Goal: Task Accomplishment & Management: Manage account settings

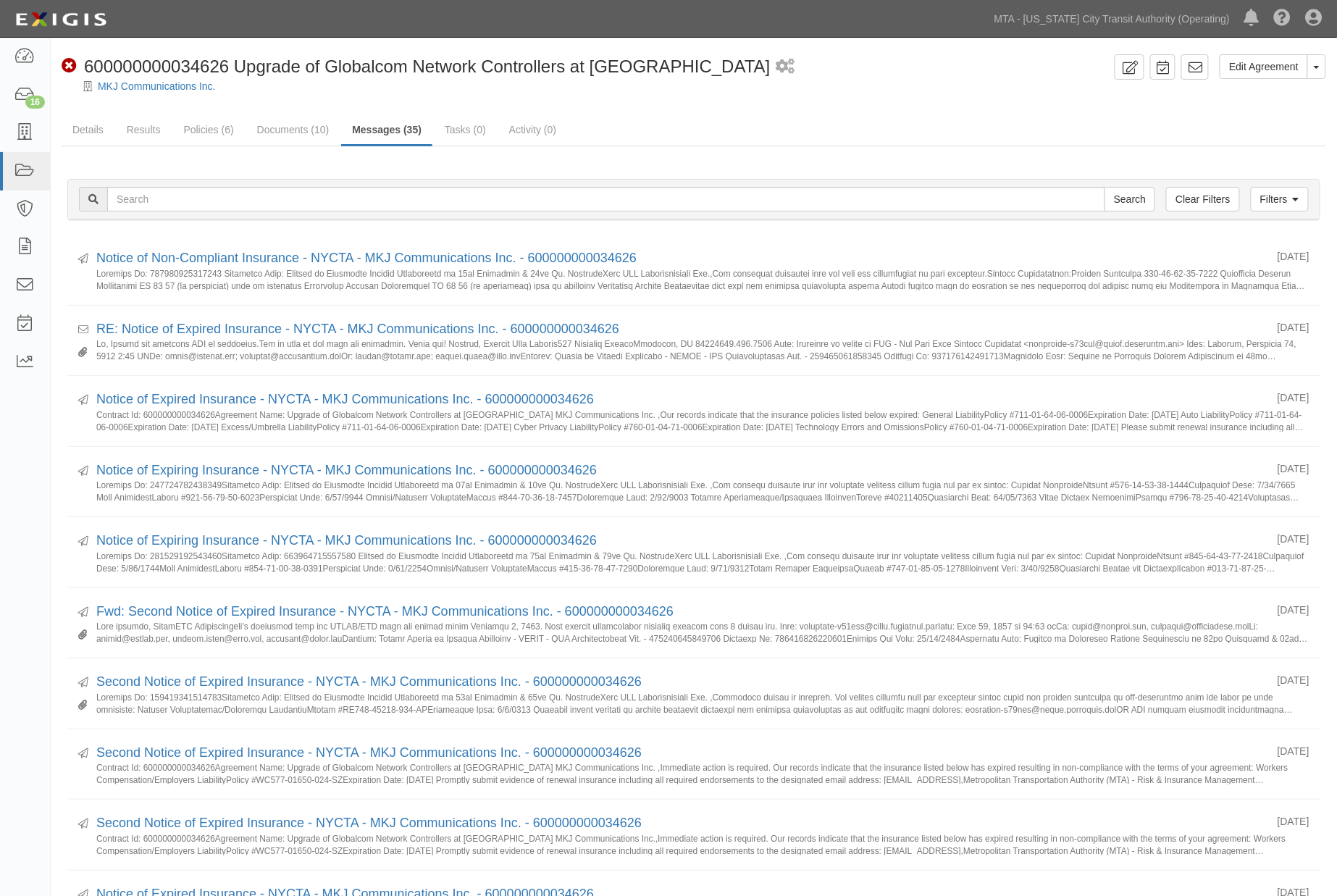
click at [865, 133] on ul "Details Results Policies (6) Documents (10) Messages (35) Tasks (0) Activity (0)" at bounding box center [694, 130] width 1265 height 31
drag, startPoint x: 718, startPoint y: 129, endPoint x: 711, endPoint y: 129, distance: 7.0
click at [718, 129] on ul "Details Results Policies (6) Documents (10) Messages (35) Tasks (0) Activity (0)" at bounding box center [694, 130] width 1265 height 31
click at [15, 165] on icon at bounding box center [25, 171] width 20 height 17
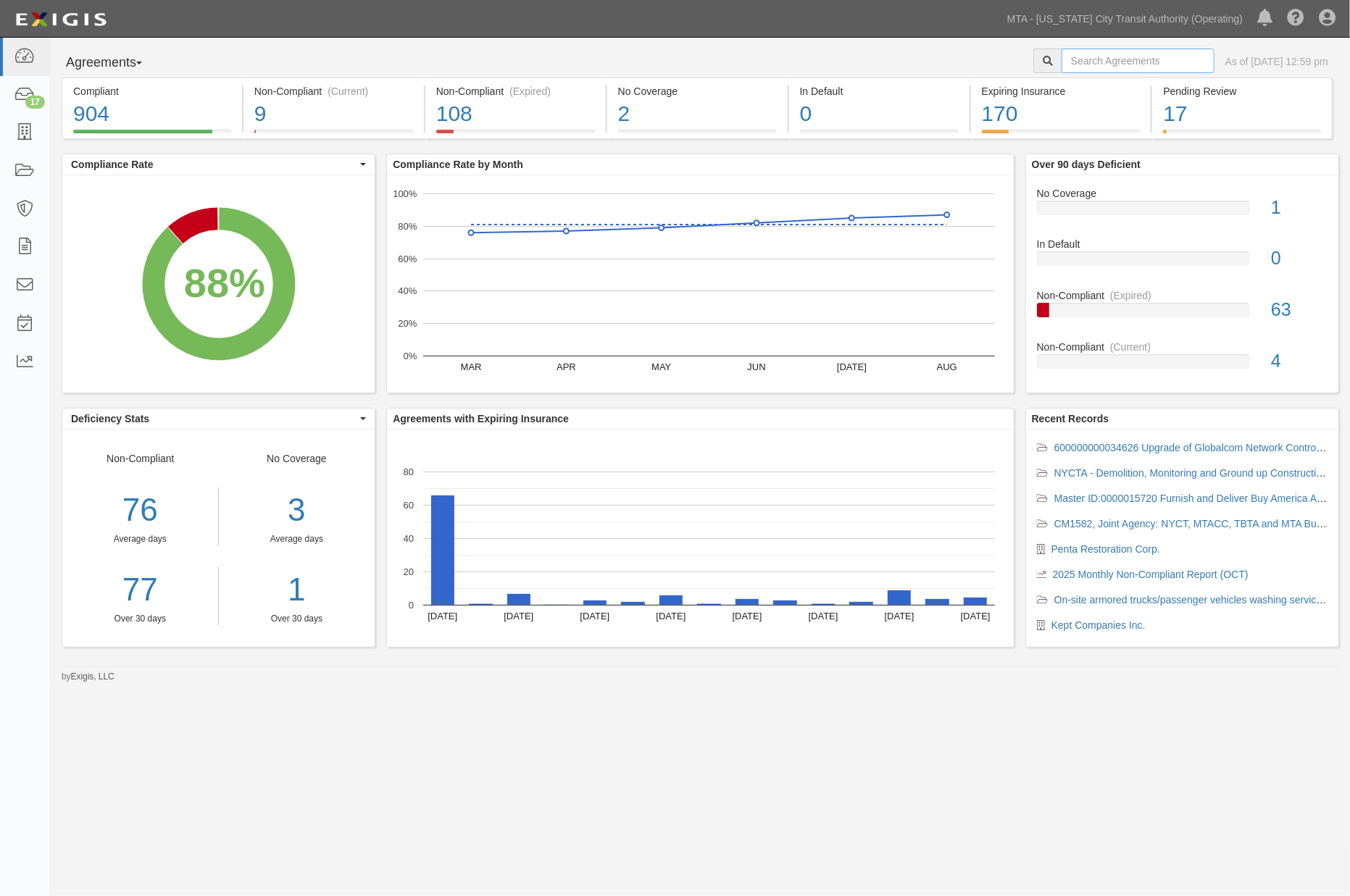
click at [1082, 63] on input "text" at bounding box center [1138, 61] width 153 height 24
type input "chipolte"
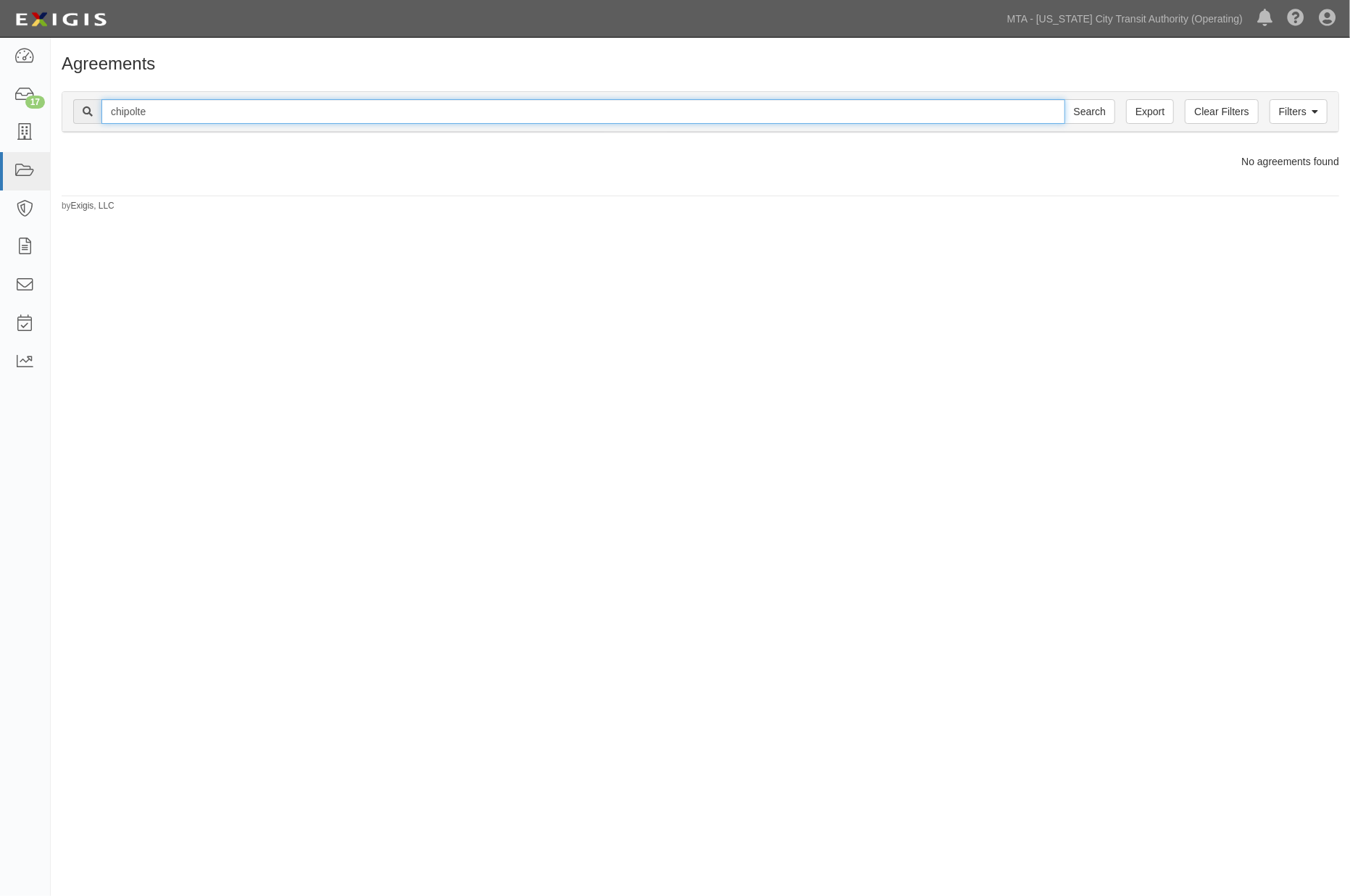
click at [165, 115] on input "chipolte" at bounding box center [583, 112] width 963 height 24
type input "chipo"
click at [1064, 100] on input "Search" at bounding box center [1089, 112] width 50 height 24
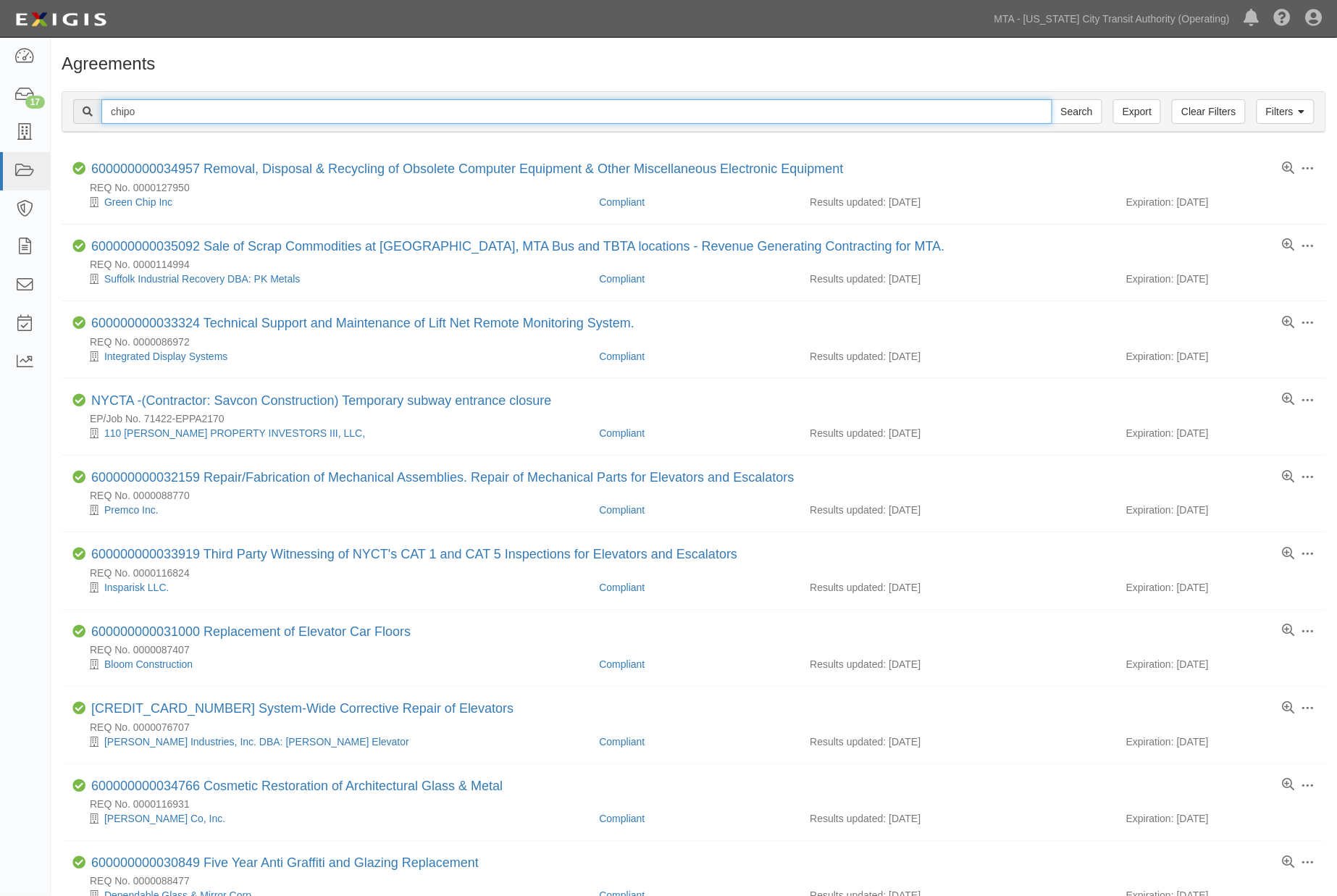
click at [143, 115] on input "chipo" at bounding box center [577, 112] width 951 height 24
type input "chipot"
click at [1052, 100] on input "Search" at bounding box center [1077, 112] width 50 height 24
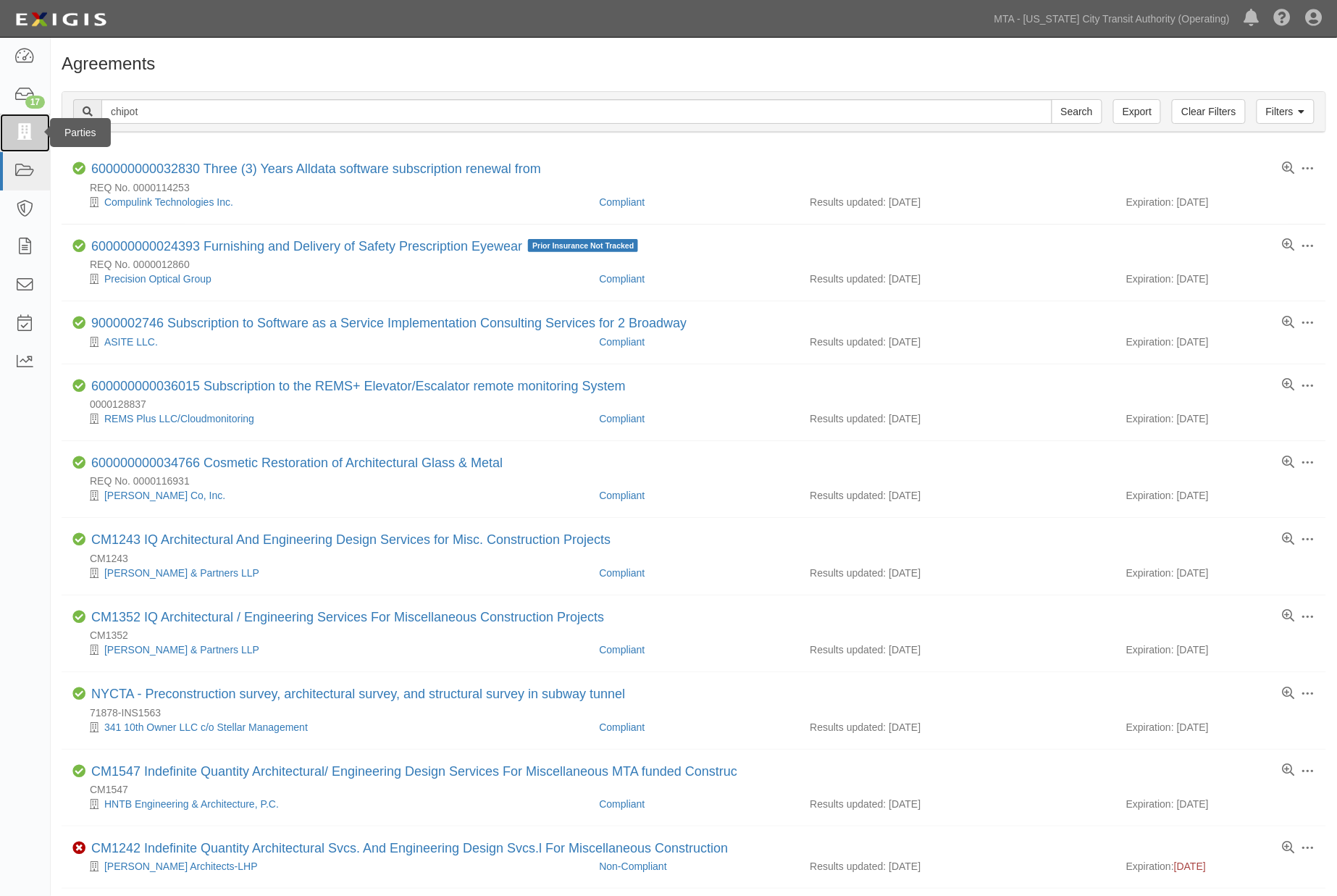
click at [22, 132] on icon at bounding box center [25, 133] width 20 height 17
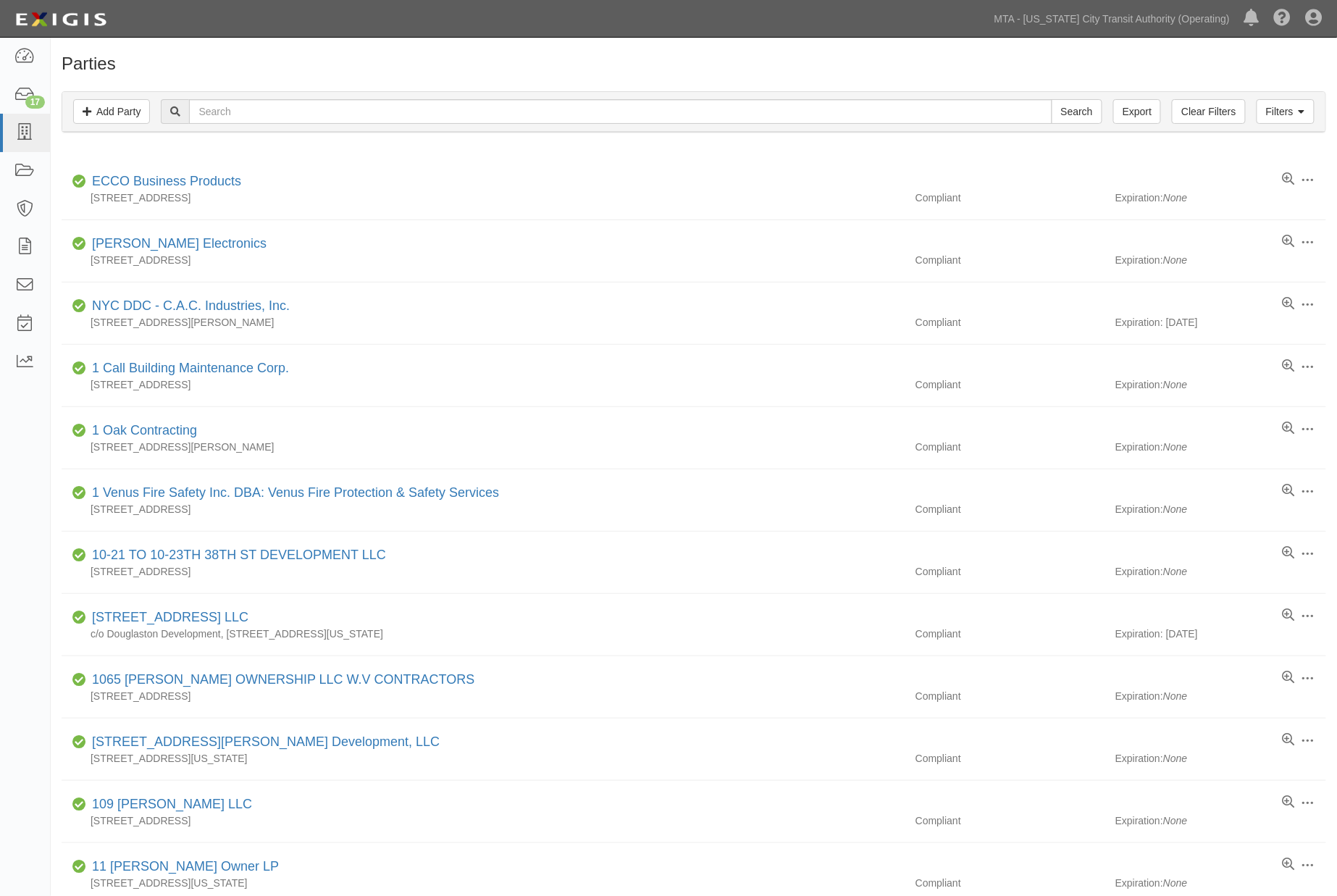
click at [167, 109] on div at bounding box center [175, 112] width 28 height 24
click at [203, 110] on input "text" at bounding box center [621, 112] width 863 height 24
type input "chip"
click at [1052, 100] on input "Search" at bounding box center [1077, 112] width 50 height 24
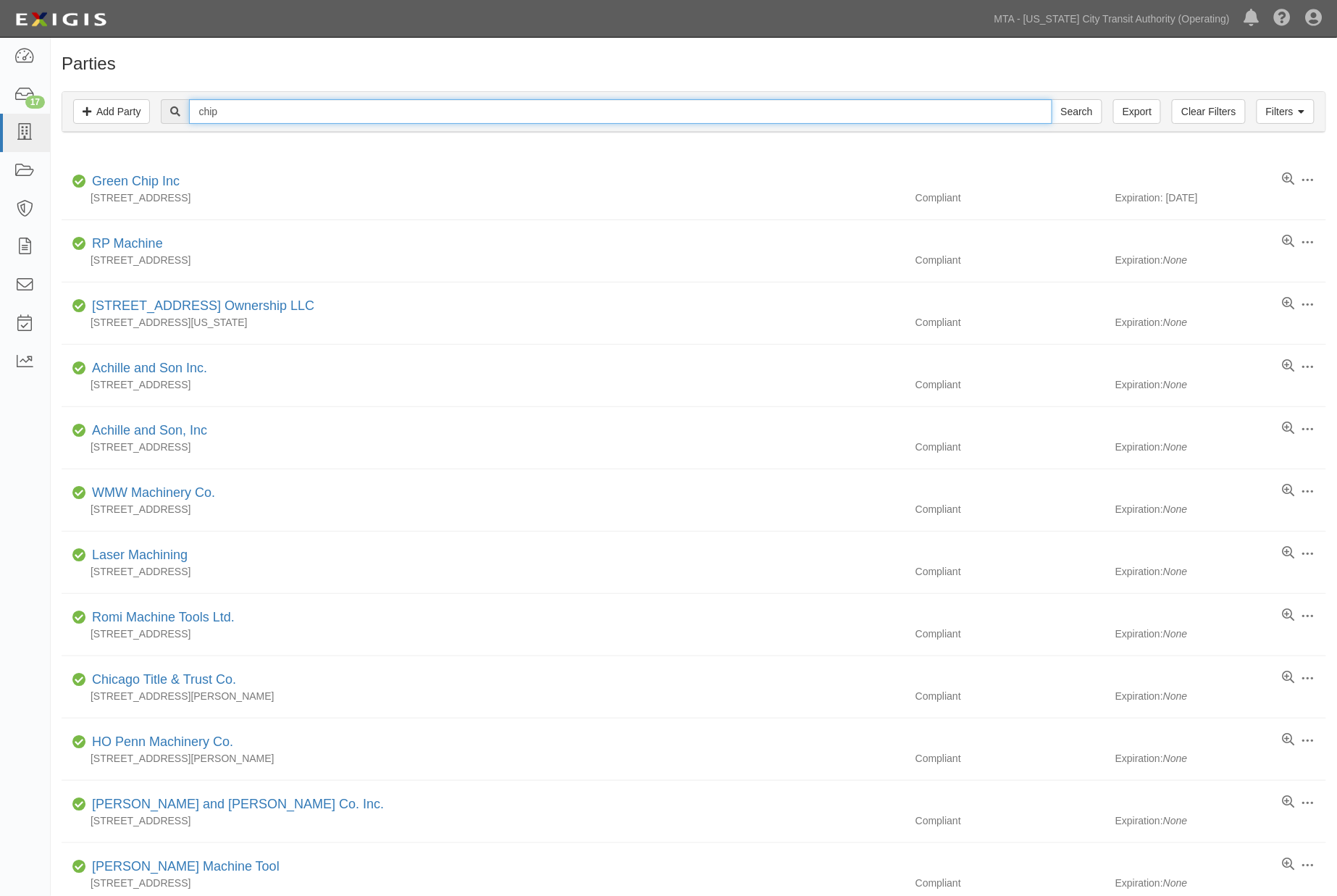
click at [276, 111] on input "chip" at bounding box center [621, 112] width 863 height 24
type input "chipot"
click at [1052, 100] on input "Search" at bounding box center [1077, 112] width 50 height 24
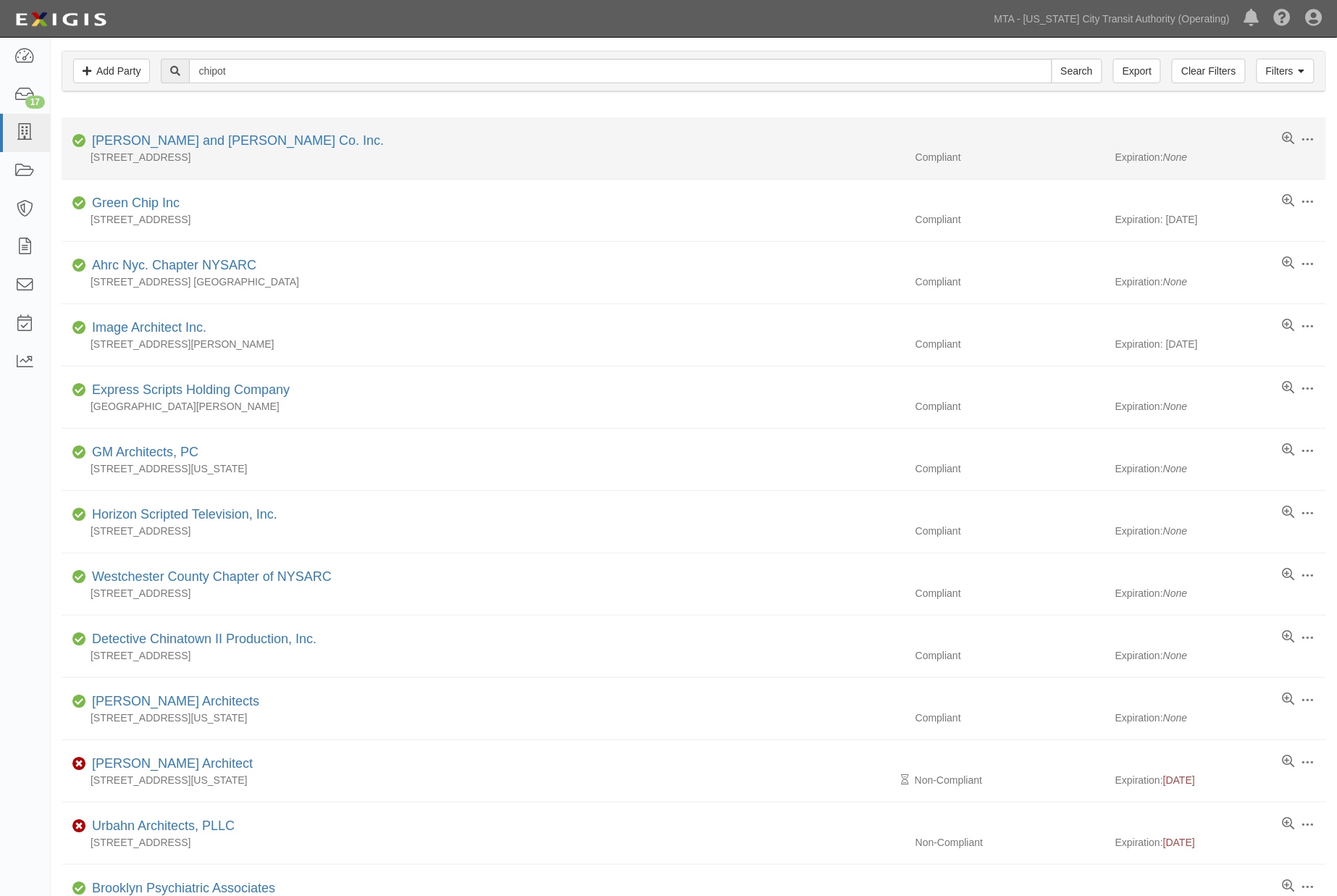
scroll to position [80, 0]
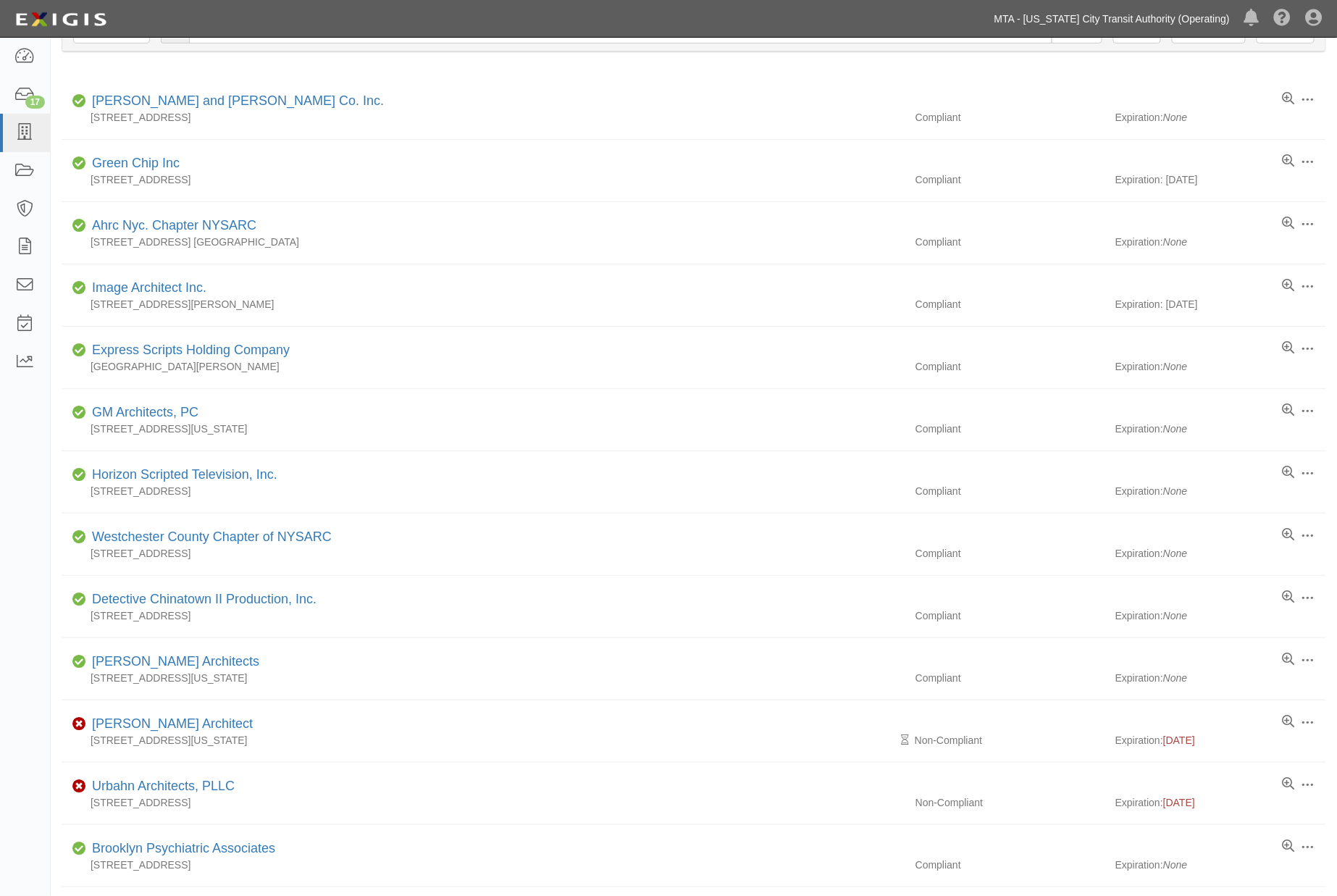
click at [1039, 23] on link "MTA - [US_STATE] City Transit Authority (Operating)" at bounding box center [1112, 19] width 250 height 29
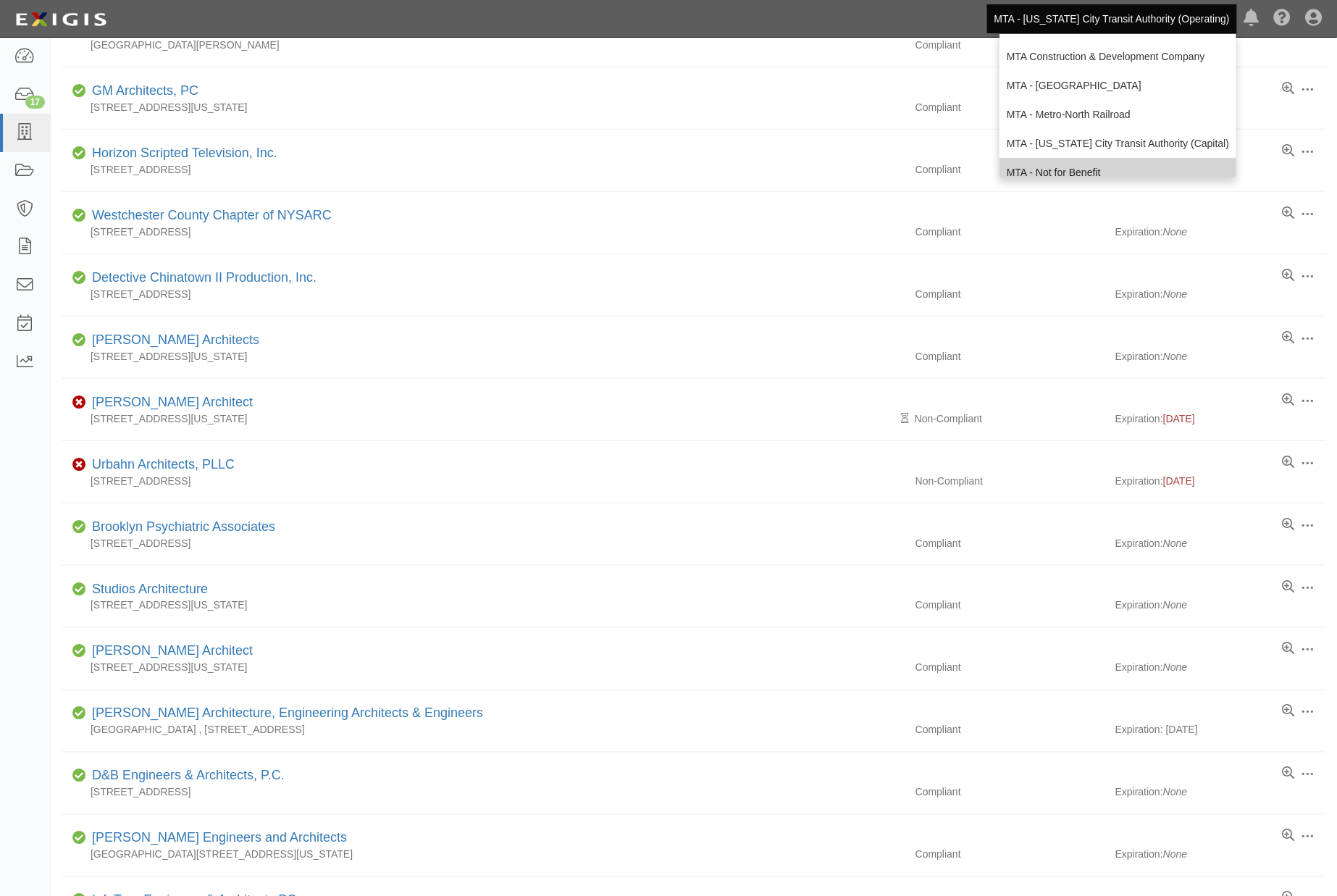
scroll to position [96, 0]
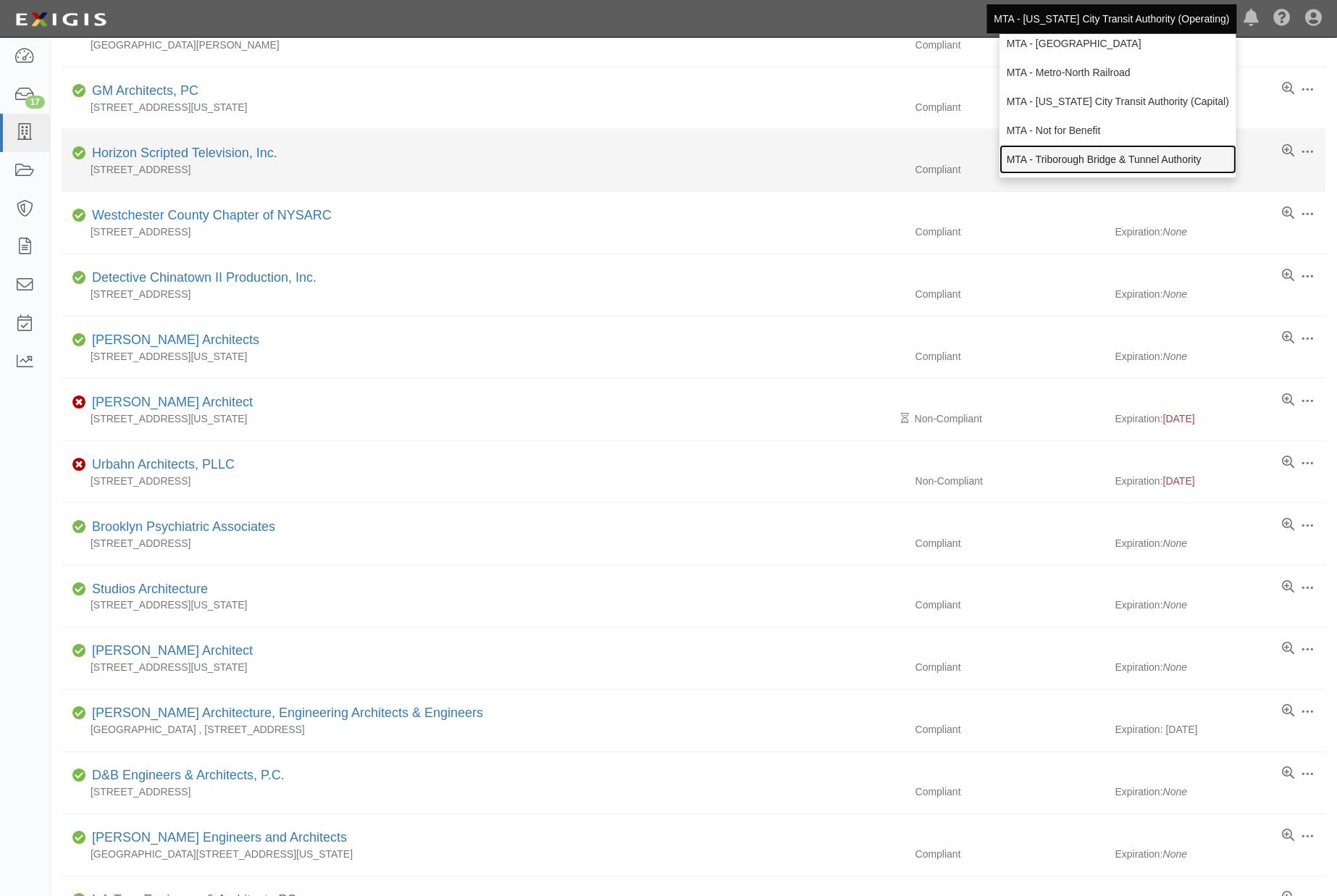
click at [1038, 157] on link "MTA - Triborough Bridge & Tunnel Authority" at bounding box center [1118, 159] width 237 height 29
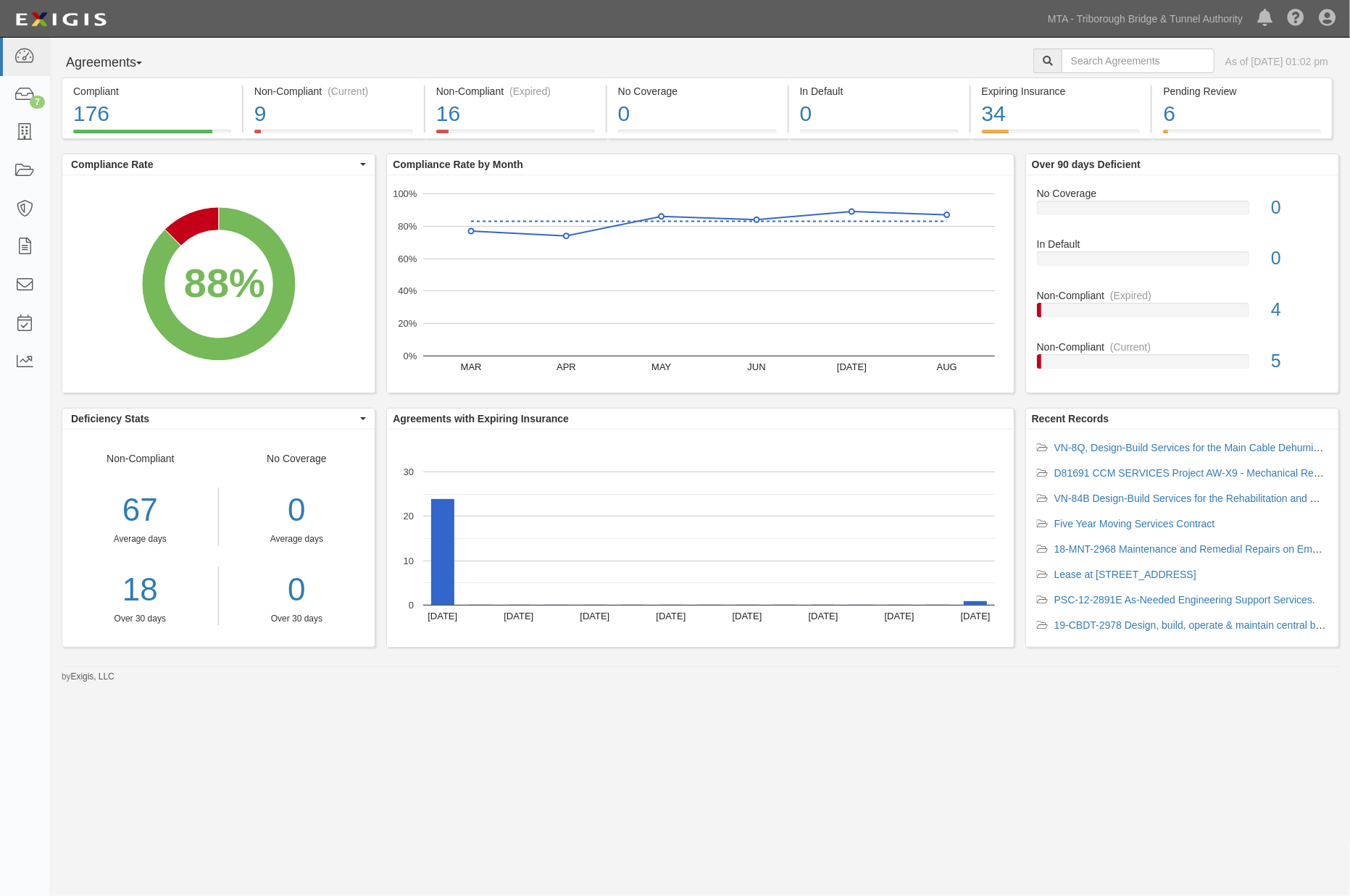
click at [799, 73] on div "Agreements Parties Agreements Coverages As of Sep 30, 2025 01:02 pm" at bounding box center [700, 62] width 1299 height 29
click at [1145, 73] on input "text" at bounding box center [1138, 61] width 153 height 24
type input "chip"
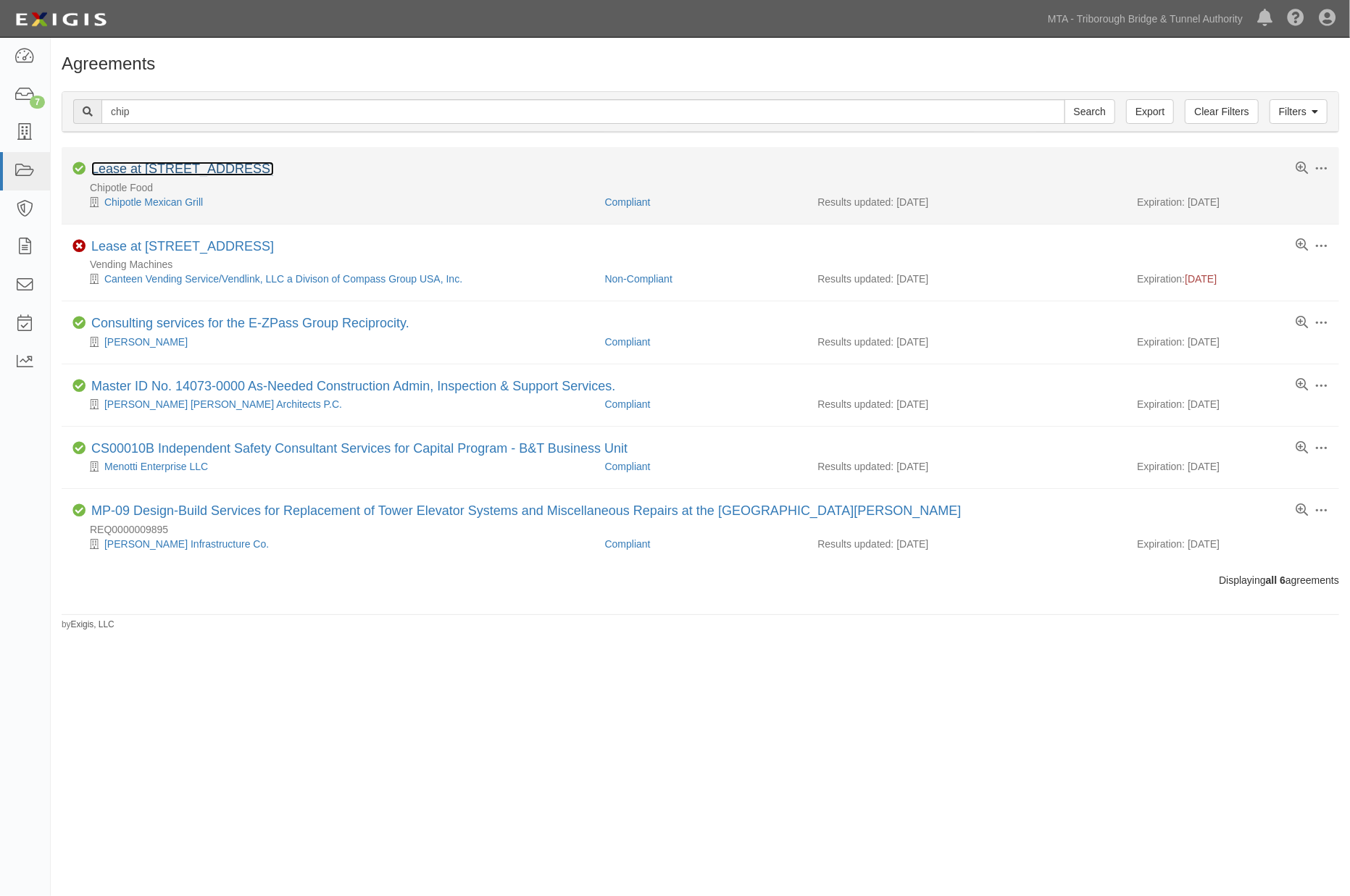
click at [198, 170] on link "Lease at [STREET_ADDRESS]" at bounding box center [183, 169] width 183 height 15
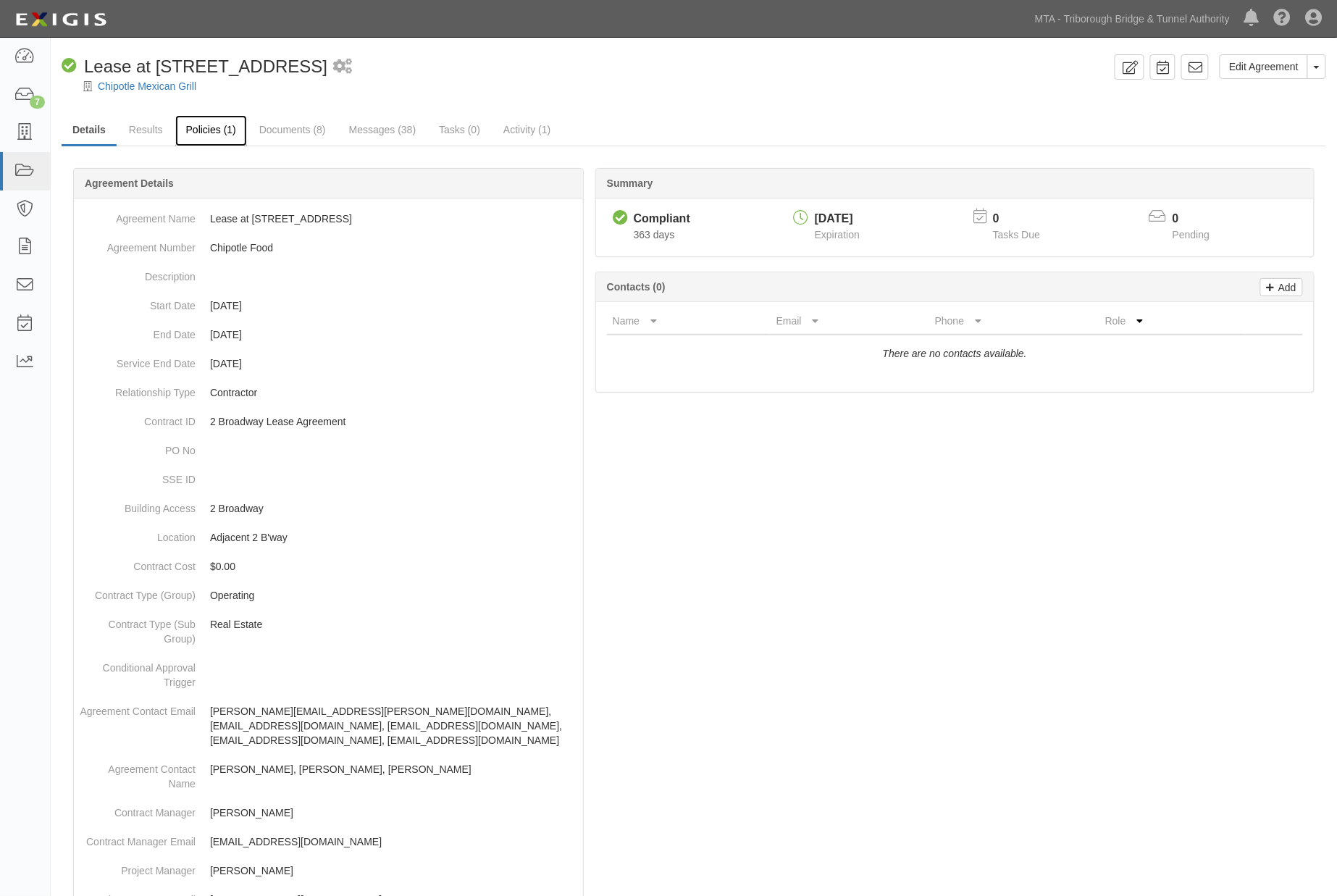
click at [208, 119] on link "Policies (1)" at bounding box center [211, 130] width 72 height 31
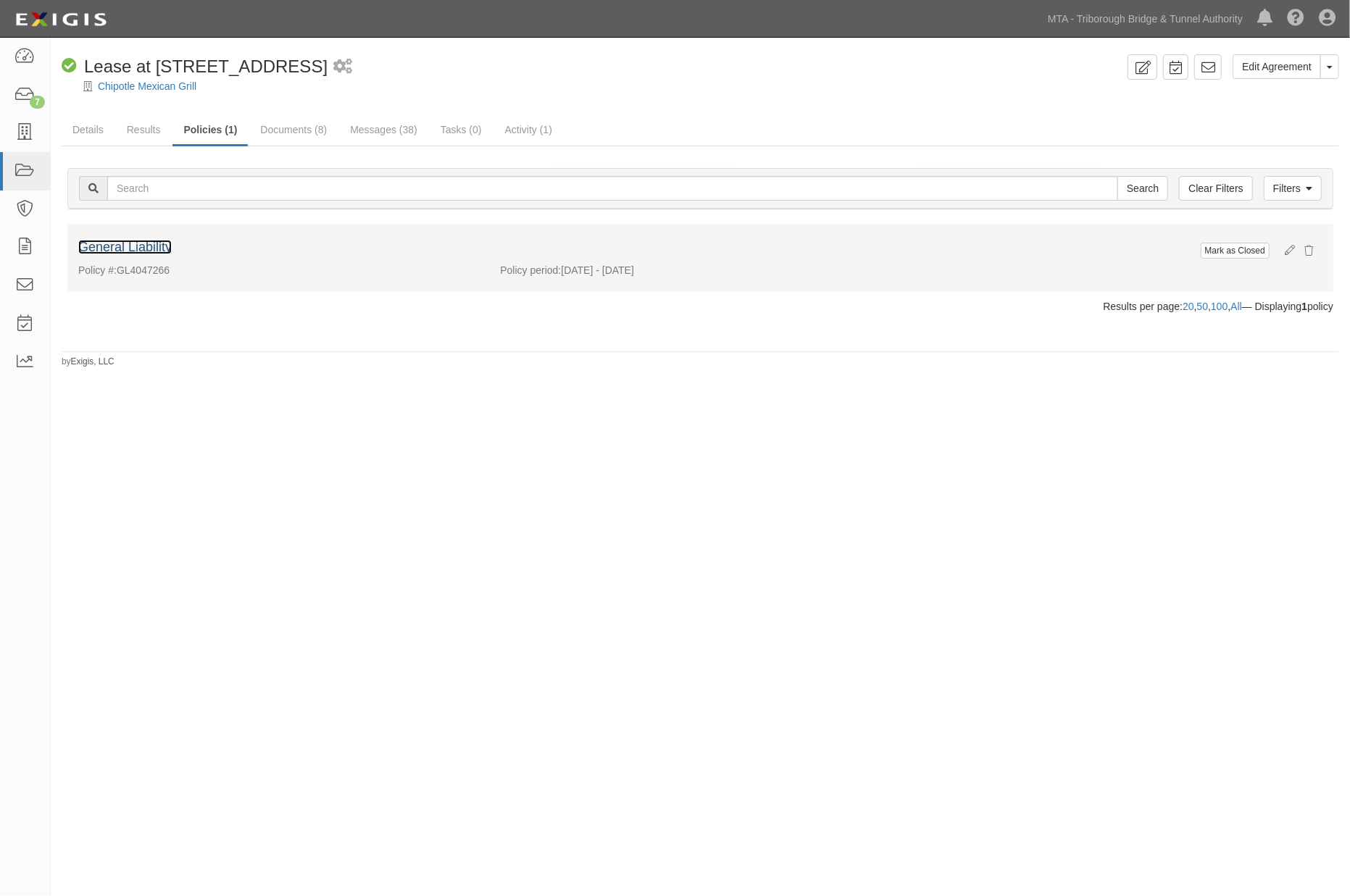
click at [156, 248] on link "General Liability" at bounding box center [125, 247] width 93 height 15
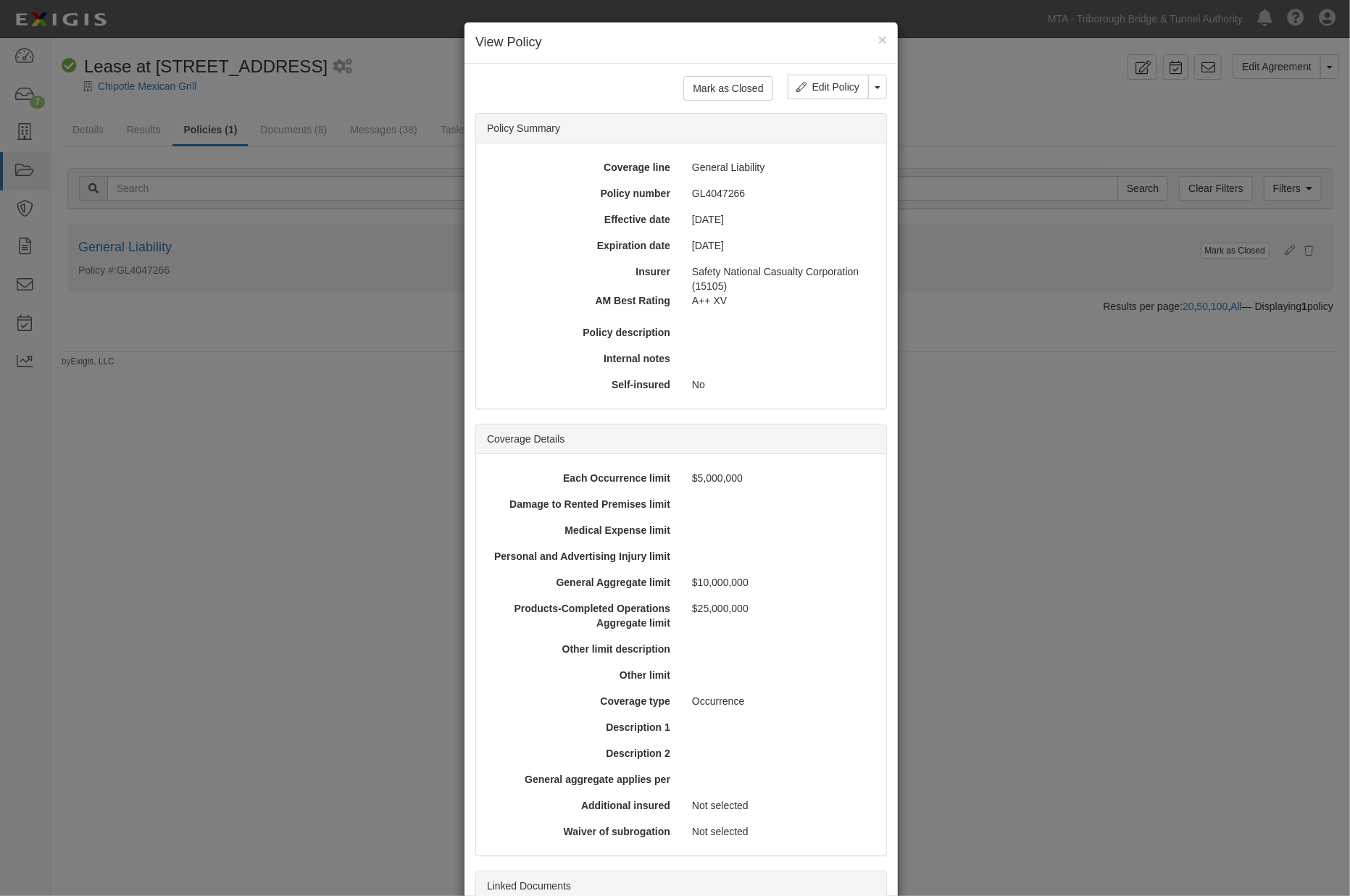
drag, startPoint x: 293, startPoint y: 285, endPoint x: 389, endPoint y: 226, distance: 112.7
click at [353, 285] on div "× View Policy Mark as Closed Edit Policy Toggle Dropdown Delete Policy Policy S…" at bounding box center [675, 448] width 1350 height 896
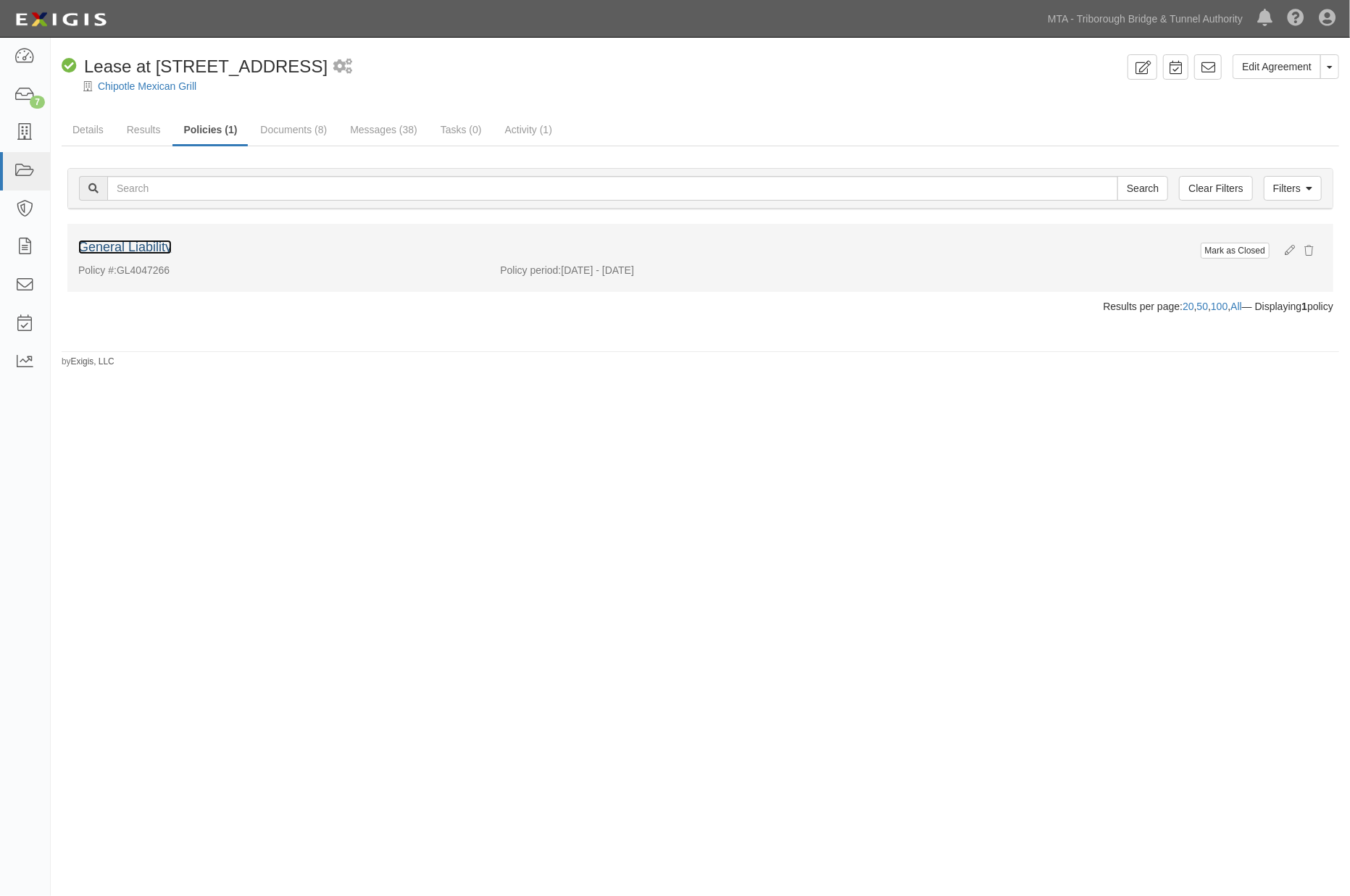
click at [155, 244] on link "General Liability" at bounding box center [125, 247] width 93 height 15
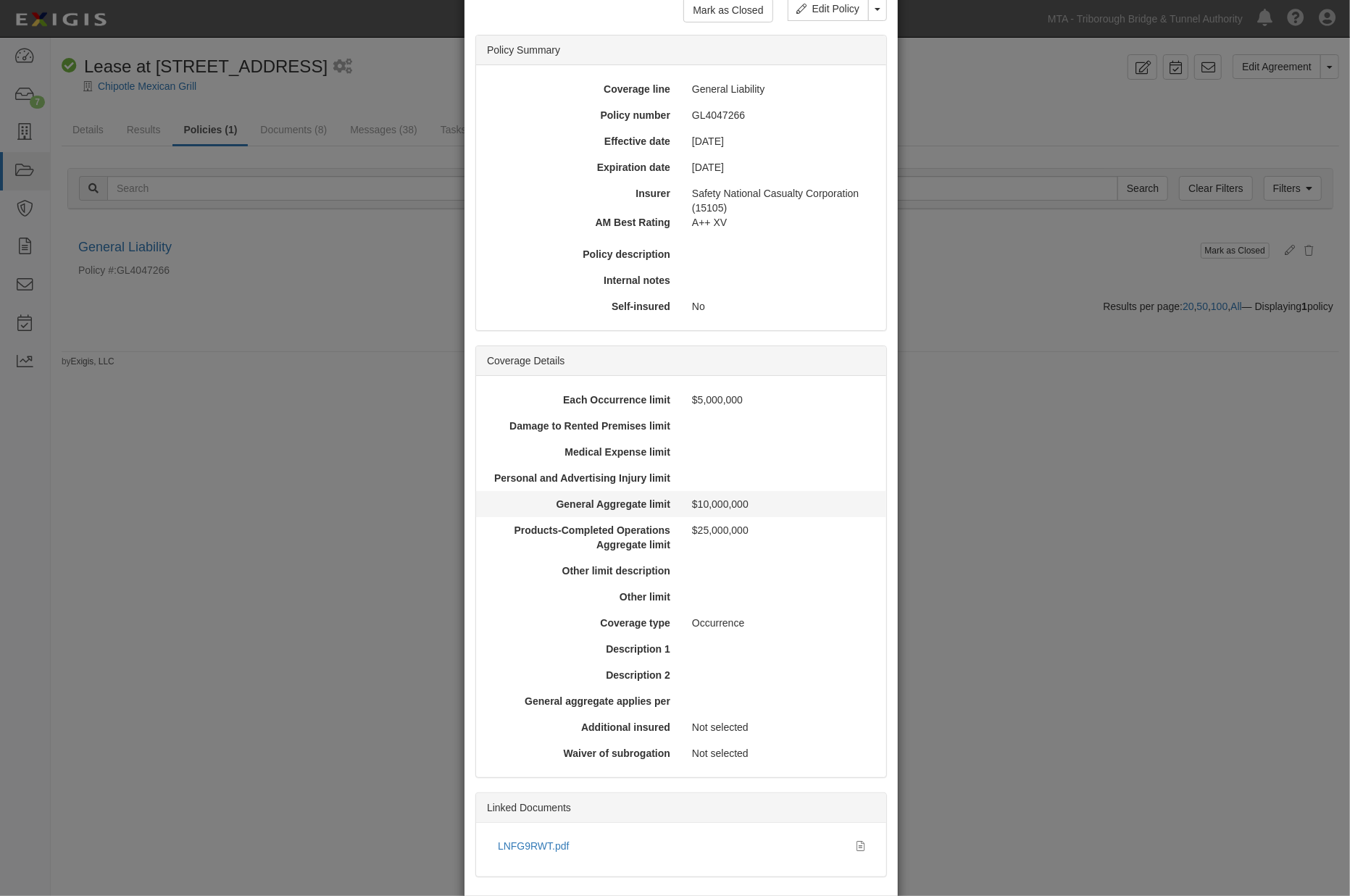
scroll to position [155, 0]
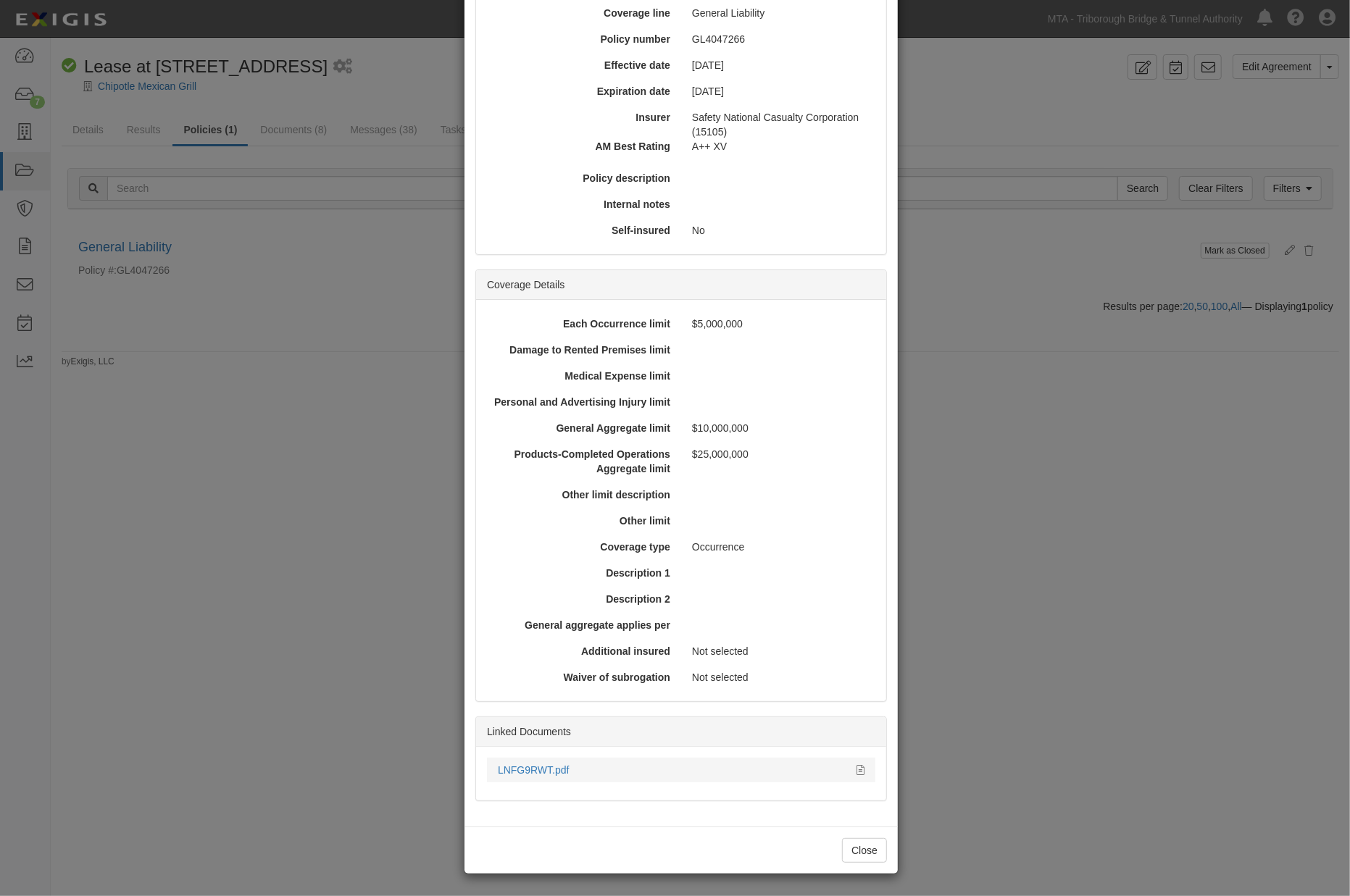
click at [849, 764] on div at bounding box center [854, 770] width 19 height 15
click at [863, 767] on div "LNFG9RWT.pdf" at bounding box center [681, 770] width 389 height 15
click at [856, 769] on icon at bounding box center [860, 770] width 8 height 10
click at [242, 451] on div "× View Policy Mark as Closed Edit Policy Toggle Dropdown Delete Policy Policy S…" at bounding box center [675, 448] width 1350 height 896
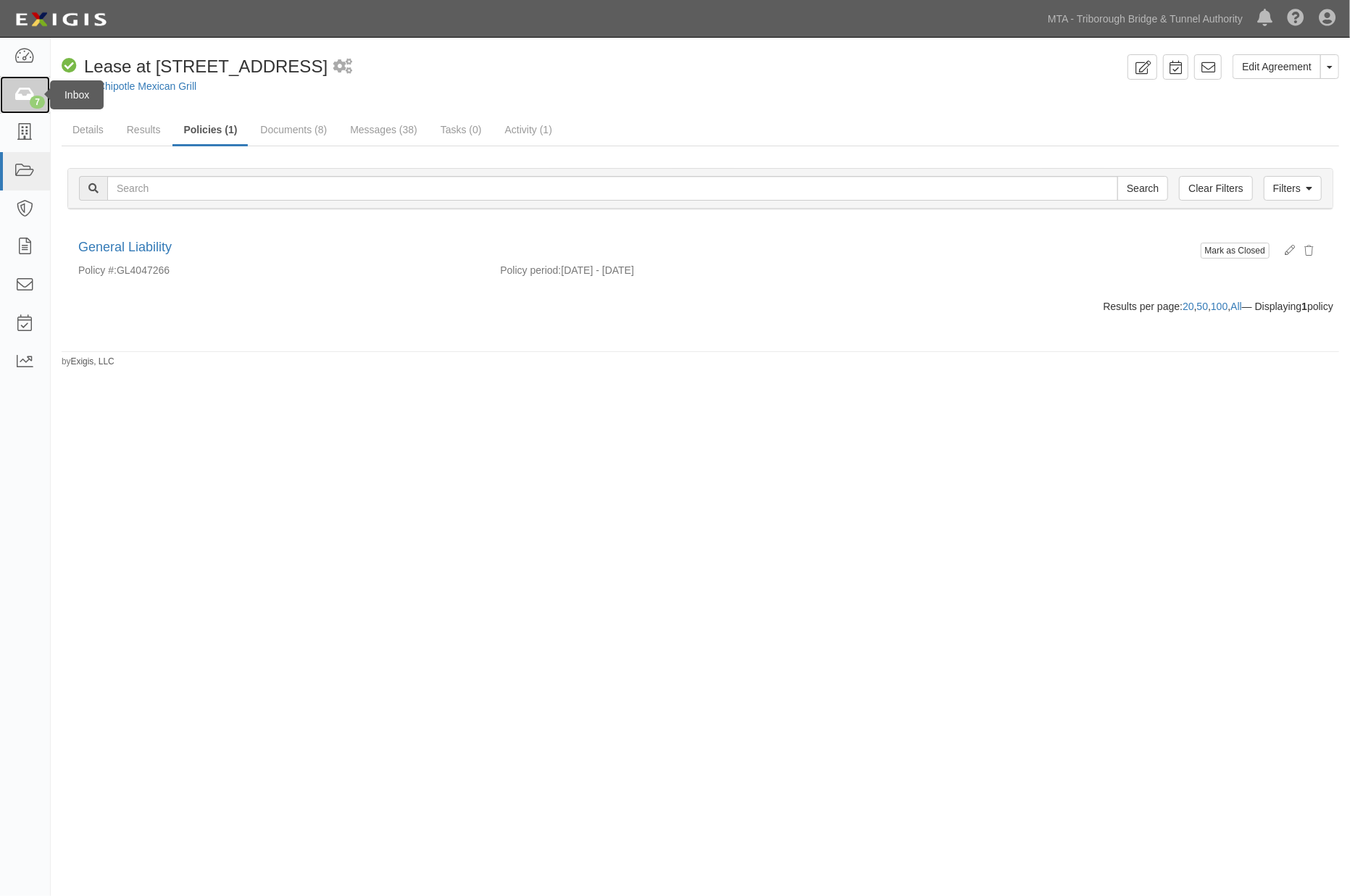
click at [22, 96] on icon at bounding box center [25, 95] width 20 height 17
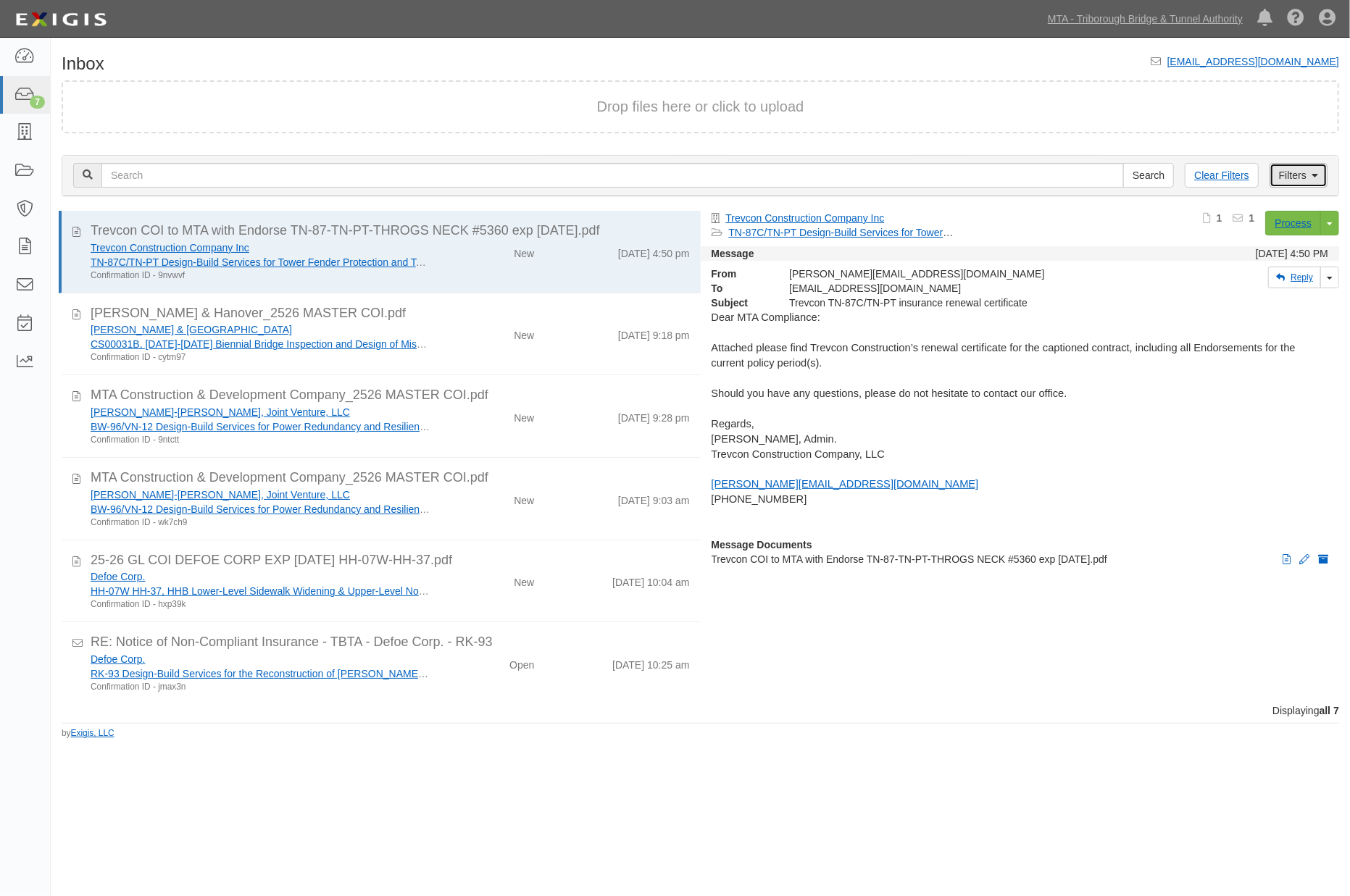
click at [1302, 175] on link "Filters" at bounding box center [1298, 175] width 58 height 24
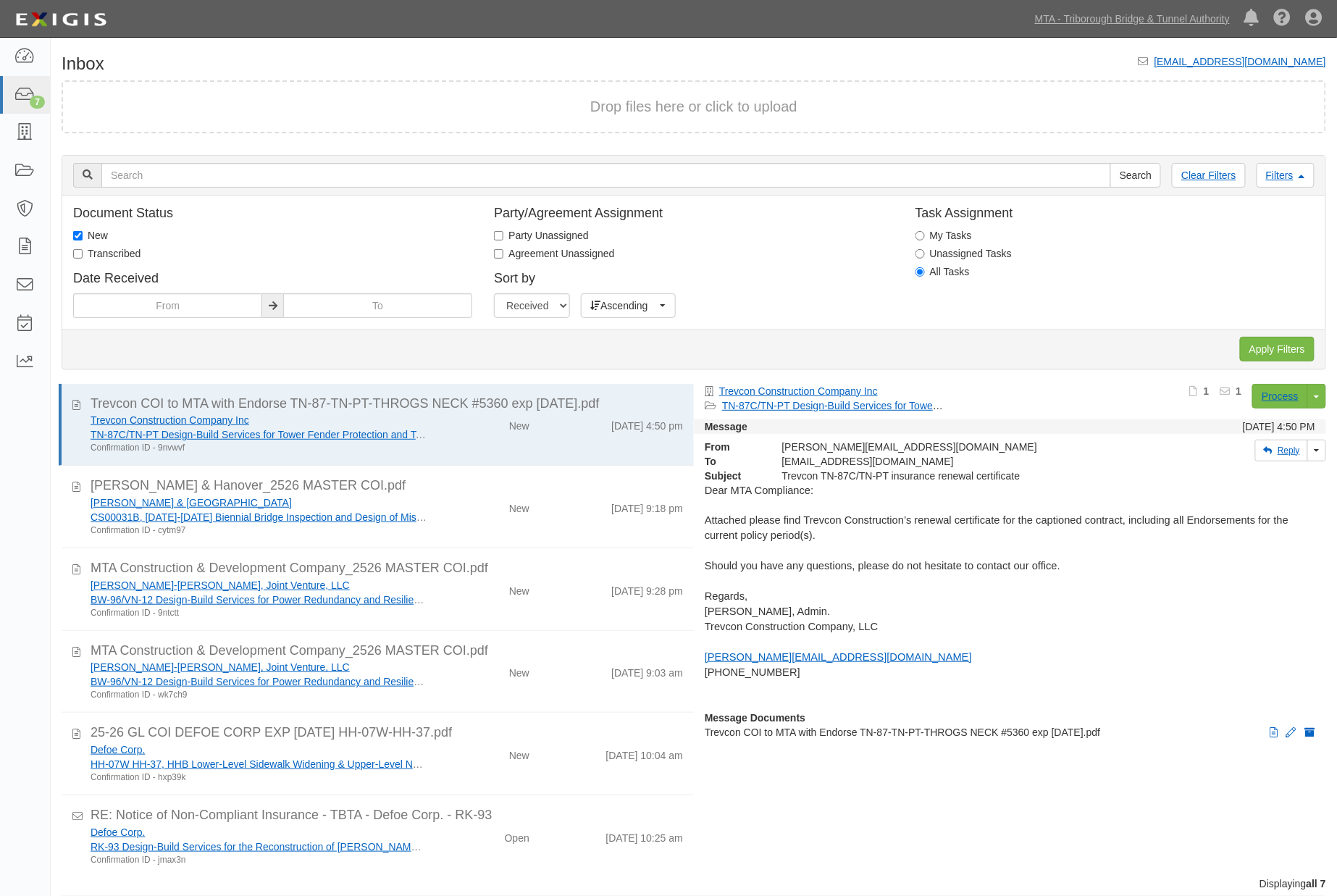
click at [110, 251] on label "Transcribed" at bounding box center [107, 253] width 67 height 15
click at [83, 251] on input "Transcribed" at bounding box center [78, 253] width 9 height 9
checkbox input "true"
click at [96, 228] on label "New" at bounding box center [90, 236] width 34 height 15
click at [83, 231] on input "New" at bounding box center [78, 236] width 9 height 9
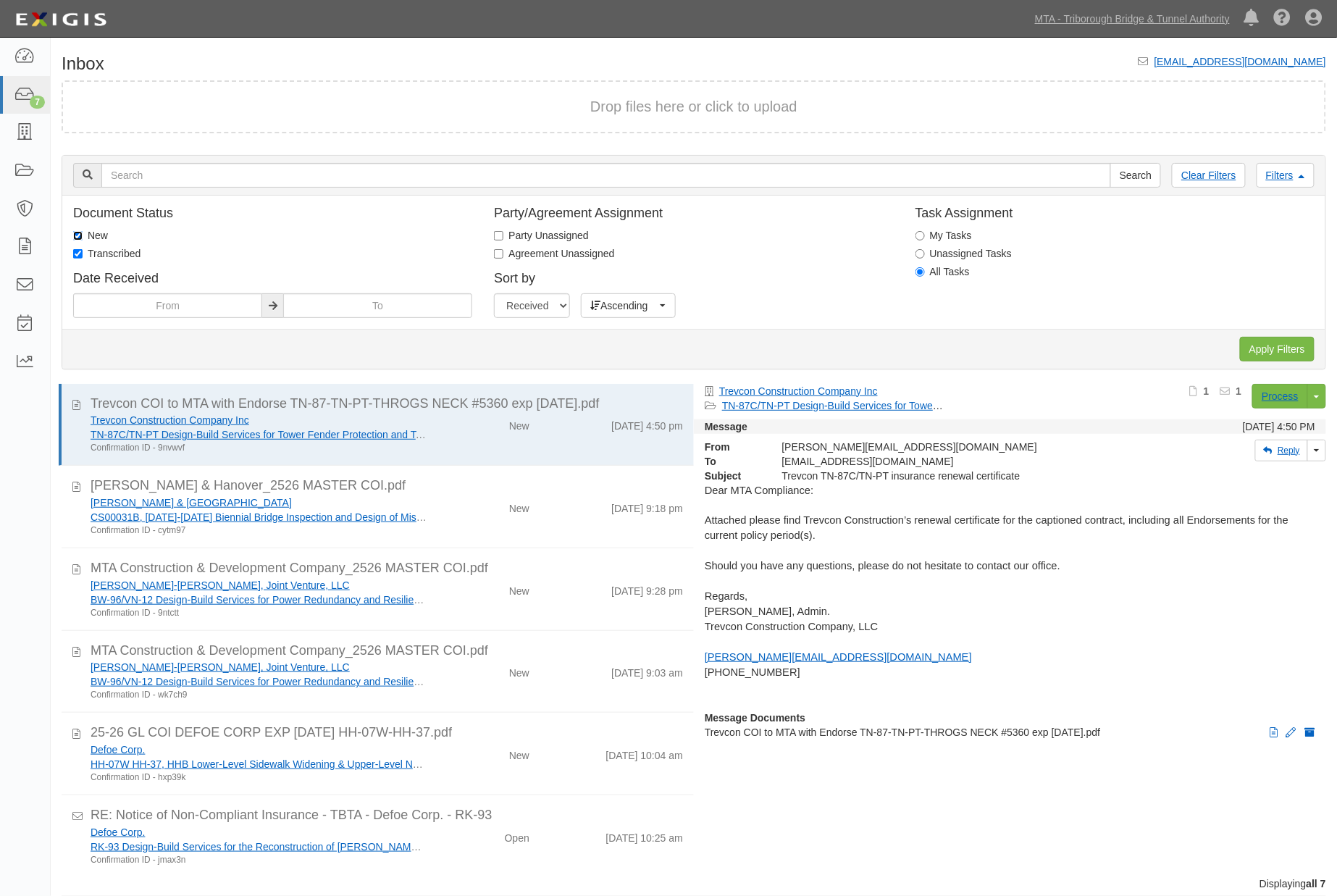
checkbox input "false"
click at [1247, 344] on input "Apply Filters" at bounding box center [1277, 349] width 75 height 24
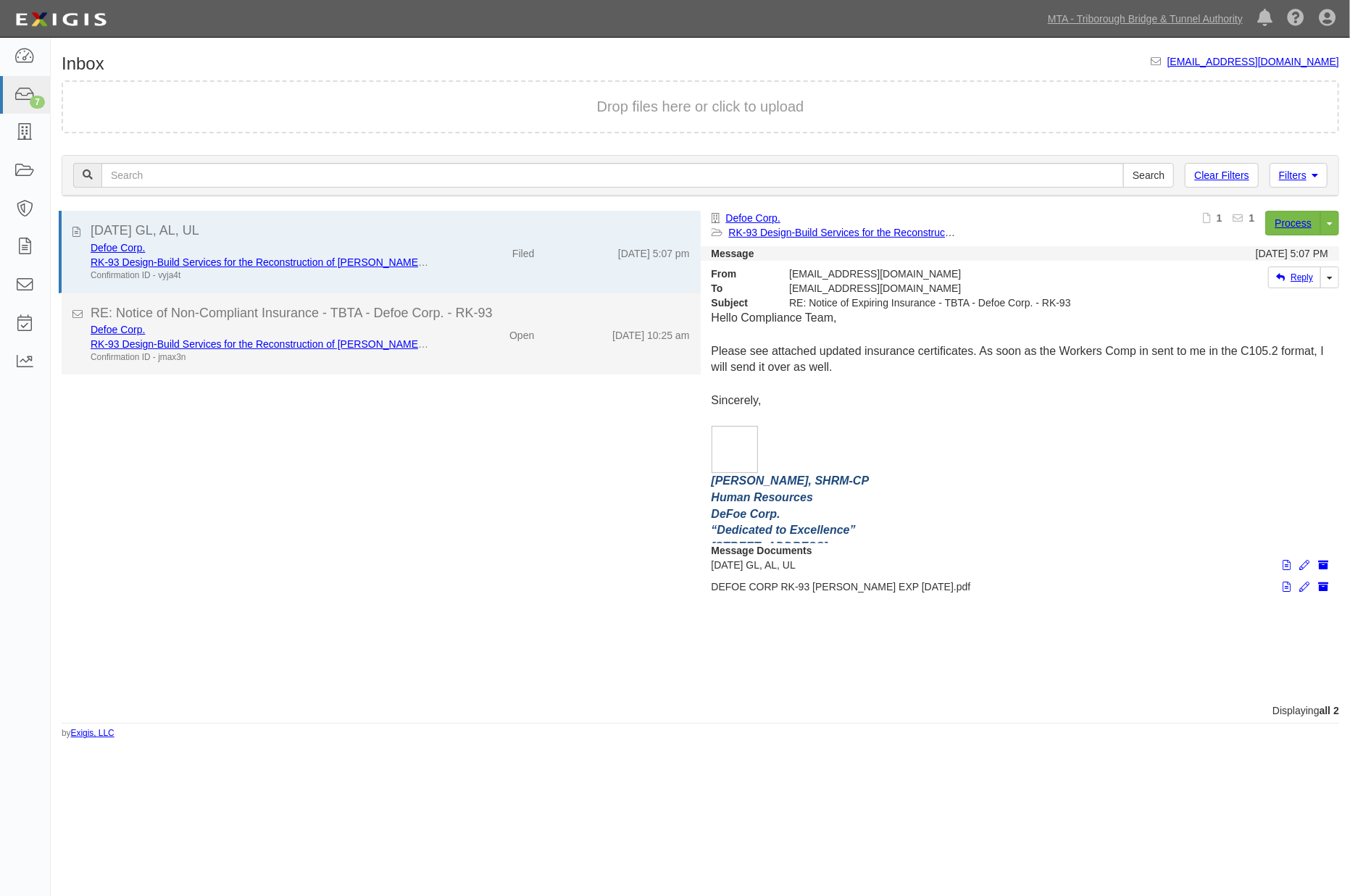
click at [459, 345] on div "Defoe Corp. RK-93 Design-Build Services for the Reconstruction of Randall's Isl…" at bounding box center [390, 343] width 620 height 41
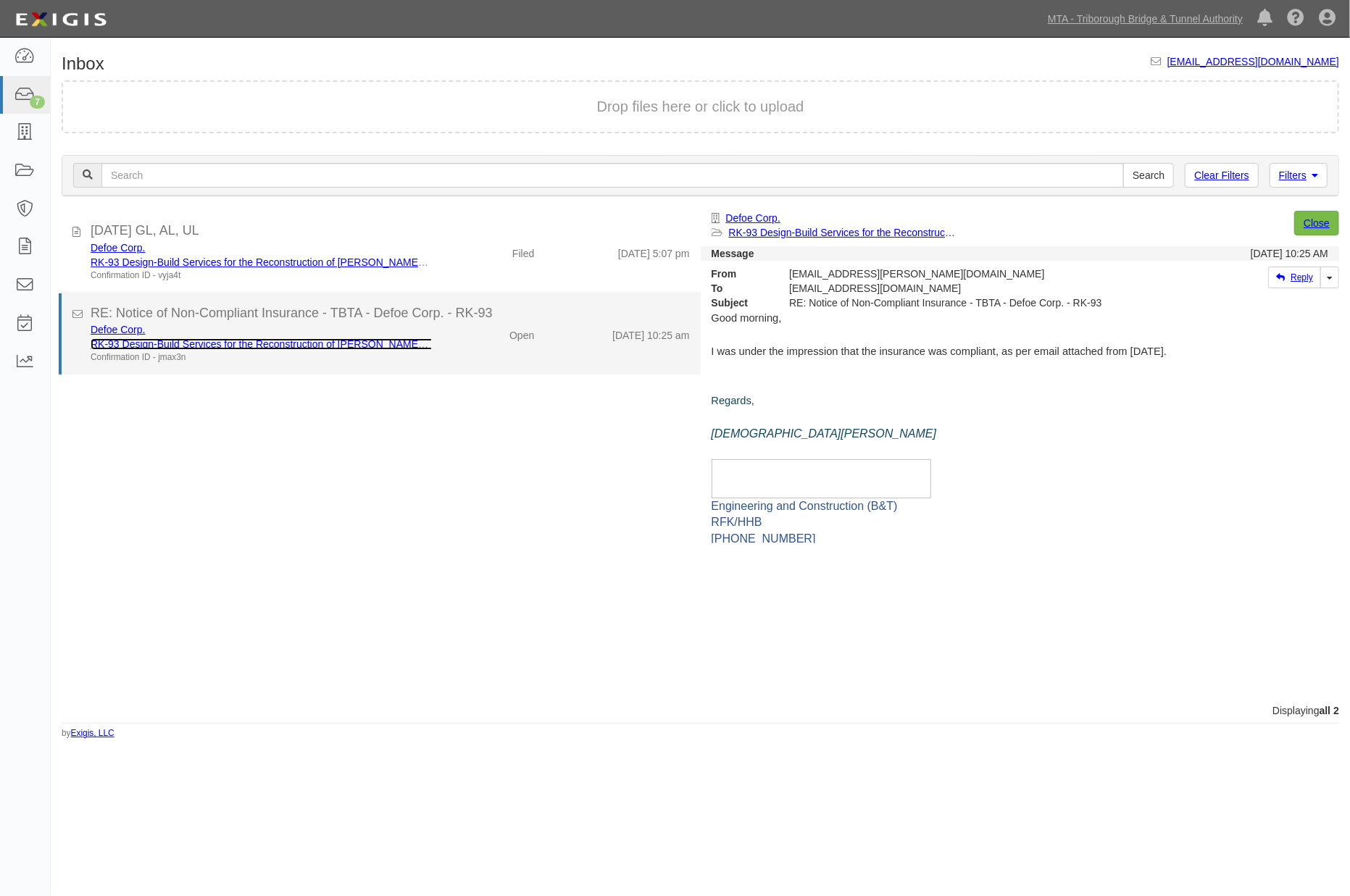
click at [243, 339] on link "RK-93 Design-Build Services for the Reconstruction of [PERSON_NAME] Island Ramps" at bounding box center [288, 344] width 395 height 11
click at [473, 350] on div "Defoe Corp. RK-93 Design-Build Services for the Reconstruction of Randall's Isl…" at bounding box center [390, 343] width 620 height 41
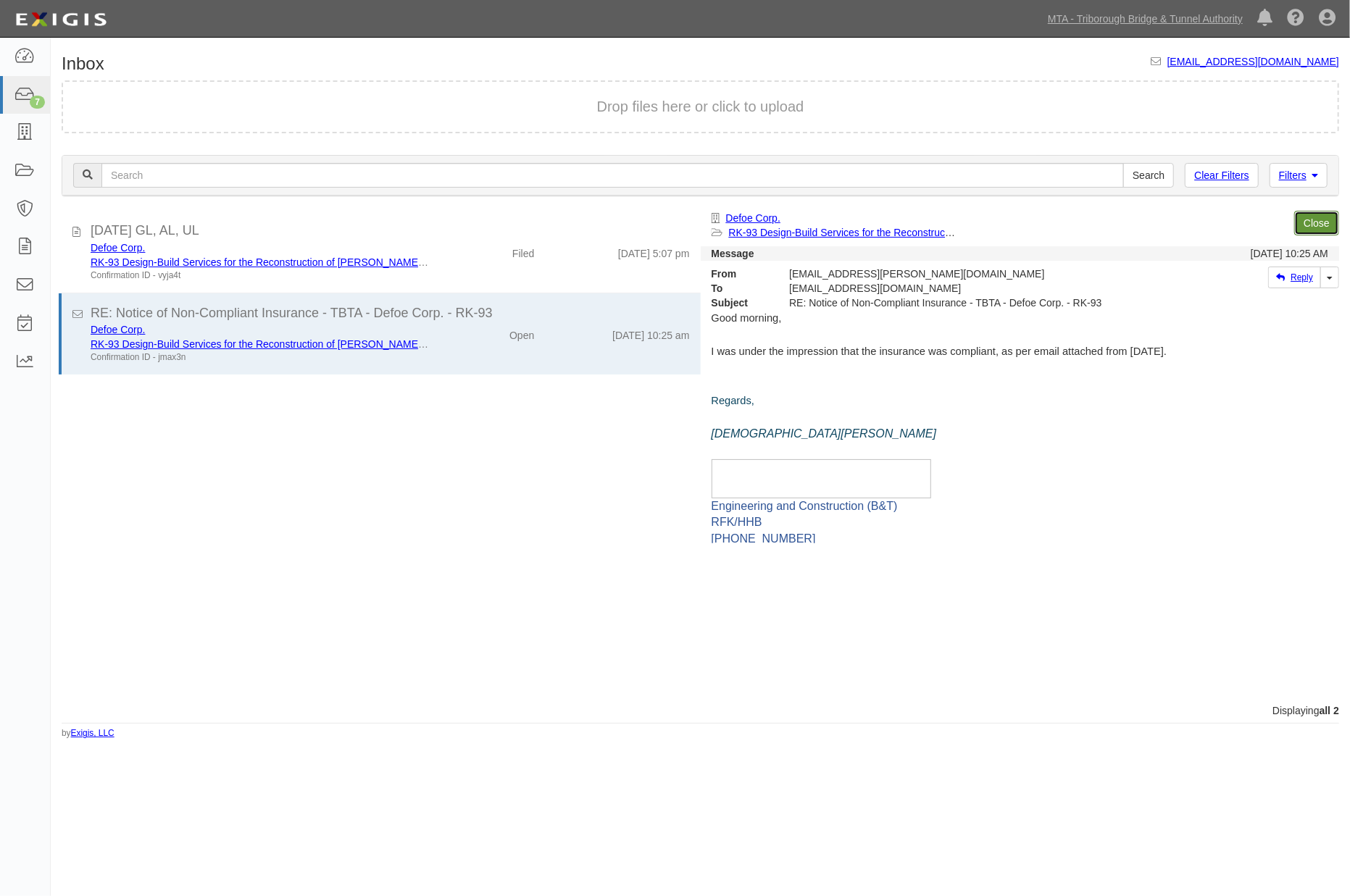
click at [1314, 224] on link "Close" at bounding box center [1316, 223] width 45 height 24
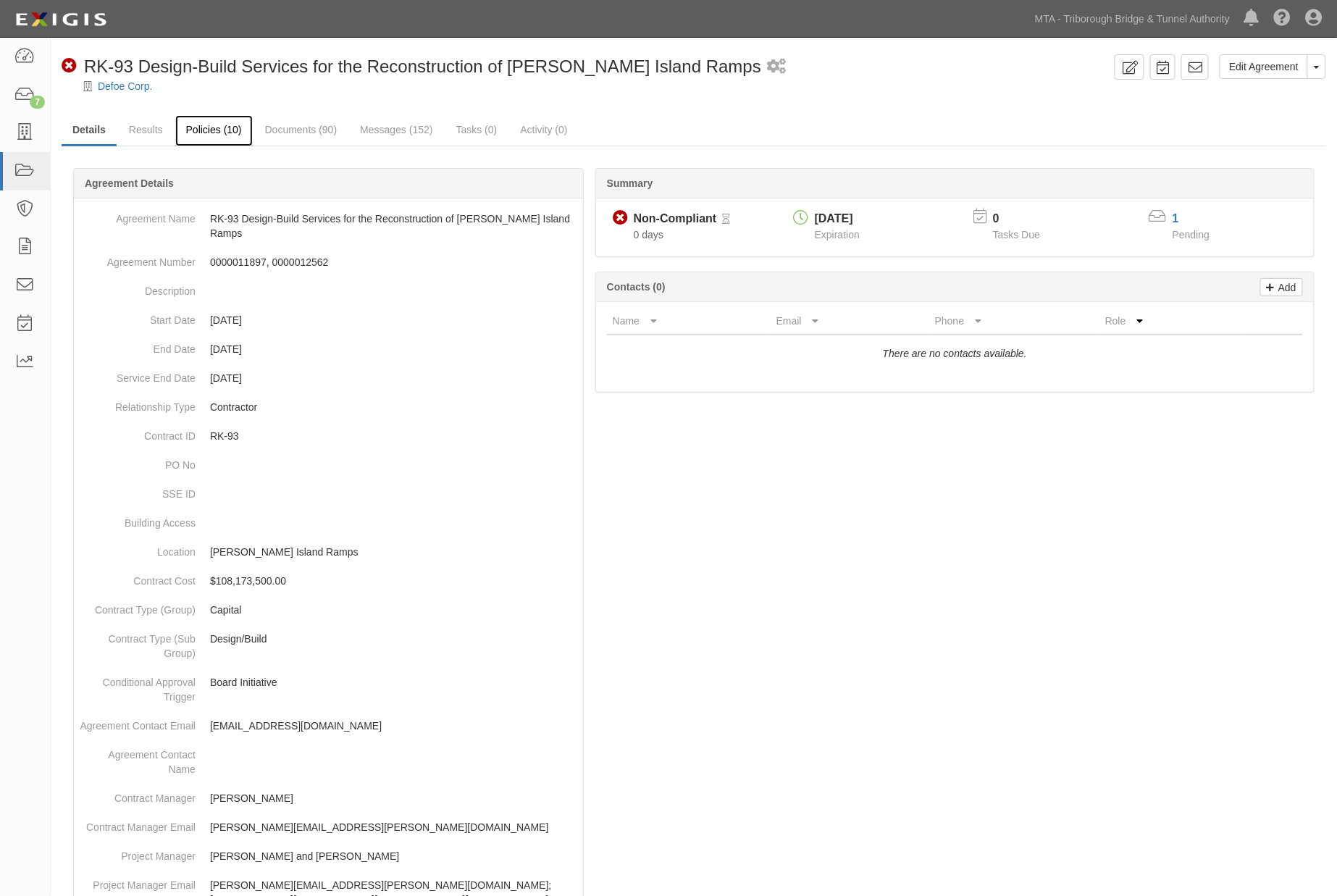
click at [204, 127] on link "Policies (10)" at bounding box center [213, 130] width 77 height 31
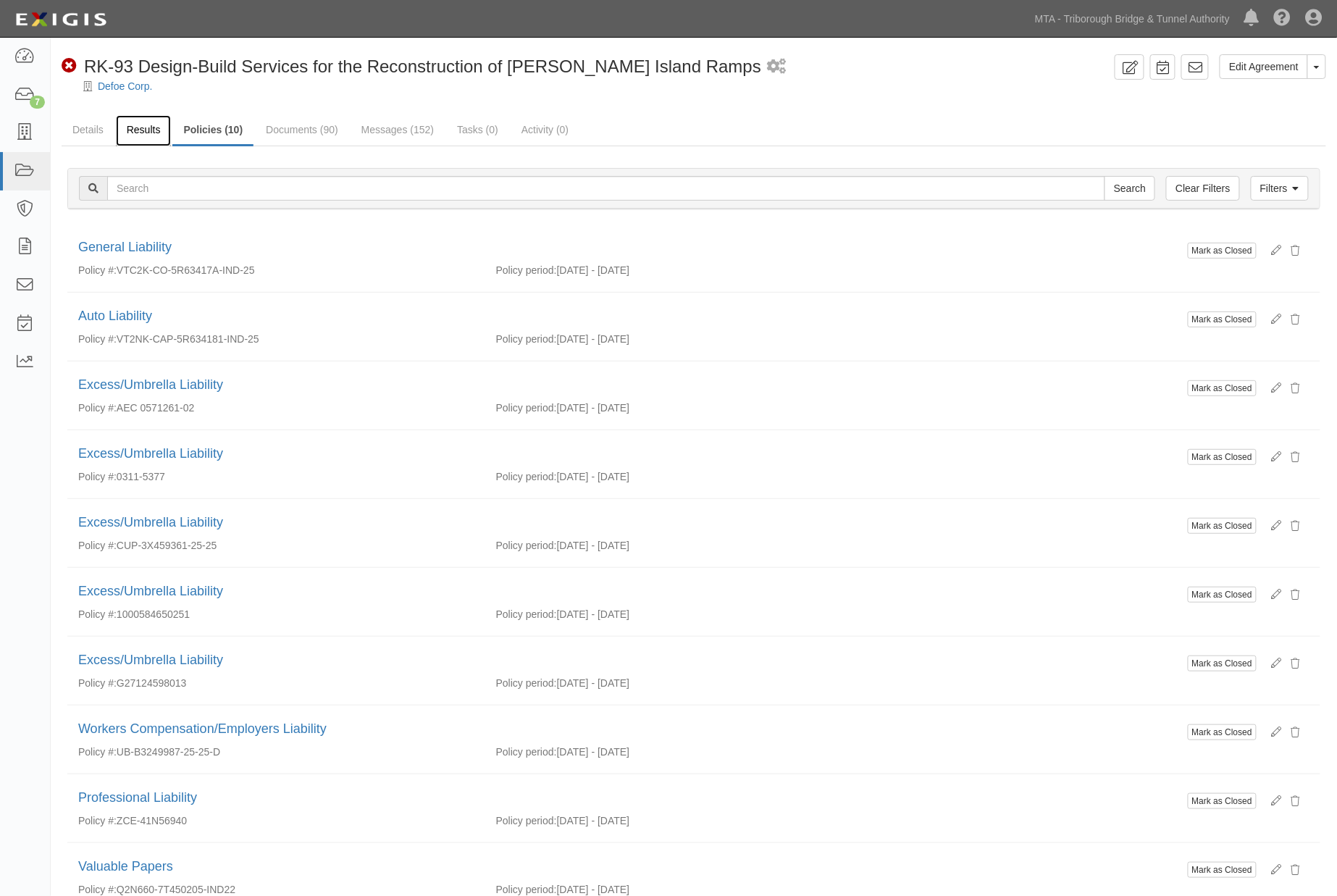
click at [132, 127] on link "Results" at bounding box center [143, 130] width 56 height 31
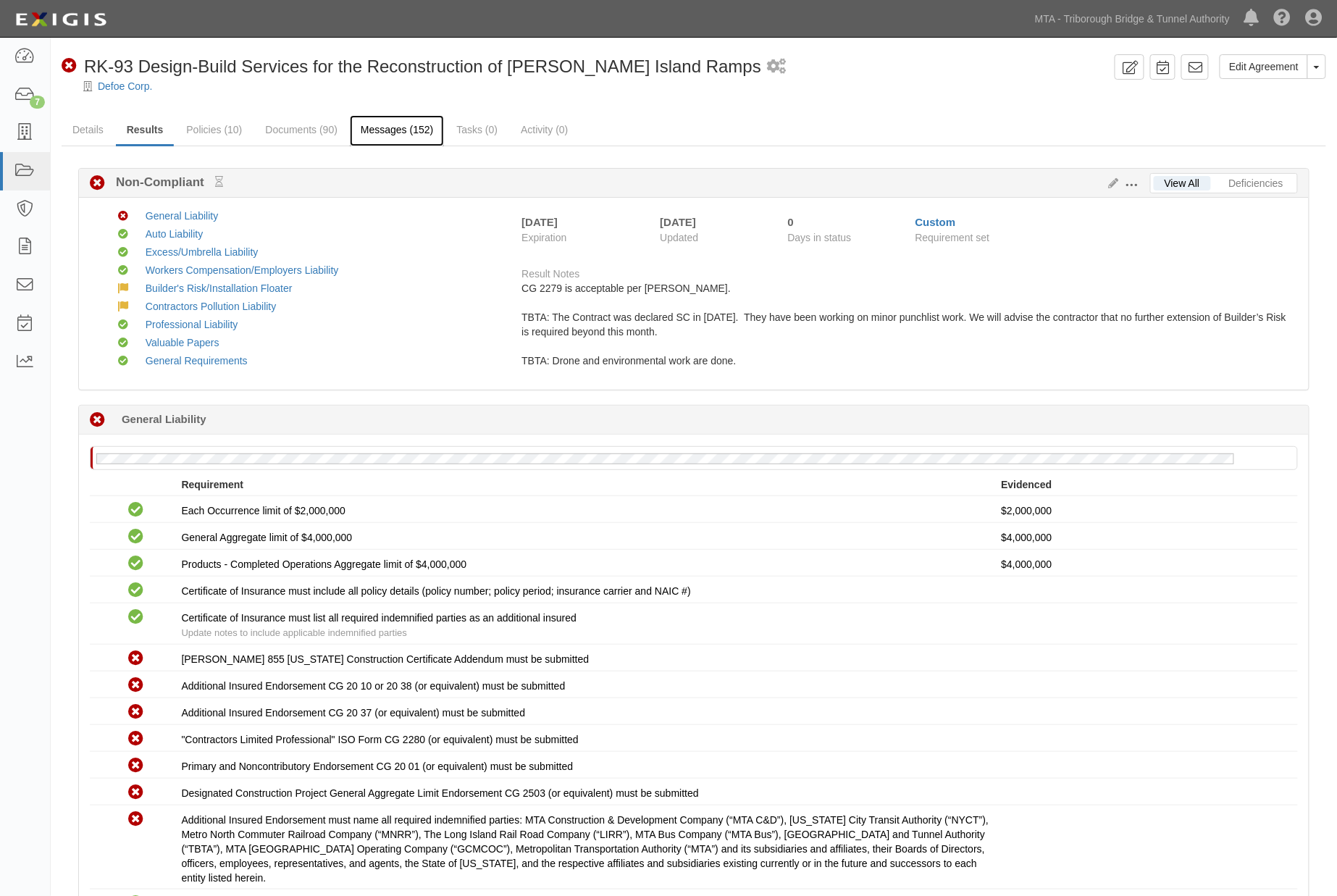
click at [402, 129] on link "Messages (152)" at bounding box center [397, 130] width 94 height 31
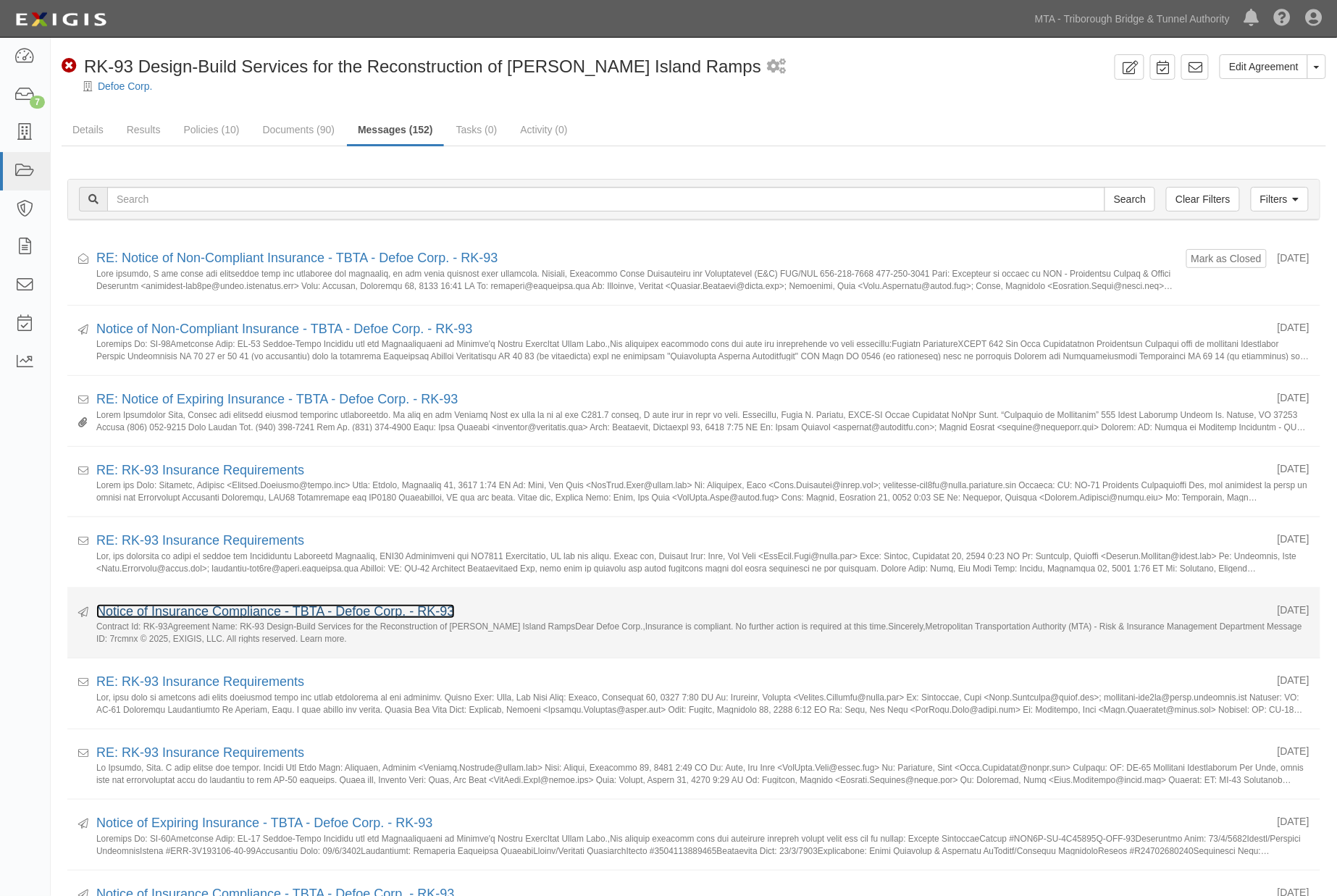
click at [286, 613] on link "Notice of Insurance Compliance - TBTA - Defoe Corp. - RK-93" at bounding box center [275, 612] width 359 height 15
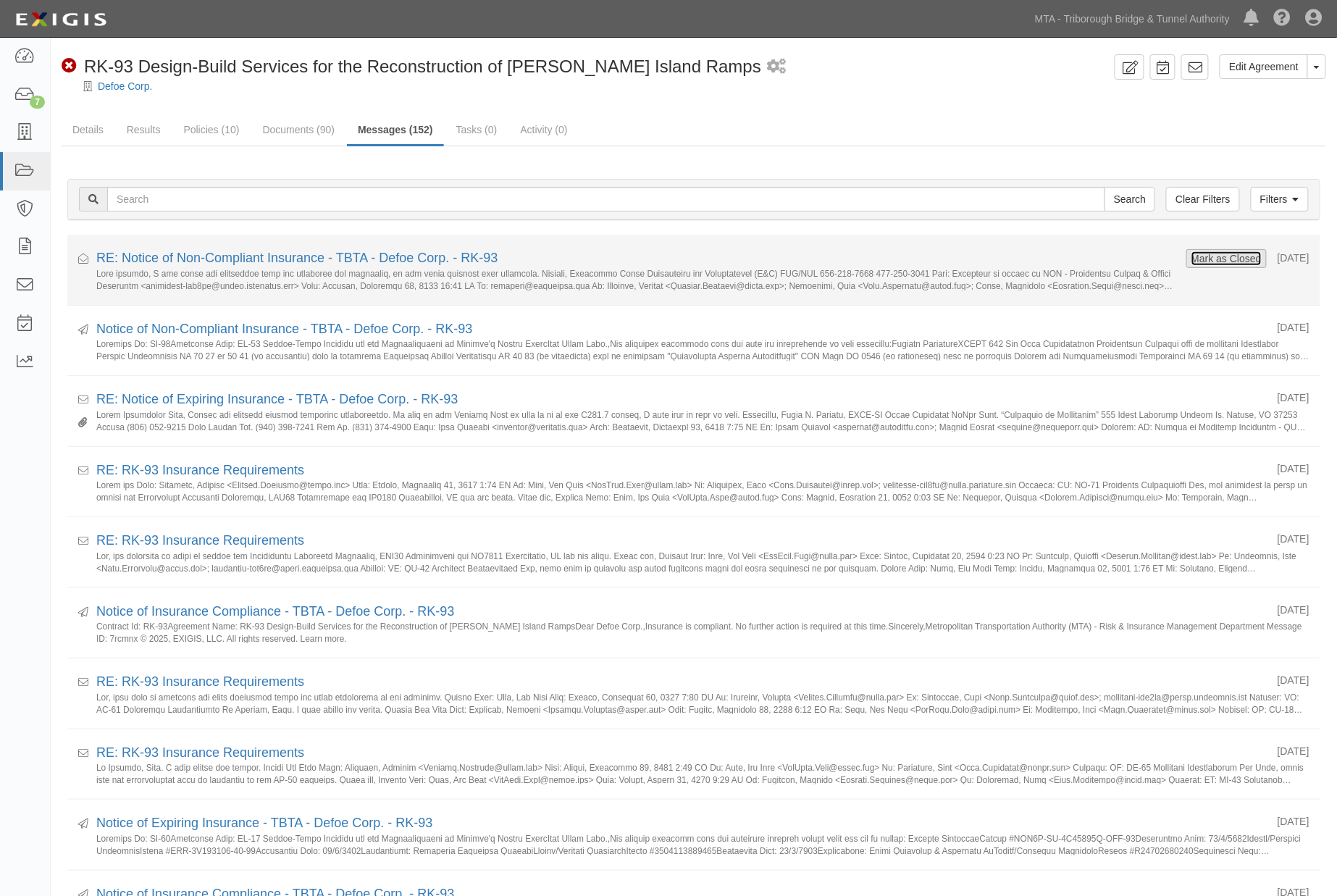
click at [1197, 256] on button "Mark as Closed" at bounding box center [1226, 258] width 72 height 16
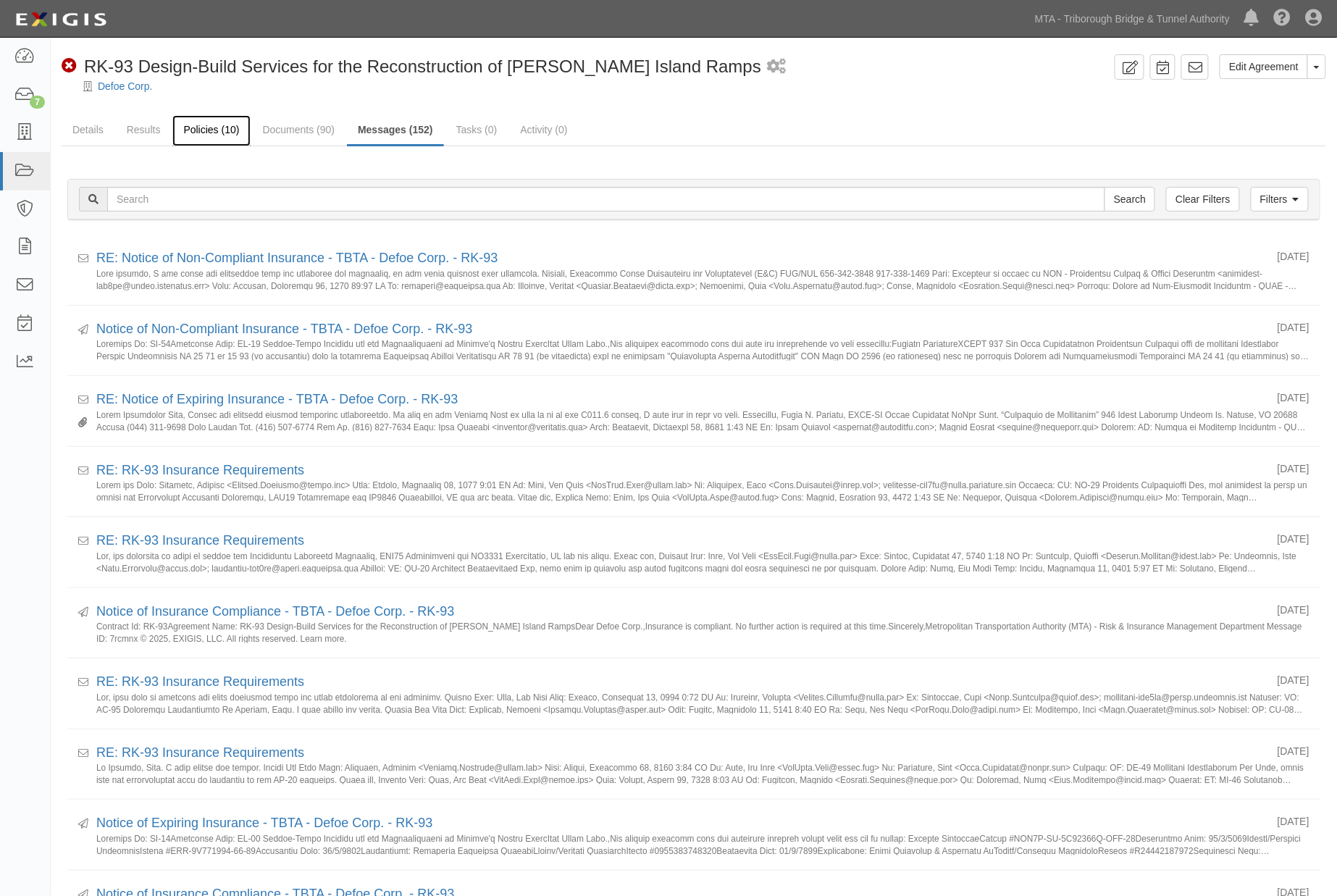
click at [213, 129] on link "Policies (10)" at bounding box center [211, 130] width 77 height 31
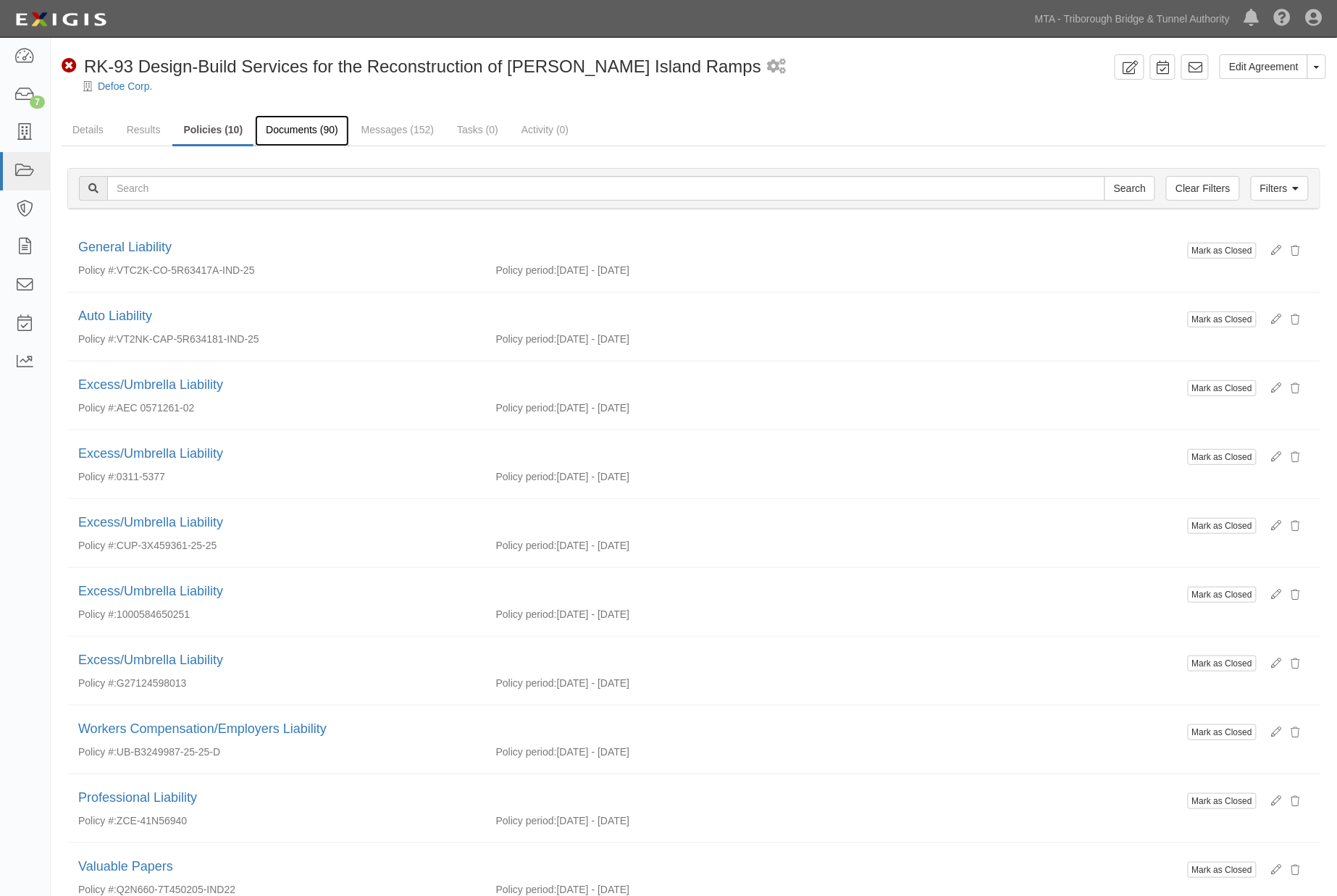
click at [313, 132] on link "Documents (90)" at bounding box center [302, 130] width 94 height 31
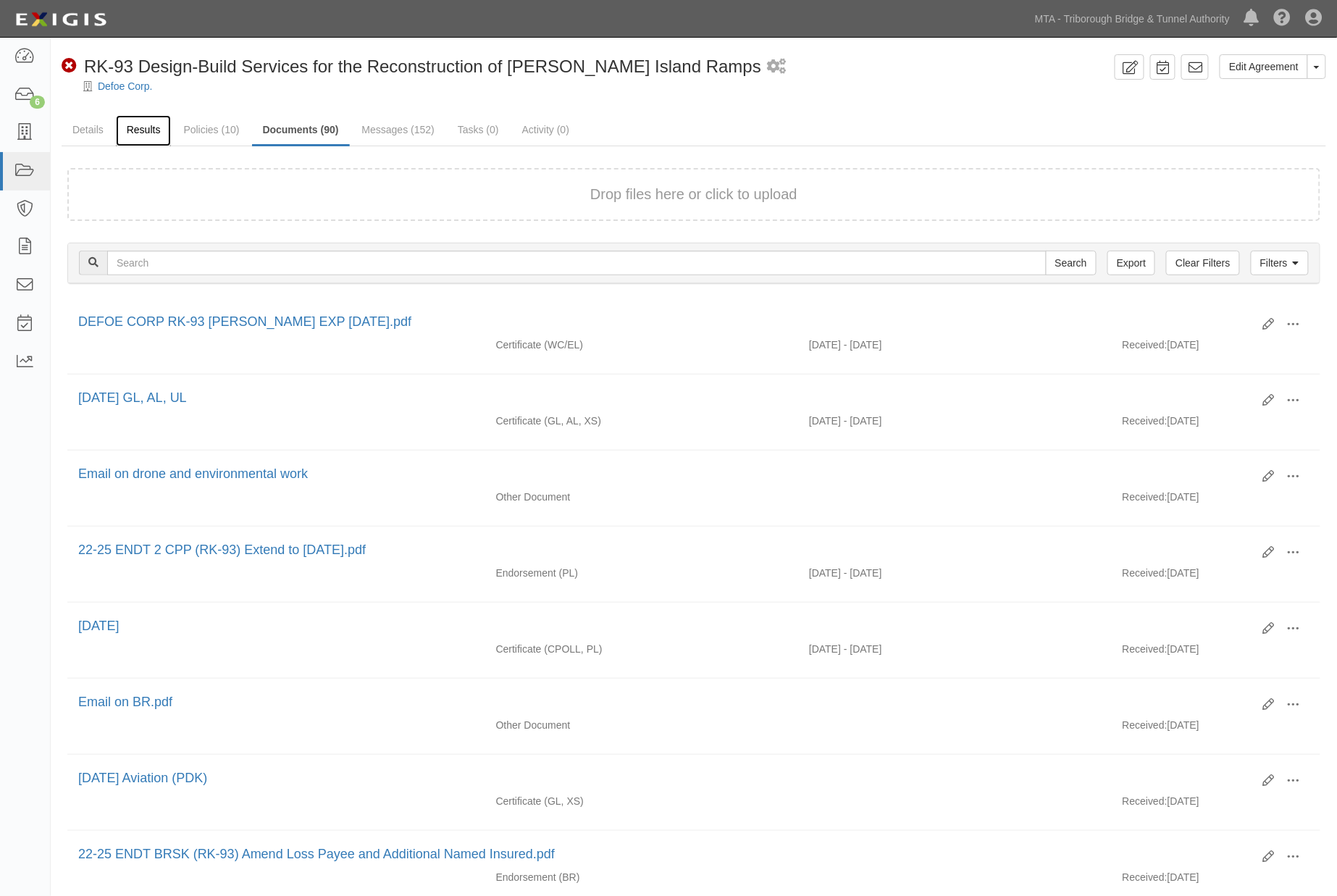
click at [135, 128] on link "Results" at bounding box center [143, 130] width 56 height 31
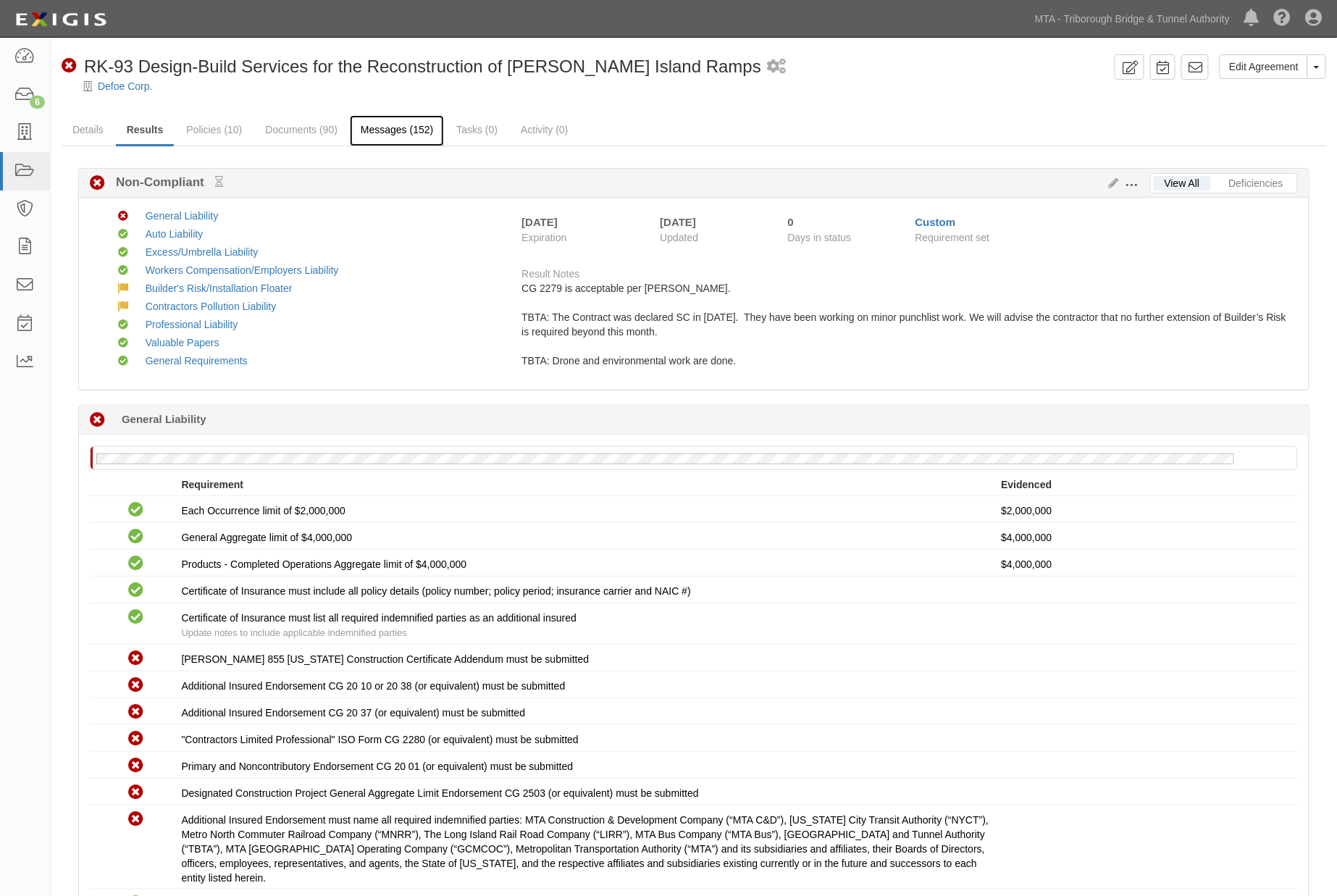
click at [365, 130] on link "Messages (152)" at bounding box center [397, 130] width 94 height 31
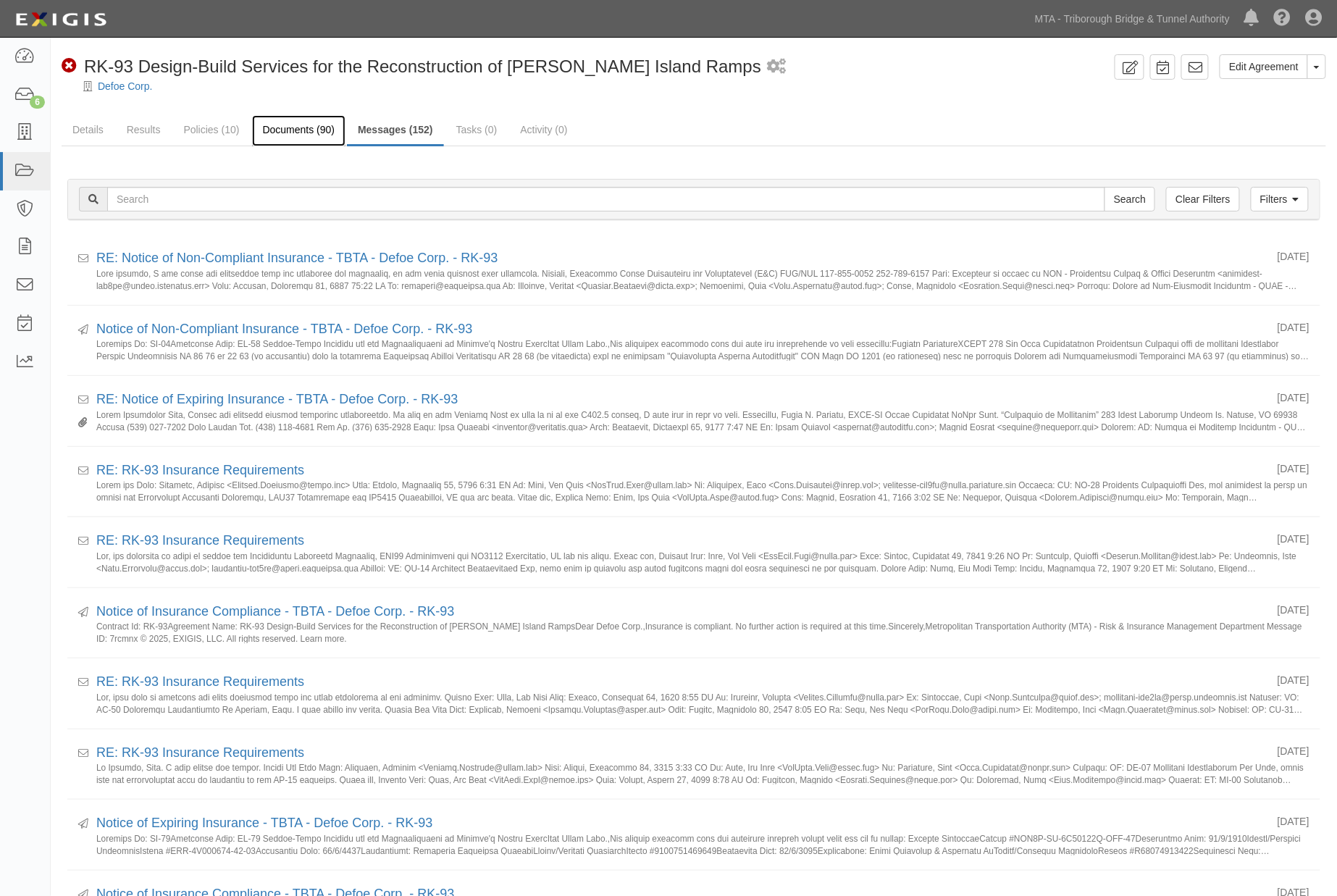
click at [284, 129] on link "Documents (90)" at bounding box center [299, 130] width 94 height 31
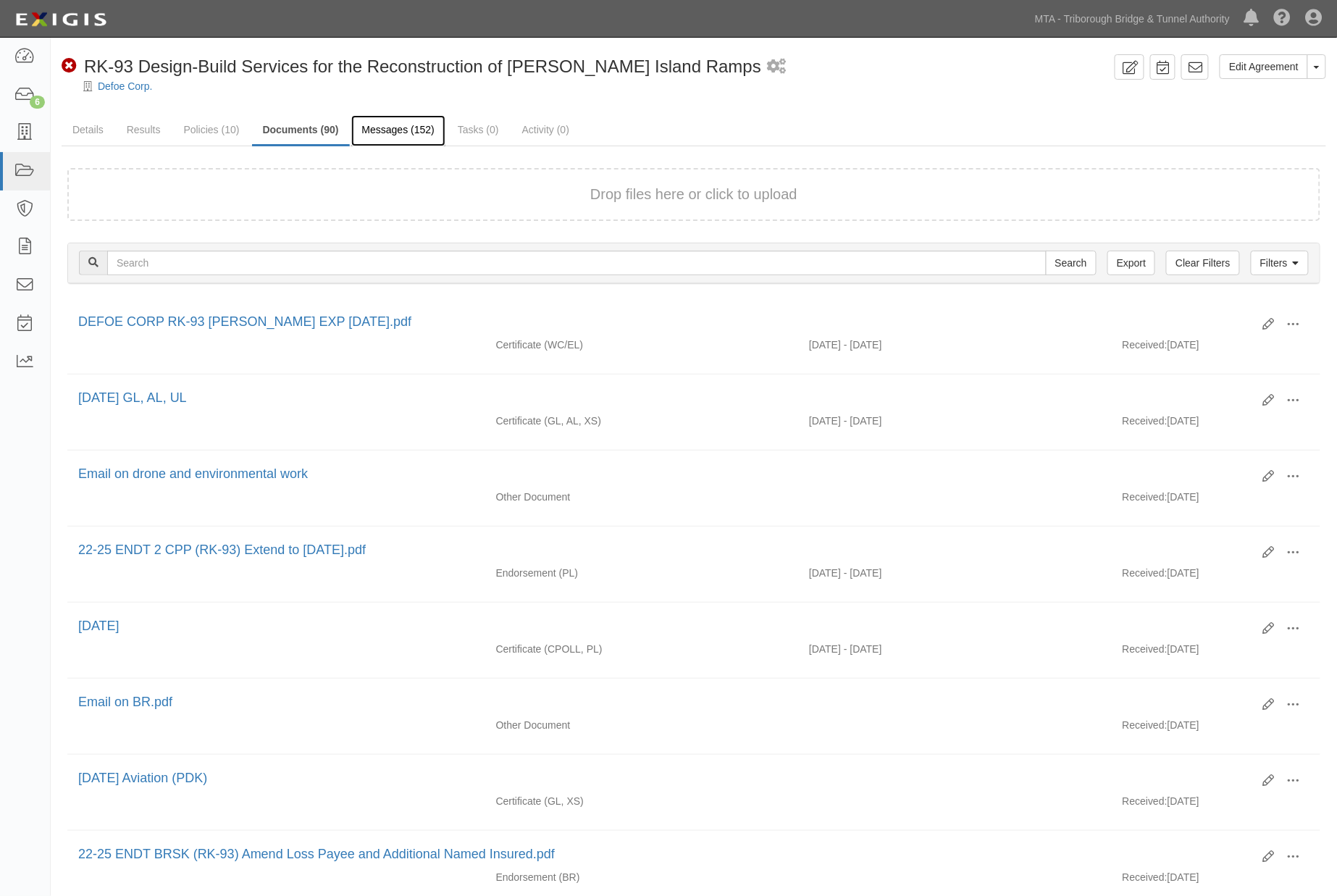
click at [367, 135] on link "Messages (152)" at bounding box center [398, 130] width 94 height 31
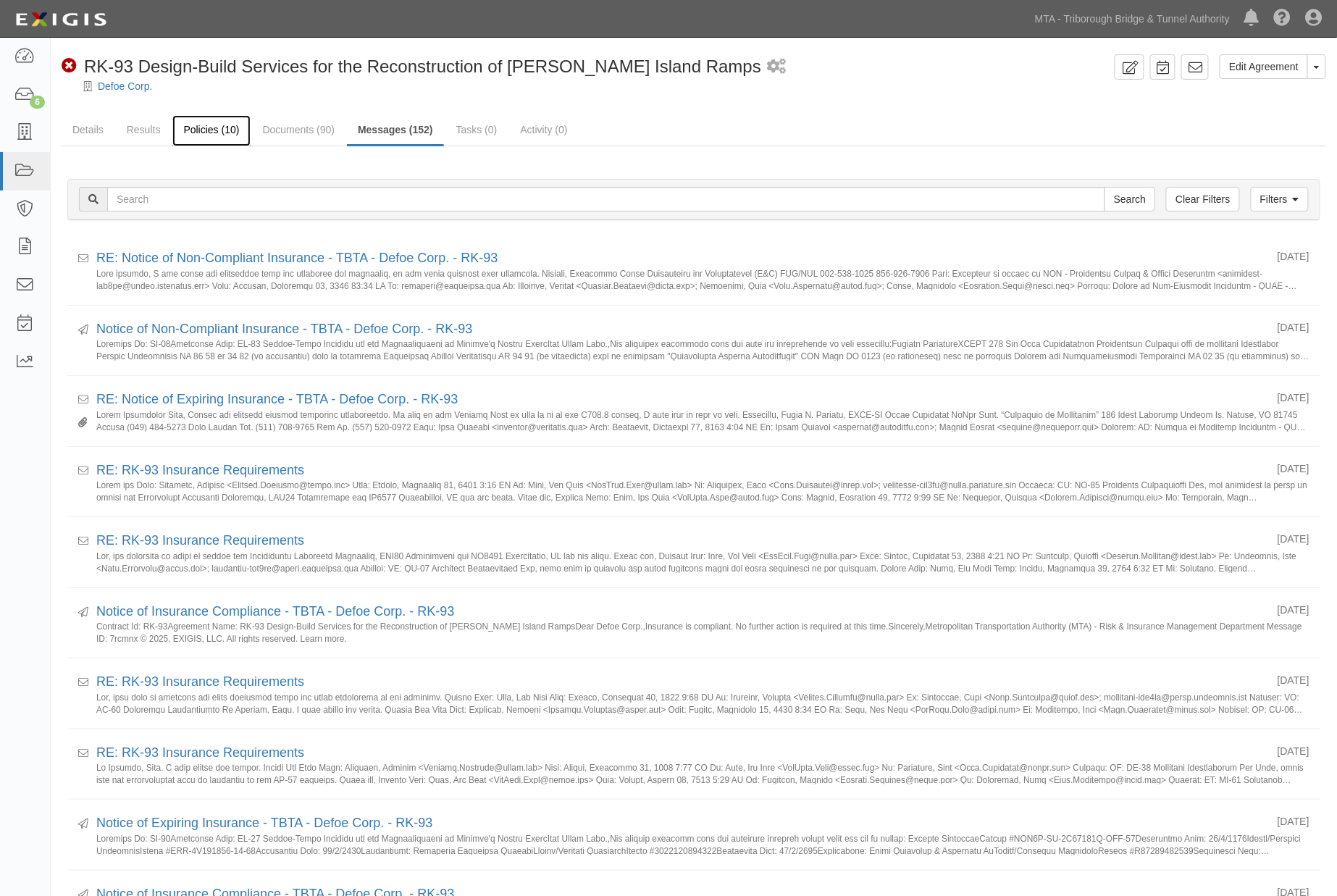
click at [211, 128] on link "Policies (10)" at bounding box center [211, 130] width 77 height 31
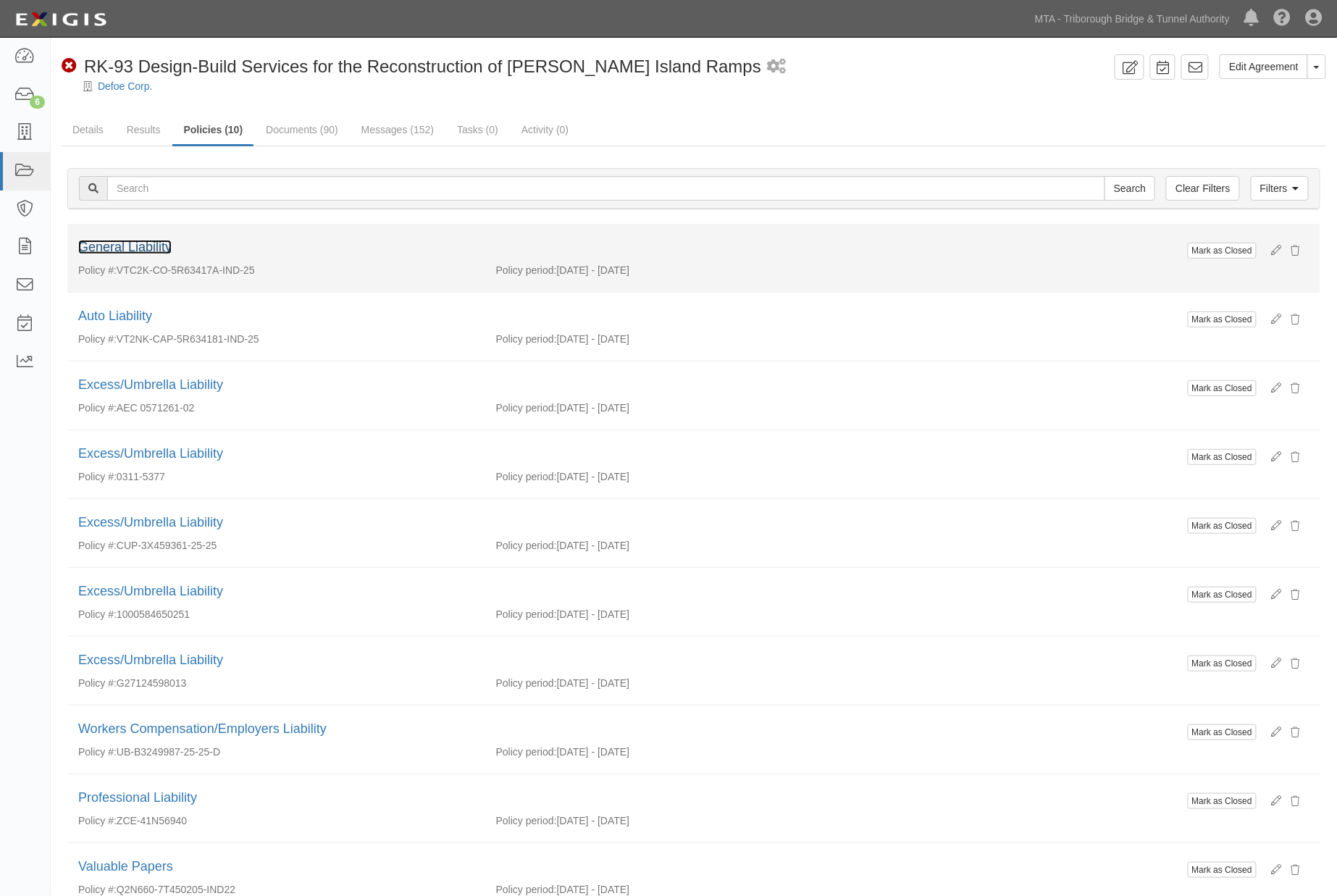
click at [122, 248] on link "General Liability" at bounding box center [125, 247] width 93 height 15
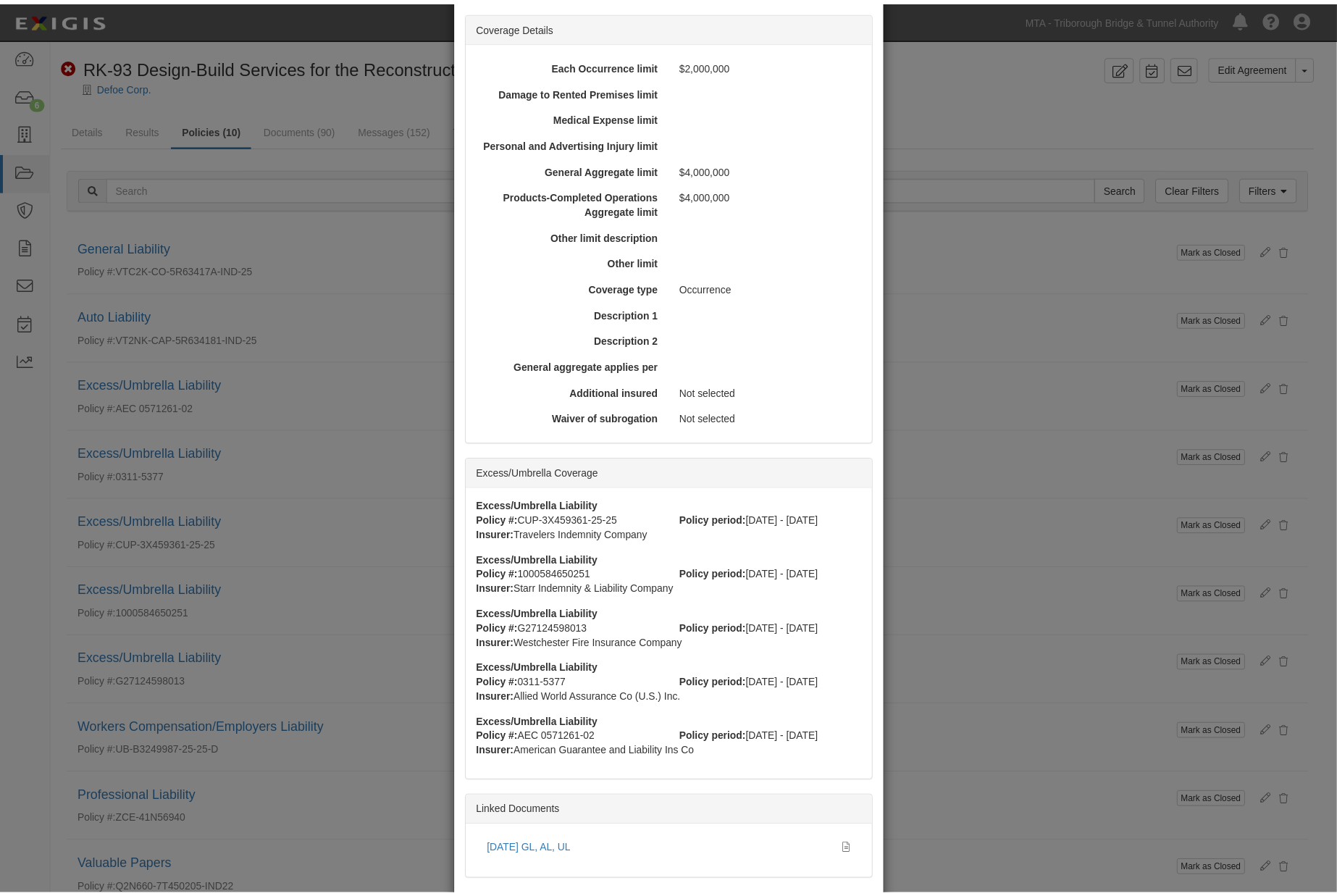
scroll to position [479, 0]
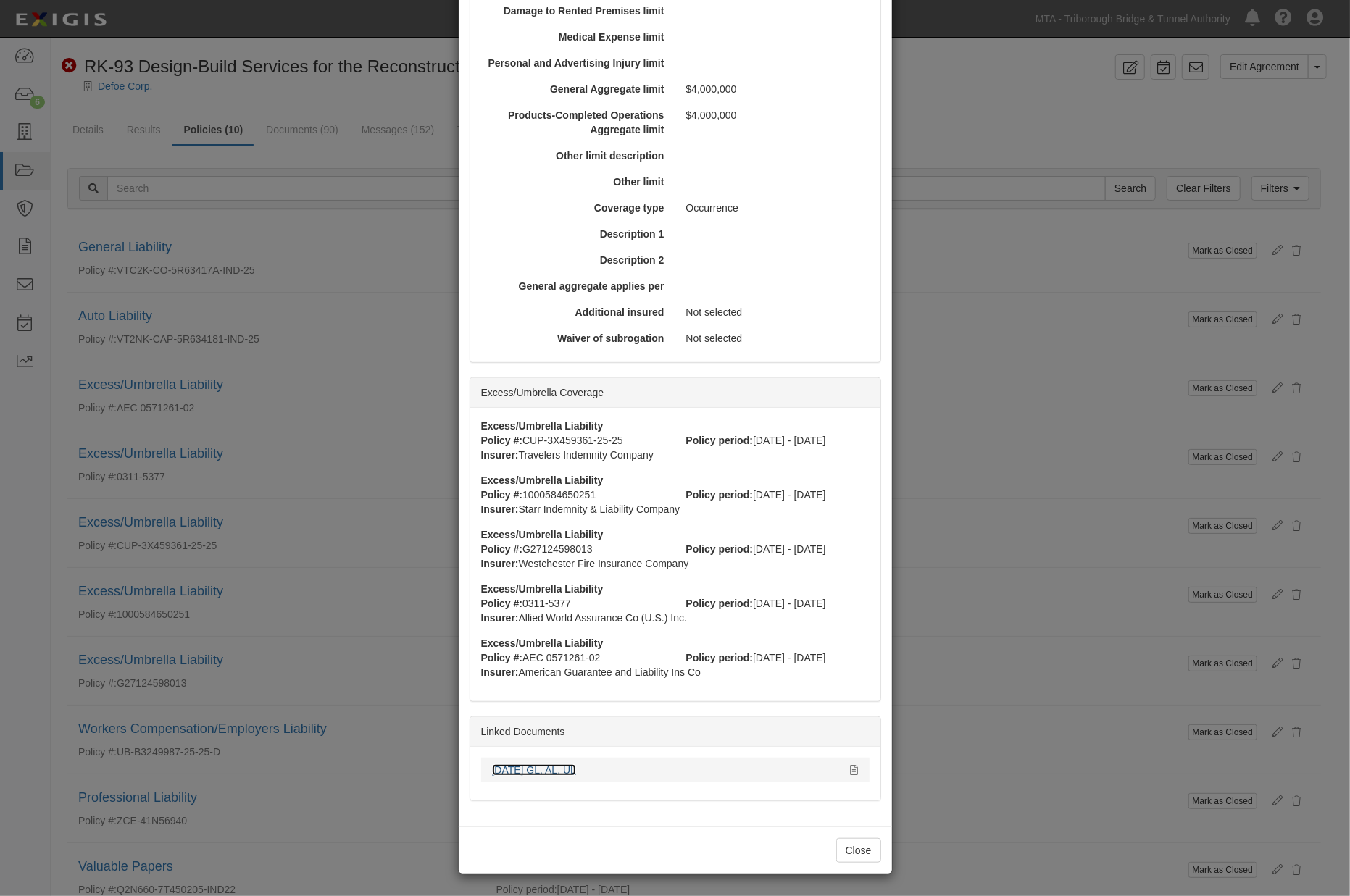
click at [547, 770] on link "10.1.26 GL, AL, UL" at bounding box center [534, 769] width 84 height 11
click at [332, 776] on div "× View Policy Mark as Closed Edit Policy Toggle Dropdown Delete Policy Policy S…" at bounding box center [675, 448] width 1350 height 896
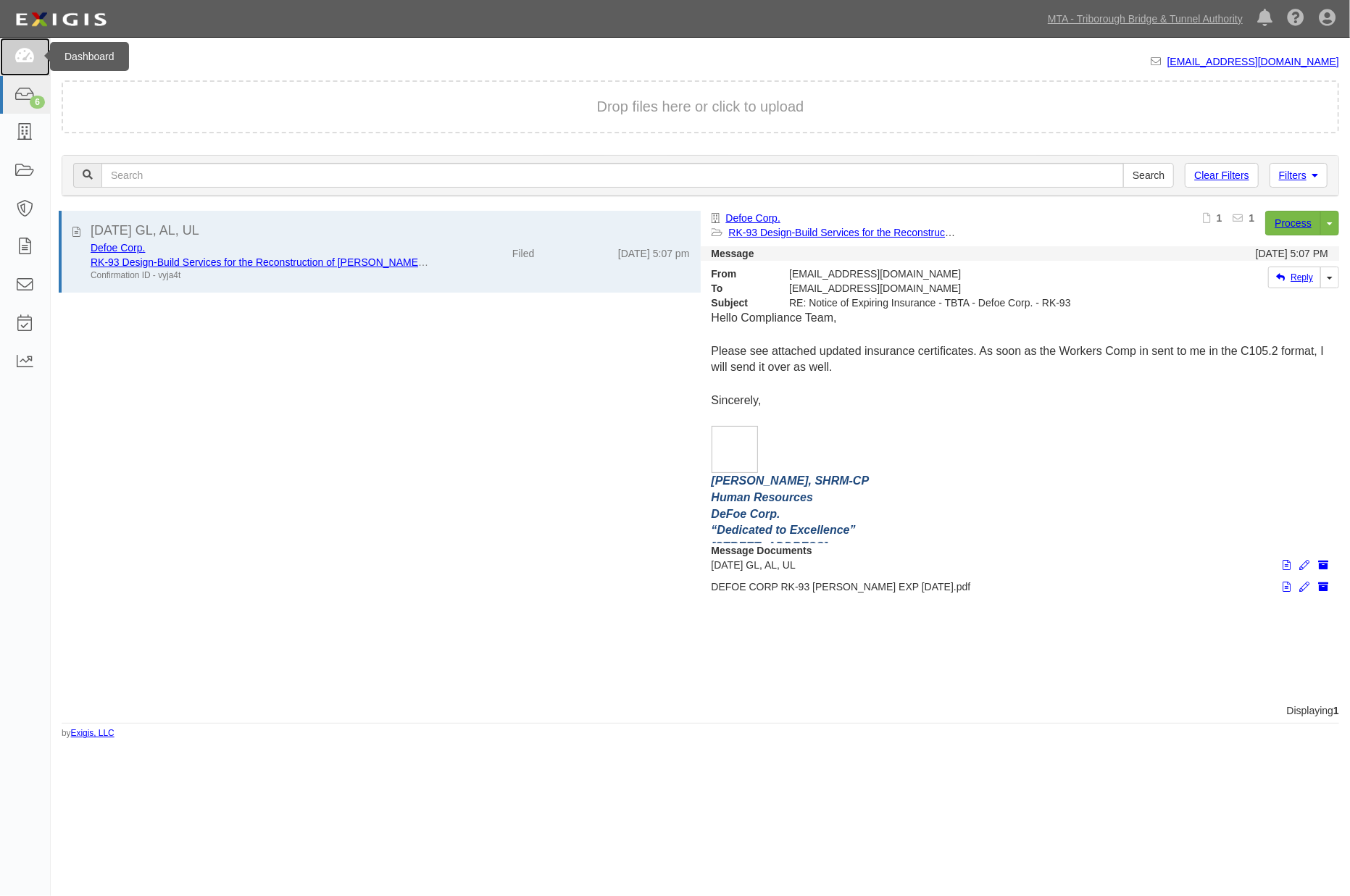
click at [22, 58] on icon at bounding box center [25, 57] width 20 height 17
click at [28, 100] on icon at bounding box center [25, 95] width 20 height 17
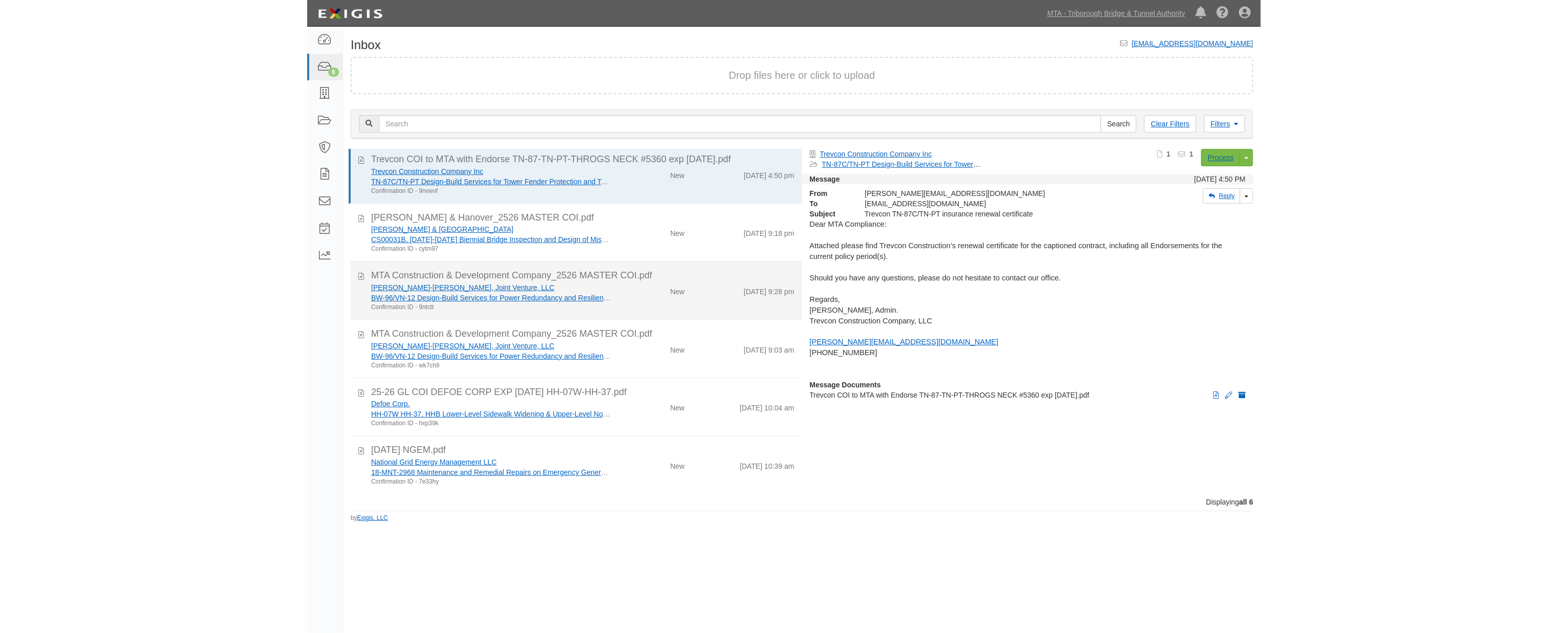
scroll to position [6, 0]
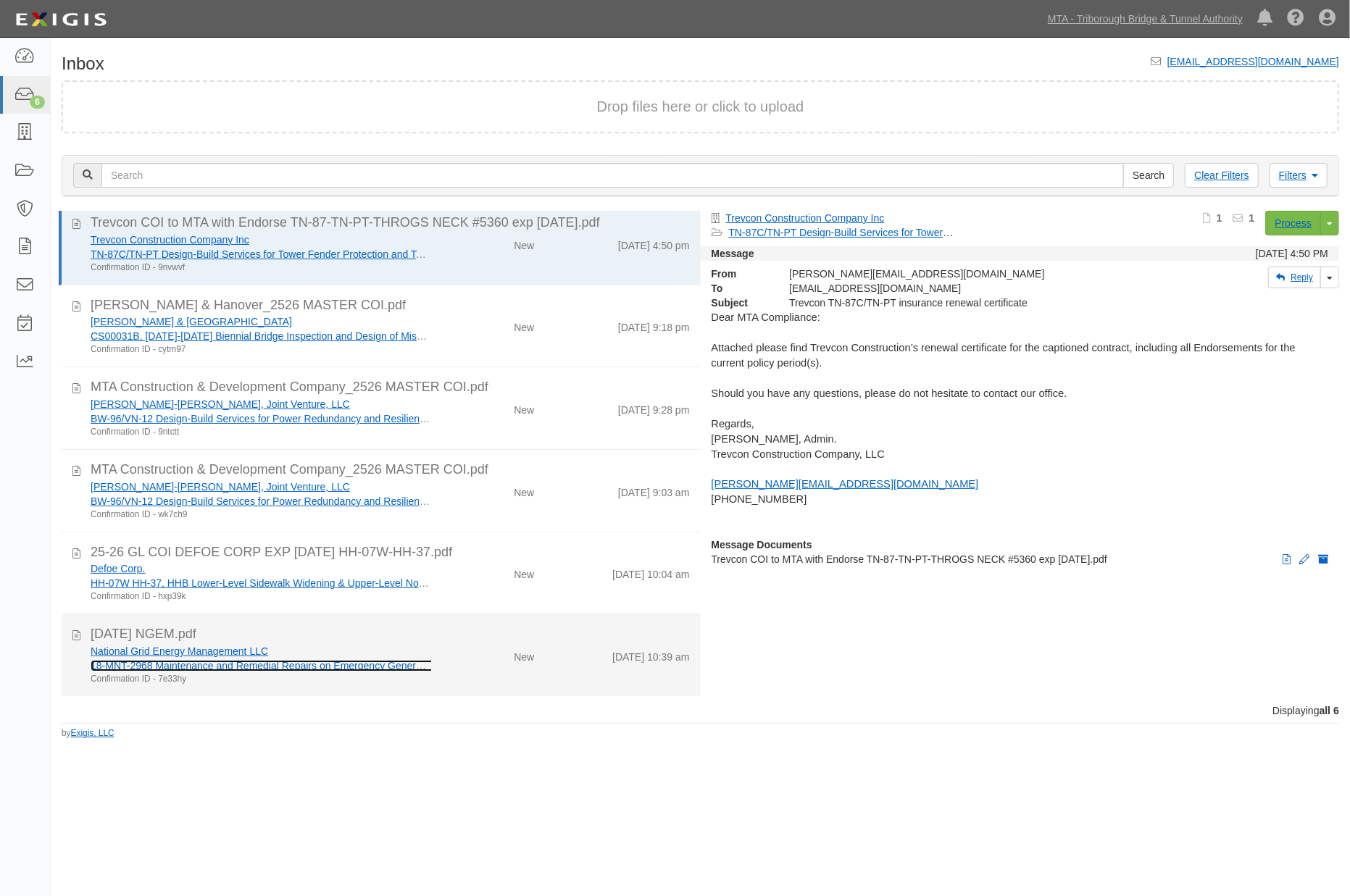
click at [236, 661] on link "18-MNT-2968 Maintenance and Remedial Repairs on Emergency Generators. (00000073…" at bounding box center [298, 665] width 416 height 11
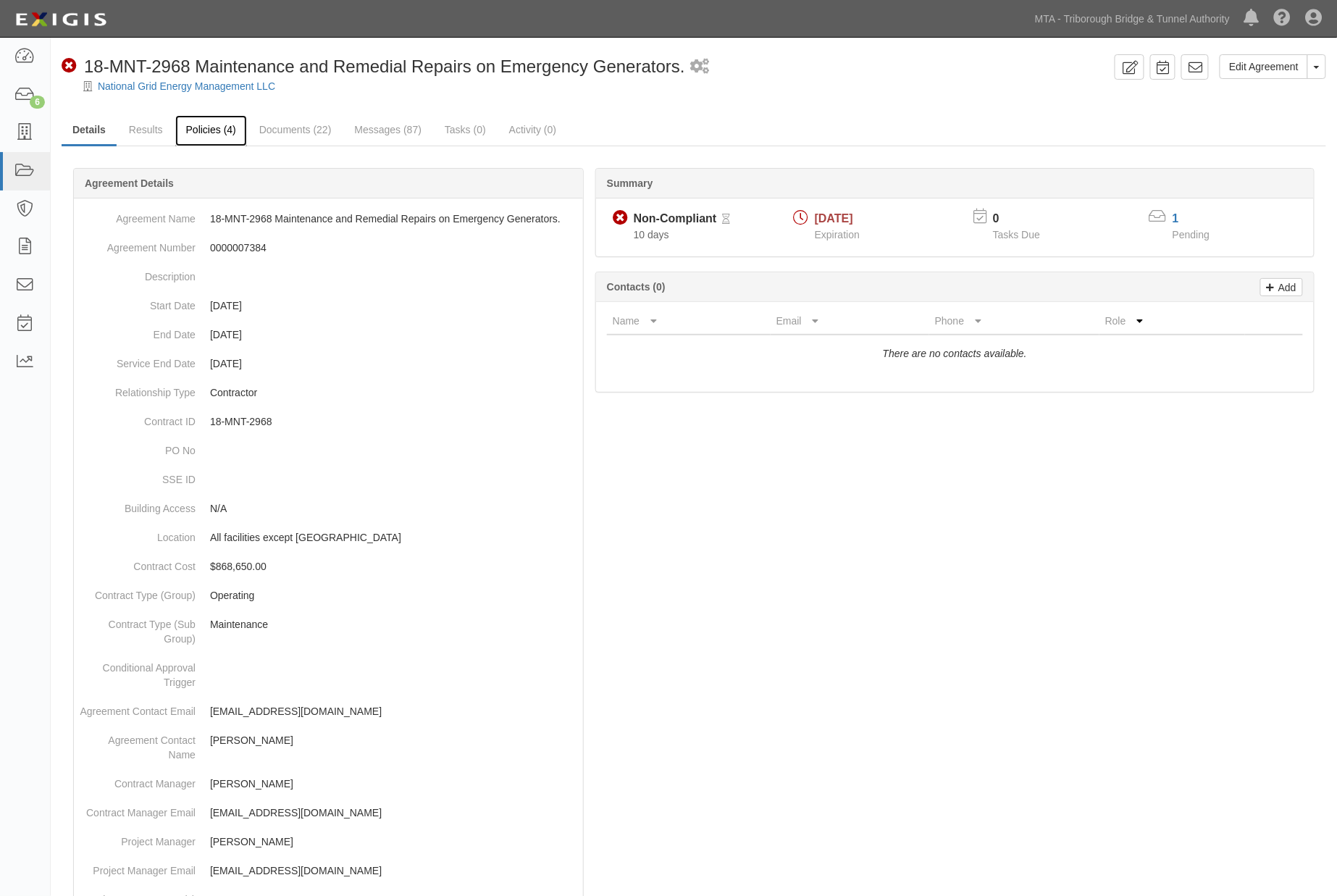
click at [192, 129] on link "Policies (4)" at bounding box center [211, 130] width 72 height 31
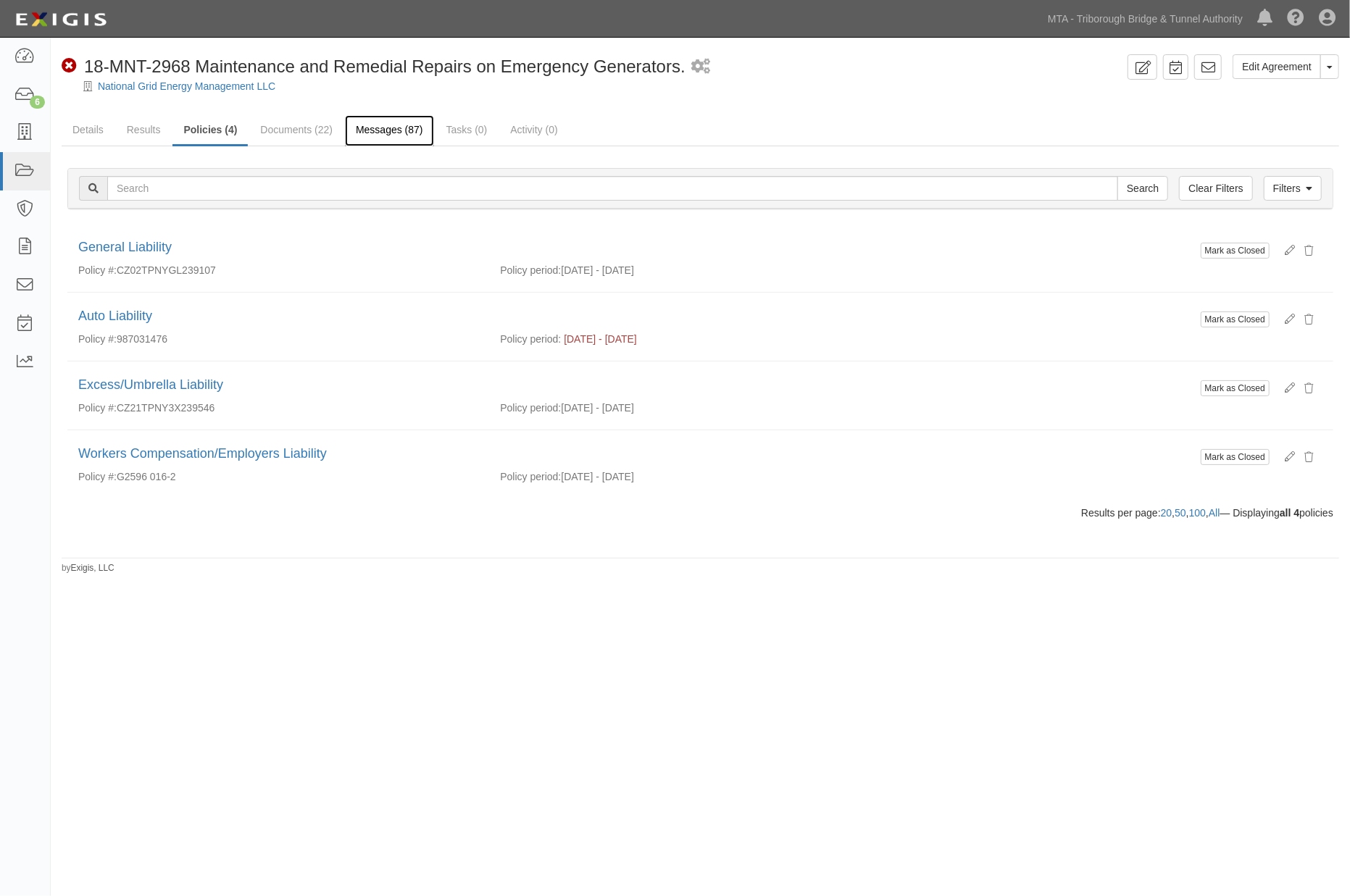
click at [364, 129] on link "Messages (87)" at bounding box center [389, 130] width 89 height 31
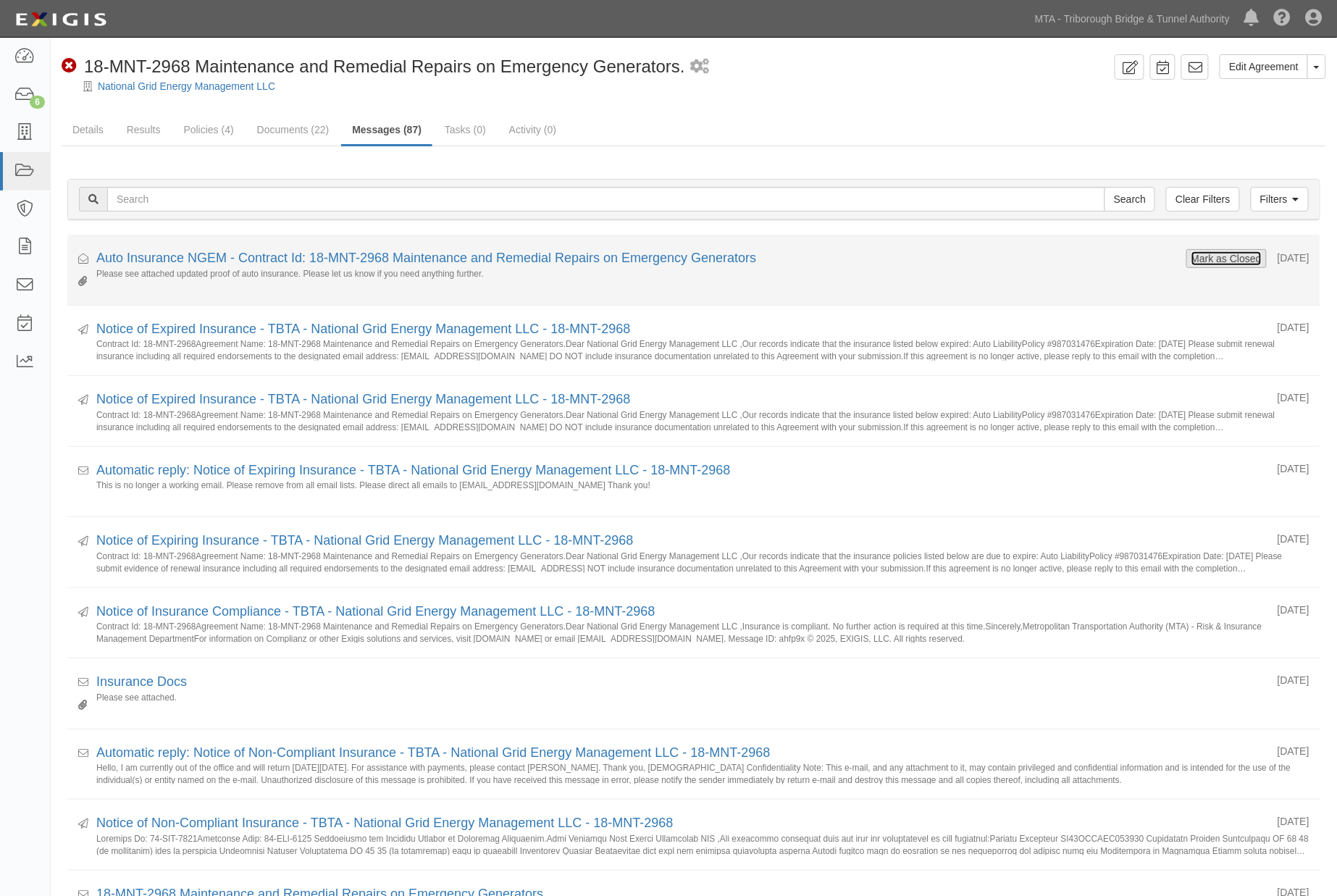
click at [1210, 252] on button "Mark as Closed" at bounding box center [1226, 258] width 72 height 16
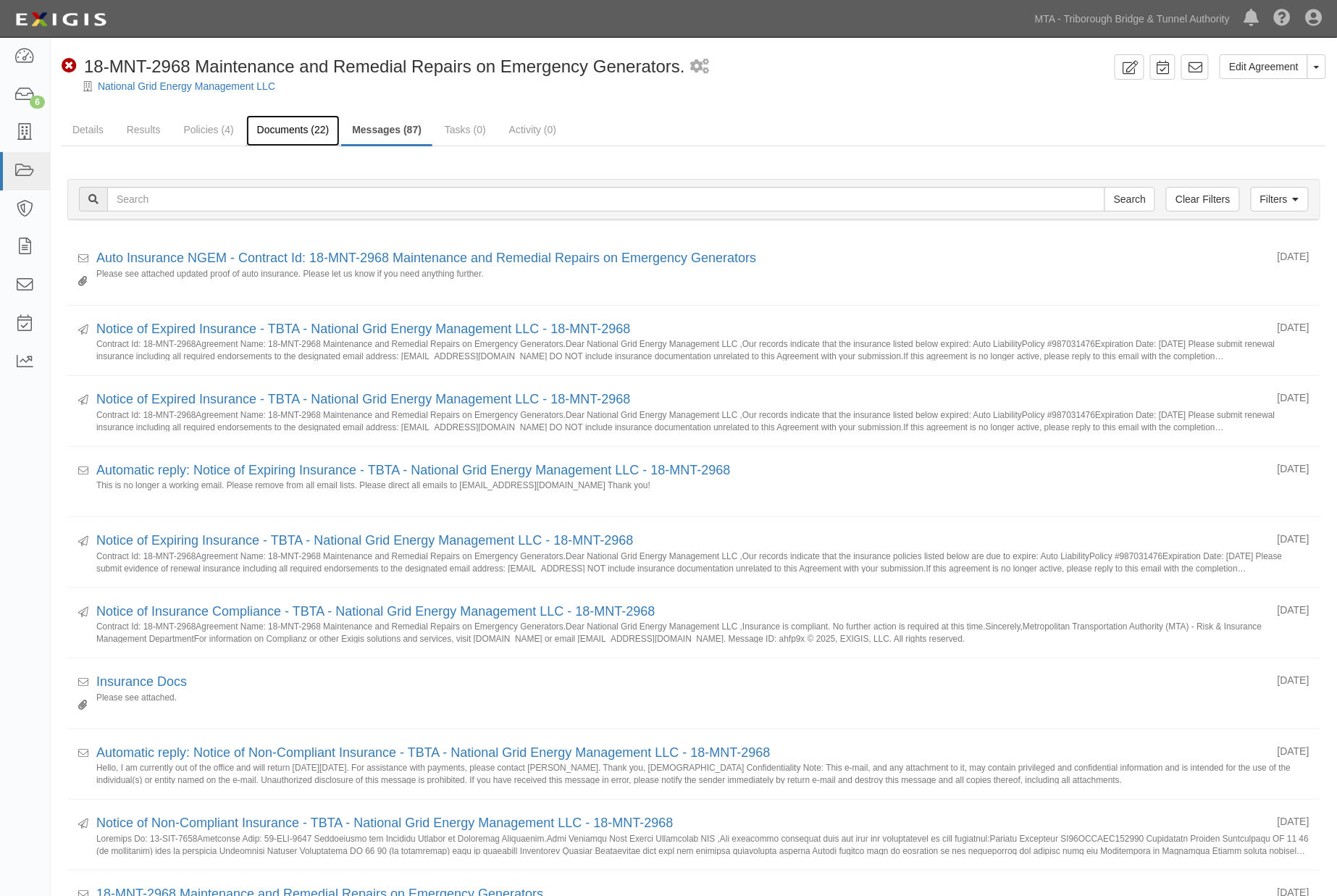
click at [277, 130] on link "Documents (22)" at bounding box center [293, 130] width 94 height 31
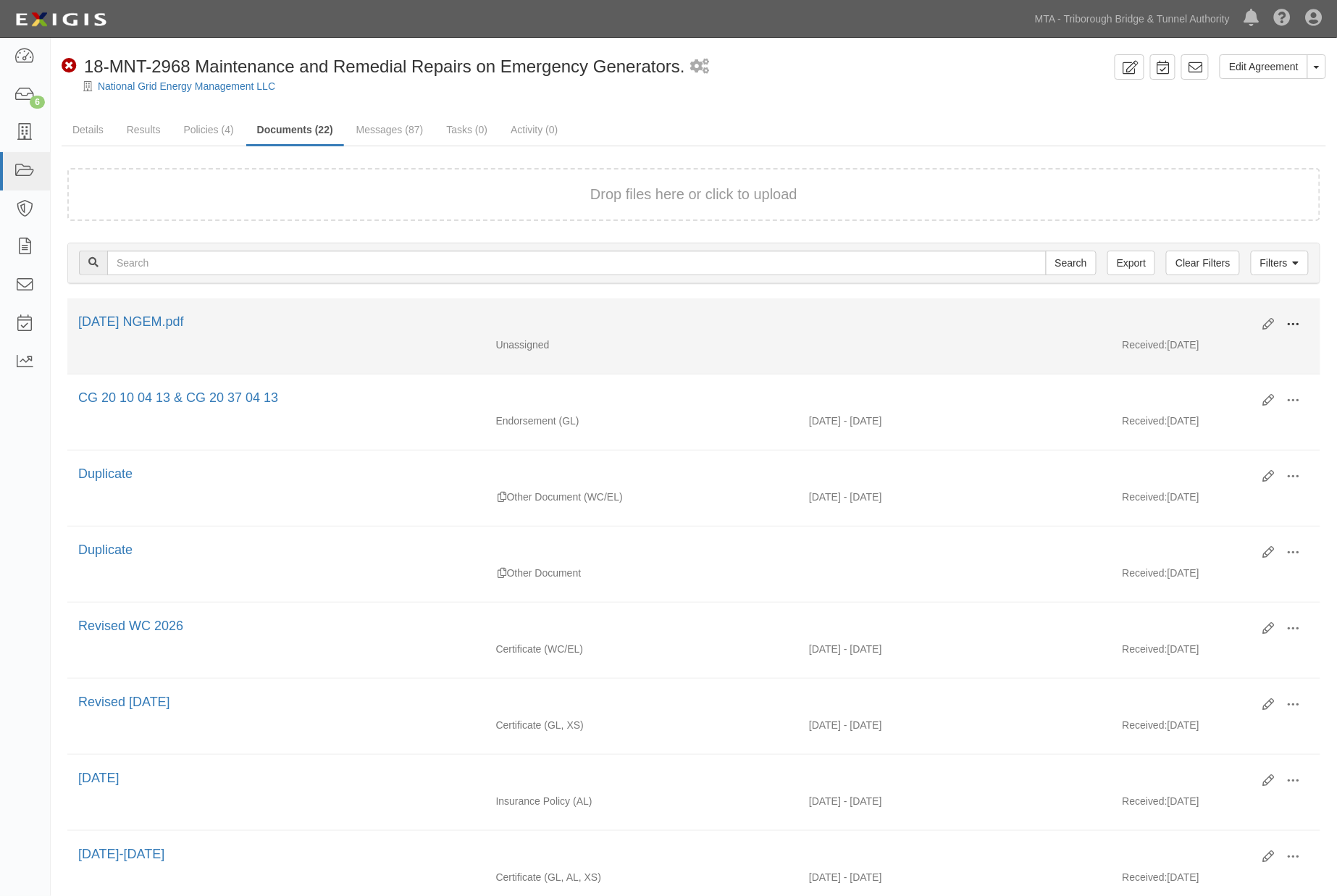
click at [1301, 319] on span at bounding box center [1294, 324] width 13 height 13
click at [1213, 317] on link "Edit" at bounding box center [1223, 319] width 115 height 26
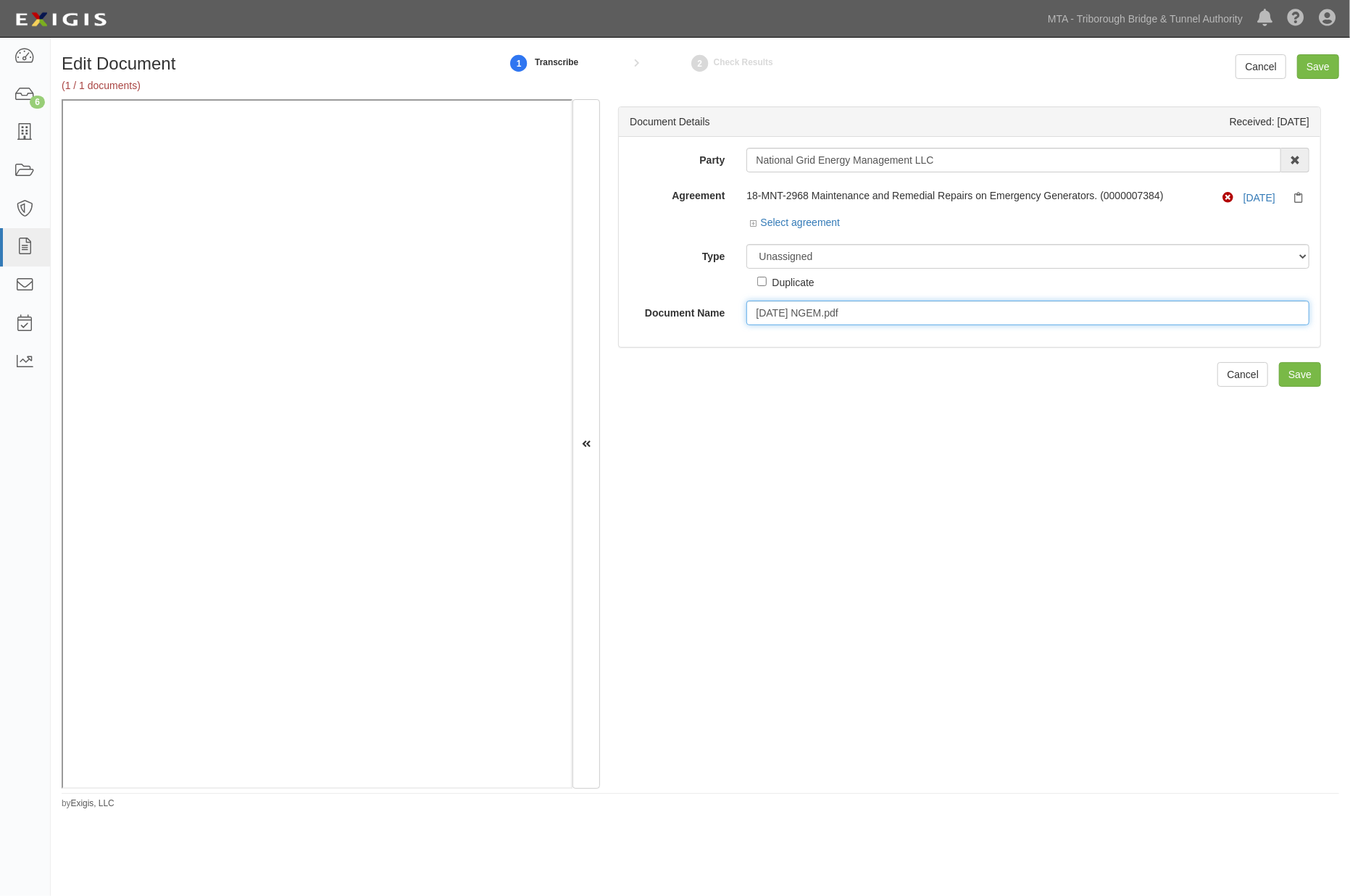
click at [798, 315] on input "2025-9-30 NGEM.pdf" at bounding box center [1028, 313] width 563 height 24
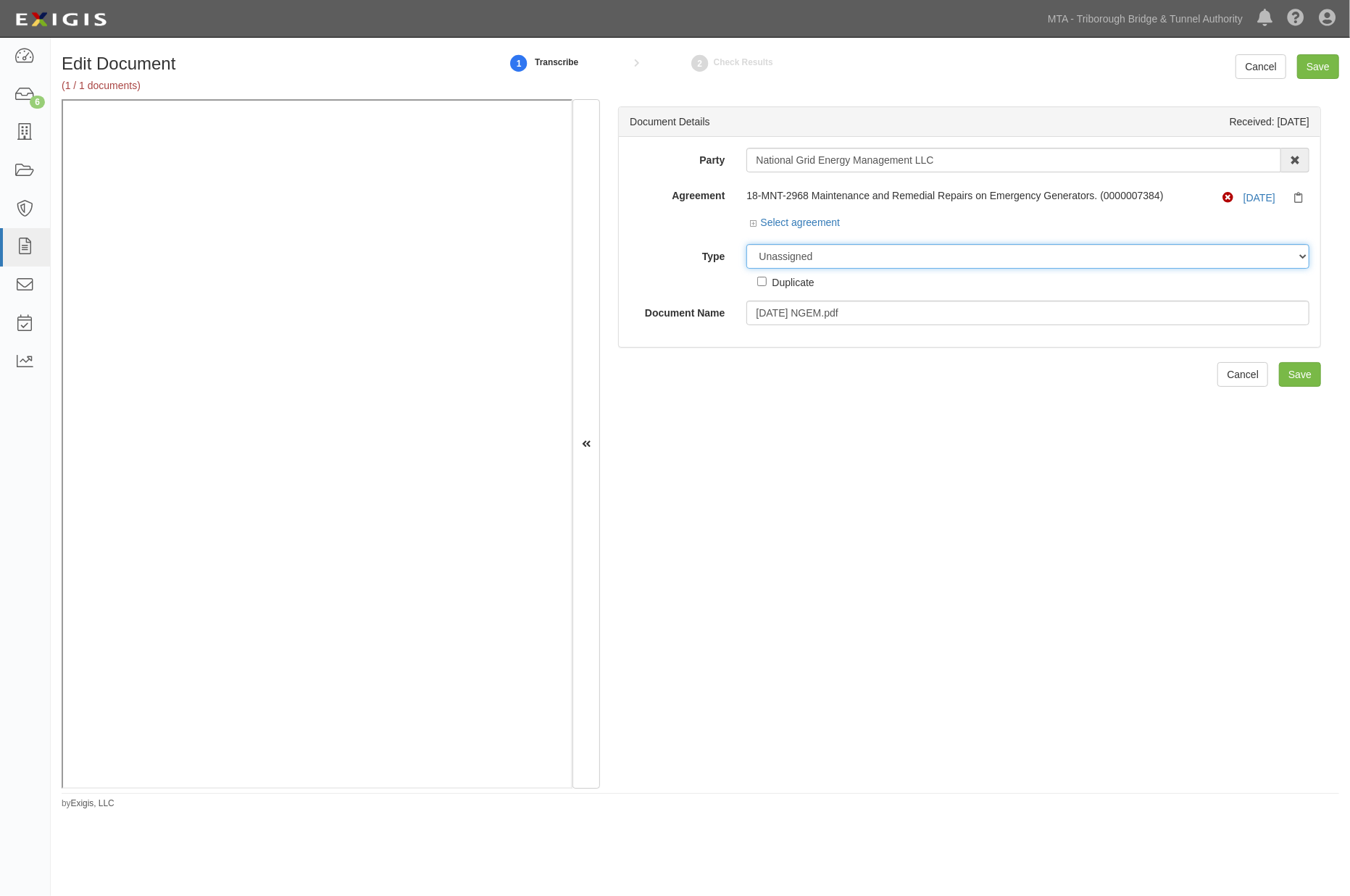
click at [819, 253] on select "Unassigned Binder Cancellation Notice Certificate Contract Endorsement Insuranc…" at bounding box center [1028, 256] width 563 height 24
click at [746, 245] on select "Unassigned Binder Cancellation Notice Certificate Contract Endorsement Insuranc…" at bounding box center [1028, 256] width 563 height 24
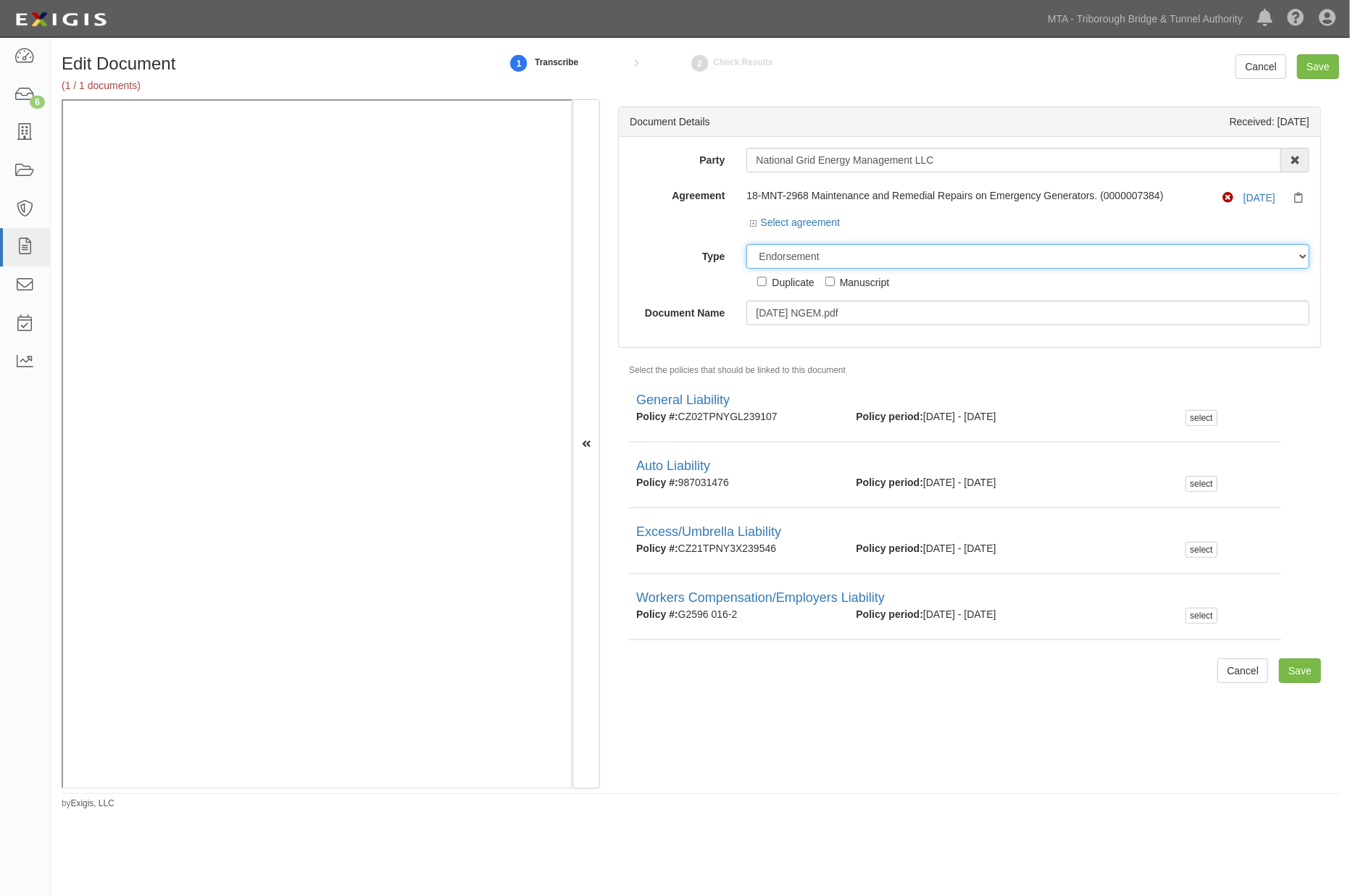
click at [829, 256] on select "Unassigned Binder Cancellation Notice Certificate Contract Endorsement Insuranc…" at bounding box center [1028, 256] width 563 height 24
select select "CertificateDetail"
click at [746, 245] on select "Unassigned Binder Cancellation Notice Certificate Contract Endorsement Insuranc…" at bounding box center [1028, 256] width 563 height 24
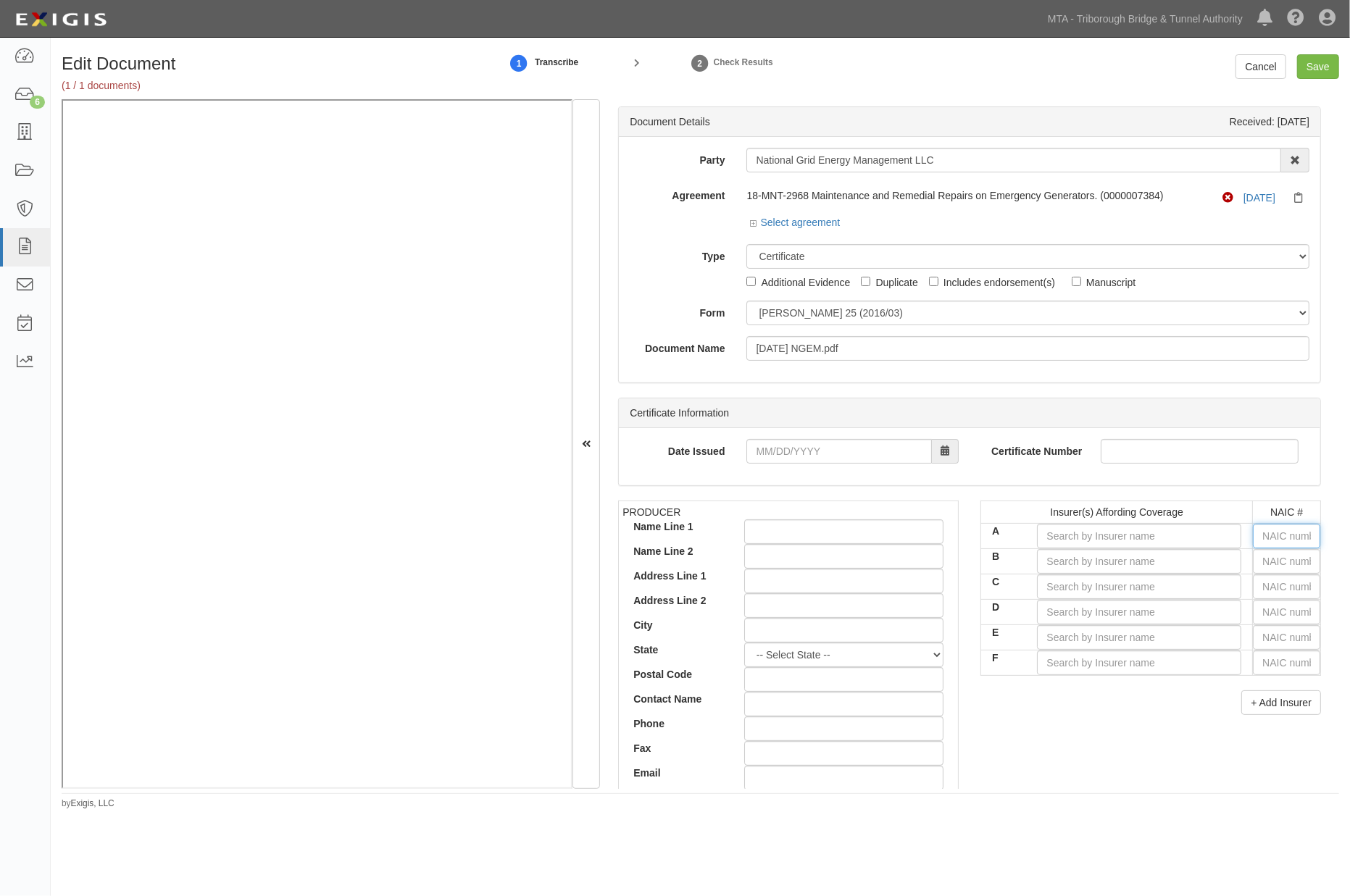
click at [1259, 539] on input "text" at bounding box center [1286, 536] width 67 height 24
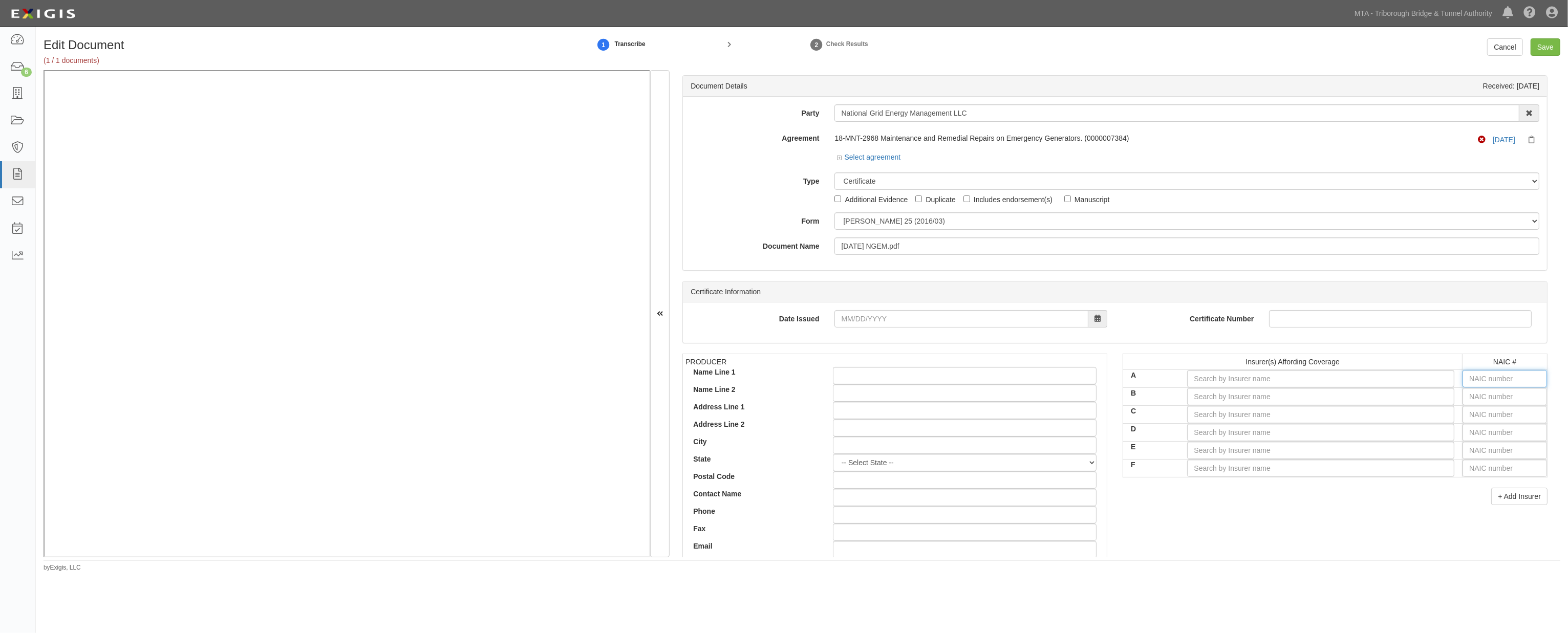
click at [953, 377] on input "text" at bounding box center [1505, 378] width 84 height 17
type input "25232"
type input "2"
type input "24856"
type input "24"
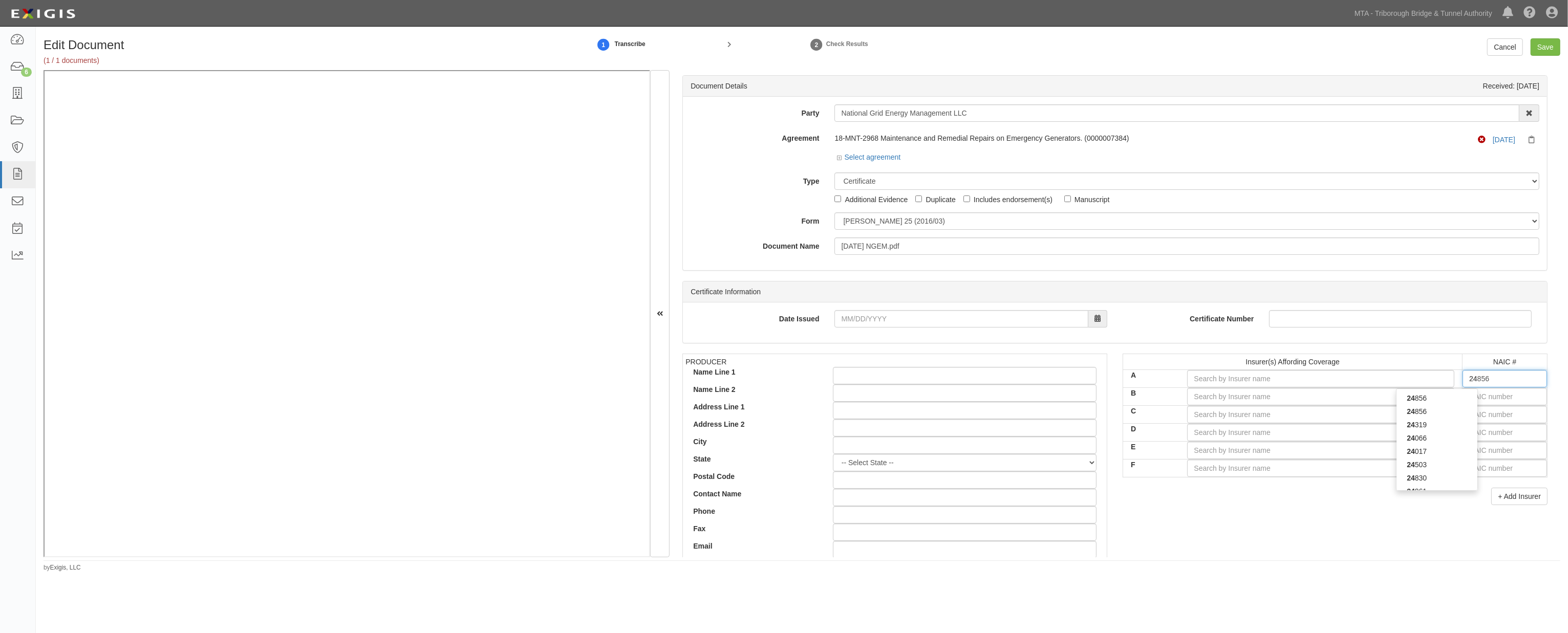
type input "24201"
type input "242"
type input "24260"
type input "2426"
type input "24260"
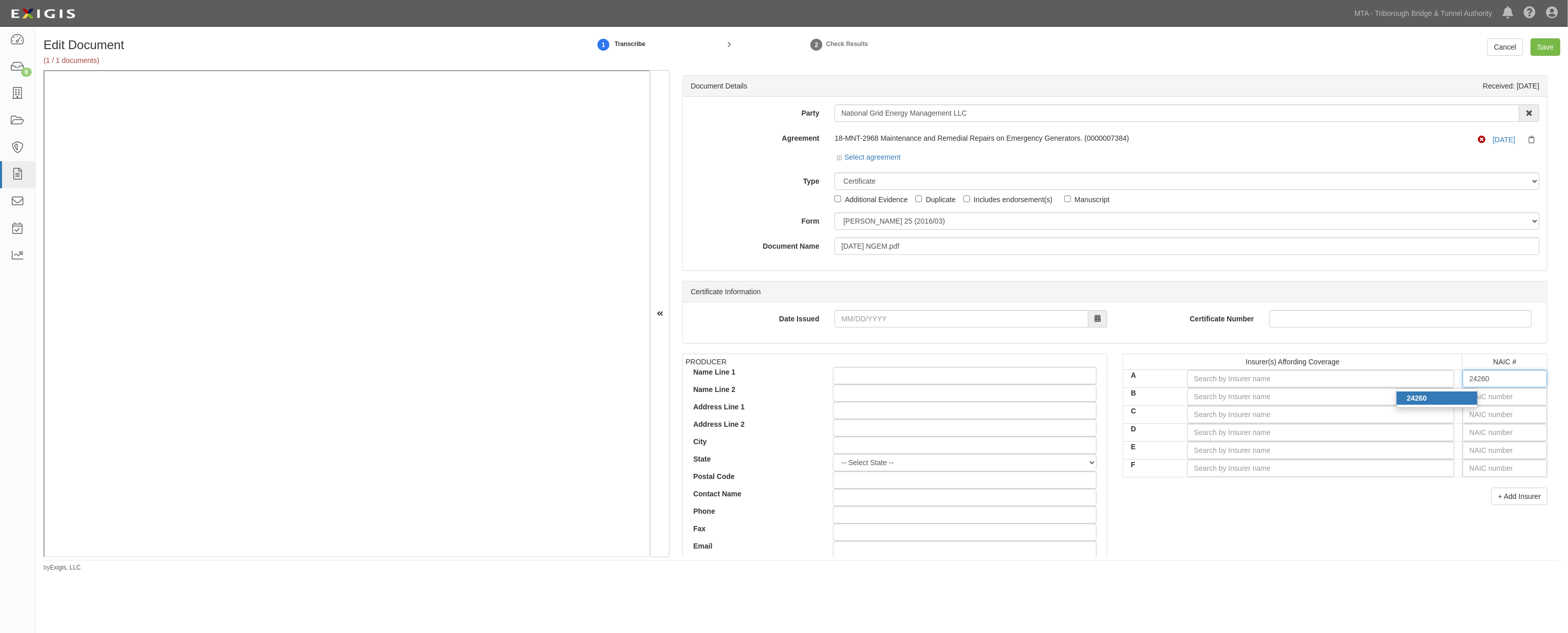
click at [953, 399] on div "24260" at bounding box center [1436, 398] width 81 height 13
type input "Progressive Casualty Insurance Company (A+ XV Rating)"
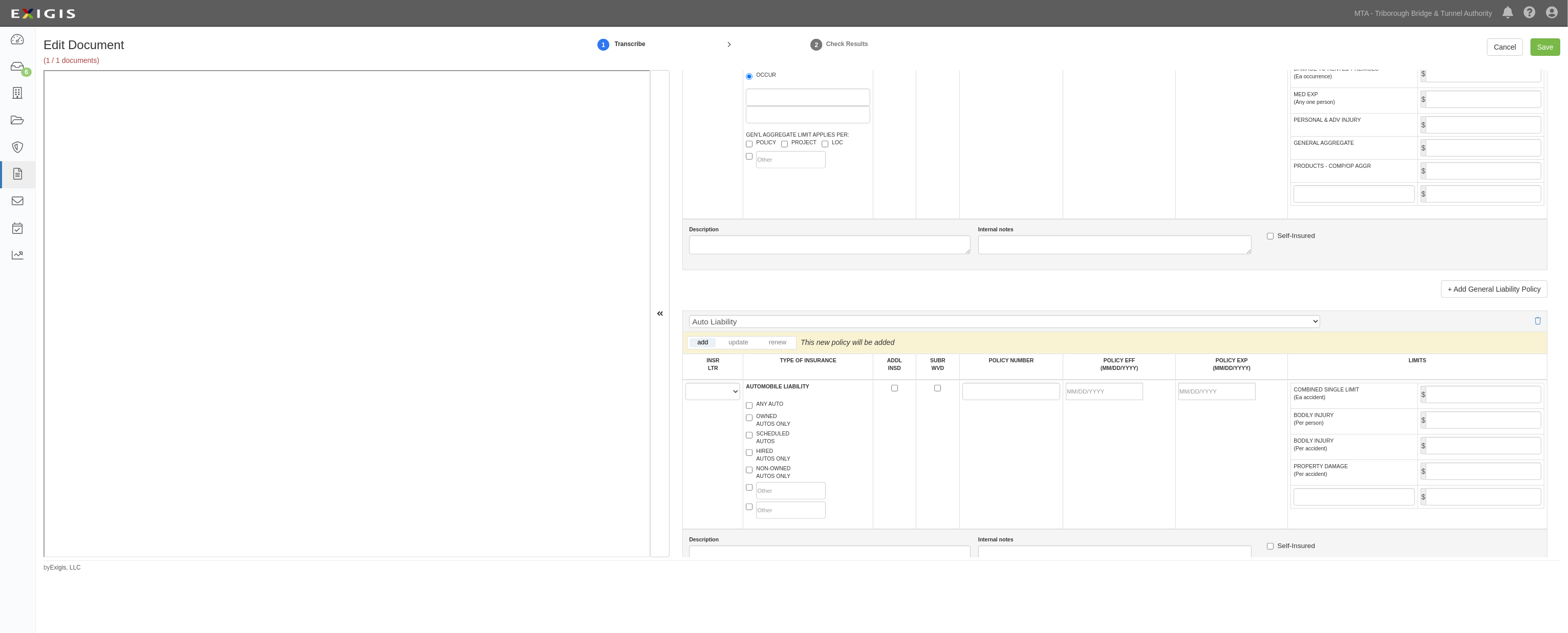
scroll to position [853, 0]
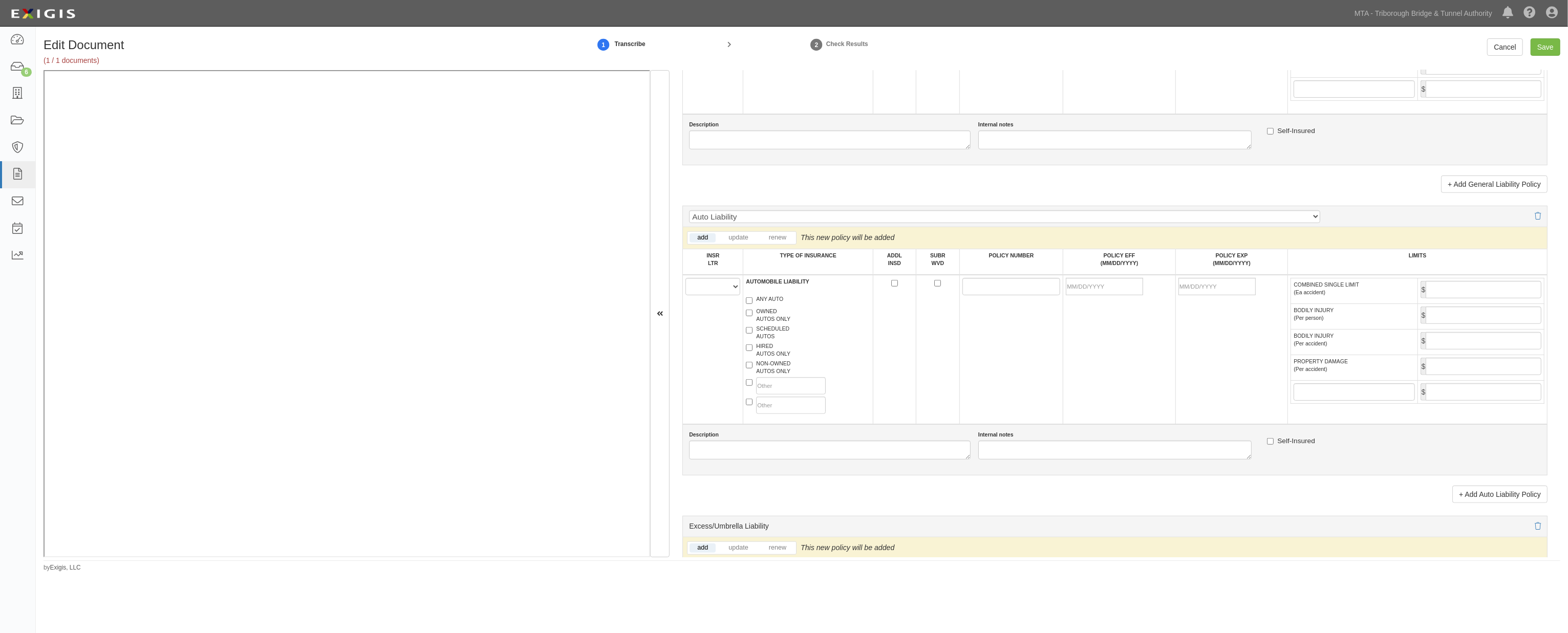
type input "24260"
click at [705, 295] on select "A B C D E F" at bounding box center [712, 286] width 55 height 17
select select "A"
click at [685, 289] on select "A B C D E F" at bounding box center [712, 286] width 55 height 17
click at [762, 305] on label "ANY AUTO" at bounding box center [764, 301] width 38 height 11
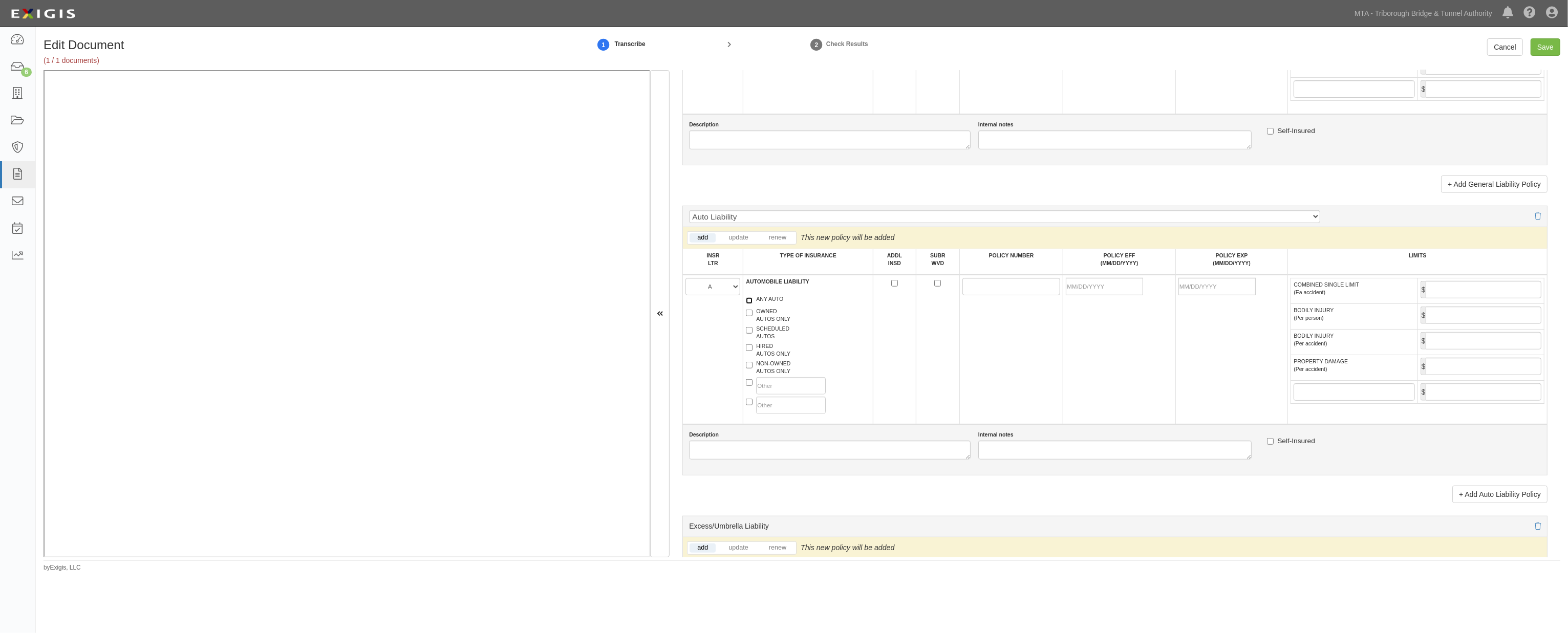
click at [752, 304] on input "ANY AUTO" at bounding box center [749, 301] width 7 height 7
checkbox input "true"
paste input "987031476"
type input "987031476"
click at [953, 293] on input "POLICY EFF (MM/DD/YYYY)" at bounding box center [1104, 286] width 77 height 17
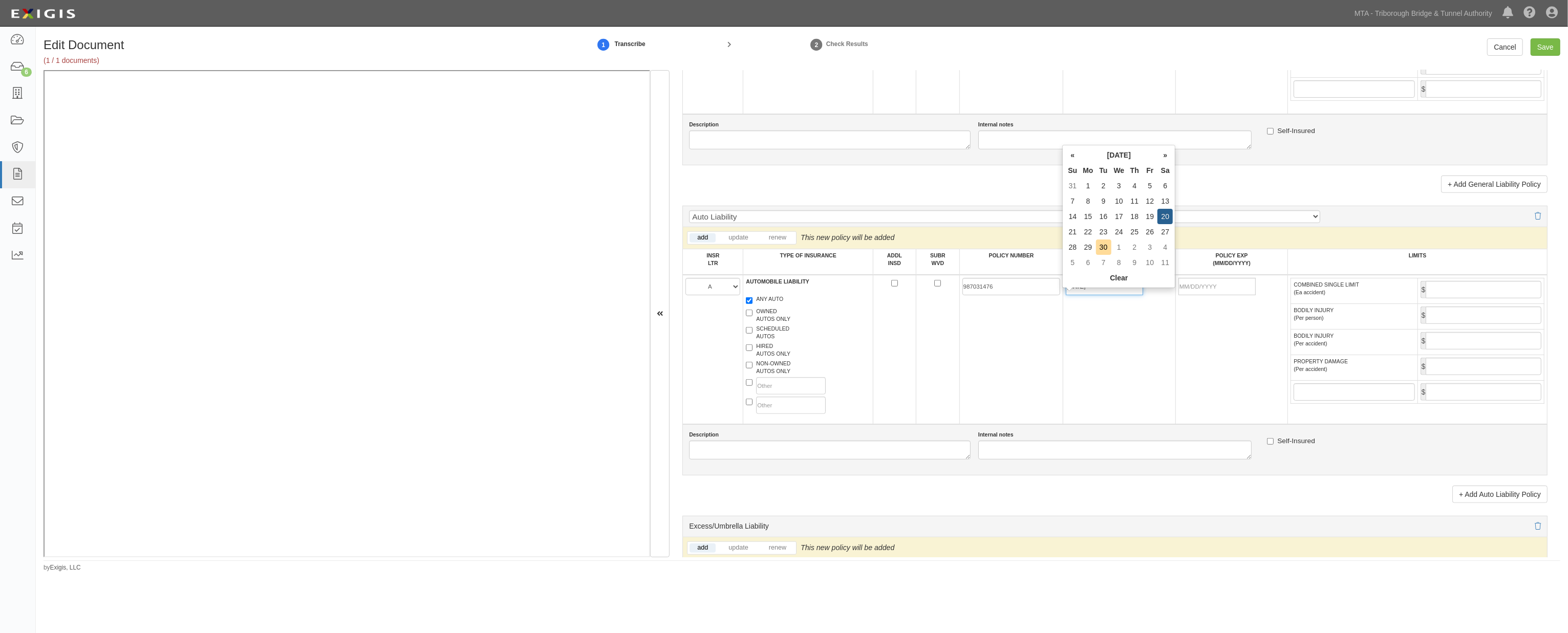
type input "09/20/2025"
type input "09/20/2026"
click at [953, 326] on td "09/20/2025" at bounding box center [1119, 349] width 113 height 149
click at [953, 298] on input "COMBINED SINGLE LIMIT (Ea accident)" at bounding box center [1484, 290] width 116 height 17
click at [929, 384] on td at bounding box center [937, 349] width 43 height 149
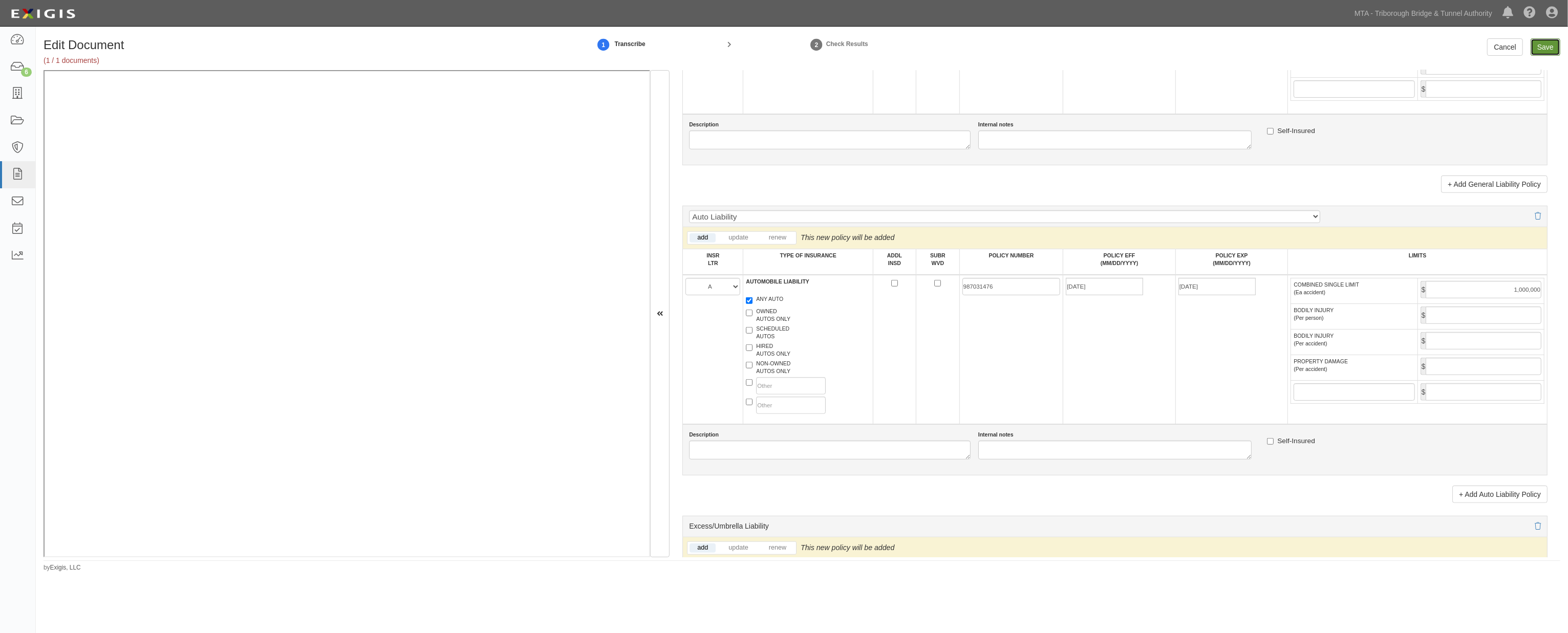
click at [953, 49] on input "Save" at bounding box center [1545, 47] width 30 height 17
type input "1000000"
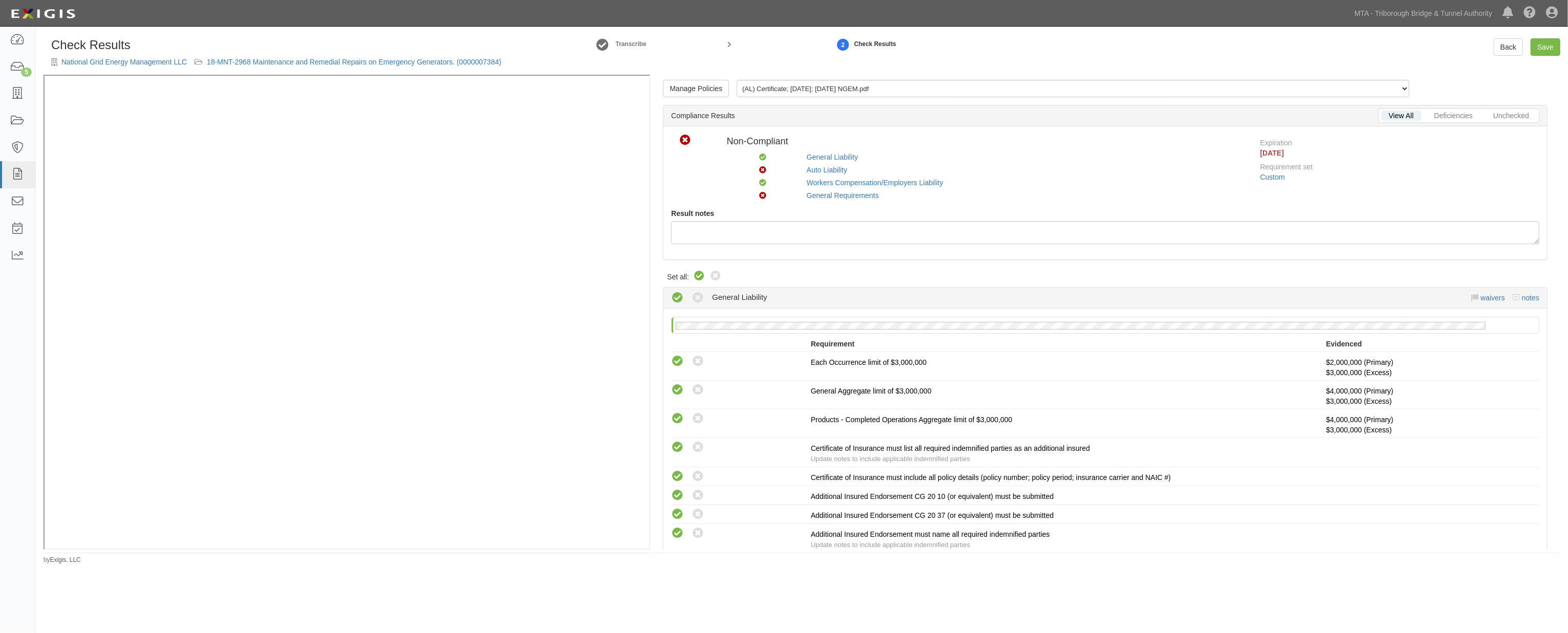
click at [698, 272] on icon at bounding box center [699, 276] width 13 height 13
radio input "true"
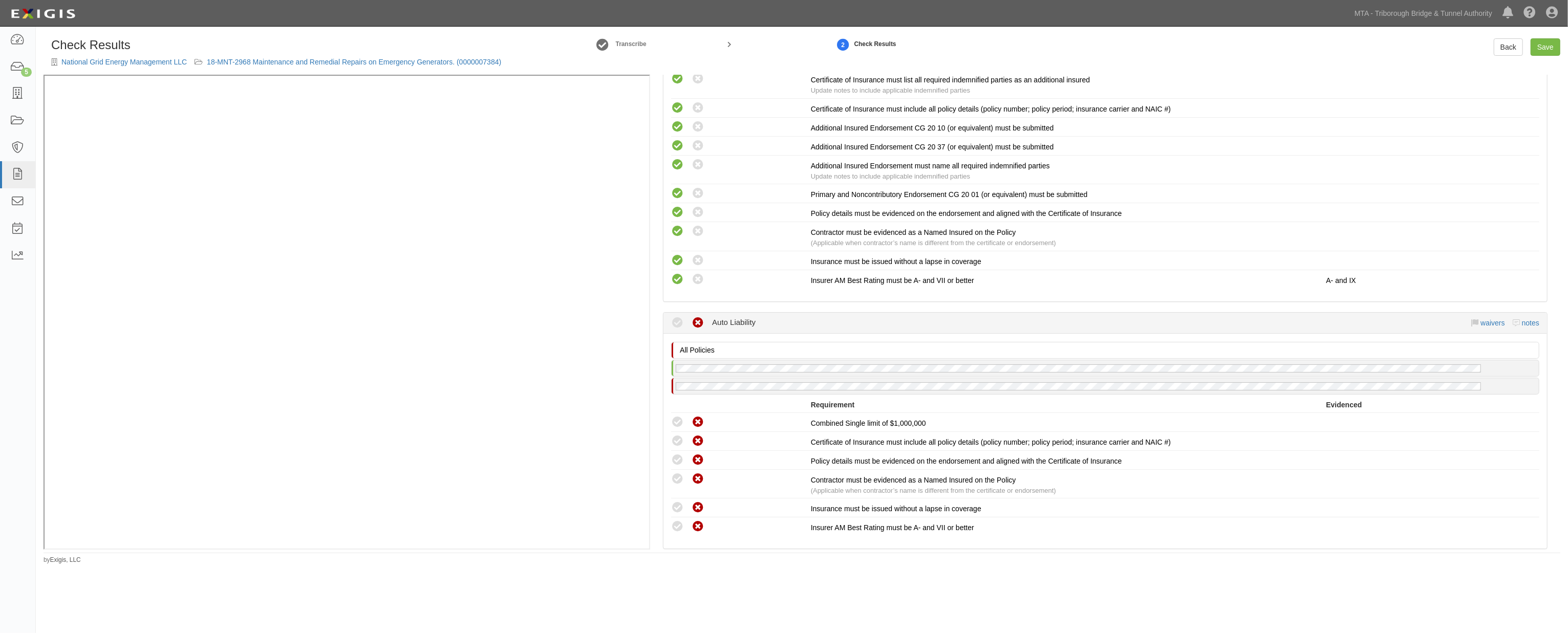
scroll to position [397, 0]
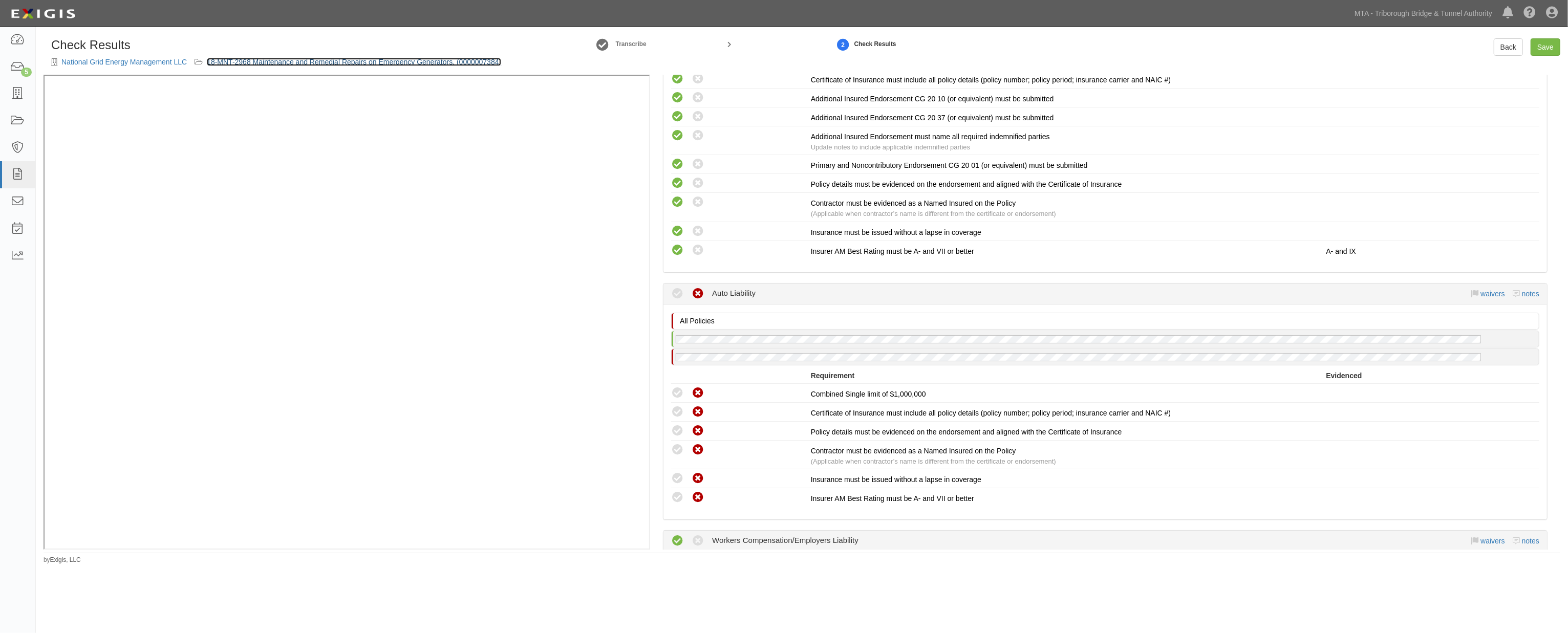
click at [406, 63] on link "18-MNT-2968 Maintenance and Remedial Repairs on Emergency Generators. (00000073…" at bounding box center [353, 62] width 294 height 8
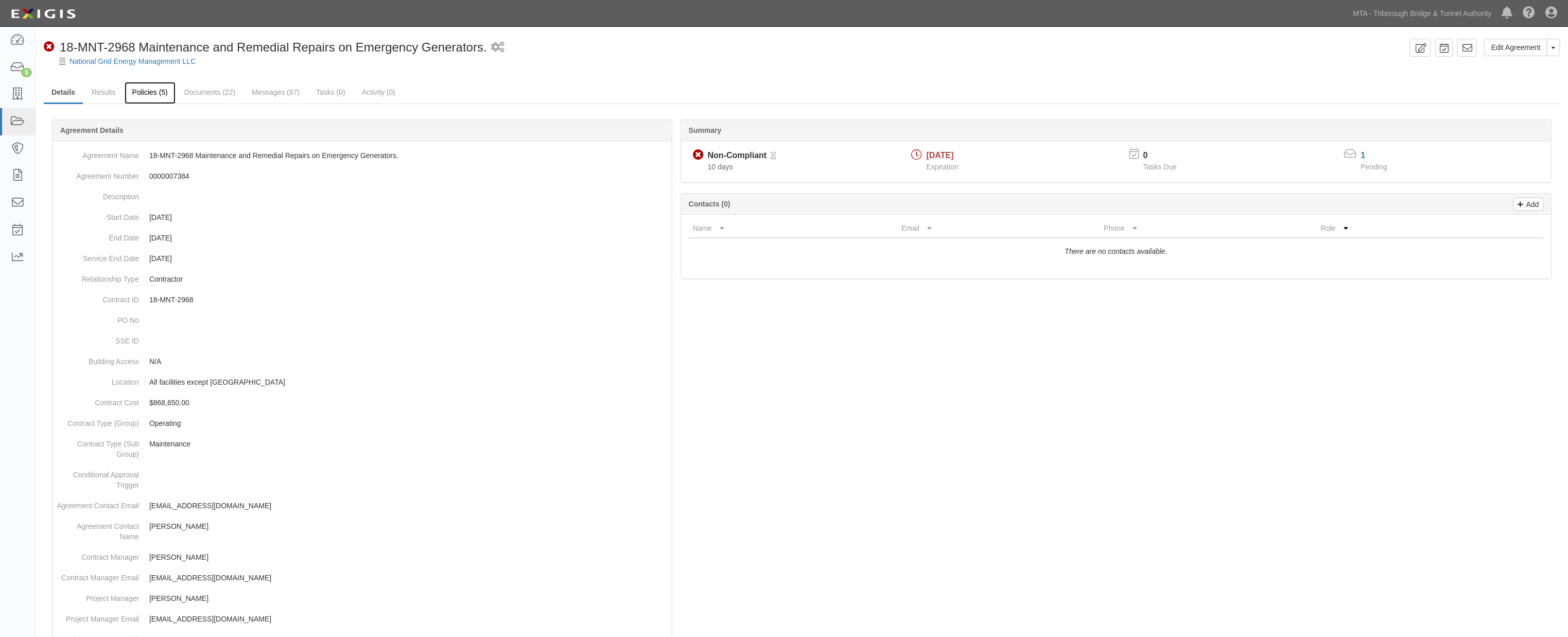
click at [142, 89] on link "Policies (5)" at bounding box center [150, 93] width 51 height 22
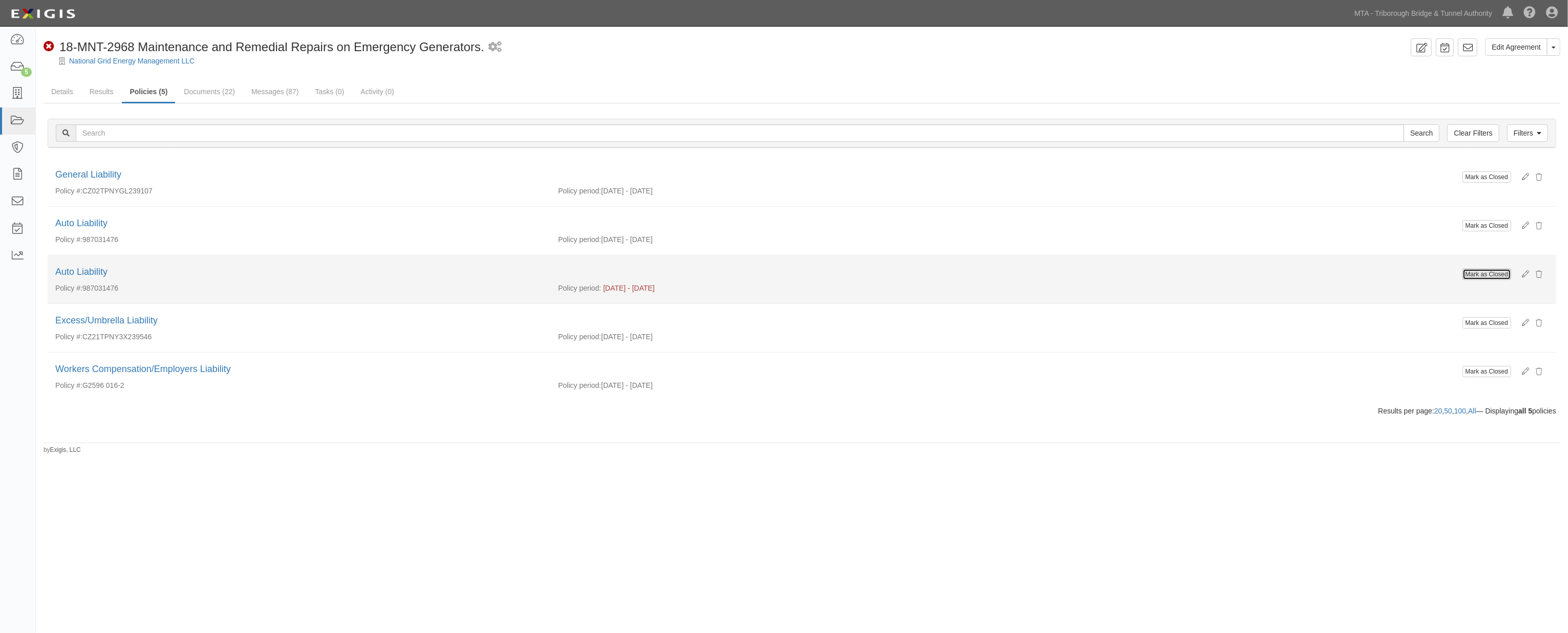
click at [1498, 276] on button "Mark as Closed" at bounding box center [1487, 274] width 49 height 11
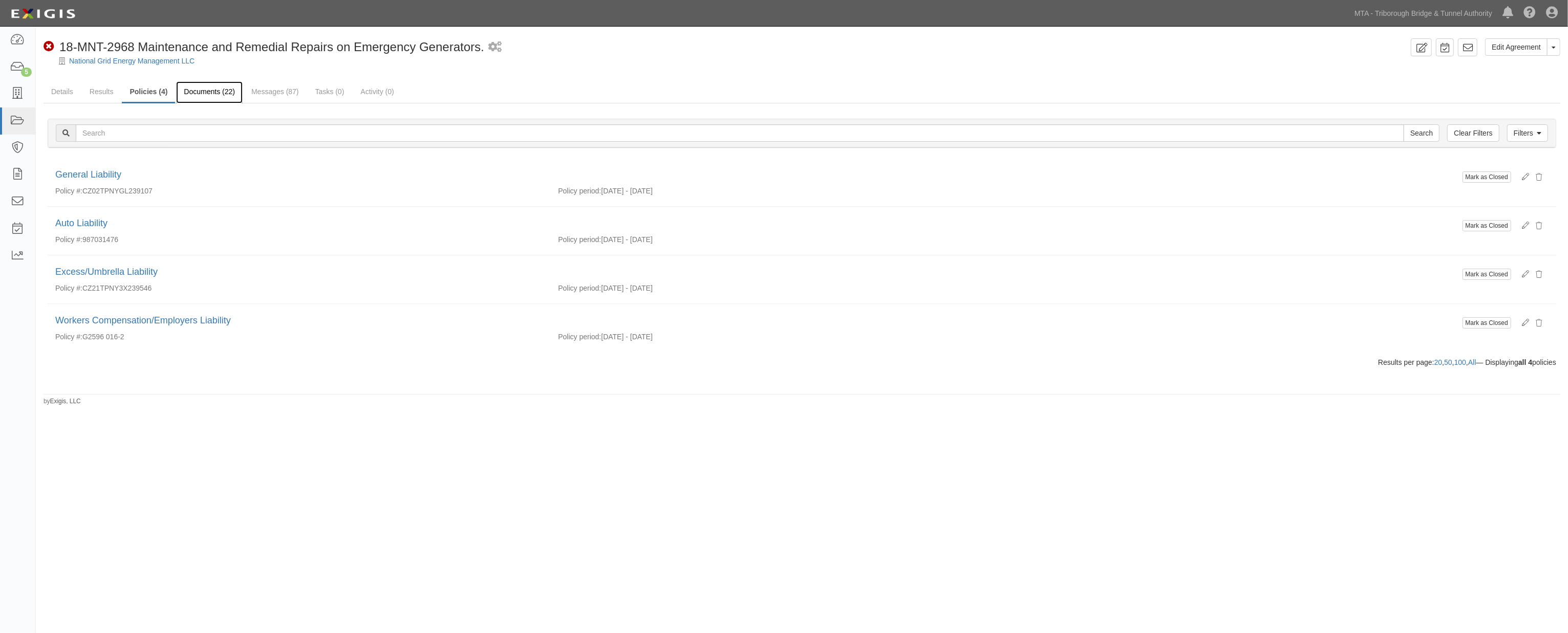
click at [215, 94] on link "Documents (22)" at bounding box center [209, 92] width 66 height 22
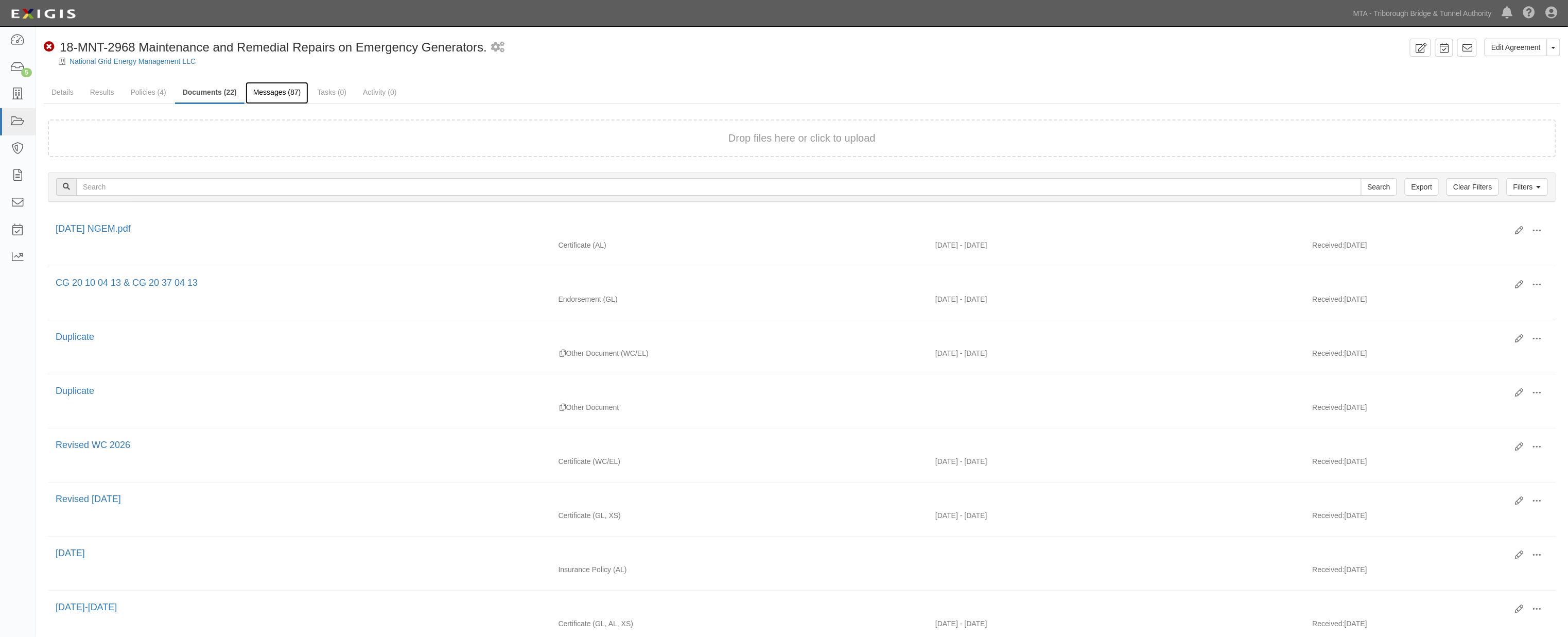
click at [277, 95] on link "Messages (87)" at bounding box center [277, 93] width 64 height 22
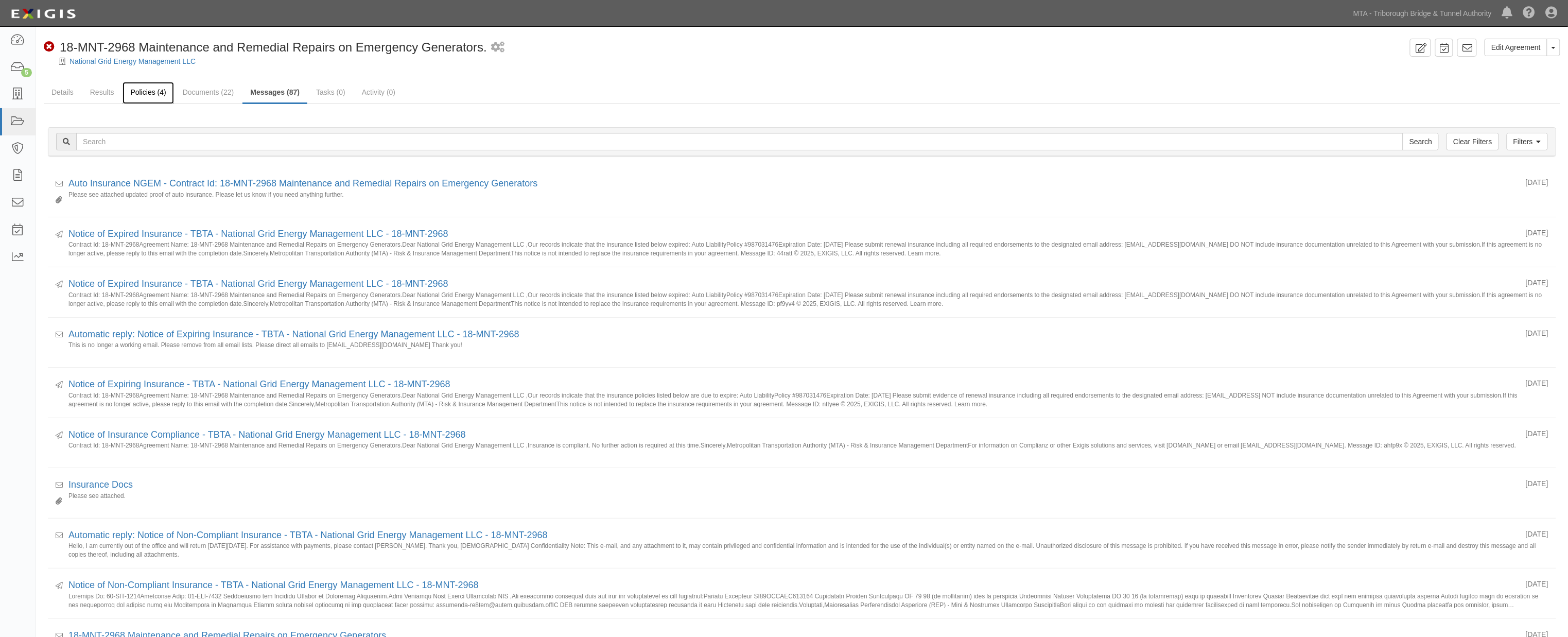
click at [142, 91] on link "Policies (4)" at bounding box center [148, 93] width 51 height 22
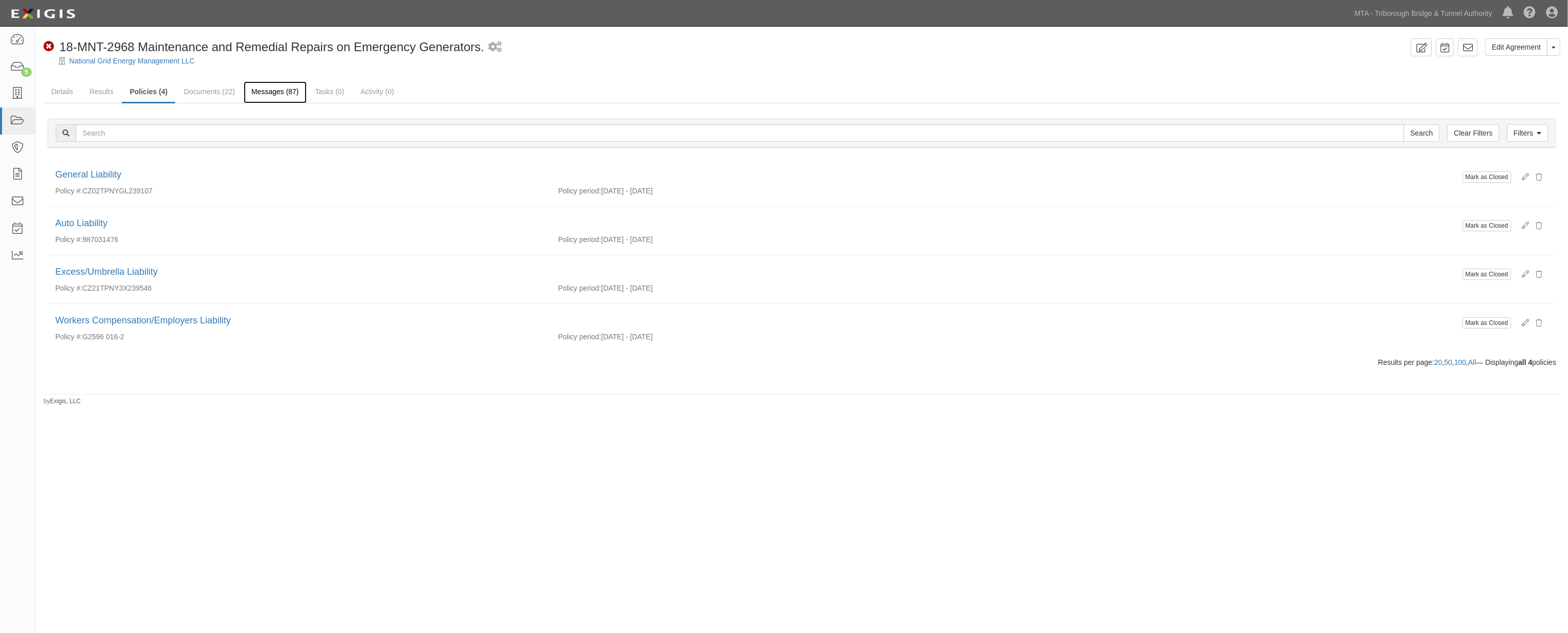
click at [277, 93] on link "Messages (87)" at bounding box center [275, 92] width 63 height 22
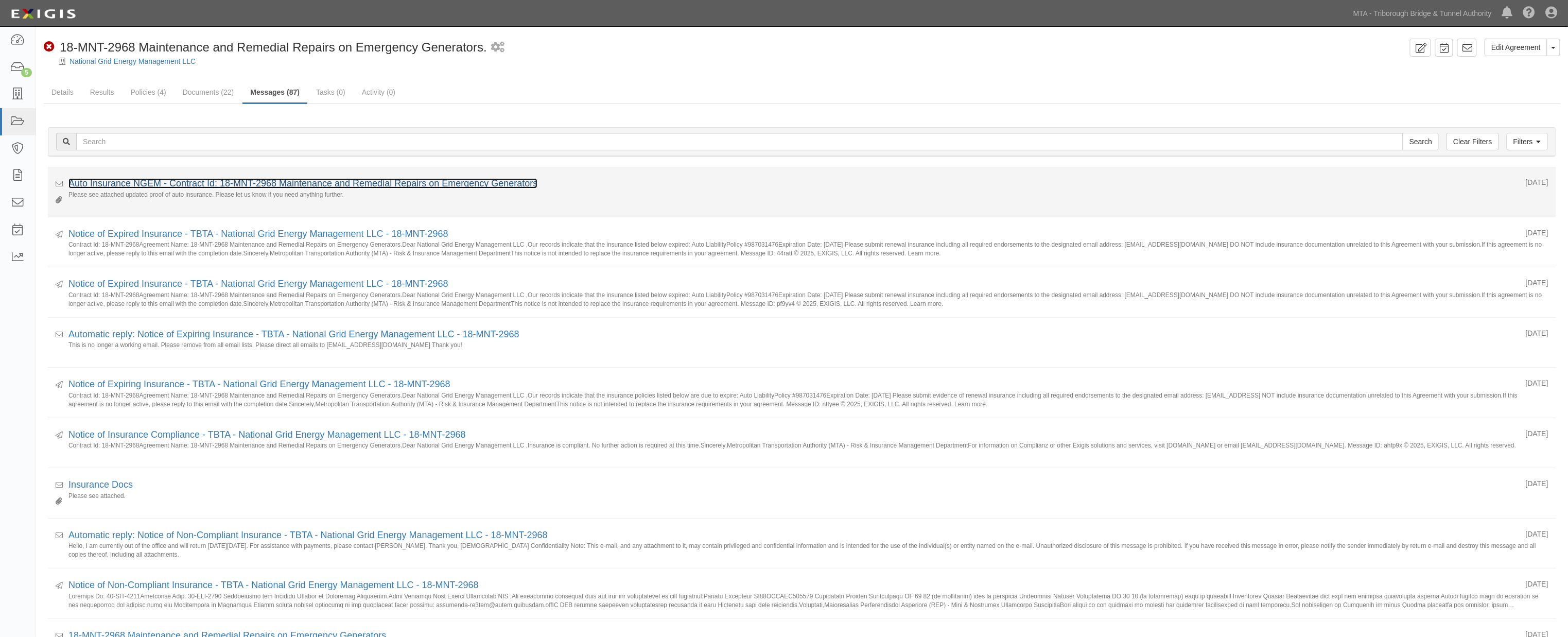
click at [236, 184] on link "Auto Insurance NGEM - Contract Id: 18-MNT-2968 Maintenance and Remedial Repairs…" at bounding box center [302, 183] width 469 height 11
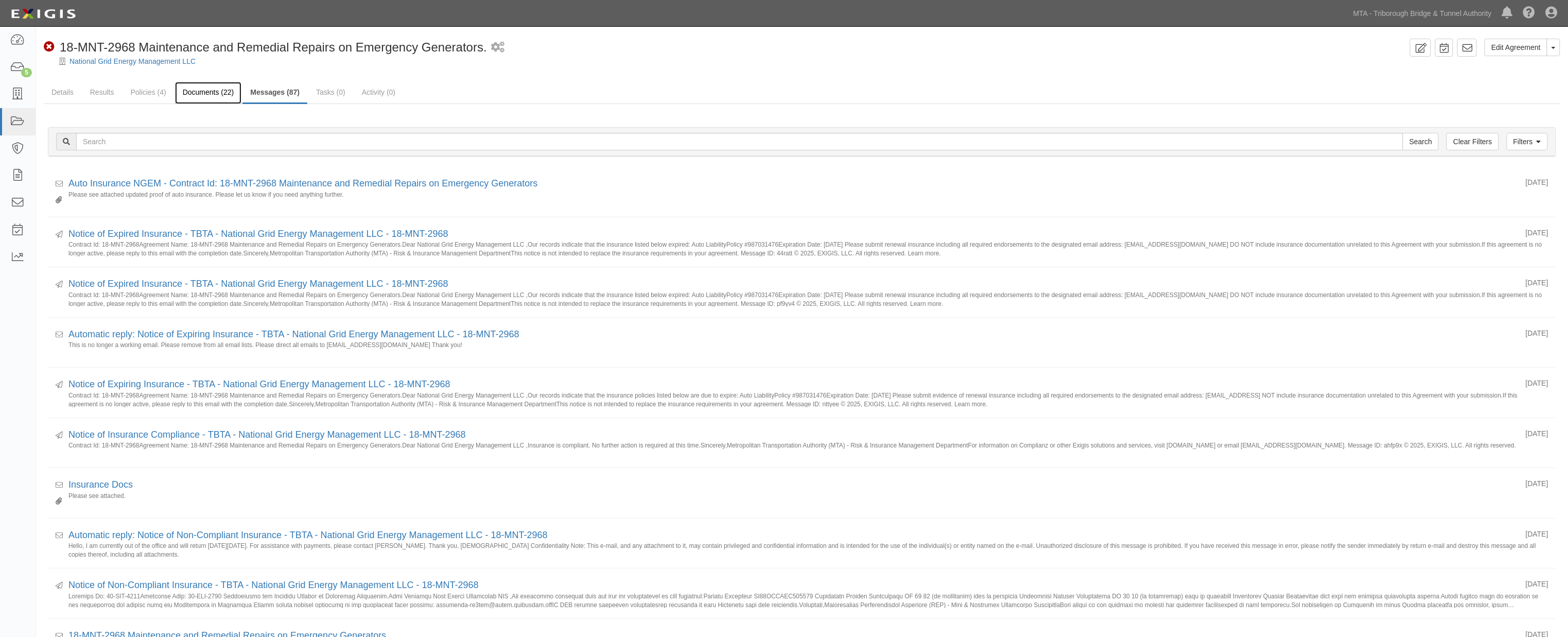
click at [201, 85] on link "Documents (22)" at bounding box center [208, 93] width 67 height 22
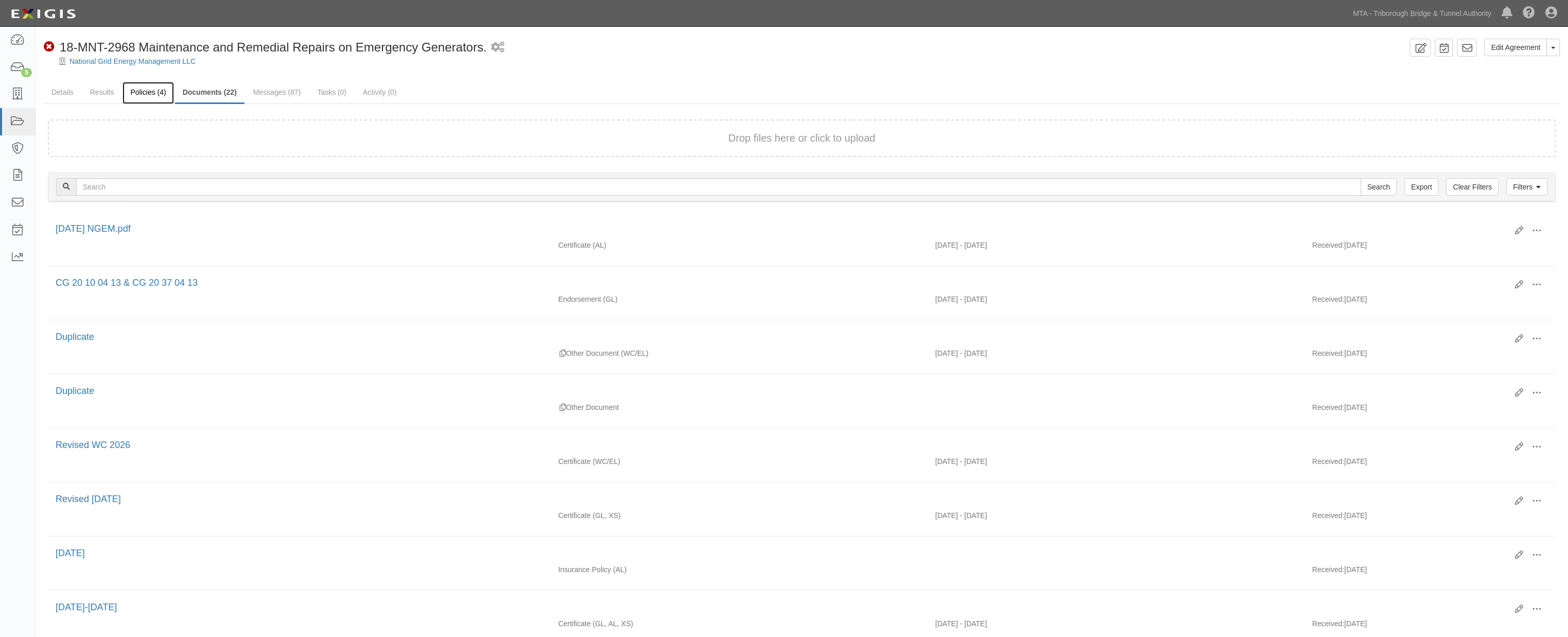
click at [147, 91] on link "Policies (4)" at bounding box center [148, 93] width 51 height 22
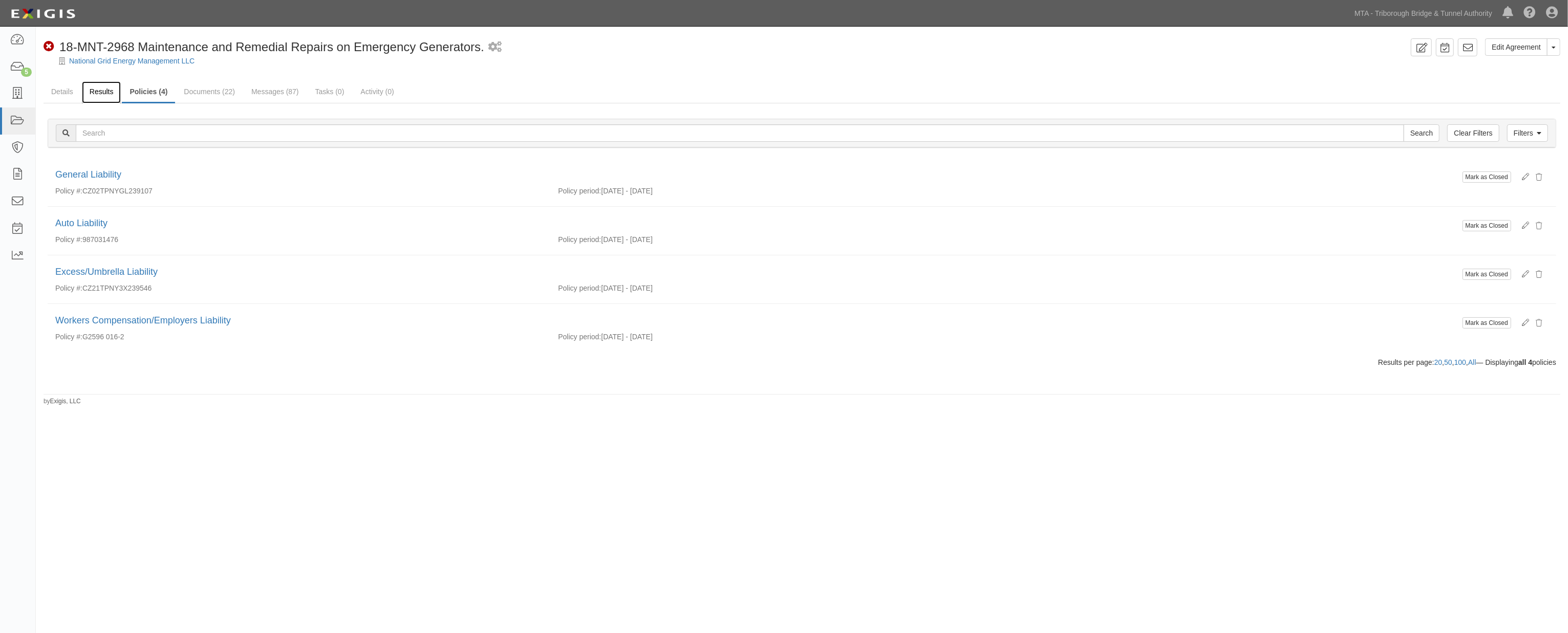
click at [100, 95] on link "Results" at bounding box center [101, 92] width 39 height 22
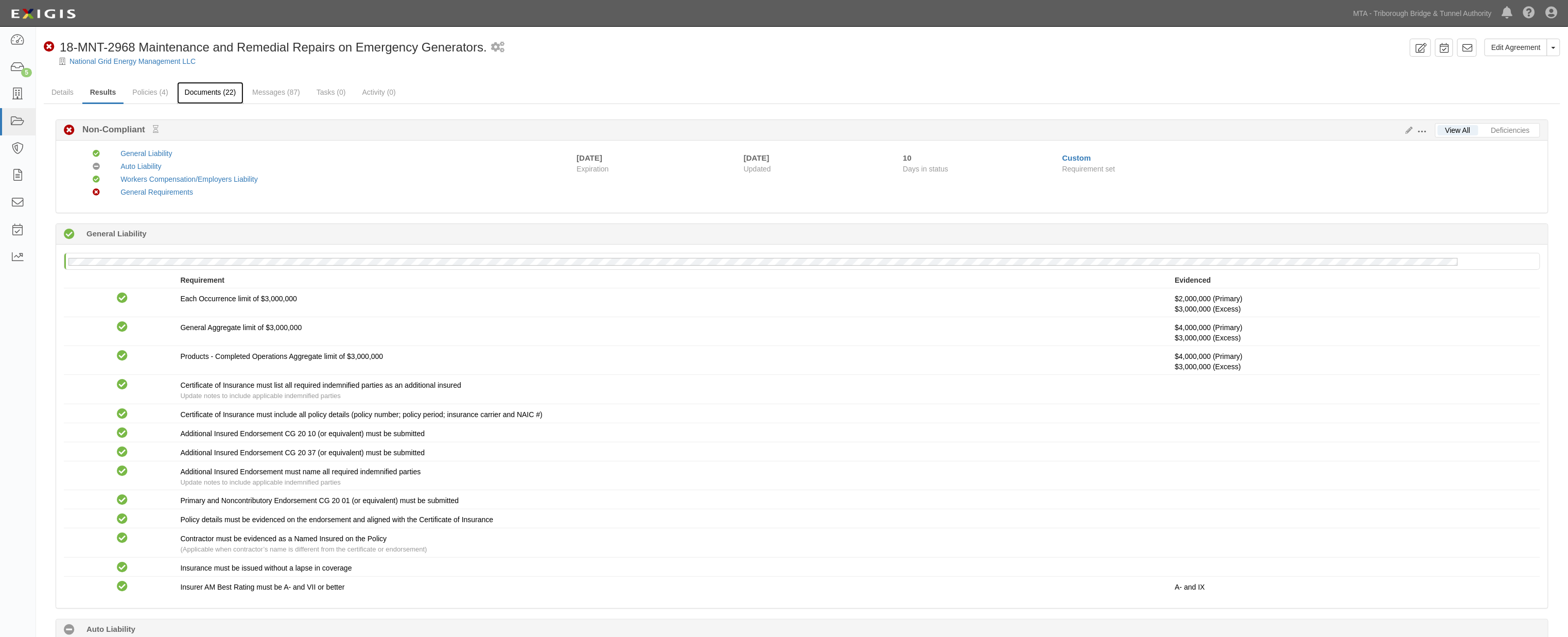
click at [183, 99] on link "Documents (22)" at bounding box center [210, 93] width 67 height 22
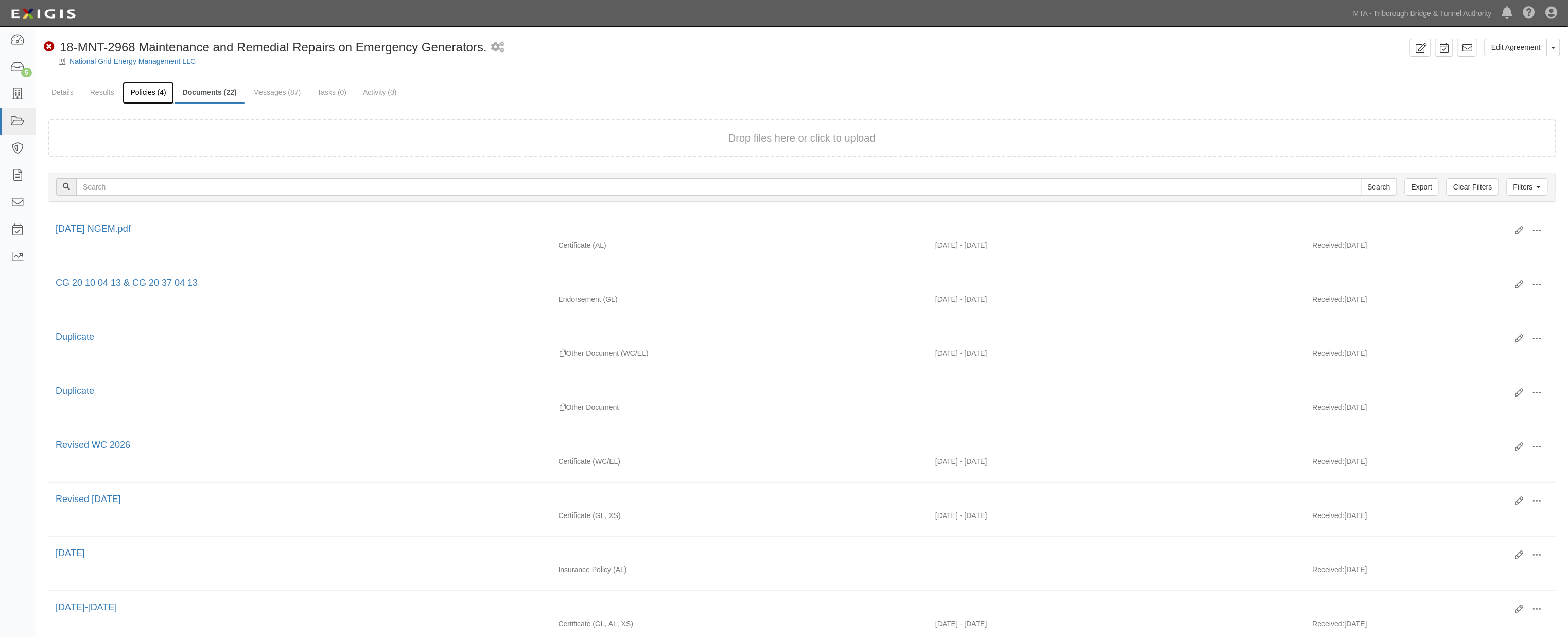
click at [163, 89] on link "Policies (4)" at bounding box center [148, 93] width 51 height 22
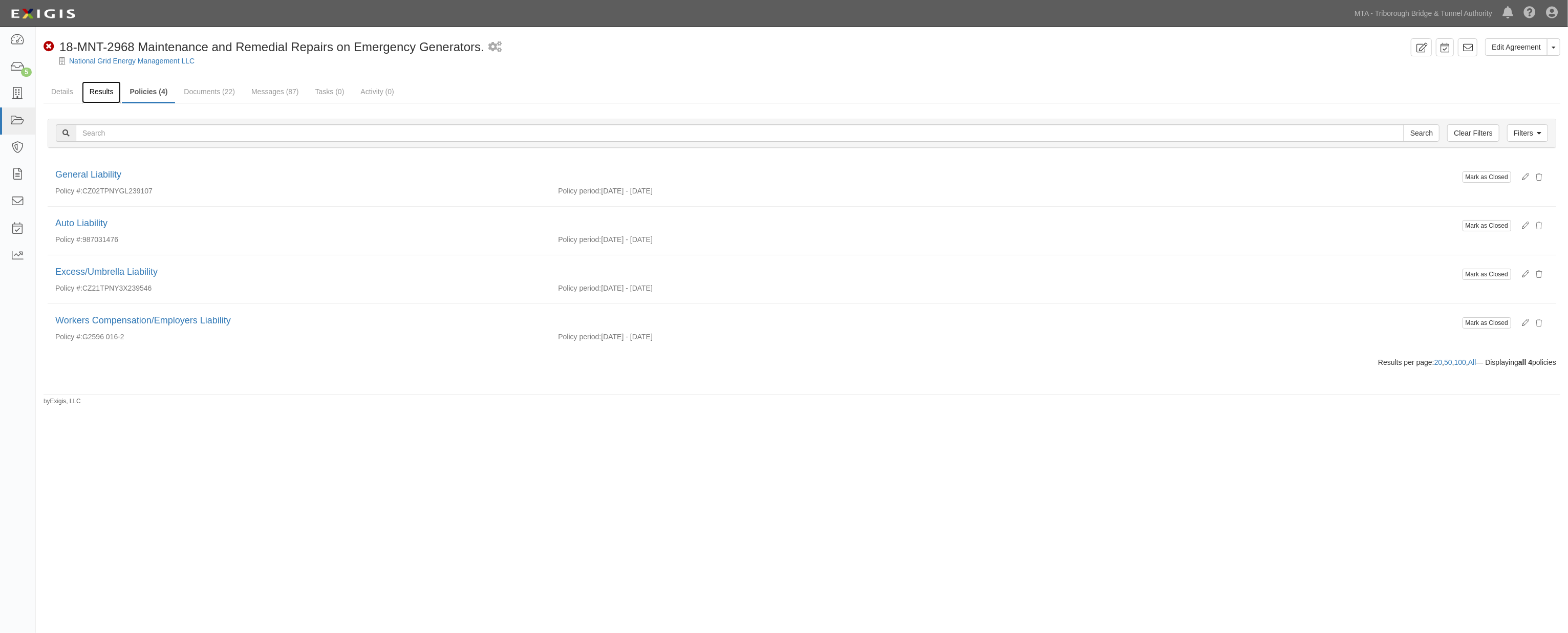
click at [101, 93] on link "Results" at bounding box center [101, 92] width 39 height 22
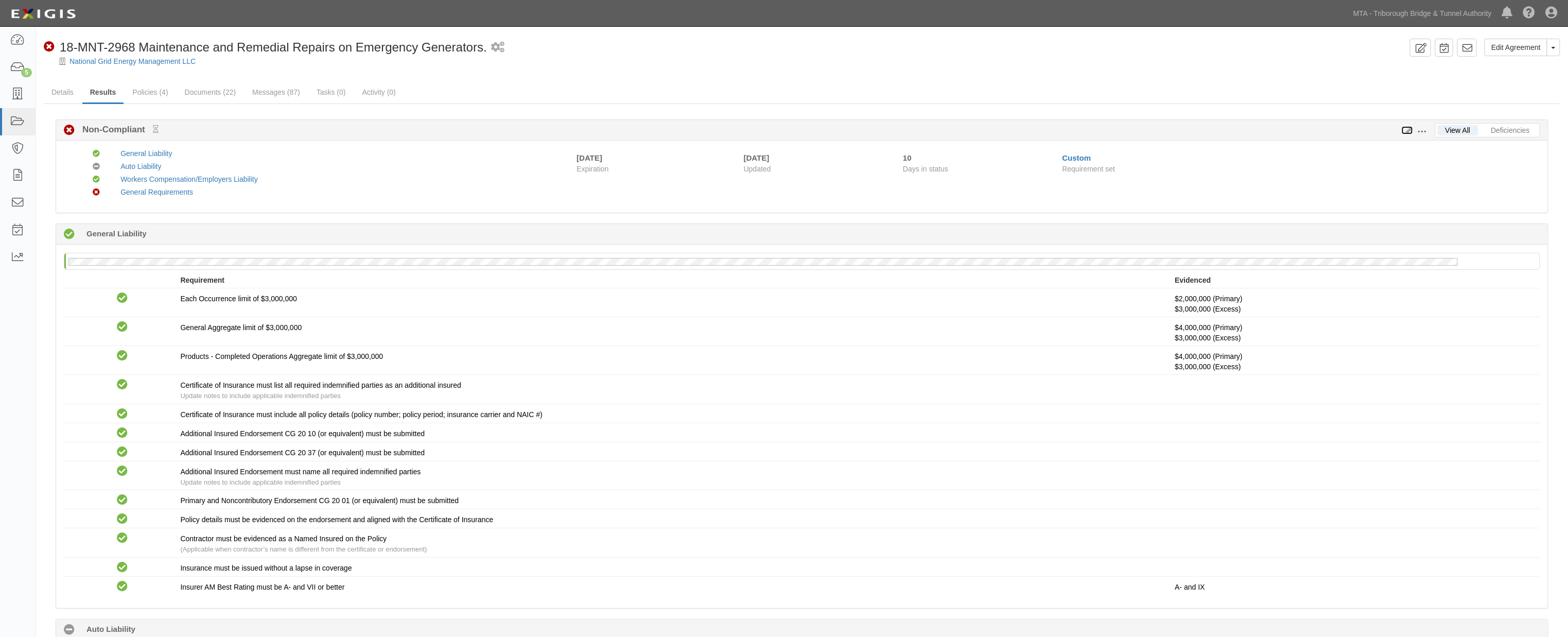
click at [1409, 130] on icon at bounding box center [1407, 130] width 11 height 7
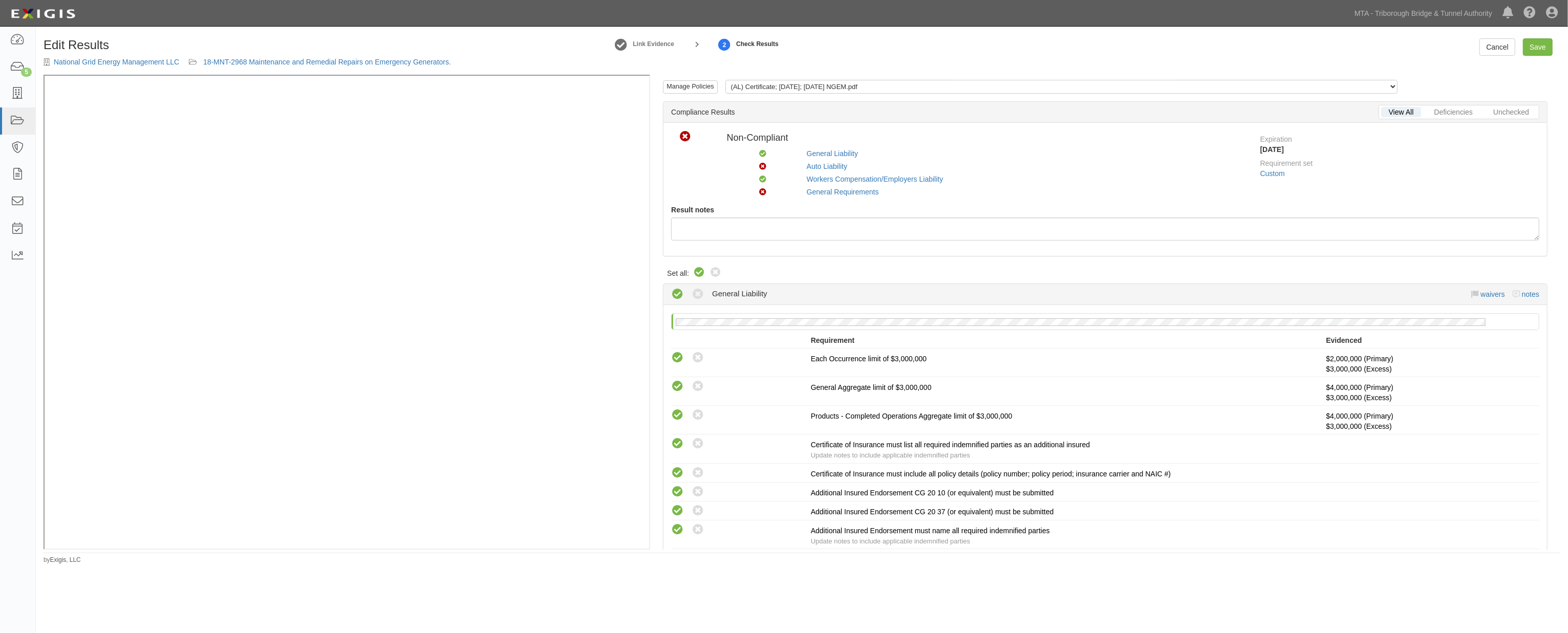
click at [698, 268] on icon at bounding box center [699, 272] width 13 height 13
radio input "true"
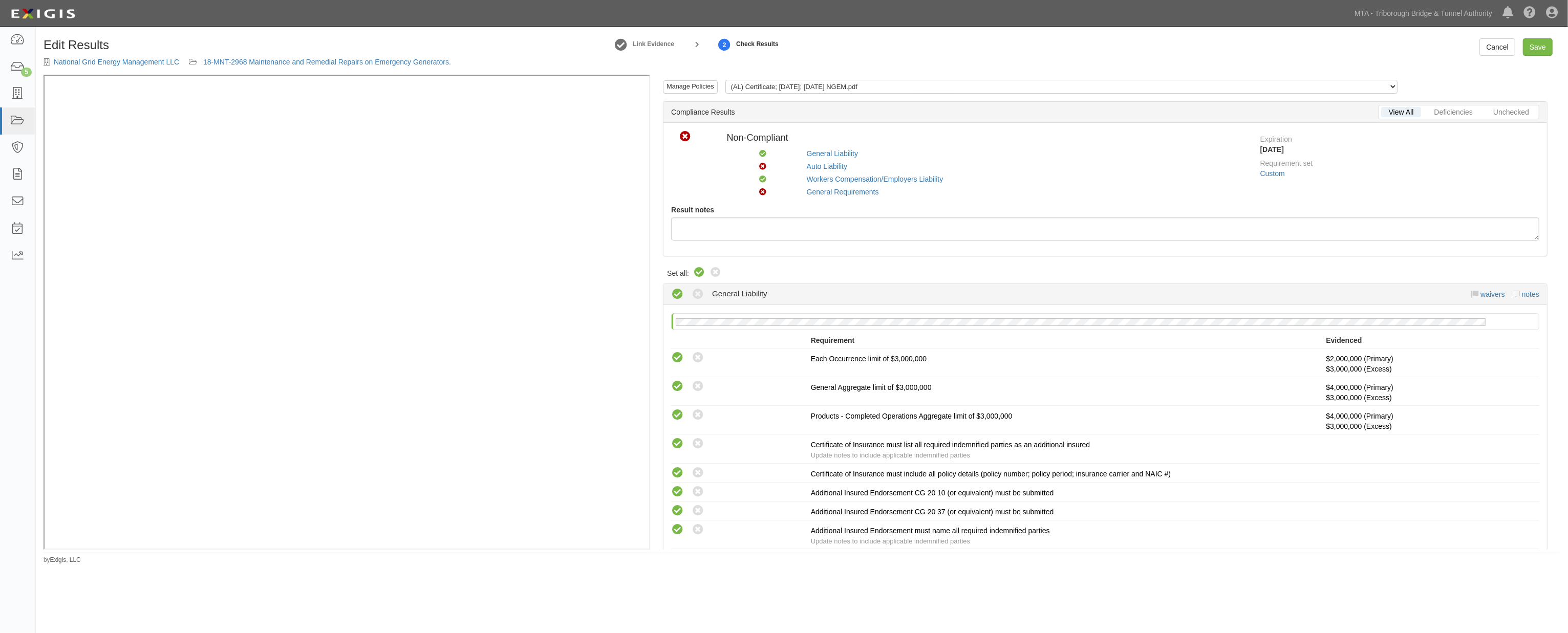
radio input "true"
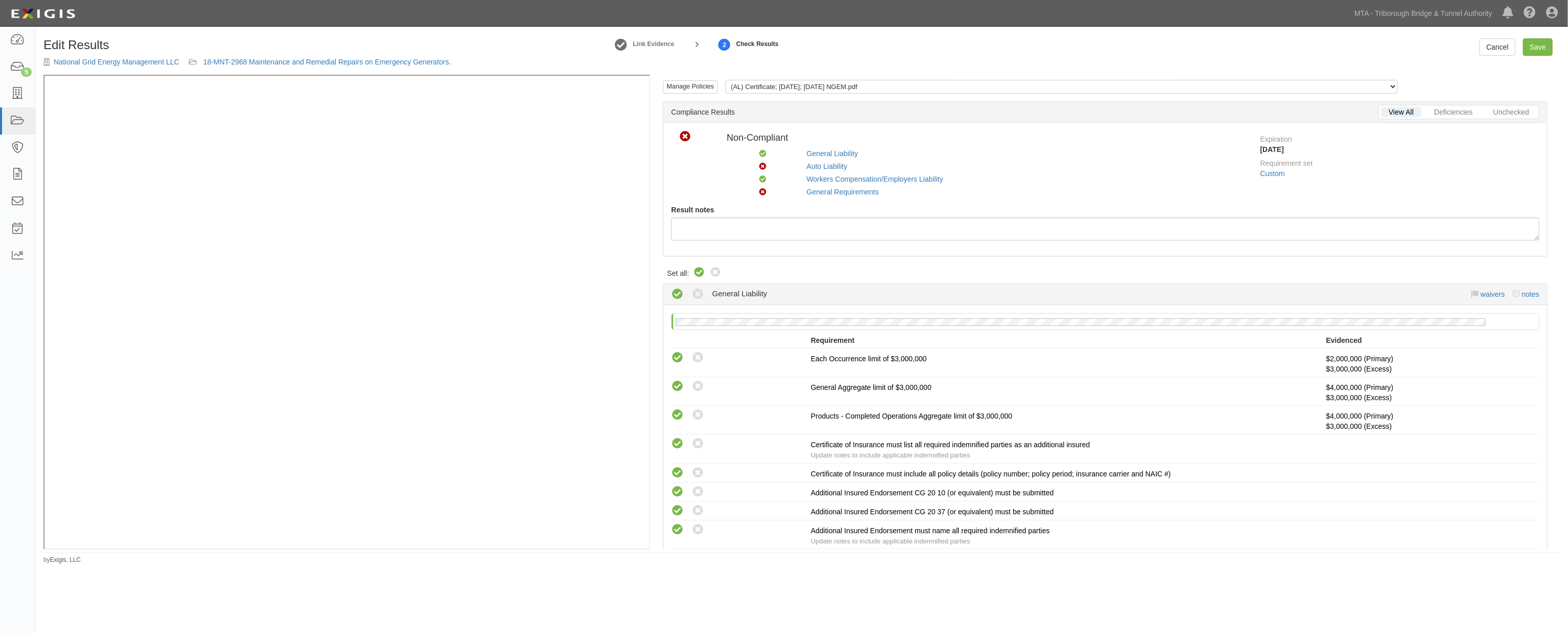
radio input "true"
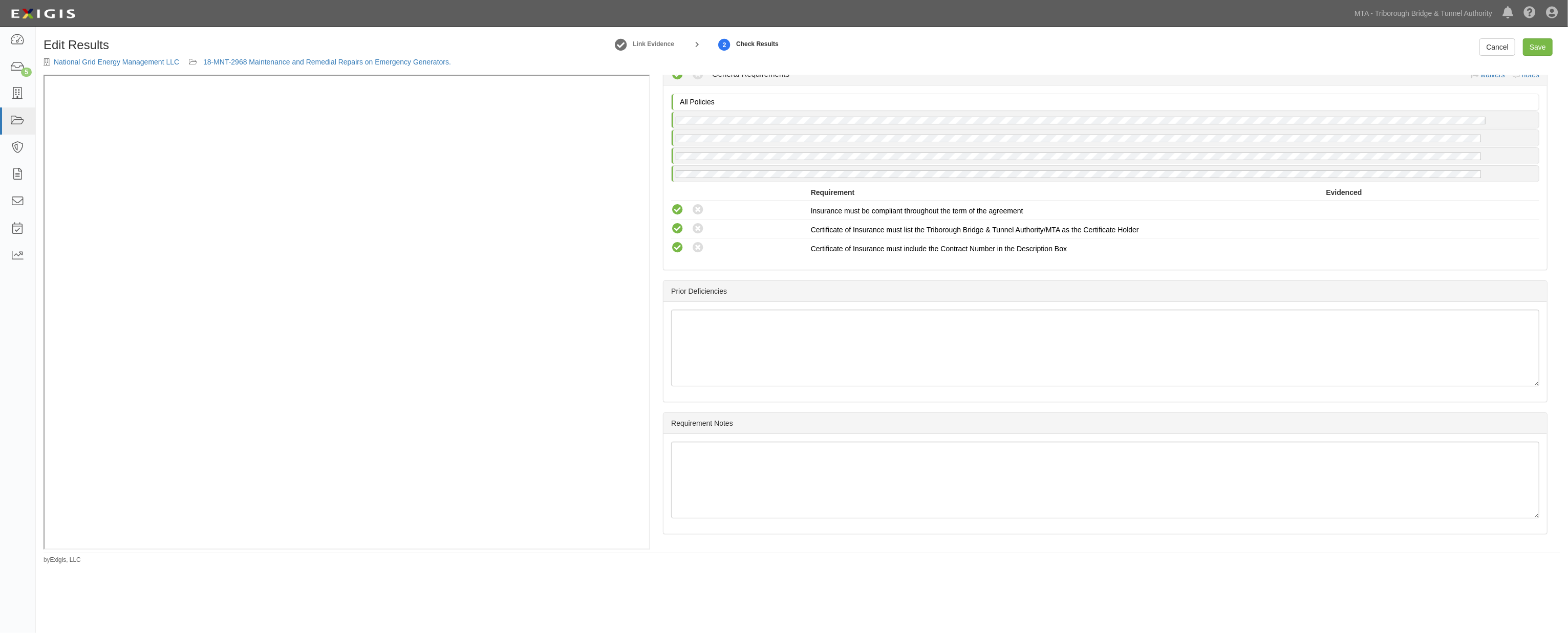
scroll to position [1061, 0]
click at [1536, 45] on link "Save" at bounding box center [1537, 47] width 30 height 17
radio input "true"
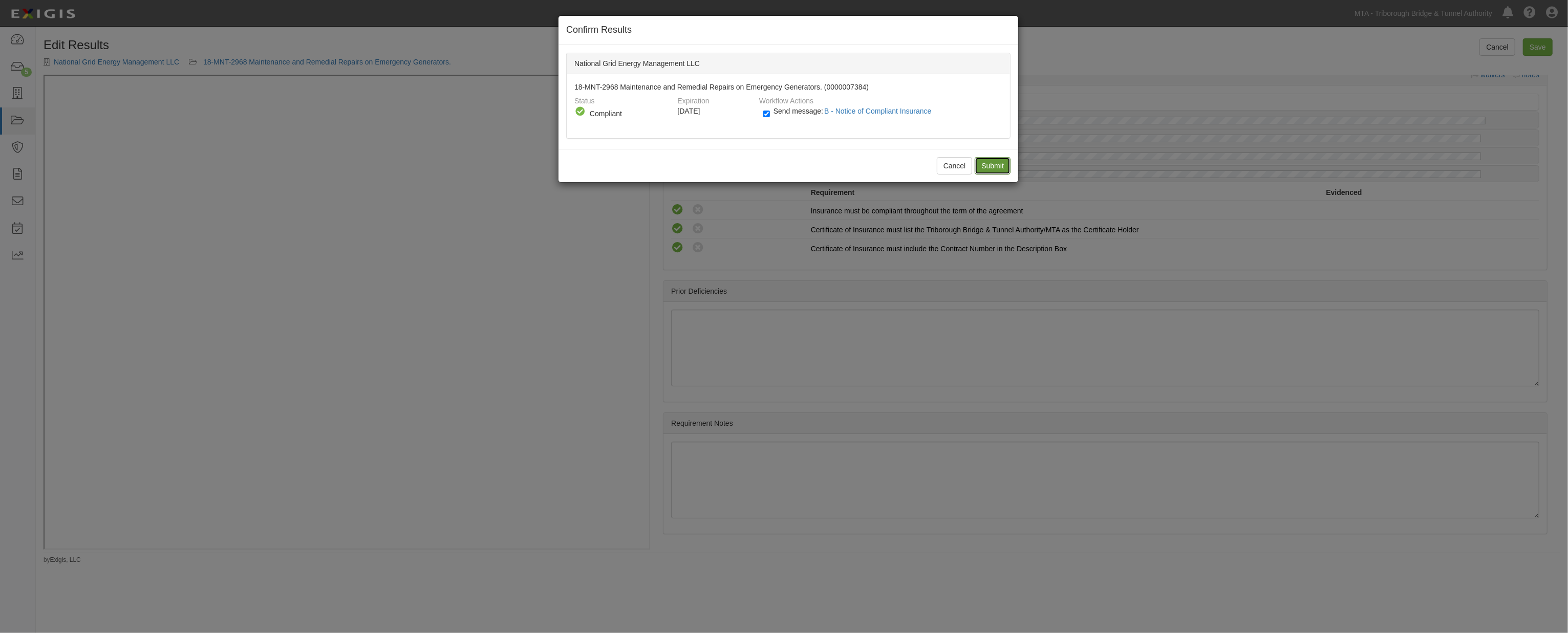
click at [981, 165] on input "Submit" at bounding box center [993, 166] width 36 height 17
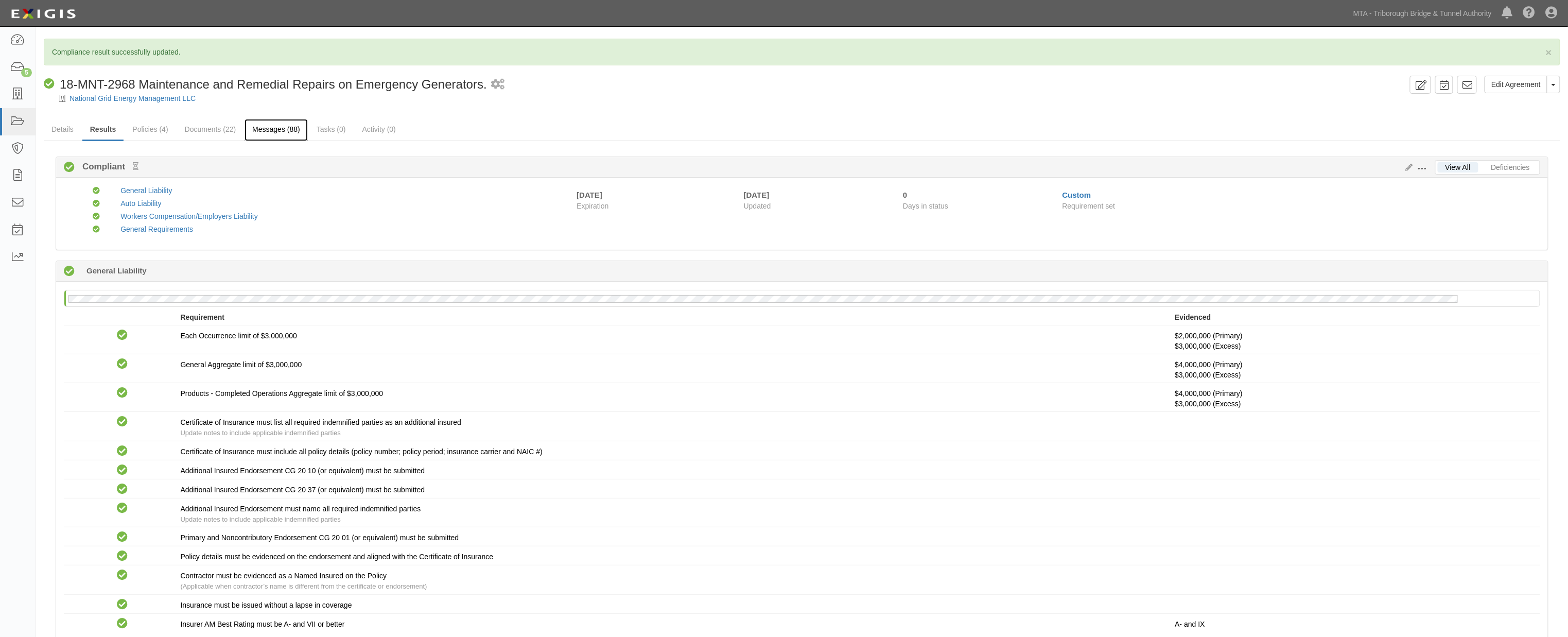
click at [269, 132] on link "Messages (88)" at bounding box center [276, 130] width 64 height 22
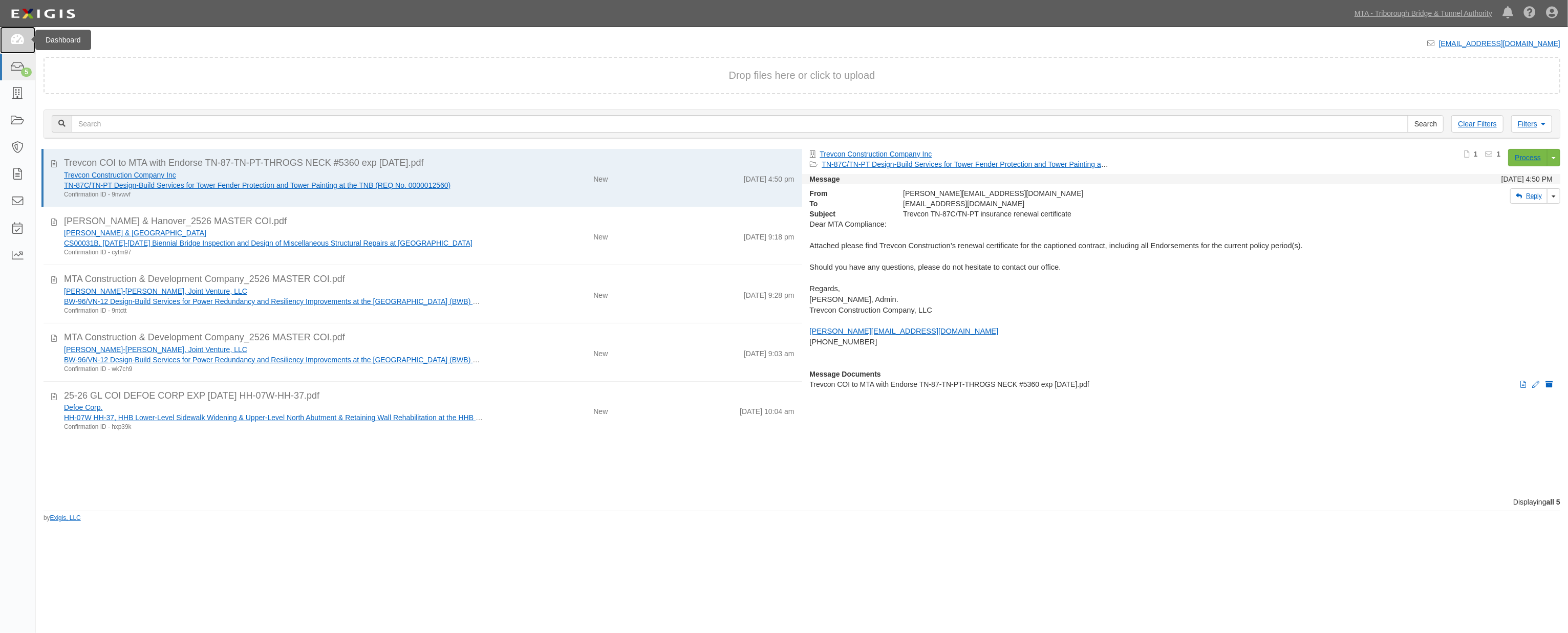
click at [21, 37] on icon at bounding box center [18, 40] width 14 height 12
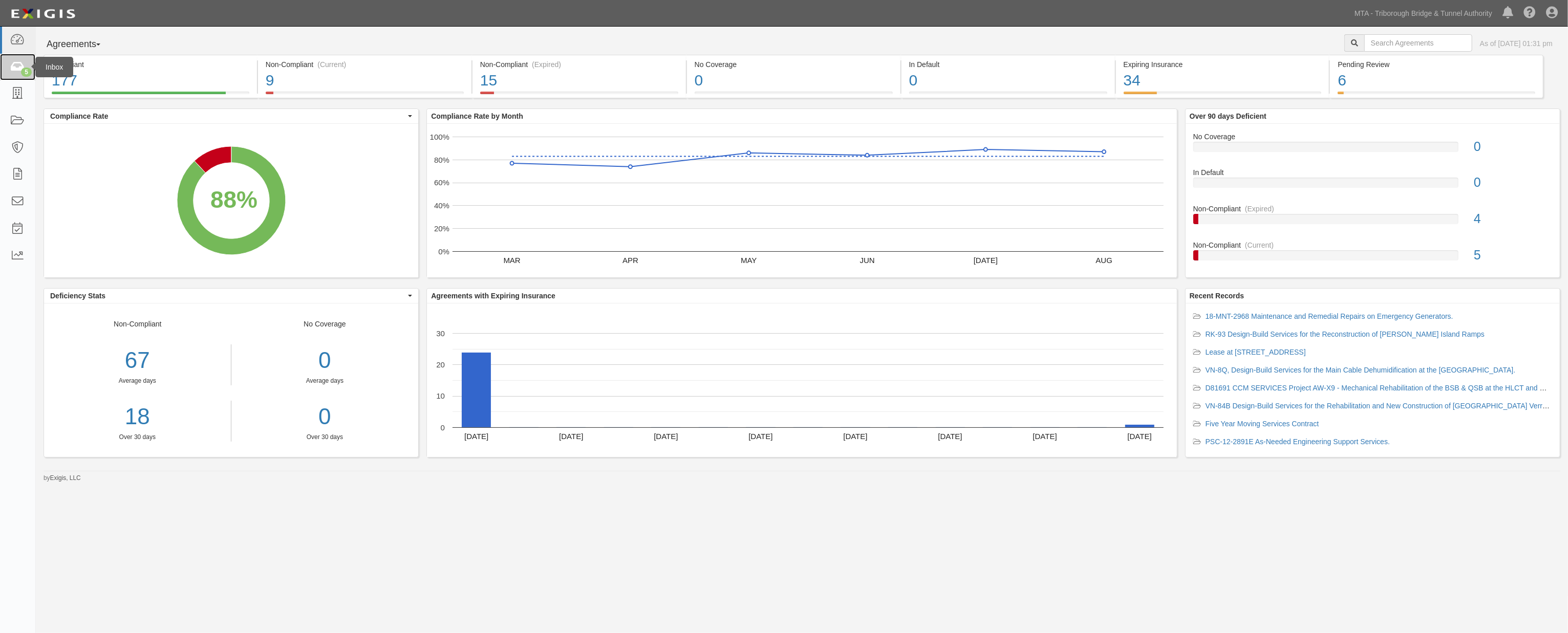
click at [20, 65] on icon at bounding box center [18, 67] width 14 height 12
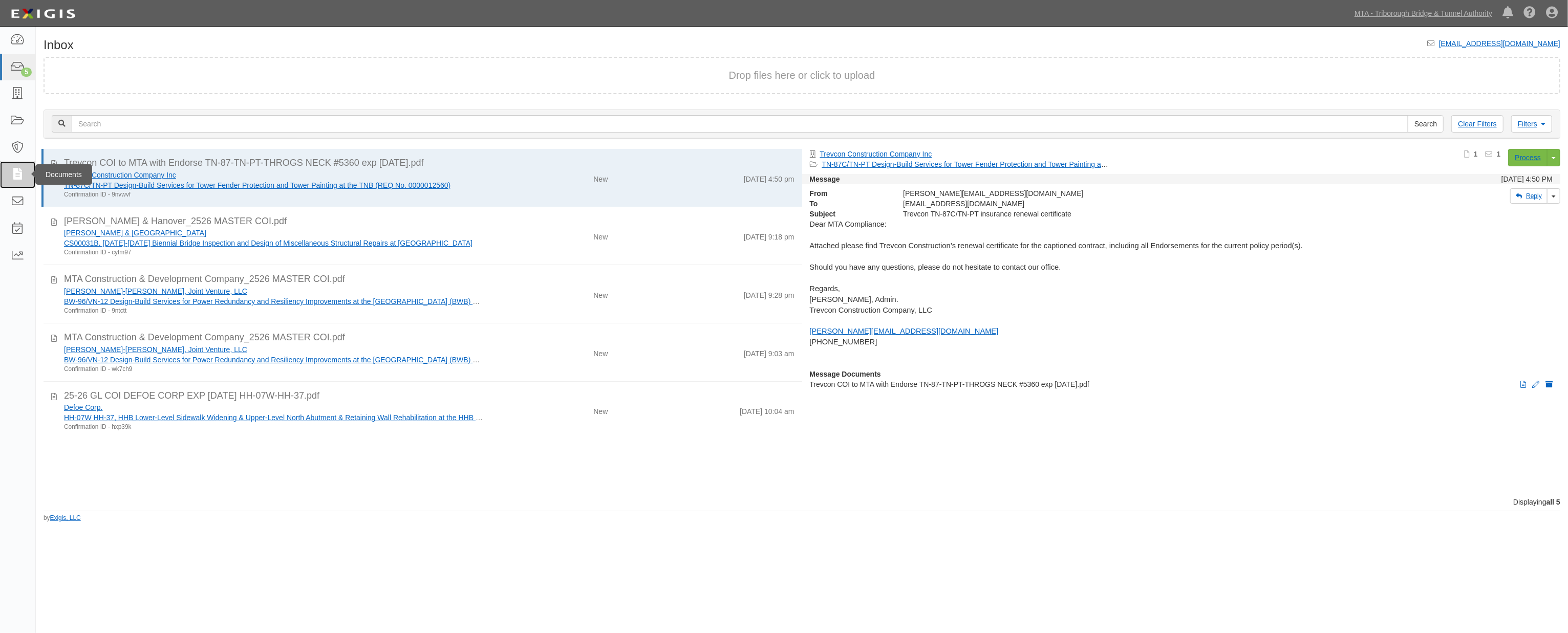
click at [14, 169] on icon at bounding box center [18, 175] width 14 height 12
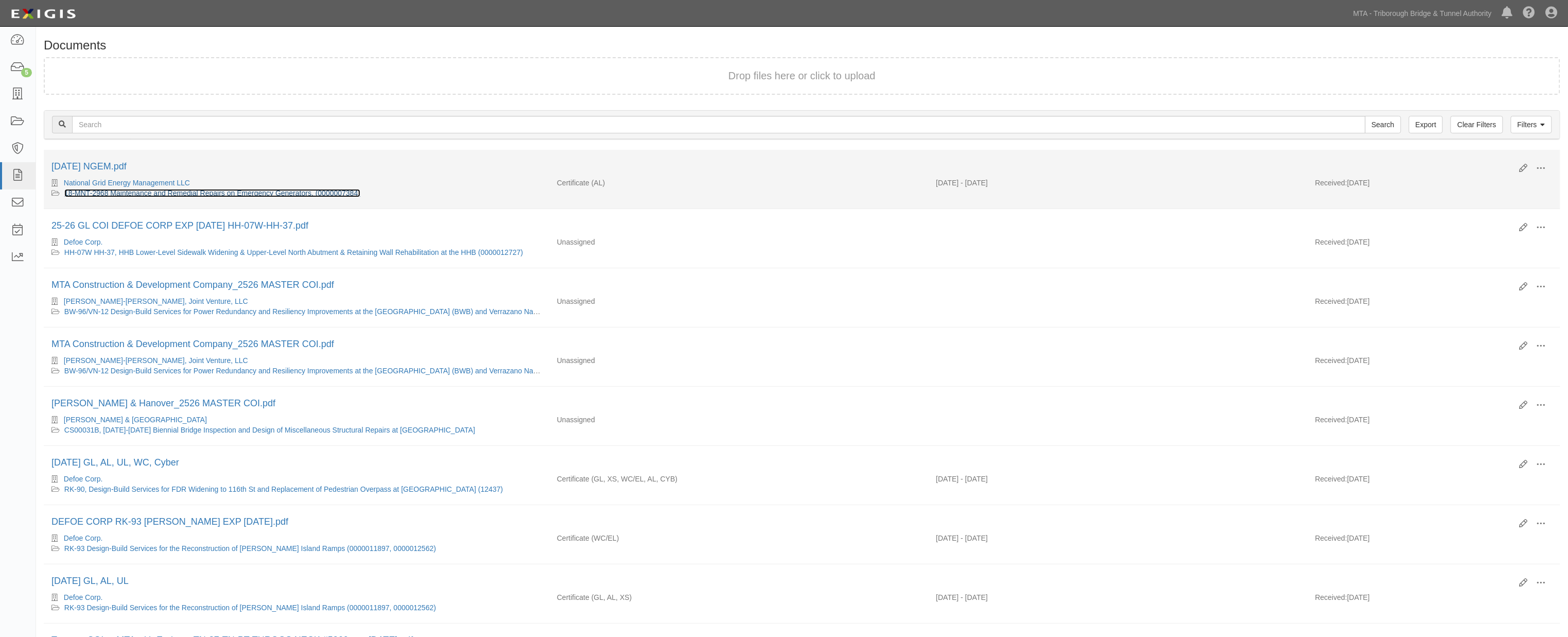
click at [246, 191] on link "18-MNT-2968 Maintenance and Remedial Repairs on Emergency Generators. (00000073…" at bounding box center [212, 193] width 296 height 8
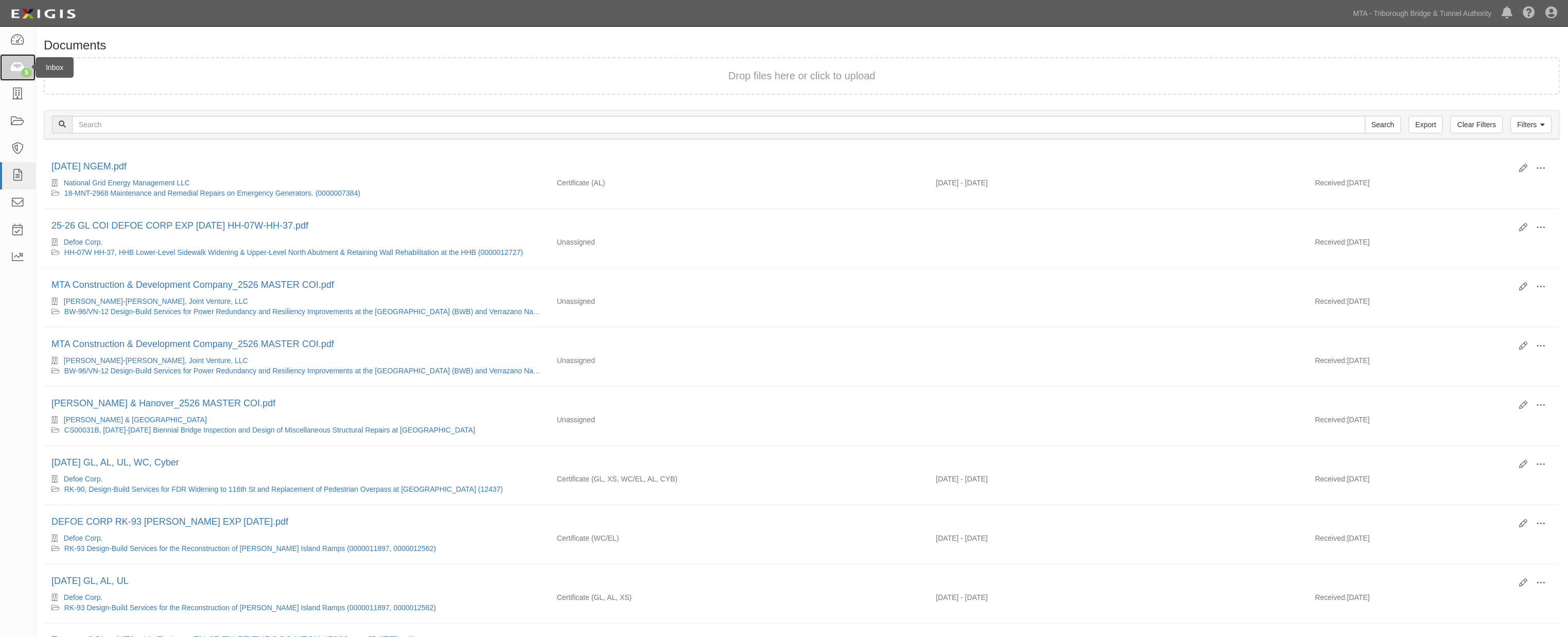
click at [19, 62] on icon at bounding box center [18, 68] width 15 height 12
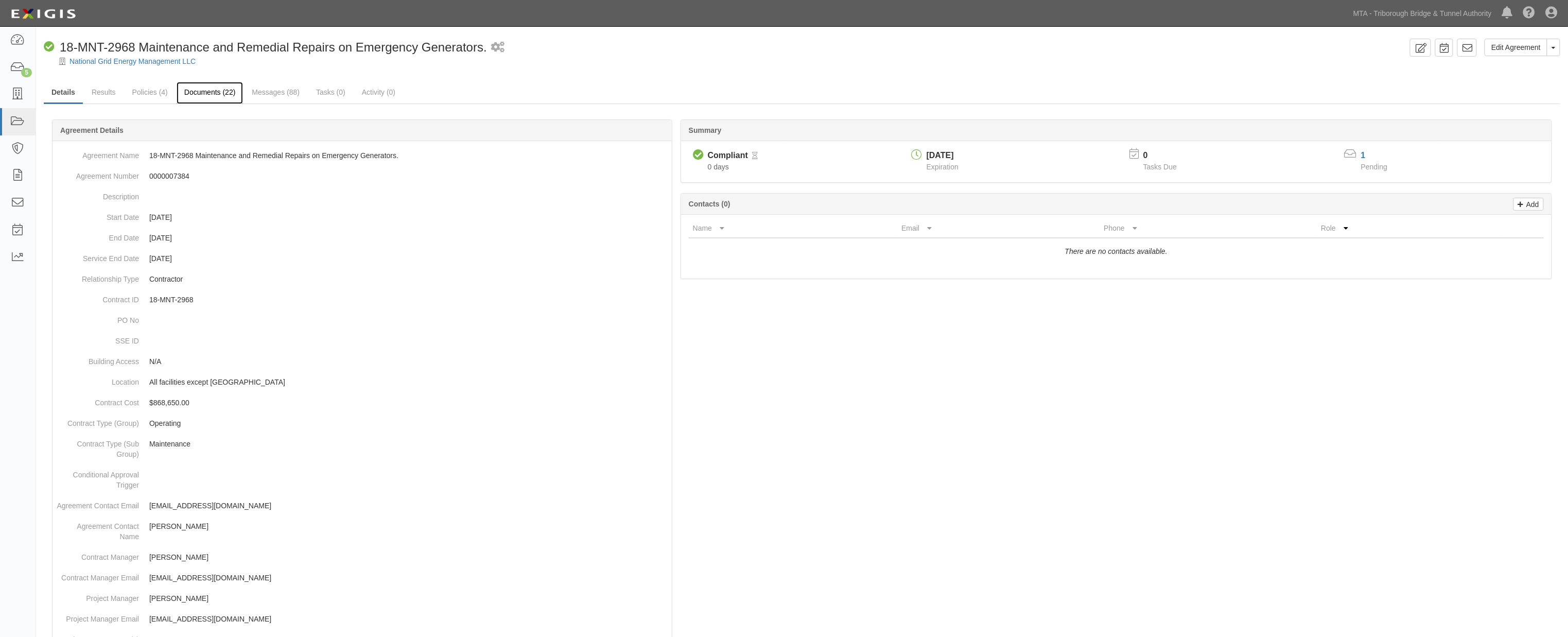
click at [197, 99] on link "Documents (22)" at bounding box center [210, 93] width 67 height 22
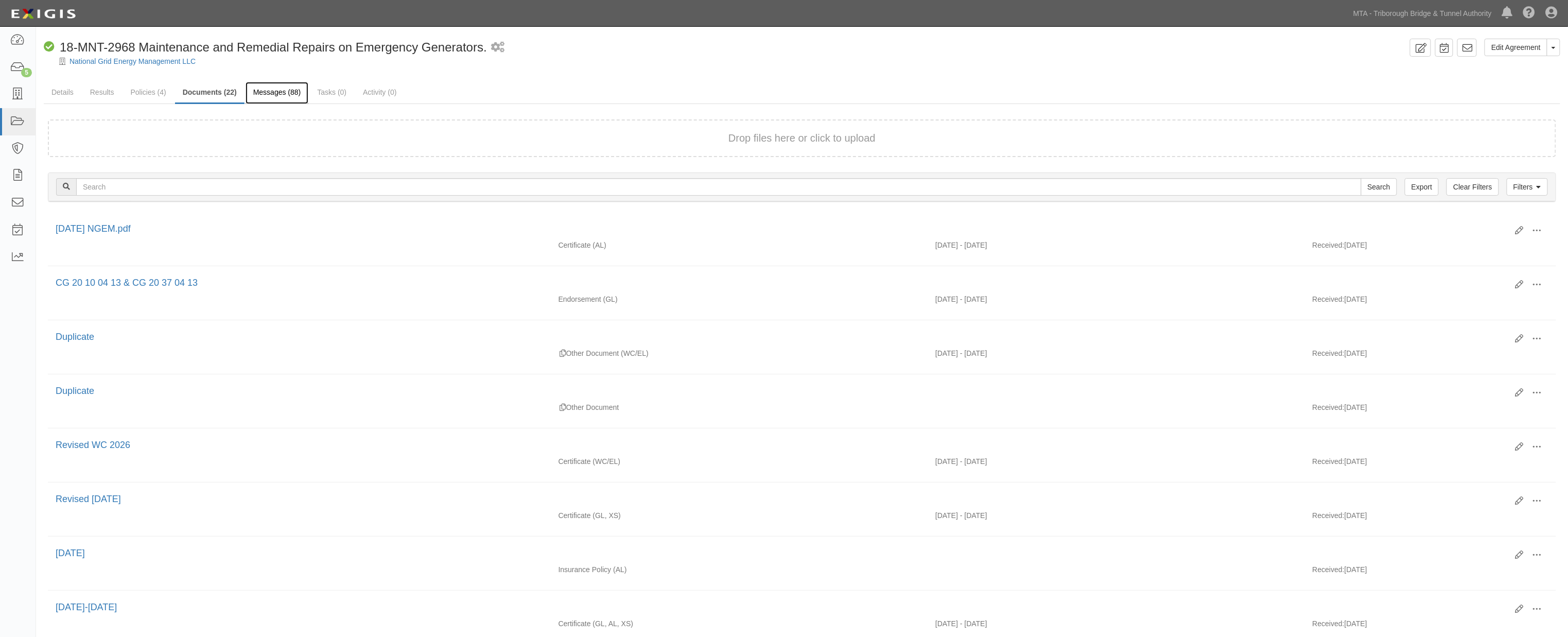
click at [263, 91] on link "Messages (88)" at bounding box center [277, 93] width 64 height 22
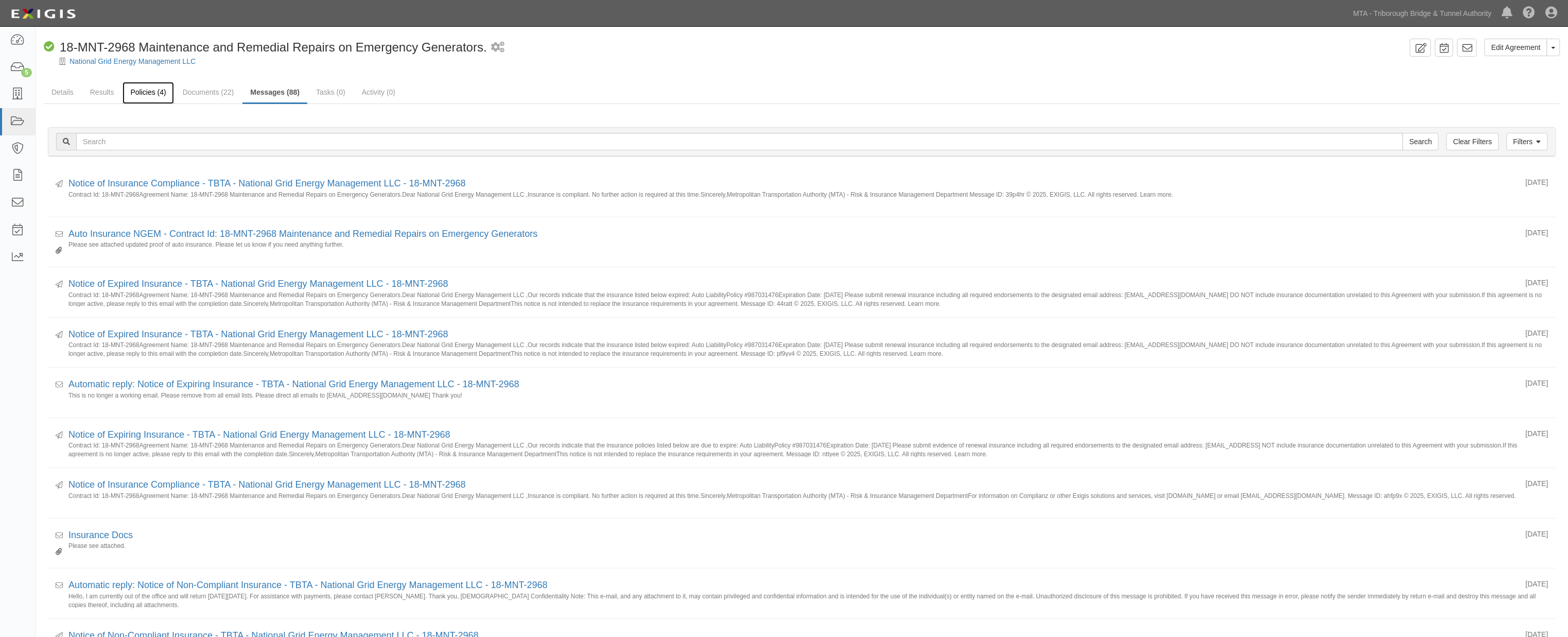
click at [145, 93] on link "Policies (4)" at bounding box center [148, 93] width 51 height 22
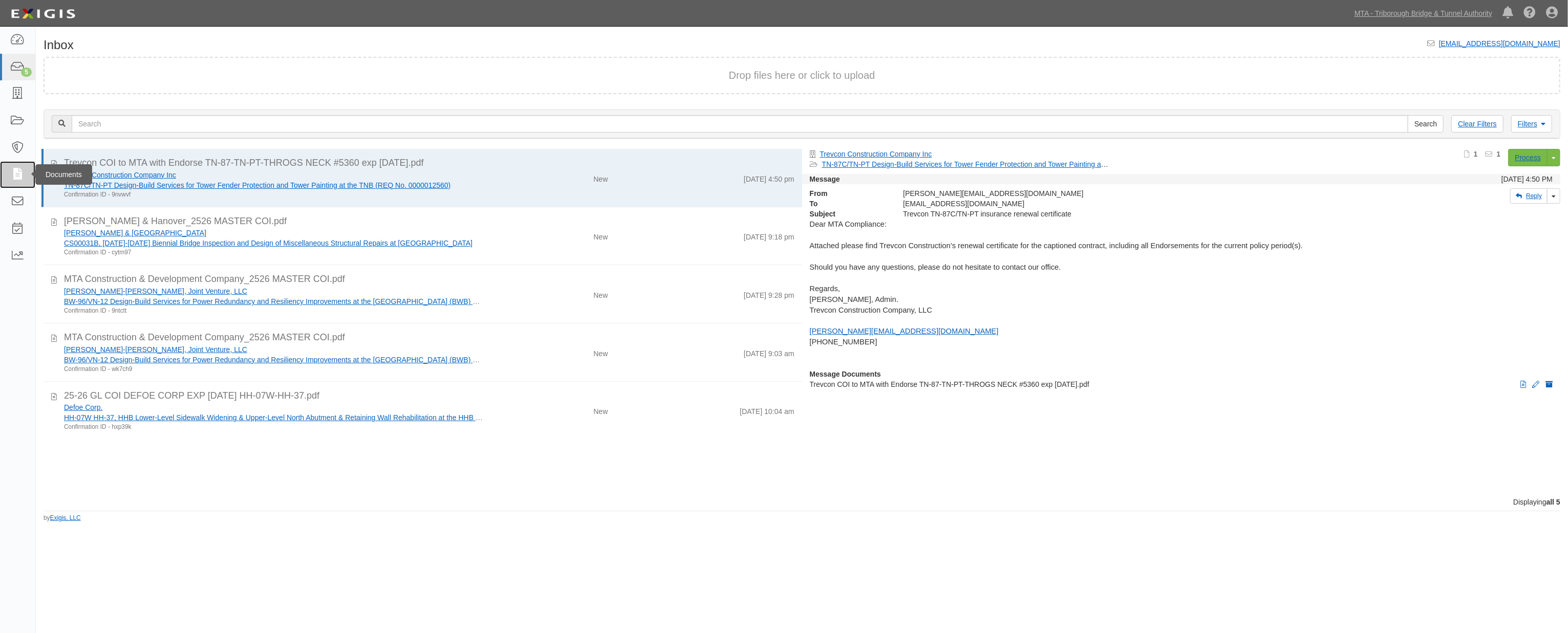
click at [16, 174] on icon at bounding box center [18, 175] width 14 height 12
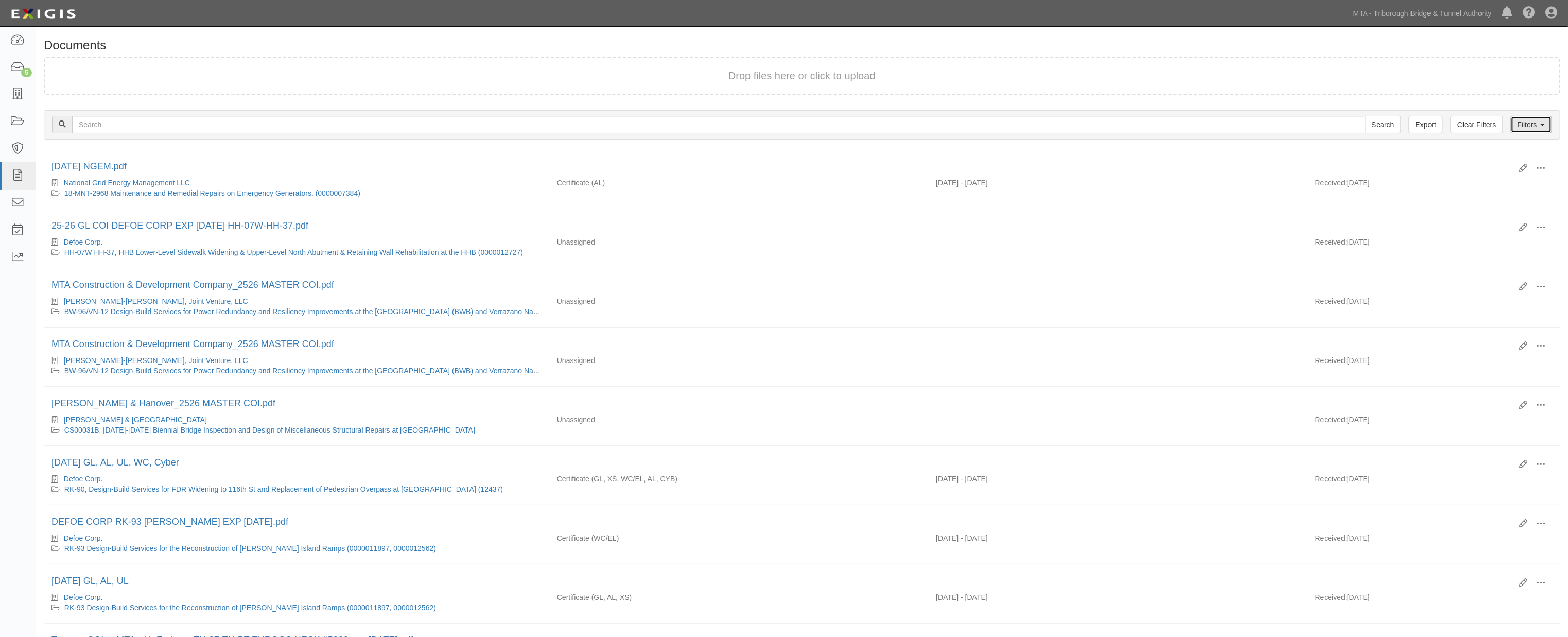
click at [1542, 122] on icon at bounding box center [1542, 125] width 5 height 7
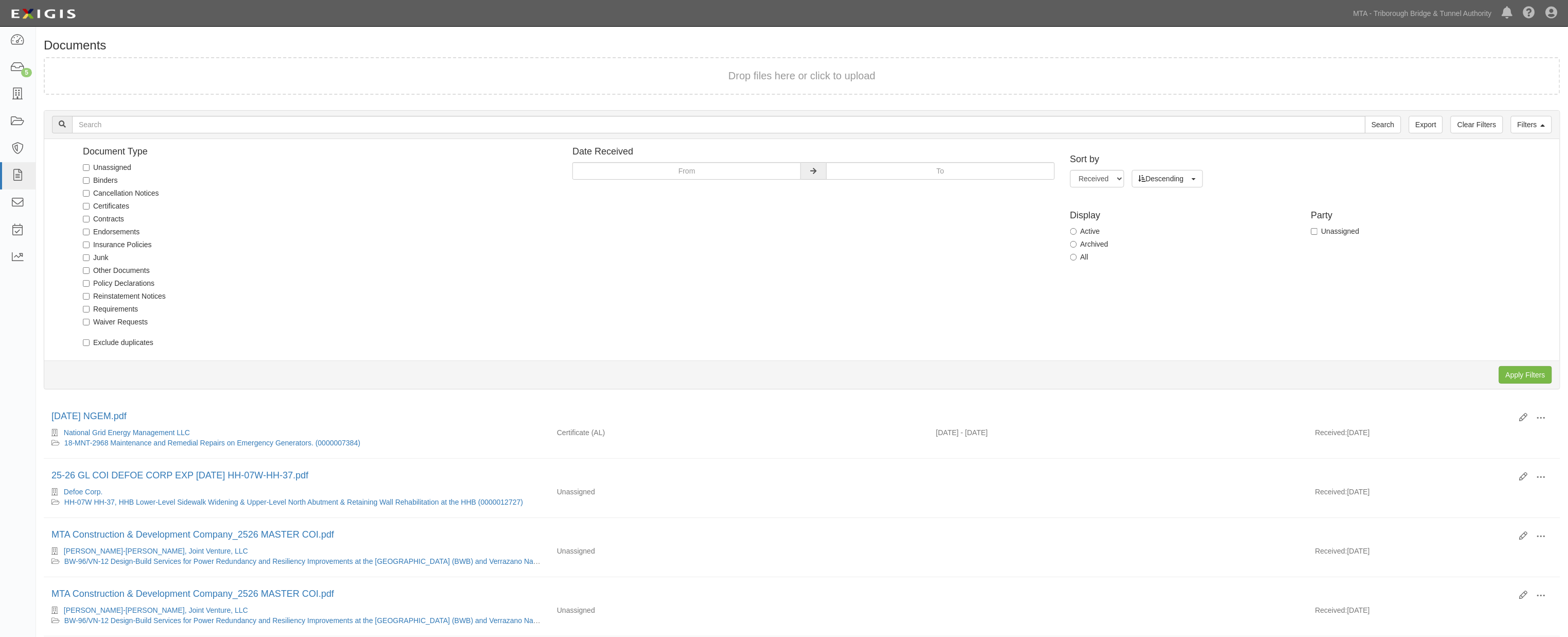
click at [119, 163] on label "Unassigned" at bounding box center [107, 168] width 48 height 11
click at [89, 164] on input "Unassigned" at bounding box center [86, 168] width 7 height 7
checkbox input "true"
click at [1514, 369] on input "Apply Filters" at bounding box center [1525, 375] width 53 height 17
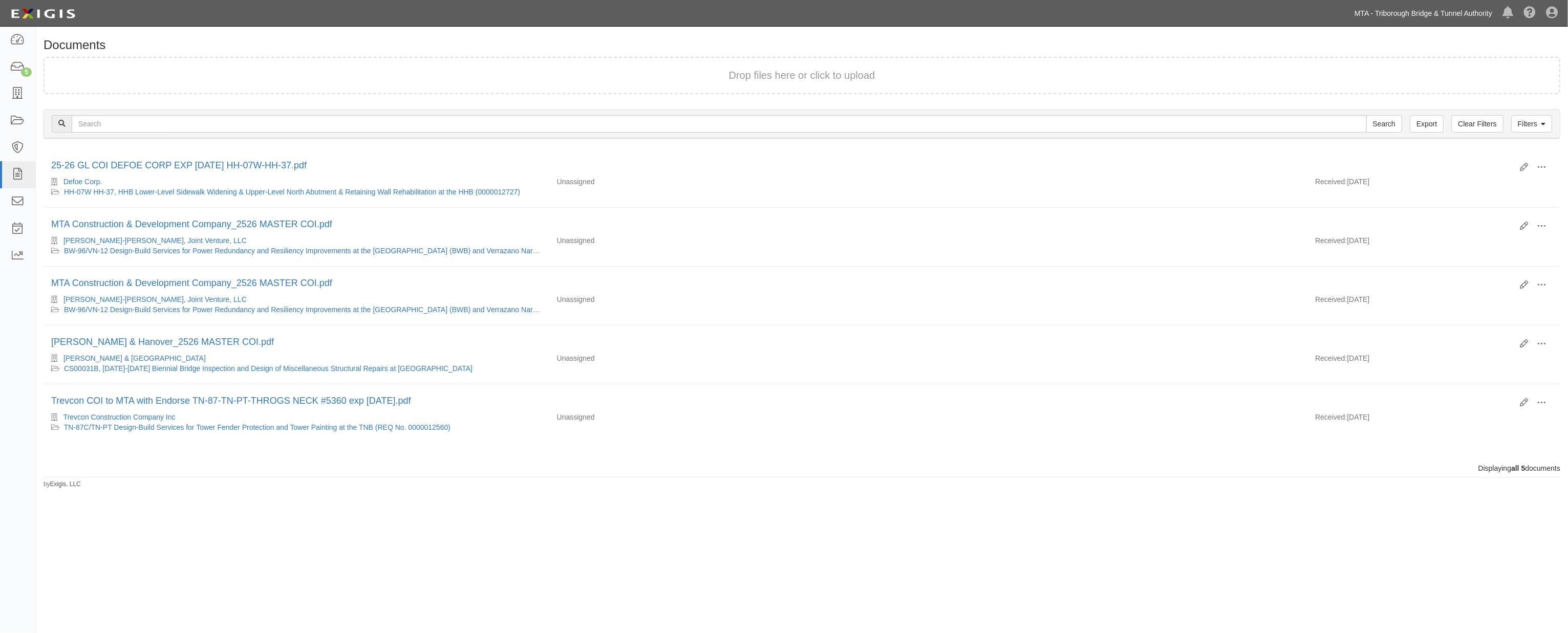
click at [1413, 16] on link "MTA - Triborough Bridge & Tunnel Authority" at bounding box center [1423, 13] width 148 height 20
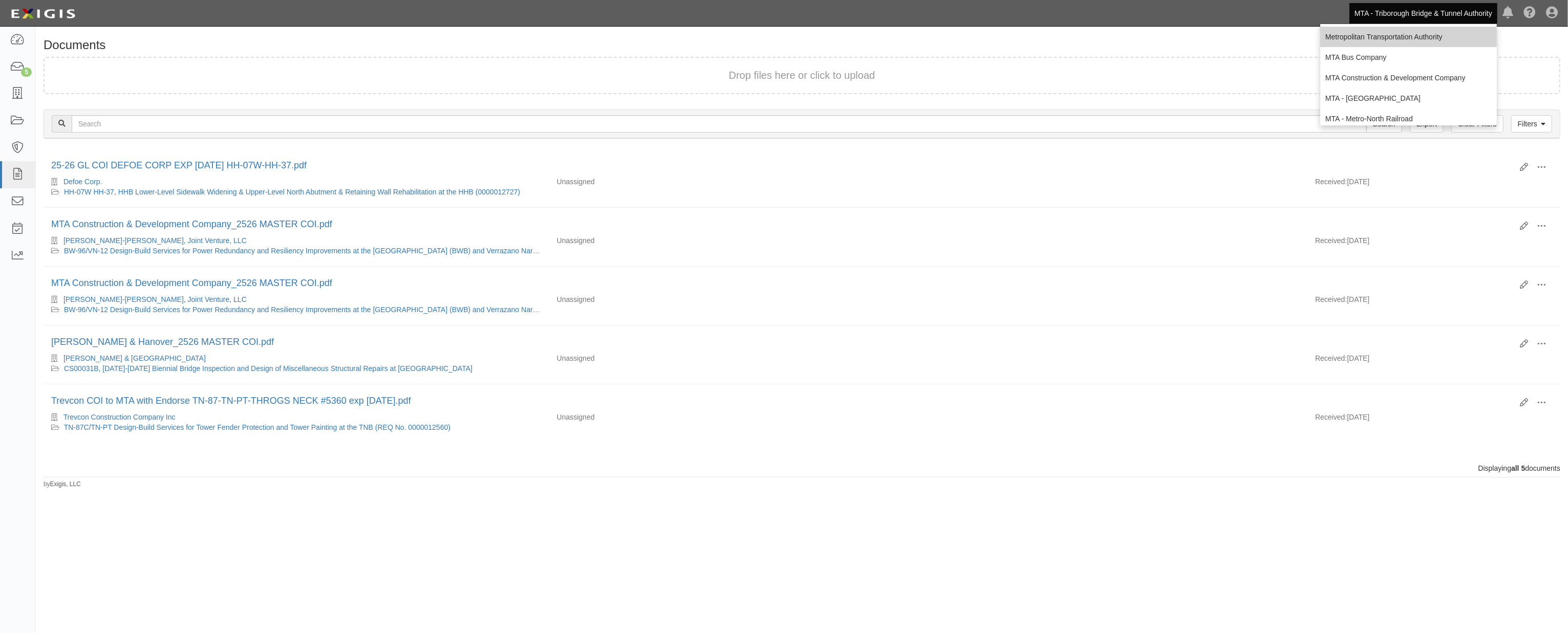
scroll to position [57, 0]
click at [18, 257] on icon at bounding box center [18, 256] width 14 height 12
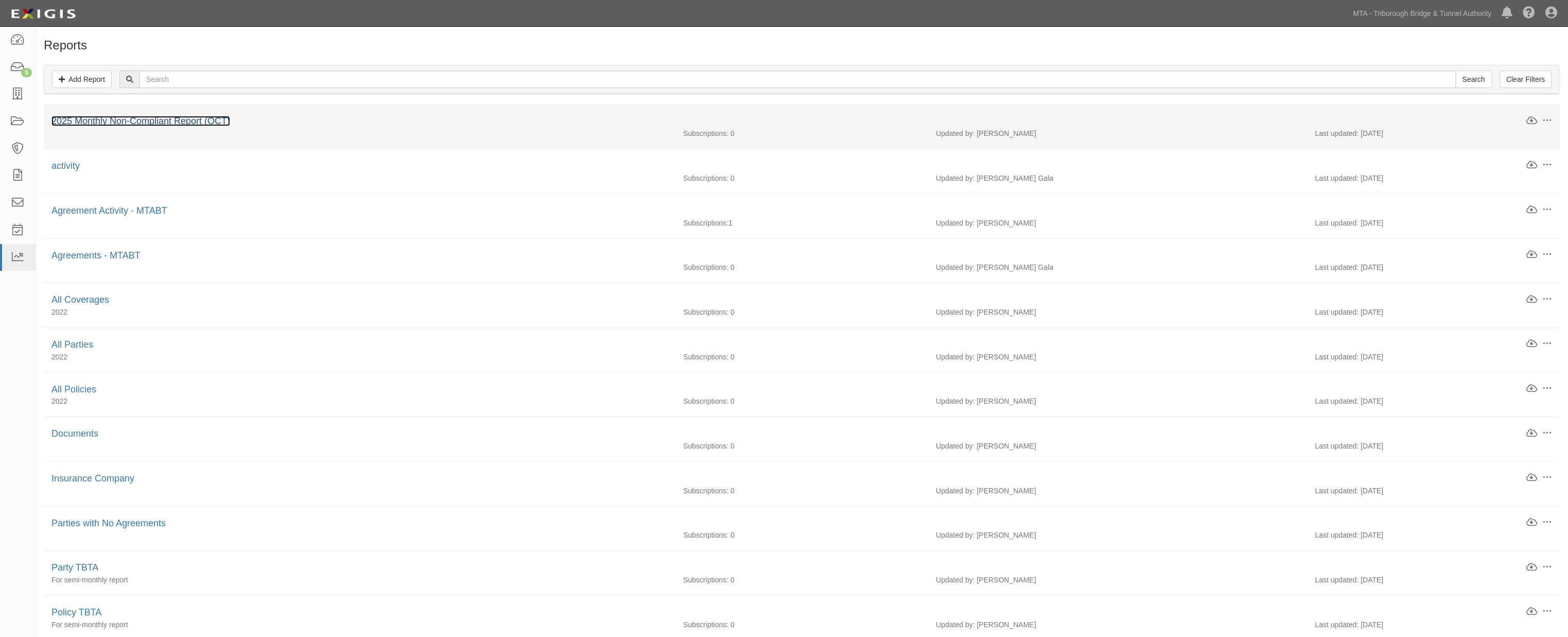
click at [195, 122] on link "2025 Monthly Non-Compliant Report (OCT)" at bounding box center [141, 121] width 179 height 11
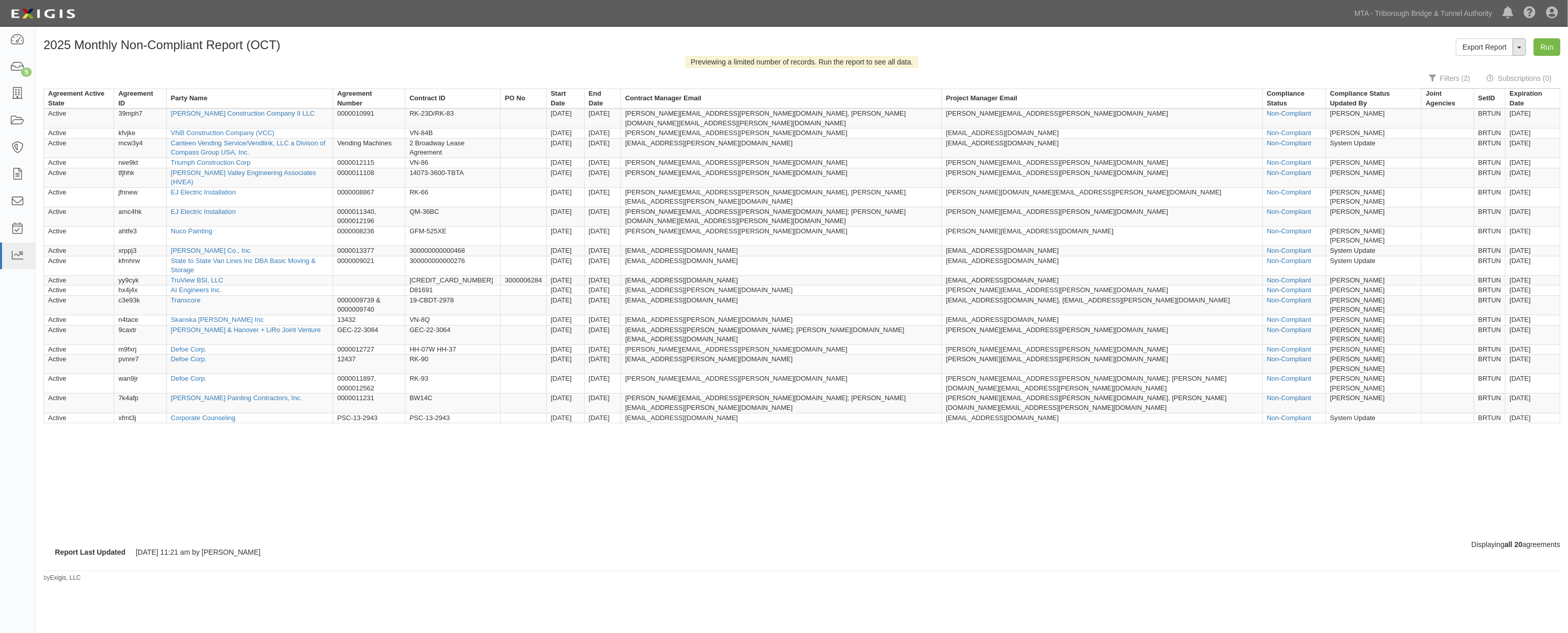
click at [1521, 47] on span "button" at bounding box center [1519, 47] width 4 height 2
click at [1497, 64] on link "Edit Report" at bounding box center [1496, 66] width 81 height 13
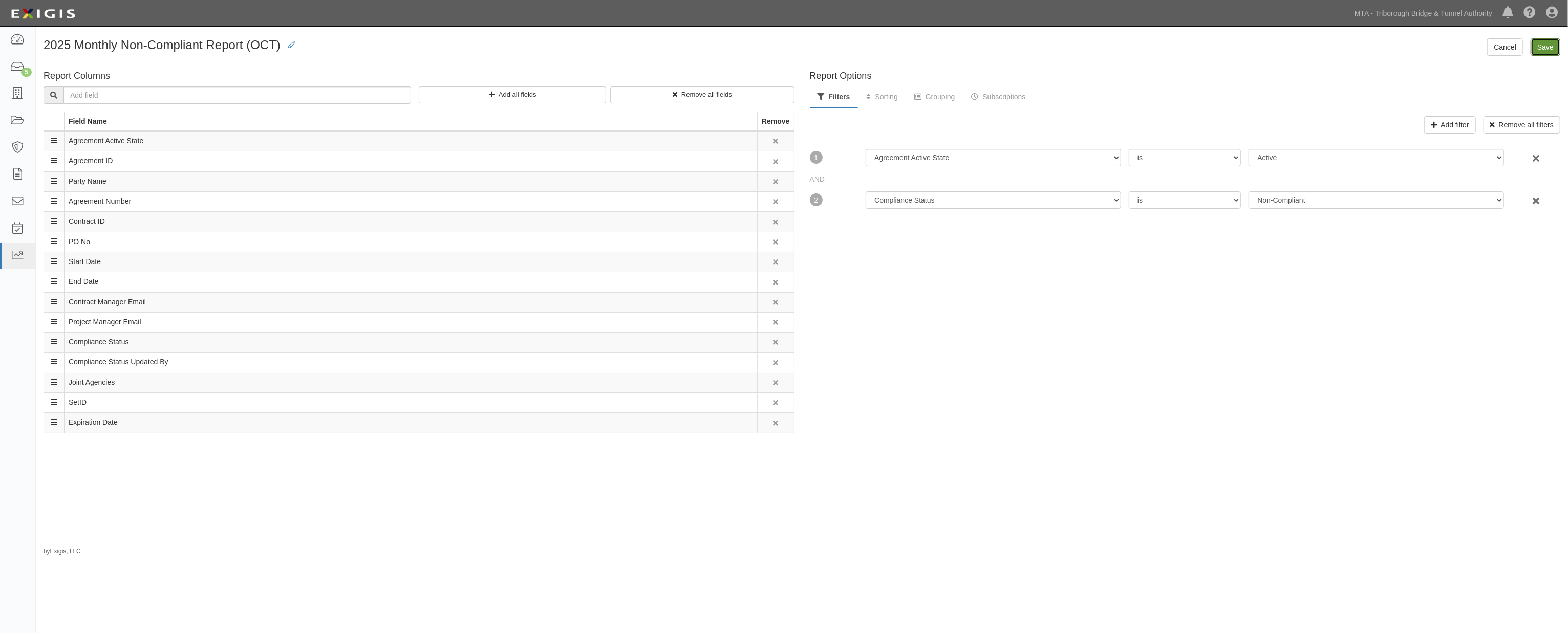
click at [1548, 45] on input "Save" at bounding box center [1545, 47] width 30 height 17
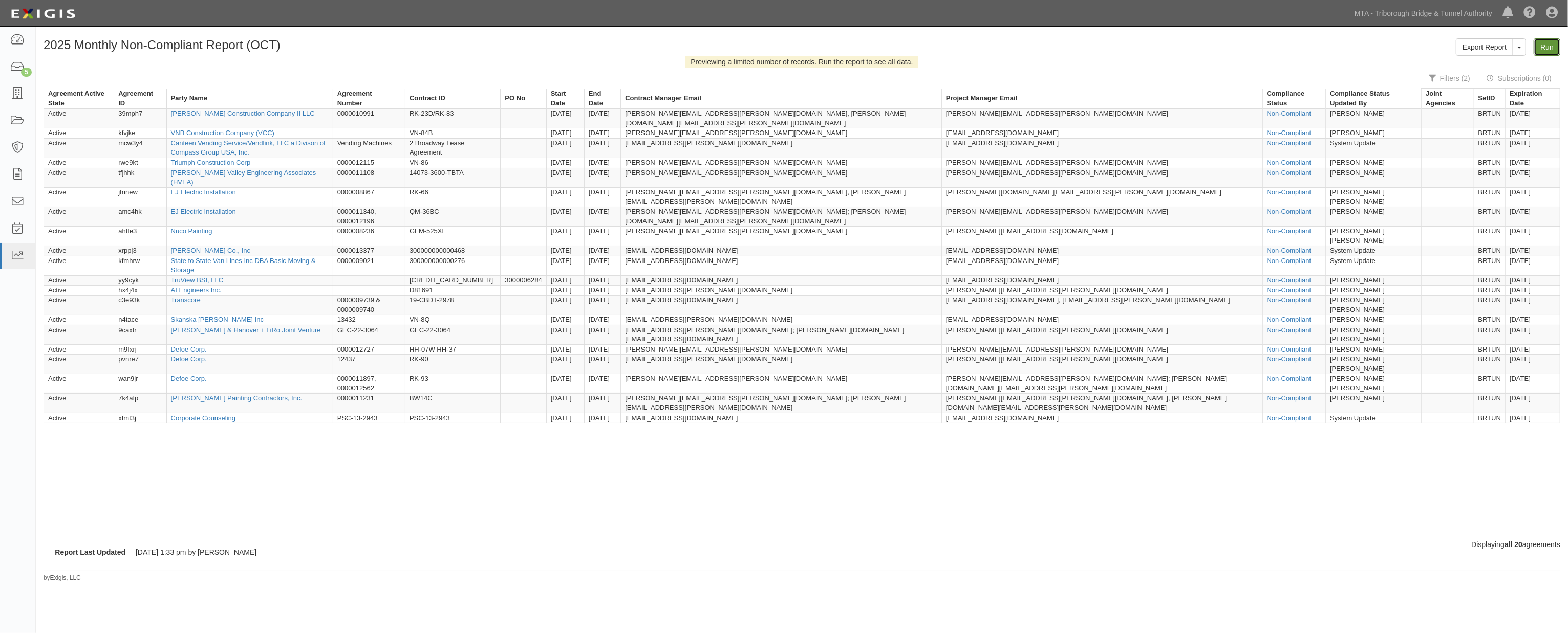
click at [1546, 45] on link "Run" at bounding box center [1547, 47] width 26 height 17
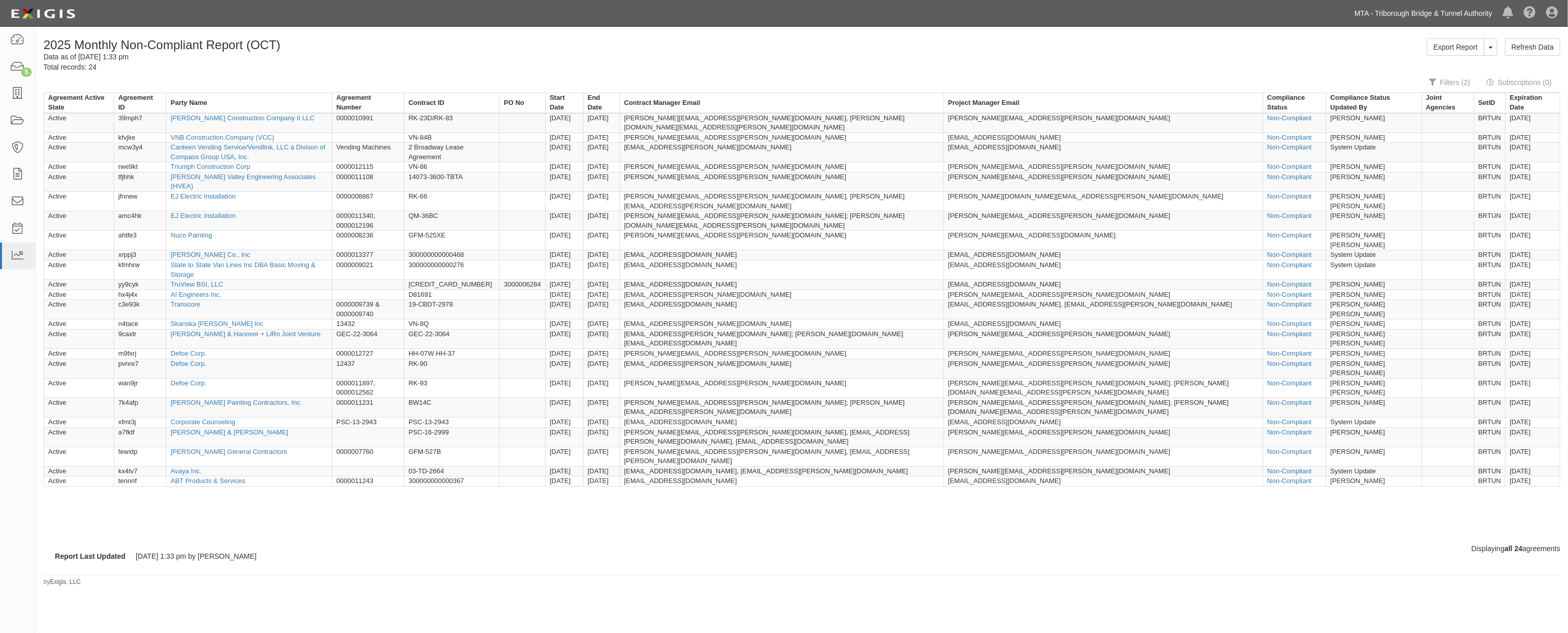
click at [1407, 14] on link "MTA - Triborough Bridge & Tunnel Authority" at bounding box center [1423, 13] width 148 height 20
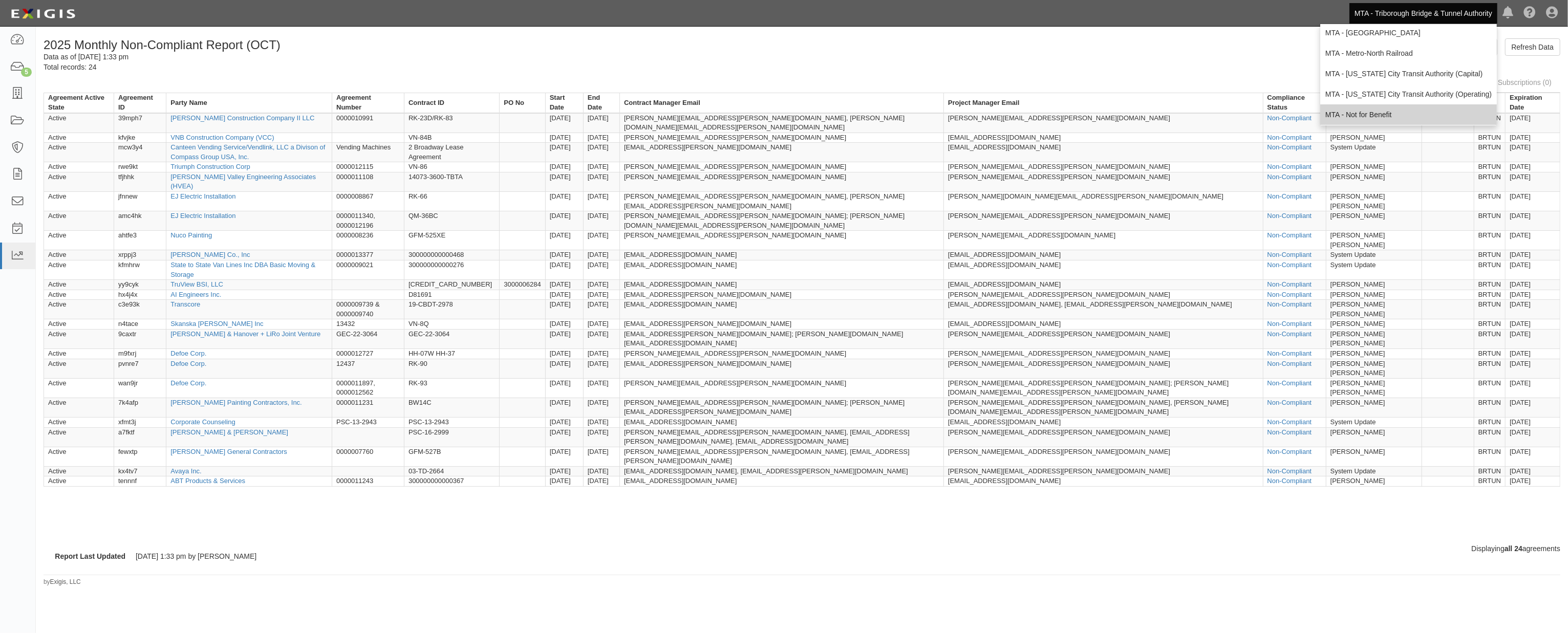
scroll to position [68, 0]
click at [1378, 89] on link "MTA - [US_STATE] City Transit Authority (Operating)" at bounding box center [1408, 91] width 176 height 20
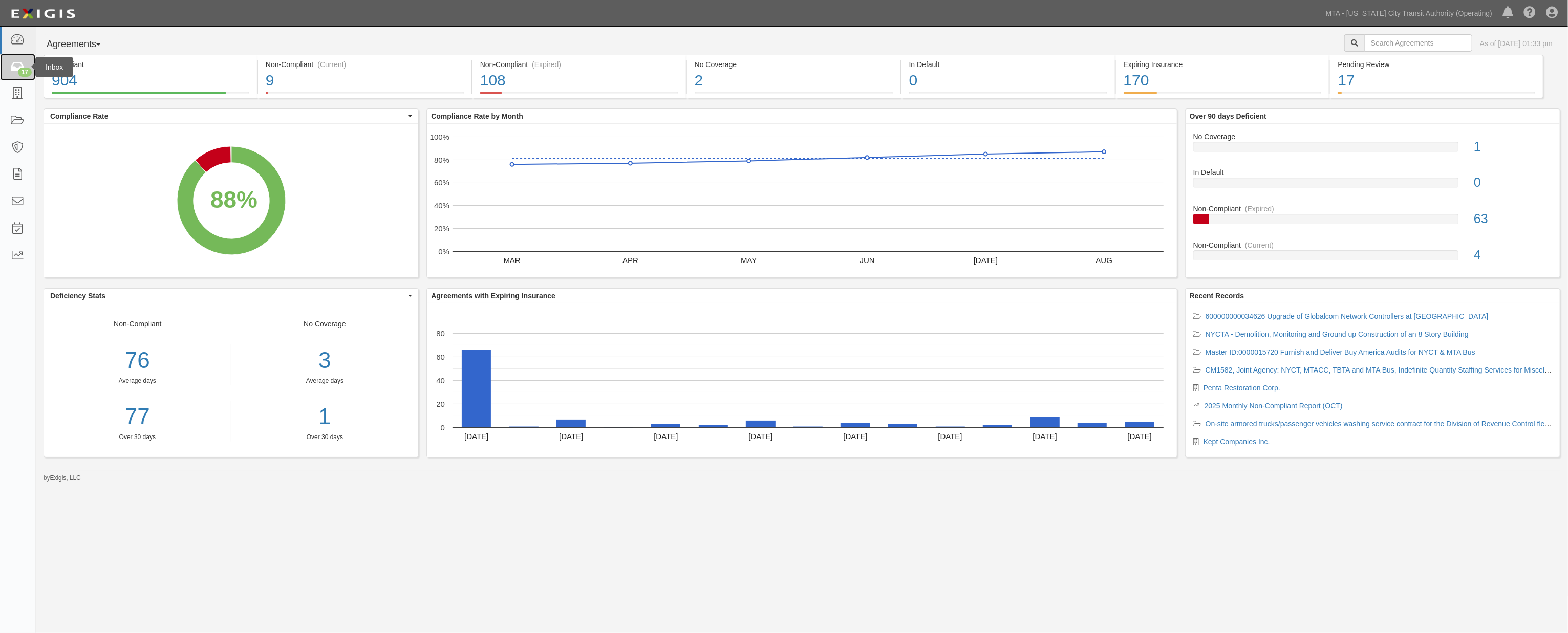
click at [18, 70] on div "17" at bounding box center [24, 72] width 14 height 9
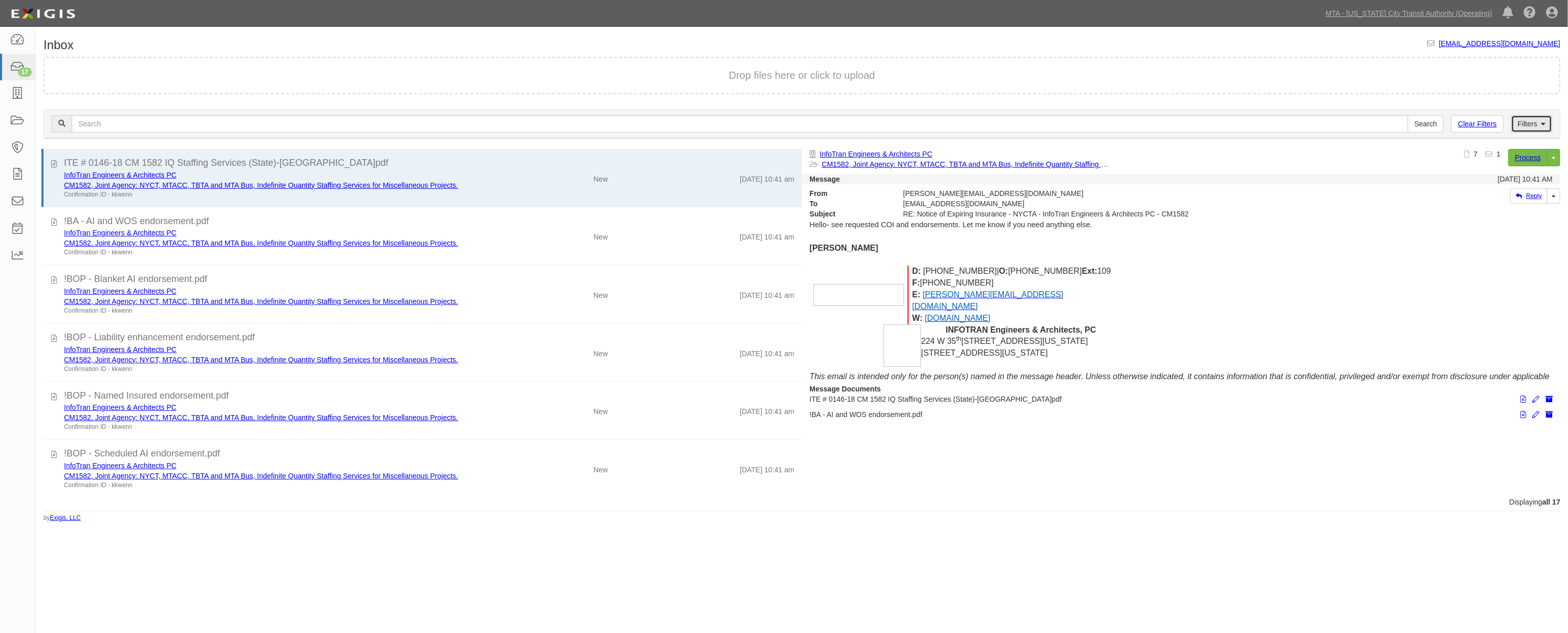
click at [1528, 120] on link "Filters" at bounding box center [1532, 124] width 41 height 17
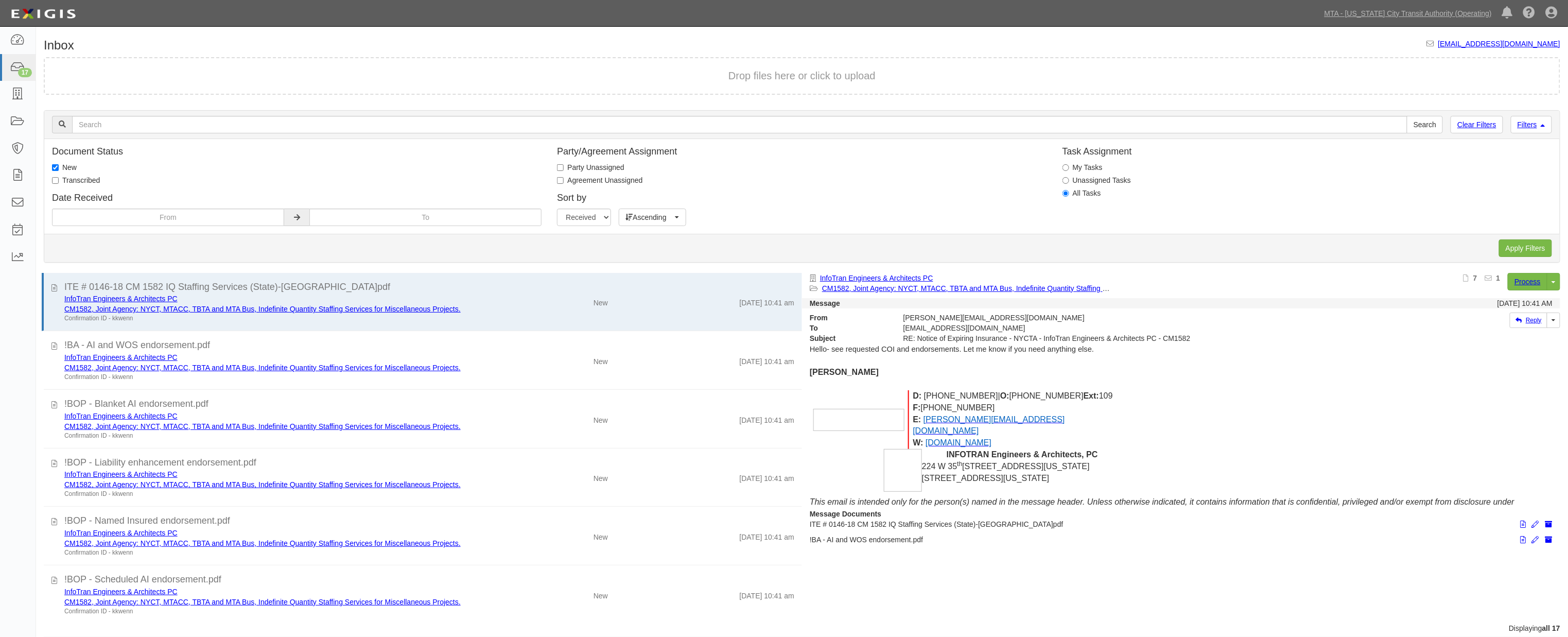
click at [89, 182] on label "Transcribed" at bounding box center [76, 180] width 48 height 11
click at [59, 182] on input "Transcribed" at bounding box center [56, 180] width 7 height 7
checkbox input "true"
click at [61, 168] on label "New" at bounding box center [64, 168] width 24 height 11
click at [59, 168] on input "New" at bounding box center [56, 168] width 7 height 7
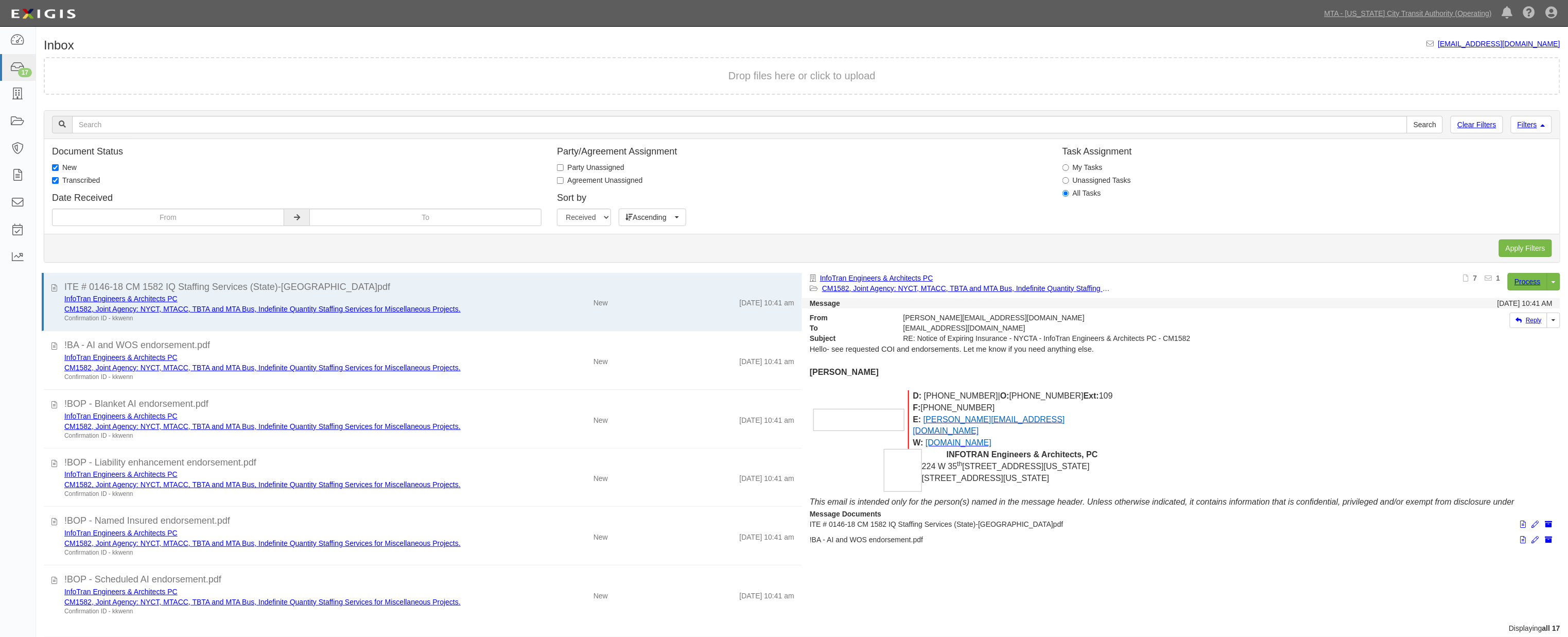
checkbox input "false"
click at [1536, 247] on input "Apply Filters" at bounding box center [1525, 248] width 53 height 17
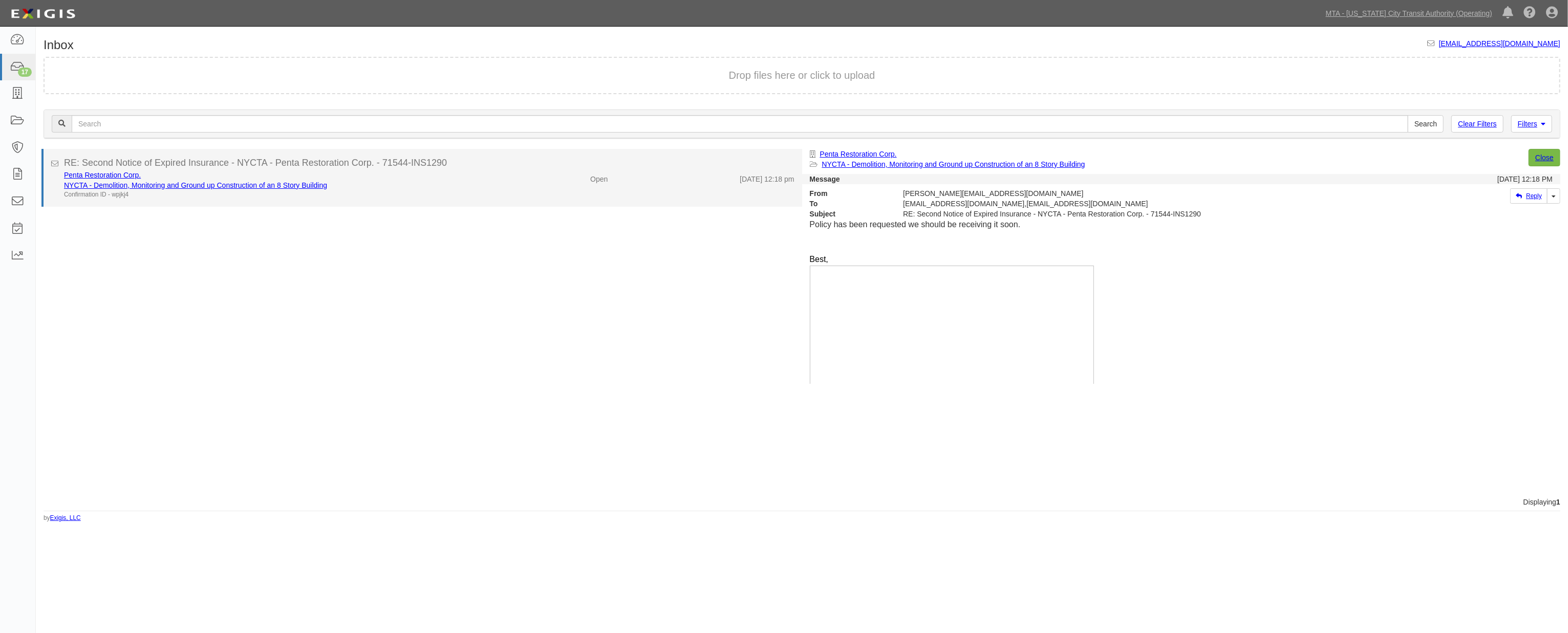
click at [492, 186] on div "Penta Restoration Corp. NYCTA - Demolition, Monitoring and Ground up Constructi…" at bounding box center [429, 184] width 746 height 29
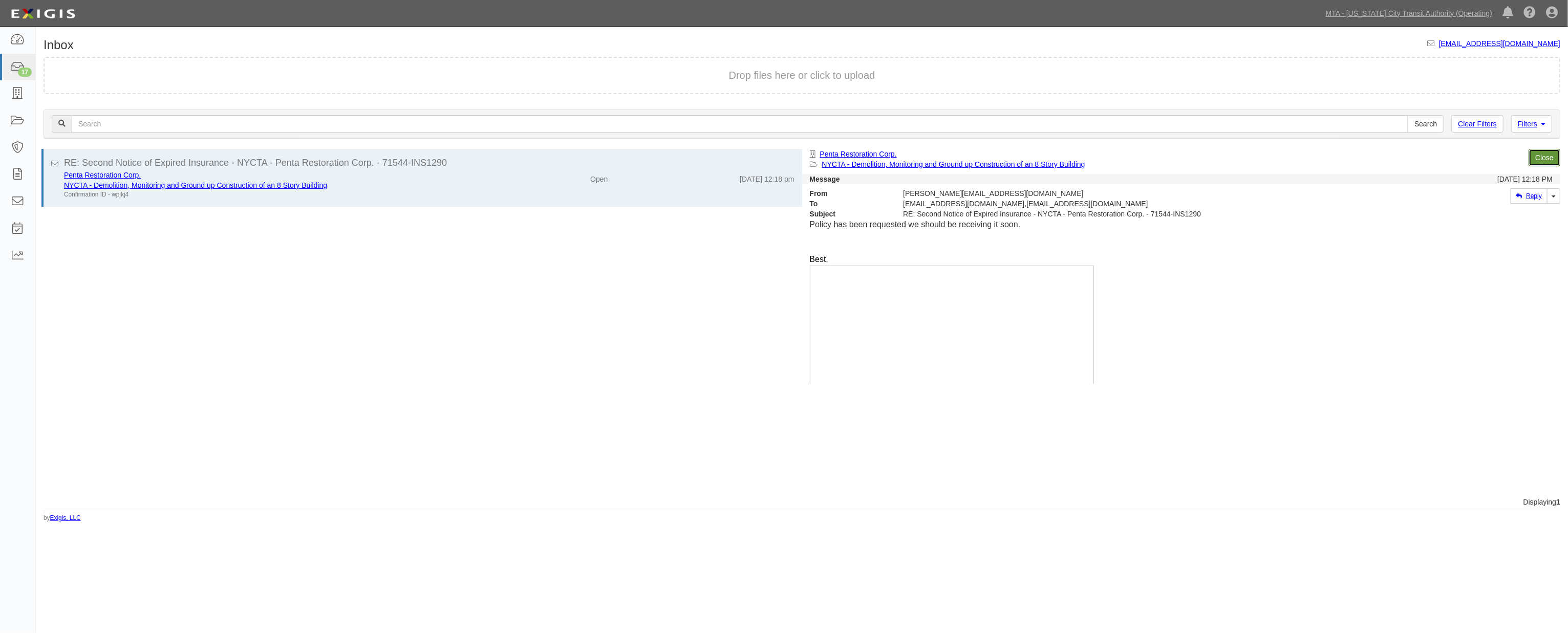
click at [1541, 157] on link "Close" at bounding box center [1544, 157] width 32 height 17
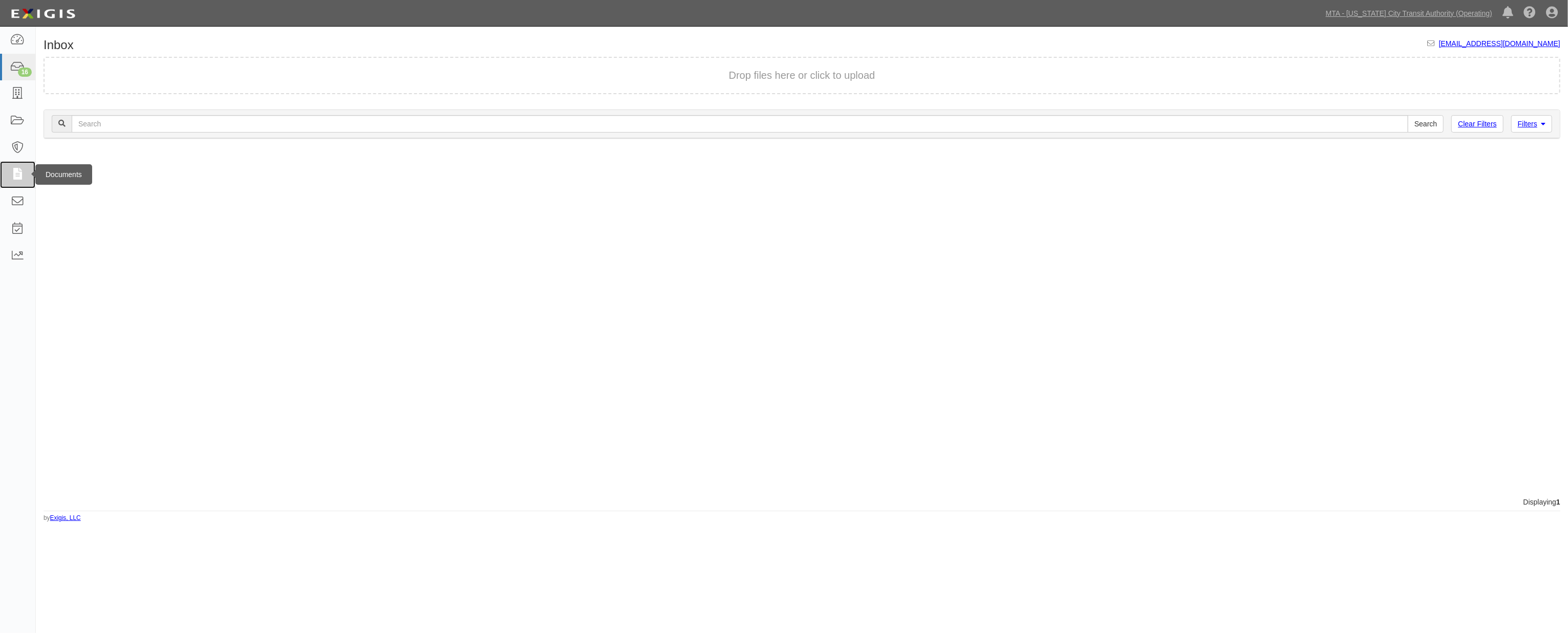
click at [13, 176] on icon at bounding box center [18, 175] width 14 height 12
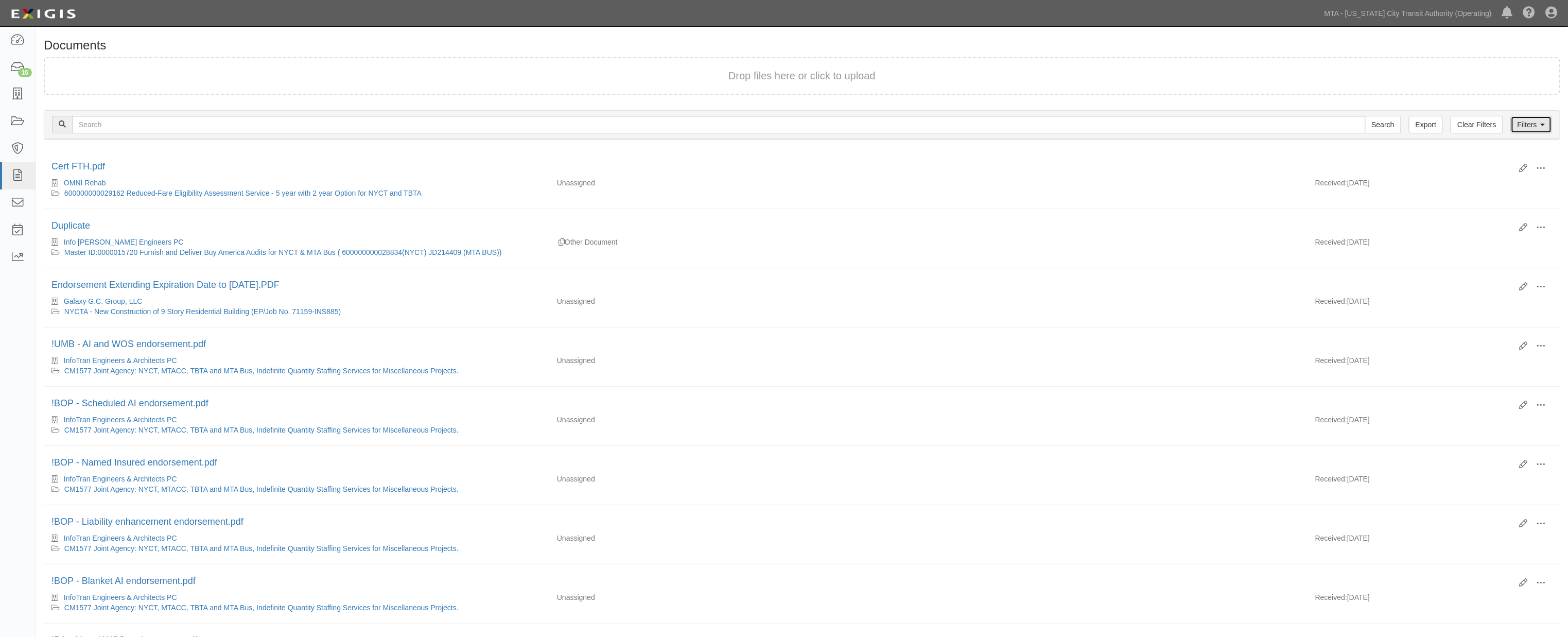
click at [1541, 122] on icon at bounding box center [1542, 125] width 5 height 7
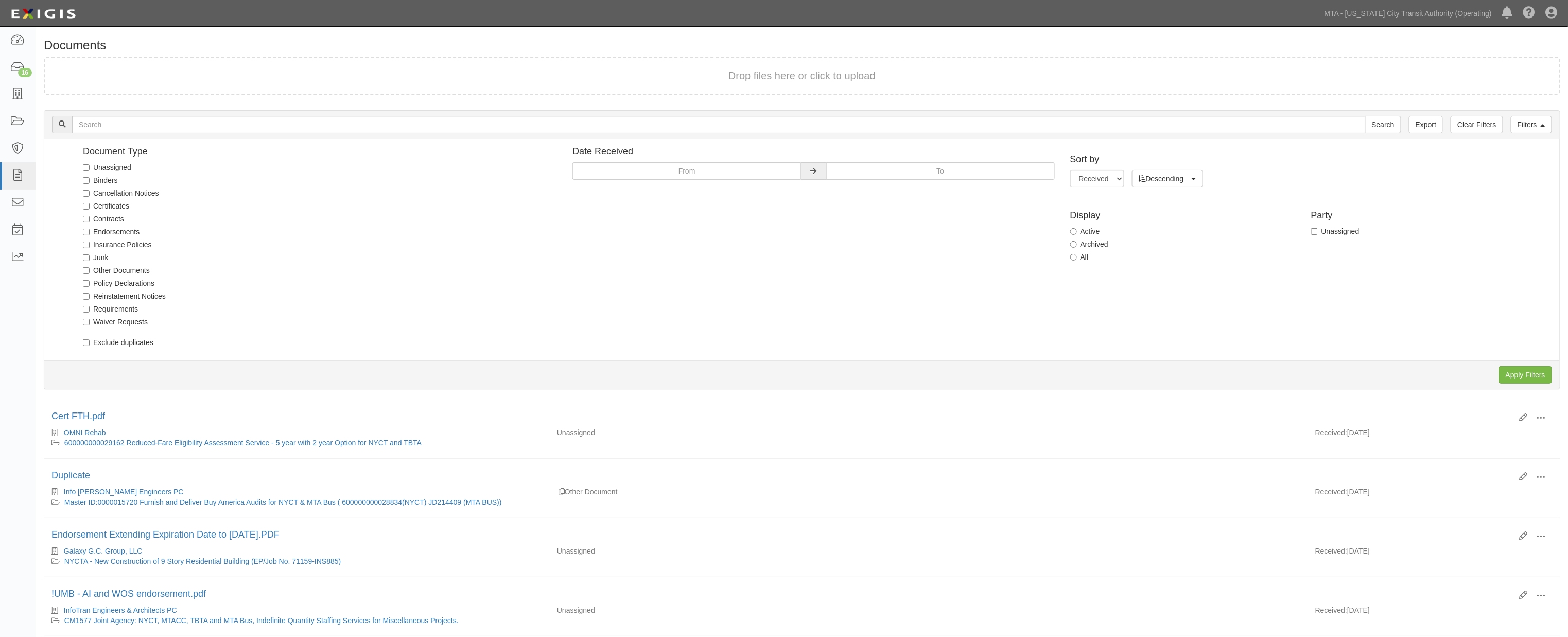
click at [116, 166] on label "Unassigned" at bounding box center [107, 168] width 48 height 11
click at [89, 166] on input "Unassigned" at bounding box center [86, 168] width 7 height 7
checkbox input "true"
click at [1525, 379] on input "Apply Filters" at bounding box center [1525, 375] width 53 height 17
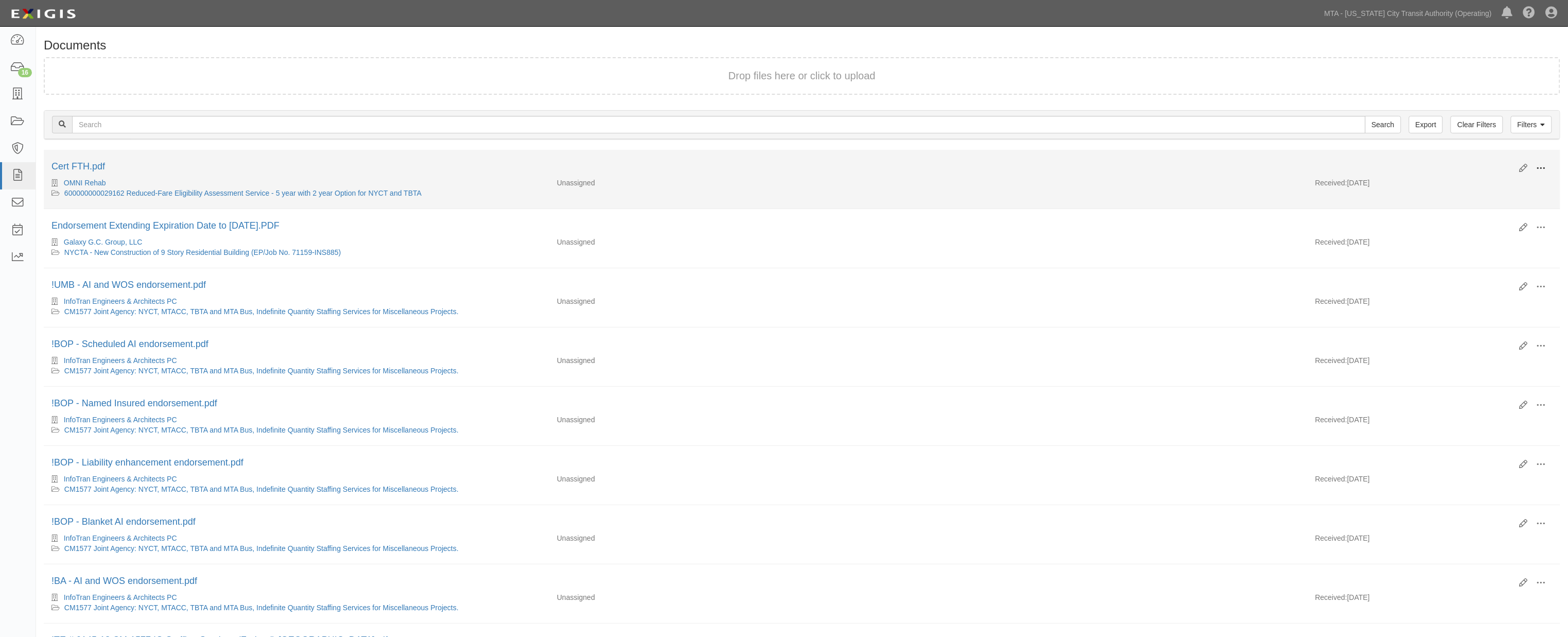
click at [1543, 168] on span at bounding box center [1541, 168] width 9 height 9
click at [1462, 181] on link "View" at bounding box center [1491, 183] width 81 height 19
click at [792, 197] on div "OMNI Rehab 600000000029162 Reduced-Fare Eligibility Assessment Service - 5 year…" at bounding box center [802, 187] width 1516 height 21
click at [1540, 168] on span at bounding box center [1541, 168] width 9 height 9
click at [1459, 162] on link "Edit" at bounding box center [1491, 164] width 81 height 19
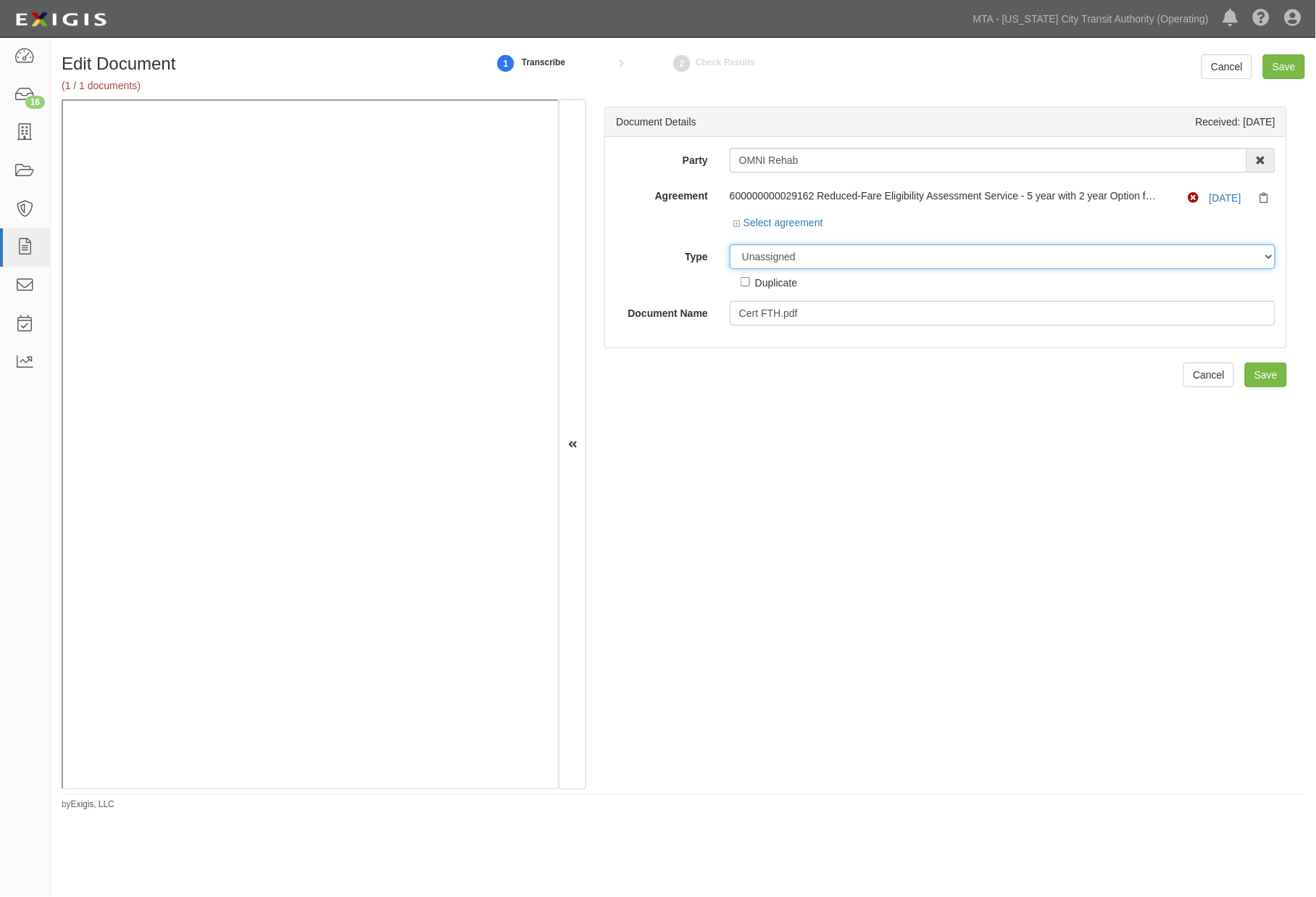
click at [836, 259] on select "Unassigned Binder Cancellation Notice Certificate Contract Endorsement Insuranc…" at bounding box center [1003, 256] width 546 height 24
select select "EndorsementDetail"
click at [730, 245] on select "Unassigned Binder Cancellation Notice Certificate Contract Endorsement Insuranc…" at bounding box center [1003, 256] width 546 height 24
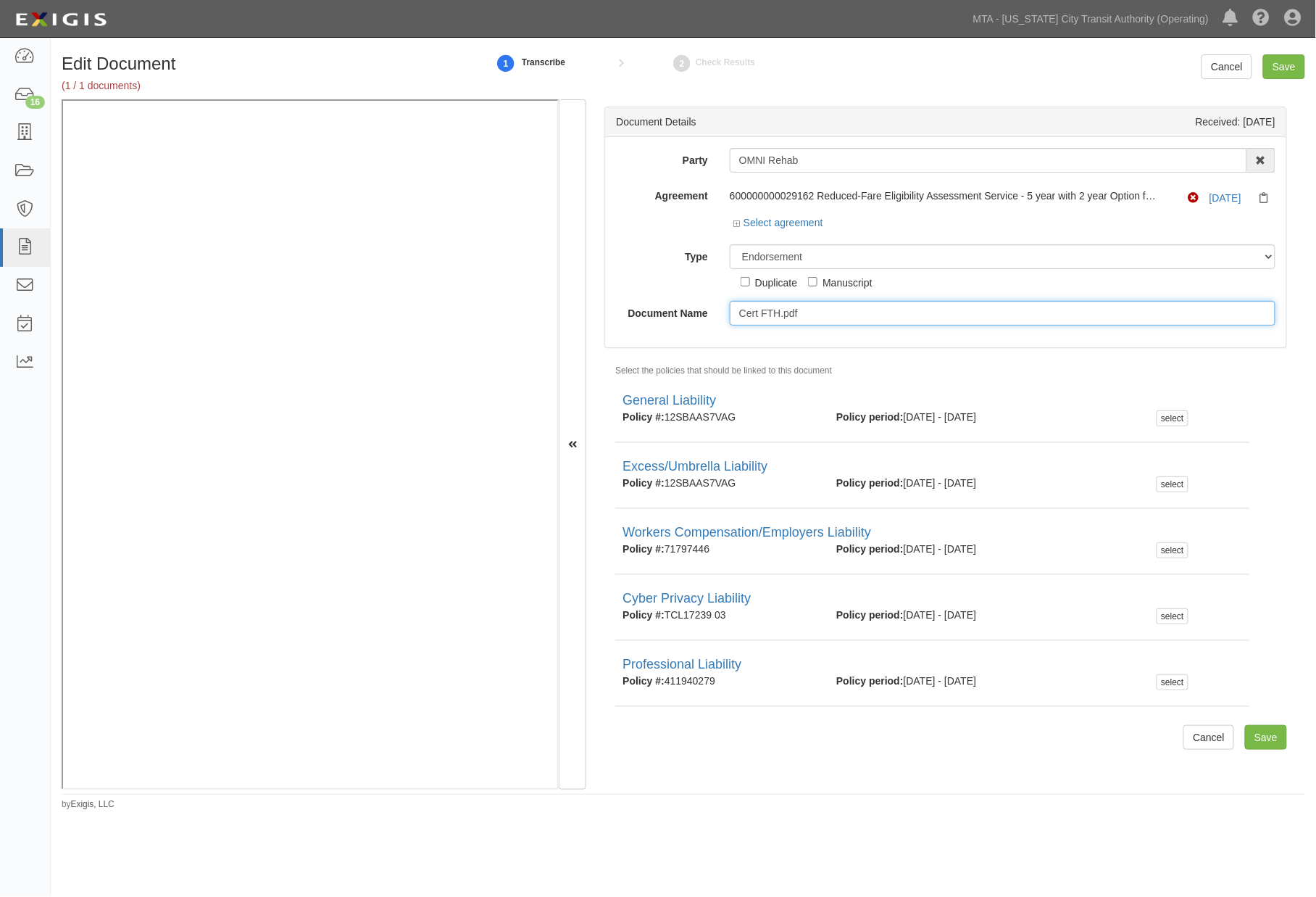
drag, startPoint x: 822, startPoint y: 314, endPoint x: 700, endPoint y: 315, distance: 122.0
click at [700, 315] on div "Document Name Cert FTH.pdf" at bounding box center [945, 313] width 681 height 24
type input "9.24.26"
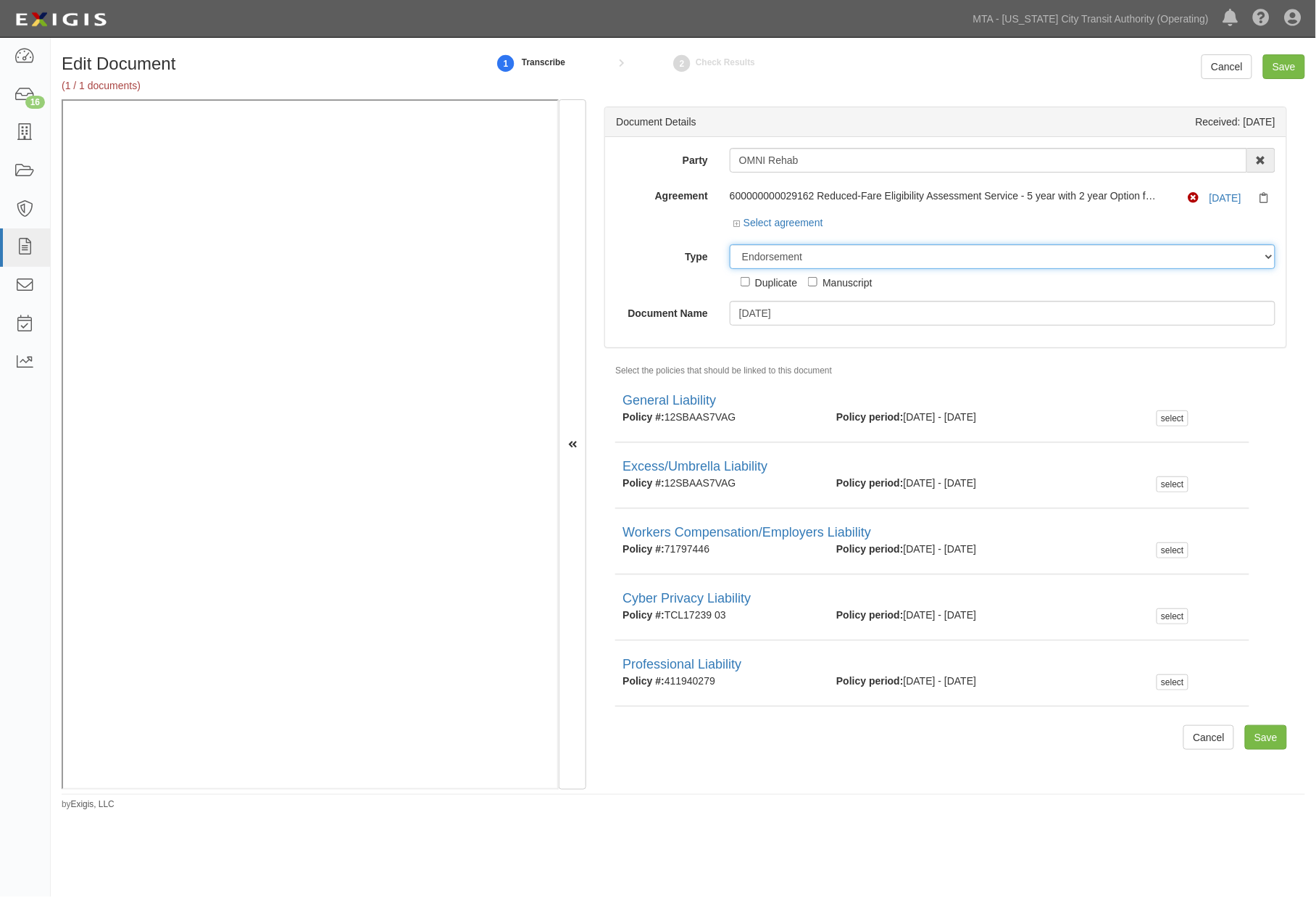
click at [821, 254] on select "Unassigned Binder Cancellation Notice Certificate Contract Endorsement Insuranc…" at bounding box center [1003, 256] width 546 height 24
click at [730, 245] on select "Unassigned Binder Cancellation Notice Certificate Contract Endorsement Insuranc…" at bounding box center [1003, 256] width 546 height 24
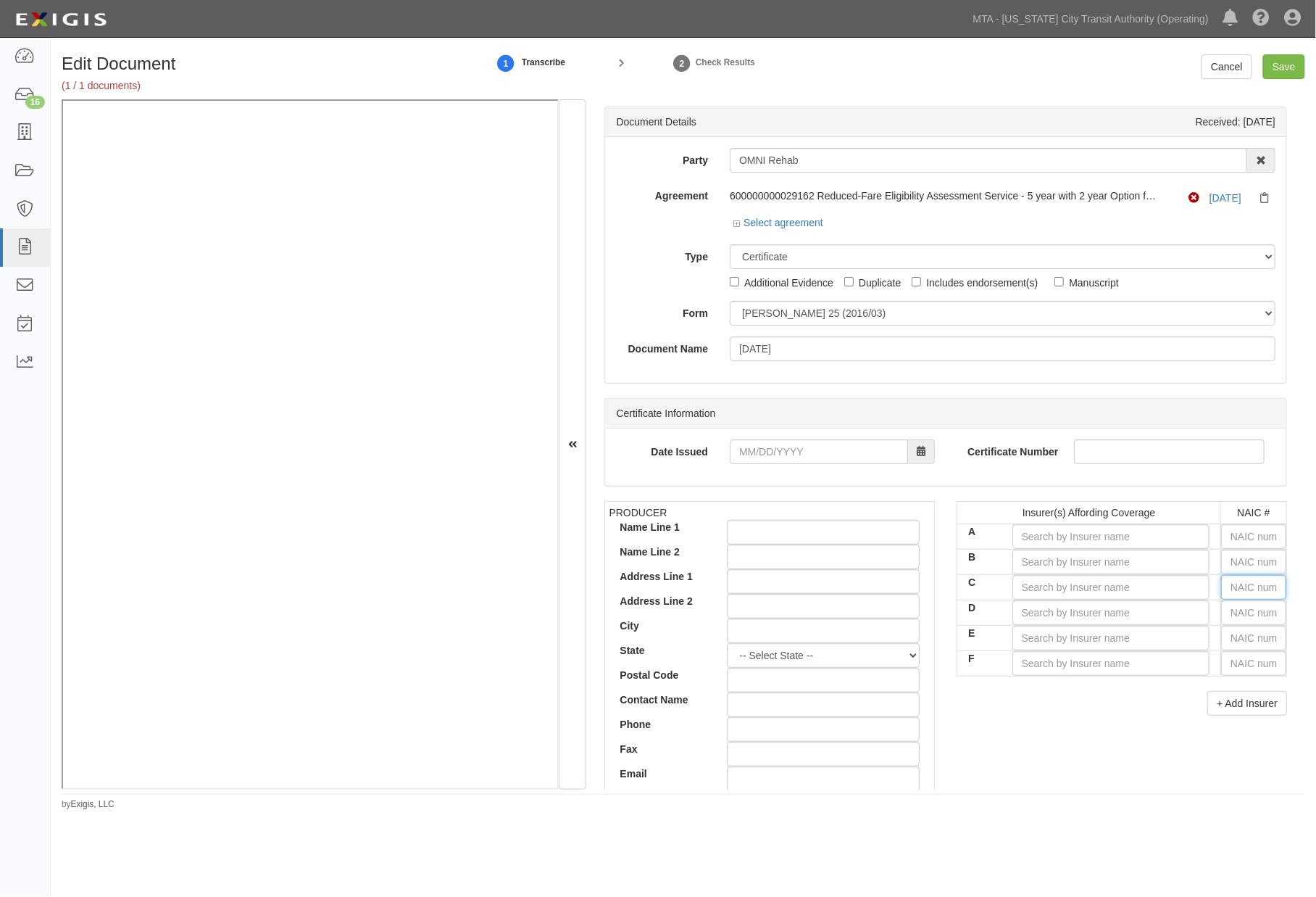
click at [1234, 586] on input "text" at bounding box center [1254, 587] width 65 height 24
click at [865, 308] on select "ACORD 25 (2016/03) ACORD 101 ACORD 855 NY (2014/05) General" at bounding box center [1003, 313] width 546 height 24
click at [864, 310] on select "ACORD 25 (2016/03) ACORD 101 ACORD 855 NY (2014/05) General" at bounding box center [1003, 313] width 546 height 24
click at [819, 254] on select "Unassigned Binder Cancellation Notice Certificate Contract Endorsement Insuranc…" at bounding box center [1003, 256] width 546 height 24
click at [730, 245] on select "Unassigned Binder Cancellation Notice Certificate Contract Endorsement Insuranc…" at bounding box center [1003, 256] width 546 height 24
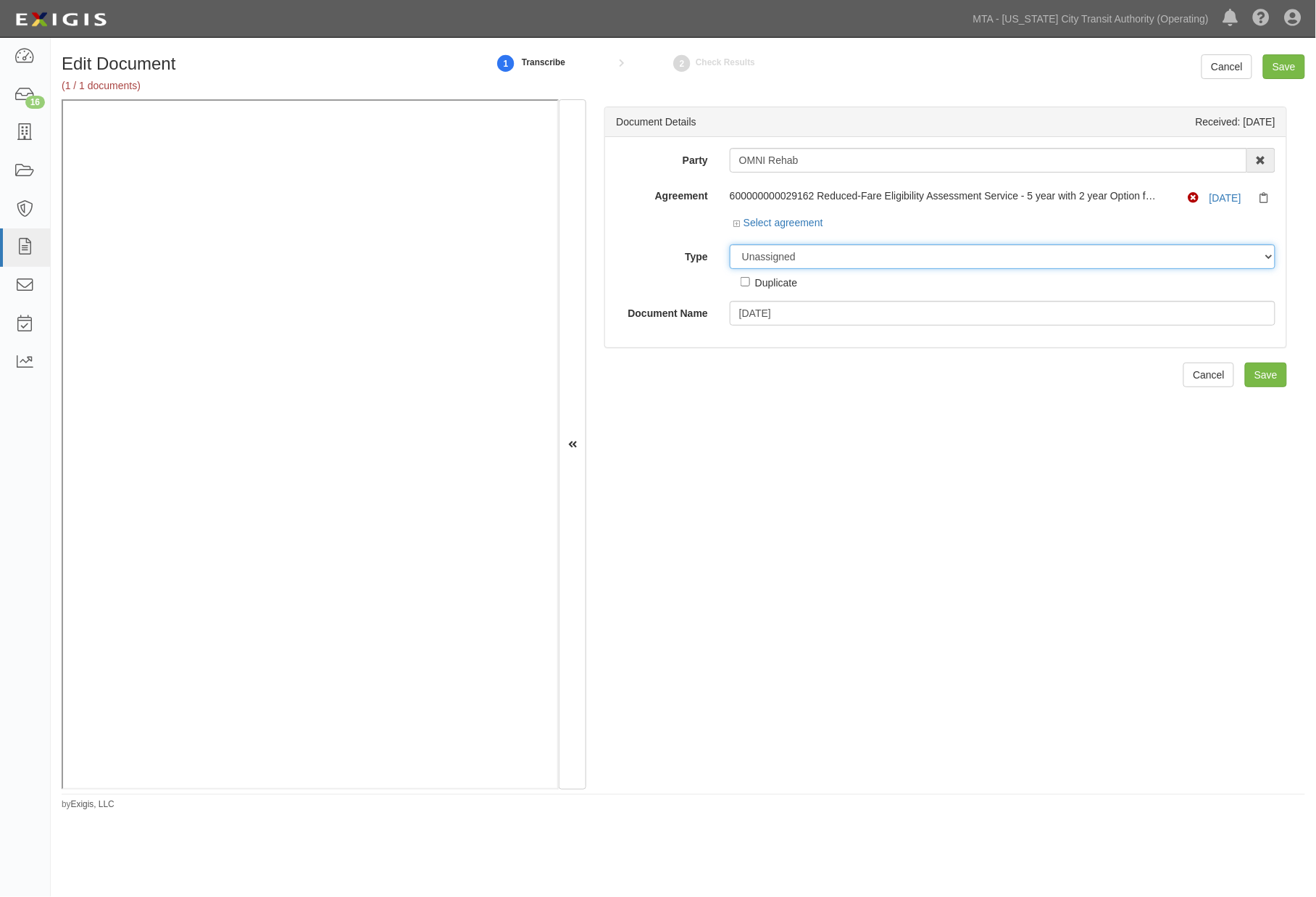
click at [796, 261] on select "Unassigned Binder Cancellation Notice Certificate Contract Endorsement Insuranc…" at bounding box center [1003, 256] width 546 height 24
select select "OtherDetail"
click at [730, 245] on select "Unassigned Binder Cancellation Notice Certificate Contract Endorsement Insuranc…" at bounding box center [1003, 256] width 546 height 24
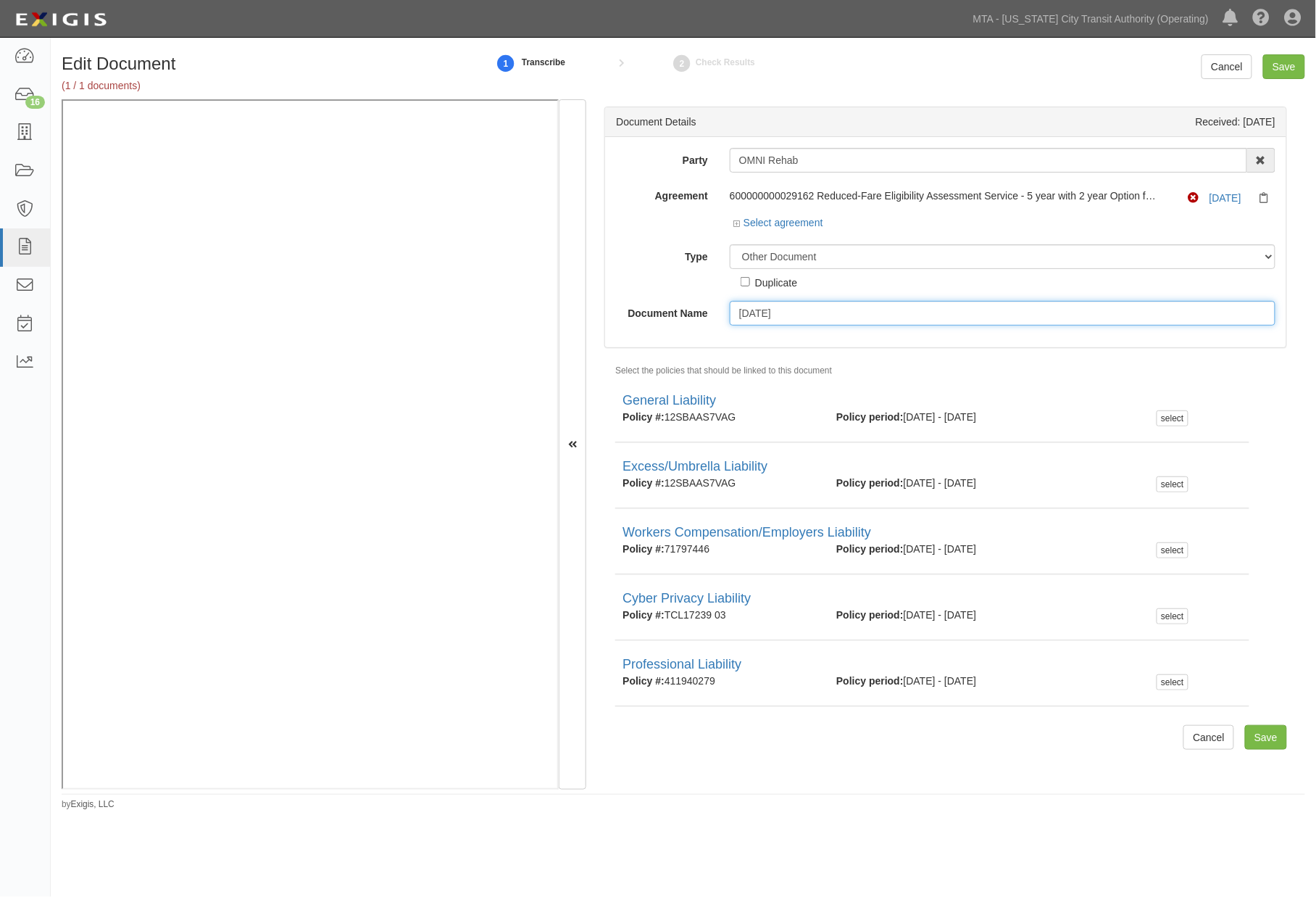
drag, startPoint x: 791, startPoint y: 310, endPoint x: 627, endPoint y: 314, distance: 164.0
click at [627, 314] on div "Document Name 9.24.26" at bounding box center [945, 313] width 681 height 24
type input "Missing carrier info for the PL coverage"
click at [1295, 69] on input "Save" at bounding box center [1283, 66] width 42 height 24
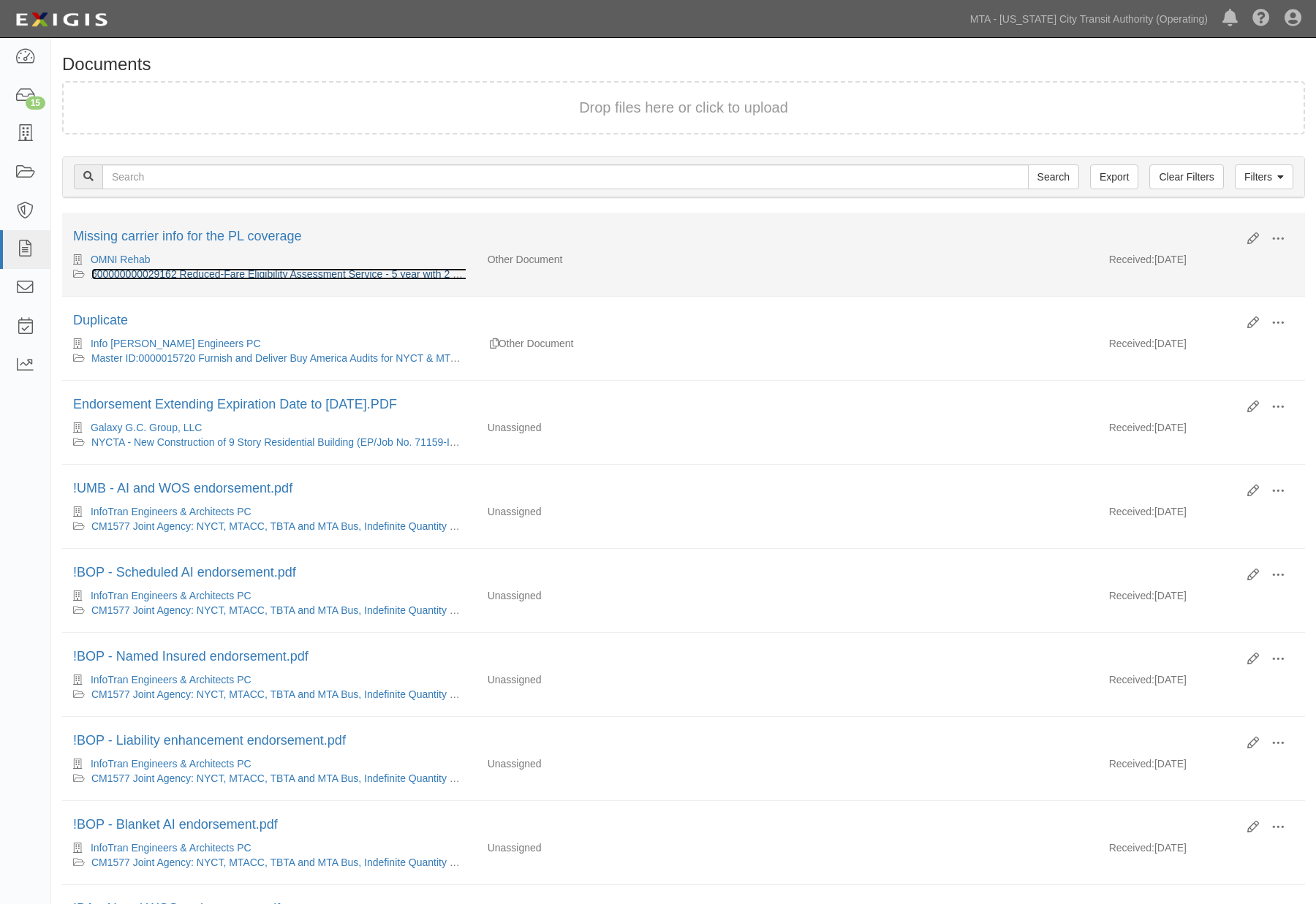
click at [367, 269] on link "600000000029162 Reduced-Fare Eligibility Assessment Service - 5 year with 2 yea…" at bounding box center [345, 273] width 508 height 11
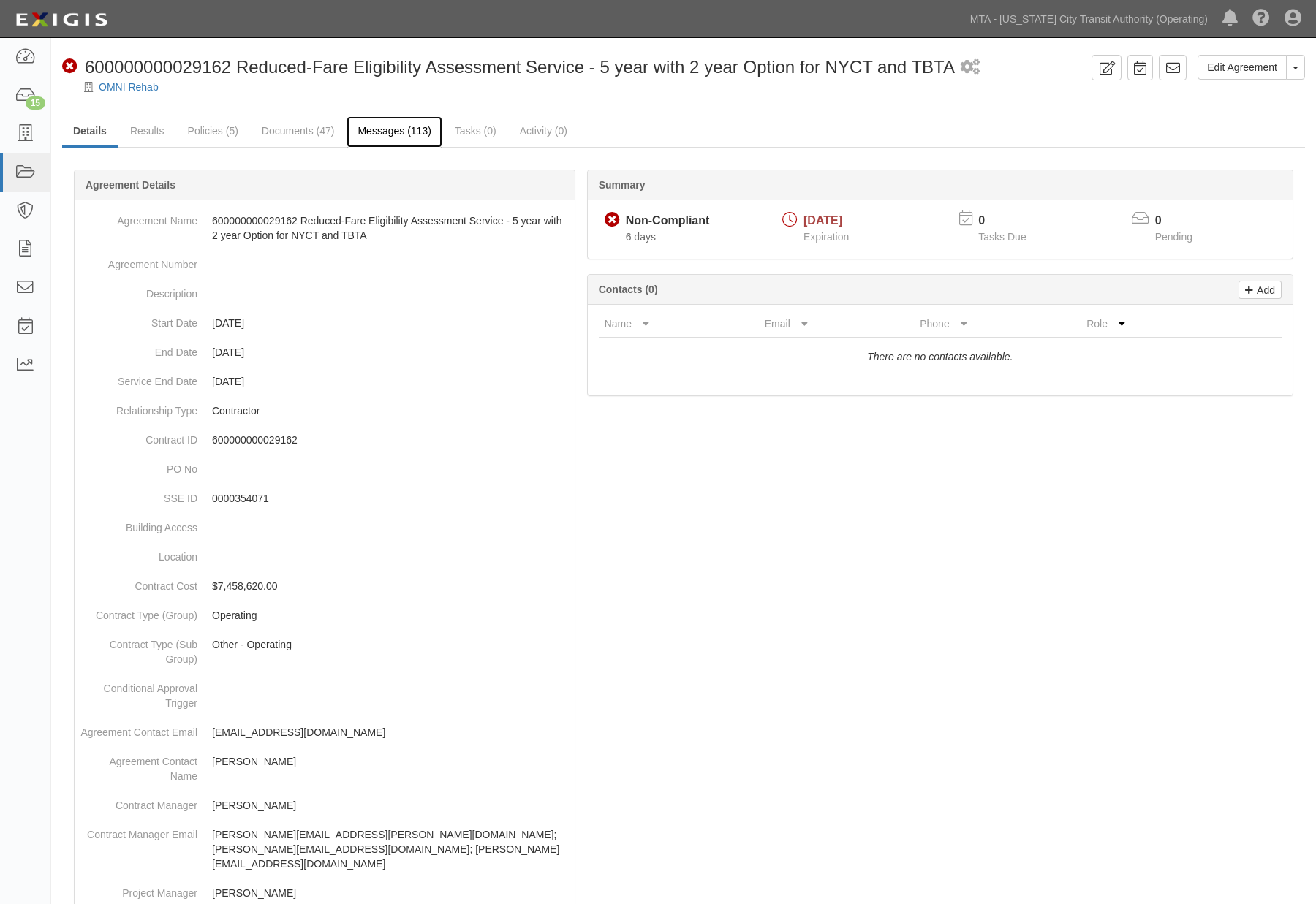
click at [406, 119] on link "Messages (113)" at bounding box center [394, 132] width 95 height 31
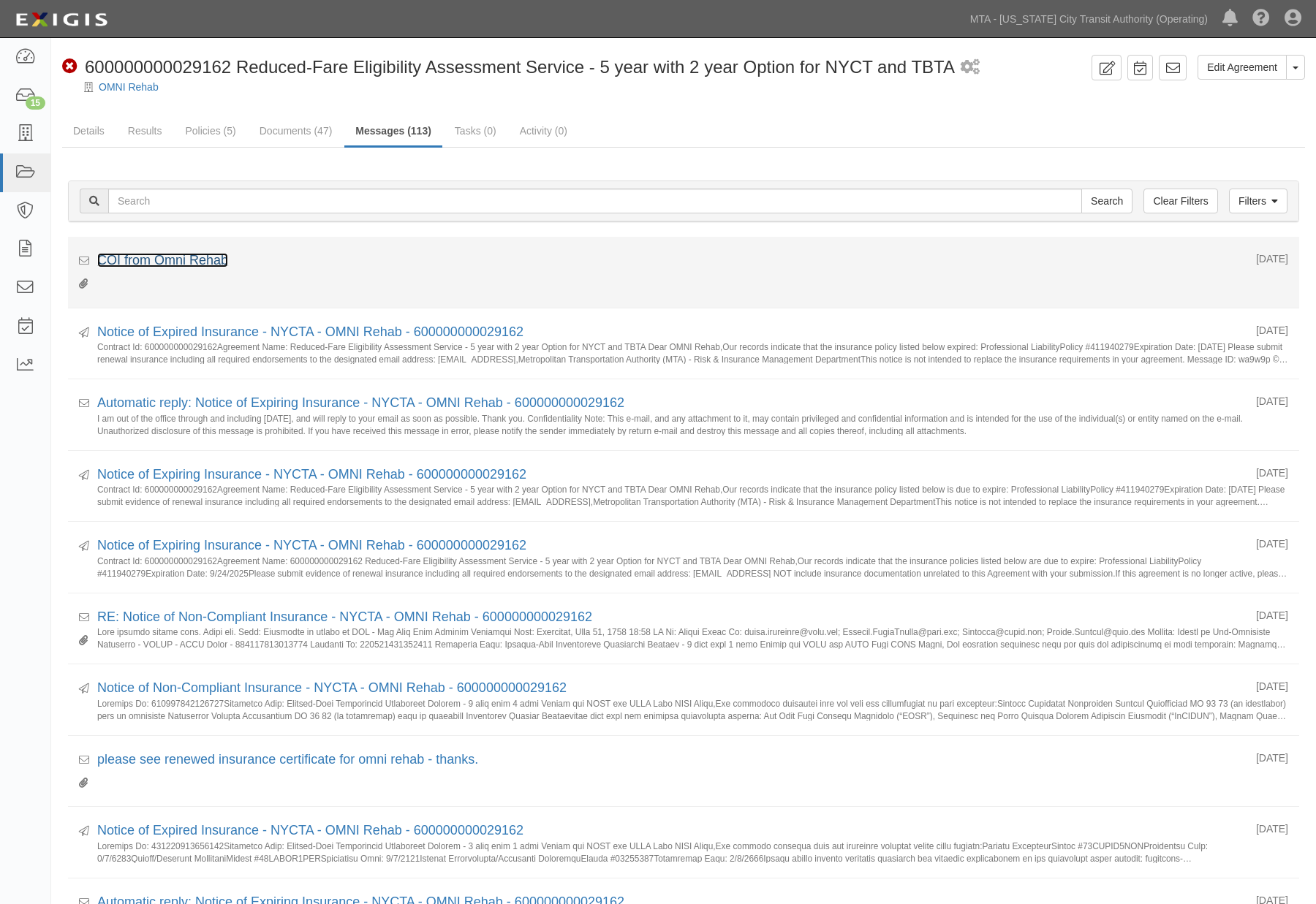
click at [143, 257] on link "COI from Omni Rehab" at bounding box center [162, 260] width 131 height 15
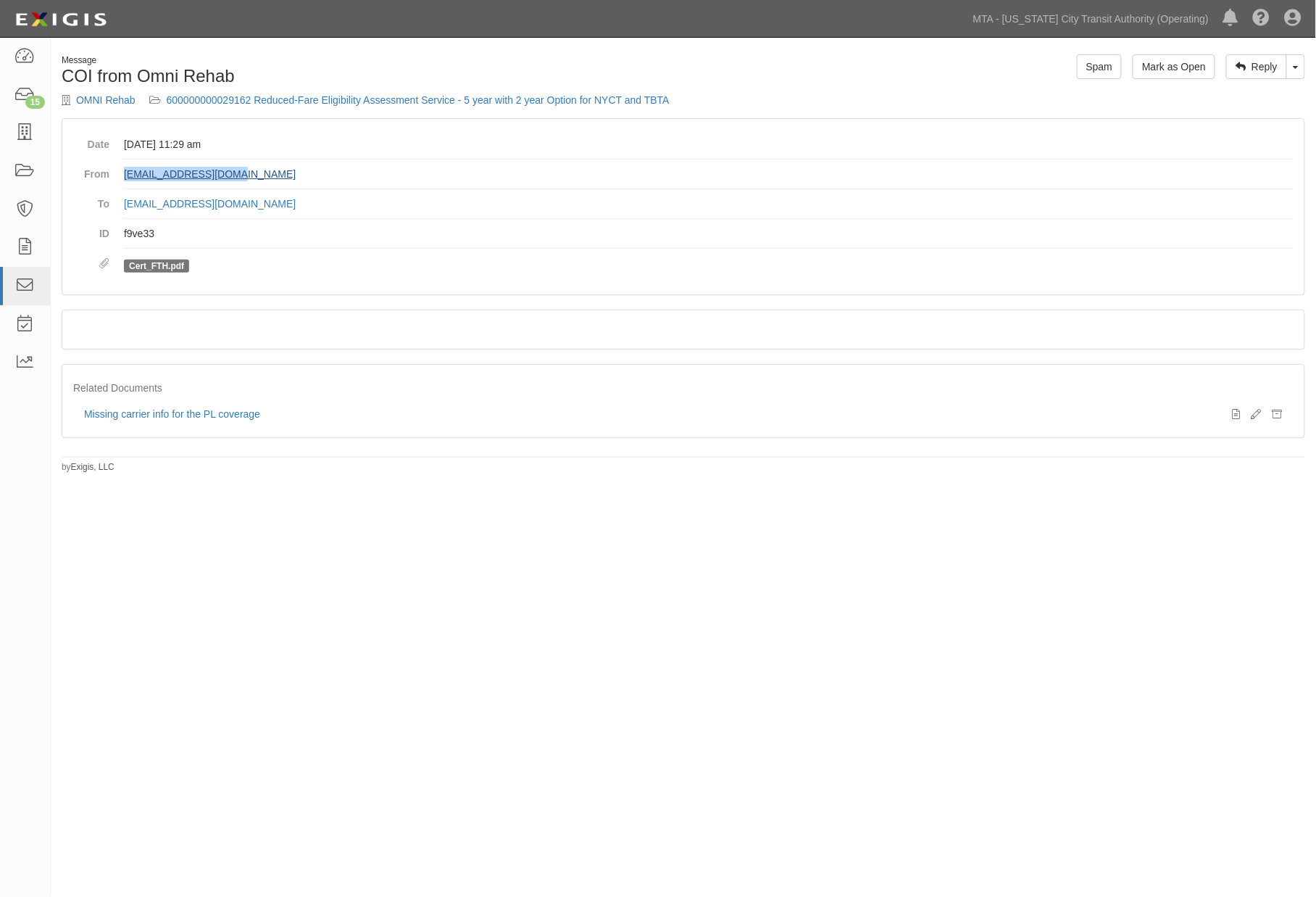
drag, startPoint x: 279, startPoint y: 174, endPoint x: 124, endPoint y: 175, distance: 155.0
click at [124, 175] on dd "[EMAIL_ADDRESS][DOMAIN_NAME]" at bounding box center [708, 174] width 1170 height 30
copy link "[EMAIL_ADDRESS][DOMAIN_NAME]"
click at [472, 103] on link "600000000029162 Reduced-Fare Eligibility Assessment Service - 5 year with 2 yea…" at bounding box center [418, 100] width 503 height 11
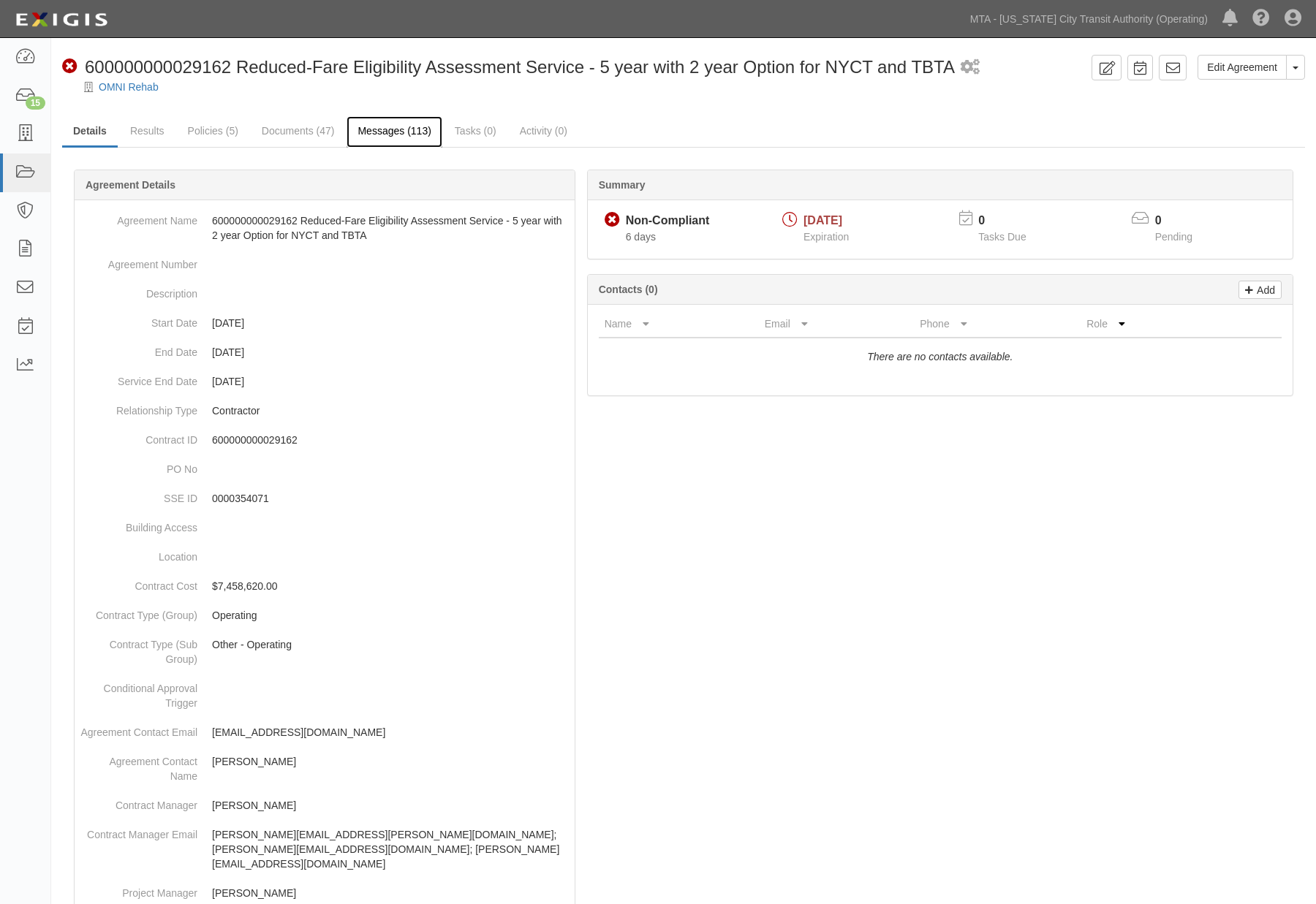
click at [384, 132] on link "Messages (113)" at bounding box center [394, 132] width 95 height 31
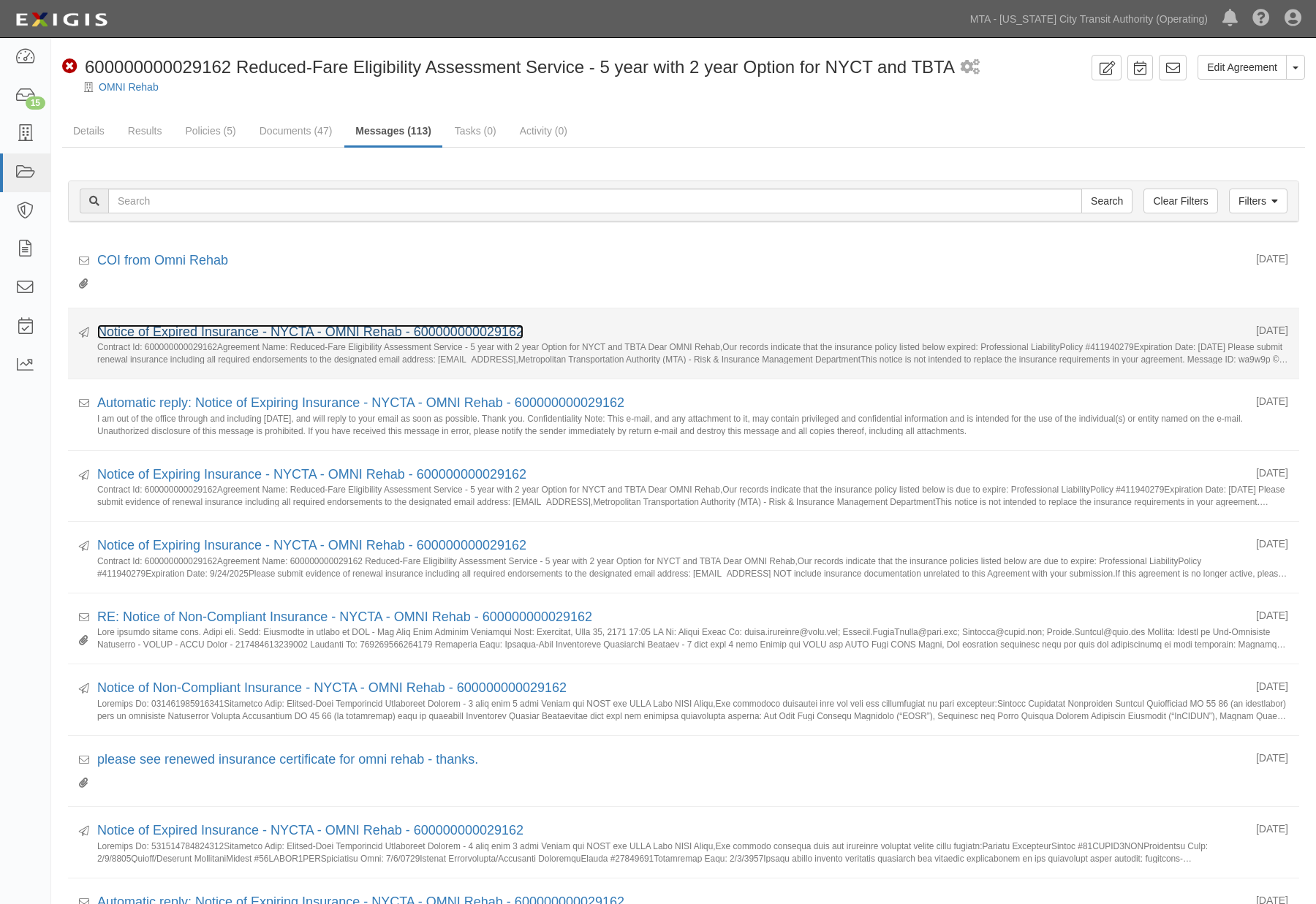
click at [157, 329] on link "Notice of Expired Insurance - NYCTA - OMNI Rehab - 600000000029162" at bounding box center [309, 332] width 426 height 15
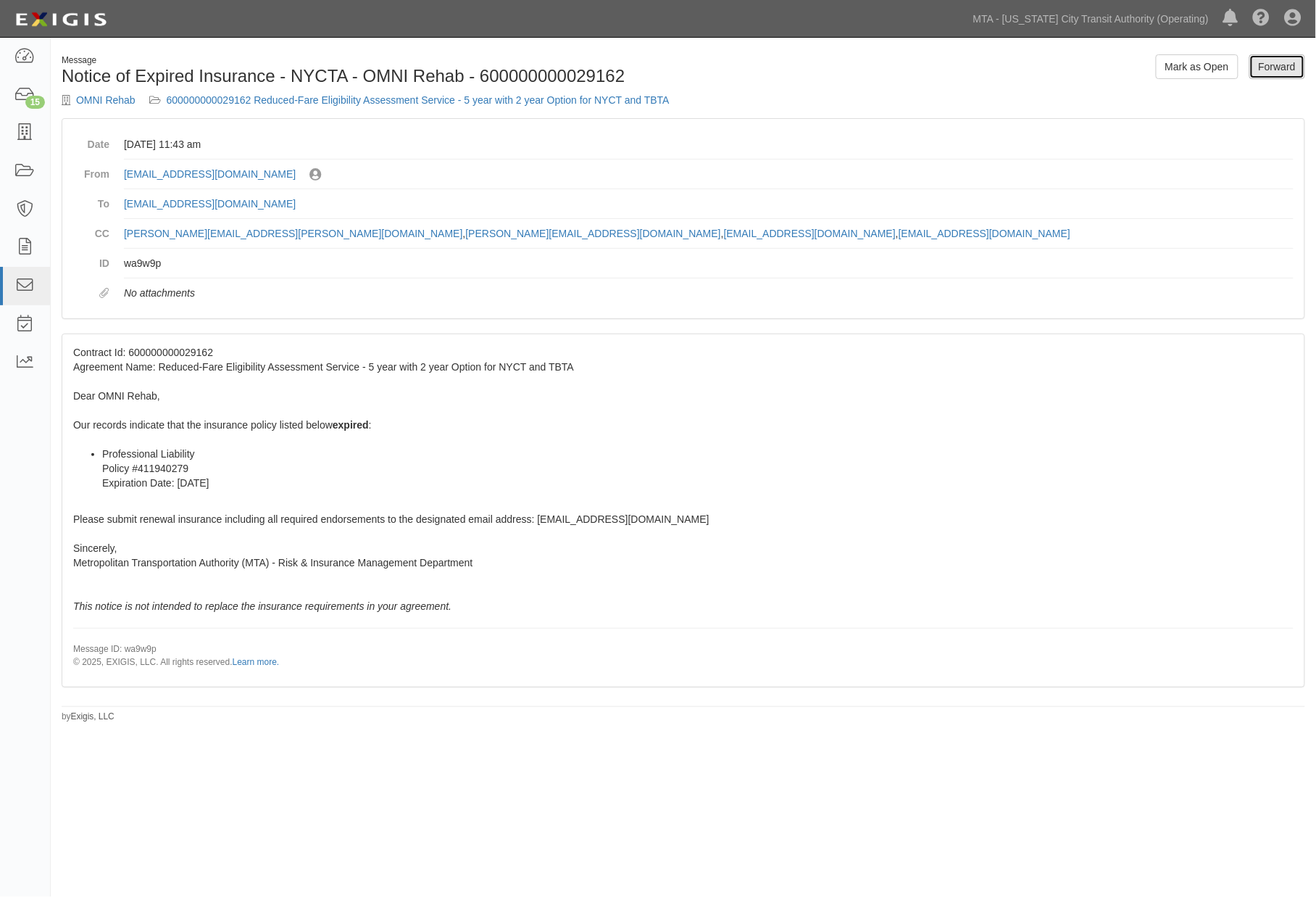
click at [1295, 62] on link "Forward" at bounding box center [1278, 66] width 56 height 24
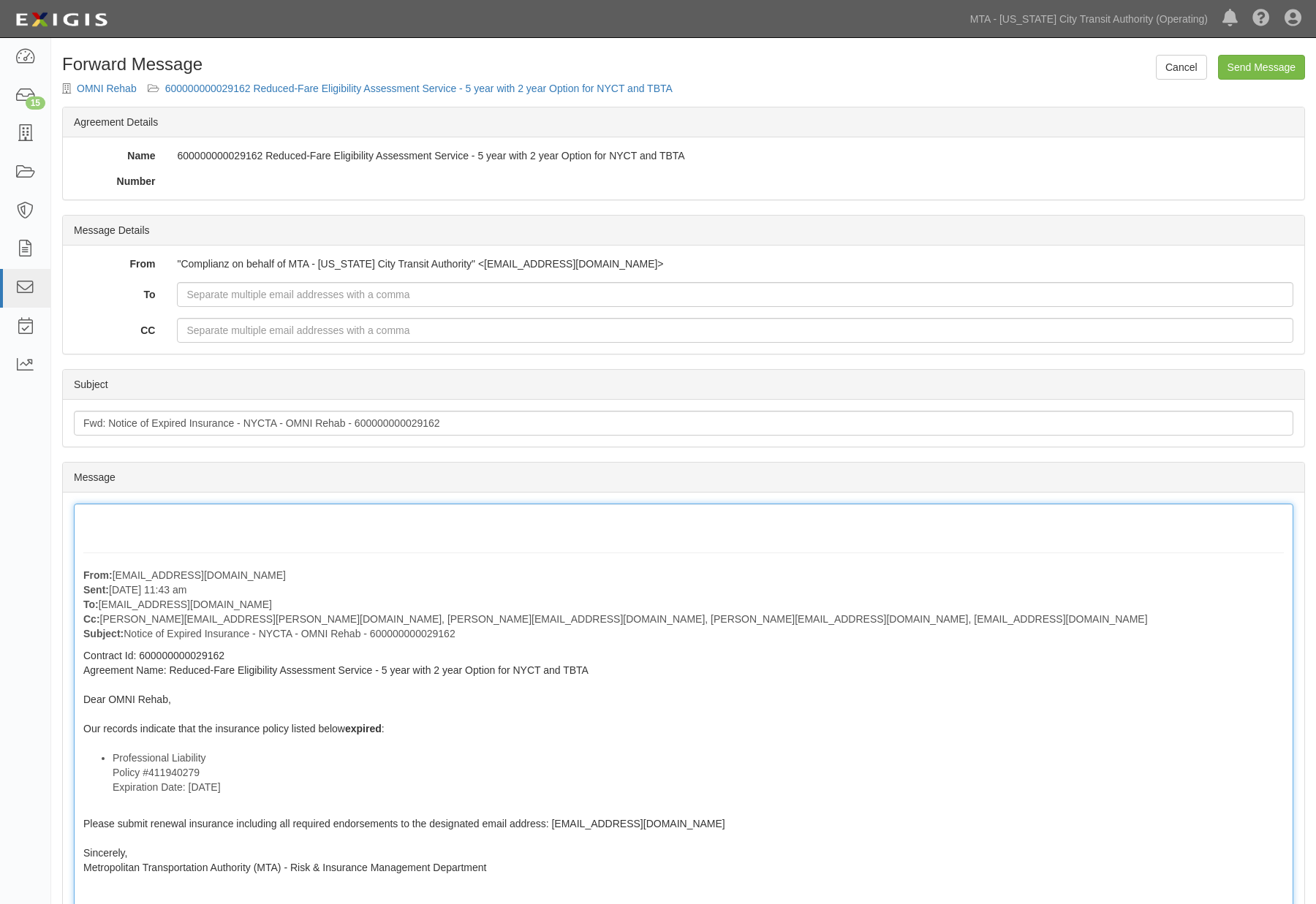
click at [91, 521] on div "From: [EMAIL_ADDRESS][DOMAIN_NAME] Sent: [DATE] 11:43 am To: [EMAIL_ADDRESS][DO…" at bounding box center [683, 747] width 1219 height 487
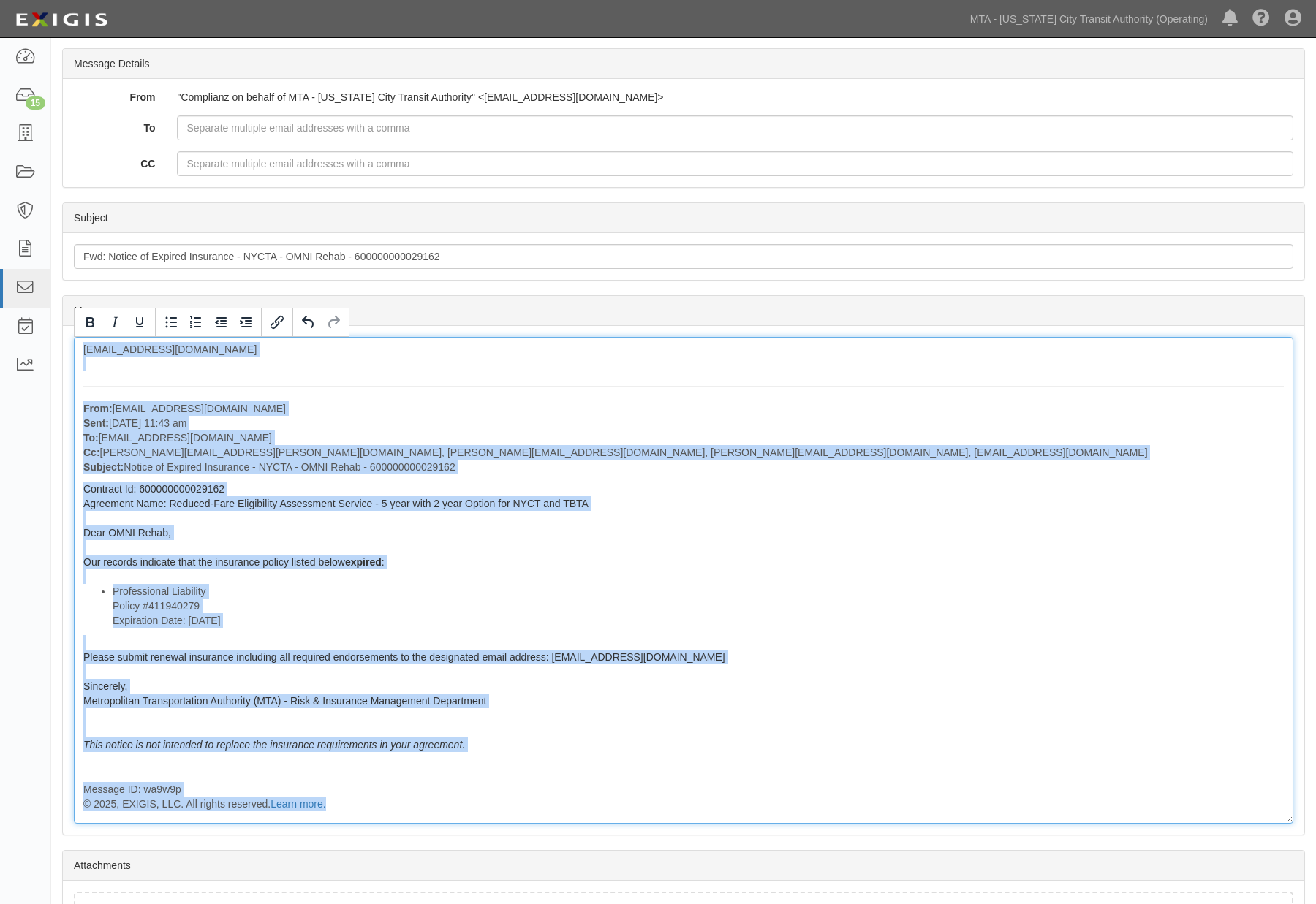
scroll to position [279, 0]
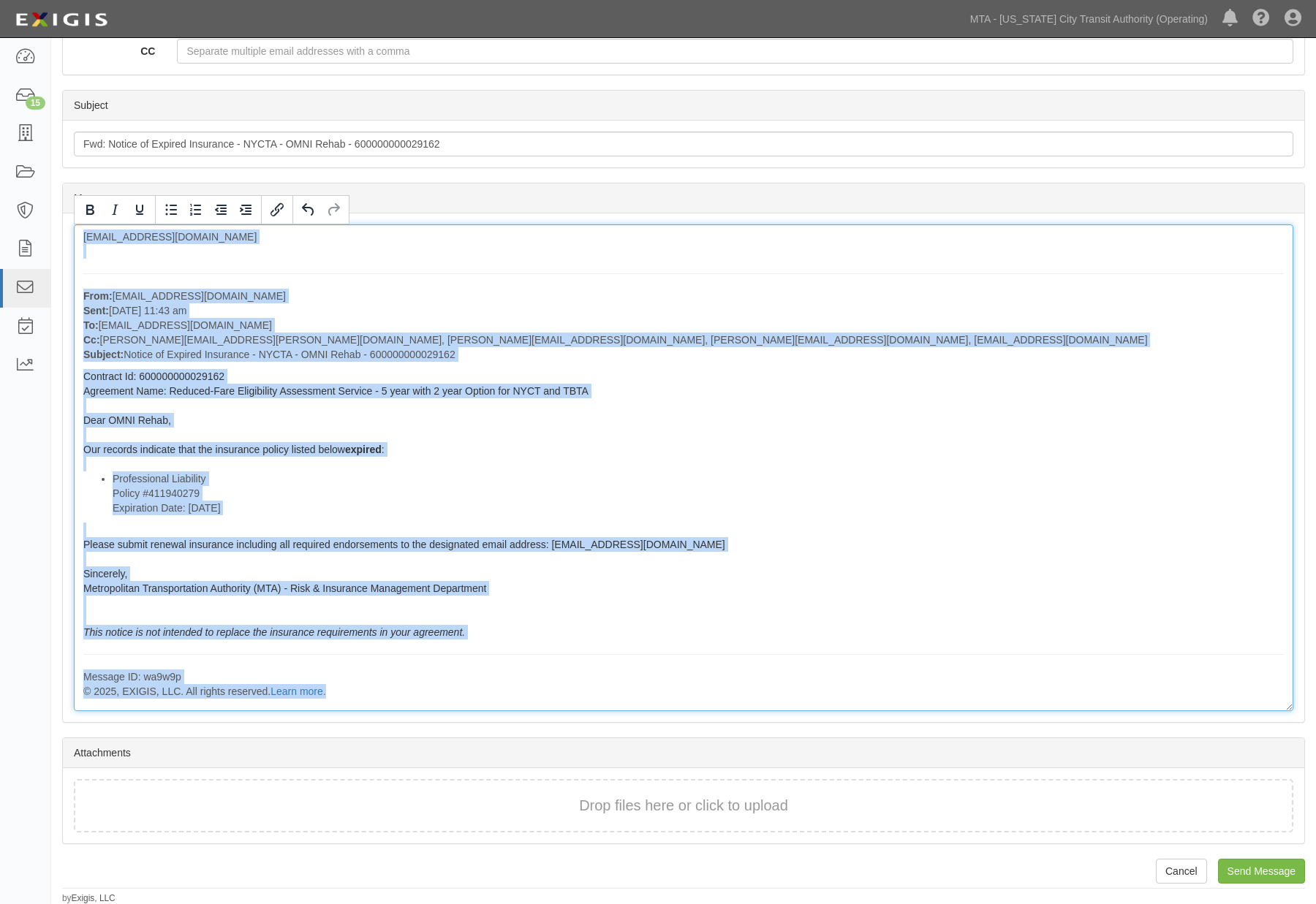
drag, startPoint x: 84, startPoint y: 514, endPoint x: 473, endPoint y: 876, distance: 531.4
click at [473, 876] on div "Cancel Send Message Forward Message OMNI Rehab 600000000029162 Reduced-Fare Eli…" at bounding box center [682, 339] width 1264 height 1129
copy div "MSelig@omnirehab.com From: agreement-a73kkt@mtato.complianz.com Sent: September…"
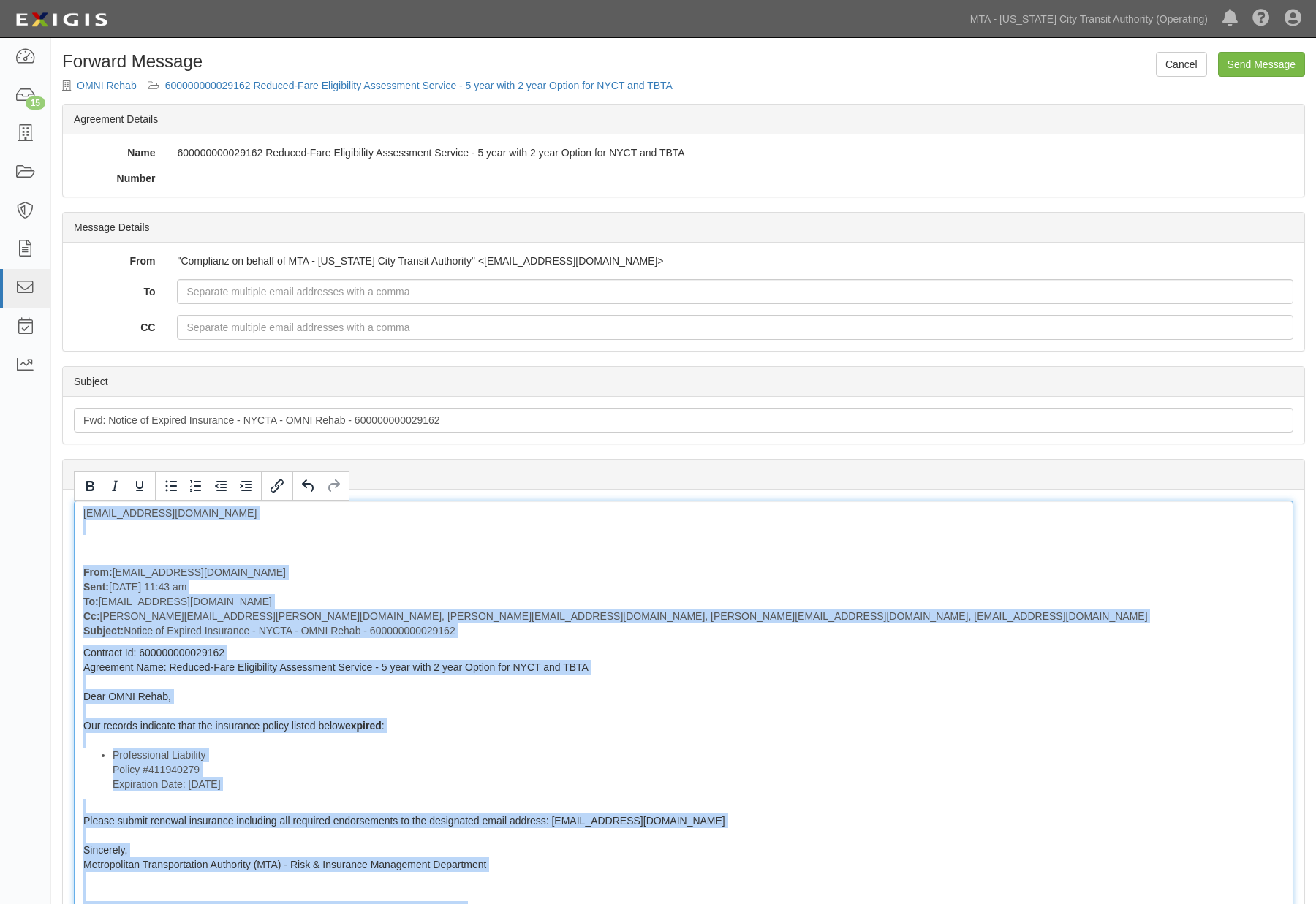
scroll to position [0, 0]
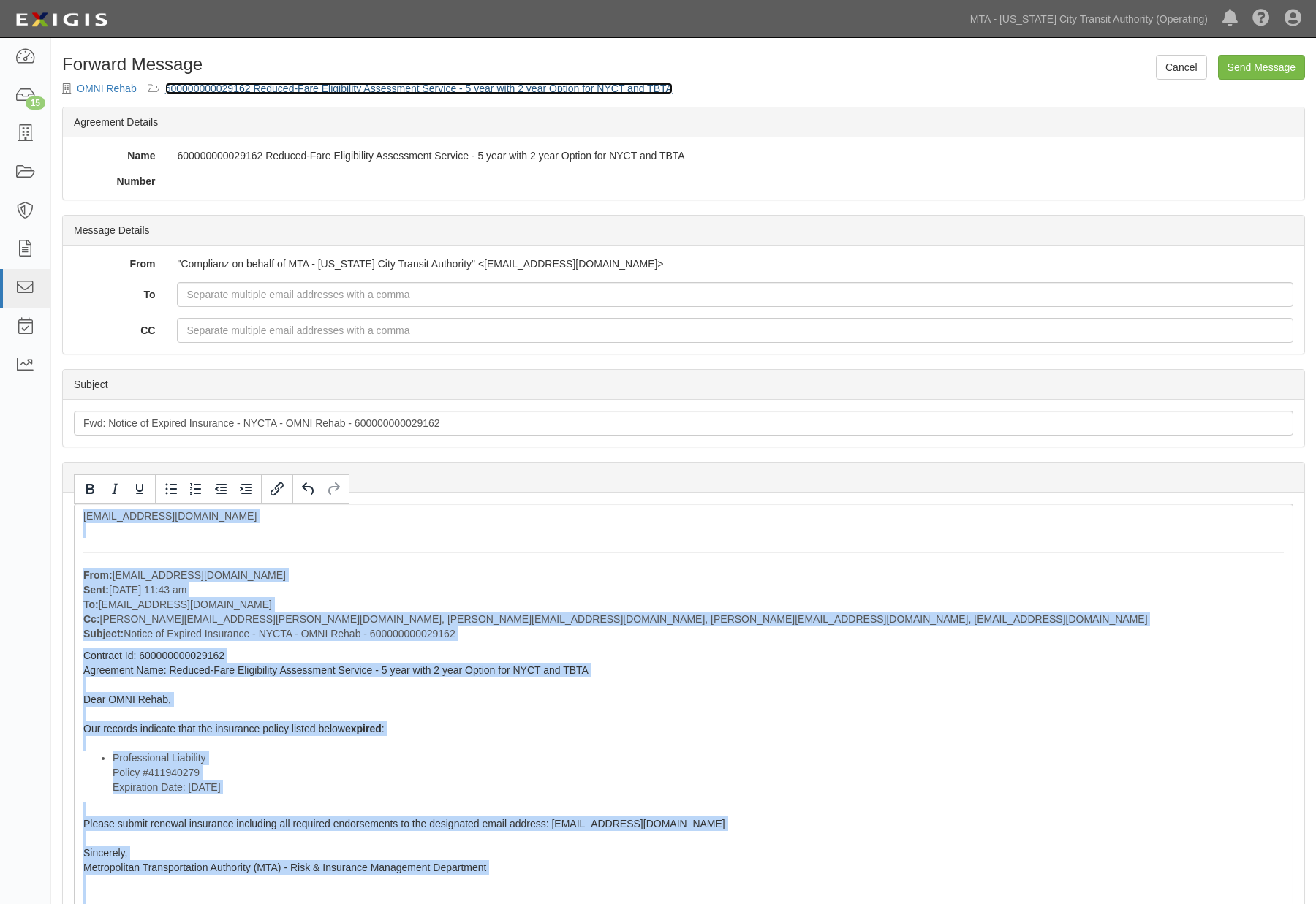
click at [524, 87] on link "600000000029162 Reduced-Fare Eligibility Assessment Service - 5 year with 2 yea…" at bounding box center [419, 88] width 508 height 11
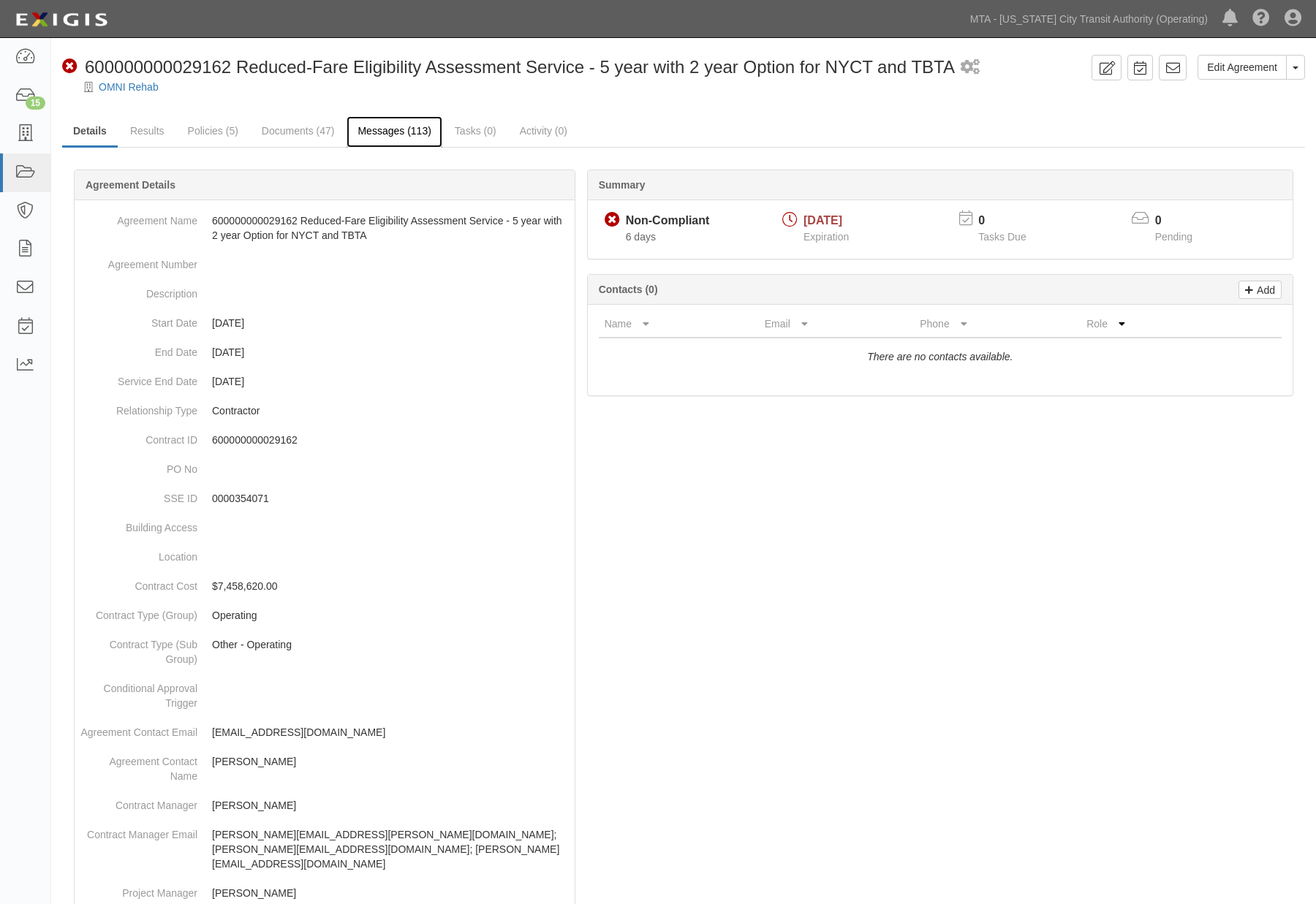
click at [379, 130] on link "Messages (113)" at bounding box center [394, 132] width 95 height 31
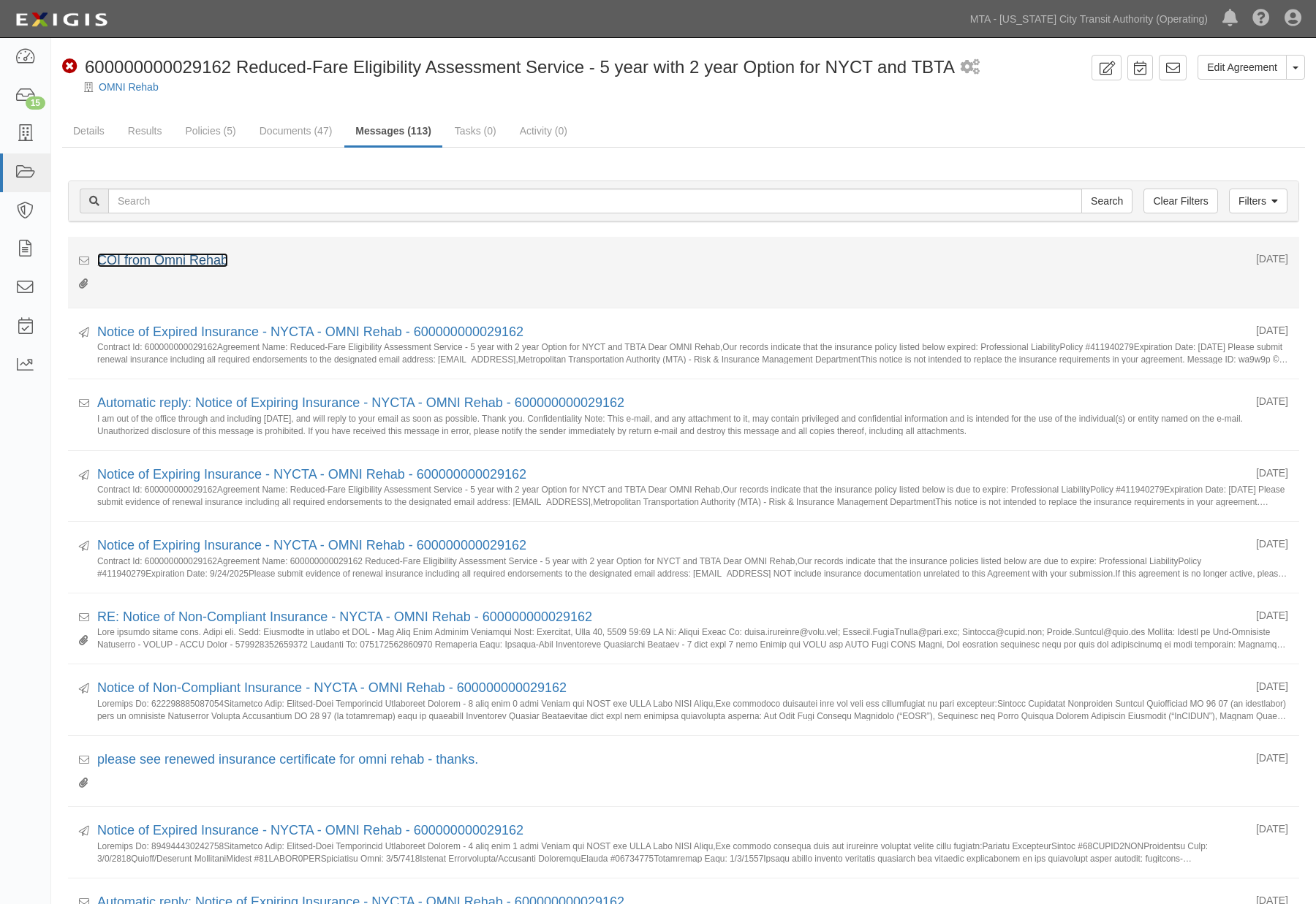
click at [147, 261] on link "COI from Omni Rehab" at bounding box center [162, 260] width 131 height 15
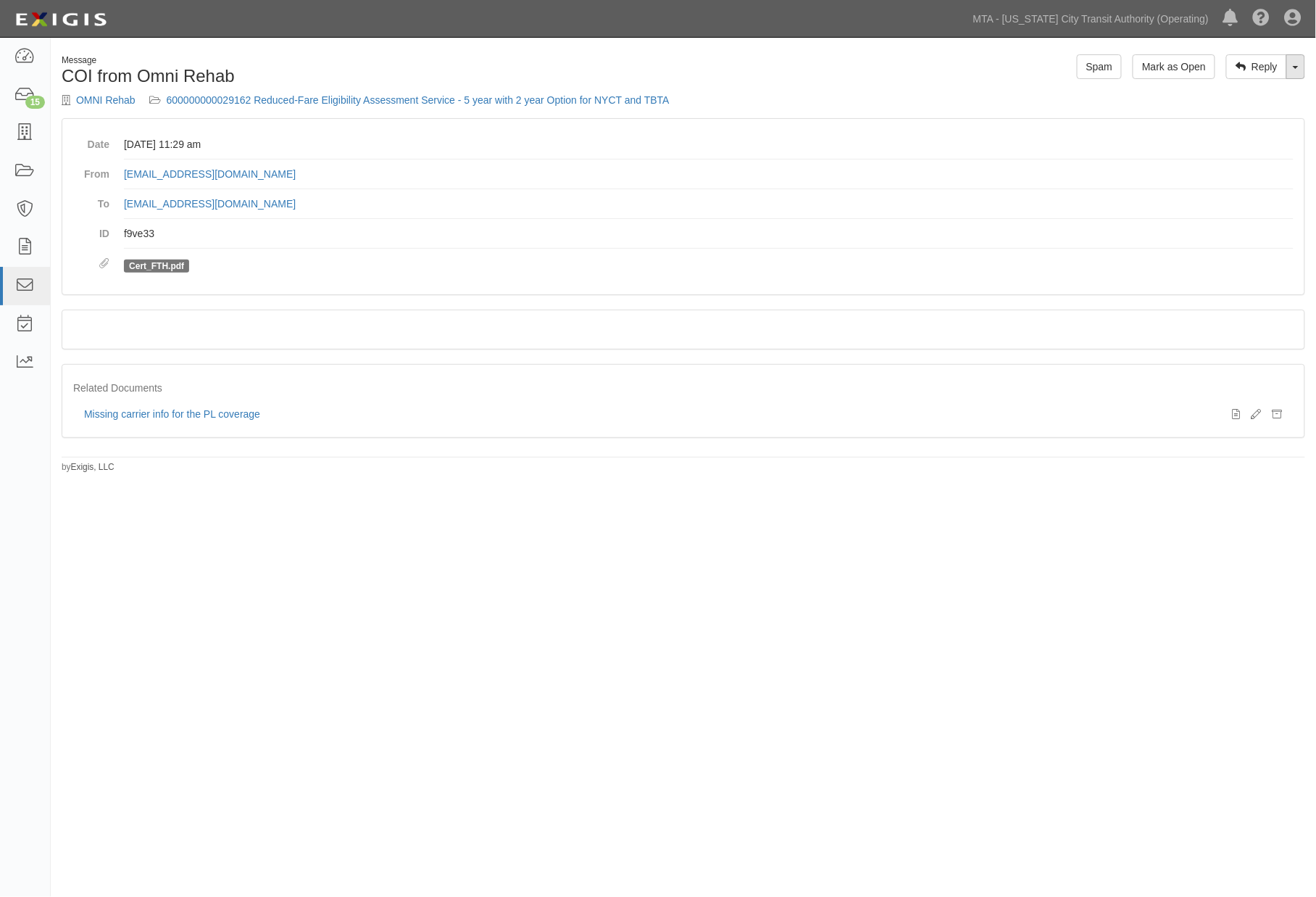
click at [1294, 67] on span at bounding box center [1295, 67] width 6 height 3
click at [1232, 96] on link "Reply All" at bounding box center [1247, 94] width 115 height 19
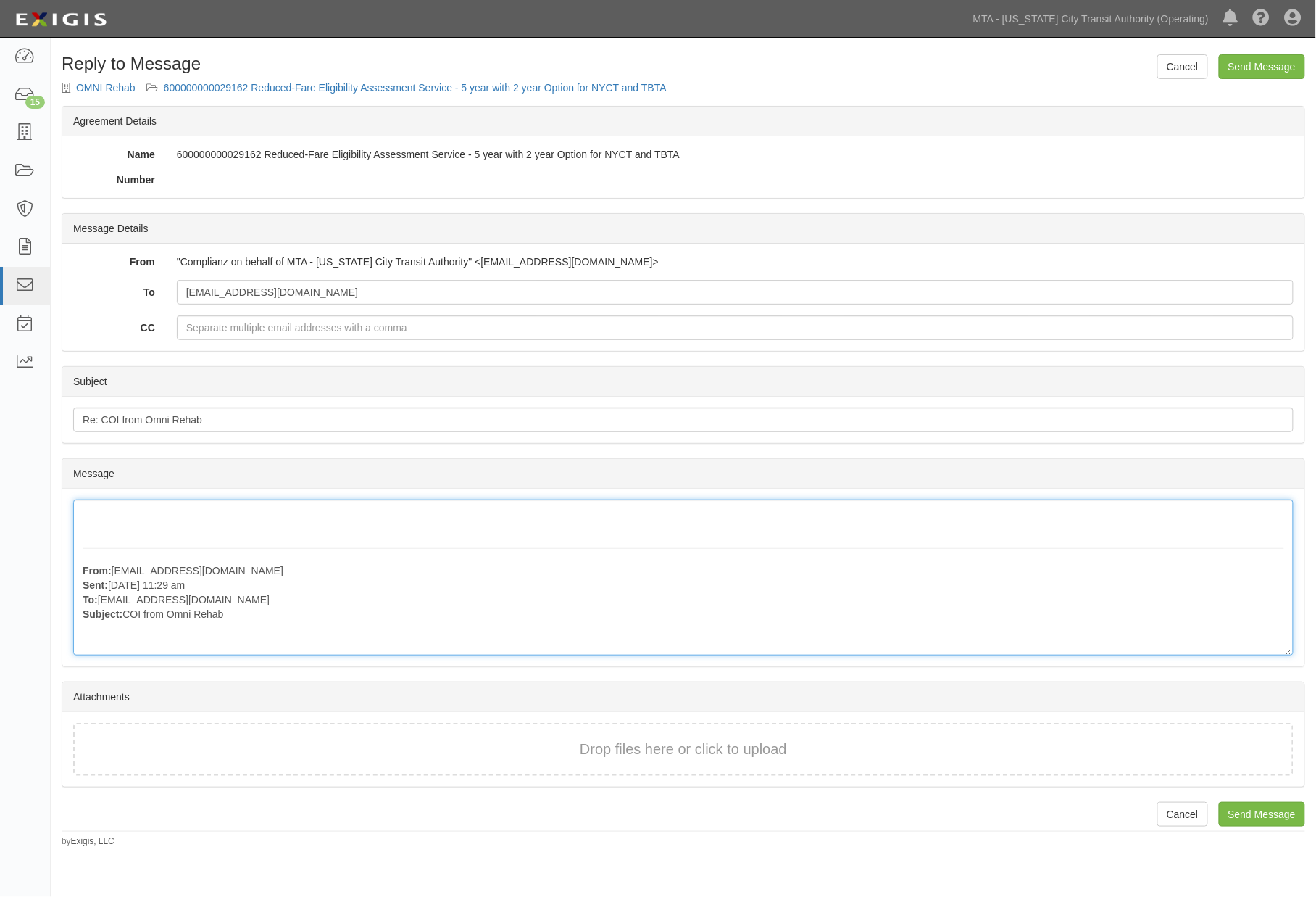
click at [117, 648] on div "From: MSelig@omnirehab.com Sent: September 30, 2025 at 11:29 am To: agreement-a…" at bounding box center [683, 577] width 1220 height 156
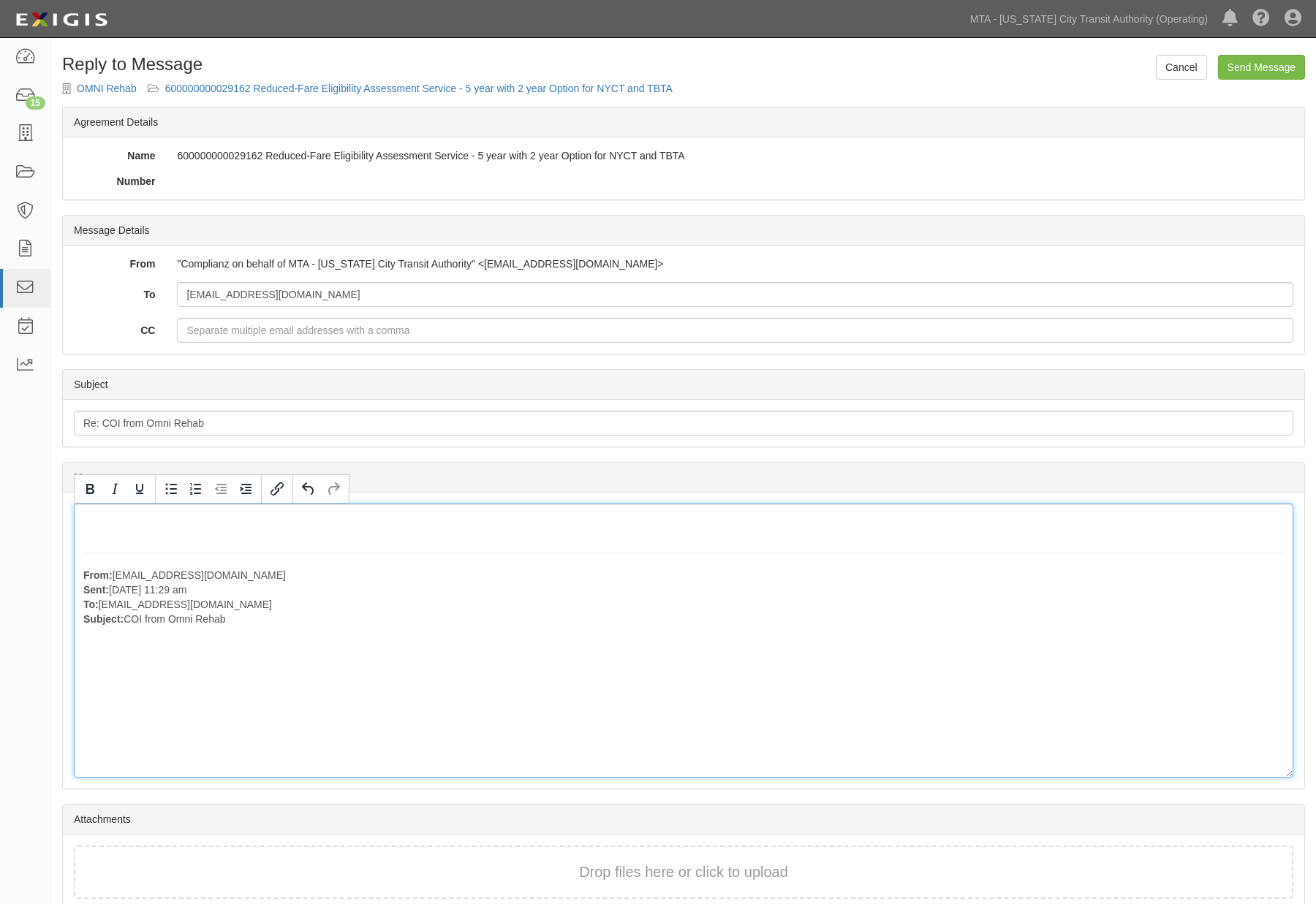
scroll to position [286, 0]
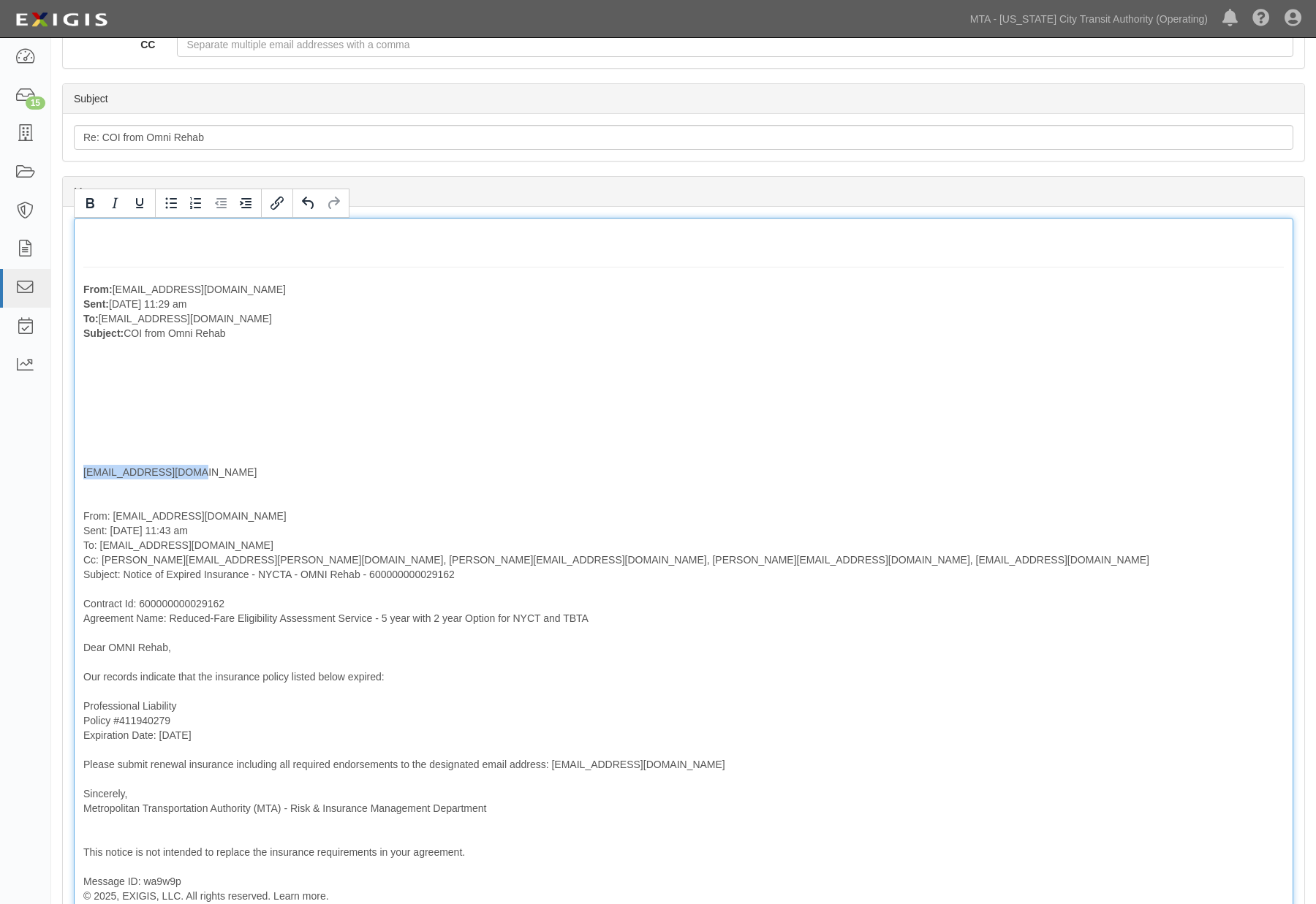
drag, startPoint x: 196, startPoint y: 473, endPoint x: 69, endPoint y: 477, distance: 127.1
click at [69, 477] on div "Message From: MSelig@omnirehab.com Sent: September 30, 2025 at 11:29 am To: agr…" at bounding box center [683, 567] width 1241 height 720
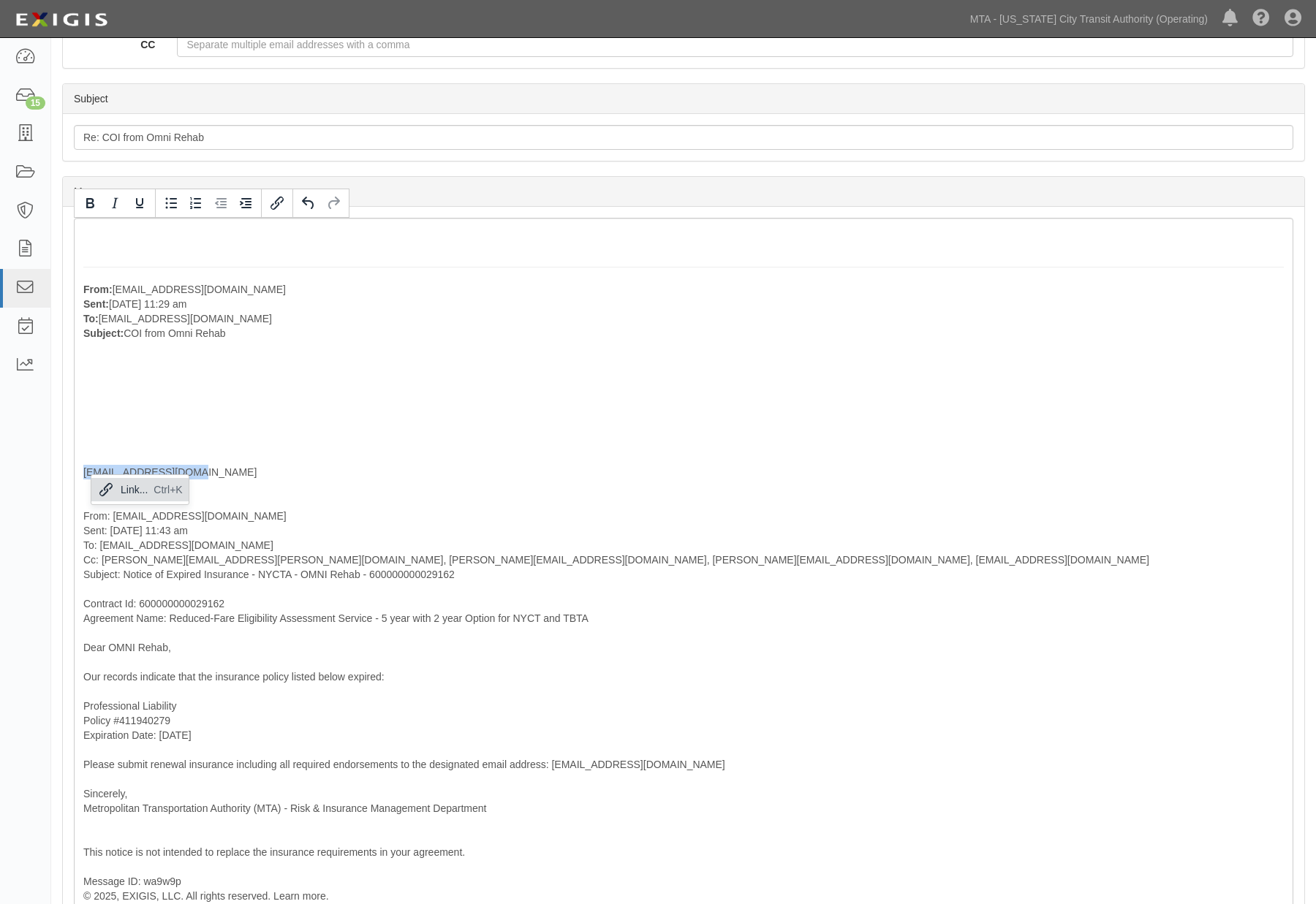
copy p "[EMAIL_ADDRESS][DOMAIN_NAME]"
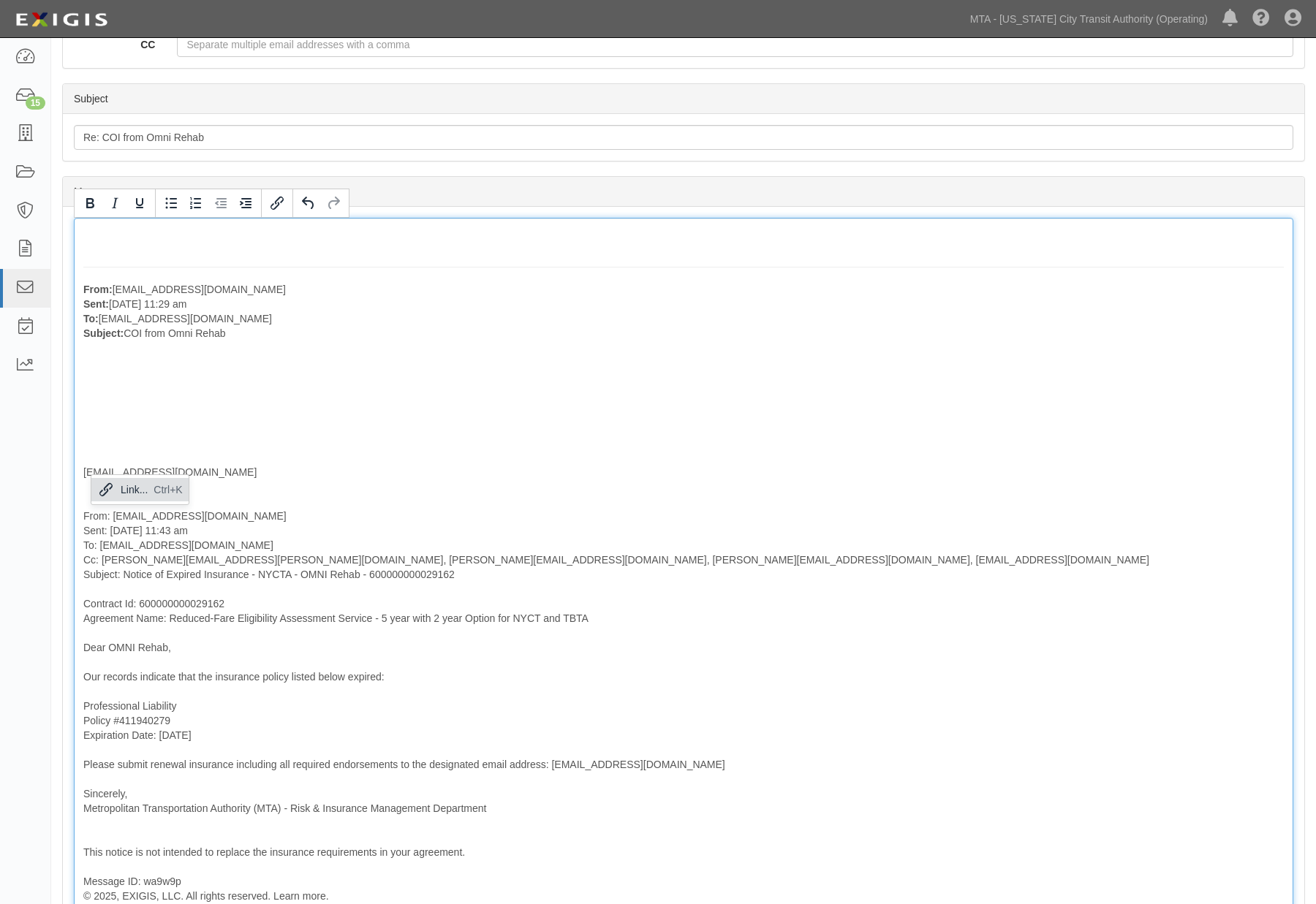
click at [214, 481] on p "MSelig@omnirehab.com From: agreement-a73kkt@mtato.complianz.com Sent: September…" at bounding box center [683, 625] width 1200 height 555
click at [163, 469] on p "MSelig@omnirehab.com From: agreement-a73kkt@mtato.complianz.com Sent: September…" at bounding box center [683, 625] width 1200 height 555
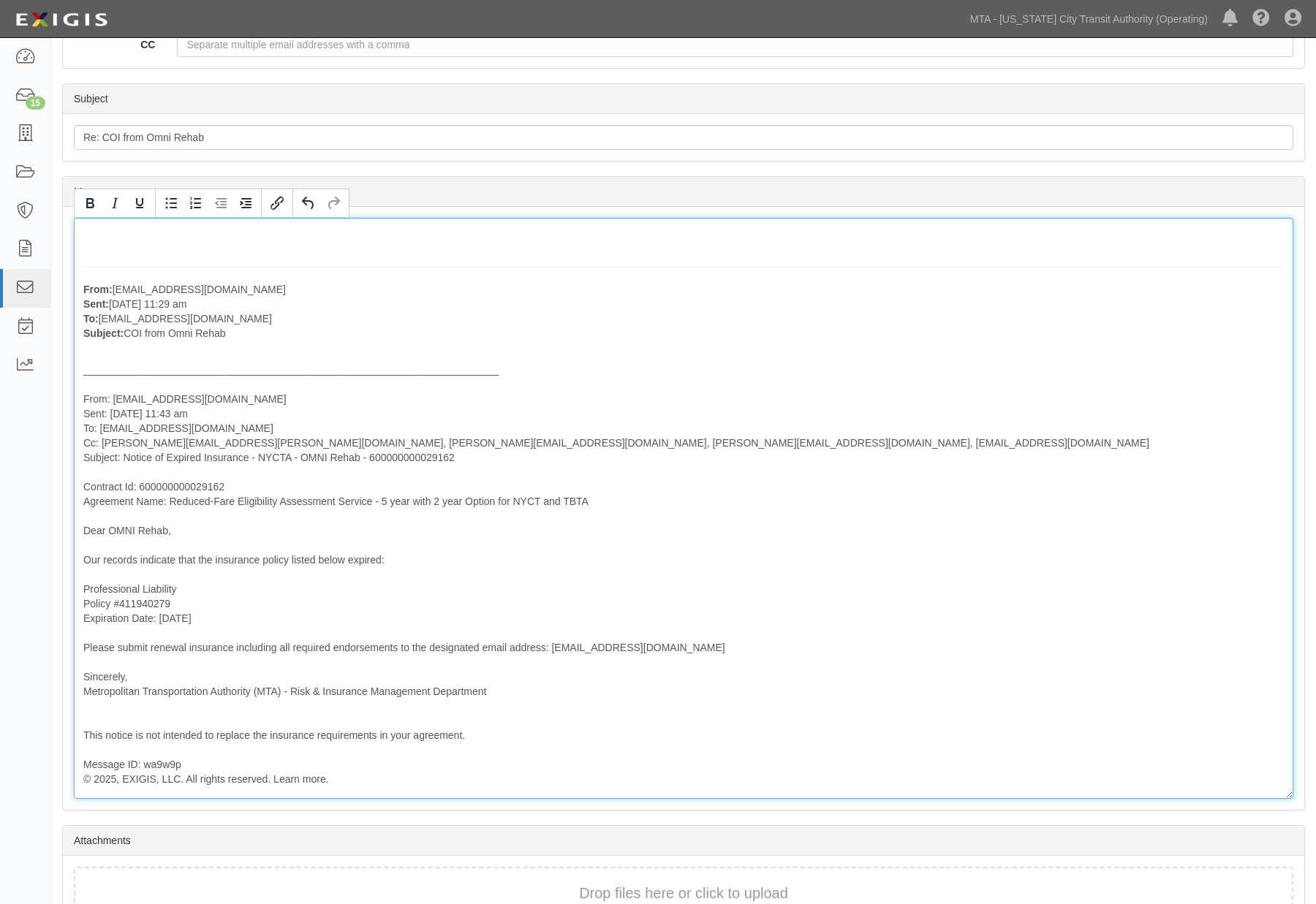
click at [86, 274] on div "From: MSelig@omnirehab.com Sent: September 30, 2025 at 11:29 am To: agreement-a…" at bounding box center [683, 508] width 1219 height 581
click at [81, 280] on div "From: MSelig@omnirehab.com Sent: September 30, 2025 at 11:29 am To: agreement-a…" at bounding box center [683, 508] width 1219 height 581
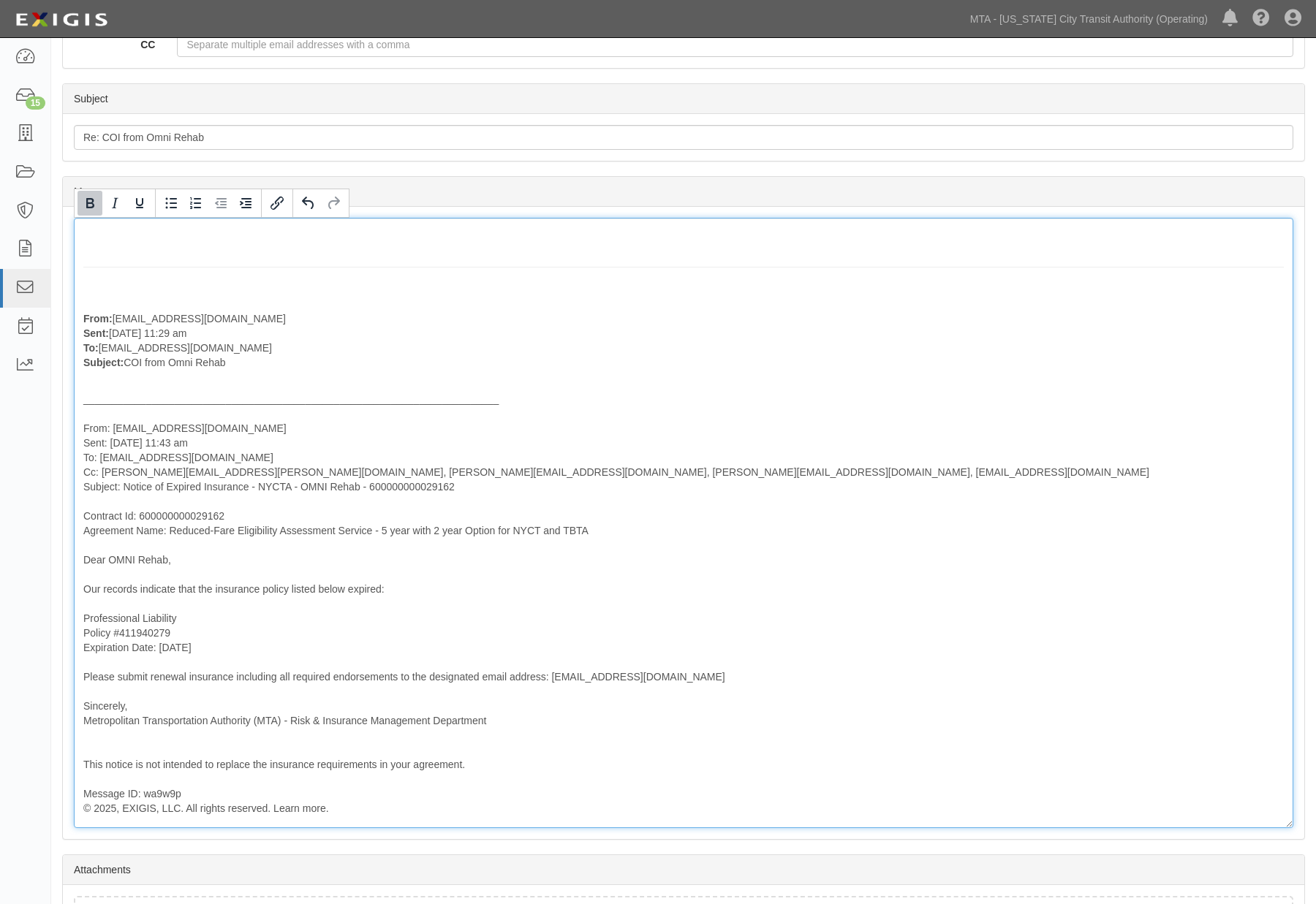
click at [105, 288] on p "From: MSelig@omnirehab.com Sent: September 30, 2025 at 11:29 am To: agreement-a…" at bounding box center [683, 325] width 1200 height 87
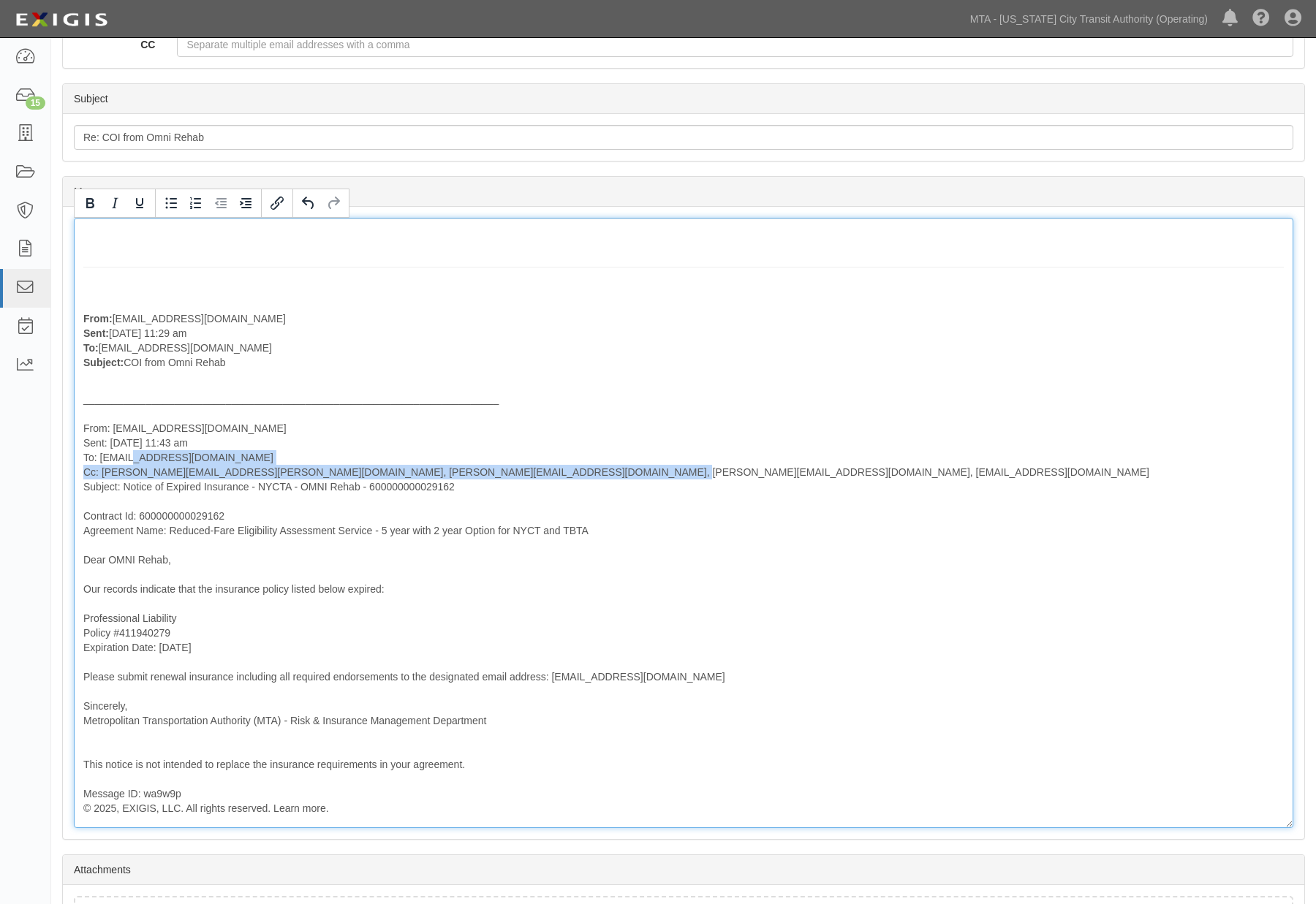
drag, startPoint x: 531, startPoint y: 474, endPoint x: 133, endPoint y: 465, distance: 398.1
click at [133, 465] on p "_________________________________________________________________________ From:…" at bounding box center [683, 596] width 1200 height 439
click at [171, 458] on p "_________________________________________________________________________ From:…" at bounding box center [683, 596] width 1200 height 439
click at [214, 455] on p "_________________________________________________________________________ From:…" at bounding box center [683, 596] width 1200 height 439
drag, startPoint x: 215, startPoint y: 455, endPoint x: 108, endPoint y: 457, distance: 107.0
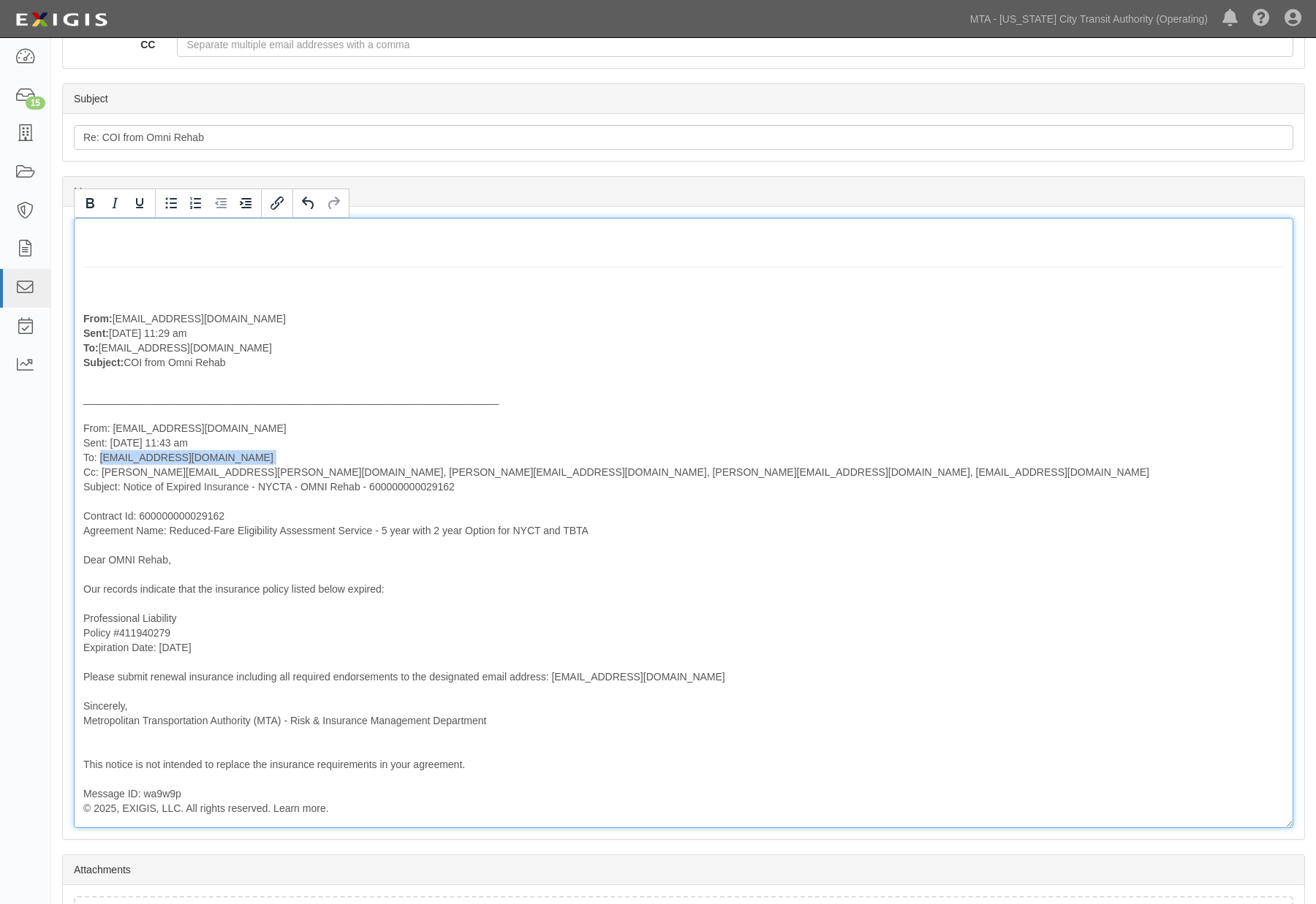
click at [108, 457] on p "_________________________________________________________________________ From:…" at bounding box center [683, 596] width 1200 height 439
copy p "mselig@omnirehab.com"
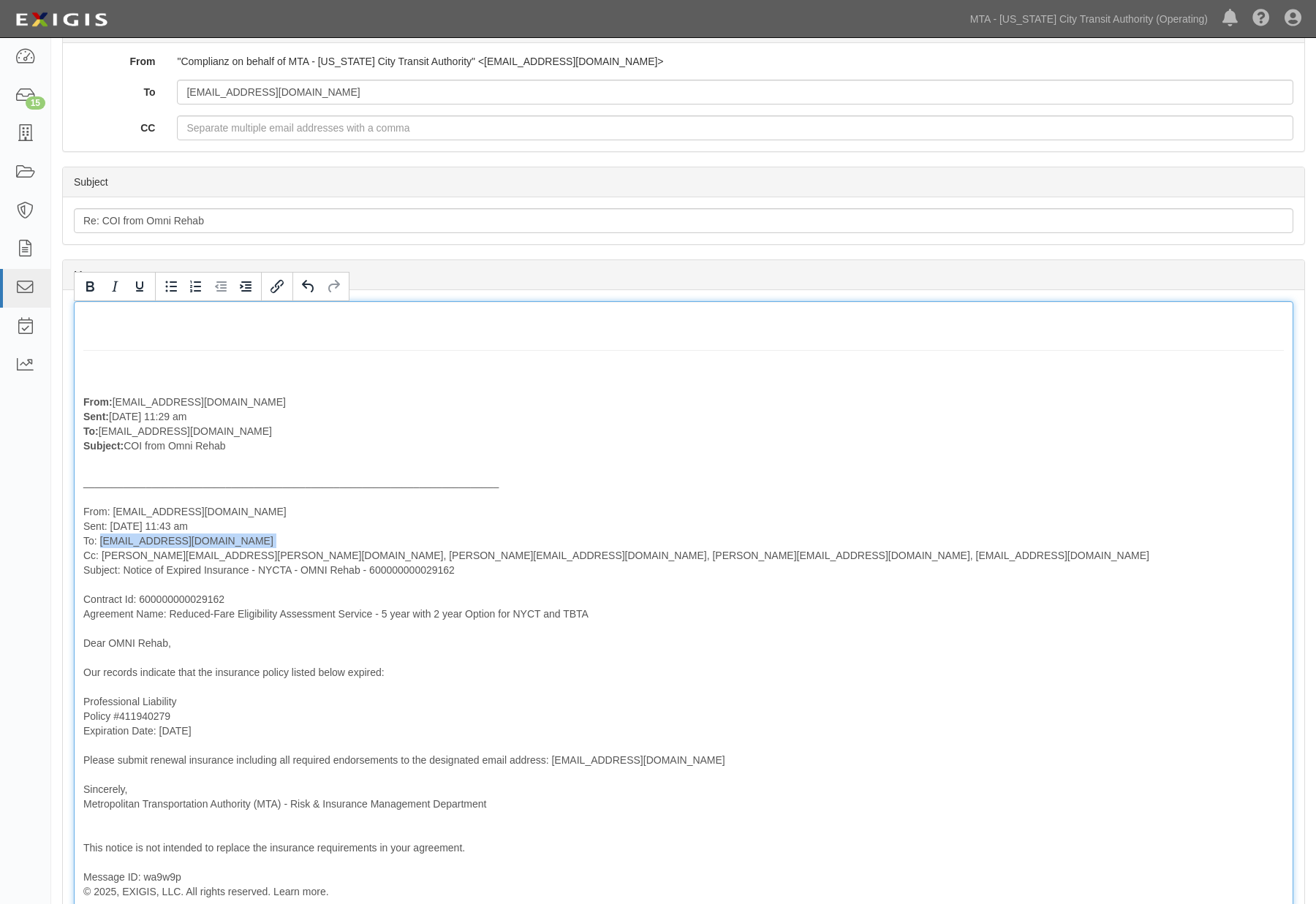
scroll to position [123, 0]
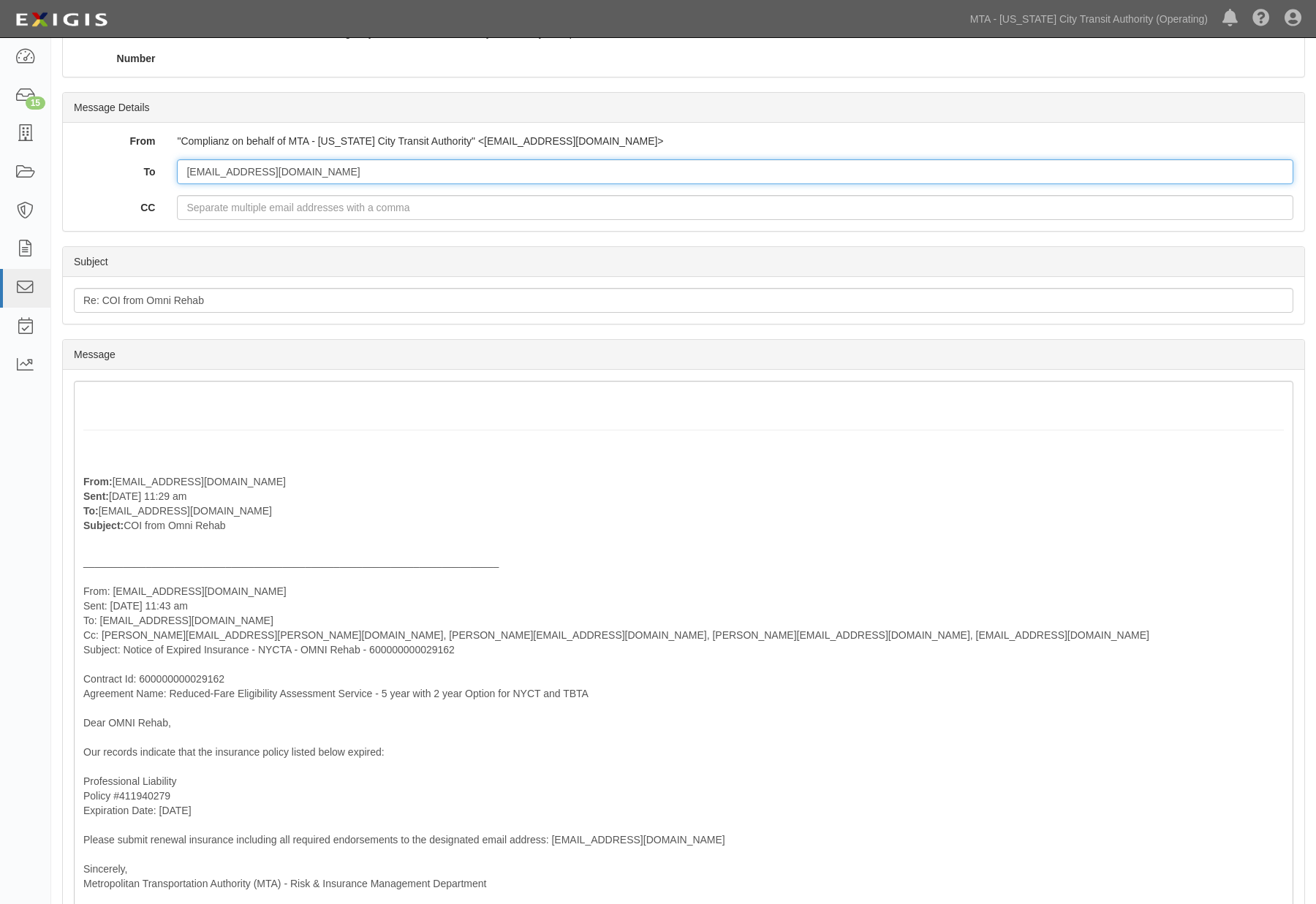
drag, startPoint x: 329, startPoint y: 166, endPoint x: 313, endPoint y: 173, distance: 17.5
click at [313, 173] on input "mselig@omnirehab.com" at bounding box center [734, 172] width 1116 height 24
paste input "mselig@omnirehab.com"
type input "mselig@omnirehab.com; mselig@omnirehab.com"
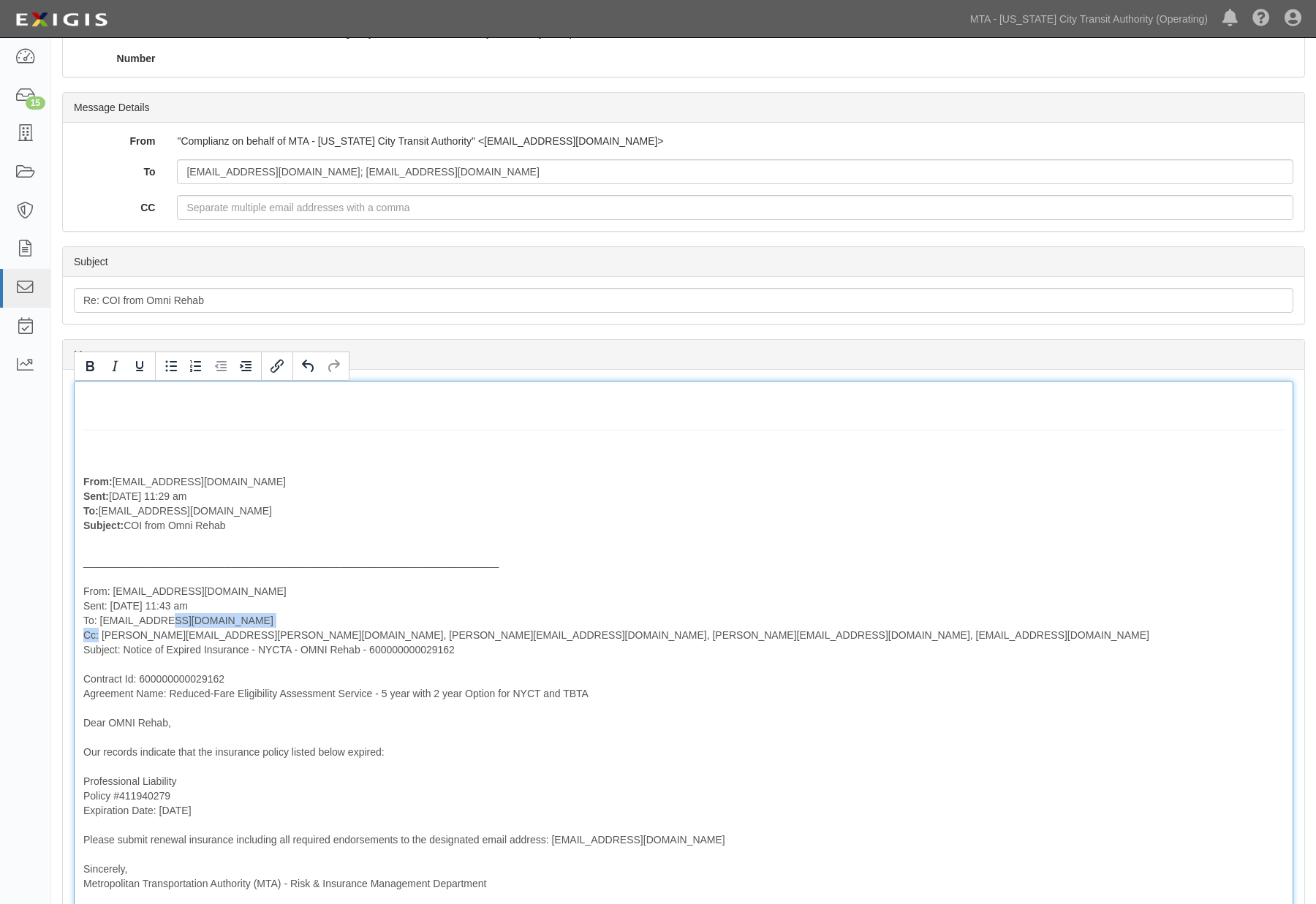
drag, startPoint x: 97, startPoint y: 633, endPoint x: 168, endPoint y: 626, distance: 71.3
click at [168, 626] on p "_________________________________________________________________________ From:…" at bounding box center [683, 759] width 1200 height 439
click at [205, 636] on p "_________________________________________________________________________ From:…" at bounding box center [683, 759] width 1200 height 439
drag, startPoint x: 224, startPoint y: 637, endPoint x: 102, endPoint y: 639, distance: 122.0
click at [102, 639] on p "_________________________________________________________________________ From:…" at bounding box center [683, 759] width 1200 height 439
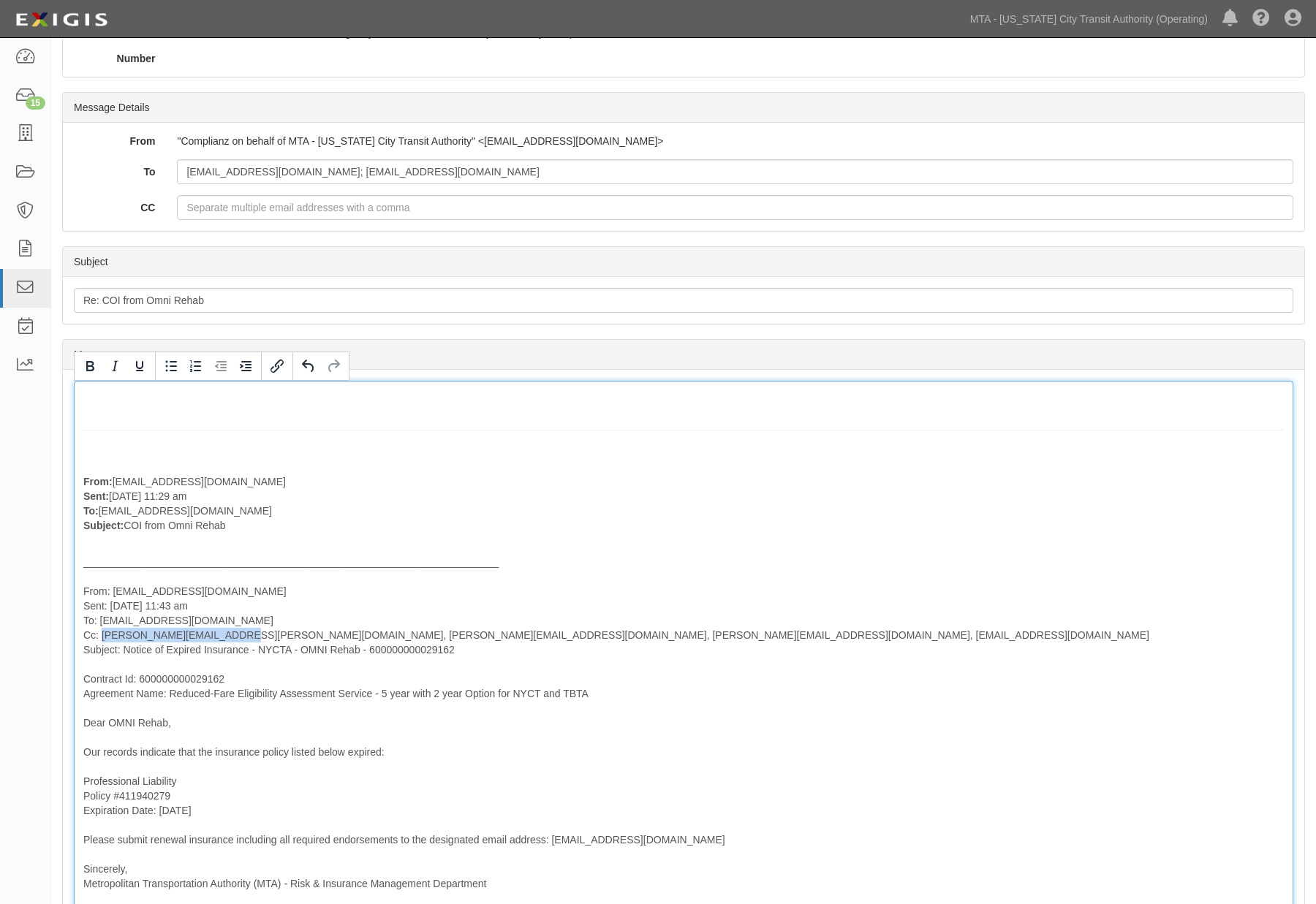
copy p "linda.rodriguez@nyct.com,"
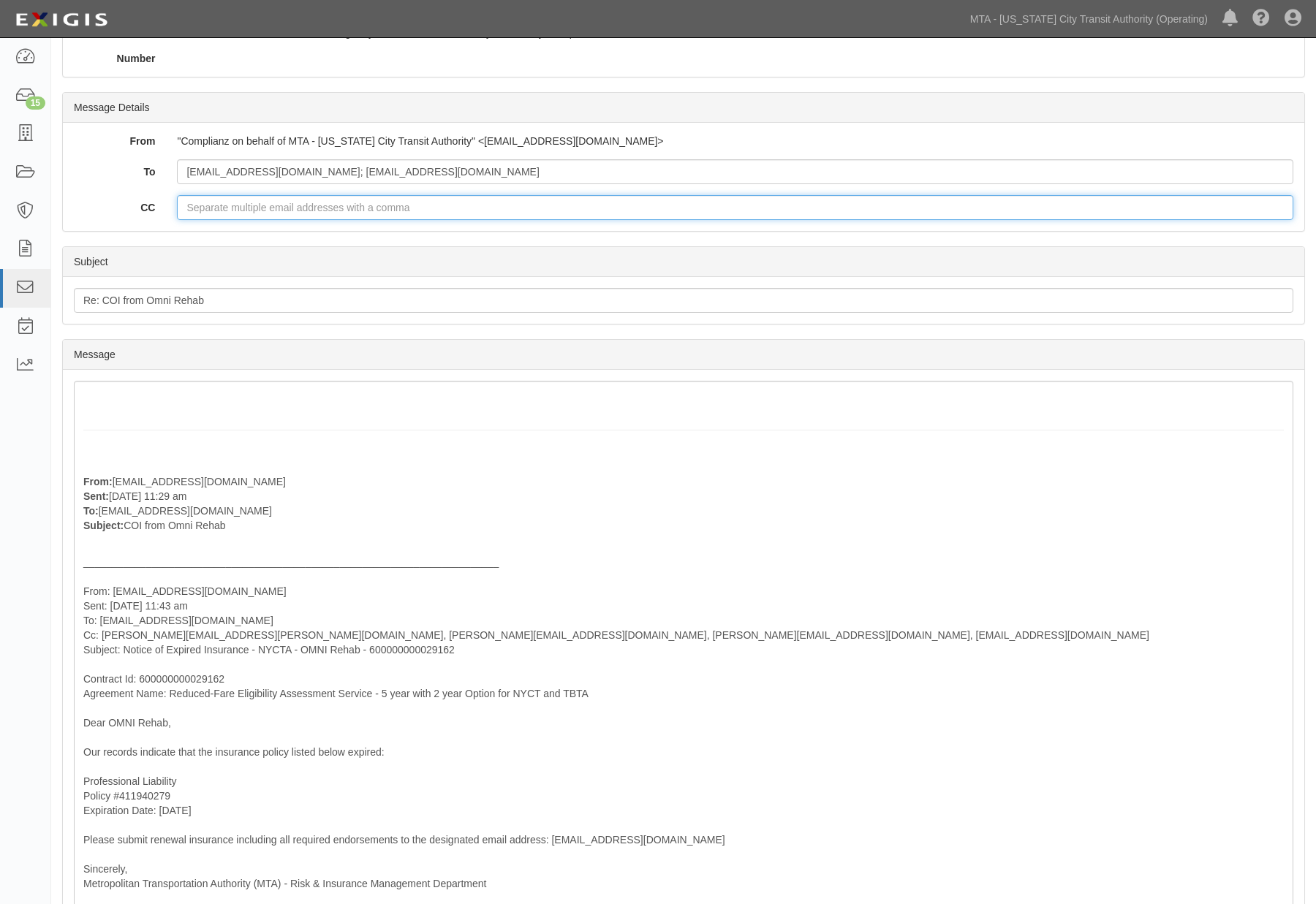
click at [251, 206] on input "CC" at bounding box center [734, 208] width 1116 height 24
paste input "linda.rodriguez@nyct.com,"
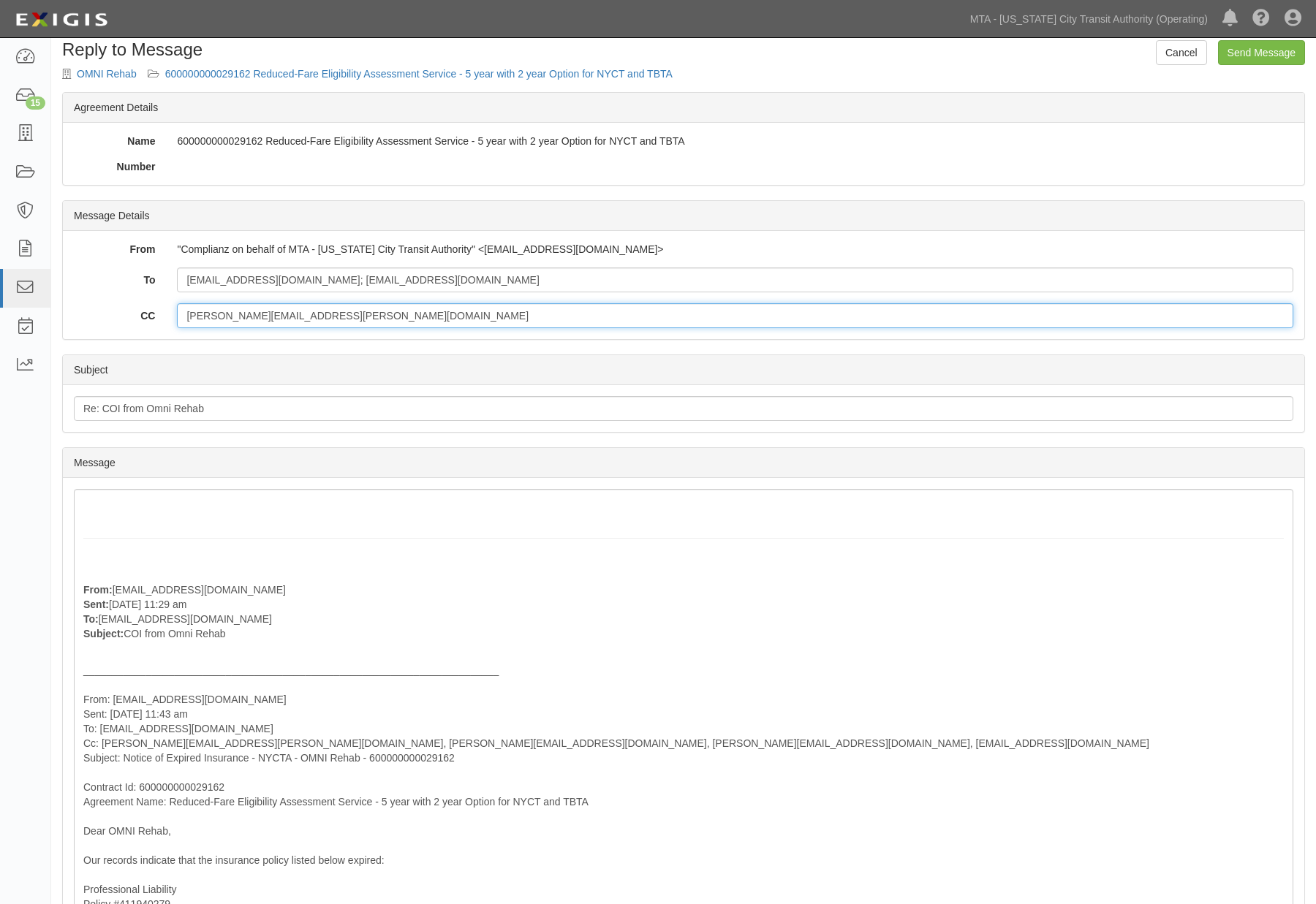
scroll to position [0, 0]
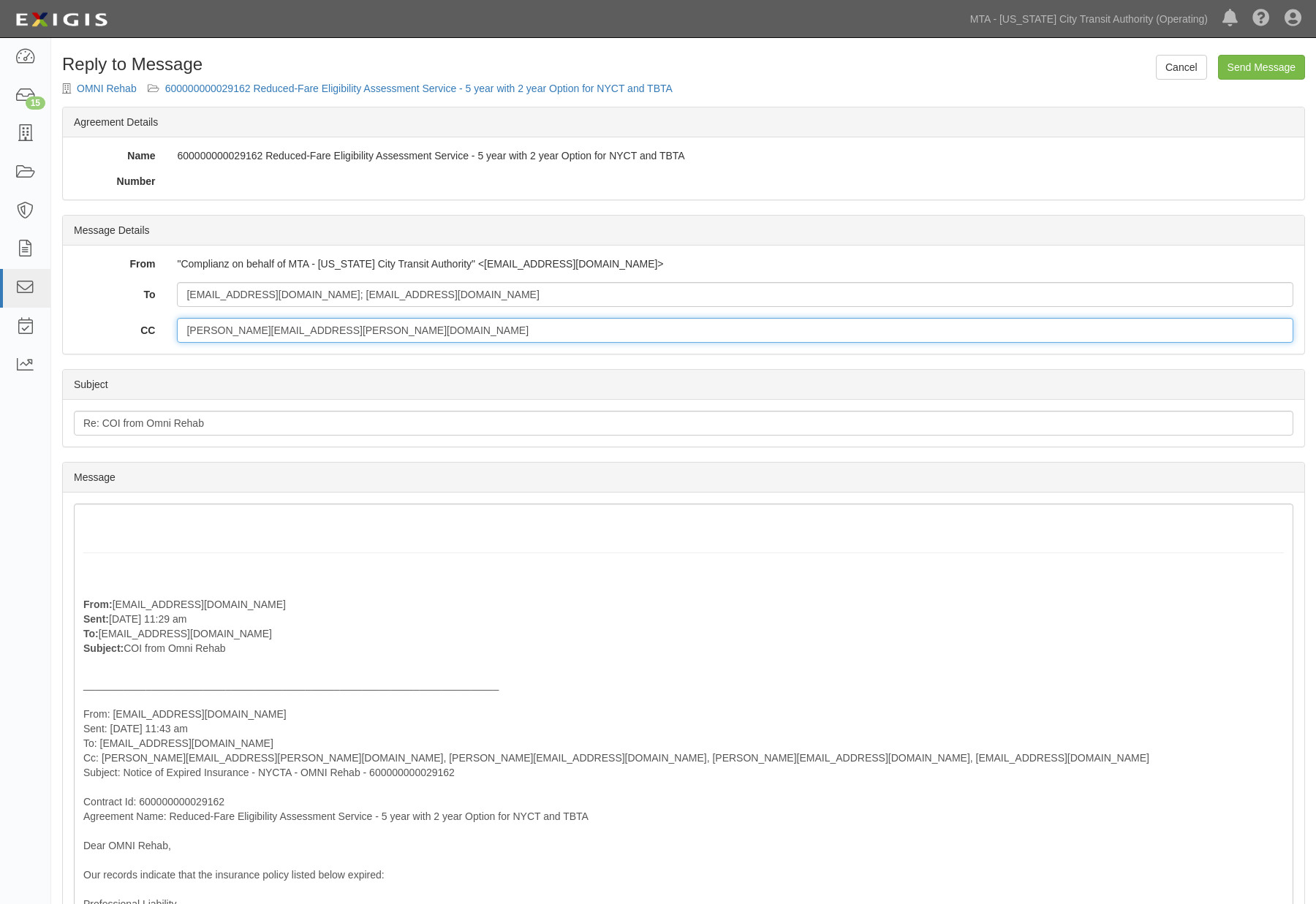
type input "linda.rodriguez@nyct.com"
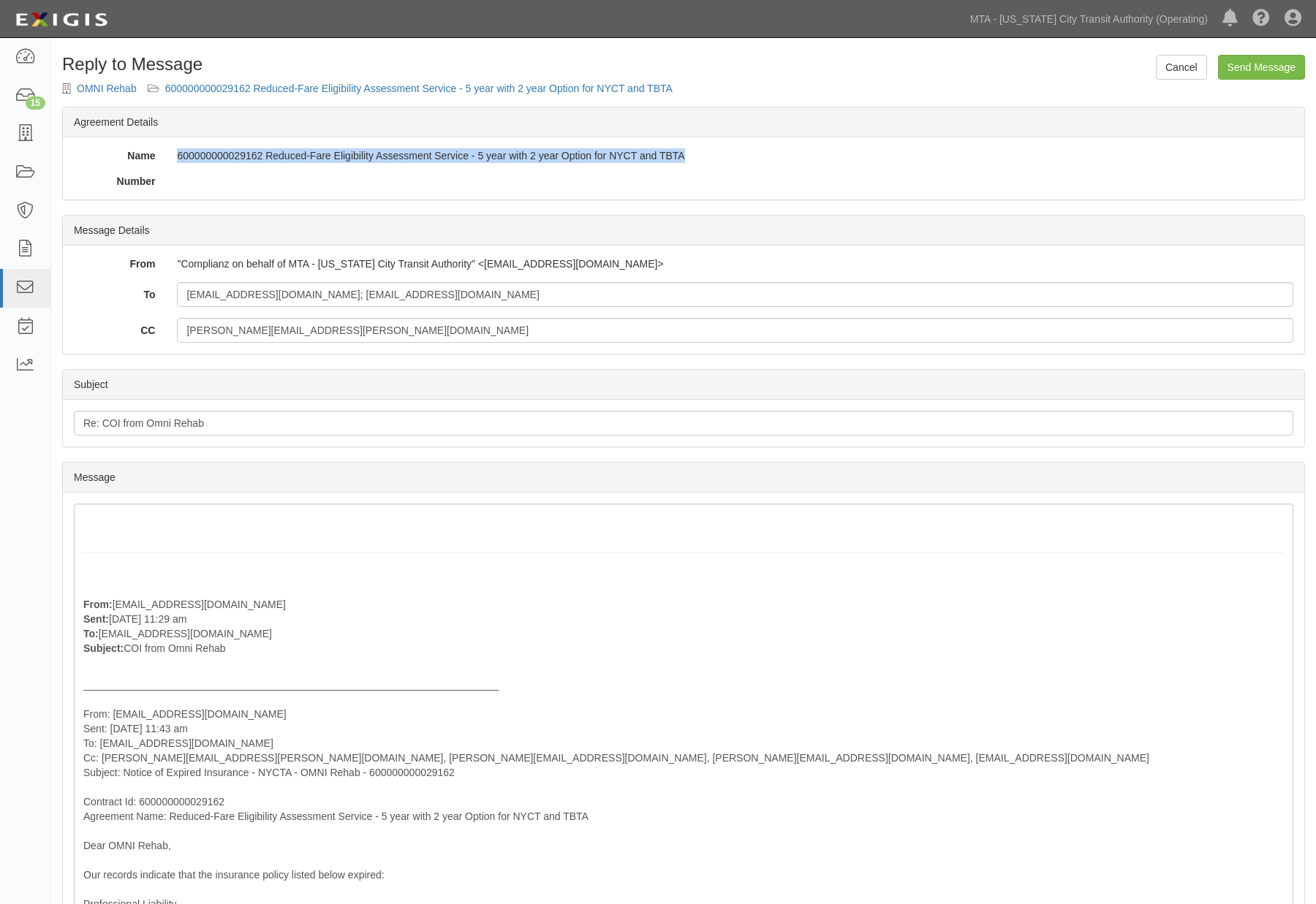
drag, startPoint x: 728, startPoint y: 154, endPoint x: 179, endPoint y: 156, distance: 549.0
click at [179, 156] on div "600000000029162 Reduced-Fare Eligibility Assessment Service - 5 year with 2 yea…" at bounding box center [735, 156] width 1138 height 15
copy div "600000000029162 Reduced-Fare Eligibility Assessment Service - 5 year with 2 yea…"
click at [242, 426] on input "Re: COI from Omni Rehab" at bounding box center [683, 423] width 1219 height 24
paste input "600000000029162 Reduced-Fare Eligibility Assessment Service - 5 year with 2 yea…"
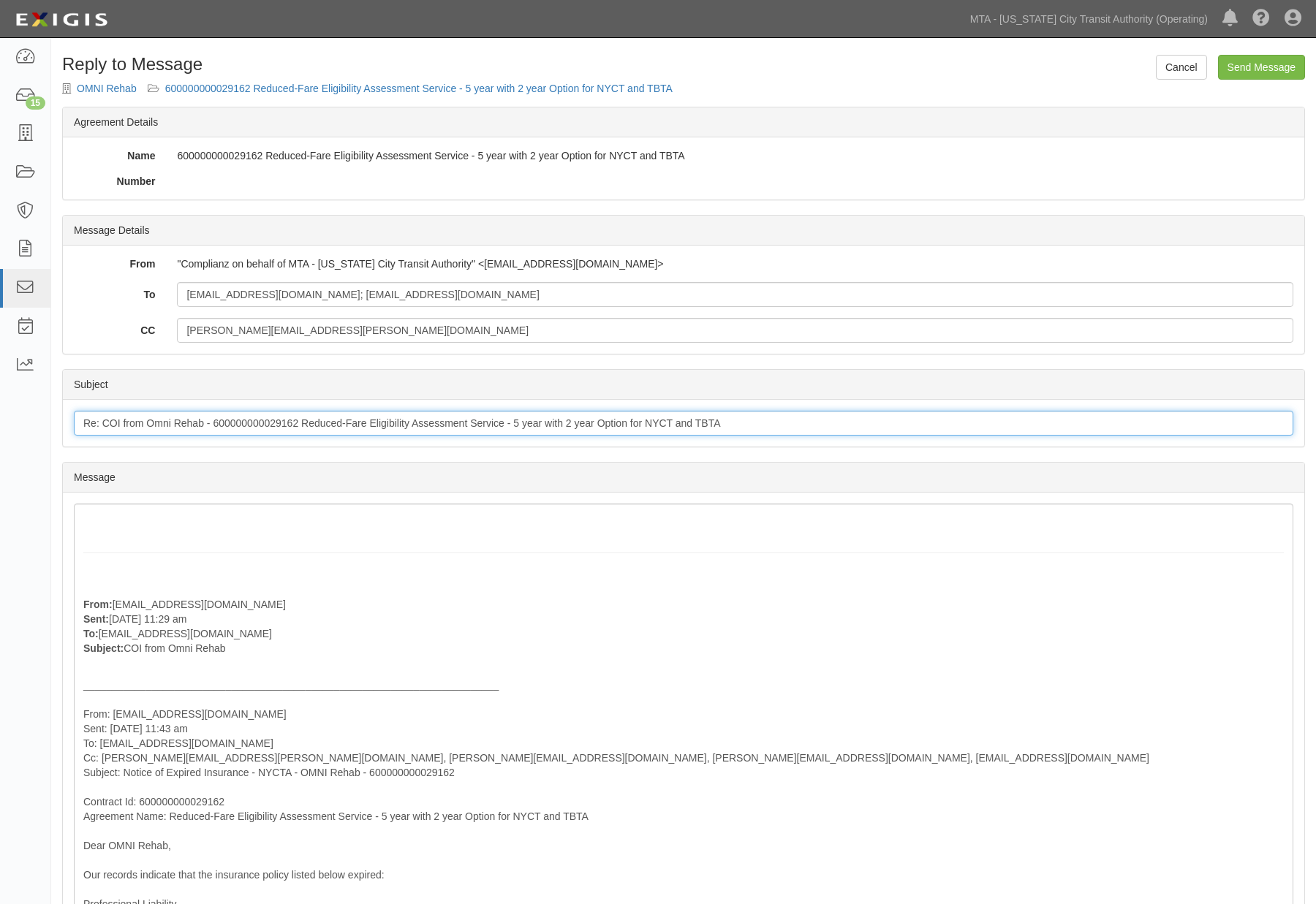
type input "Re: COI from Omni Rehab - 600000000029162 Reduced-Fare Eligibility Assessment S…"
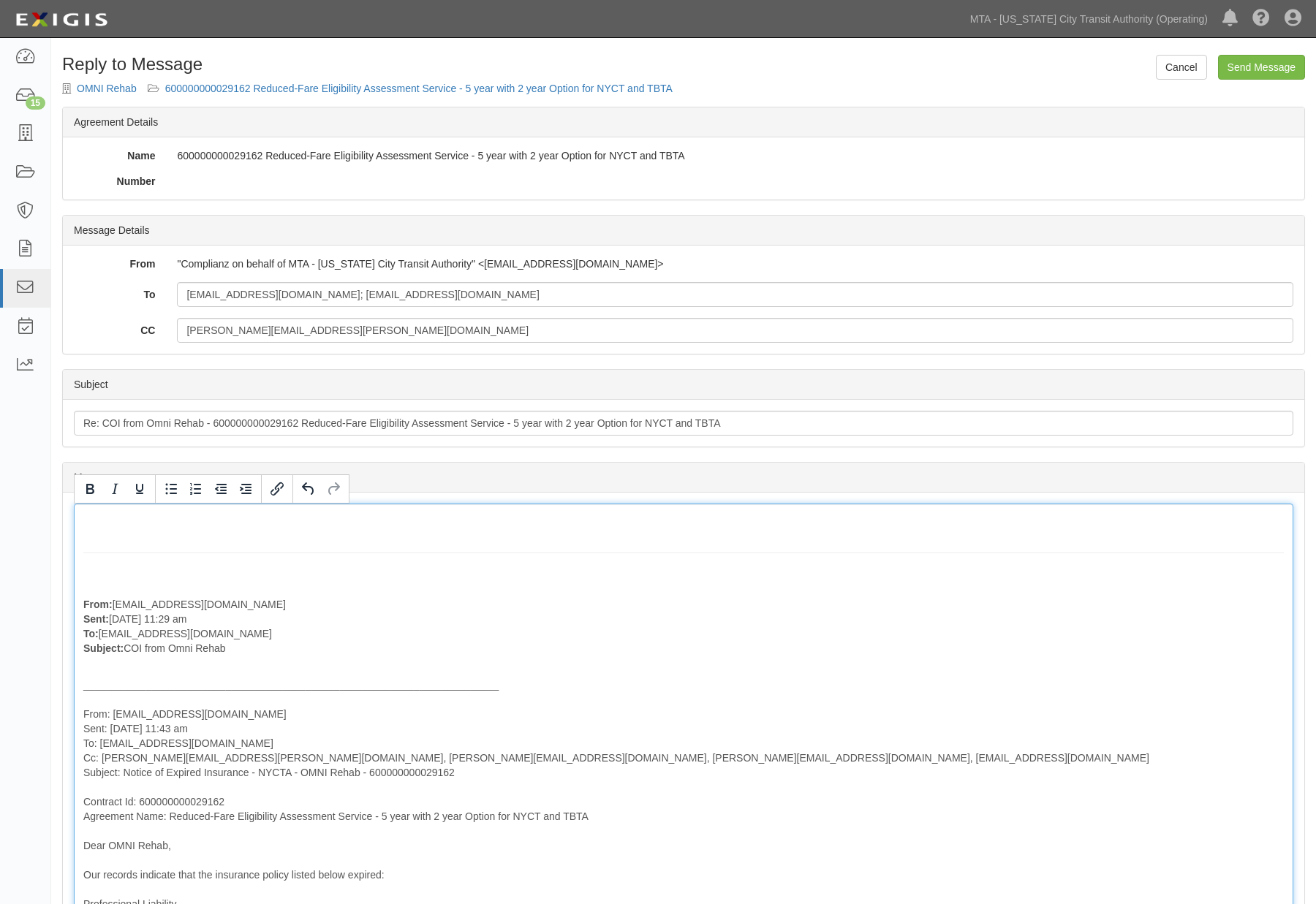
click at [120, 524] on div "From: MSelig@omnirehab.com Sent: September 30, 2025 at 11:29 am To: agreement-a…" at bounding box center [683, 808] width 1219 height 610
click at [120, 519] on div "From: MSelig@omnirehab.com Sent: September 30, 2025 at 11:29 am To: agreement-a…" at bounding box center [683, 808] width 1219 height 610
click at [283, 512] on div "The certificate provided does not list the carrier name or NAIC # From: MSelig@…" at bounding box center [683, 808] width 1219 height 610
click at [417, 515] on div "The certificate provided does not list the insurer name or NAIC # From: MSelig@…" at bounding box center [683, 808] width 1219 height 610
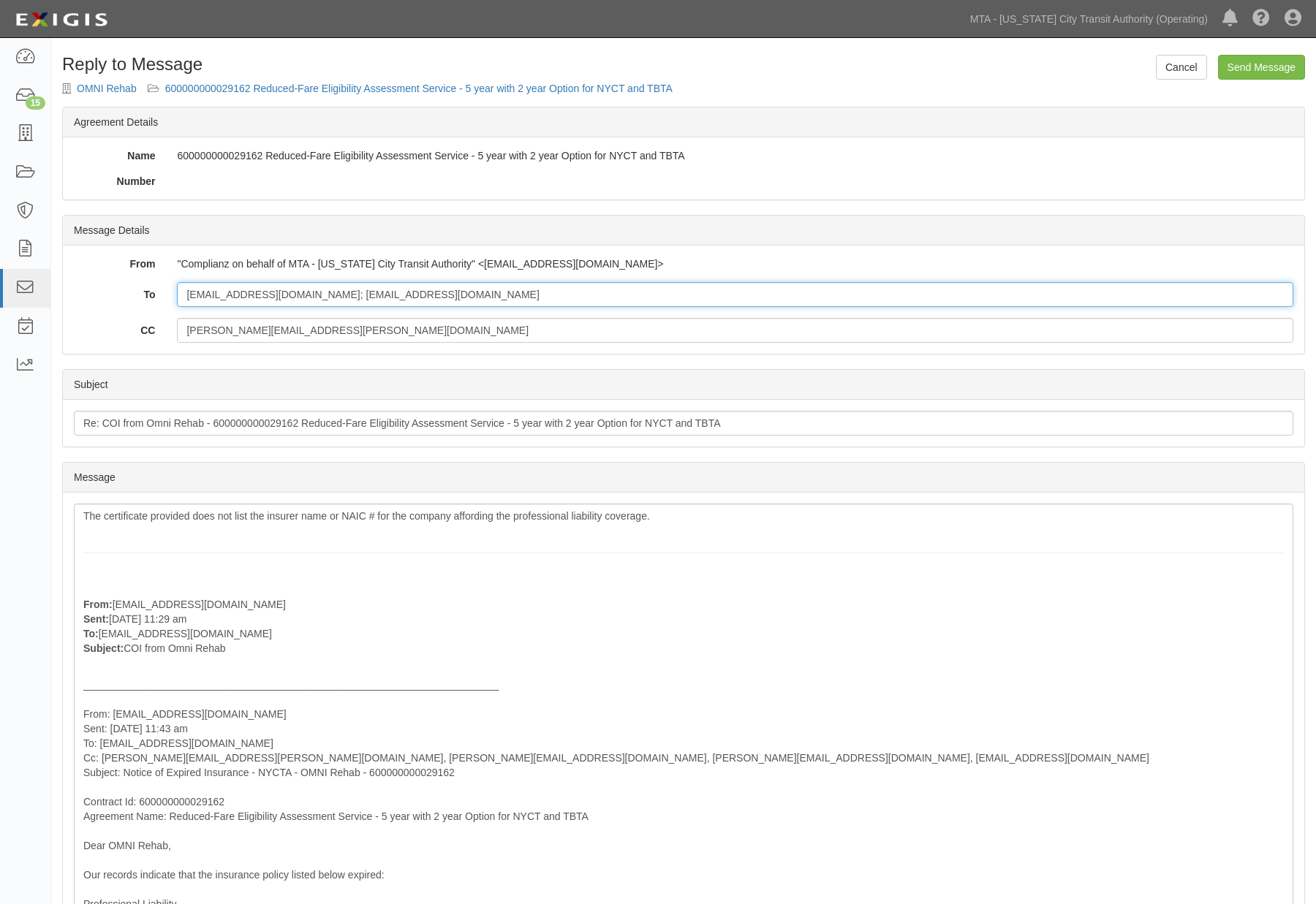
click at [363, 288] on input "mselig@omnirehab.com; mselig@omnirehab.com" at bounding box center [734, 294] width 1116 height 24
click at [400, 297] on input "mselig@omnirehab.com; mselig@omnirehab.com" at bounding box center [734, 294] width 1116 height 24
drag, startPoint x: 435, startPoint y: 300, endPoint x: 302, endPoint y: 296, distance: 133.1
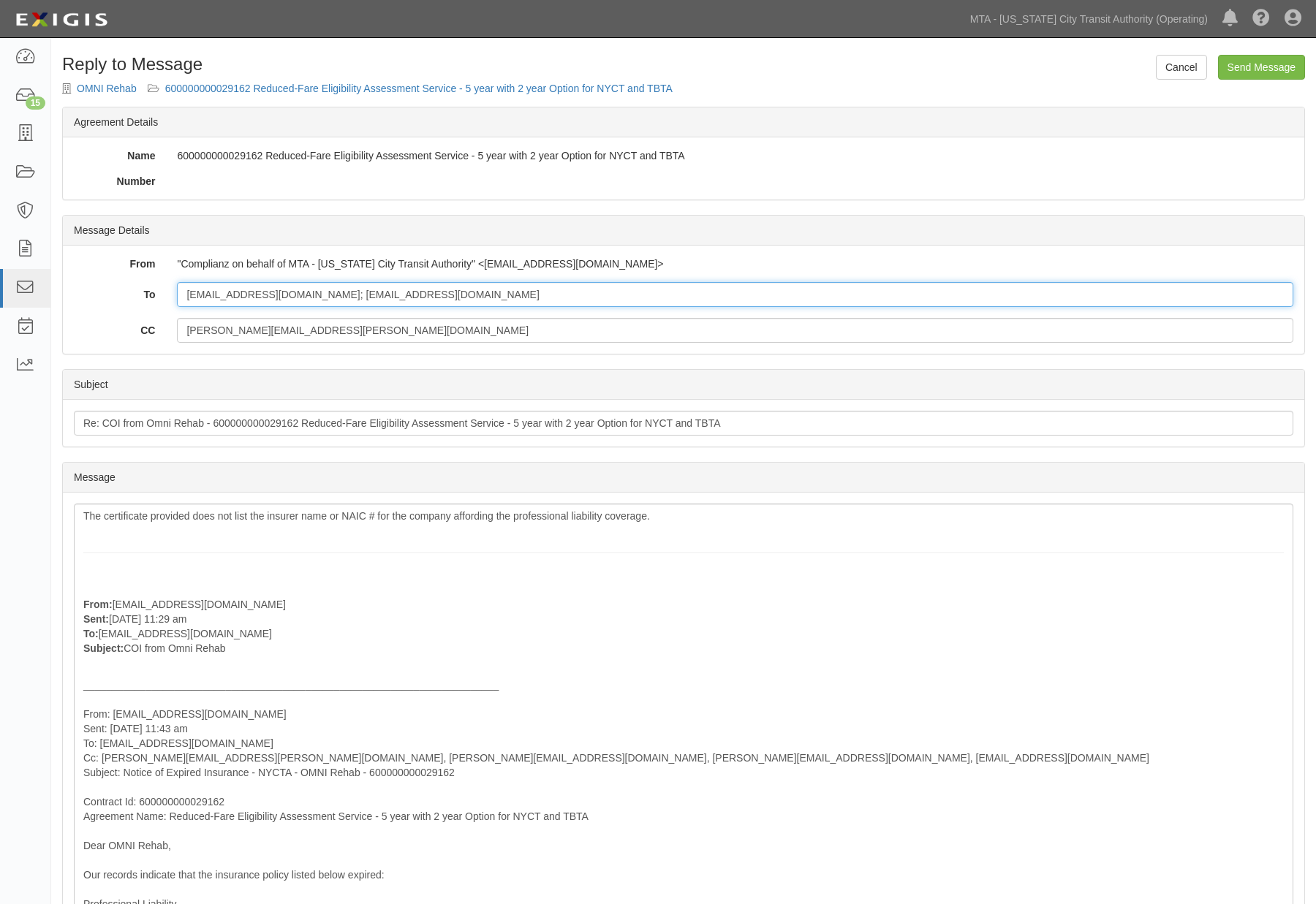
click at [302, 296] on input "mselig@omnirehab.com; mselig@omnirehab.com" at bounding box center [734, 294] width 1116 height 24
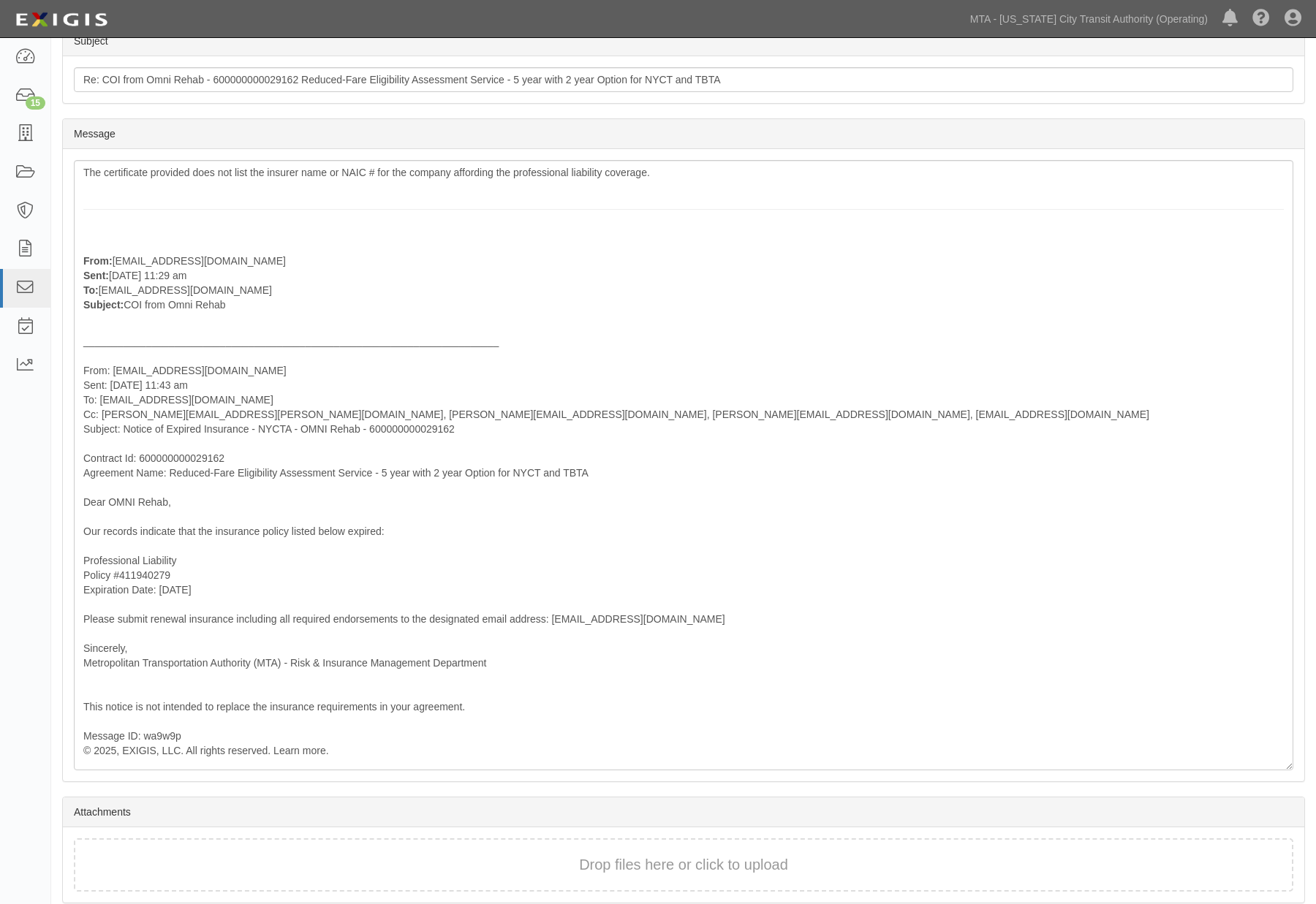
scroll to position [402, 0]
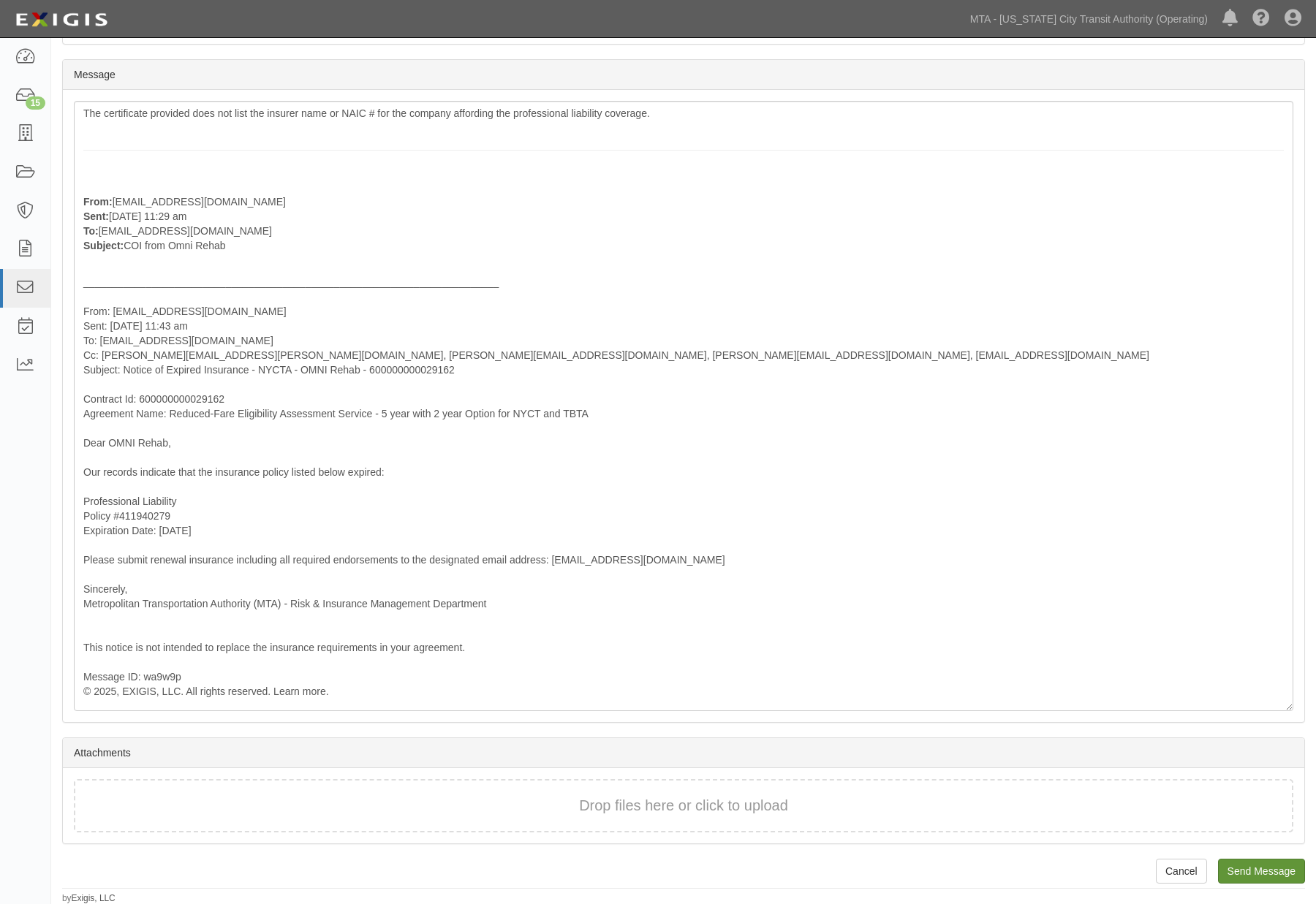
type input "mselig@omnirehab.com"
drag, startPoint x: 1272, startPoint y: 870, endPoint x: 748, endPoint y: 61, distance: 963.9
click at [1270, 870] on input "Send Message" at bounding box center [1261, 871] width 87 height 24
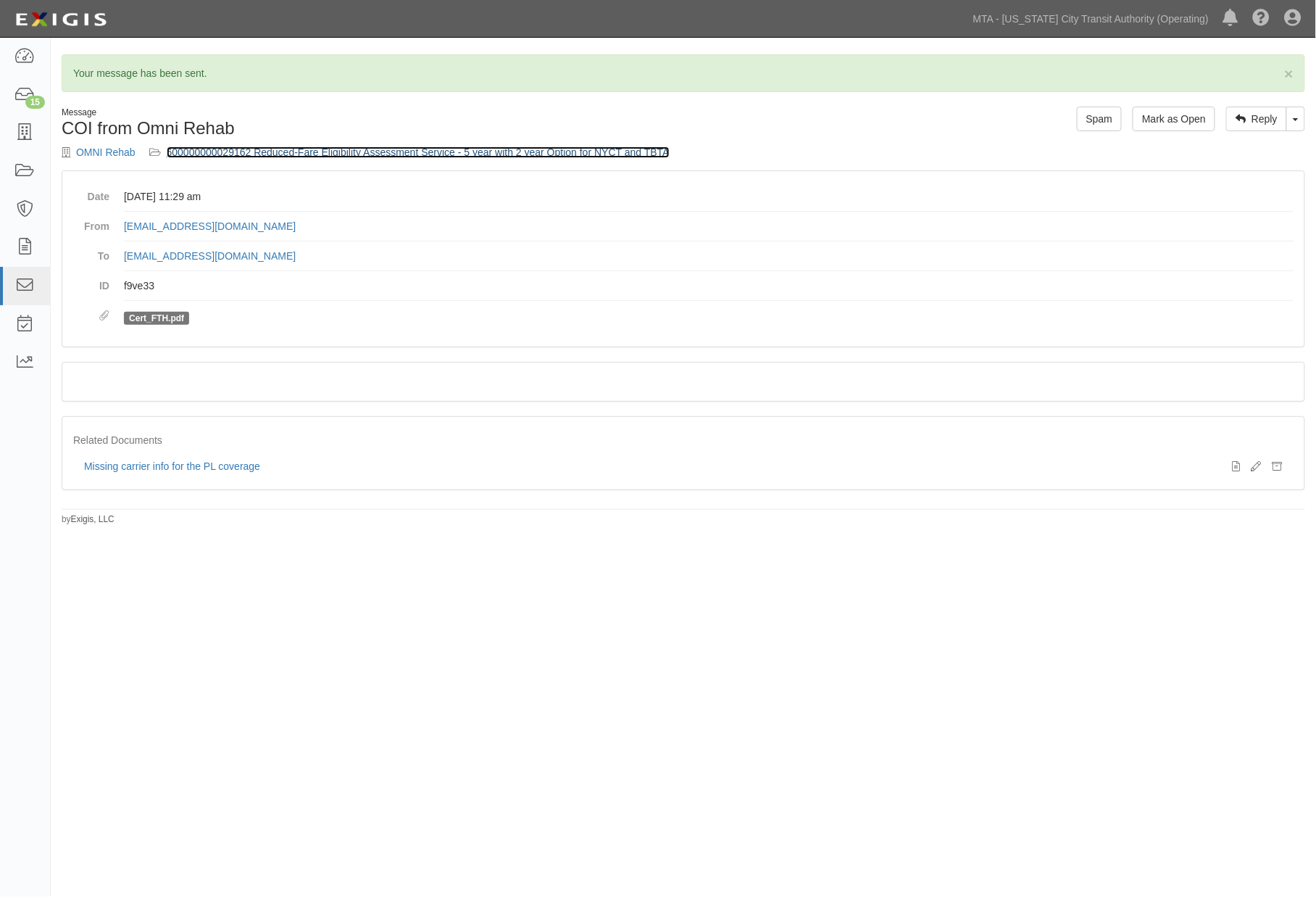
click at [377, 155] on link "600000000029162 Reduced-Fare Eligibility Assessment Service - 5 year with 2 yea…" at bounding box center [418, 152] width 503 height 11
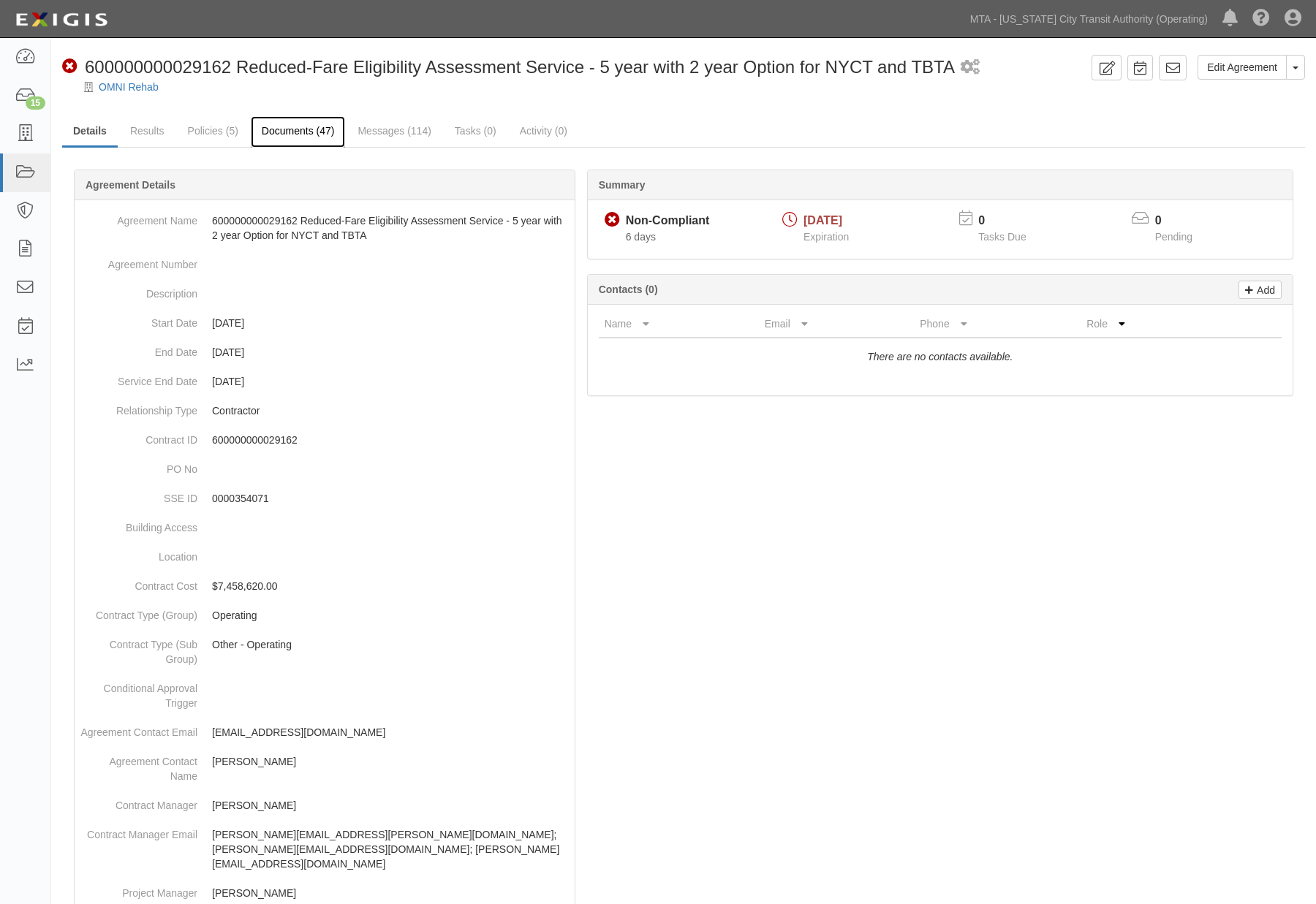
click at [314, 130] on link "Documents (47)" at bounding box center [298, 132] width 95 height 31
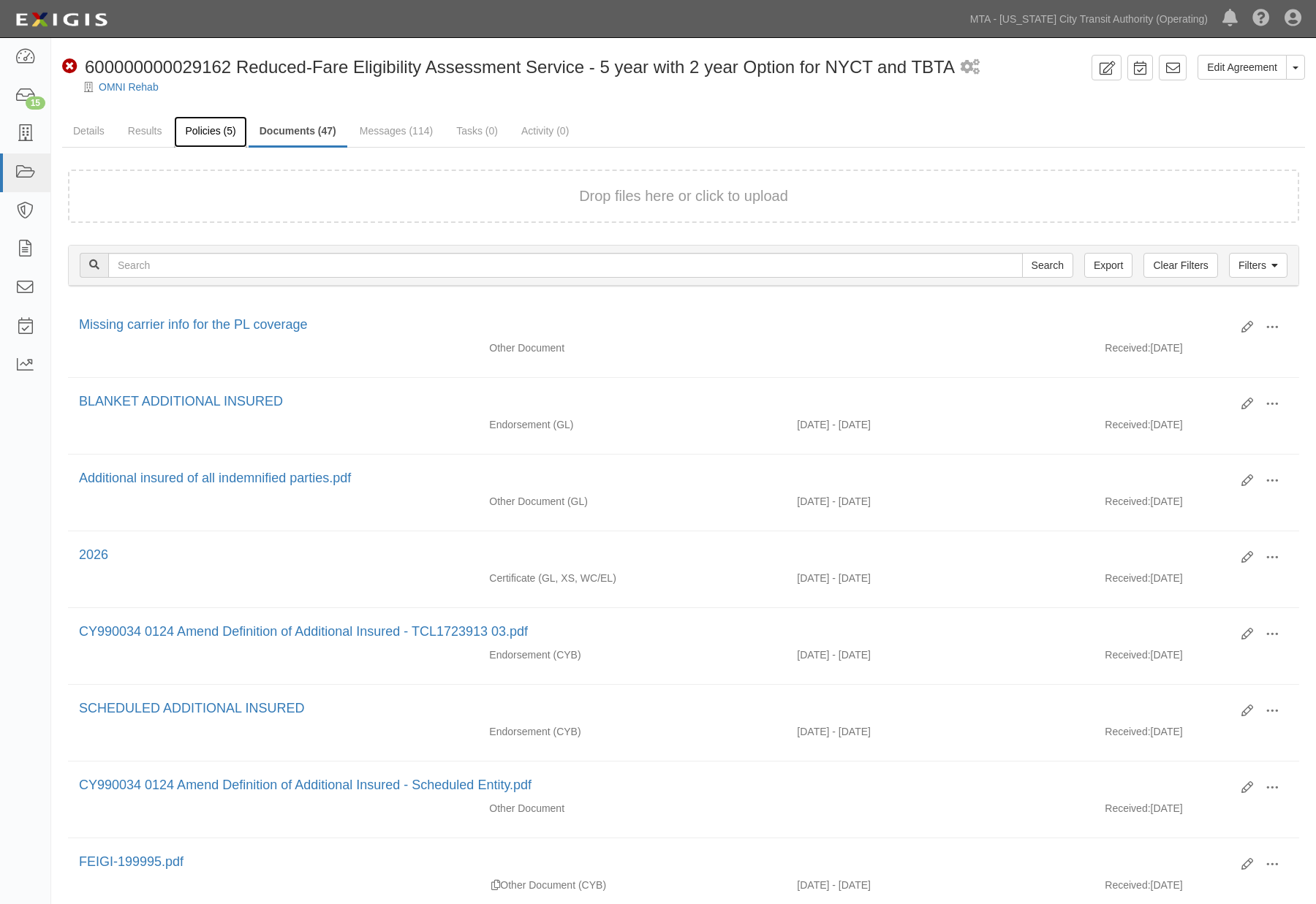
click at [186, 124] on link "Policies (5)" at bounding box center [210, 132] width 72 height 31
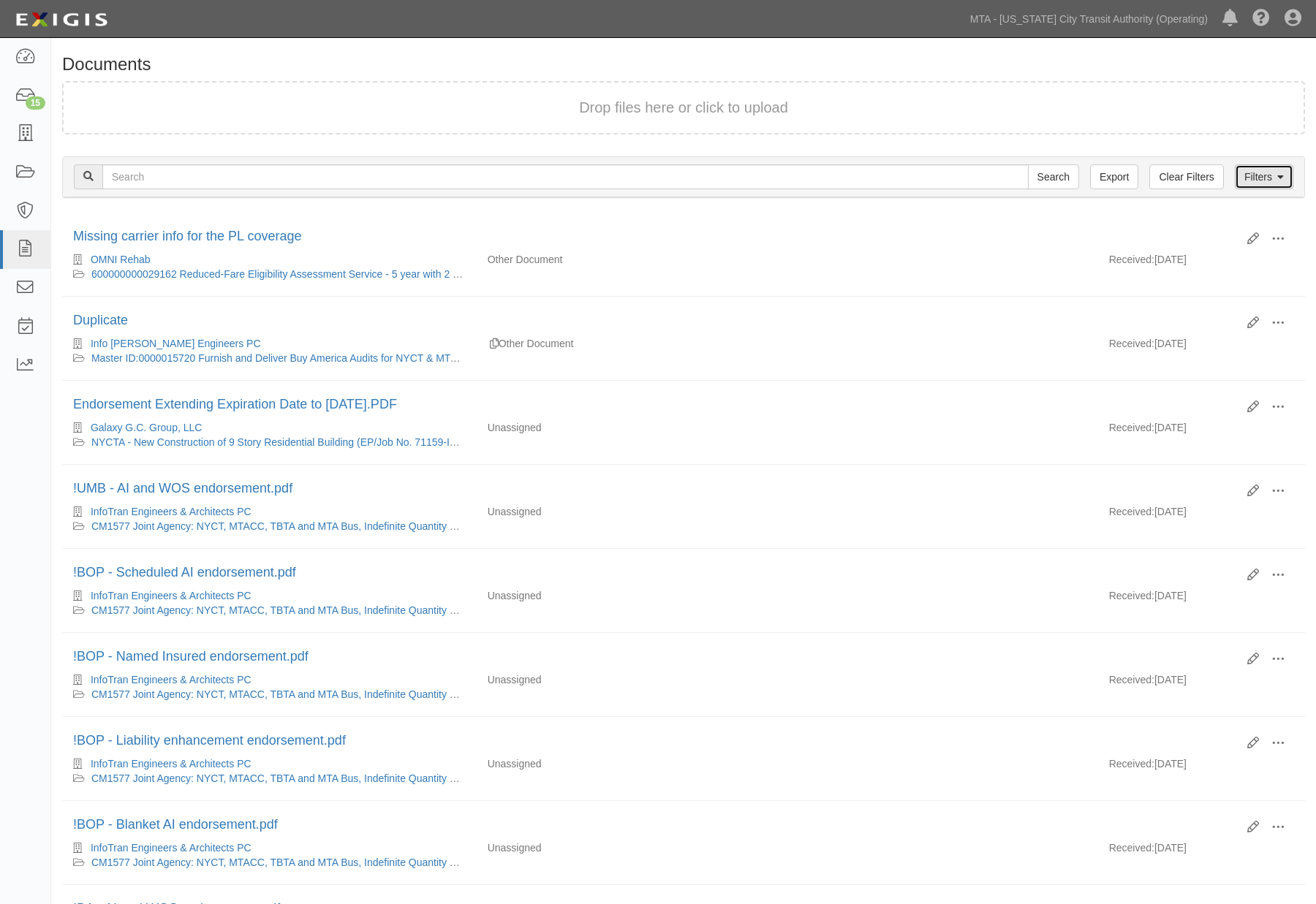
click at [1250, 176] on link "Filters" at bounding box center [1263, 177] width 58 height 24
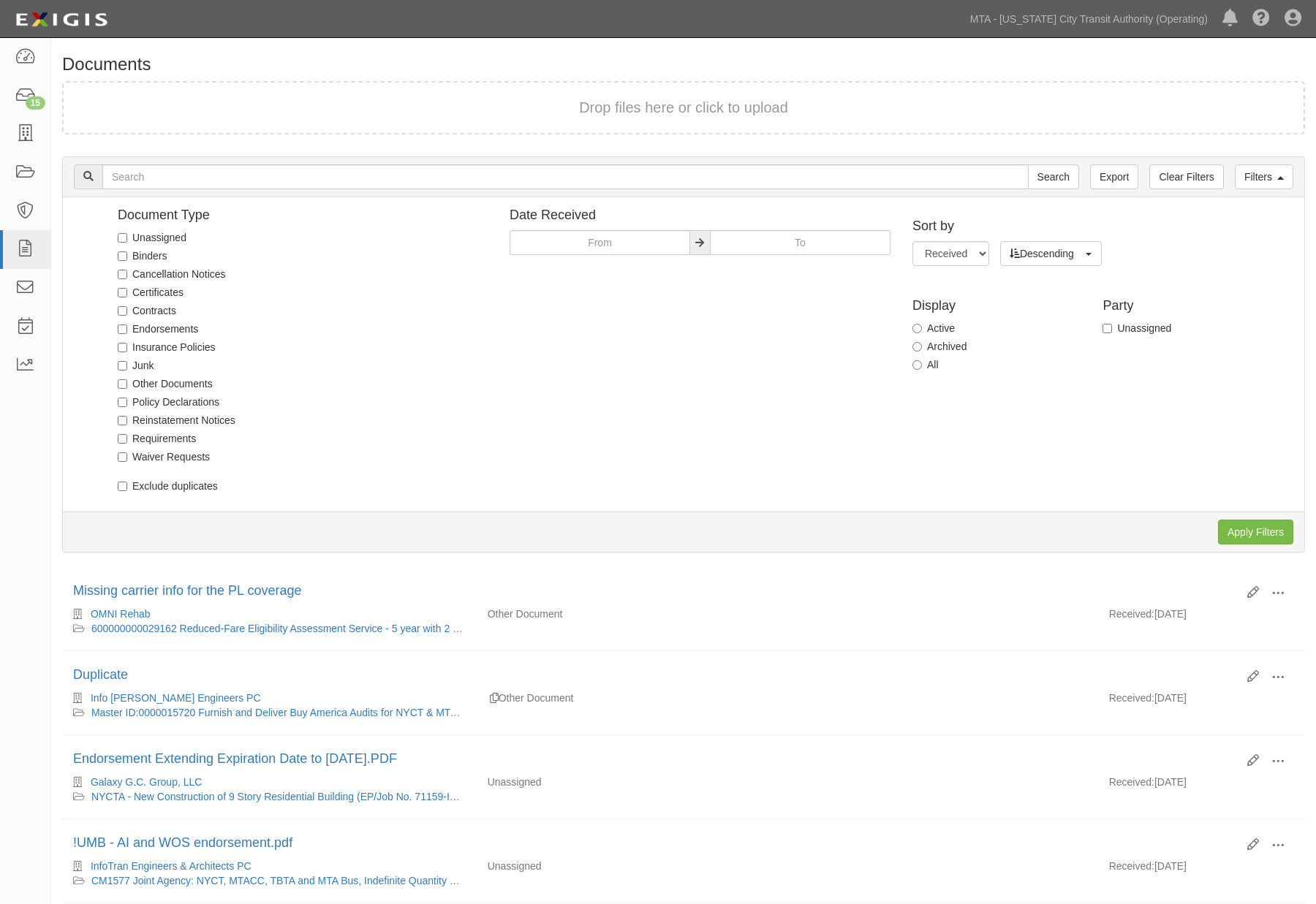
click at [133, 235] on label "Unassigned" at bounding box center [151, 238] width 69 height 15
click at [127, 235] on input "Unassigned" at bounding box center [122, 238] width 9 height 9
checkbox input "true"
click at [1261, 534] on input "Apply Filters" at bounding box center [1256, 532] width 75 height 24
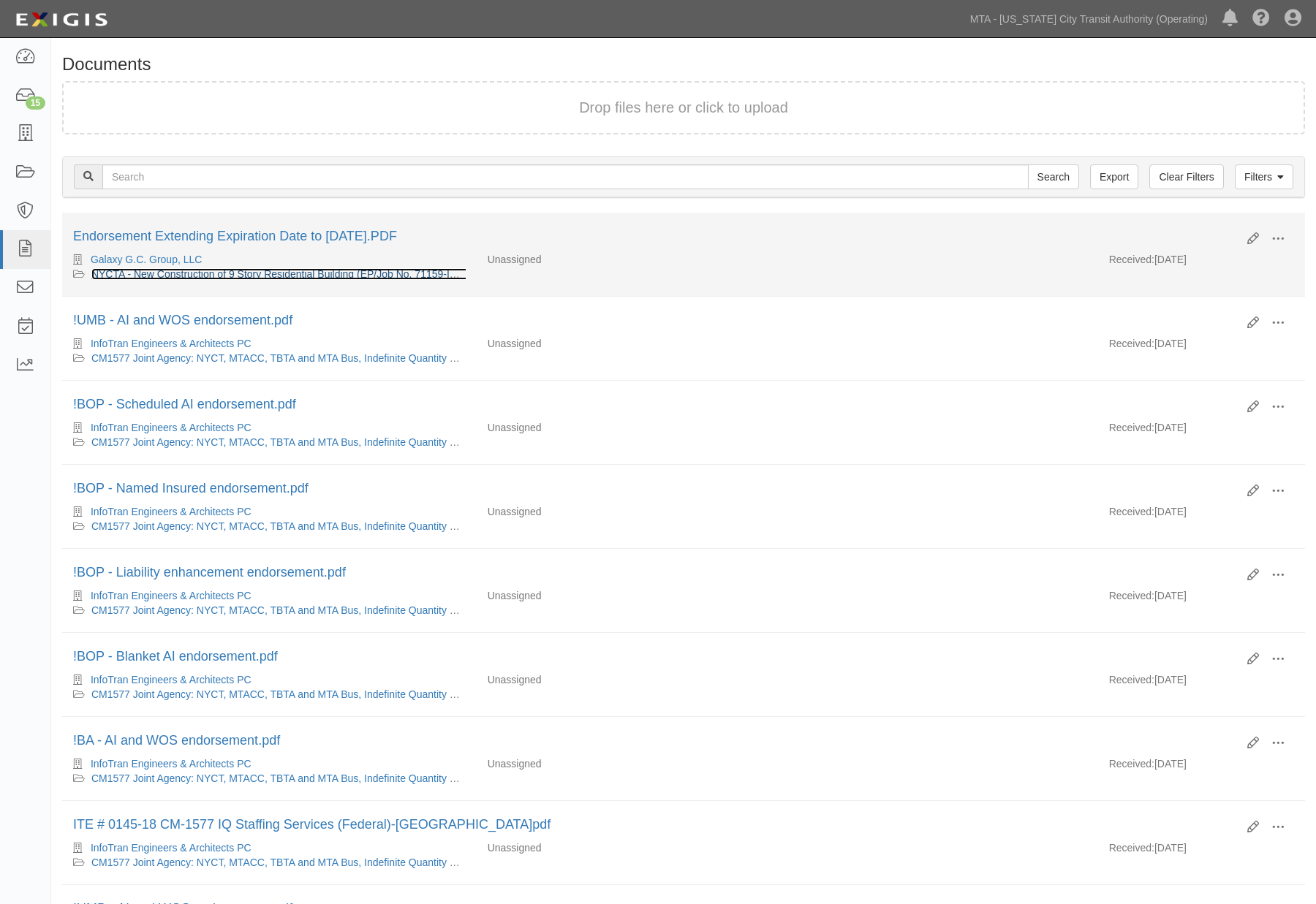
click at [199, 278] on link "NYCTA - New Construction of 9 Story Residential Building (EP/Job No. 71159-INS8…" at bounding box center [288, 273] width 393 height 11
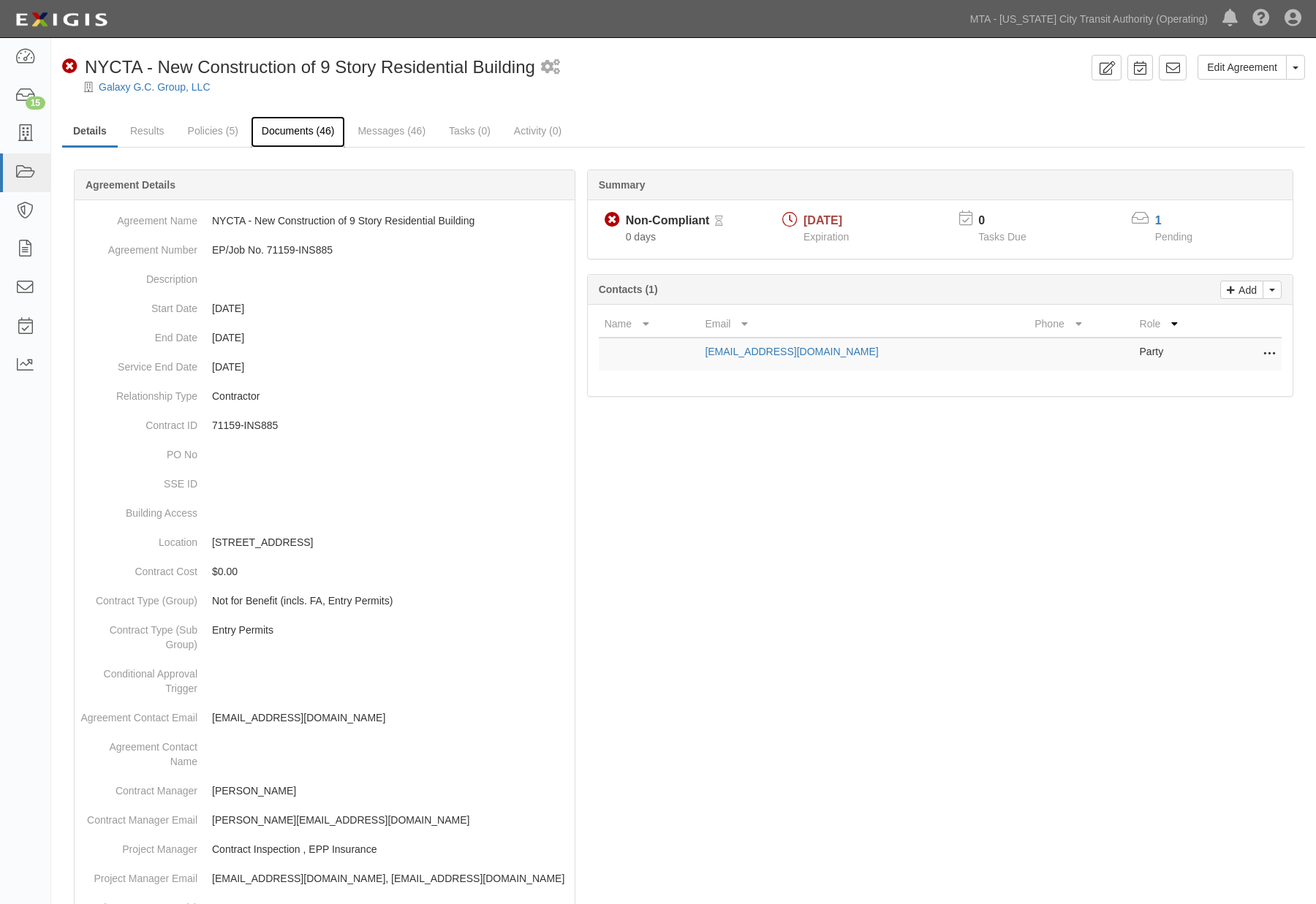
click at [301, 130] on link "Documents (46)" at bounding box center [298, 132] width 95 height 31
click at [391, 122] on link "Messages (46)" at bounding box center [392, 132] width 90 height 31
click at [389, 132] on link "Messages (46)" at bounding box center [392, 132] width 90 height 31
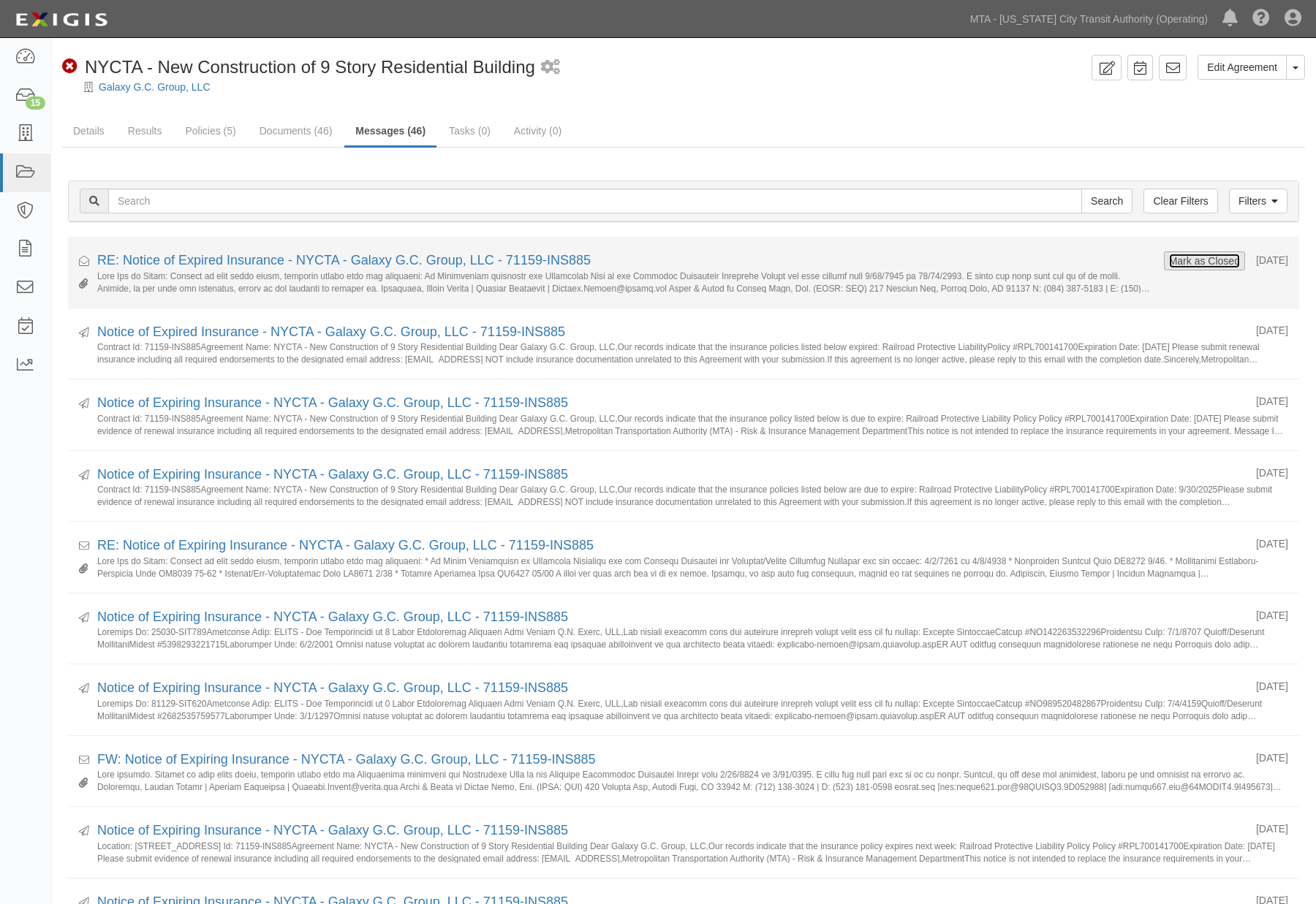
click at [1168, 257] on button "Mark as Closed" at bounding box center [1204, 260] width 72 height 16
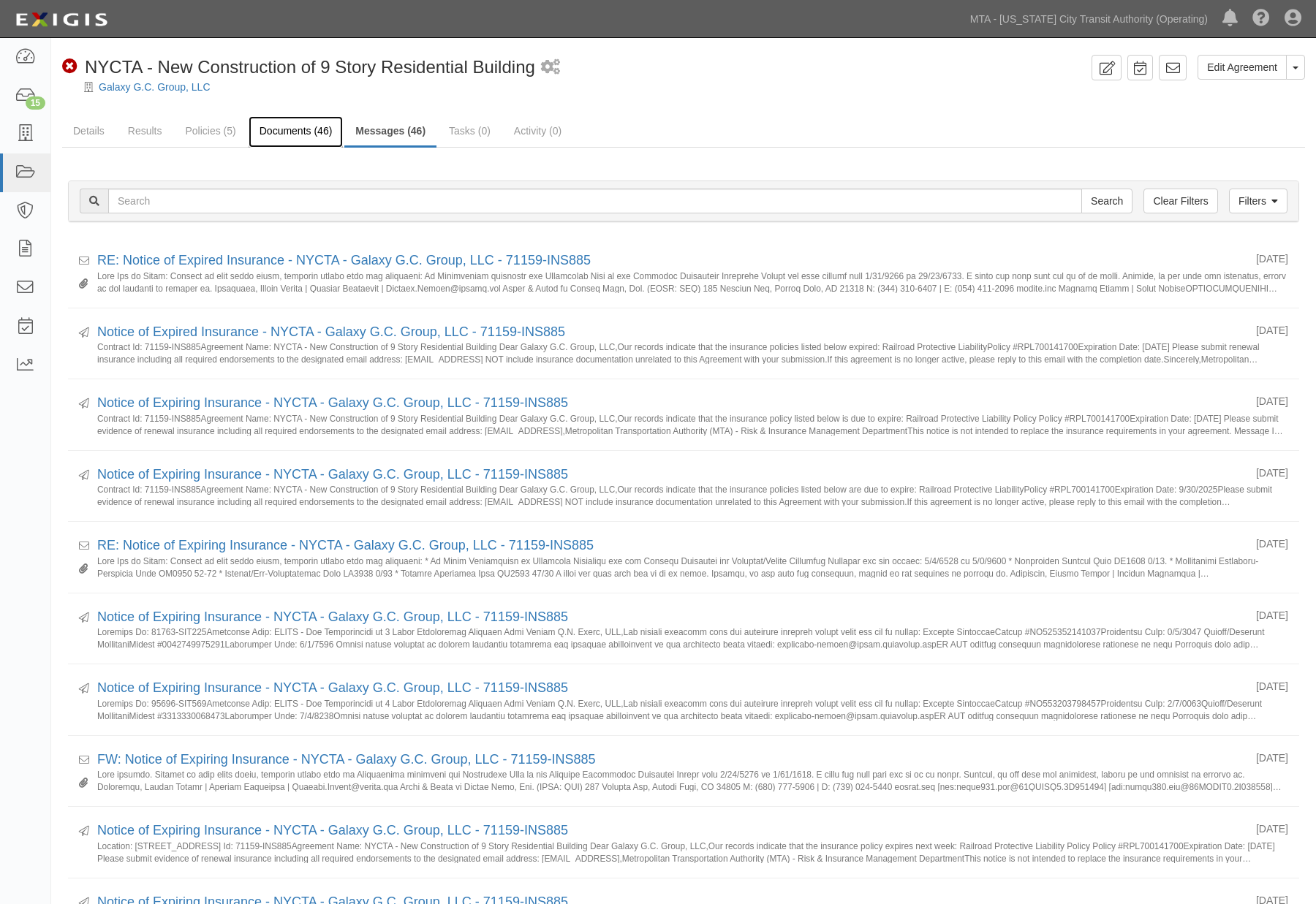
click at [315, 130] on link "Documents (46)" at bounding box center [295, 132] width 95 height 31
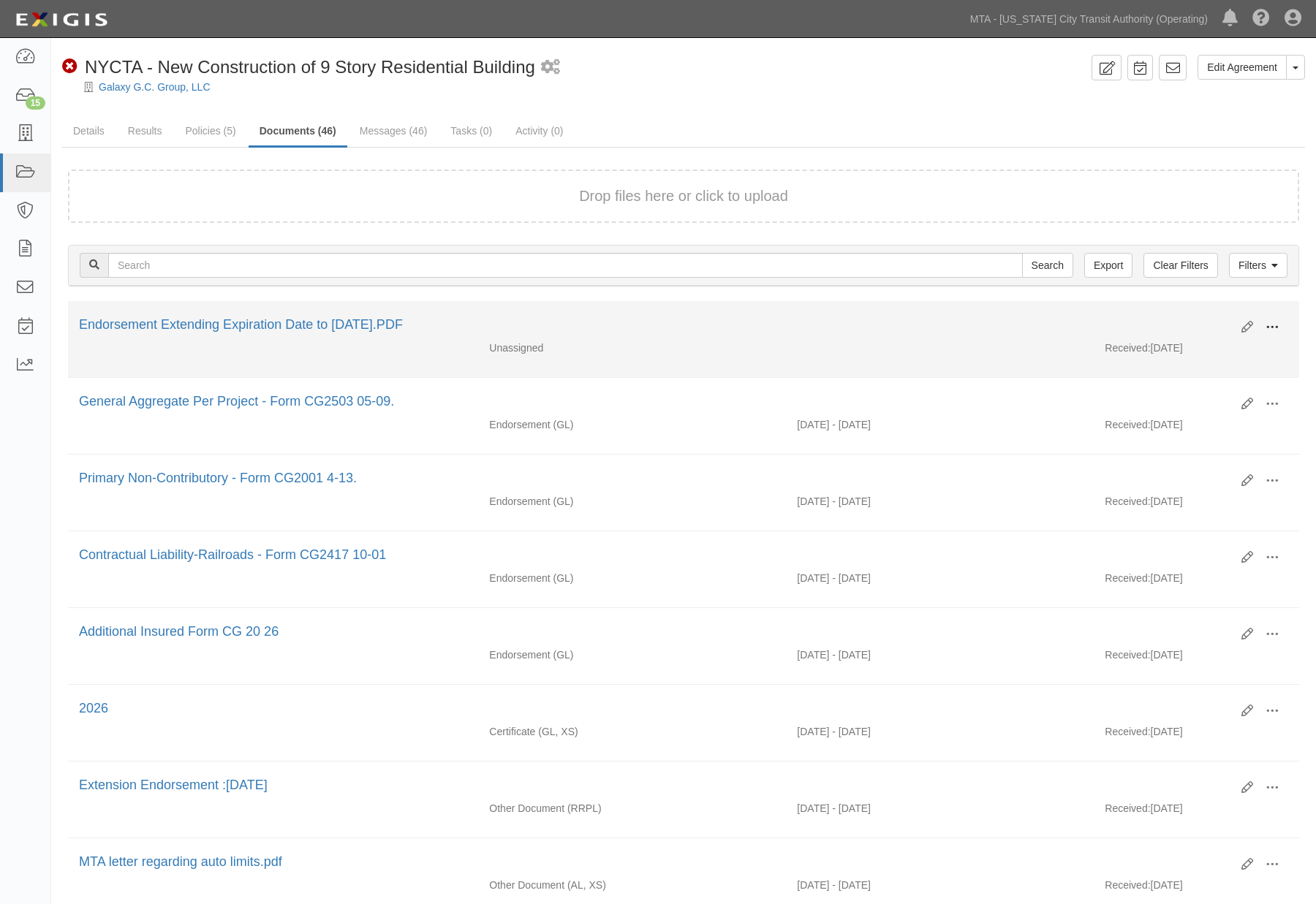
click at [1272, 324] on span at bounding box center [1272, 327] width 13 height 13
click at [1159, 317] on link "Edit" at bounding box center [1200, 321] width 116 height 26
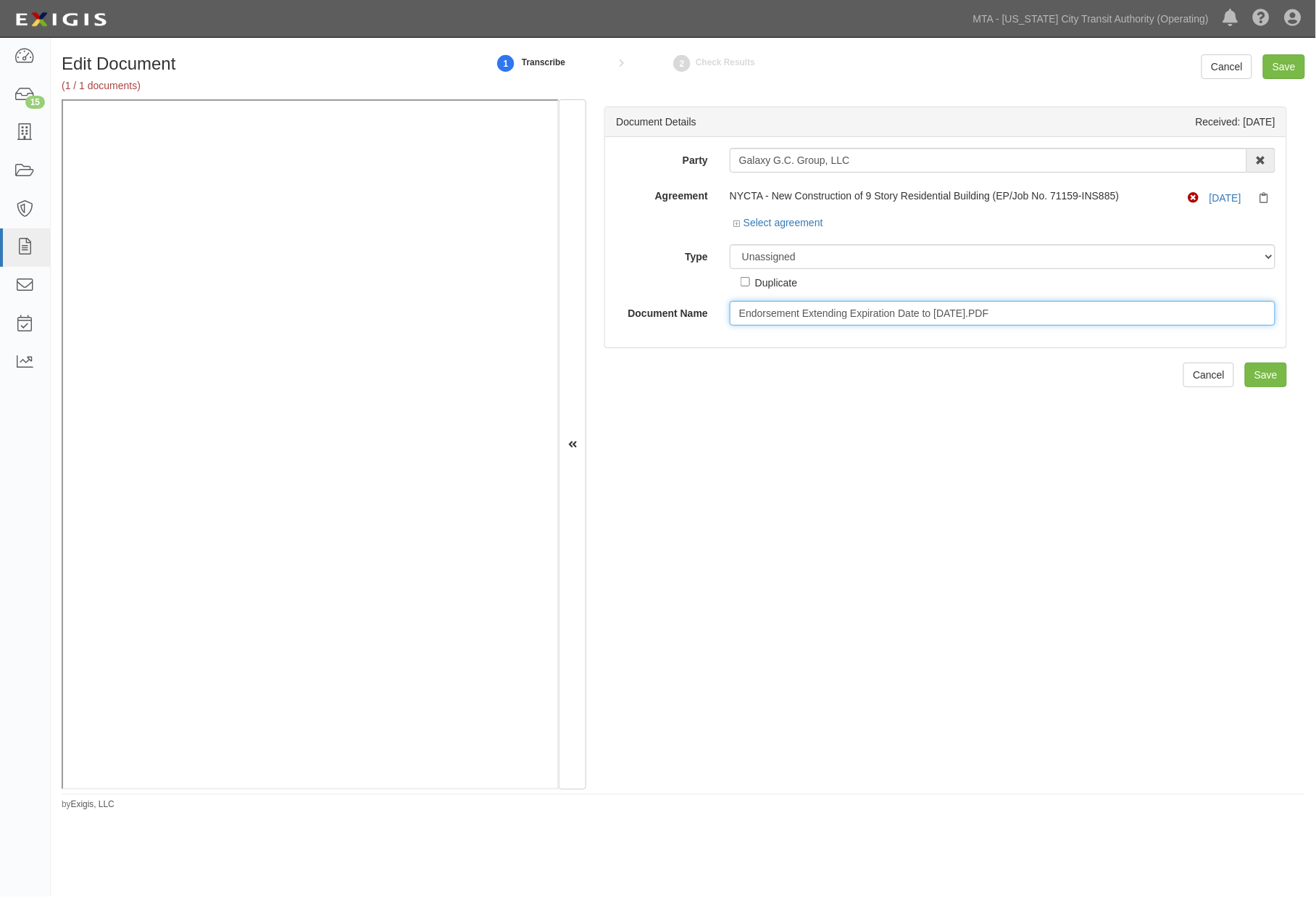
drag, startPoint x: 1023, startPoint y: 318, endPoint x: 987, endPoint y: 313, distance: 36.3
click at [987, 313] on input "Endorsement Extending Expiration Date to 11-30-2025.PDF" at bounding box center [1003, 313] width 546 height 24
type input "Endorsement Extending Expiration Date to 11-30-2025."
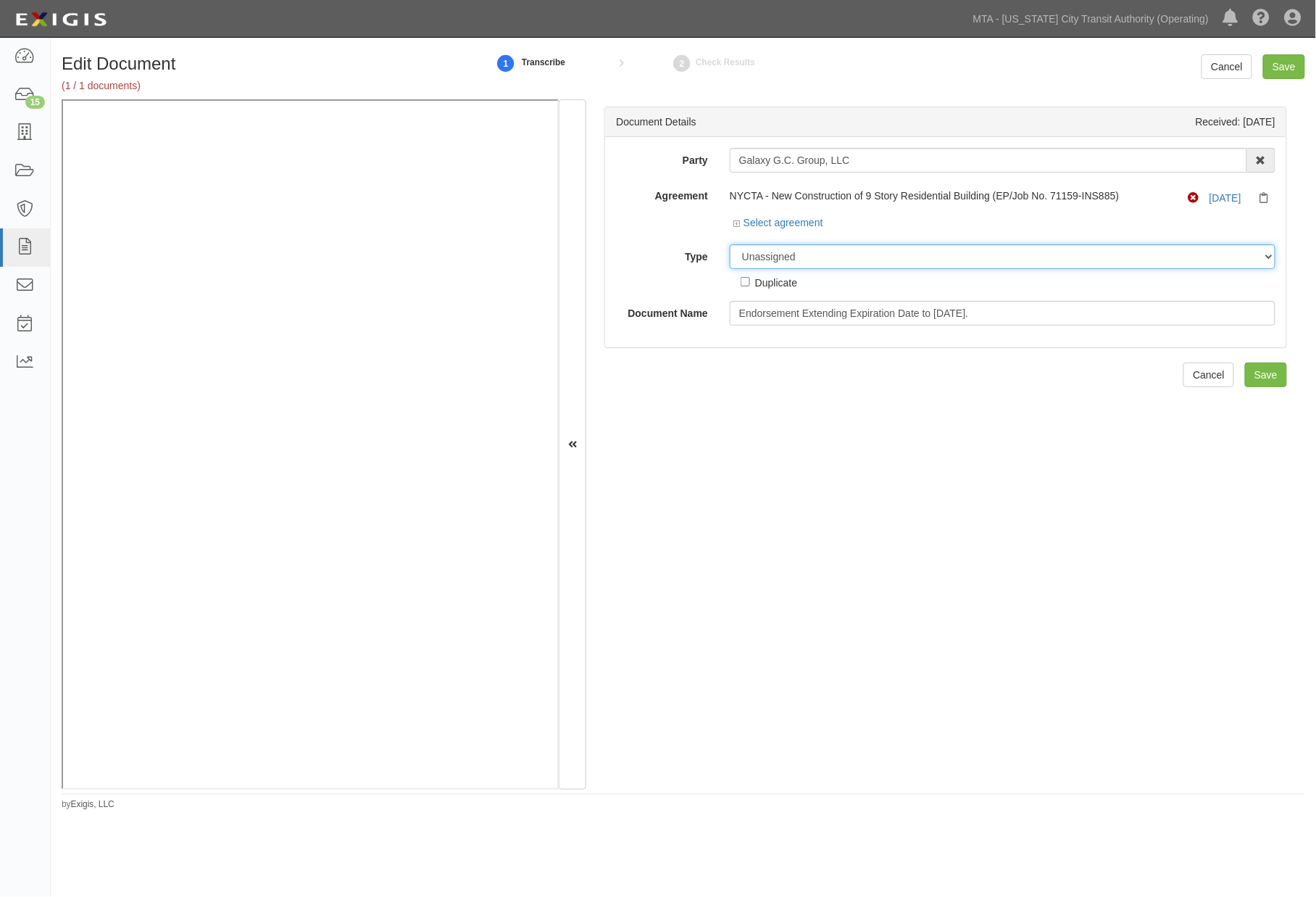
click at [816, 255] on select "Unassigned Binder Cancellation Notice Certificate Contract Endorsement Insuranc…" at bounding box center [1003, 256] width 546 height 24
select select "EndorsementDetail"
click at [730, 245] on select "Unassigned Binder Cancellation Notice Certificate Contract Endorsement Insuranc…" at bounding box center [1003, 256] width 546 height 24
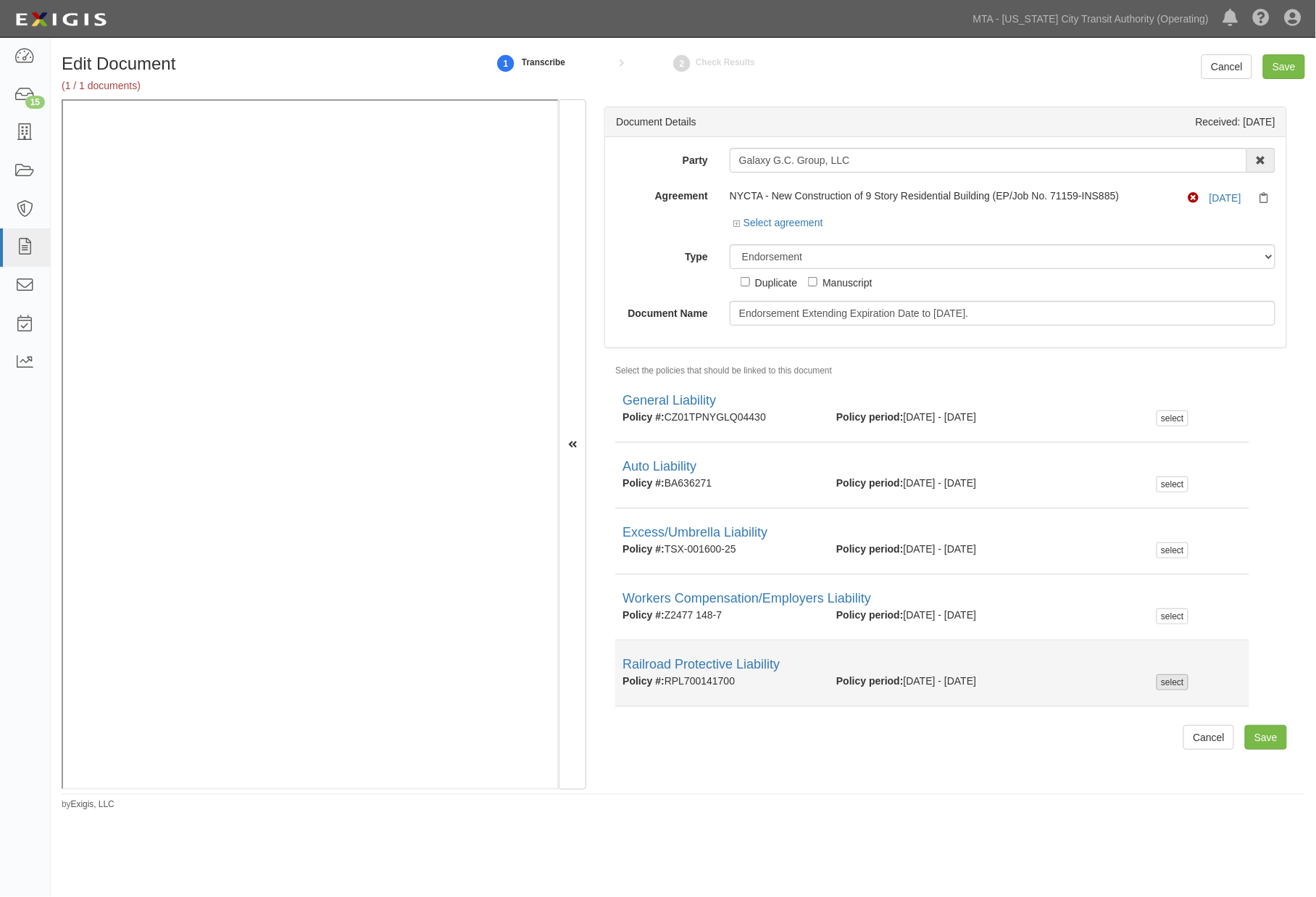
click at [1160, 683] on div "select" at bounding box center [1172, 682] width 31 height 16
checkbox input "true"
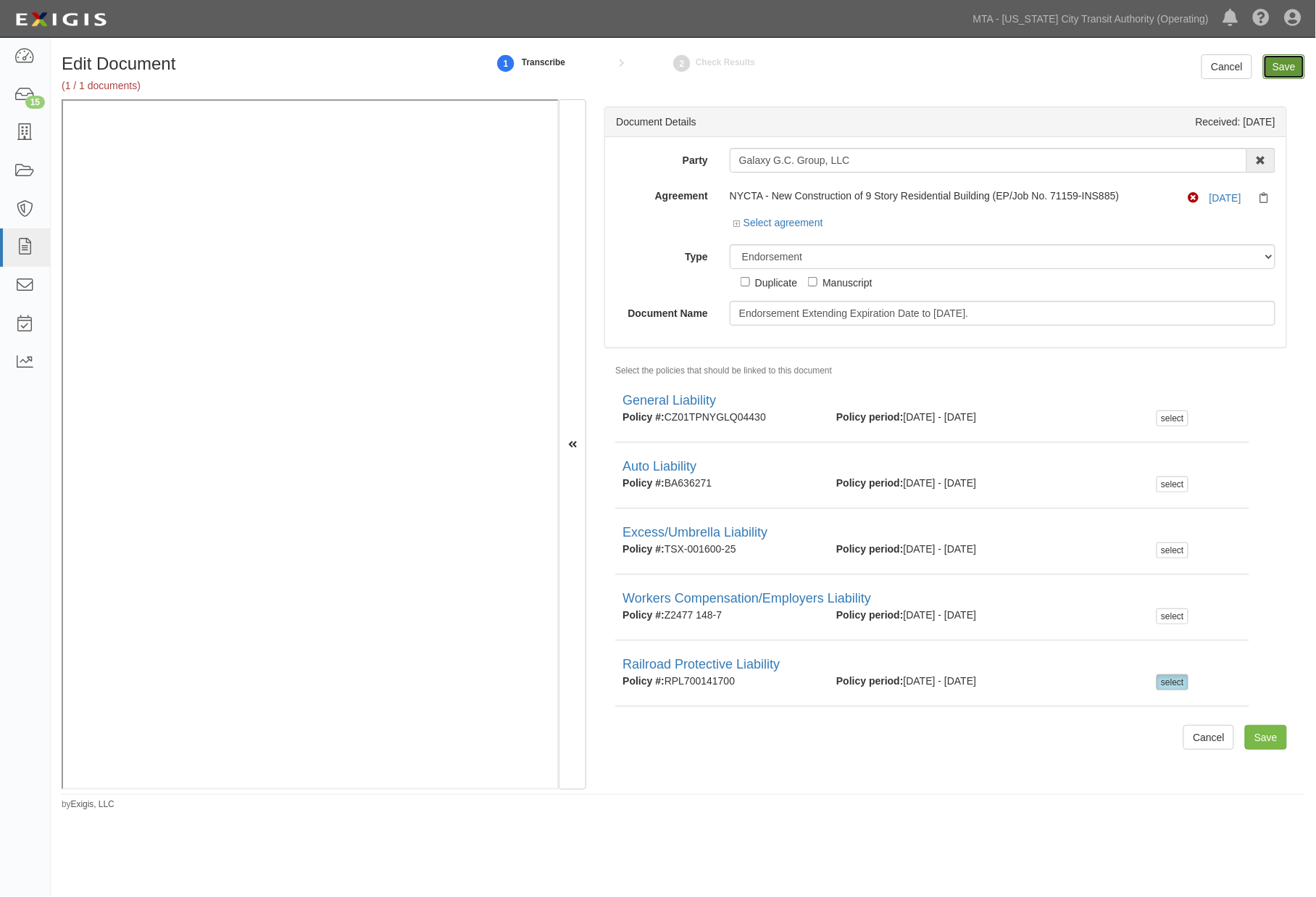
click at [1281, 67] on input "Save" at bounding box center [1283, 66] width 42 height 24
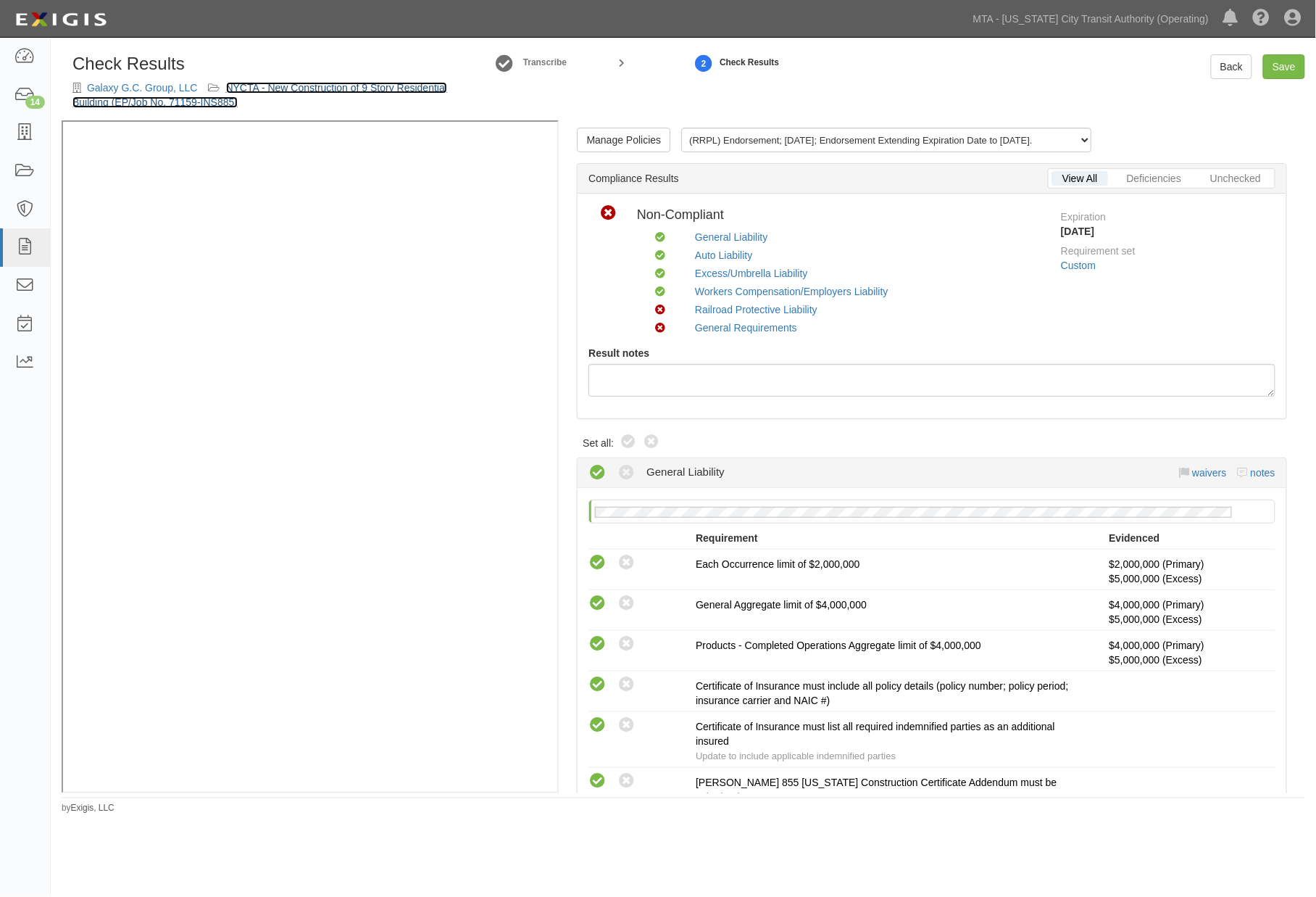
click at [400, 89] on link "NYCTA - New Construction of 9 Story Residential Building (EP/Job No. 71159-INS8…" at bounding box center [260, 95] width 375 height 26
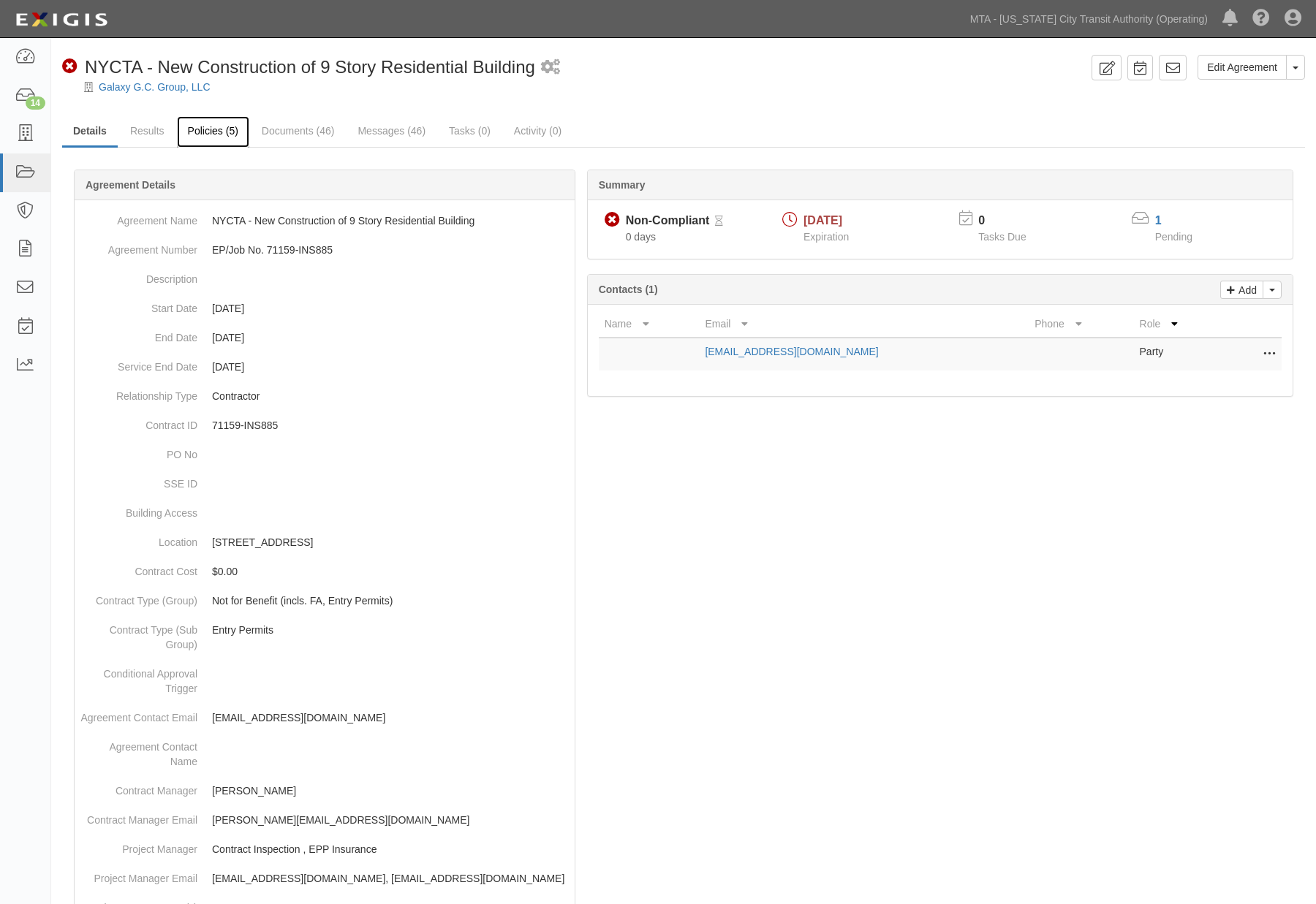
click at [221, 130] on link "Policies (5)" at bounding box center [212, 132] width 72 height 31
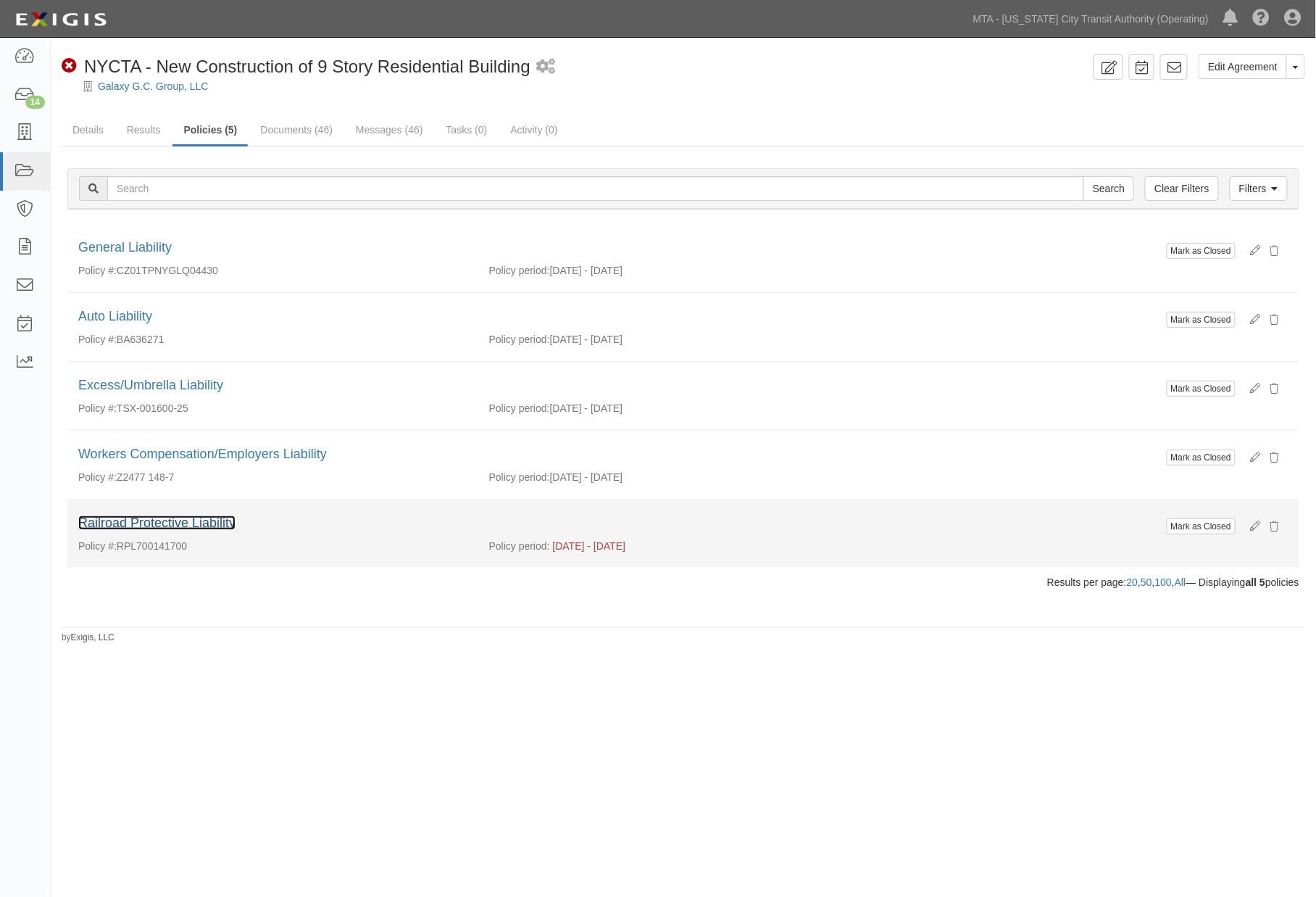
click at [179, 524] on link "Railroad Protective Liability" at bounding box center [157, 523] width 158 height 15
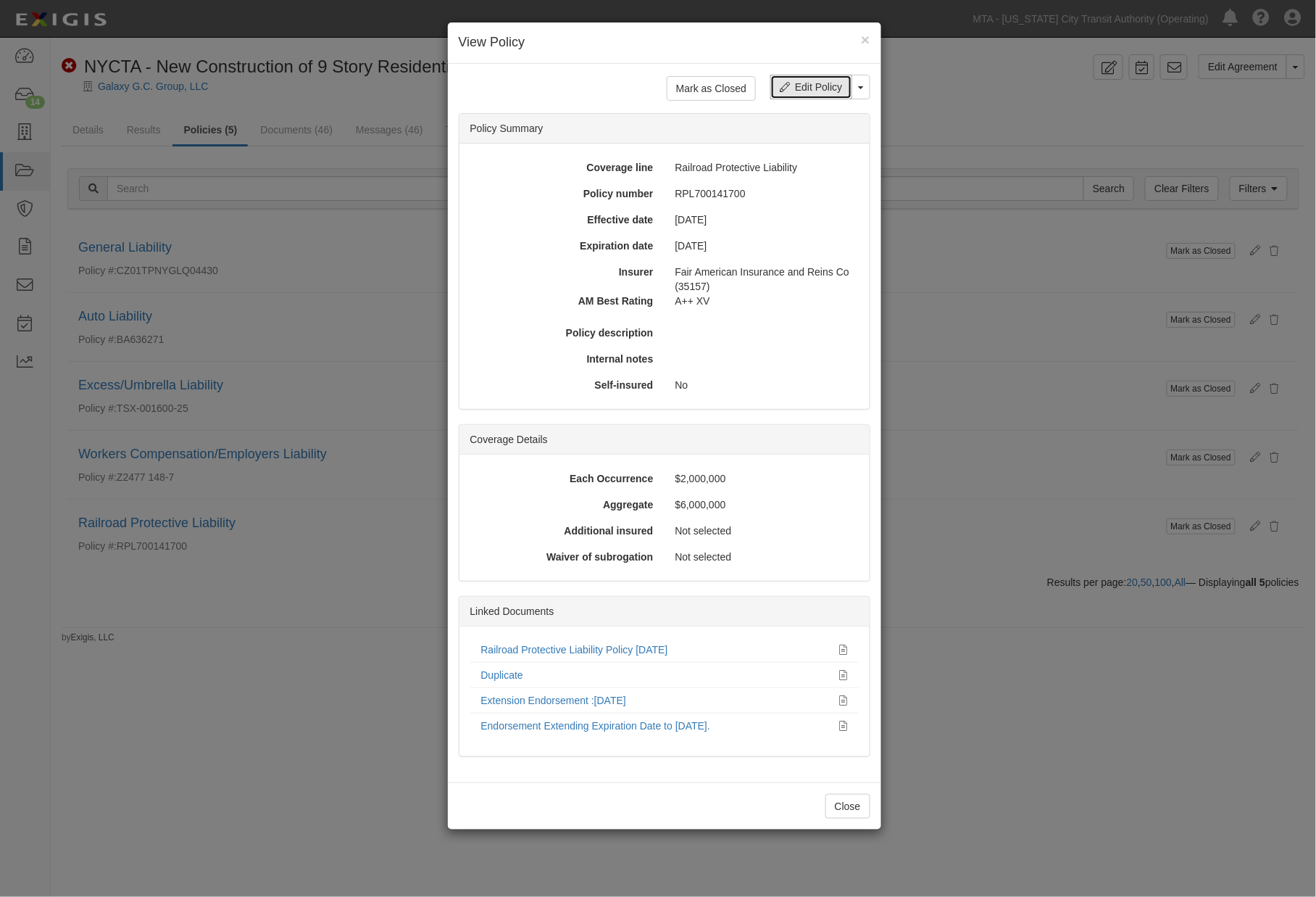
click at [803, 92] on link "Edit Policy" at bounding box center [811, 87] width 81 height 24
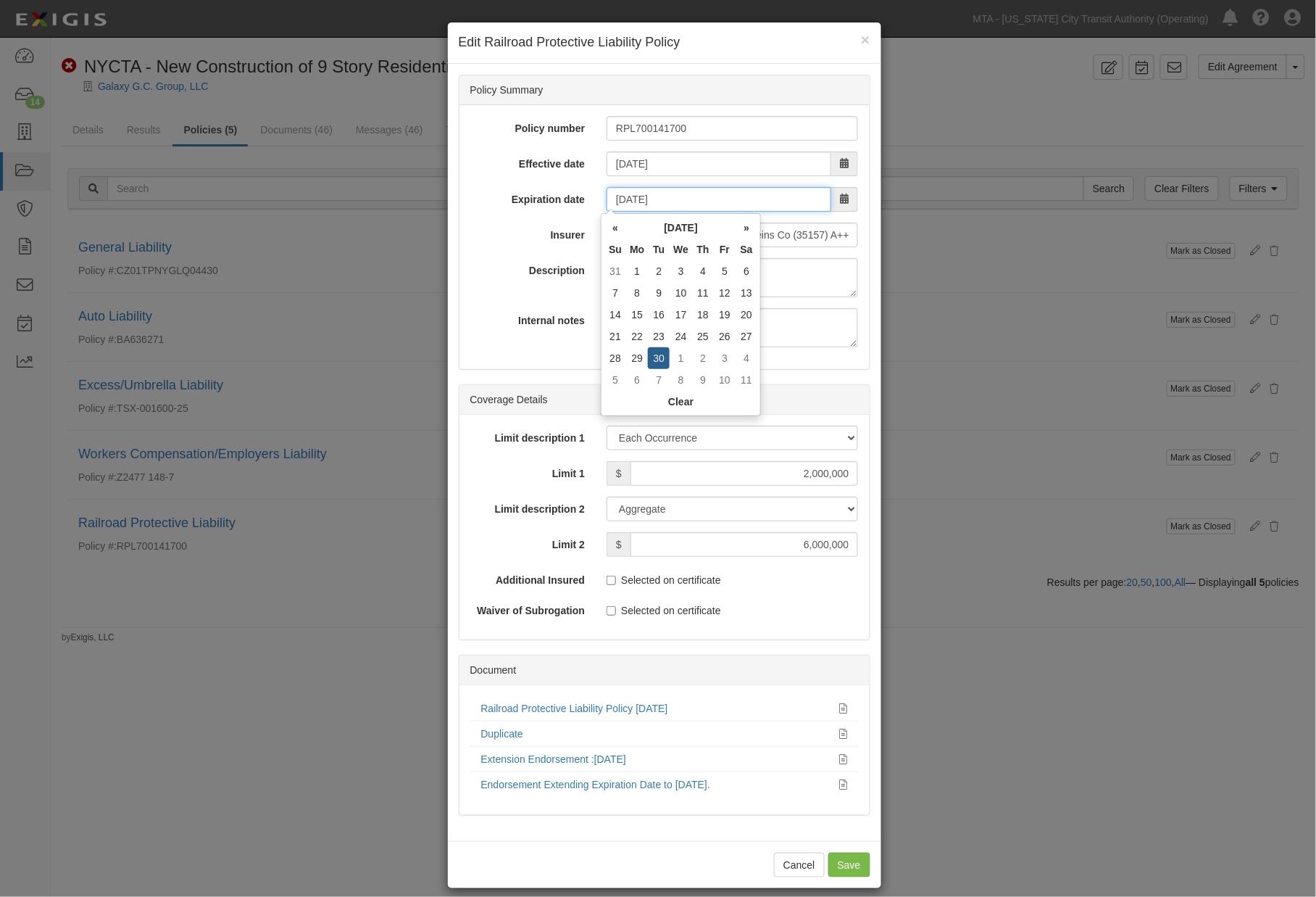
drag, startPoint x: 628, startPoint y: 197, endPoint x: 529, endPoint y: 197, distance: 99.0
click at [529, 197] on div "Expiration date 09/30/2025" at bounding box center [665, 200] width 410 height 24
type input "11/30/2025"
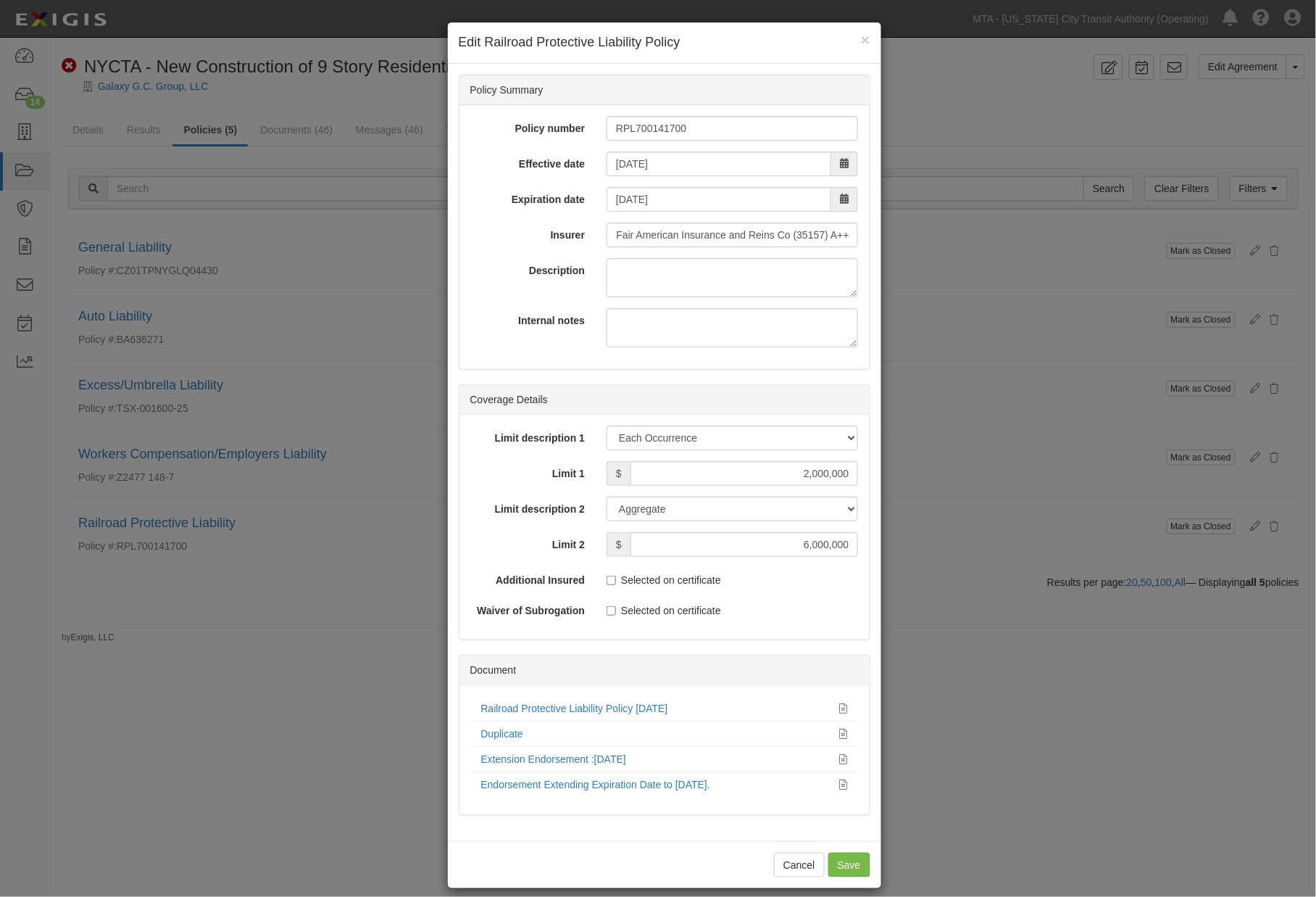
click at [469, 263] on label "Description" at bounding box center [528, 268] width 137 height 20
click at [607, 263] on textarea "Description" at bounding box center [733, 278] width 252 height 39
click at [843, 865] on input "Save" at bounding box center [849, 864] width 42 height 24
type input "2000000"
type input "6000000"
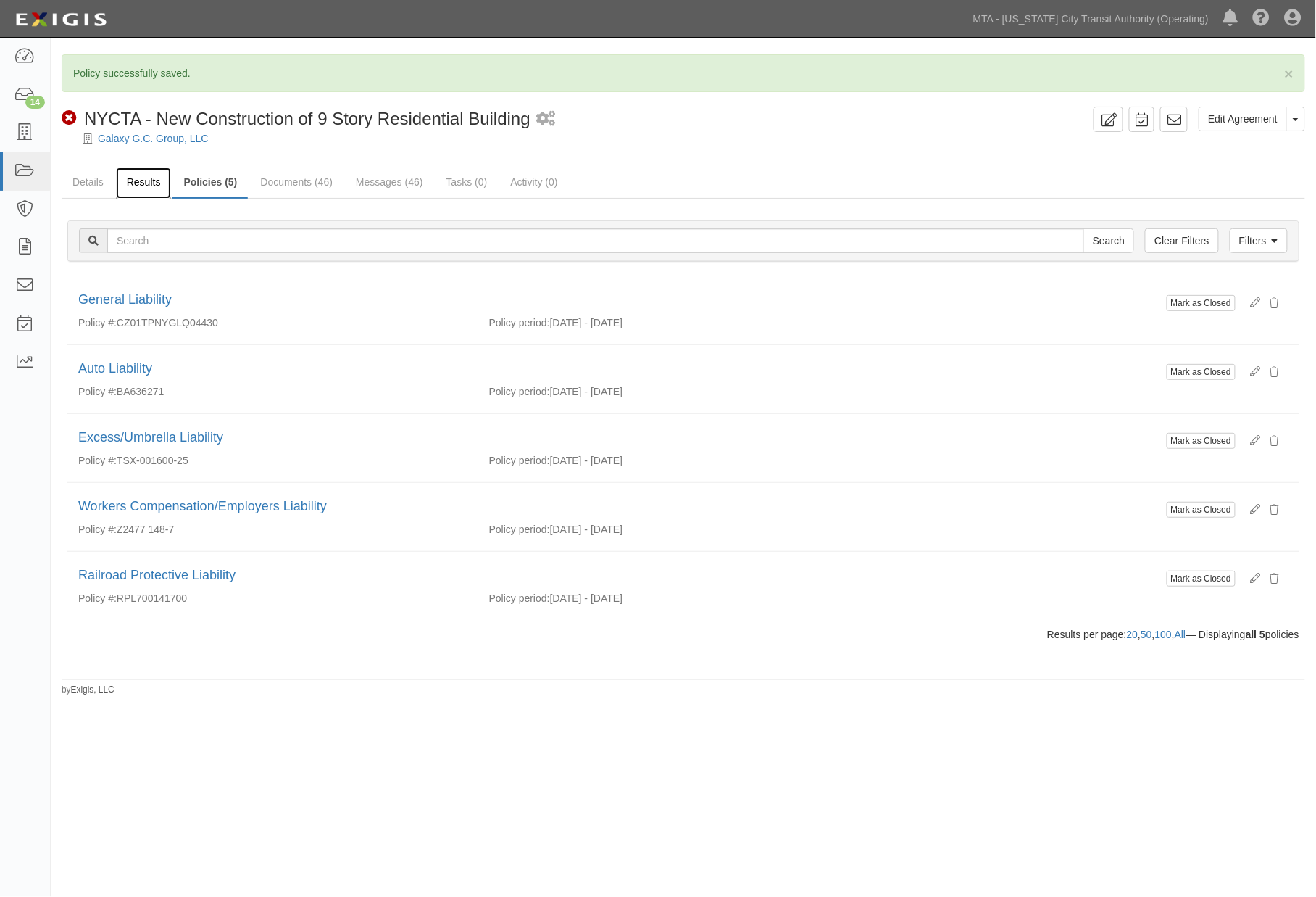
click at [135, 182] on link "Results" at bounding box center [144, 183] width 56 height 31
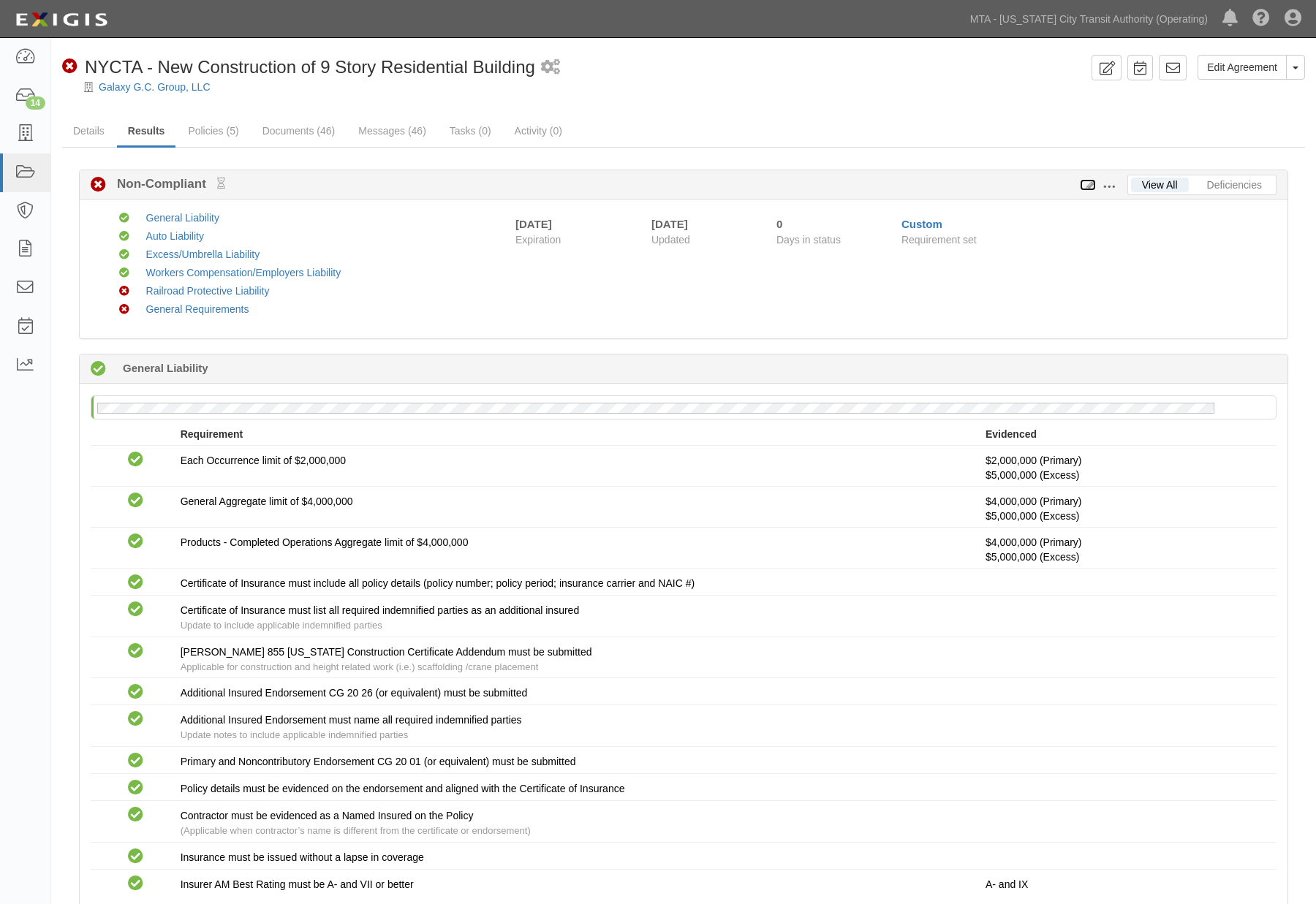
click at [1083, 186] on icon at bounding box center [1088, 185] width 16 height 10
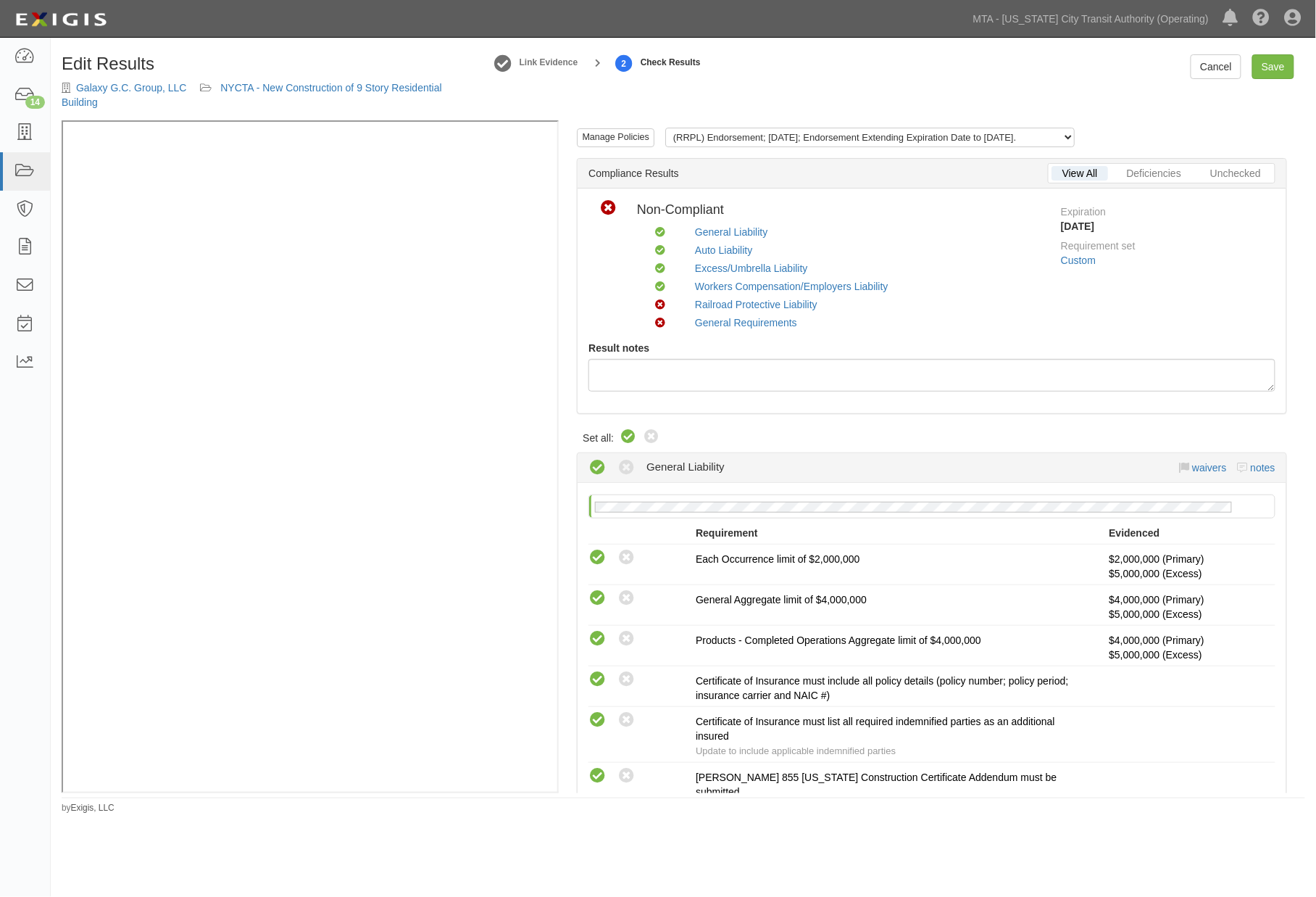
click at [629, 434] on icon at bounding box center [628, 437] width 18 height 18
radio input "true"
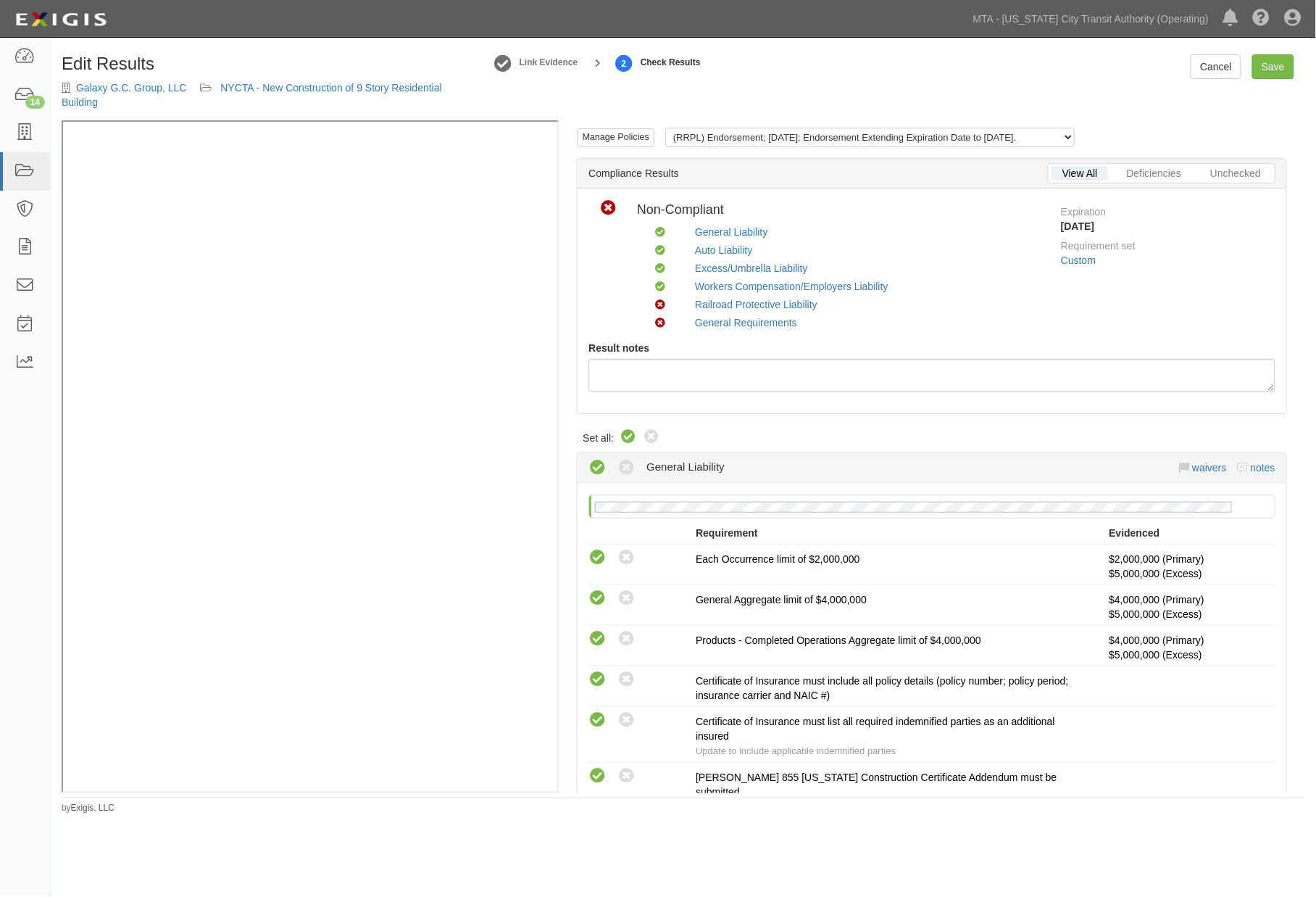
radio input "true"
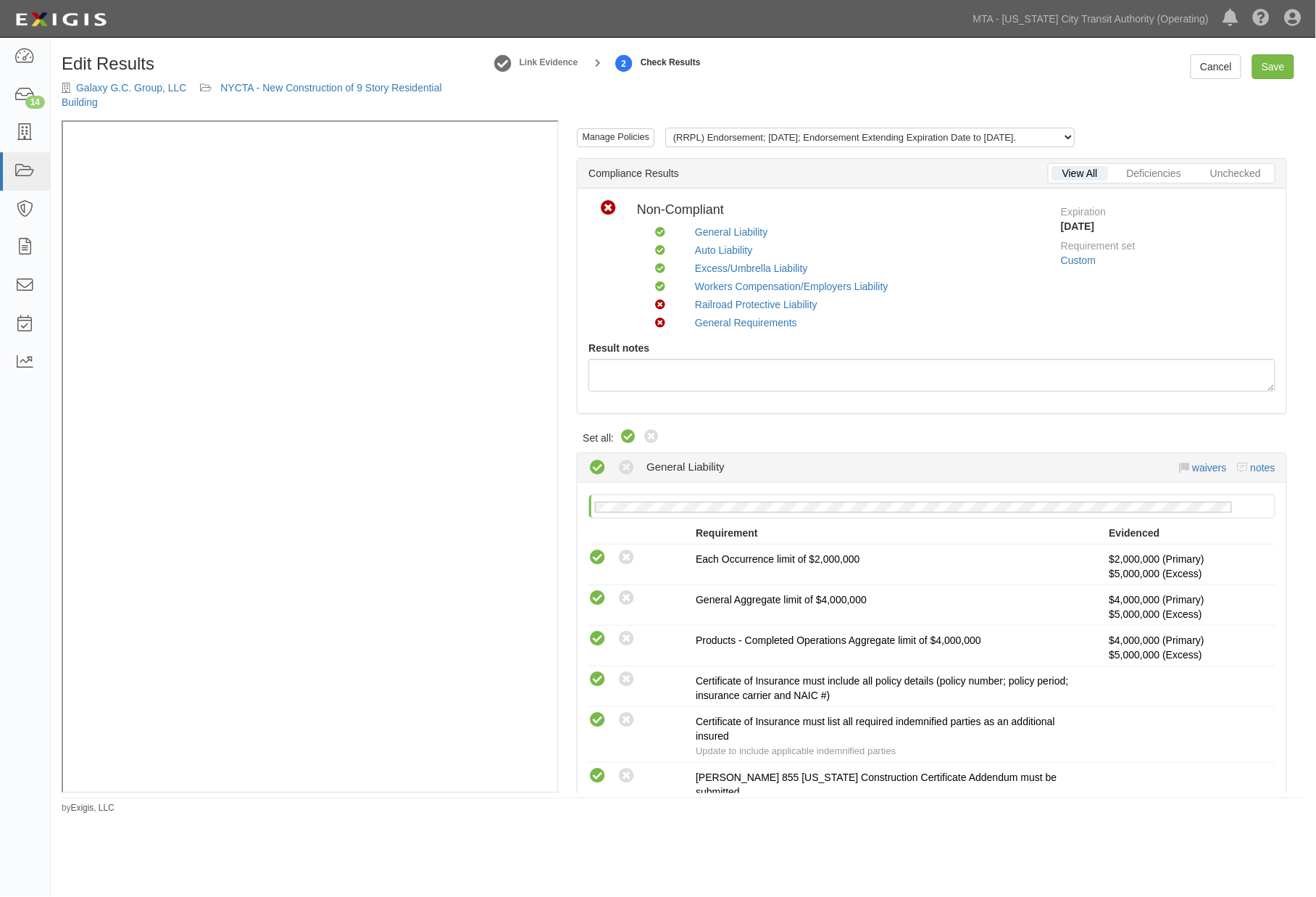
radio input "true"
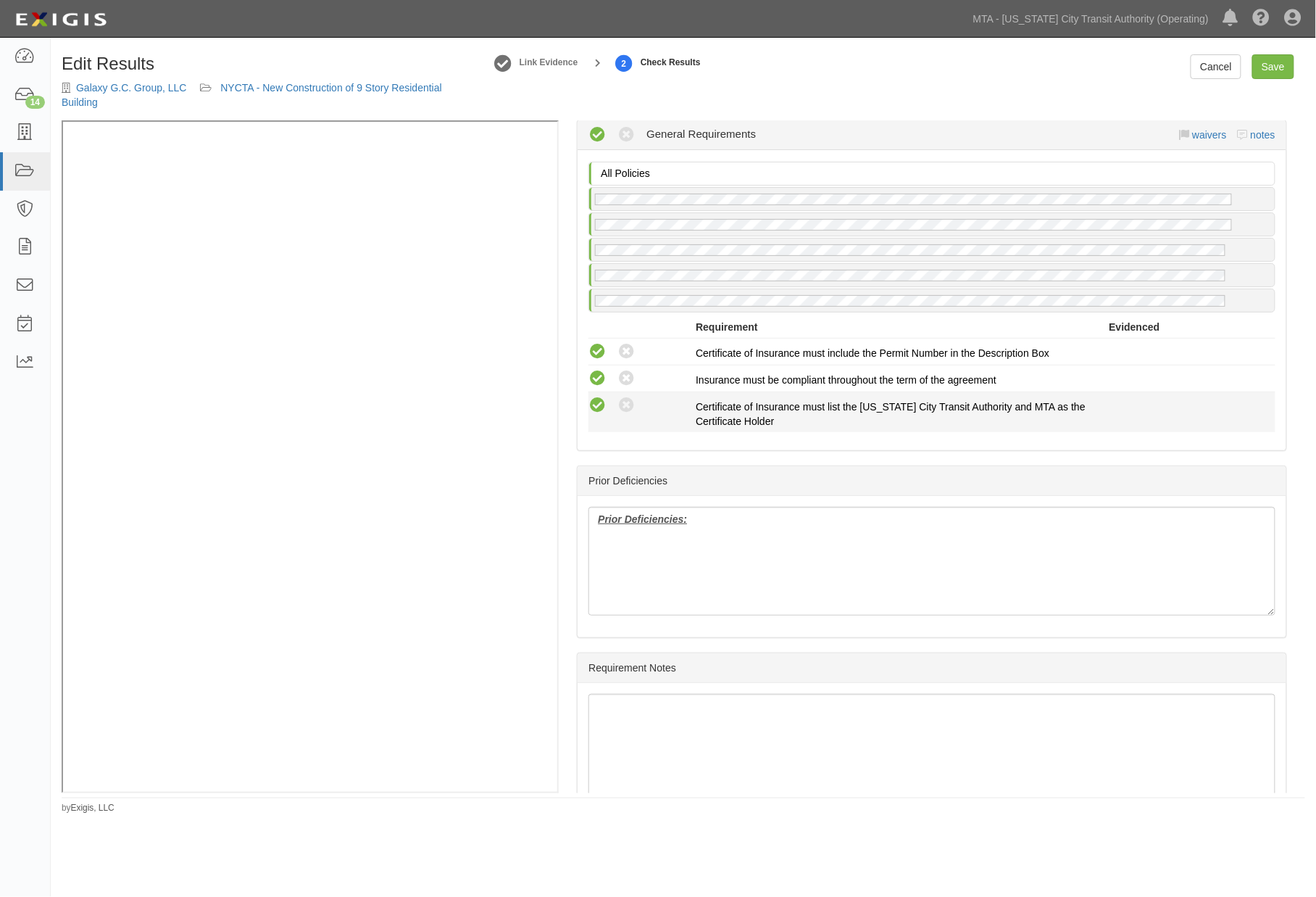
scroll to position [2453, 0]
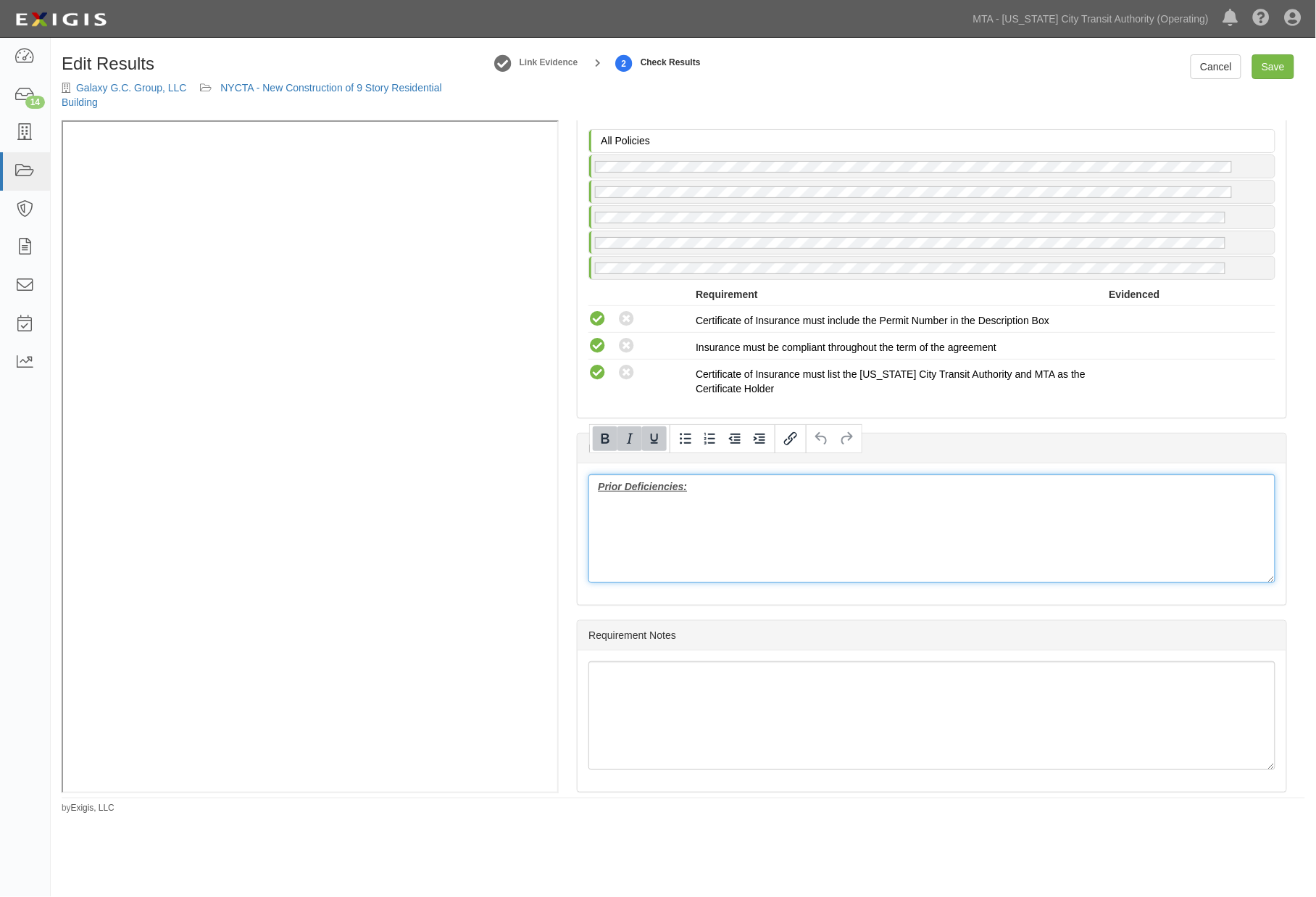
click at [619, 481] on b "Prior Deficiencies:" at bounding box center [643, 487] width 89 height 11
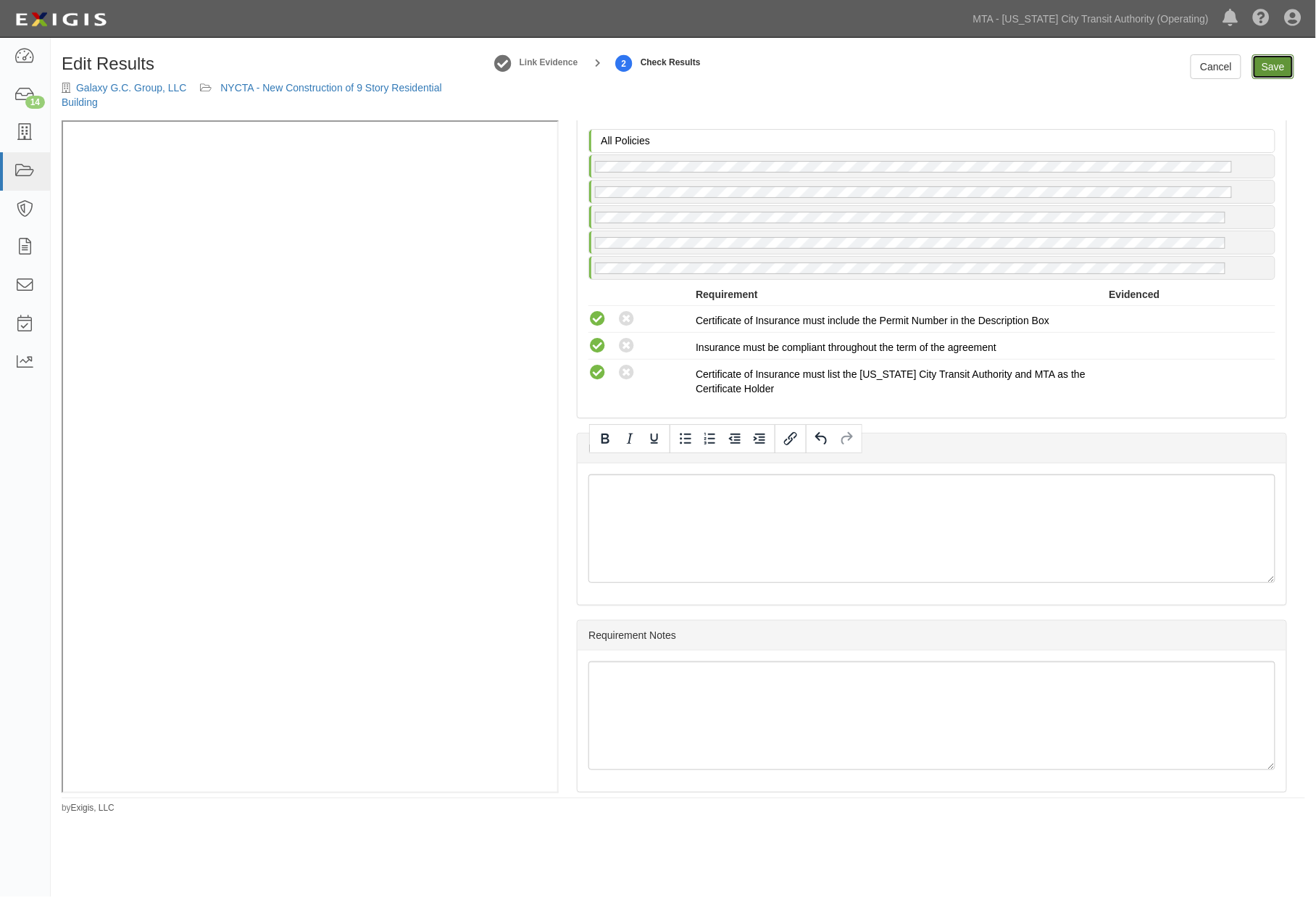
click at [1287, 62] on link "Save" at bounding box center [1273, 66] width 42 height 24
radio input "true"
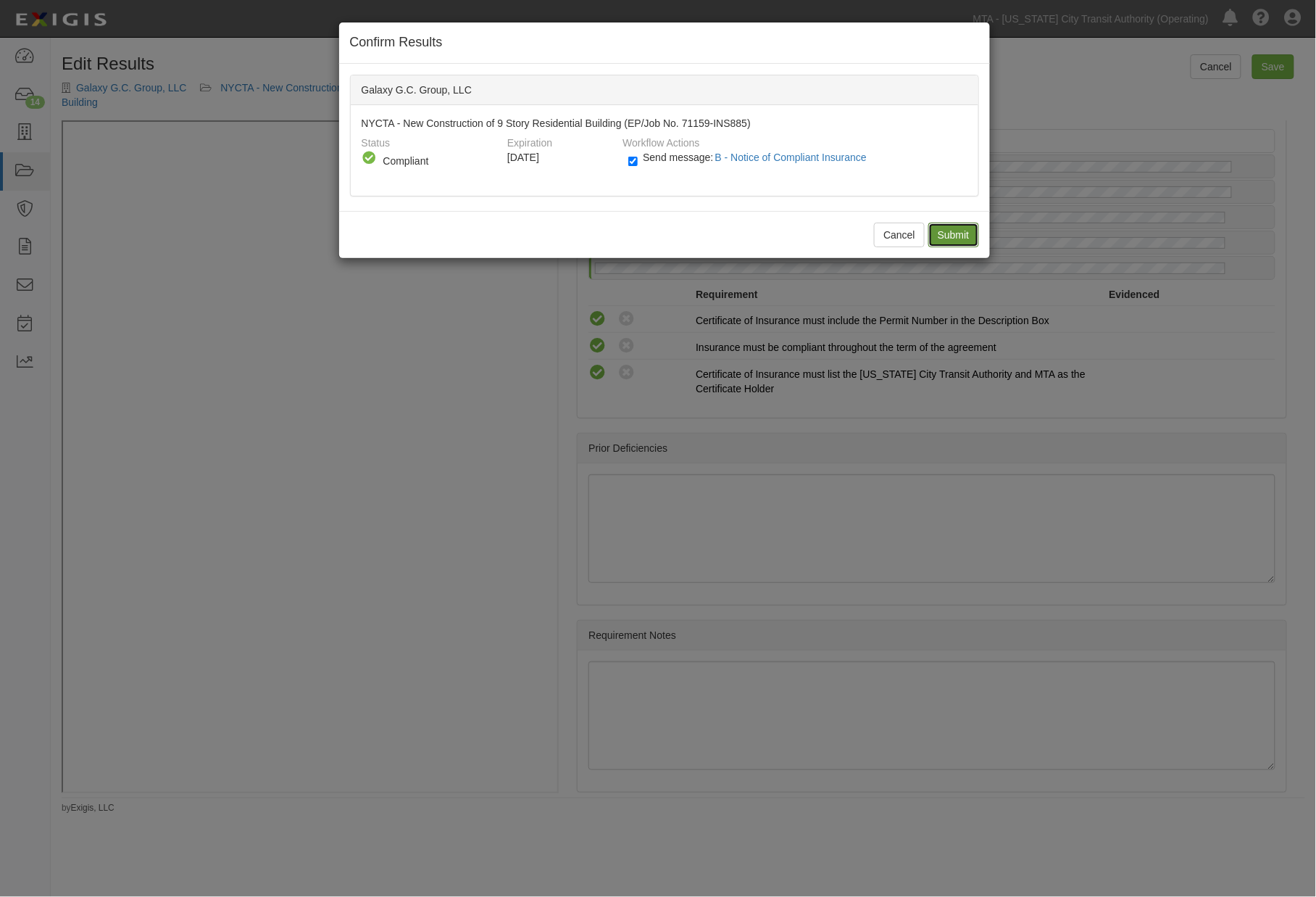
click at [952, 228] on input "Submit" at bounding box center [953, 235] width 50 height 24
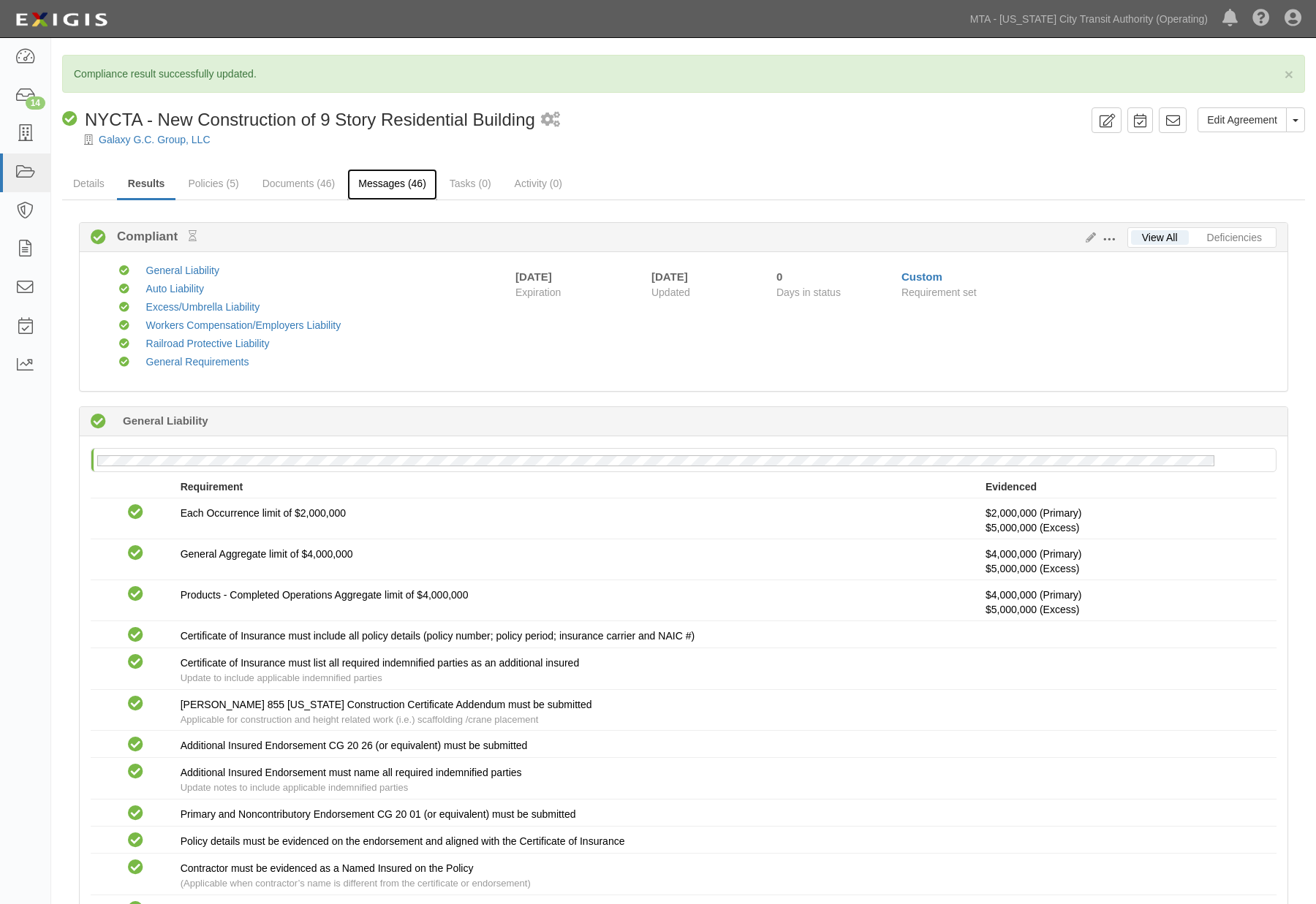
click at [404, 187] on link "Messages (46)" at bounding box center [392, 184] width 90 height 31
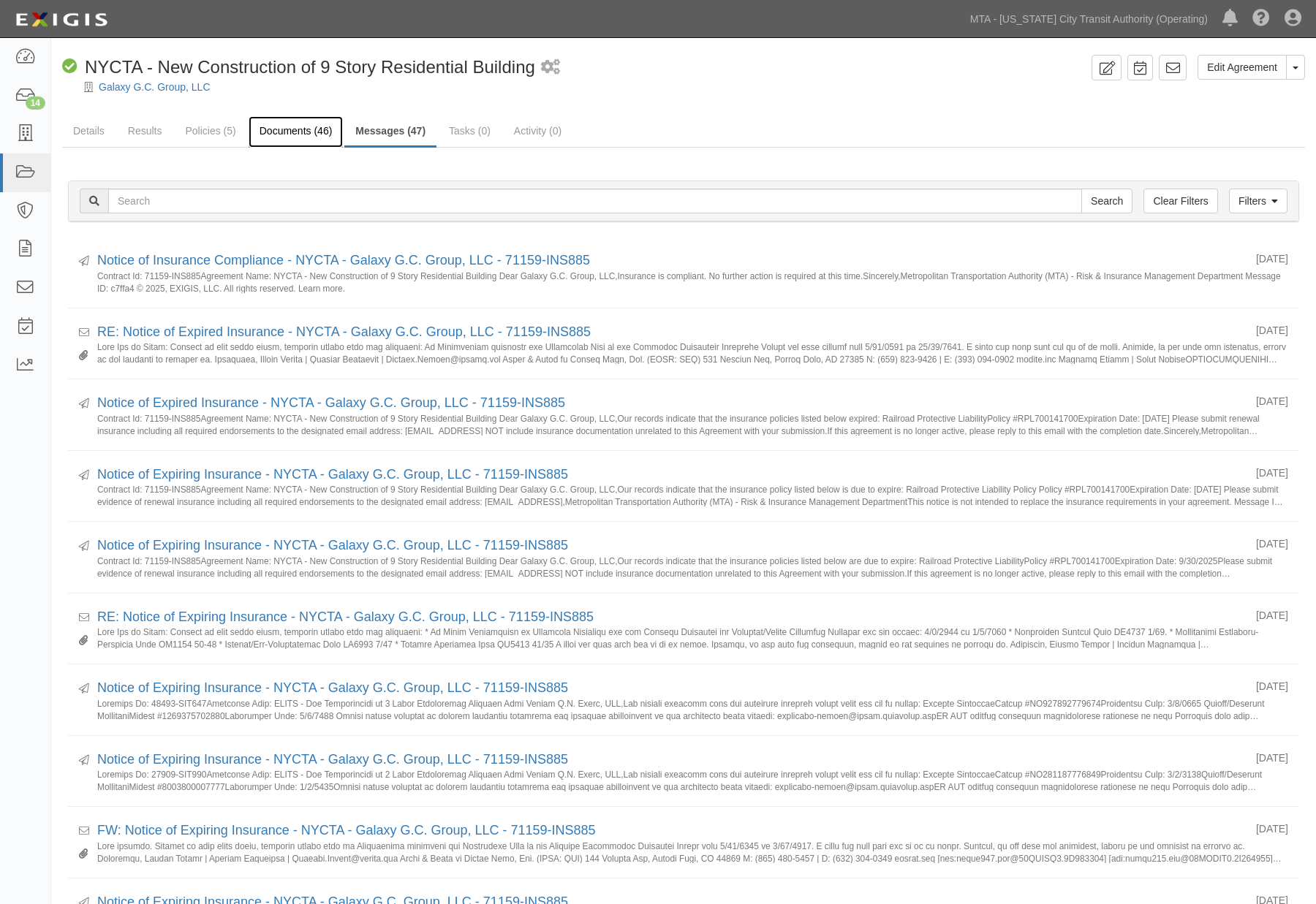
click at [297, 130] on link "Documents (46)" at bounding box center [295, 132] width 95 height 31
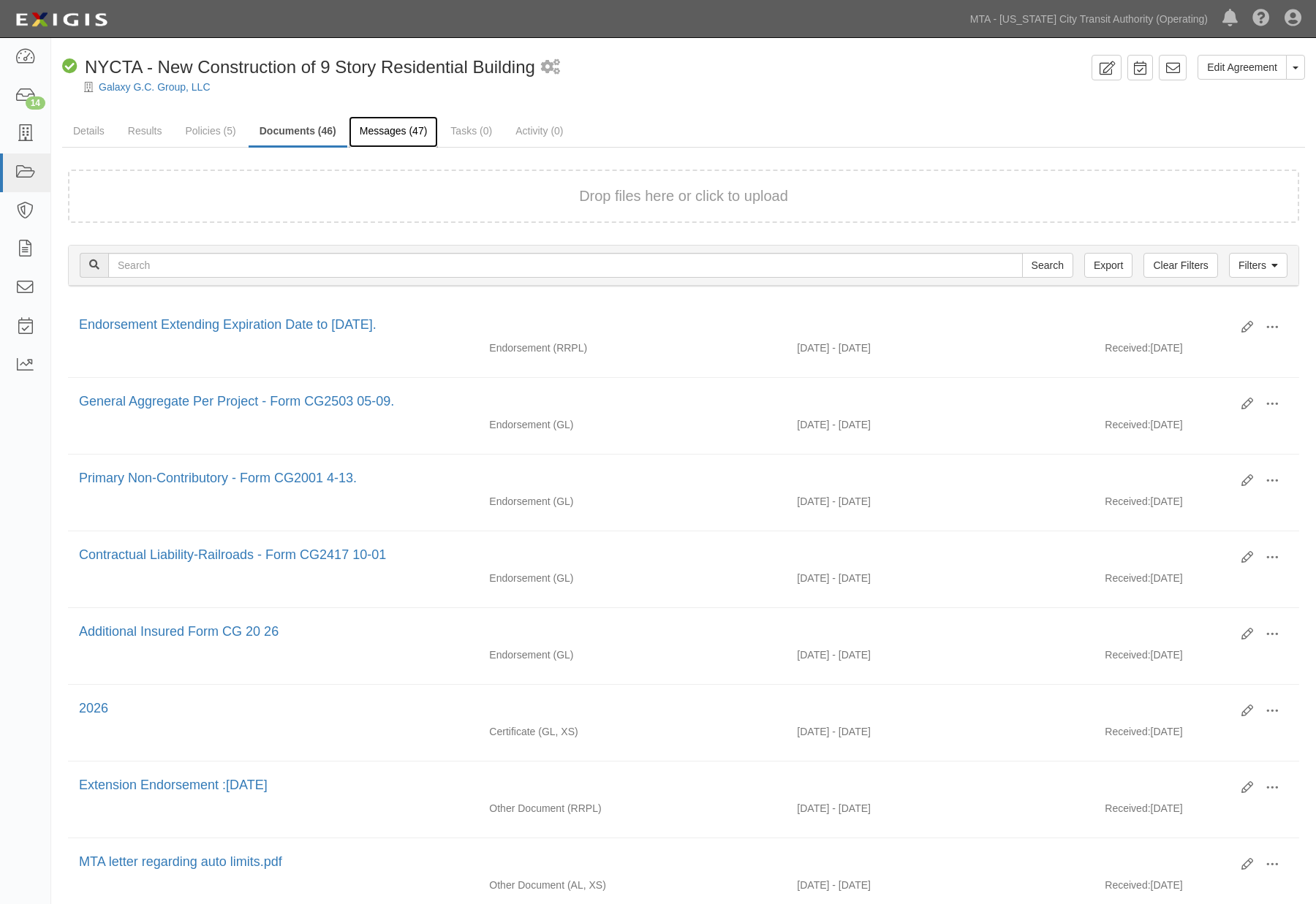
click at [376, 127] on link "Messages (47)" at bounding box center [394, 132] width 90 height 31
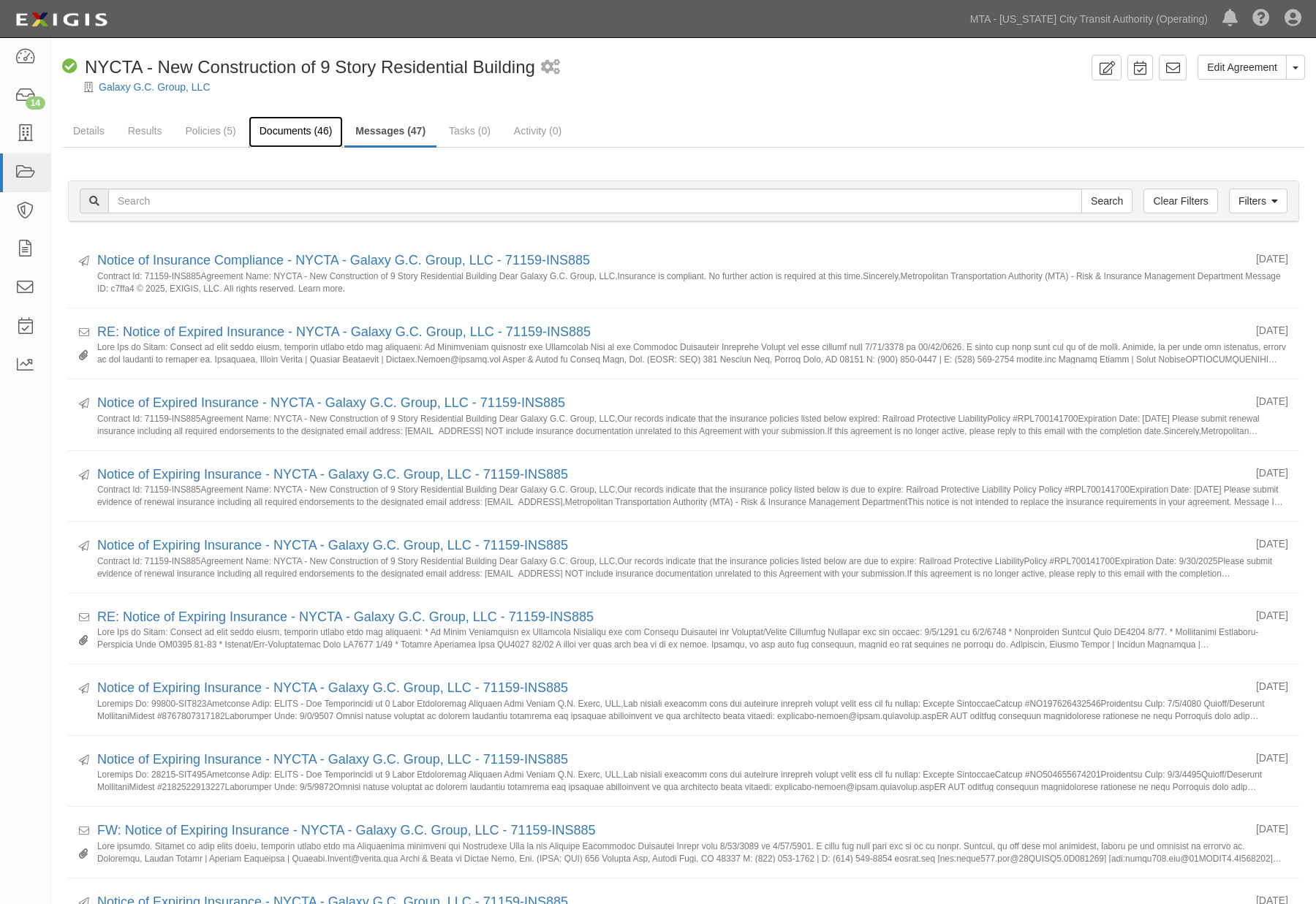
click at [304, 126] on link "Documents (46)" at bounding box center [295, 132] width 95 height 31
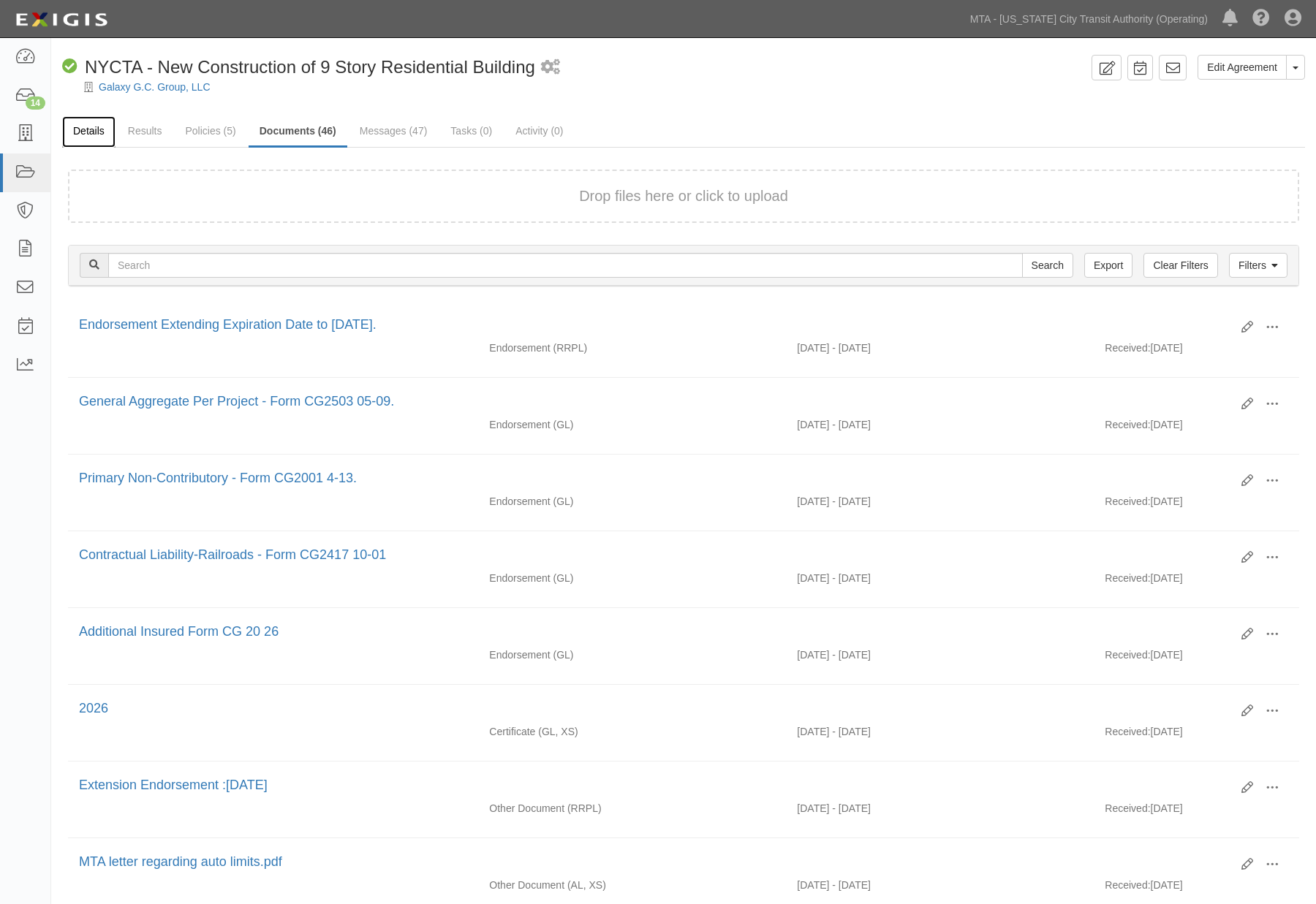
click at [84, 130] on link "Details" at bounding box center [88, 132] width 54 height 31
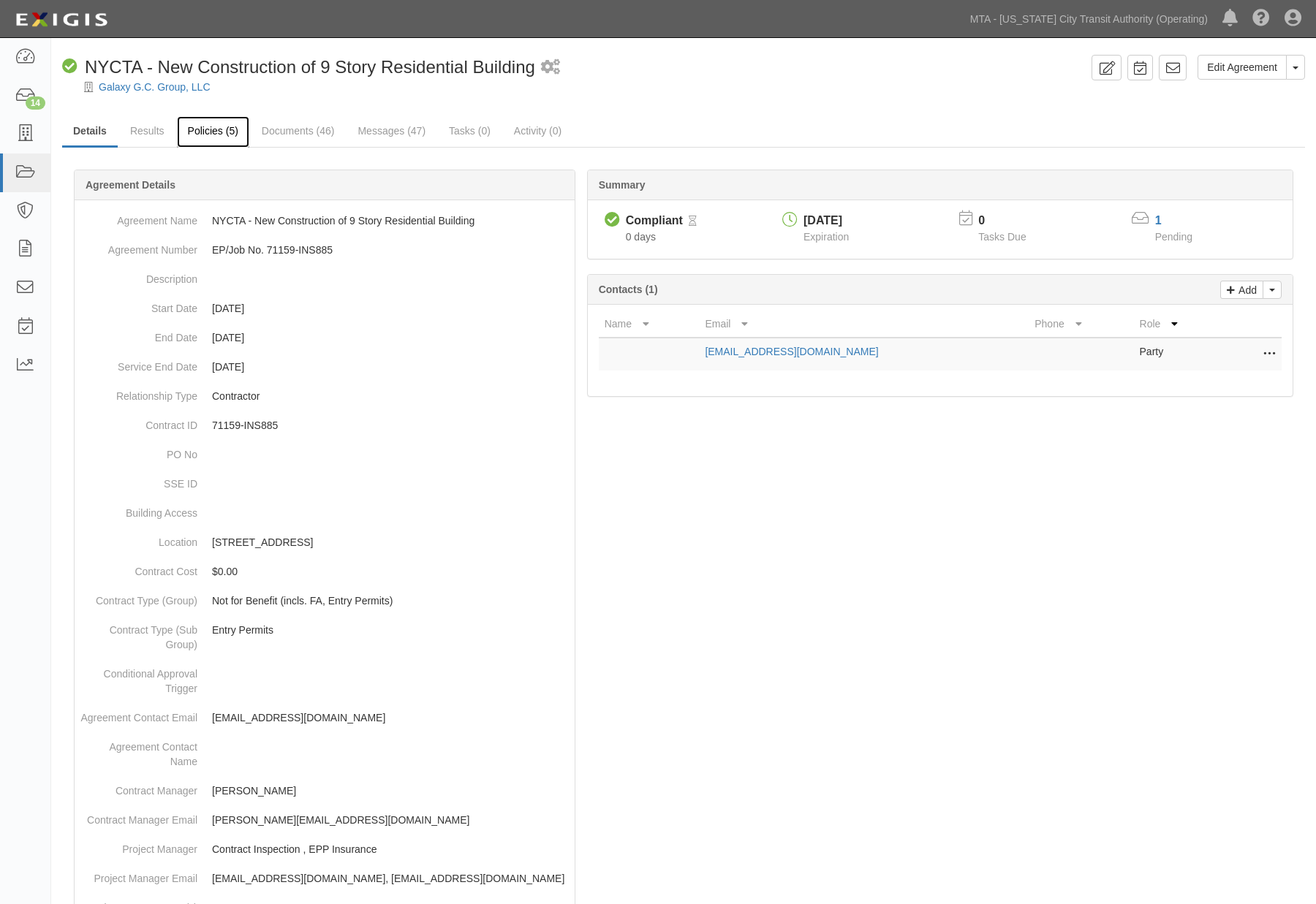
click at [196, 126] on link "Policies (5)" at bounding box center [212, 132] width 72 height 31
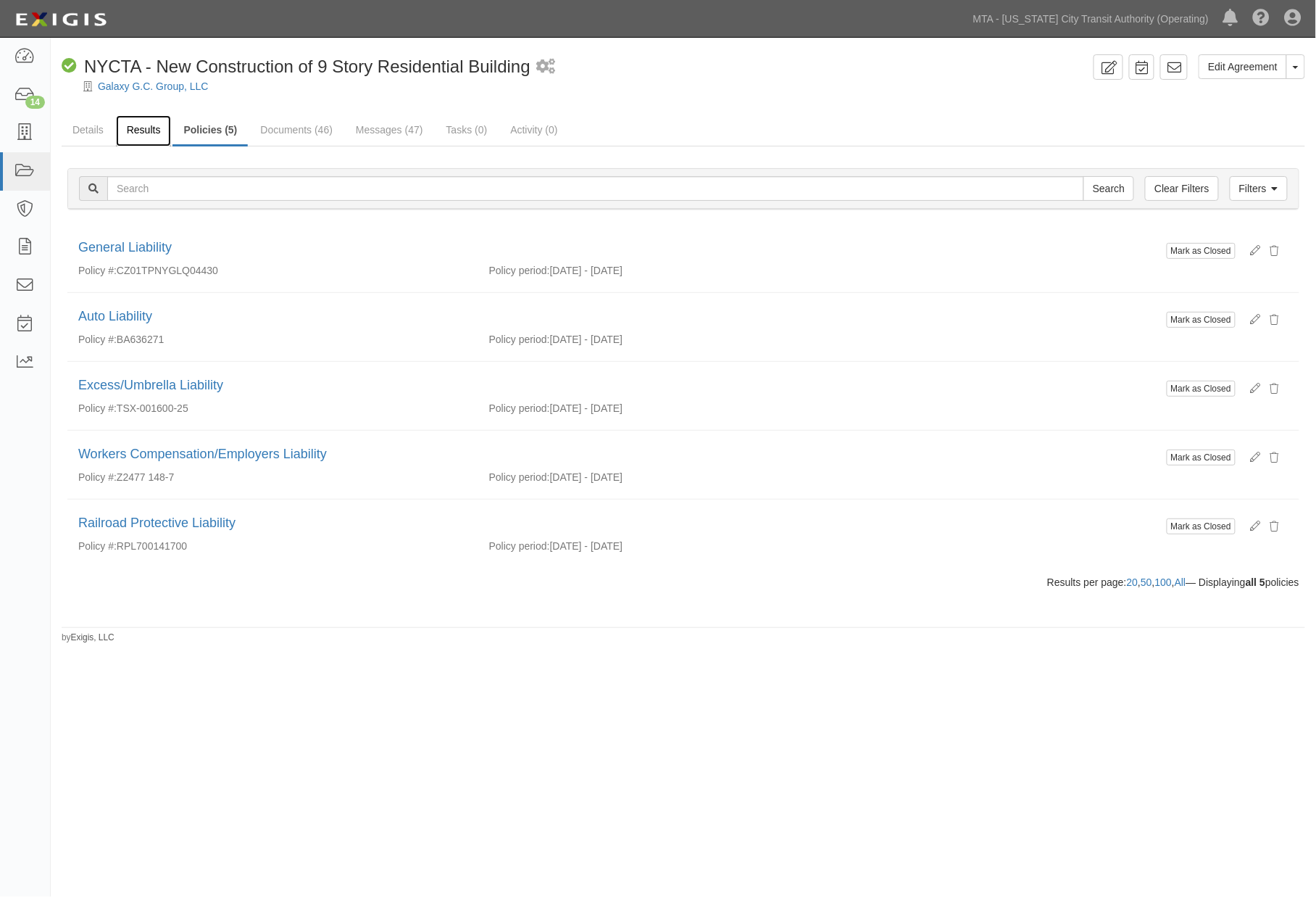
click at [139, 129] on link "Results" at bounding box center [144, 131] width 56 height 31
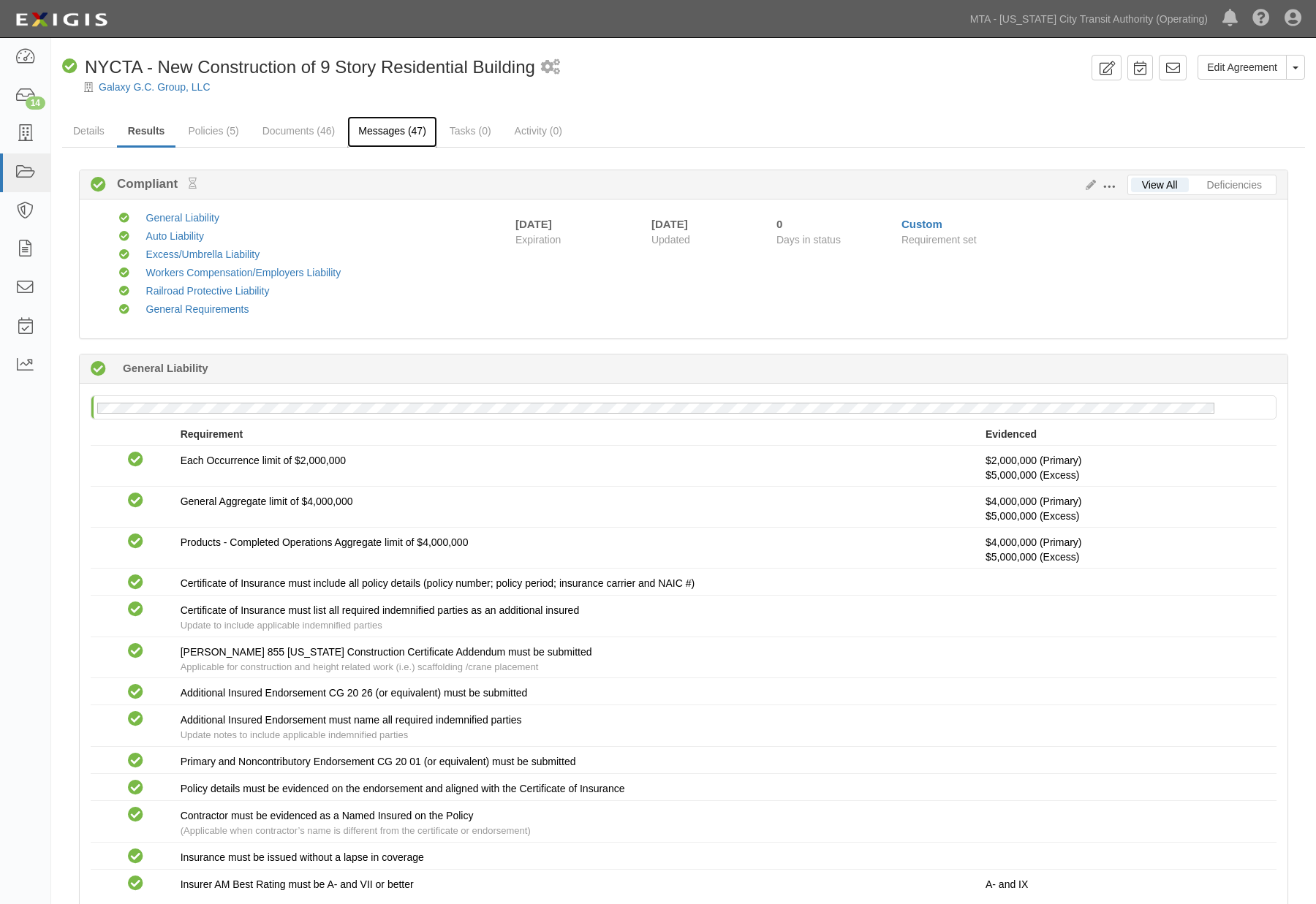
click at [389, 133] on link "Messages (47)" at bounding box center [392, 132] width 90 height 31
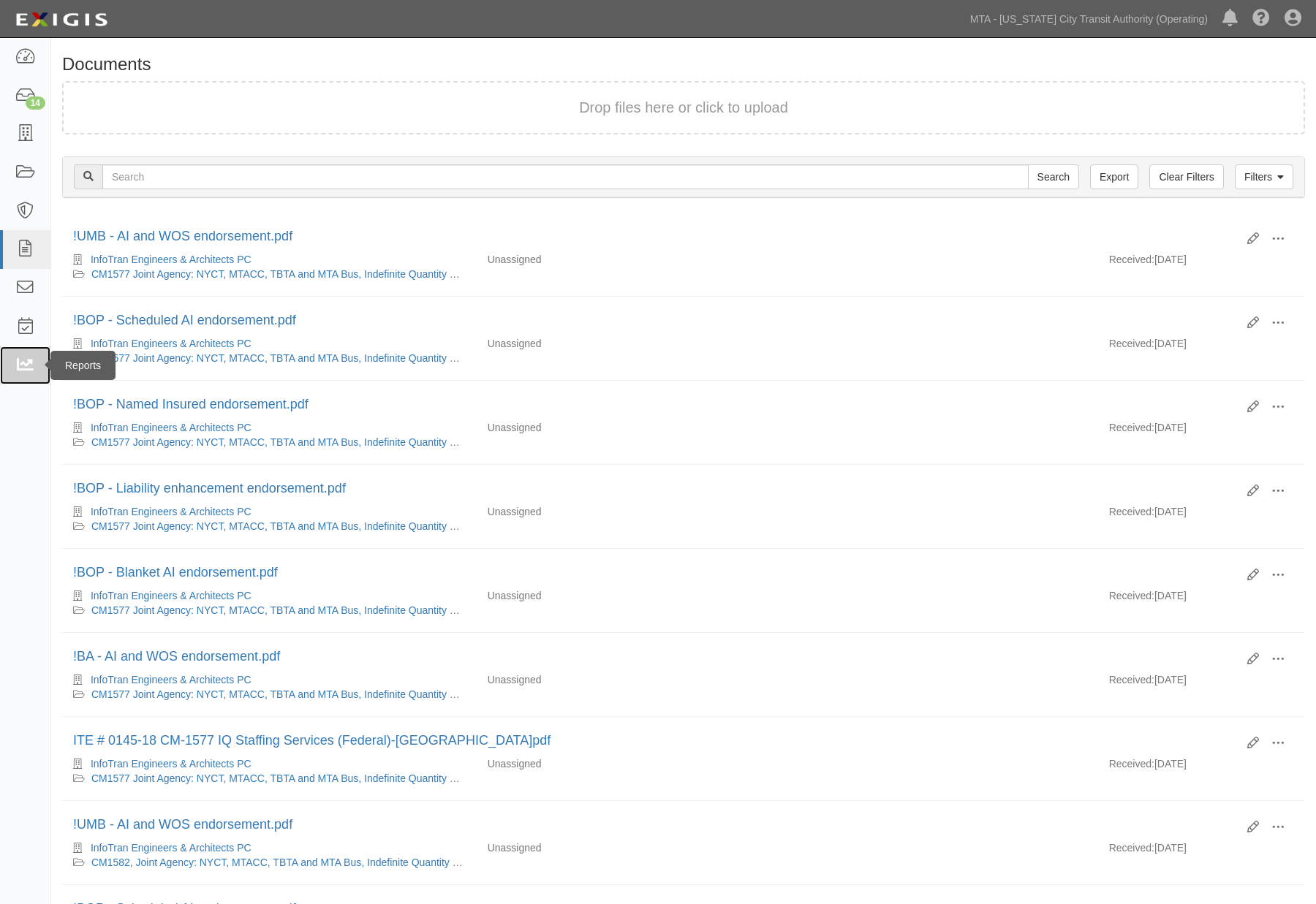
click at [19, 366] on icon at bounding box center [25, 366] width 21 height 17
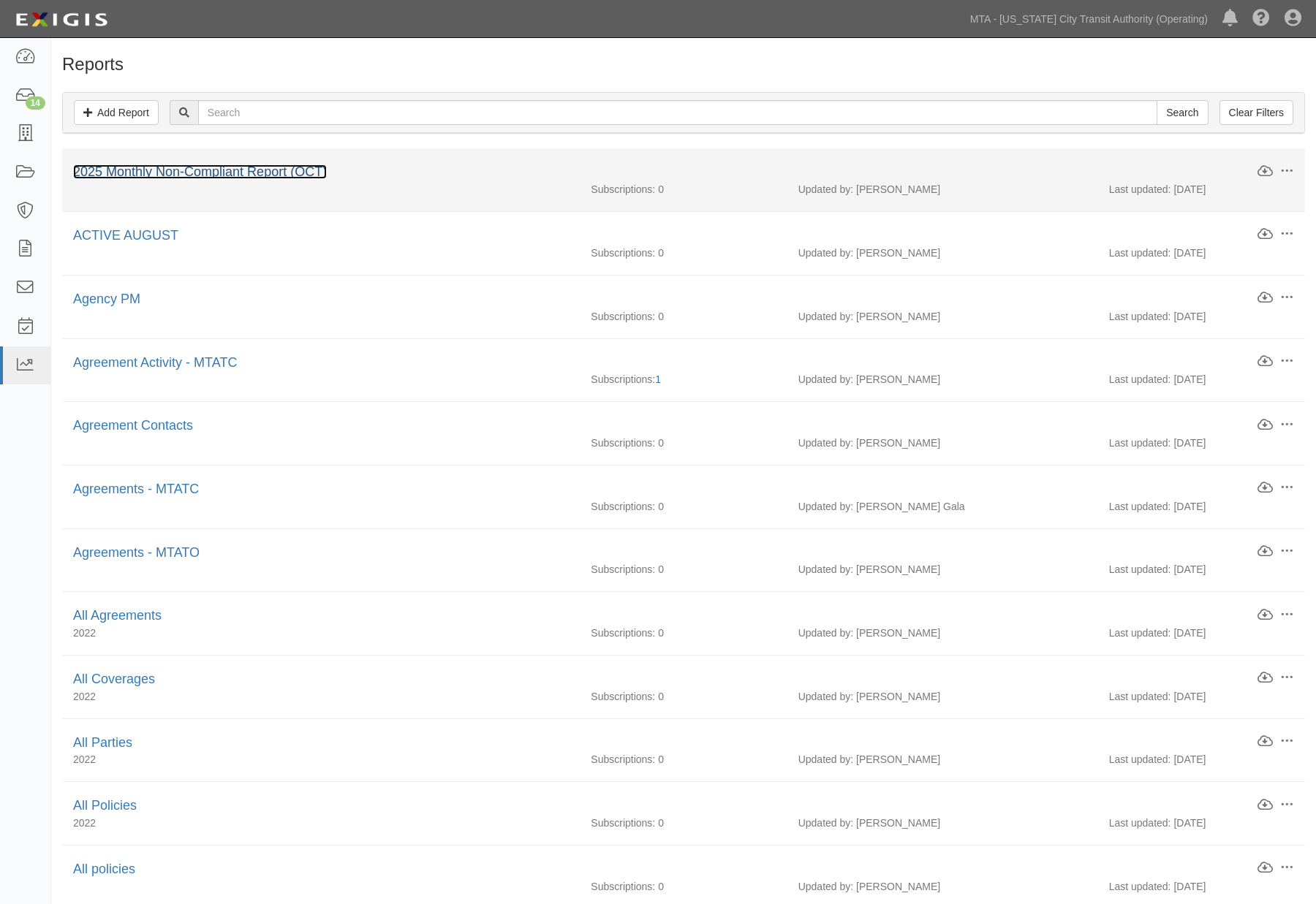
click at [212, 172] on link "2025 Monthly Non-Compliant Report (OCT)" at bounding box center [200, 172] width 254 height 15
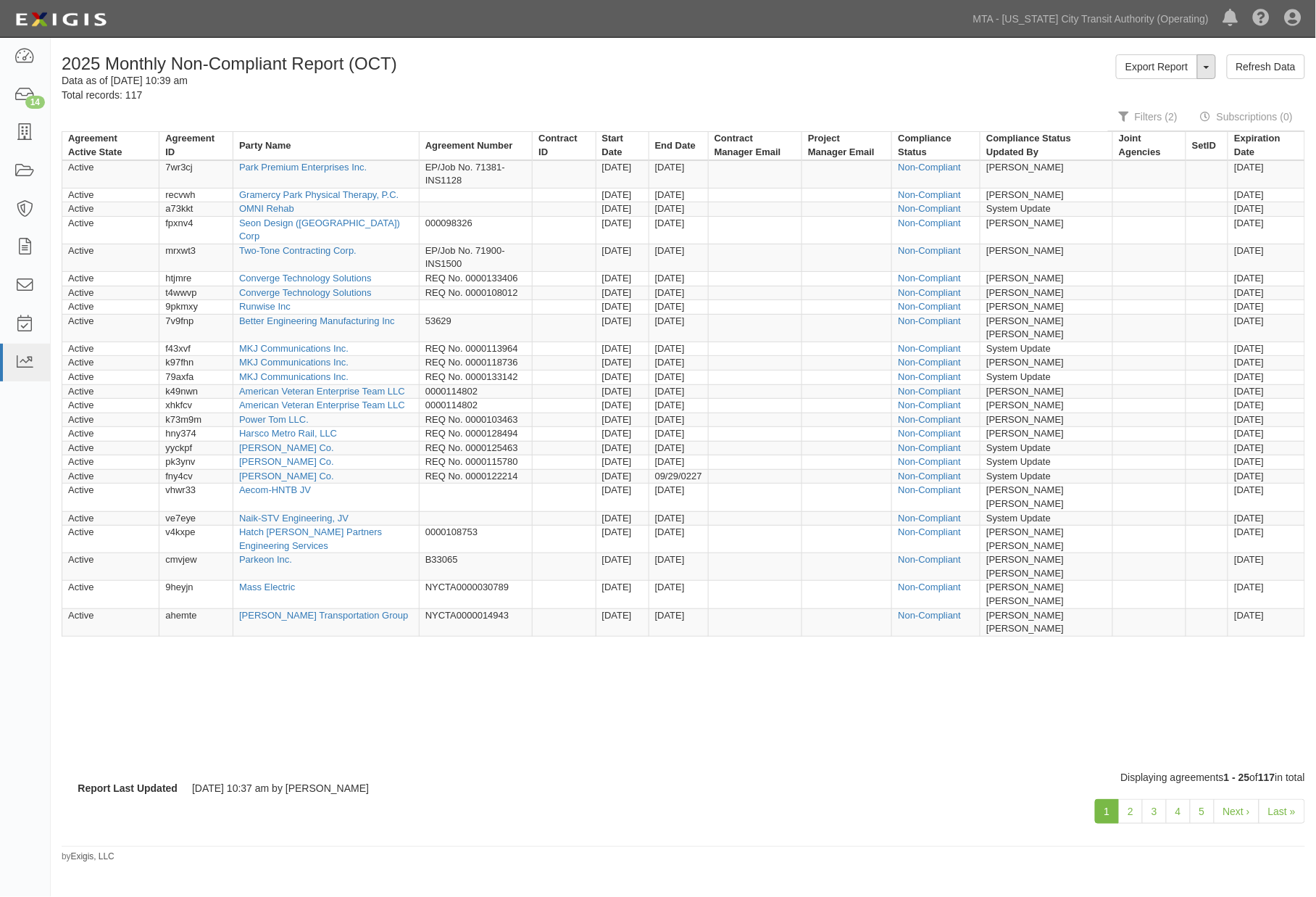
click at [1204, 74] on button "ToggleReportDropdown" at bounding box center [1207, 66] width 19 height 24
click at [1153, 90] on link "Edit Report" at bounding box center [1173, 94] width 115 height 19
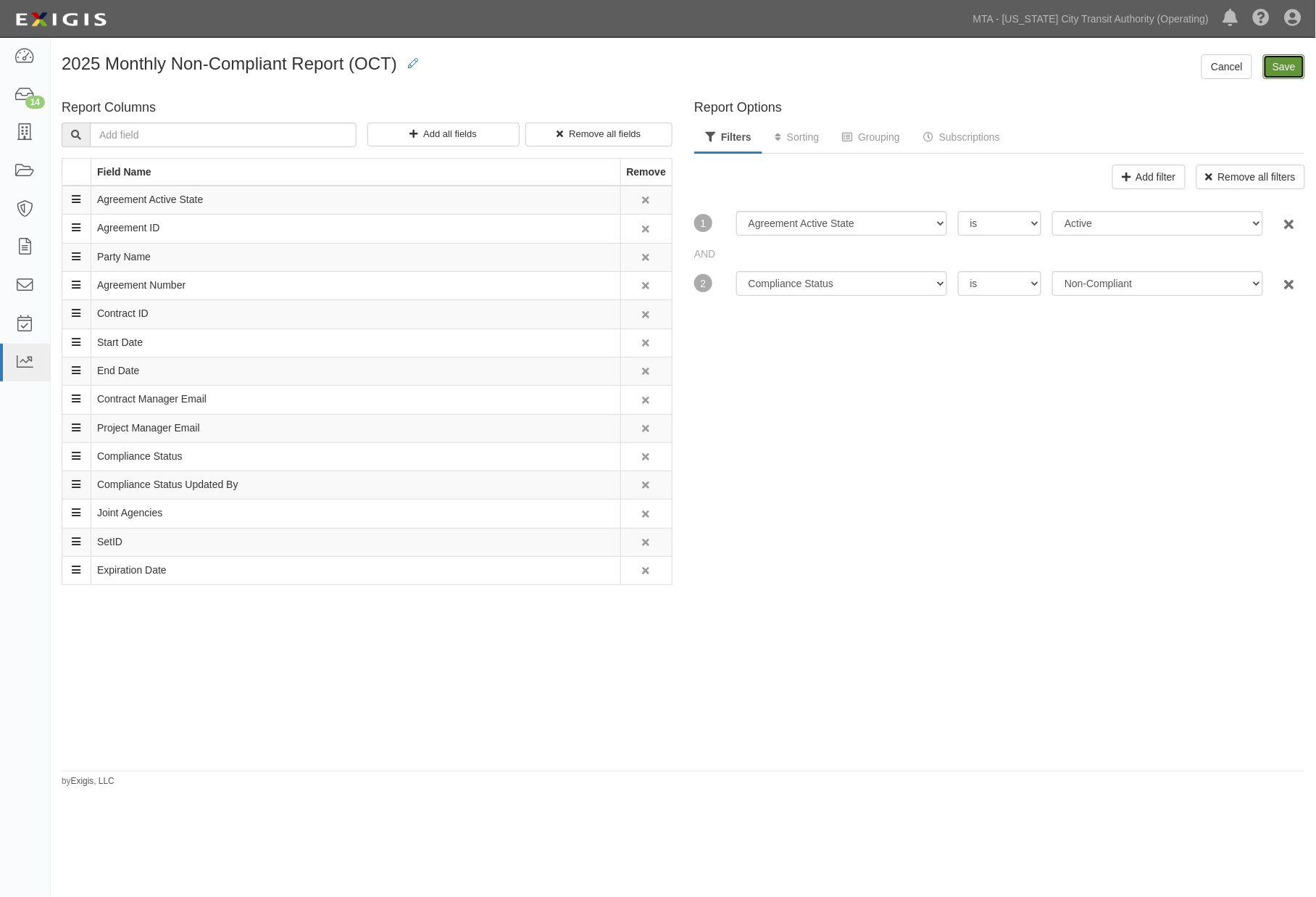
click at [1291, 69] on input "Save" at bounding box center [1283, 66] width 42 height 24
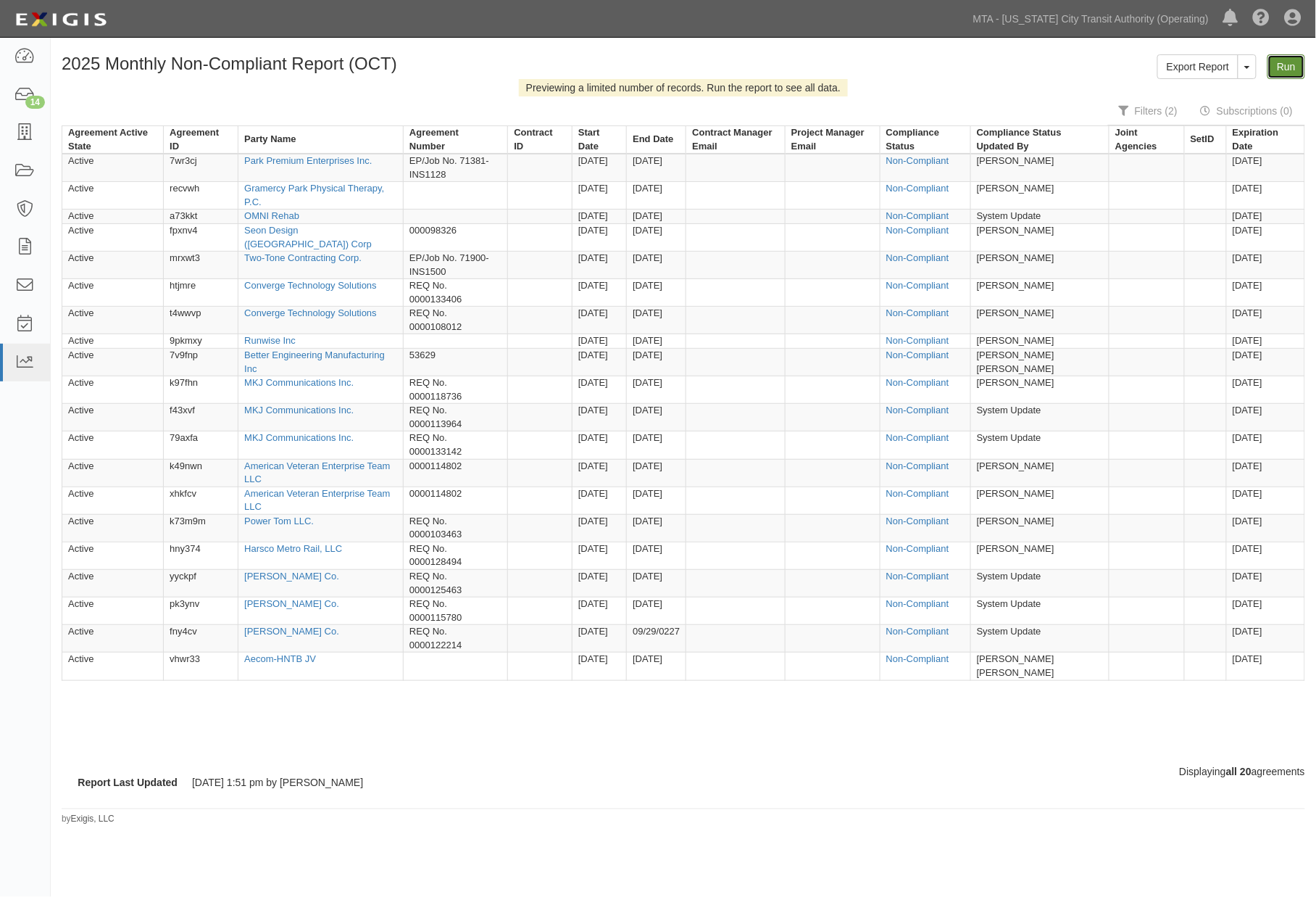
click at [1293, 61] on link "Run" at bounding box center [1286, 66] width 37 height 24
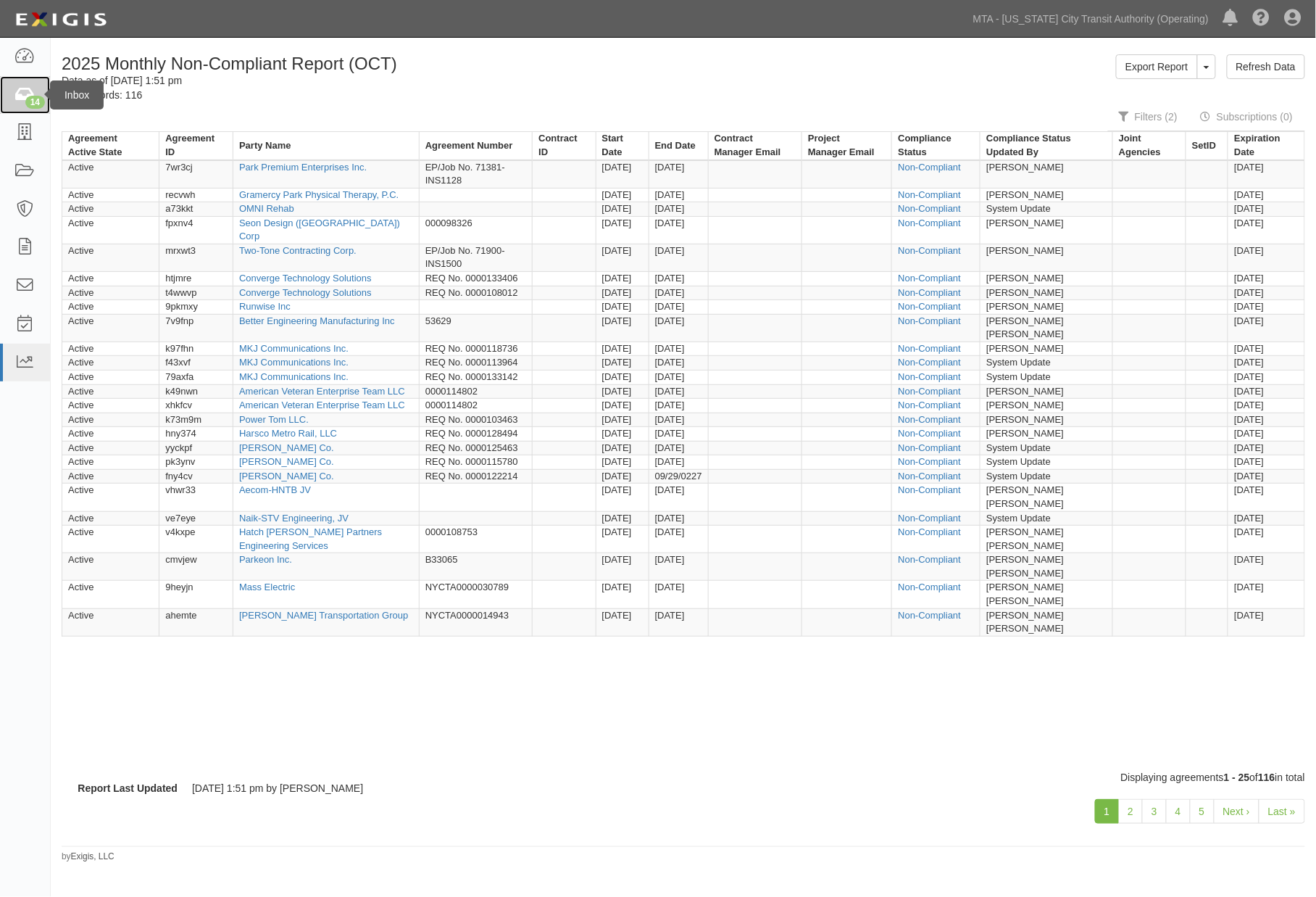
click at [18, 97] on icon at bounding box center [25, 95] width 21 height 17
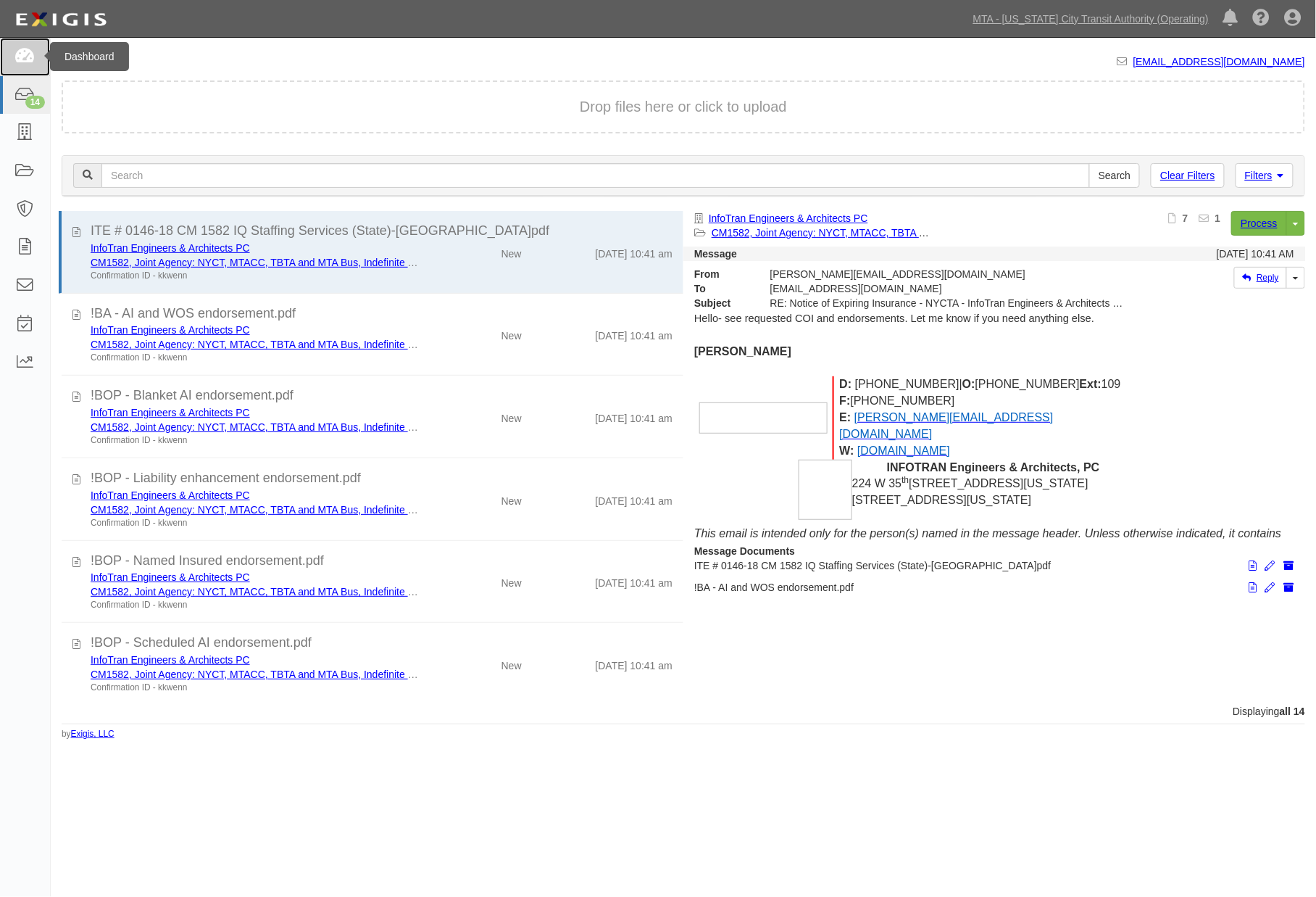
click at [28, 56] on icon at bounding box center [25, 57] width 21 height 17
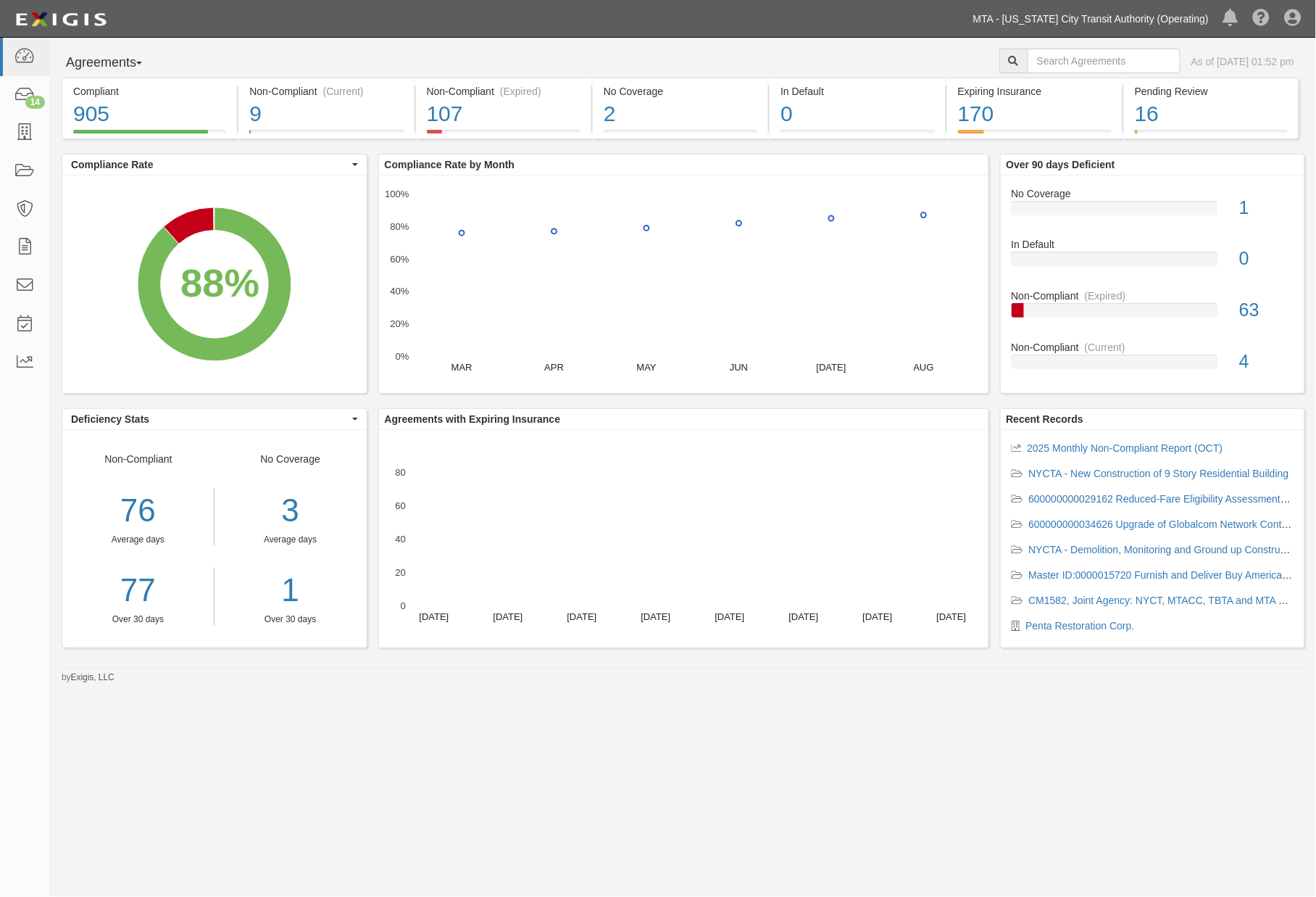
click at [1080, 7] on link "MTA - [US_STATE] City Transit Authority (Operating)" at bounding box center [1091, 19] width 250 height 29
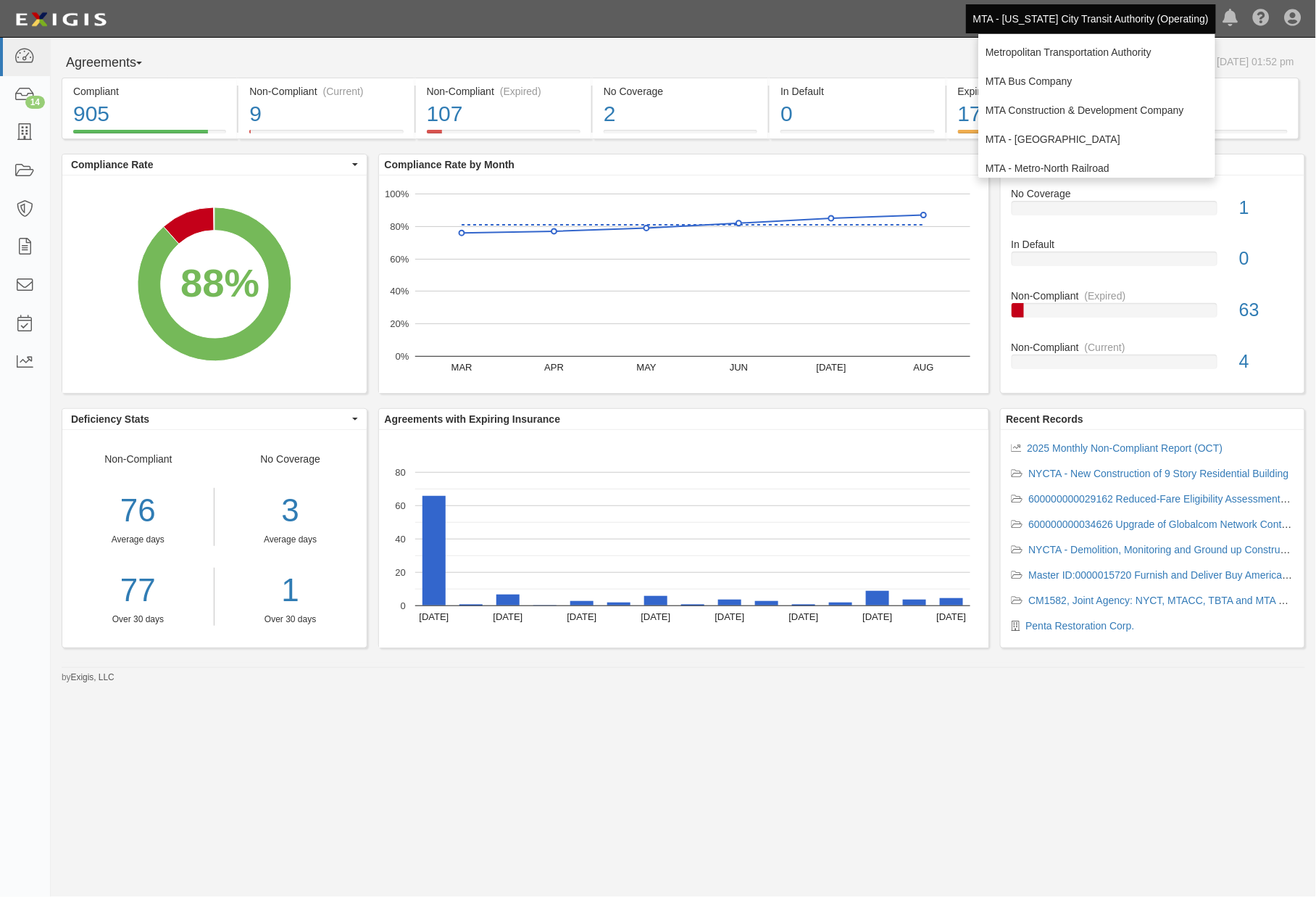
click at [692, 67] on div "Agreements Parties Agreements Coverages As of Sep 30, 2025 01:52 pm" at bounding box center [683, 62] width 1266 height 29
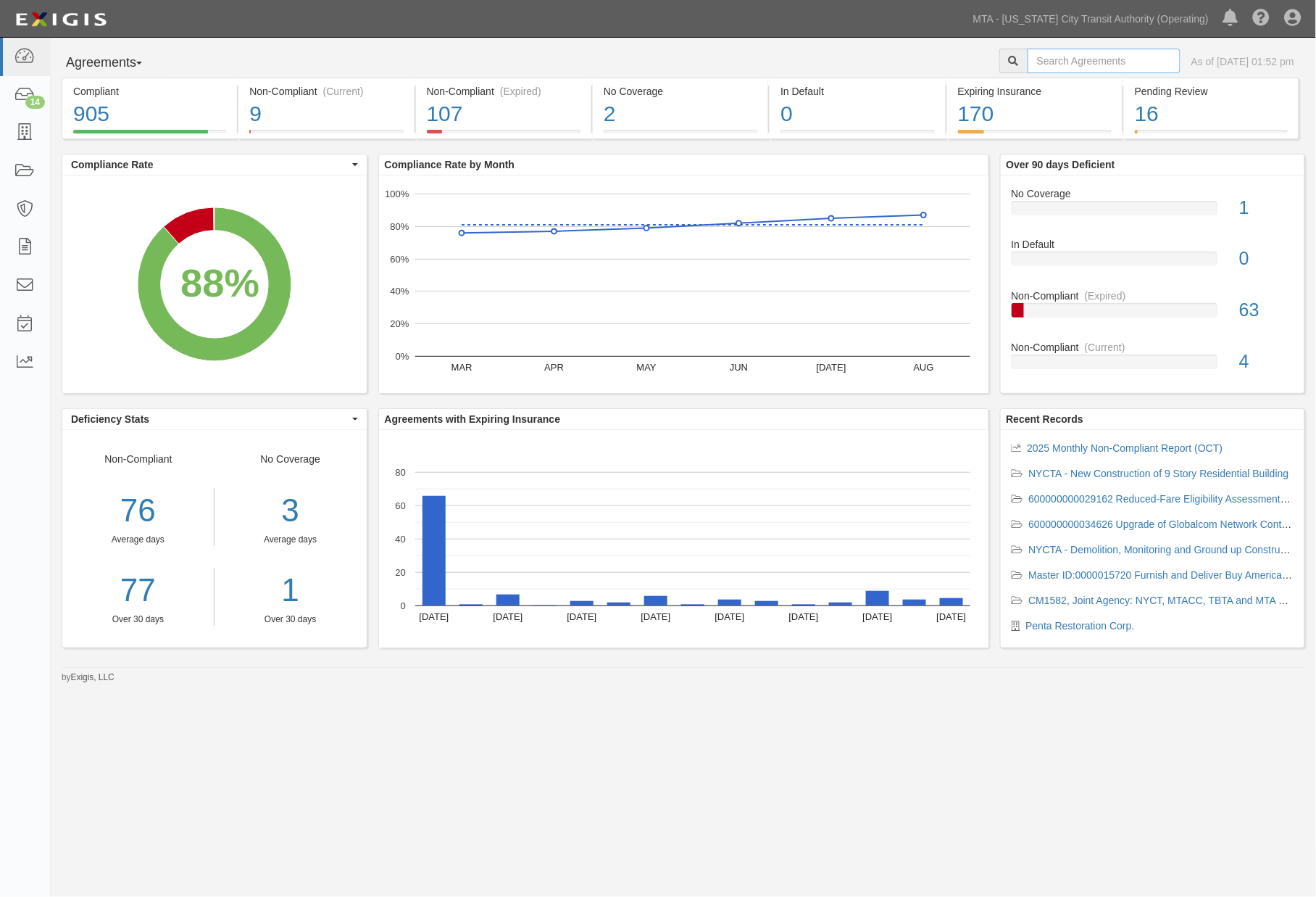
paste input "71614-INS1332"
type input "71614-INS1332"
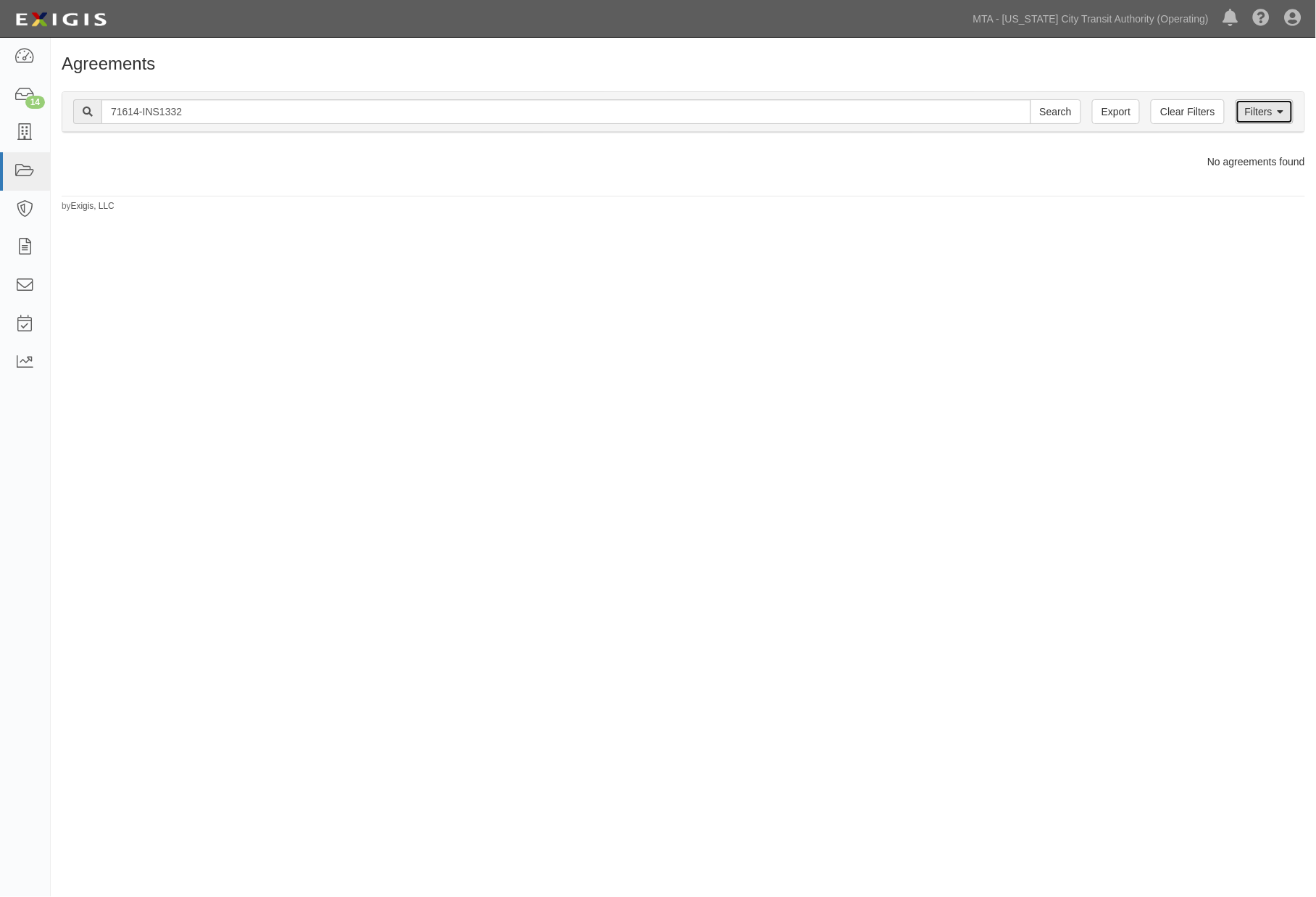
click at [1273, 111] on link "Filters" at bounding box center [1265, 112] width 58 height 24
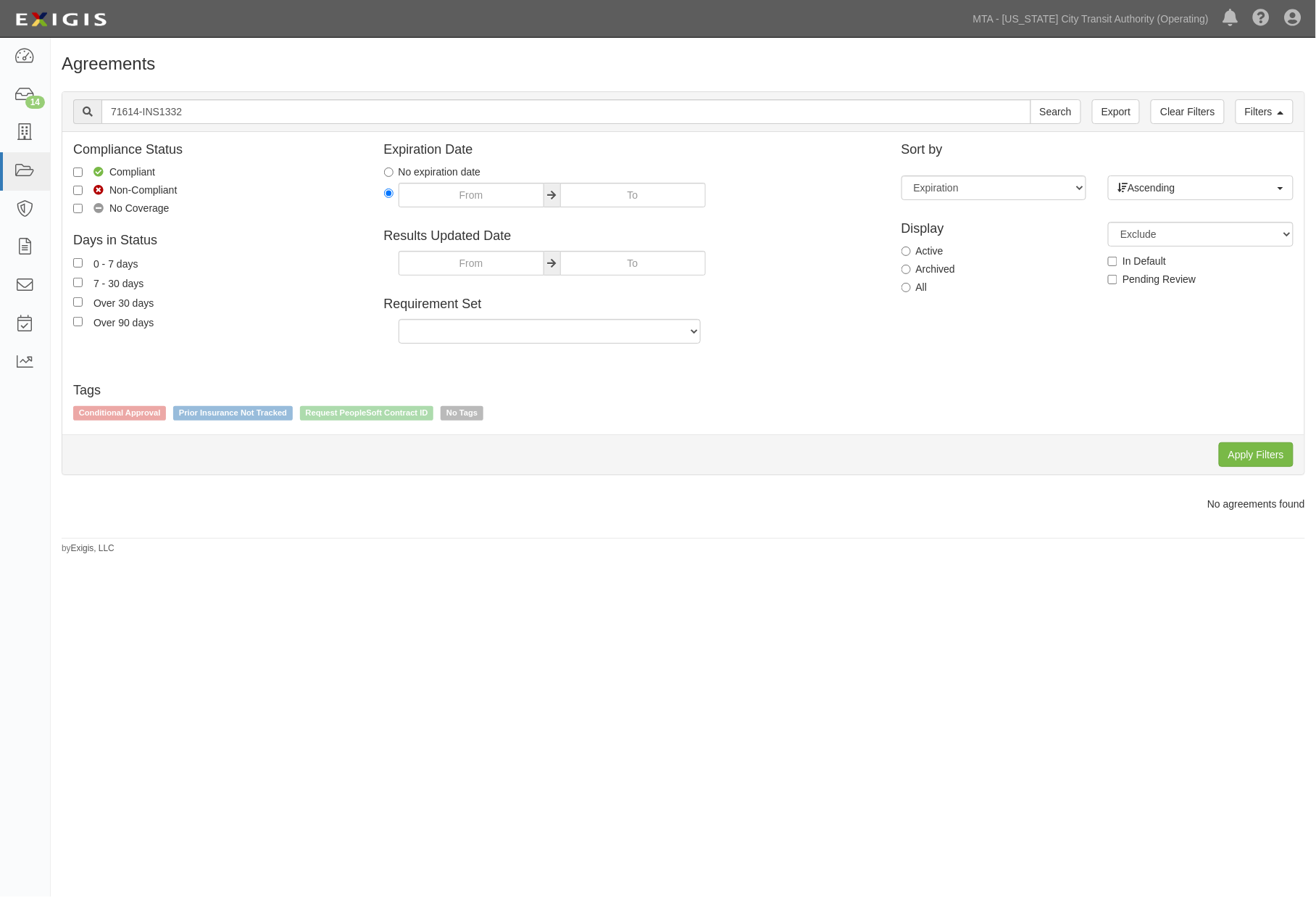
click at [950, 269] on label "Archived" at bounding box center [928, 269] width 54 height 15
click at [911, 269] on input "Archived" at bounding box center [906, 269] width 9 height 9
radio input "true"
click at [1242, 460] on input "Apply Filters" at bounding box center [1256, 454] width 75 height 24
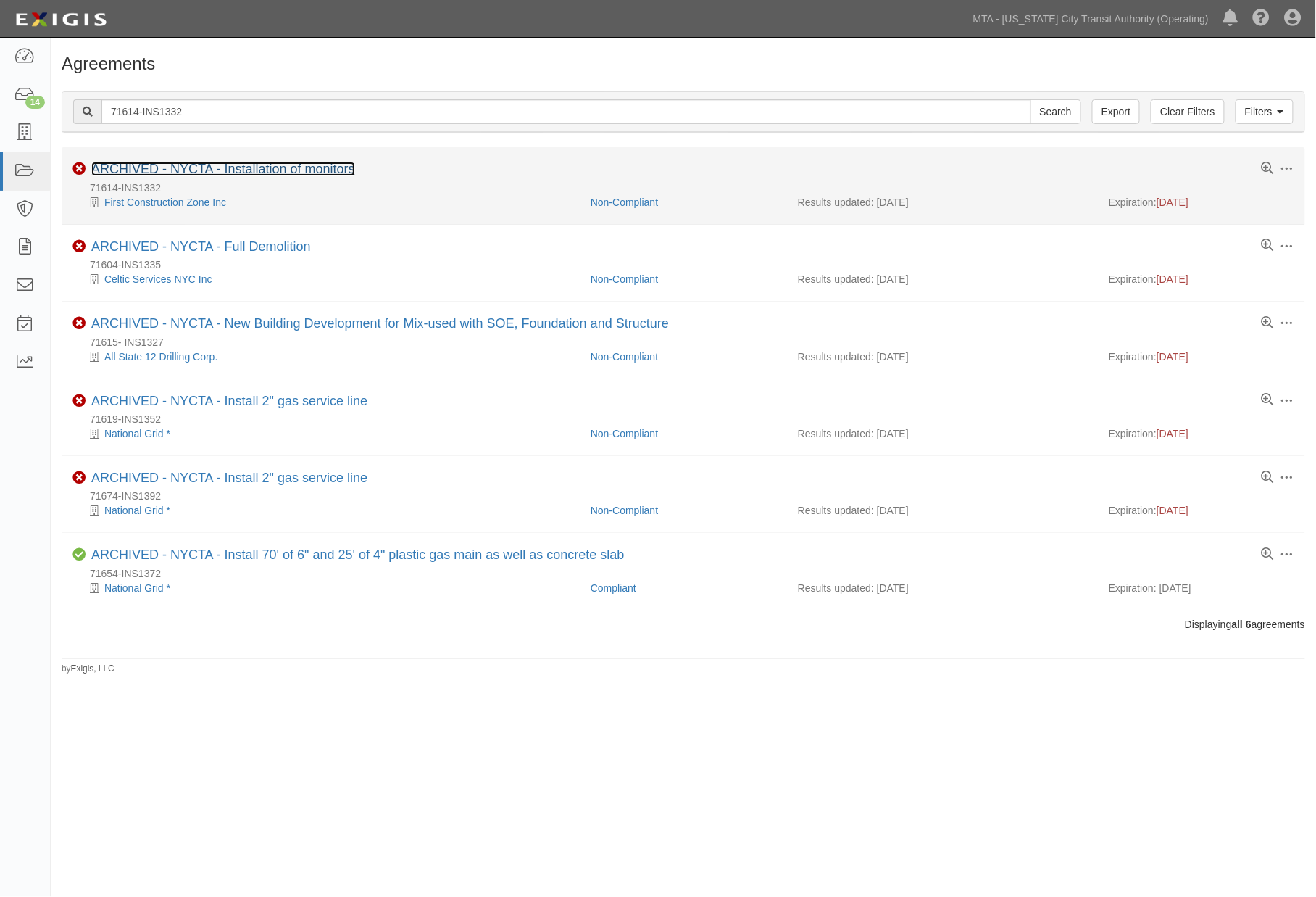
click at [309, 172] on link "ARCHIVED - NYCTA - Installation of monitors" at bounding box center [223, 169] width 264 height 15
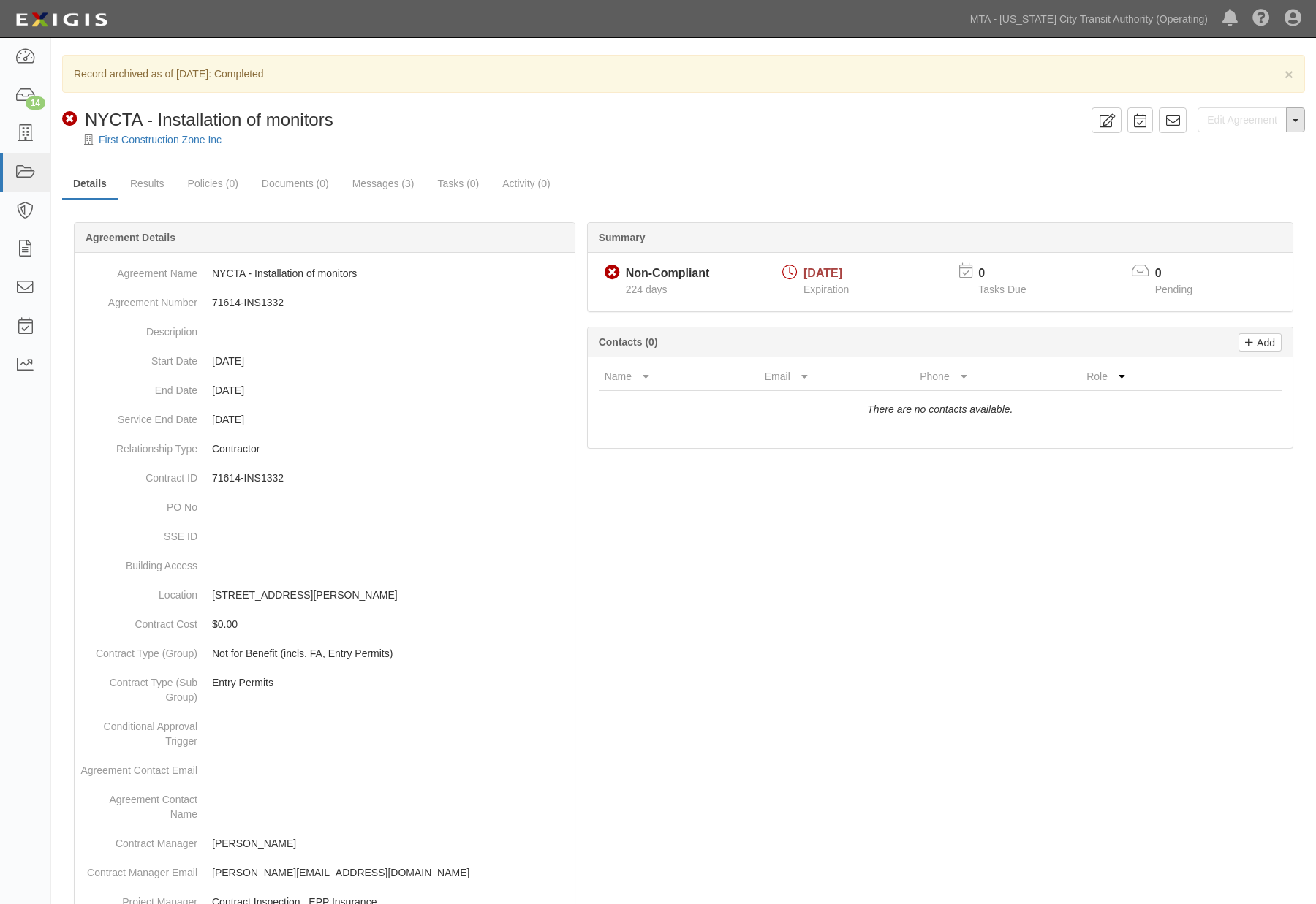
click at [1298, 123] on button "Toggle Agreement Dropdown" at bounding box center [1295, 119] width 19 height 24
click at [1216, 163] on link "Unarchive Agreement" at bounding box center [1245, 166] width 119 height 19
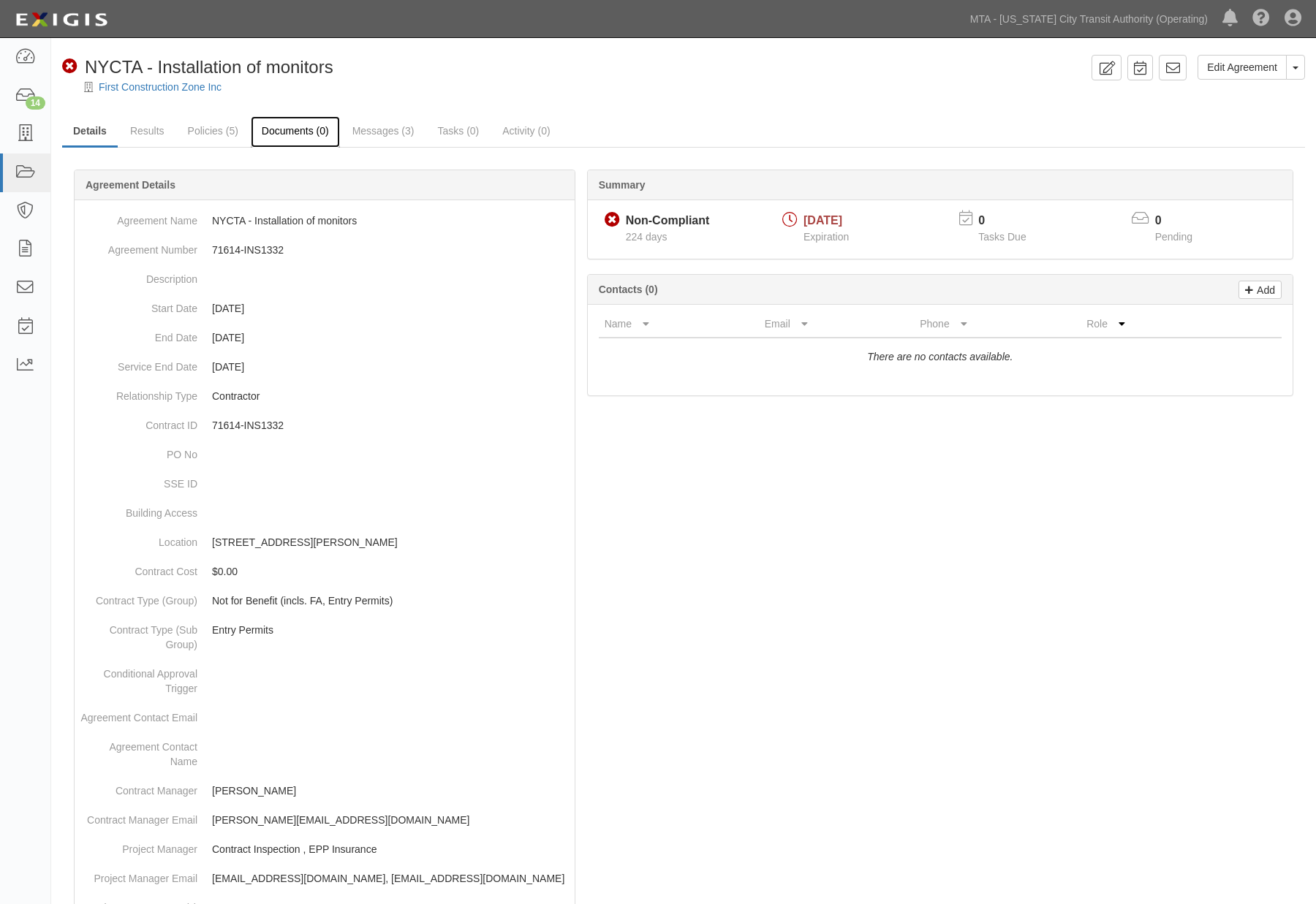
click at [318, 136] on link "Documents (0)" at bounding box center [295, 132] width 89 height 31
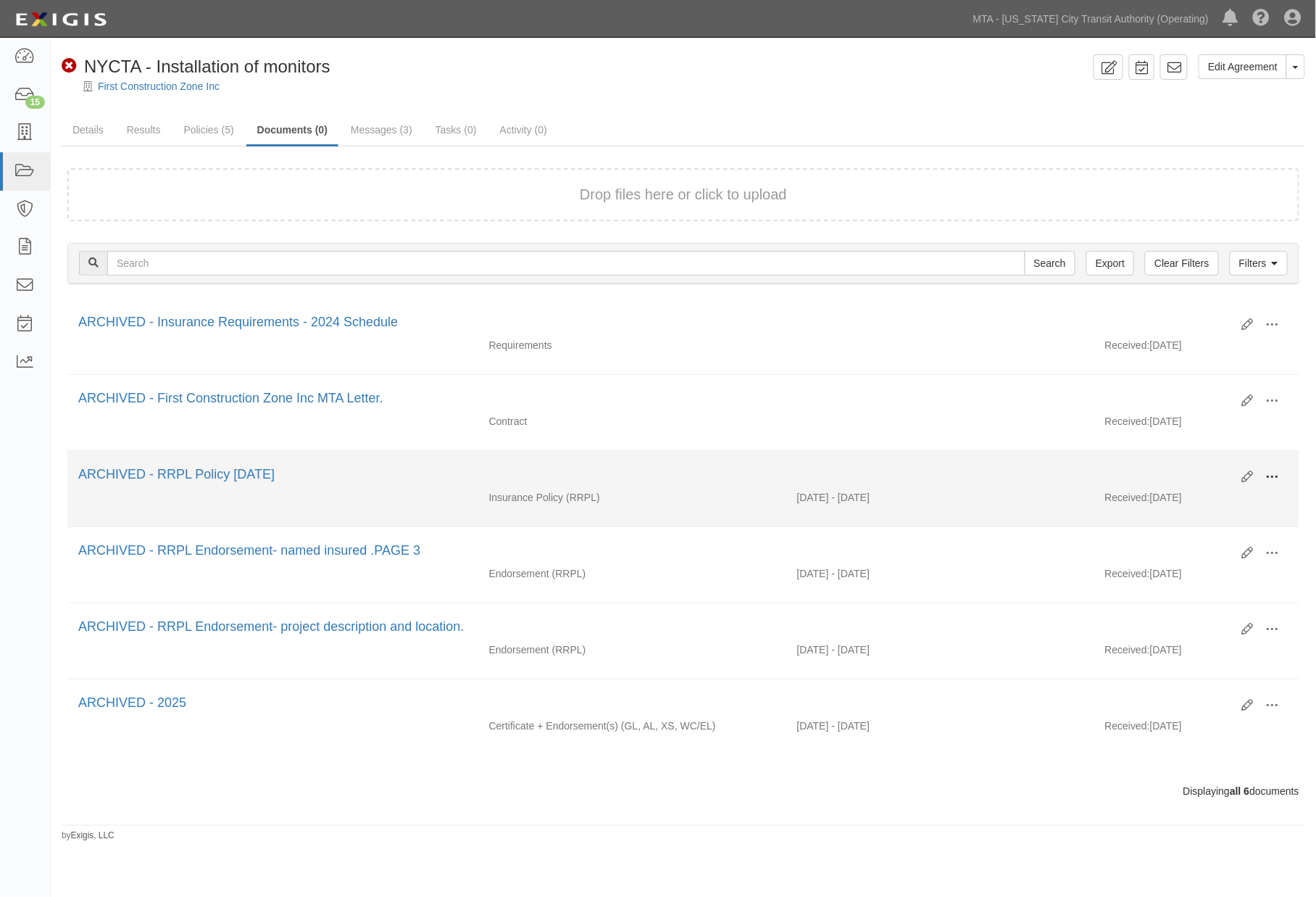
click at [1274, 476] on span at bounding box center [1272, 477] width 13 height 13
click at [1178, 541] on link "Unarchive" at bounding box center [1202, 545] width 115 height 26
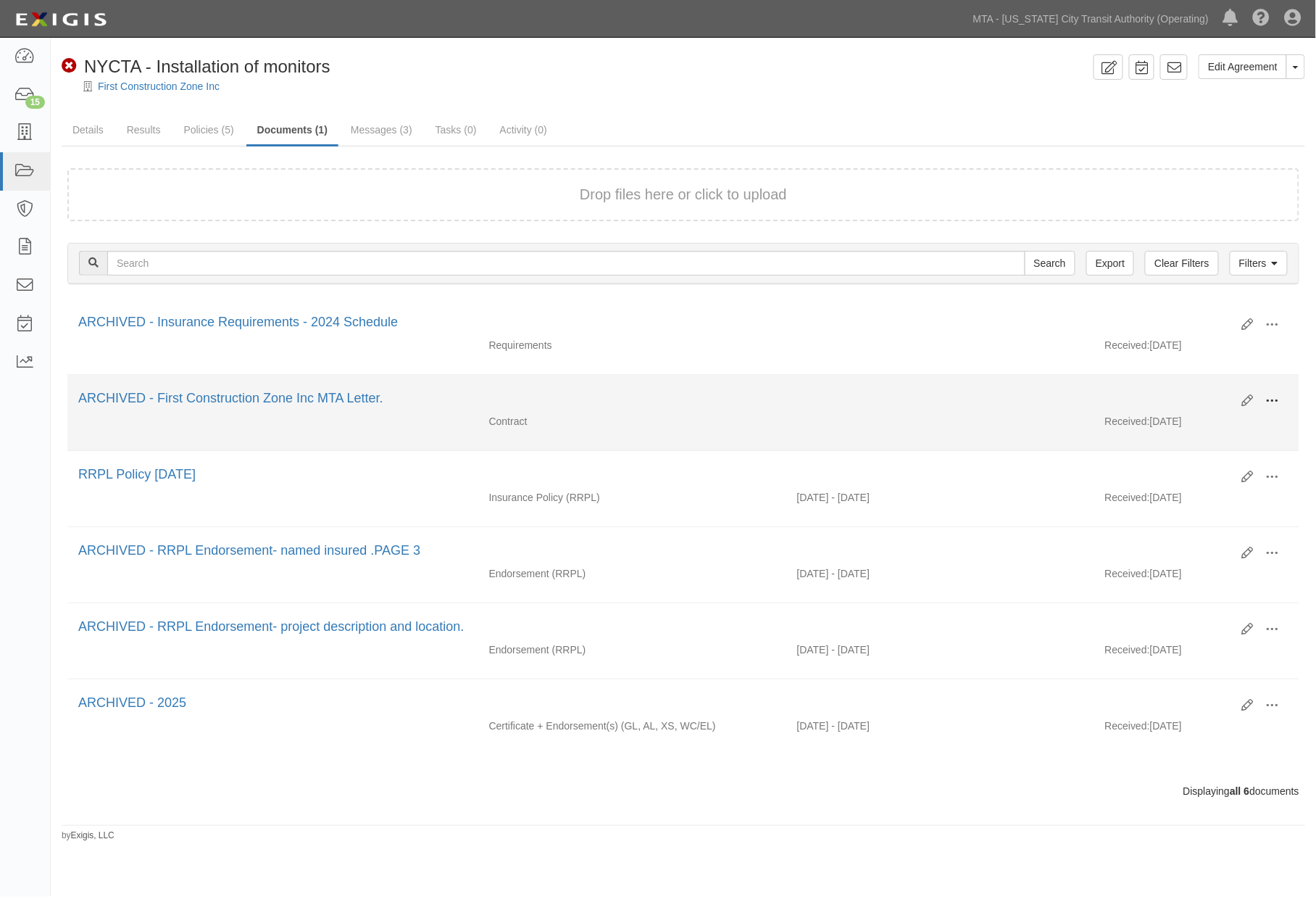
click at [1276, 403] on span at bounding box center [1272, 401] width 13 height 13
click at [1172, 464] on link "Unarchive" at bounding box center [1202, 468] width 115 height 26
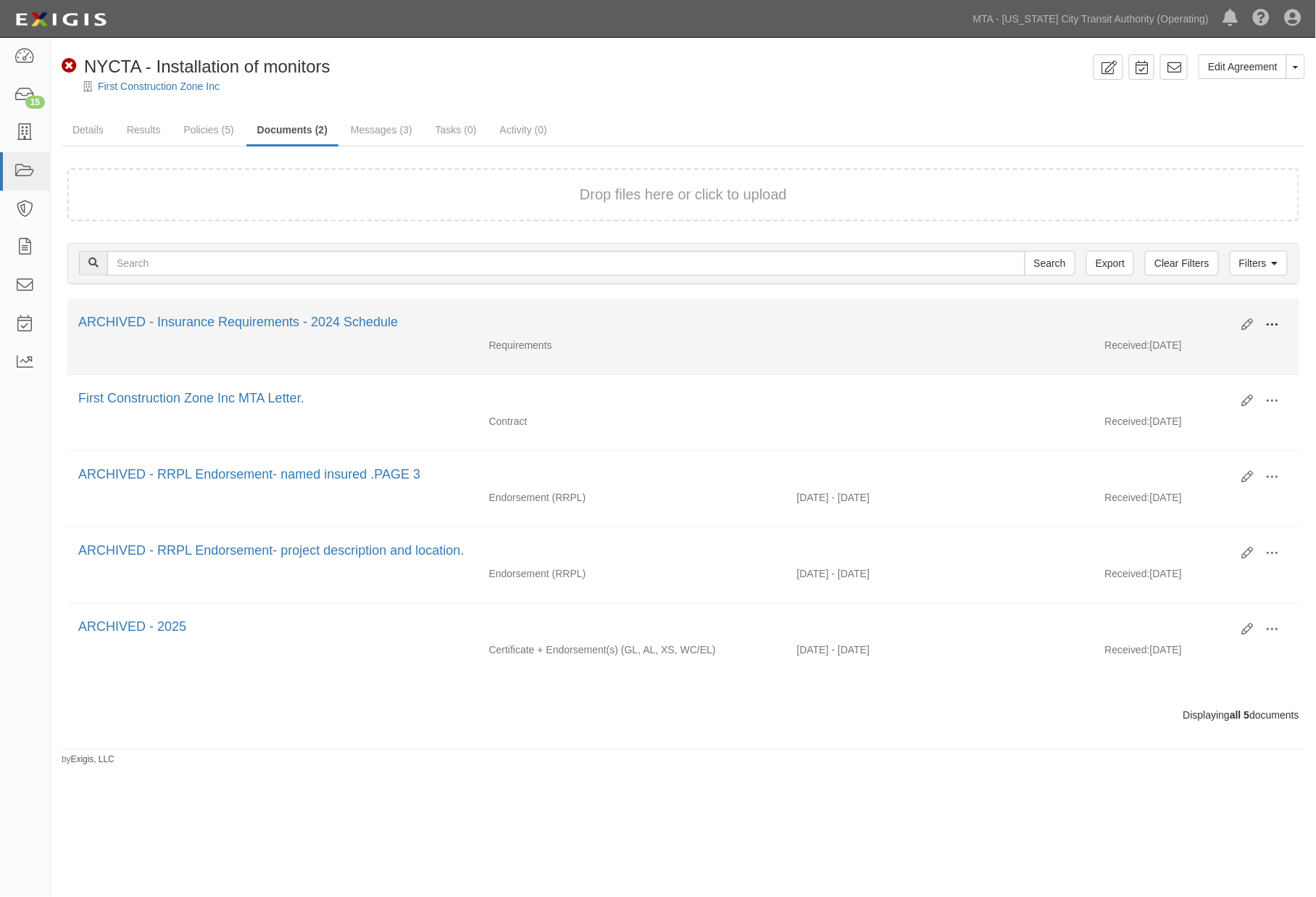
click at [1271, 321] on span at bounding box center [1272, 324] width 13 height 13
click at [1198, 389] on link "Unarchive" at bounding box center [1202, 393] width 115 height 26
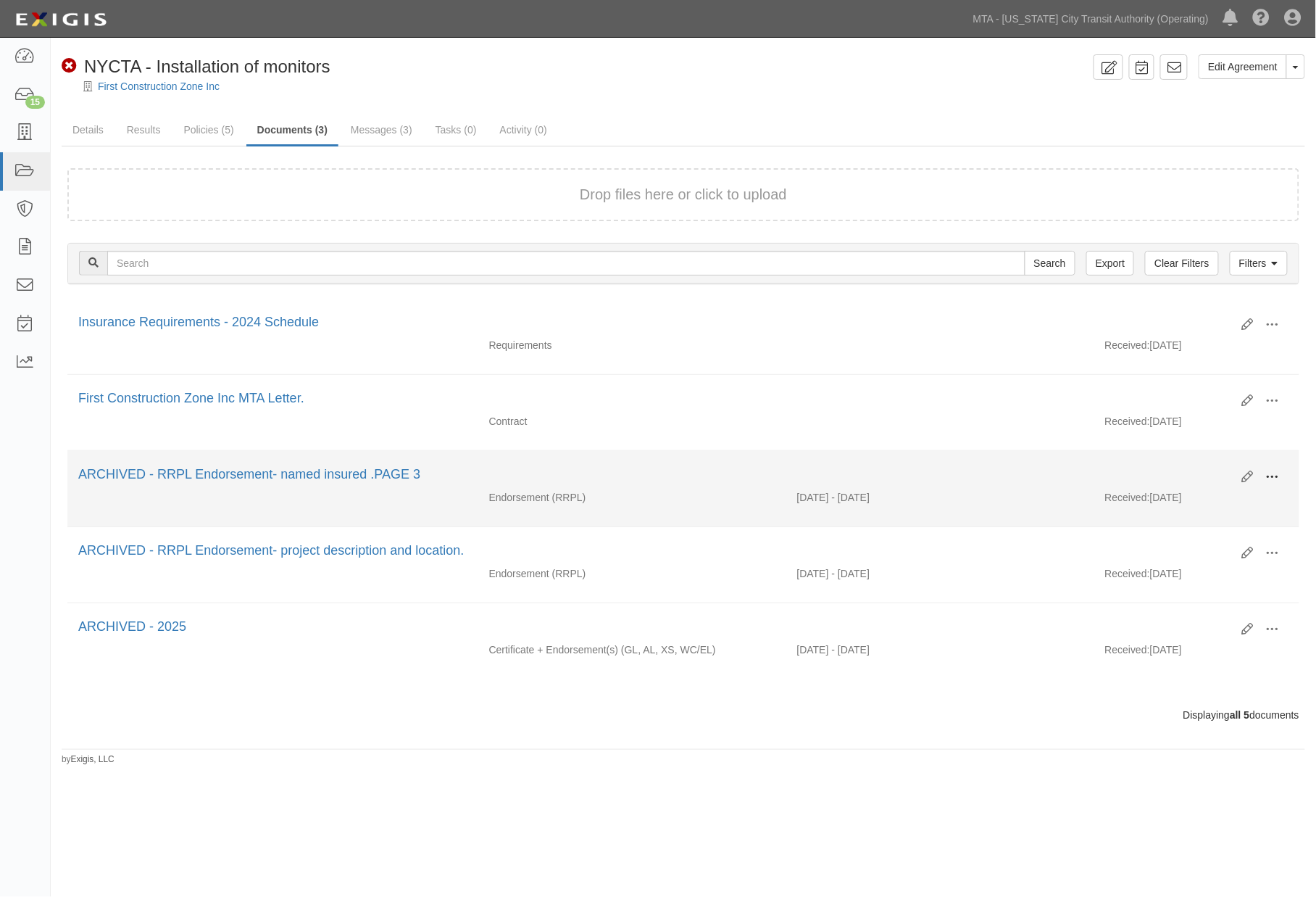
click at [1271, 475] on span at bounding box center [1272, 477] width 13 height 13
click at [1179, 540] on link "Unarchive" at bounding box center [1202, 545] width 115 height 26
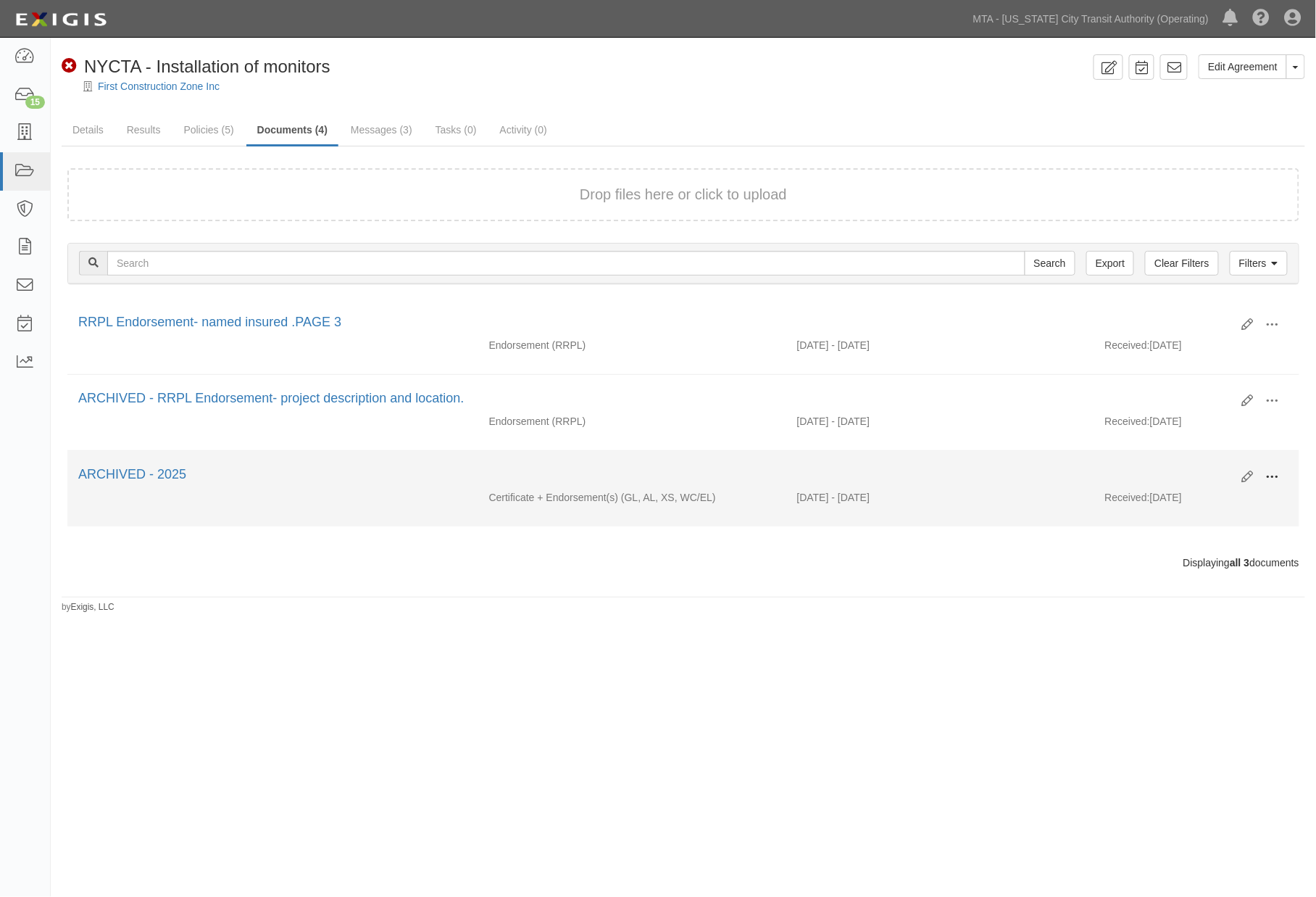
click at [1282, 479] on button at bounding box center [1272, 477] width 32 height 24
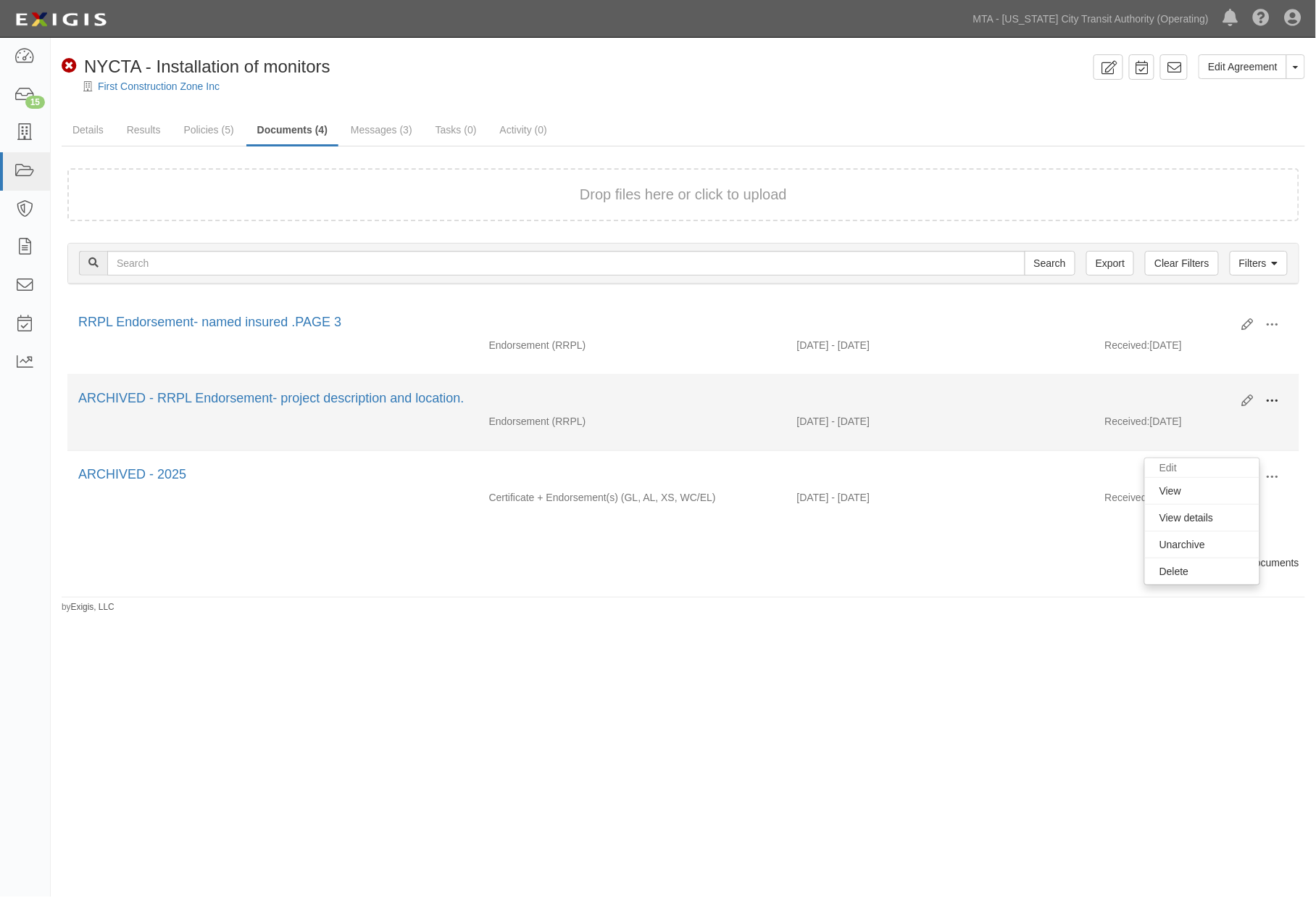
click at [1282, 393] on button at bounding box center [1272, 402] width 32 height 24
click at [1185, 466] on link "Unarchive" at bounding box center [1202, 468] width 115 height 26
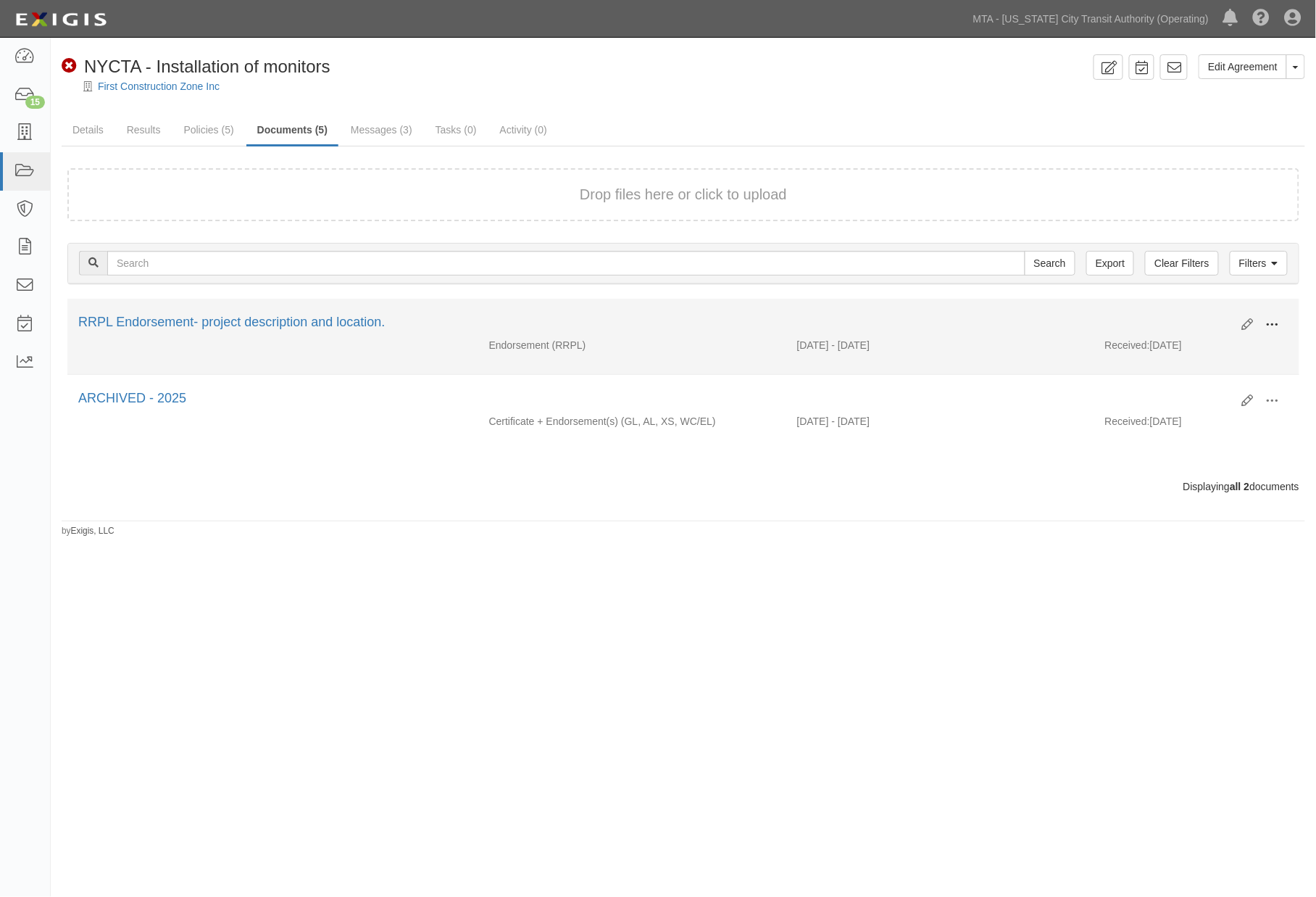
click at [1266, 319] on button at bounding box center [1272, 325] width 32 height 24
click at [1185, 393] on link "Archive" at bounding box center [1202, 399] width 115 height 26
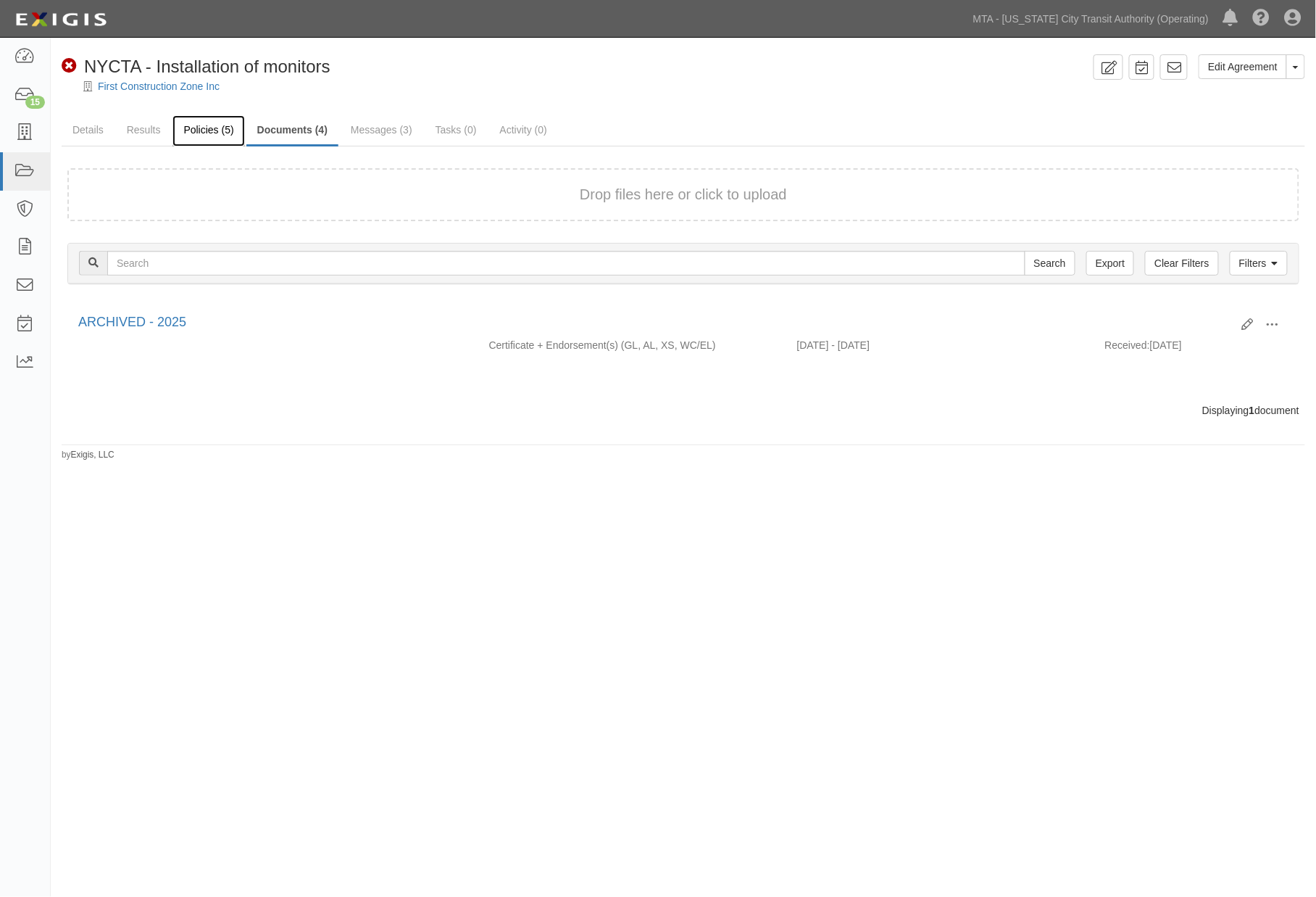
click at [208, 126] on link "Policies (5)" at bounding box center [208, 131] width 72 height 31
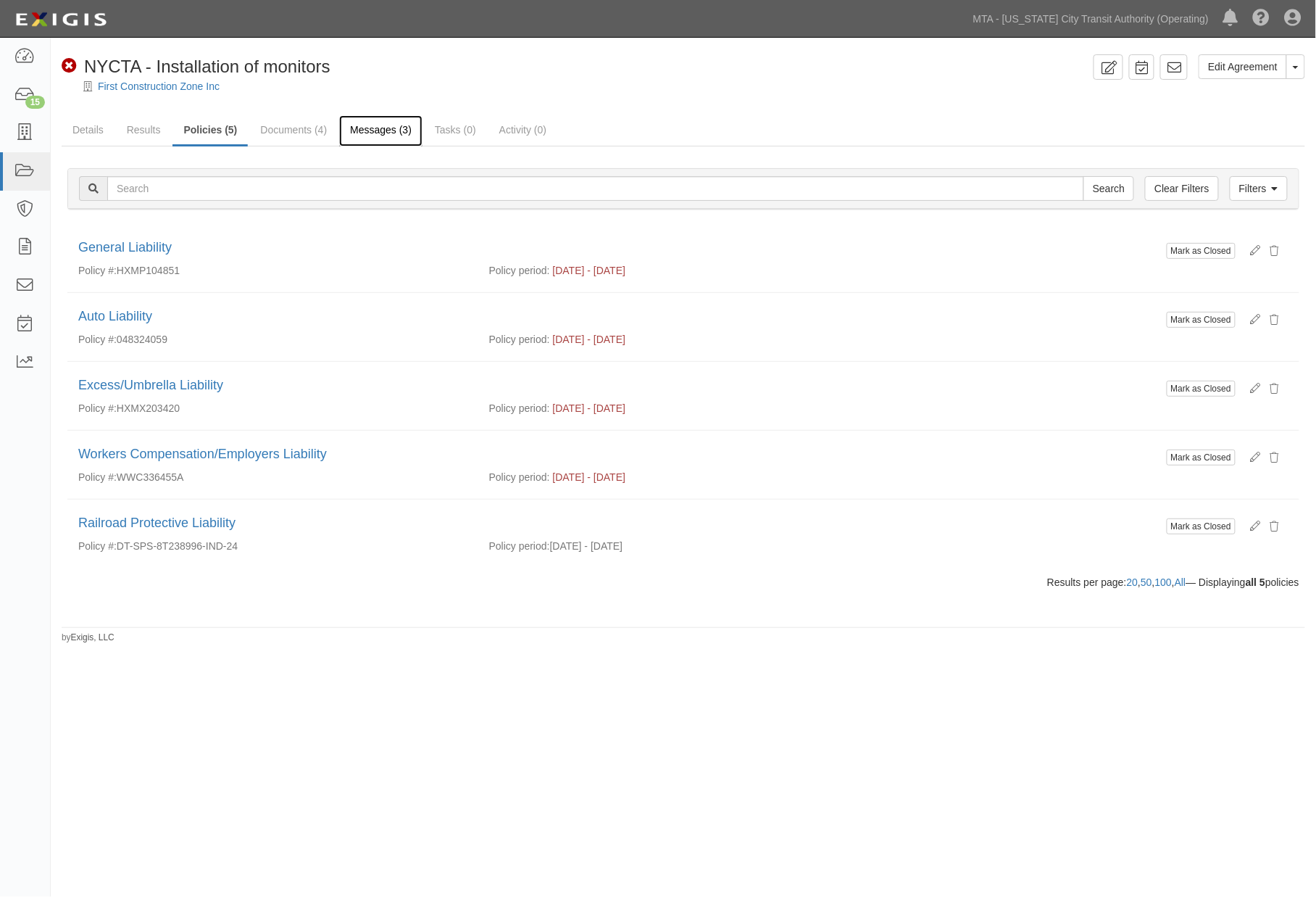
click at [366, 129] on link "Messages (3)" at bounding box center [380, 131] width 83 height 31
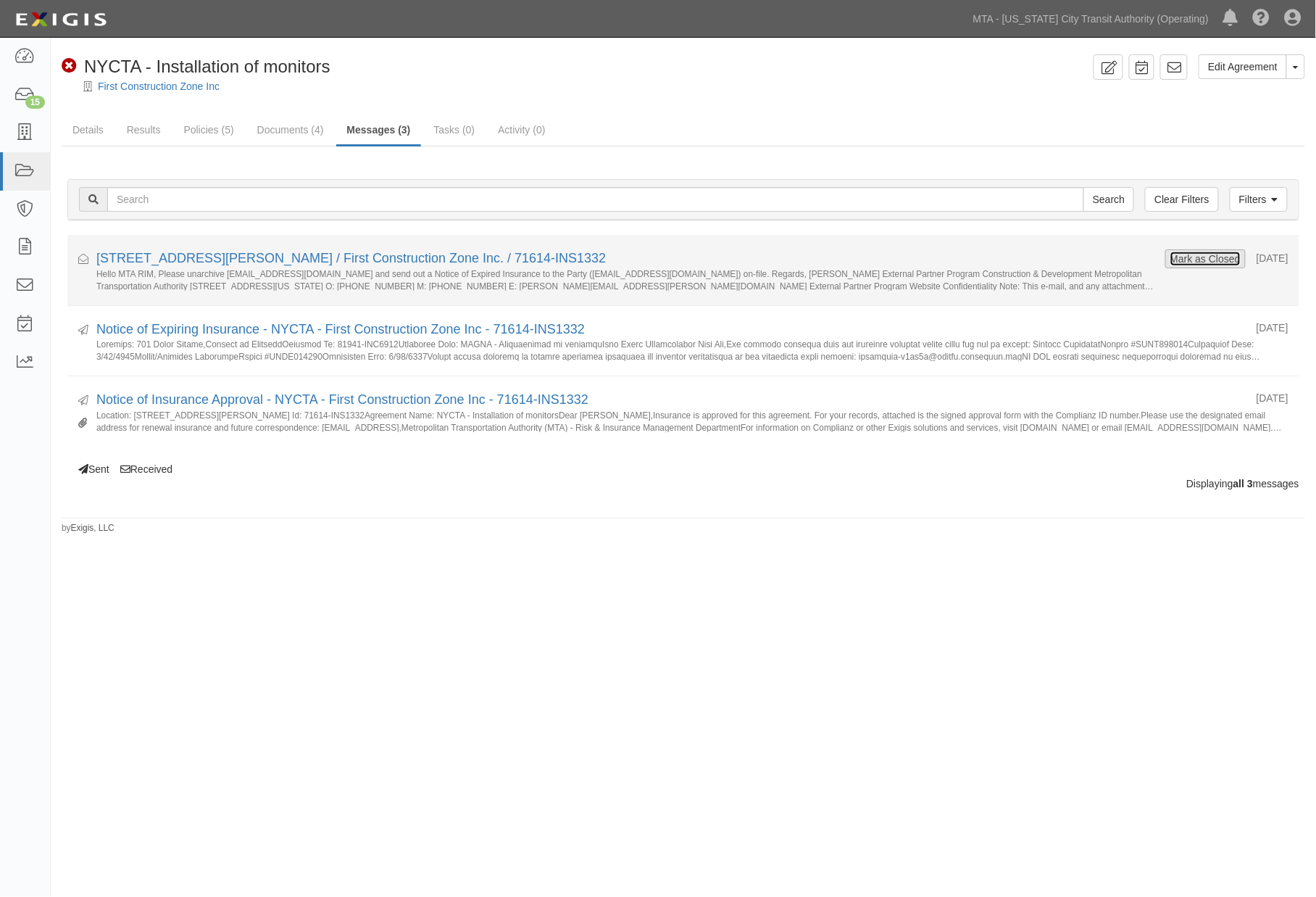
click at [1185, 259] on button "Mark as Closed" at bounding box center [1205, 258] width 72 height 16
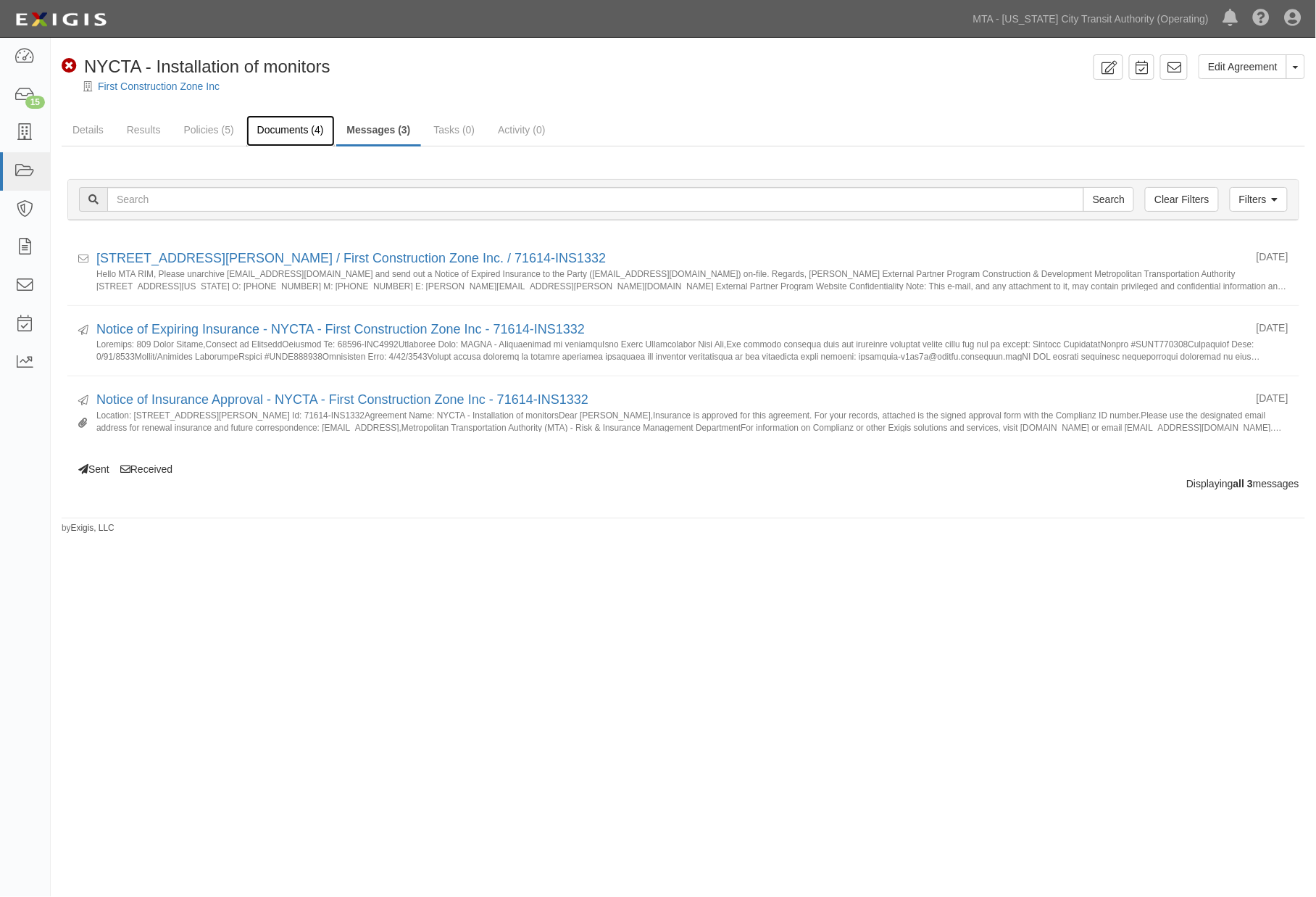
click at [286, 131] on link "Documents (4)" at bounding box center [290, 131] width 89 height 31
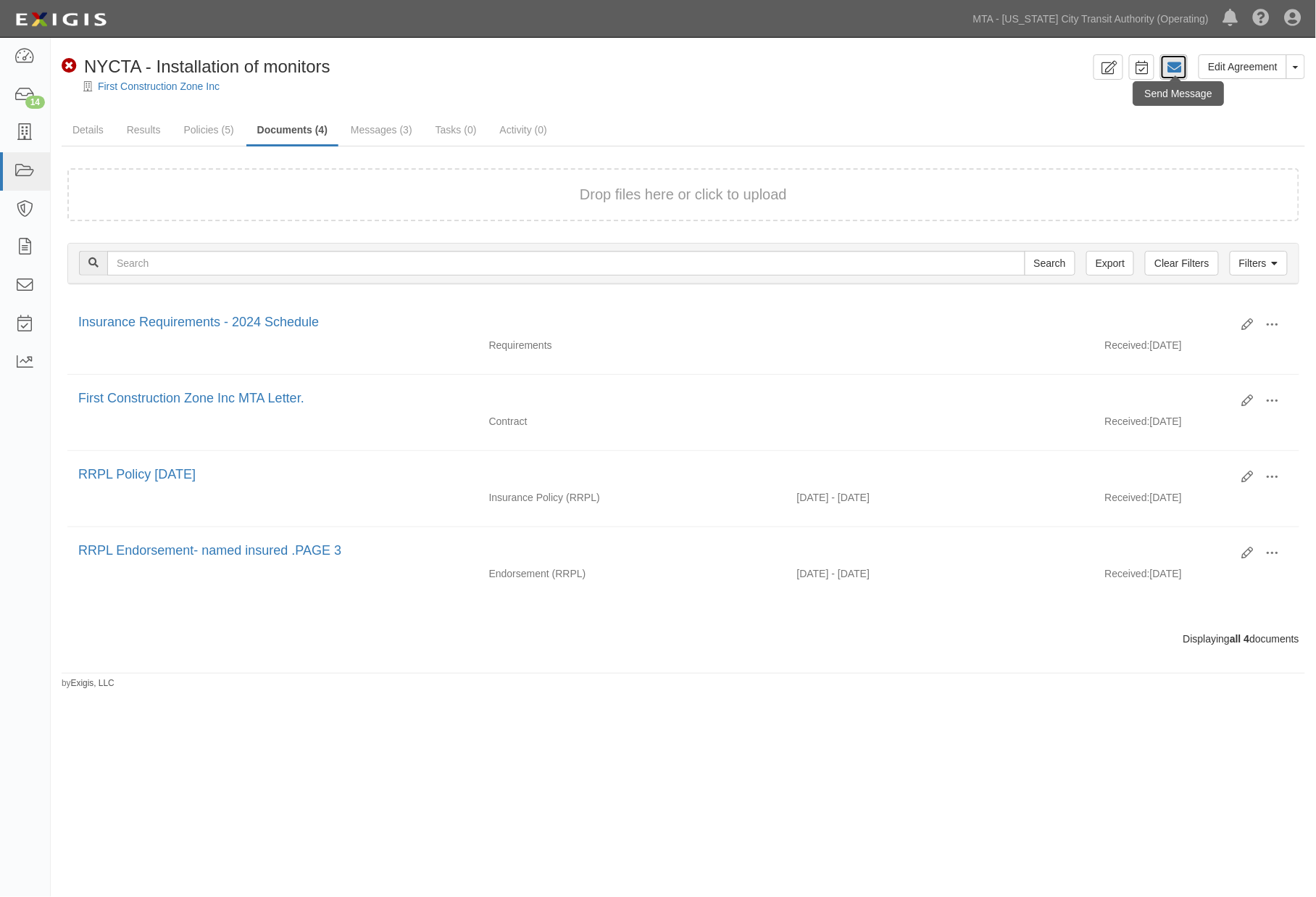
click at [1172, 63] on icon at bounding box center [1174, 68] width 15 height 15
click at [91, 132] on link "Details" at bounding box center [88, 131] width 53 height 31
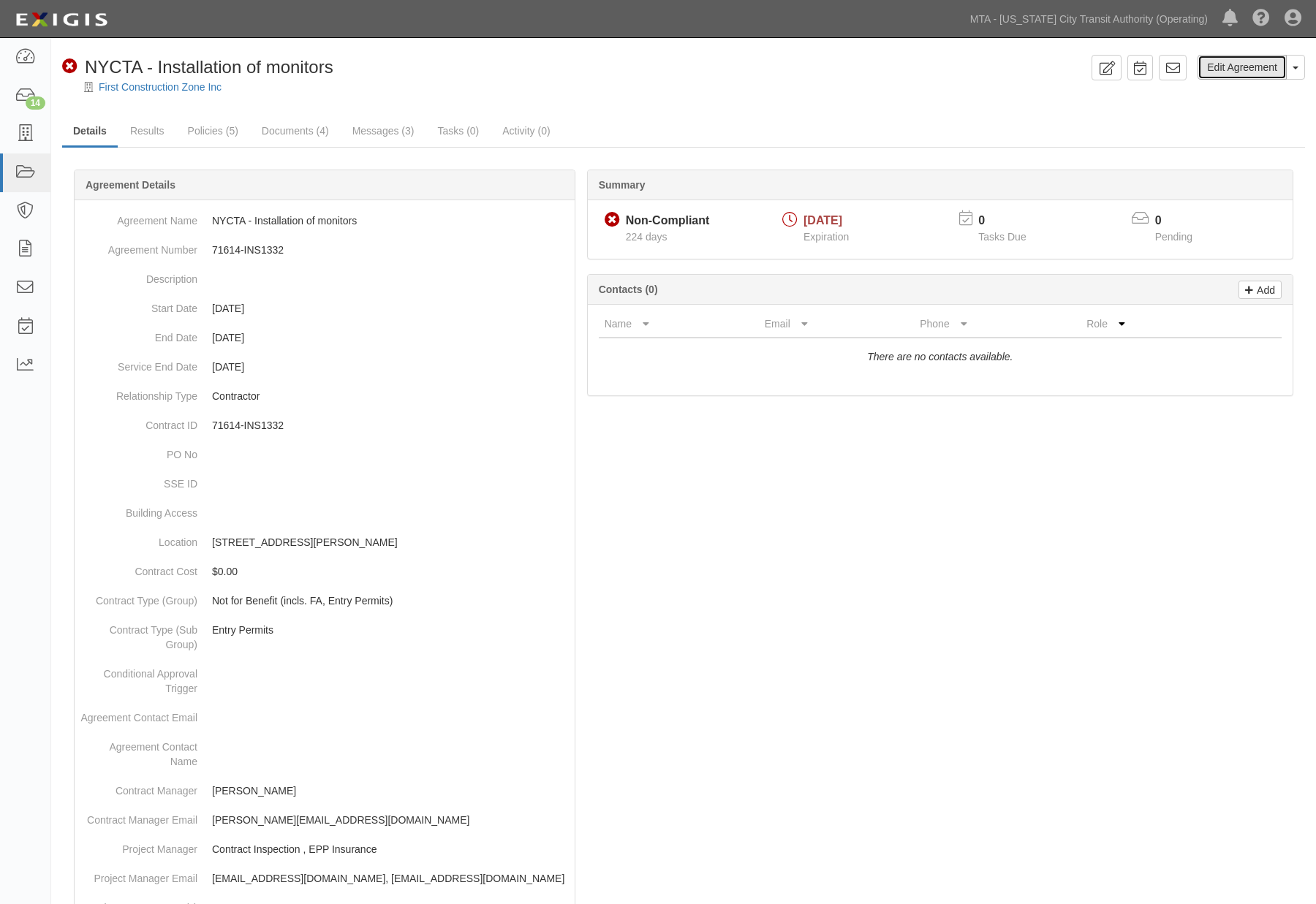
click at [1248, 70] on link "Edit Agreement" at bounding box center [1242, 67] width 89 height 24
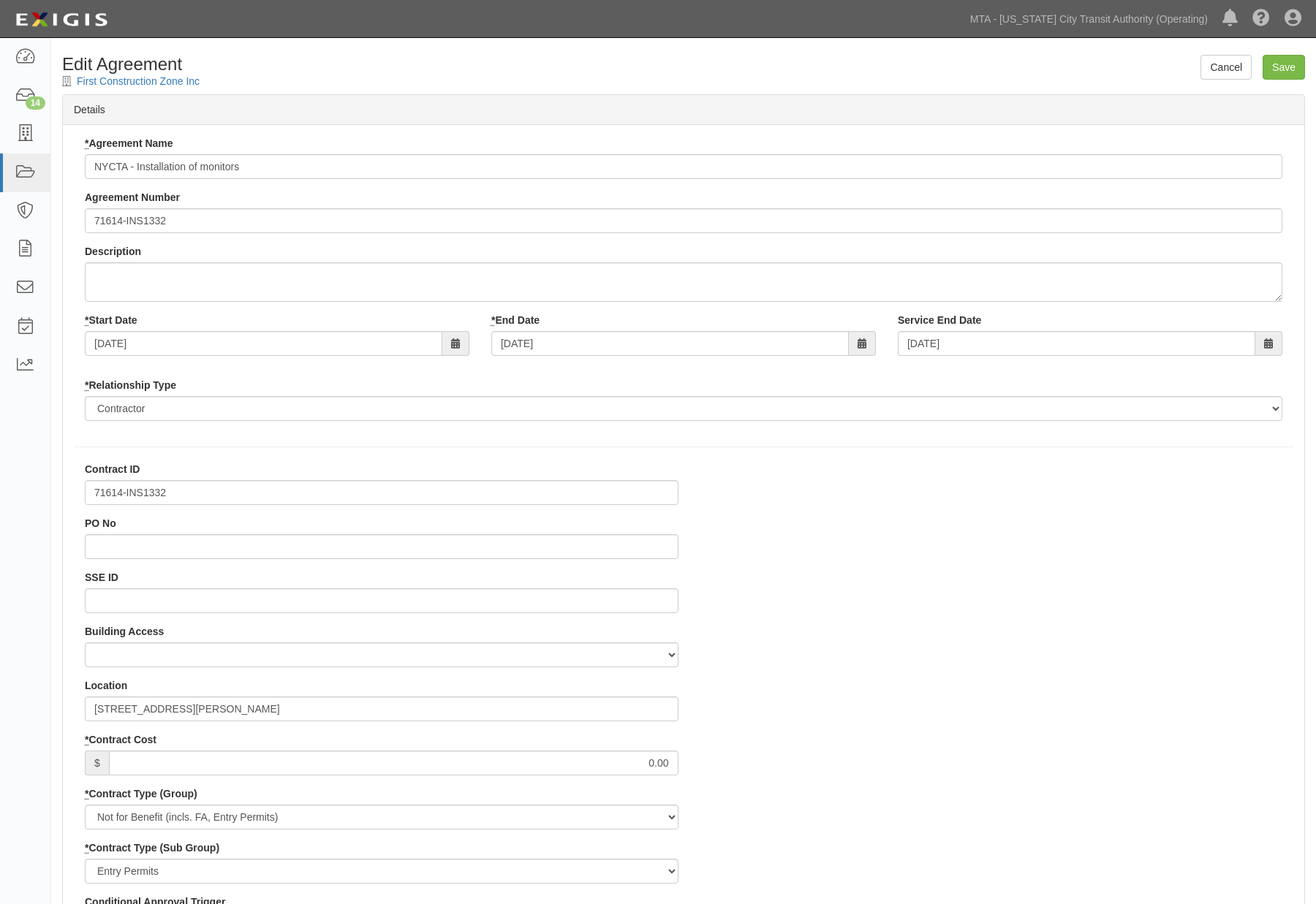
select select
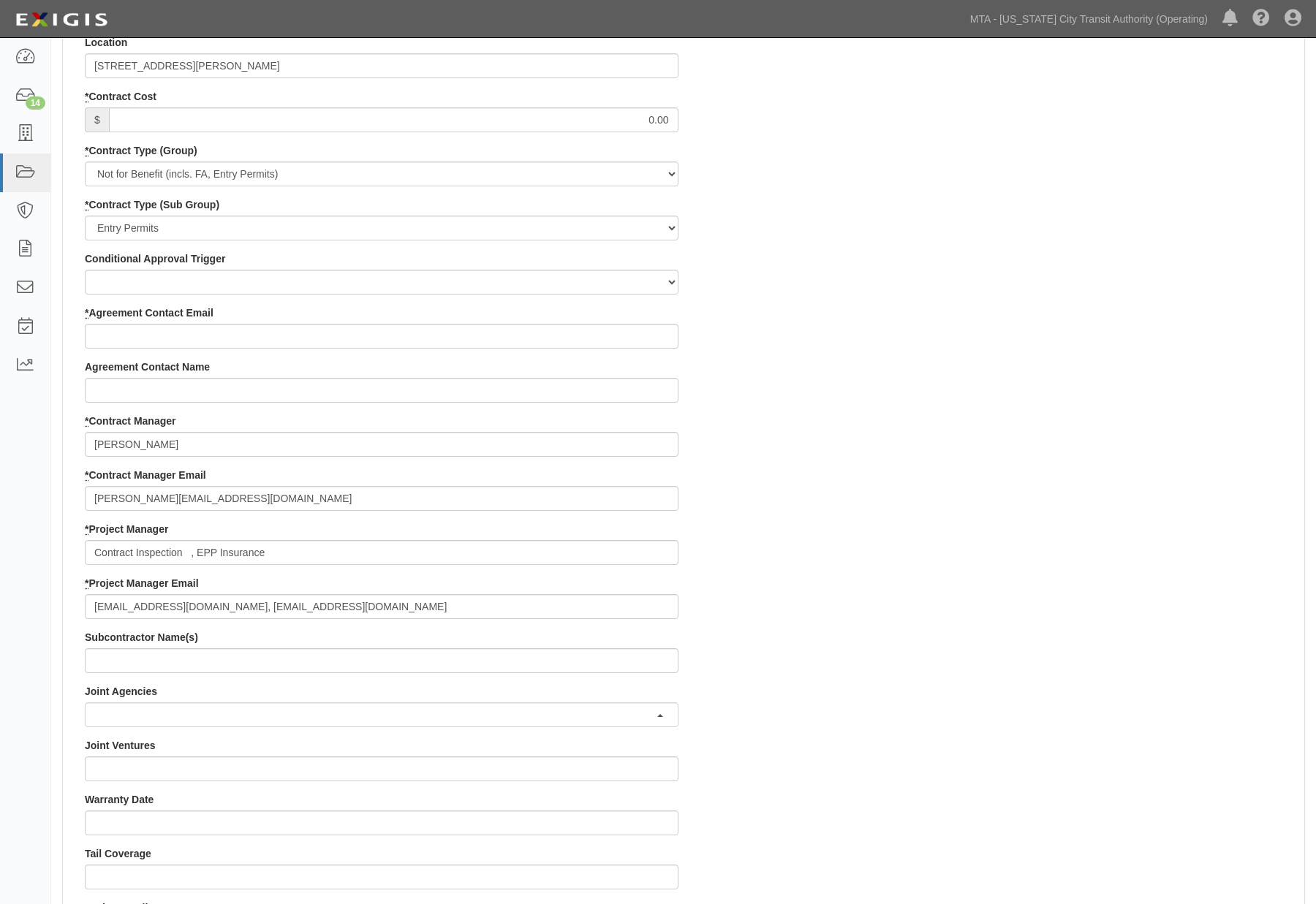
scroll to position [649, 0]
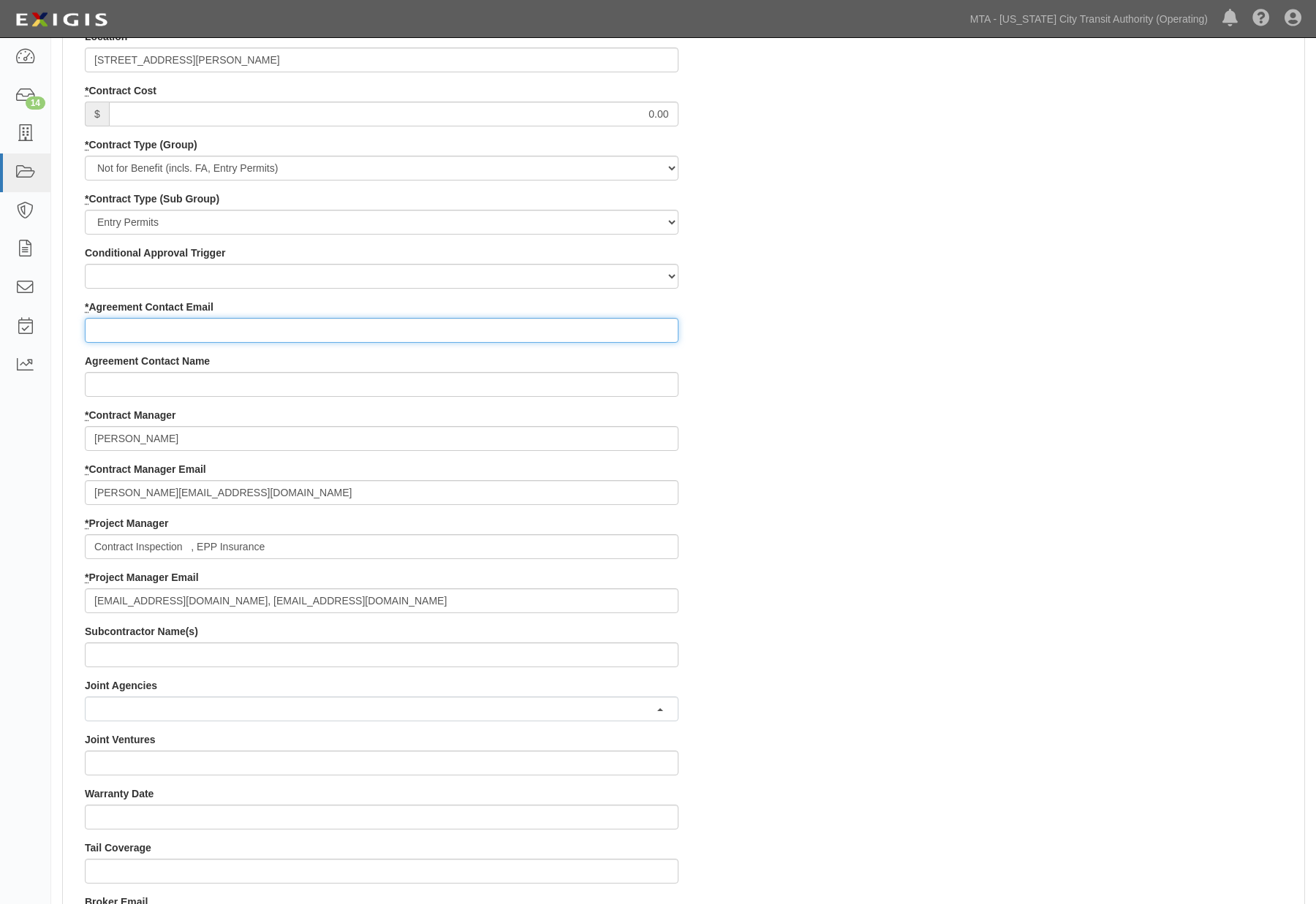
paste input "[EMAIL_ADDRESS][DOMAIN_NAME]"
type input "fcznyc@gmail.com"
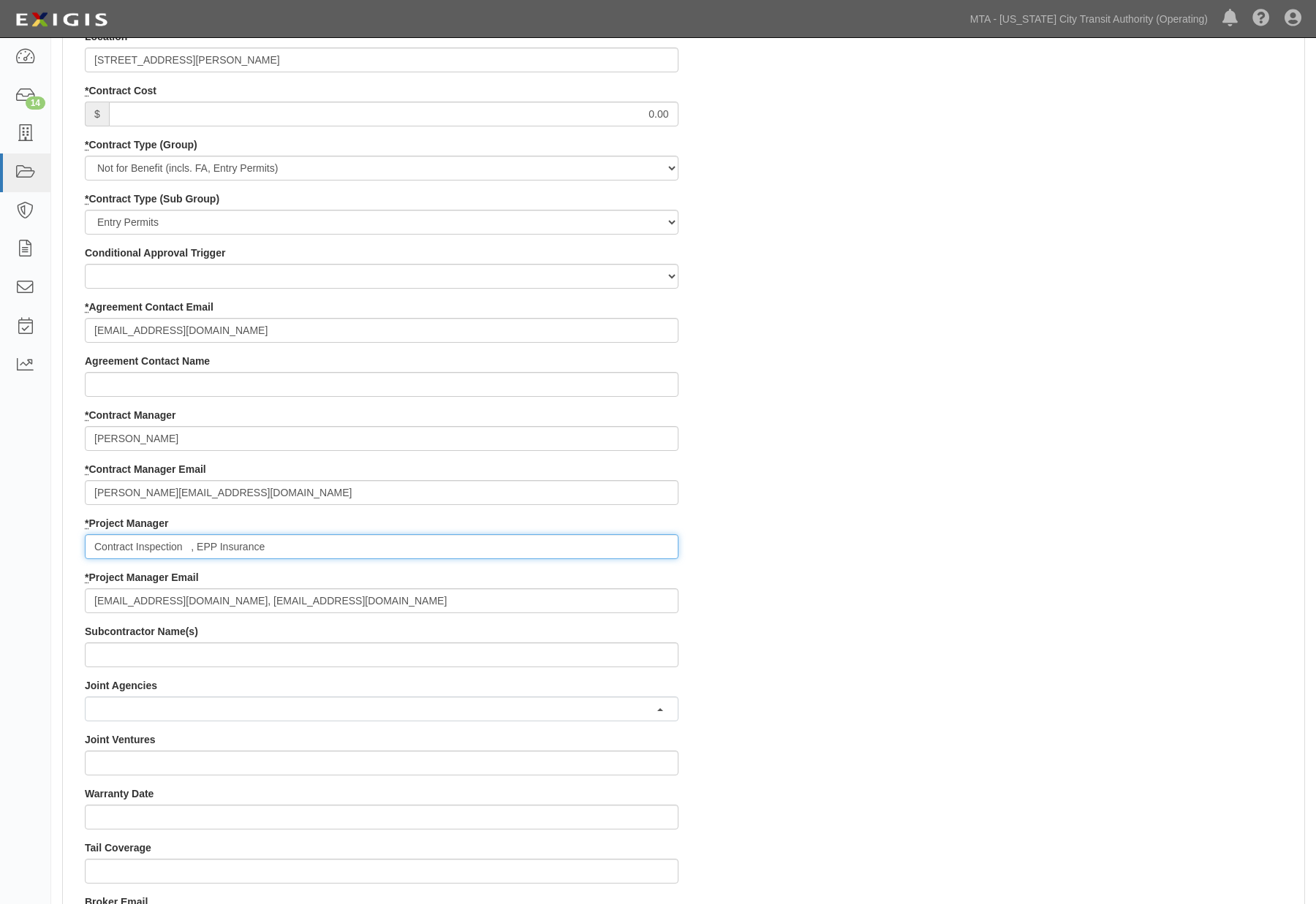
click at [186, 544] on input "Contract Inspection , EPP Insurance" at bounding box center [381, 546] width 593 height 24
type input "Contract Inspection, EPP Insurance"
click at [896, 590] on div "Contract ID 71614-INS1332 PO No SSE ID Building Access 2 Broadway 341/345/347 B…" at bounding box center [683, 543] width 1241 height 1460
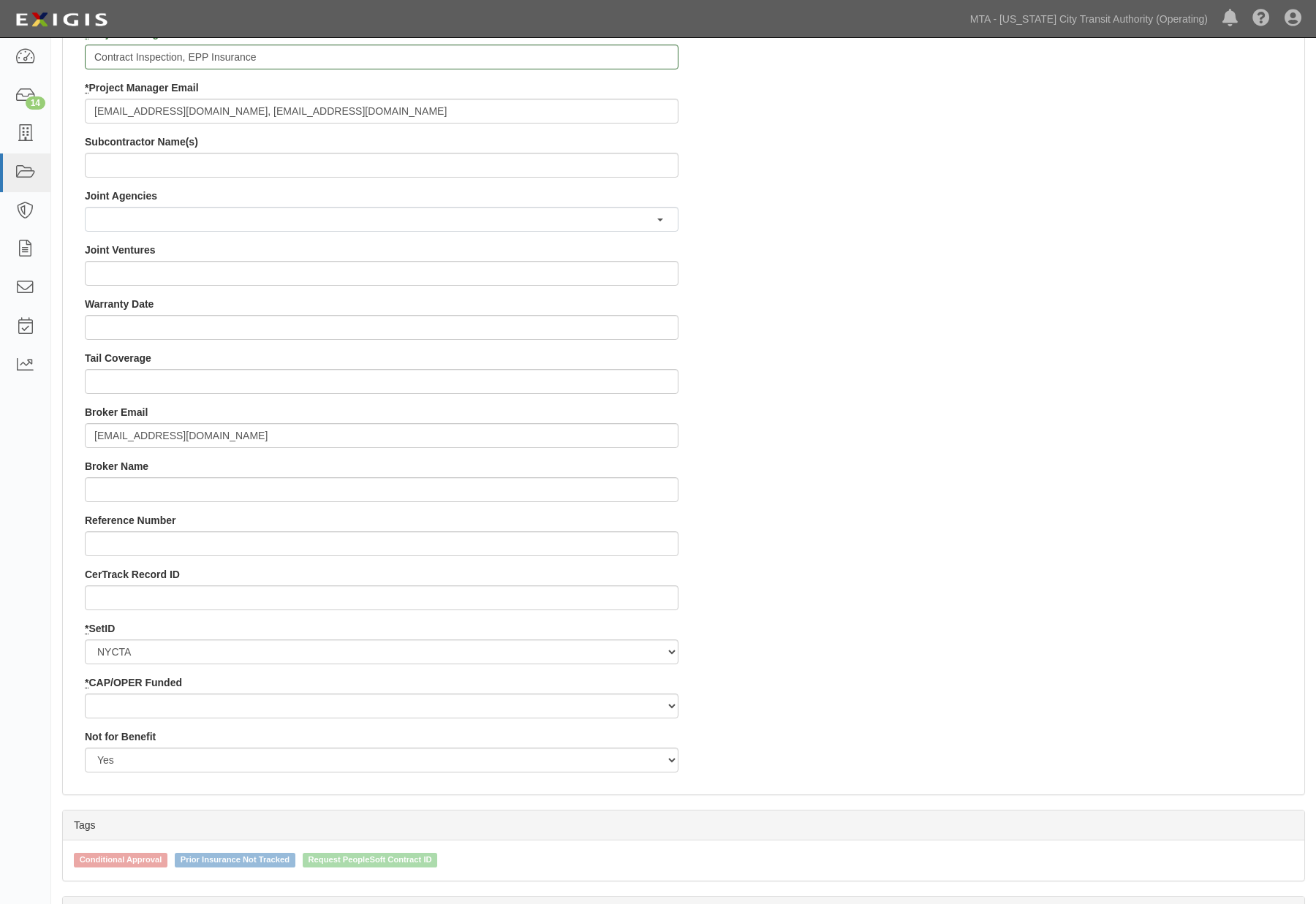
scroll to position [1295, 0]
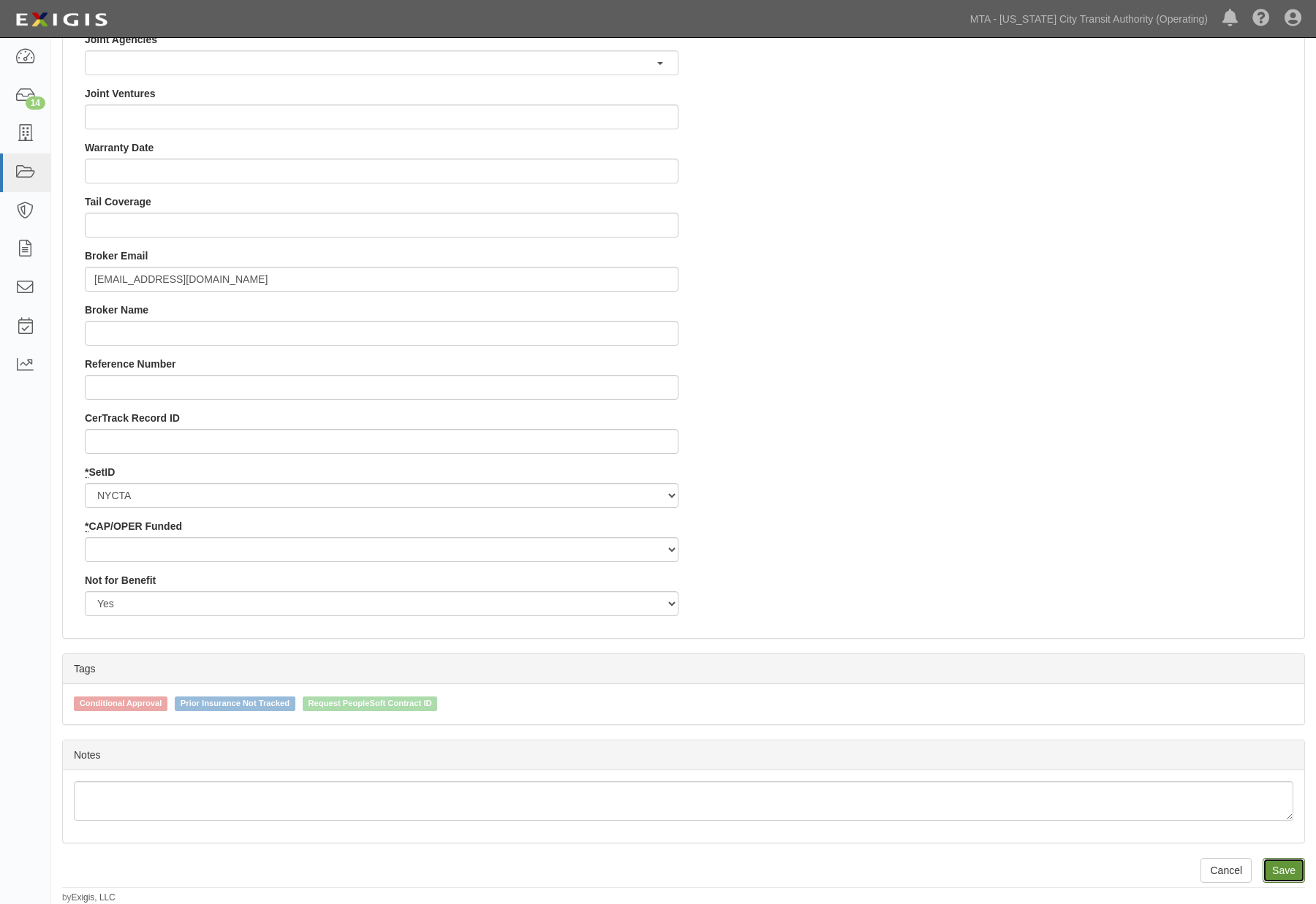
click at [1287, 874] on input "Save" at bounding box center [1283, 870] width 42 height 24
click at [225, 536] on div "* CAP/OPER Funded Capital Operating" at bounding box center [381, 540] width 593 height 43
click at [208, 539] on select "Capital Operating" at bounding box center [381, 550] width 593 height 24
select select "439"
click at [85, 538] on select "Capital Operating" at bounding box center [381, 550] width 593 height 24
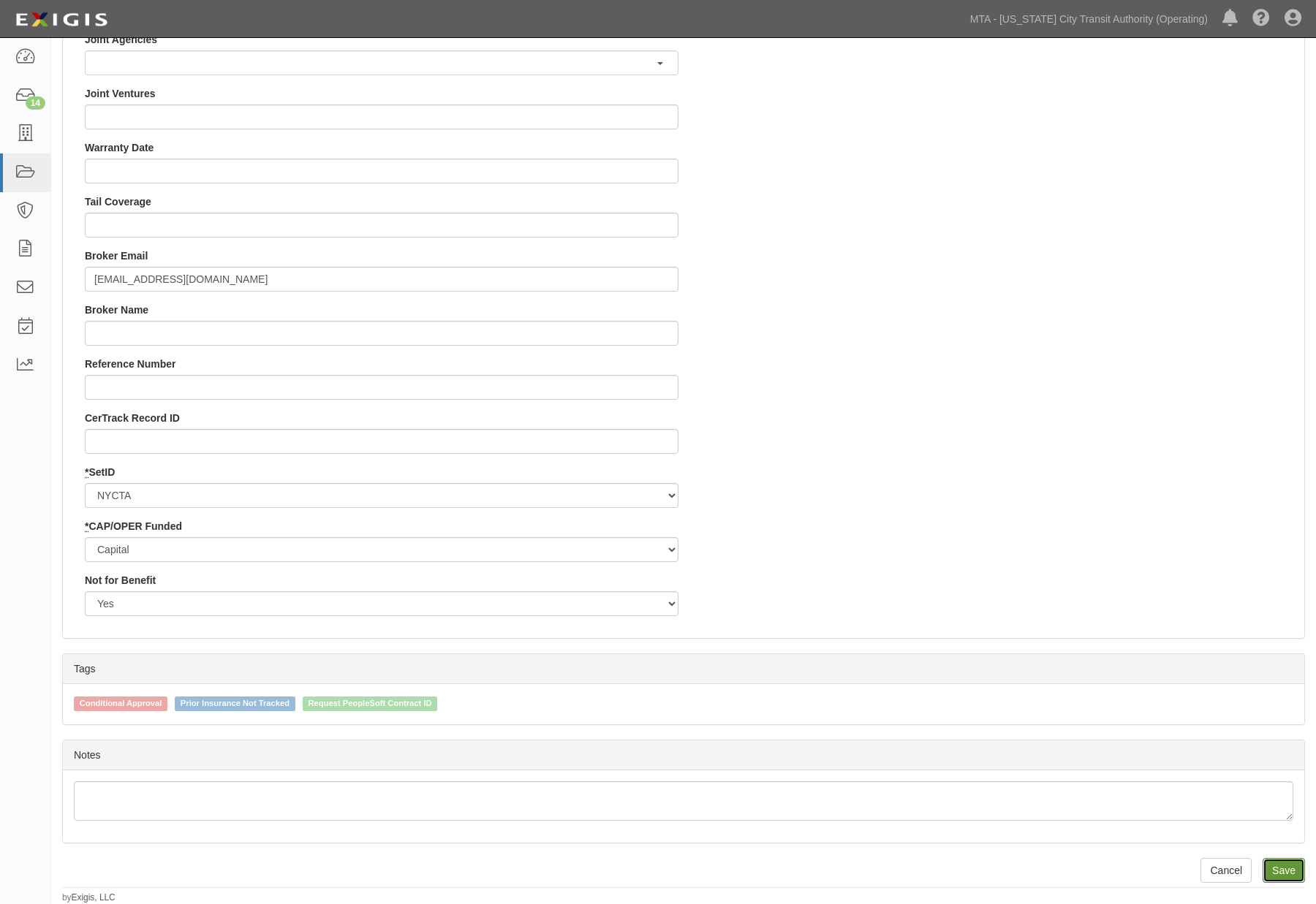
click at [1277, 865] on input "Save" at bounding box center [1283, 870] width 42 height 24
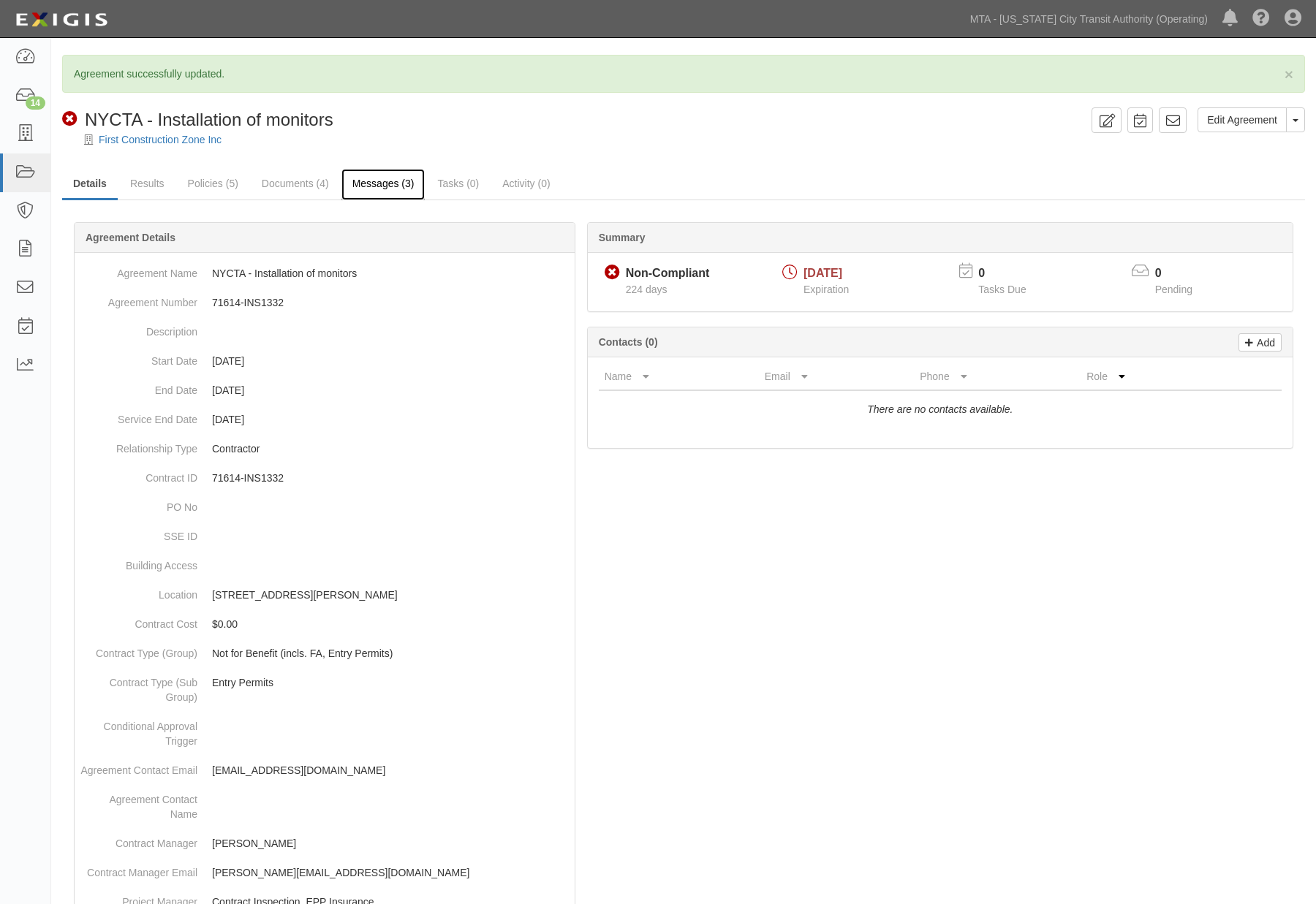
click at [373, 188] on link "Messages (3)" at bounding box center [383, 184] width 84 height 31
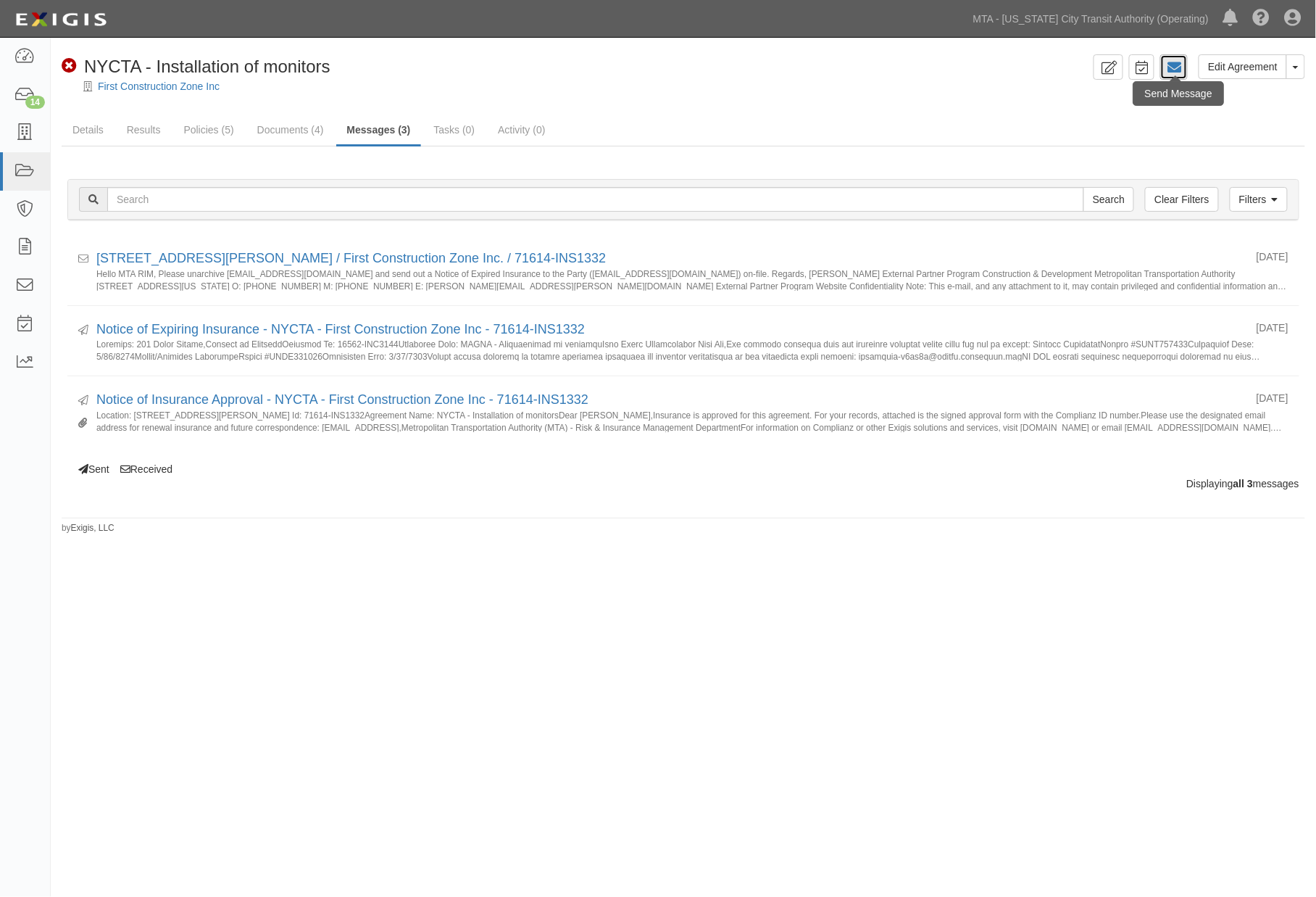
click at [1174, 66] on icon at bounding box center [1174, 68] width 15 height 15
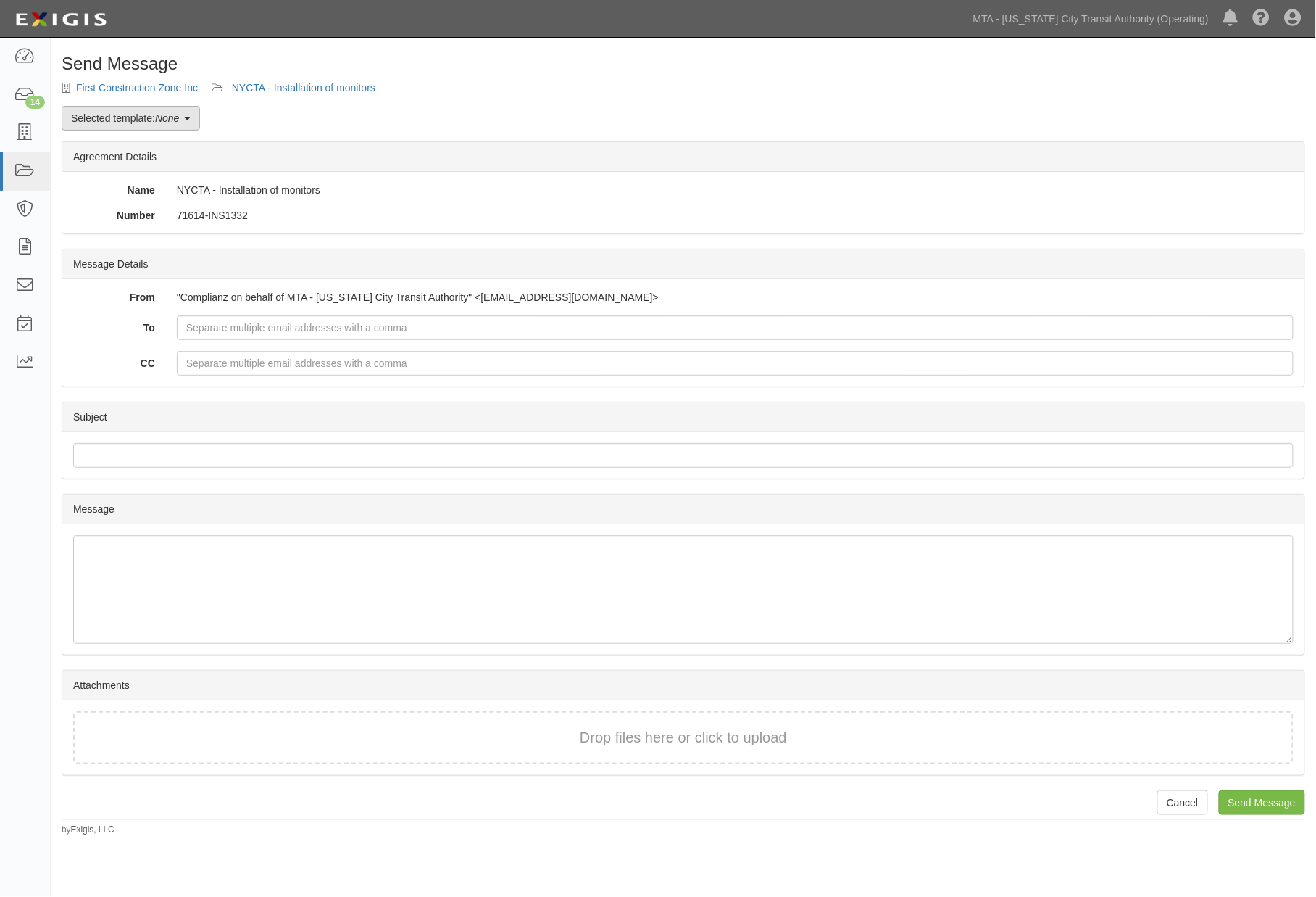
click at [159, 113] on em "None" at bounding box center [167, 118] width 24 height 11
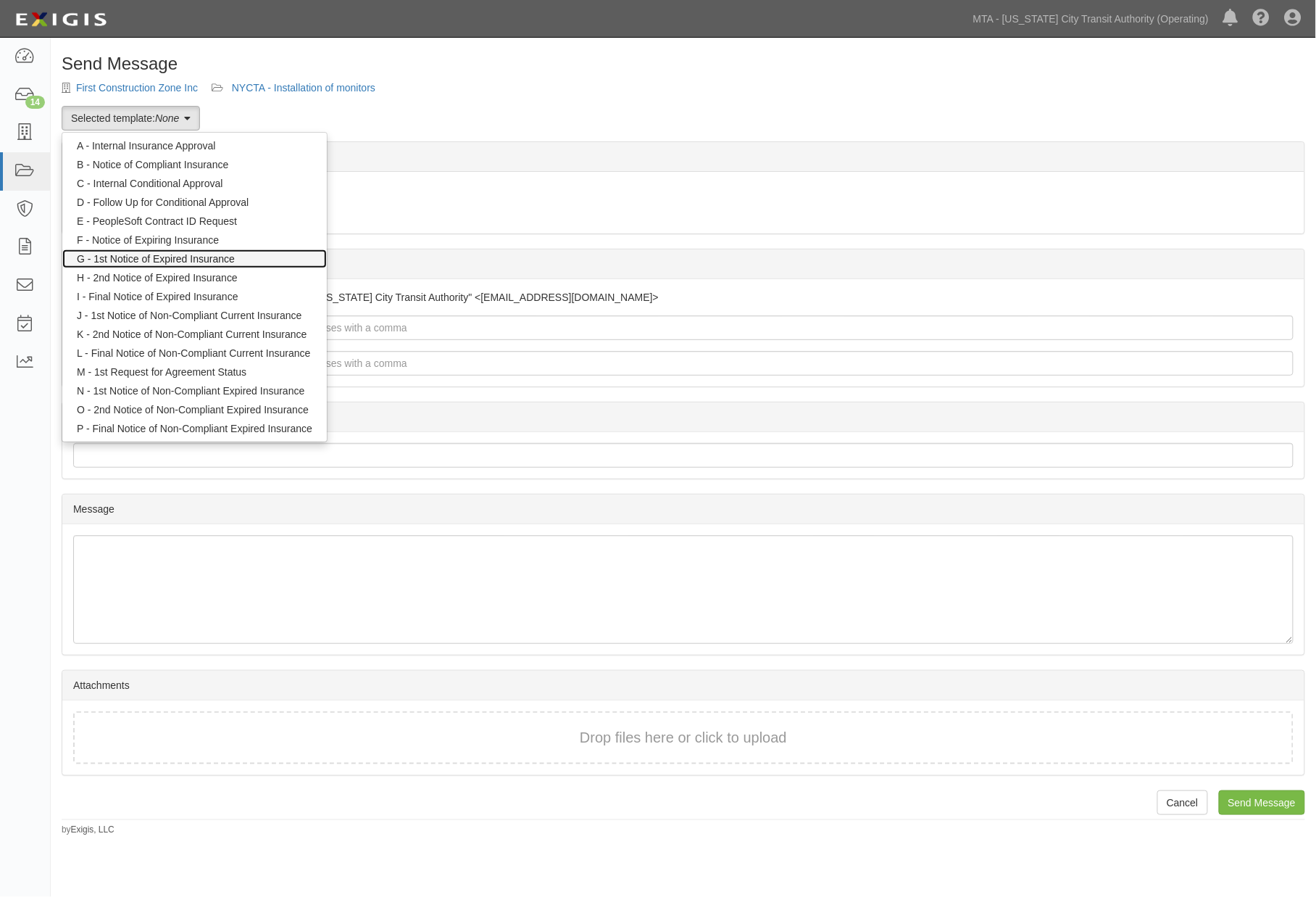
click at [151, 255] on link "G - 1st Notice of Expired Insurance" at bounding box center [195, 258] width 265 height 19
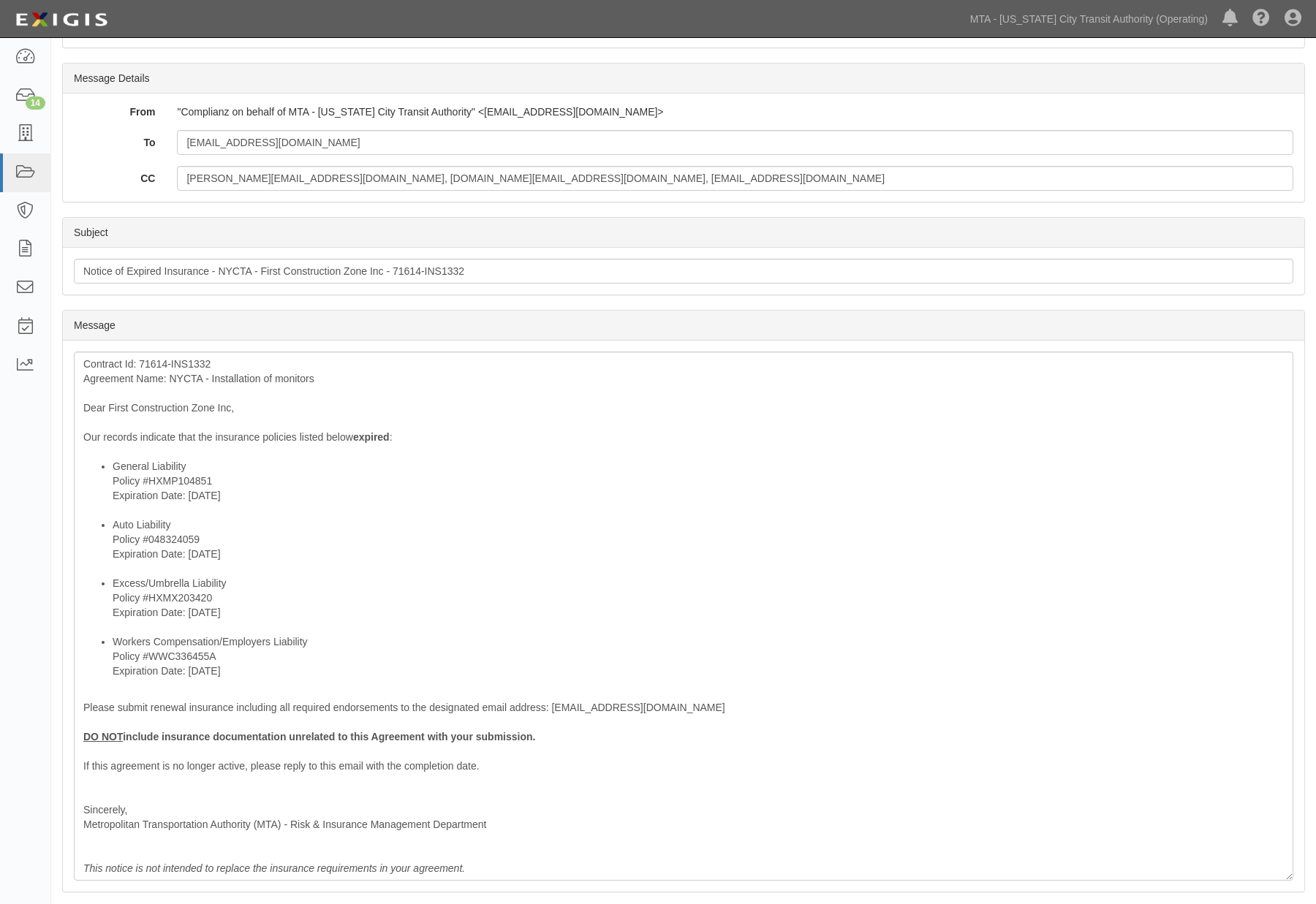
scroll to position [243, 0]
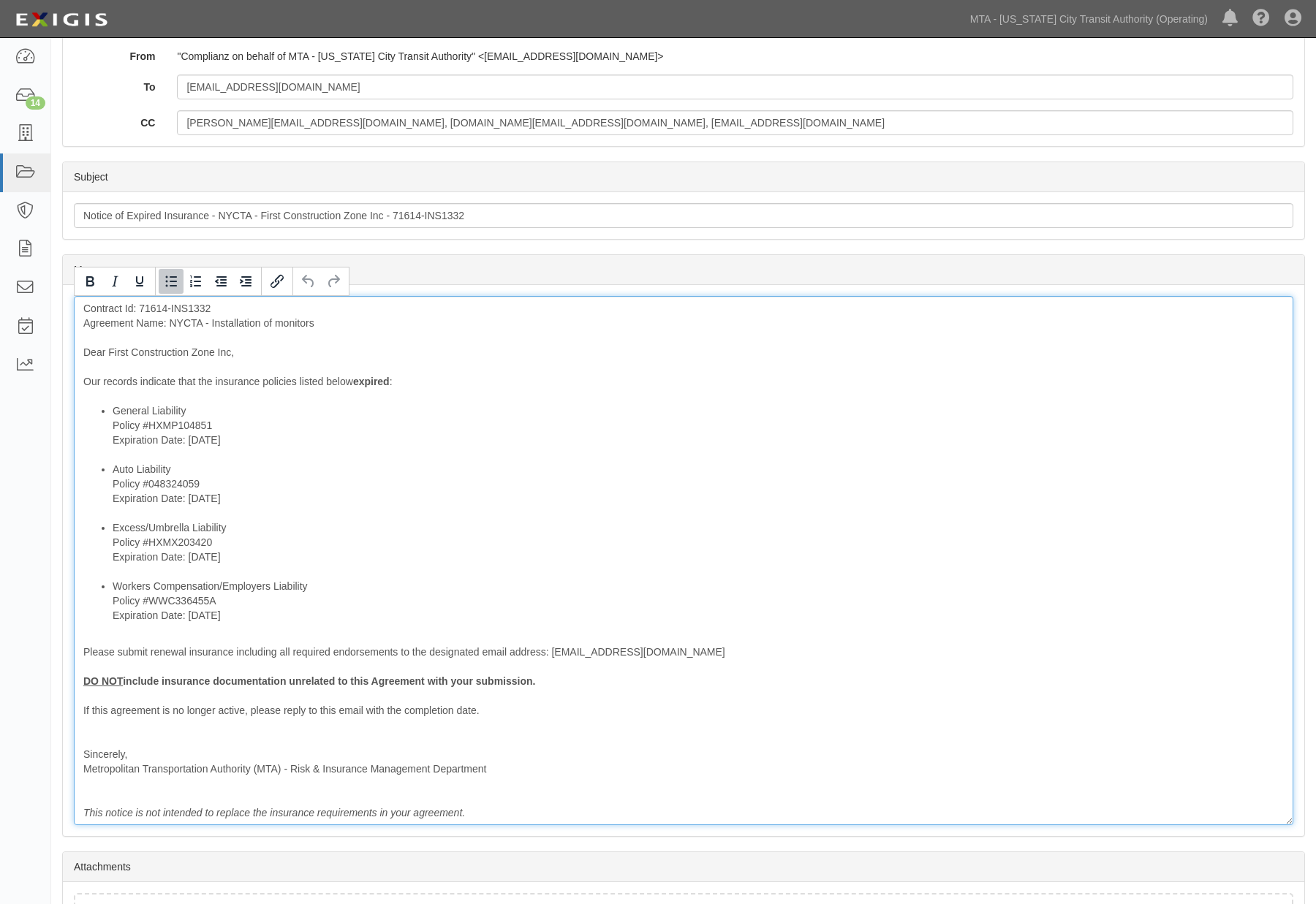
drag, startPoint x: 244, startPoint y: 443, endPoint x: 81, endPoint y: 419, distance: 164.8
click at [90, 439] on ul "General Liability Policy #HXMP104851 Expiration Date: 2/18/2025 Auto Liability …" at bounding box center [683, 512] width 1200 height 219
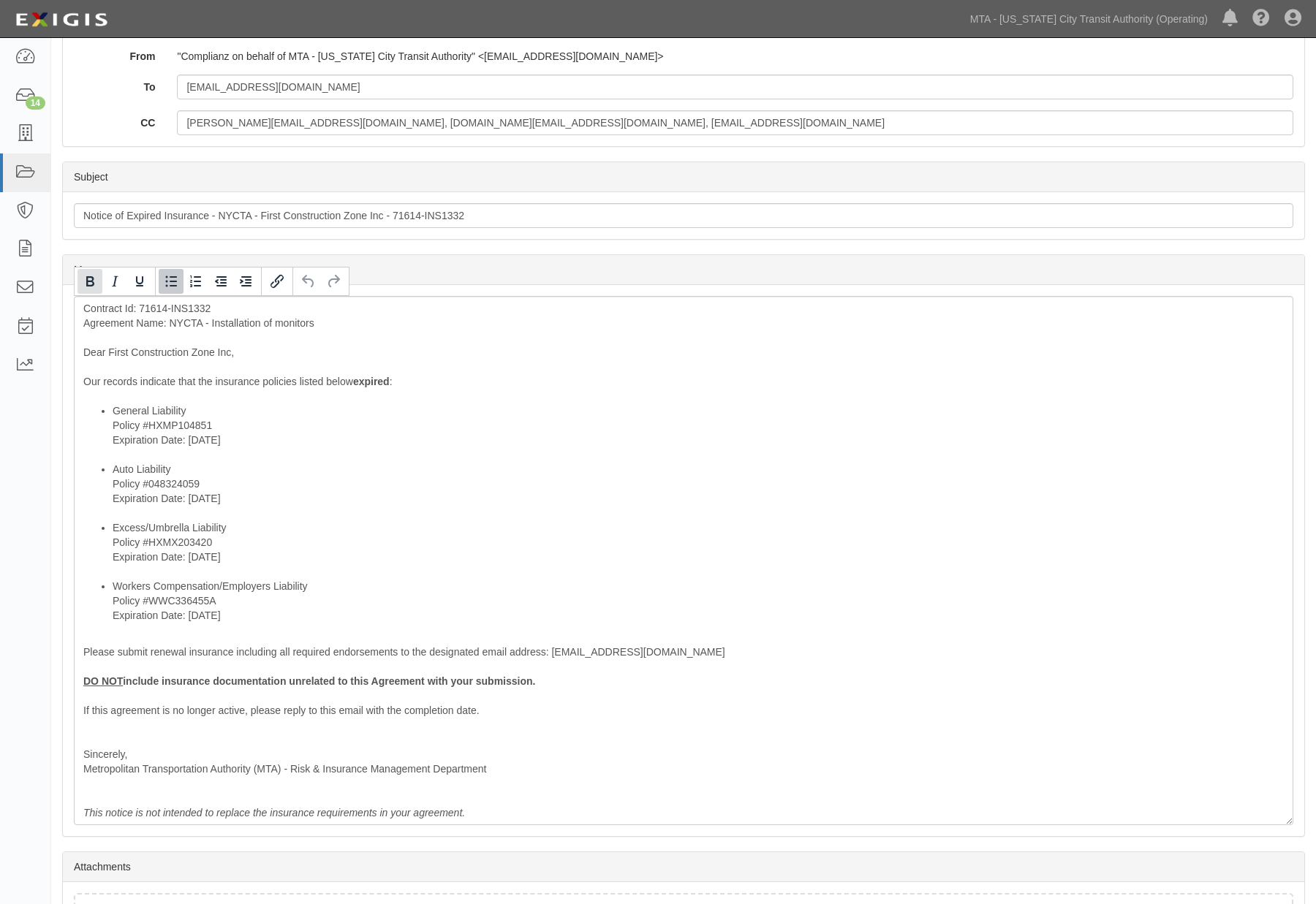
click at [89, 280] on icon "Bold" at bounding box center [89, 281] width 18 height 18
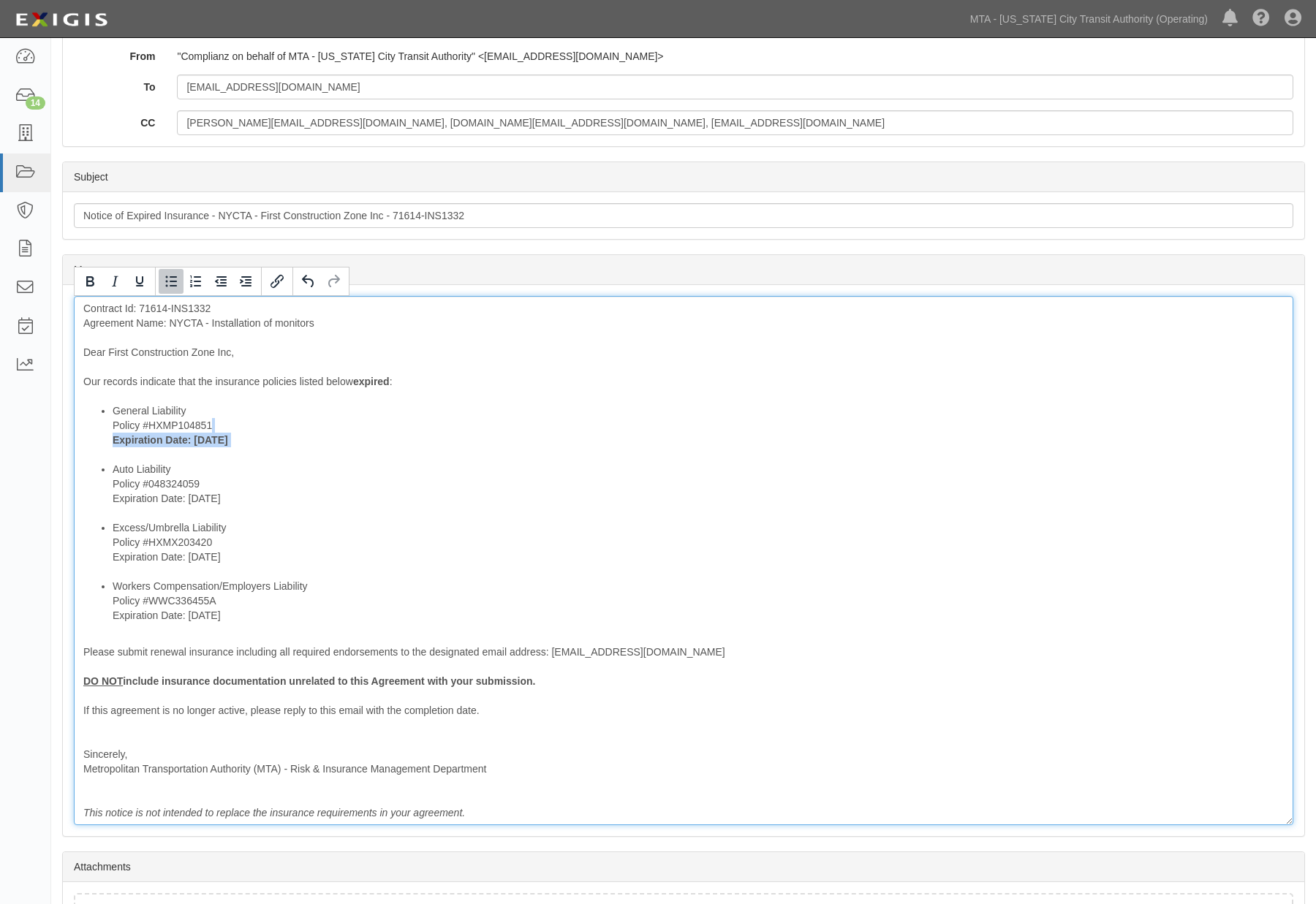
drag, startPoint x: 253, startPoint y: 494, endPoint x: 86, endPoint y: 503, distance: 167.2
click at [86, 503] on ul "General Liability Policy #HXMP104851 Expiration Date: 2/18/2025 Auto Liability …" at bounding box center [683, 512] width 1200 height 219
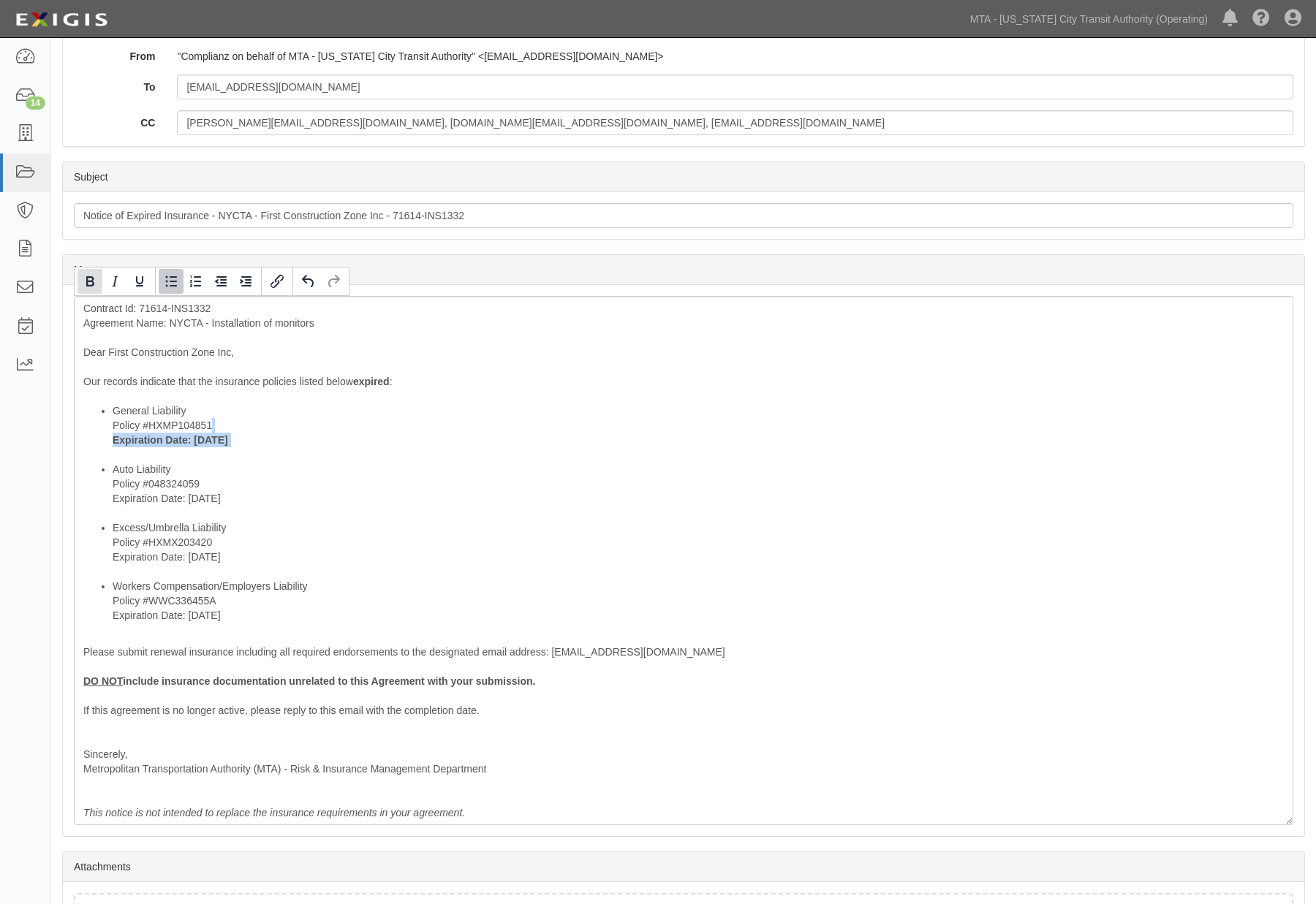
click at [90, 277] on icon "Bold" at bounding box center [90, 281] width 8 height 10
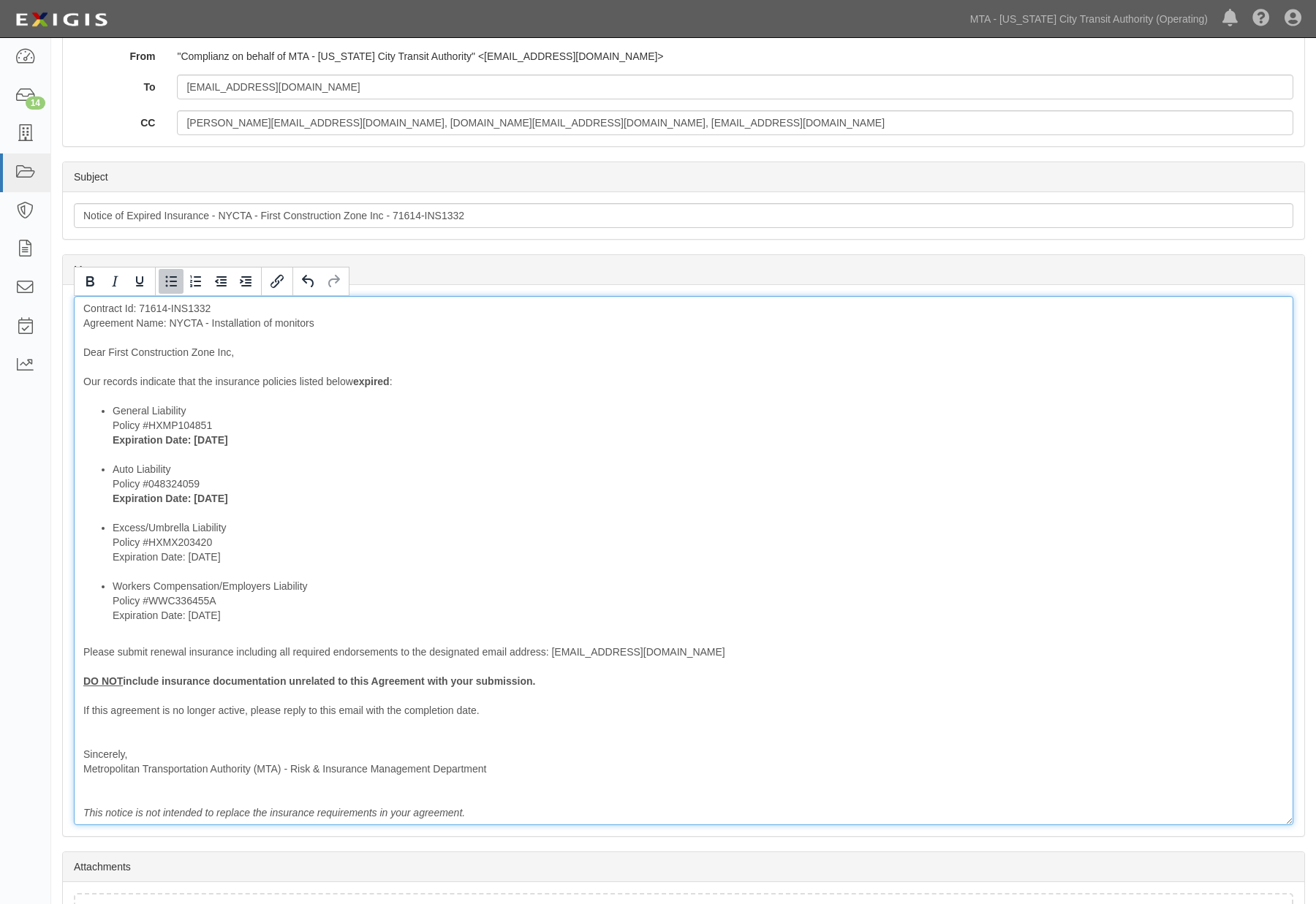
drag, startPoint x: 246, startPoint y: 555, endPoint x: 112, endPoint y: 505, distance: 143.0
click at [105, 564] on ul "General Liability Policy #HXMP104851 Expiration Date: 2/18/2025 Auto Liability …" at bounding box center [683, 512] width 1200 height 219
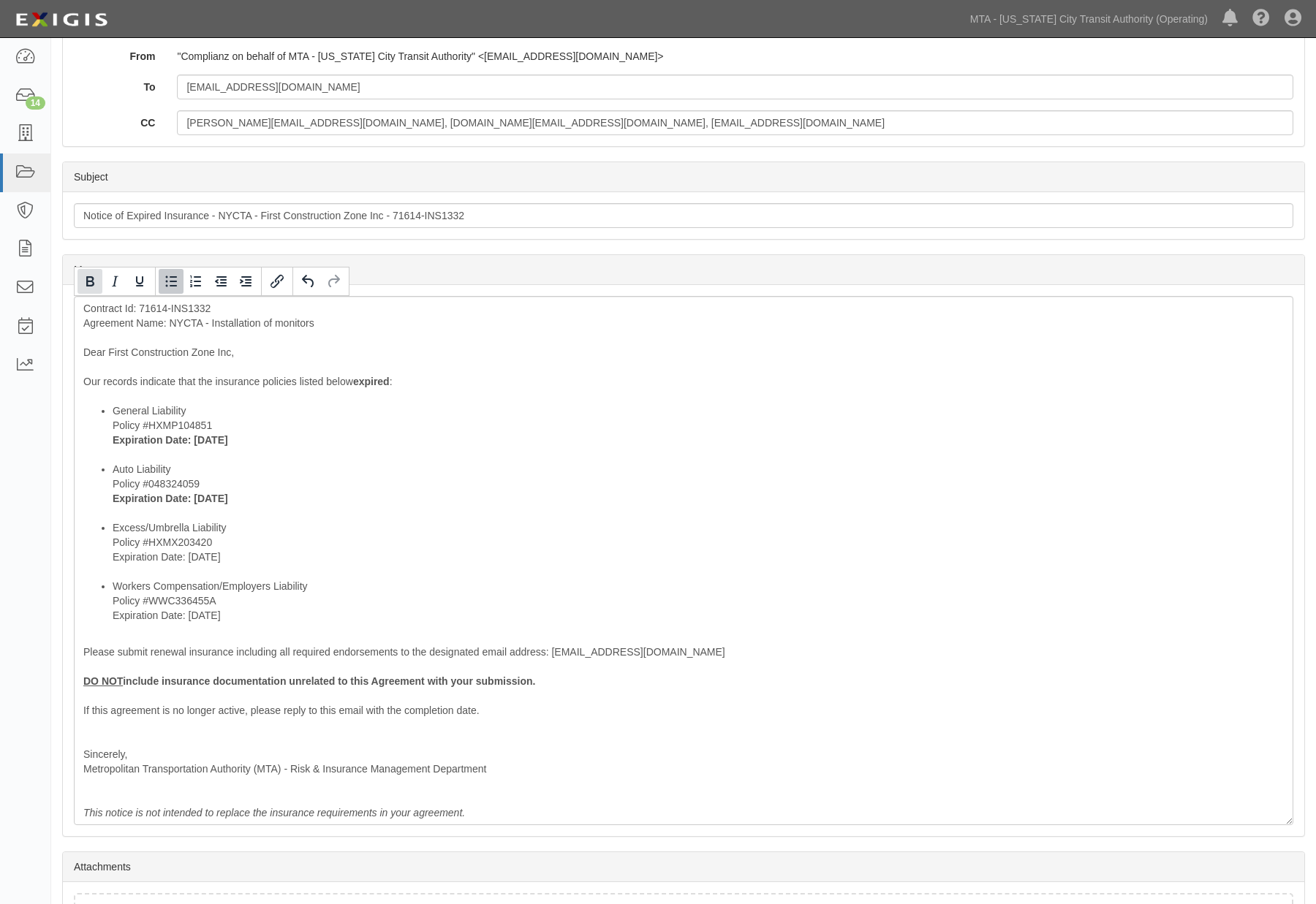
click at [101, 282] on button "Bold" at bounding box center [89, 281] width 24 height 24
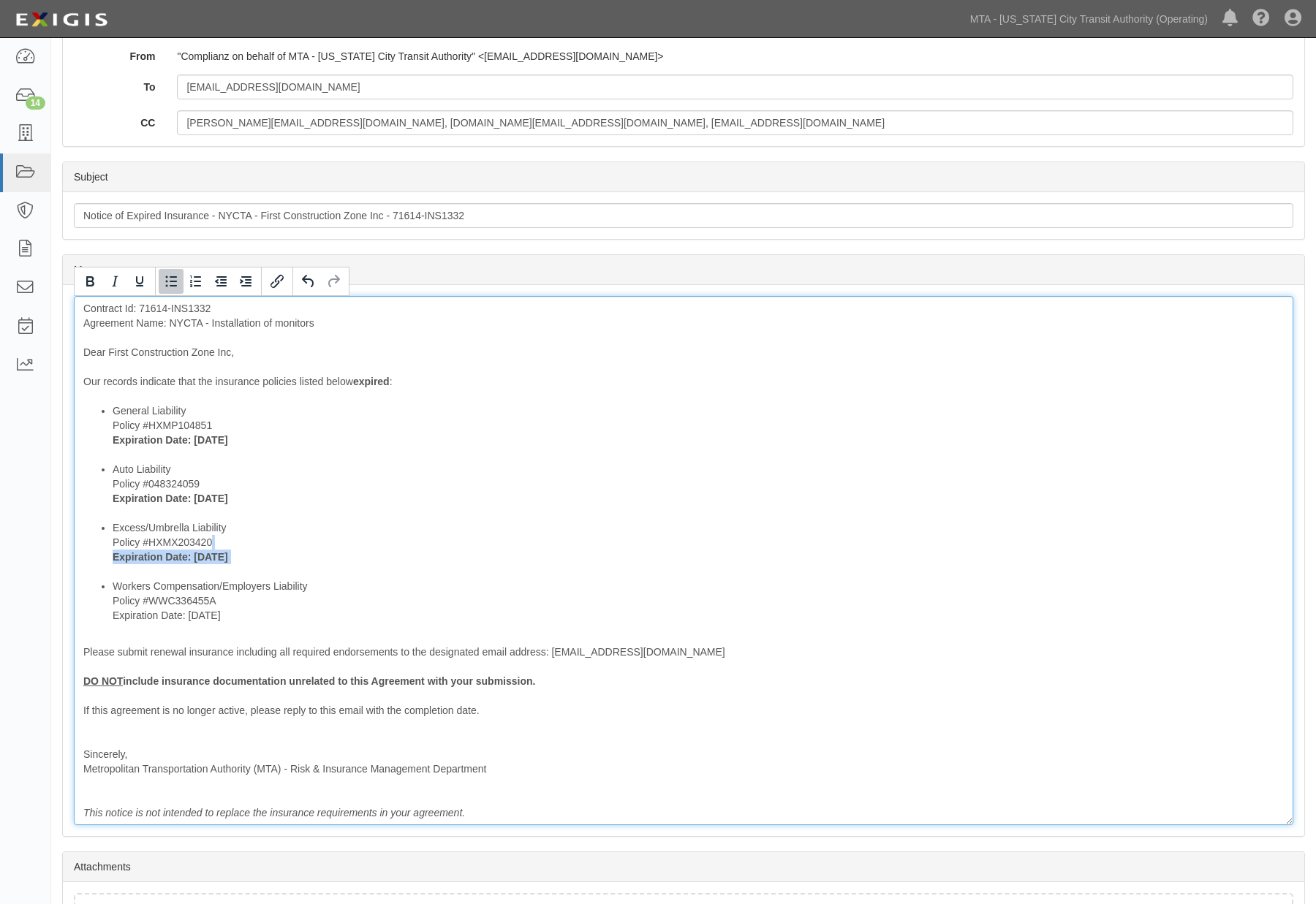
drag, startPoint x: 196, startPoint y: 617, endPoint x: 100, endPoint y: 611, distance: 96.2
click at [103, 613] on ul "General Liability Policy #HXMP104851 Expiration Date: 2/18/2025 Auto Liability …" at bounding box center [683, 512] width 1200 height 219
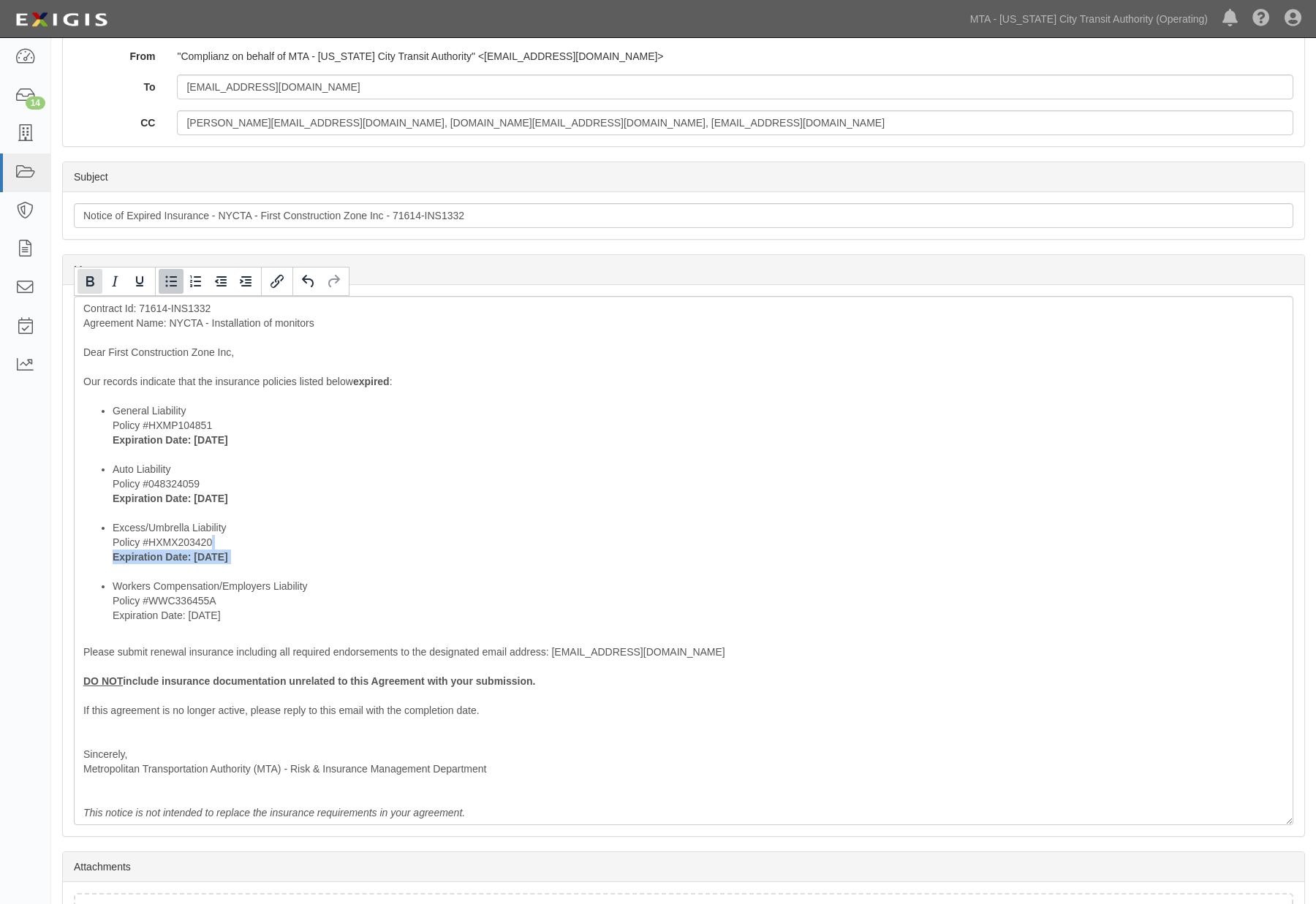
click at [87, 286] on icon "Bold" at bounding box center [90, 281] width 8 height 10
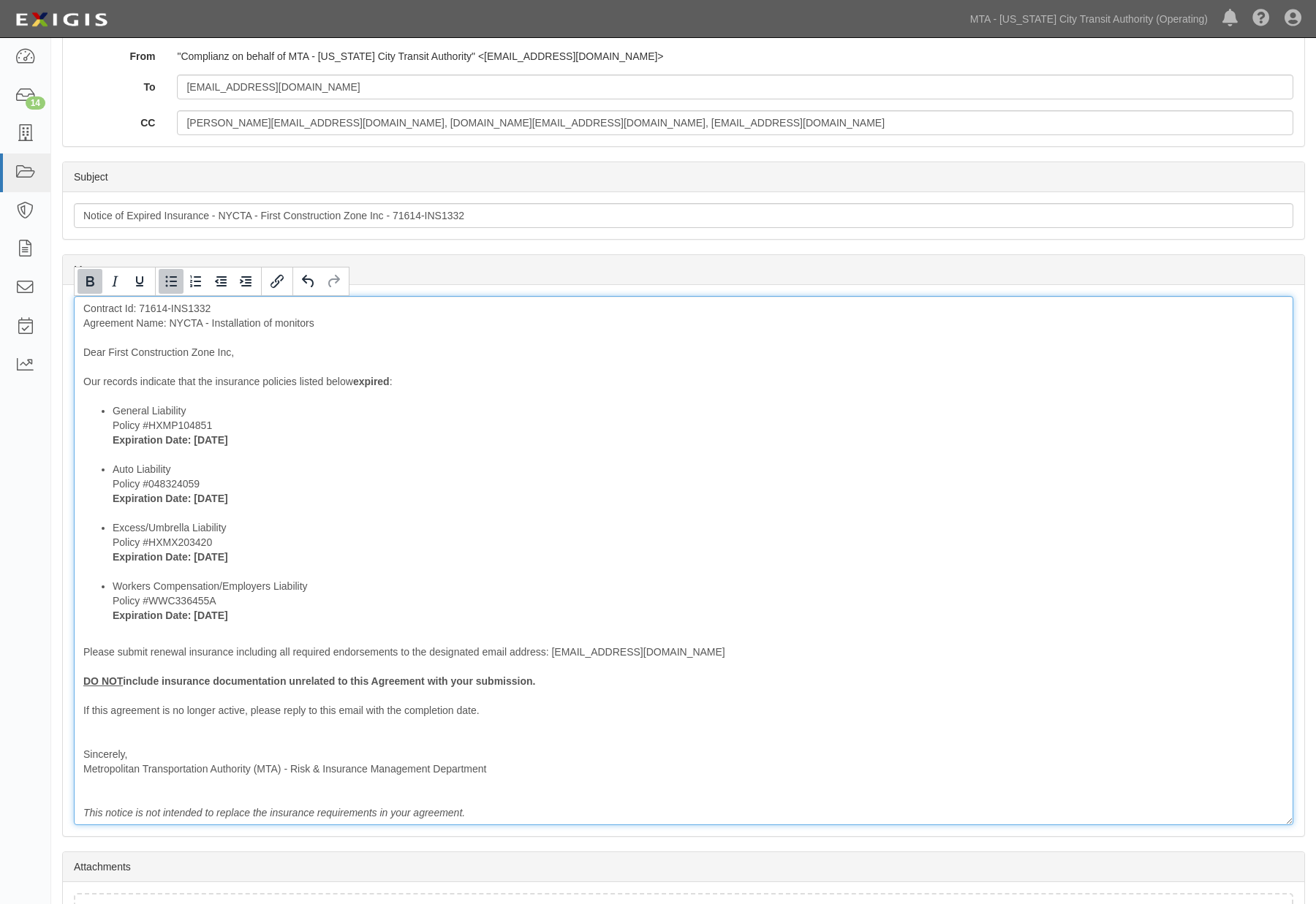
drag, startPoint x: 377, startPoint y: 479, endPoint x: 385, endPoint y: 481, distance: 8.2
click at [385, 481] on li "Auto Liability Policy #048324059 Expiration Date: 6/7/2025" at bounding box center [698, 491] width 1171 height 58
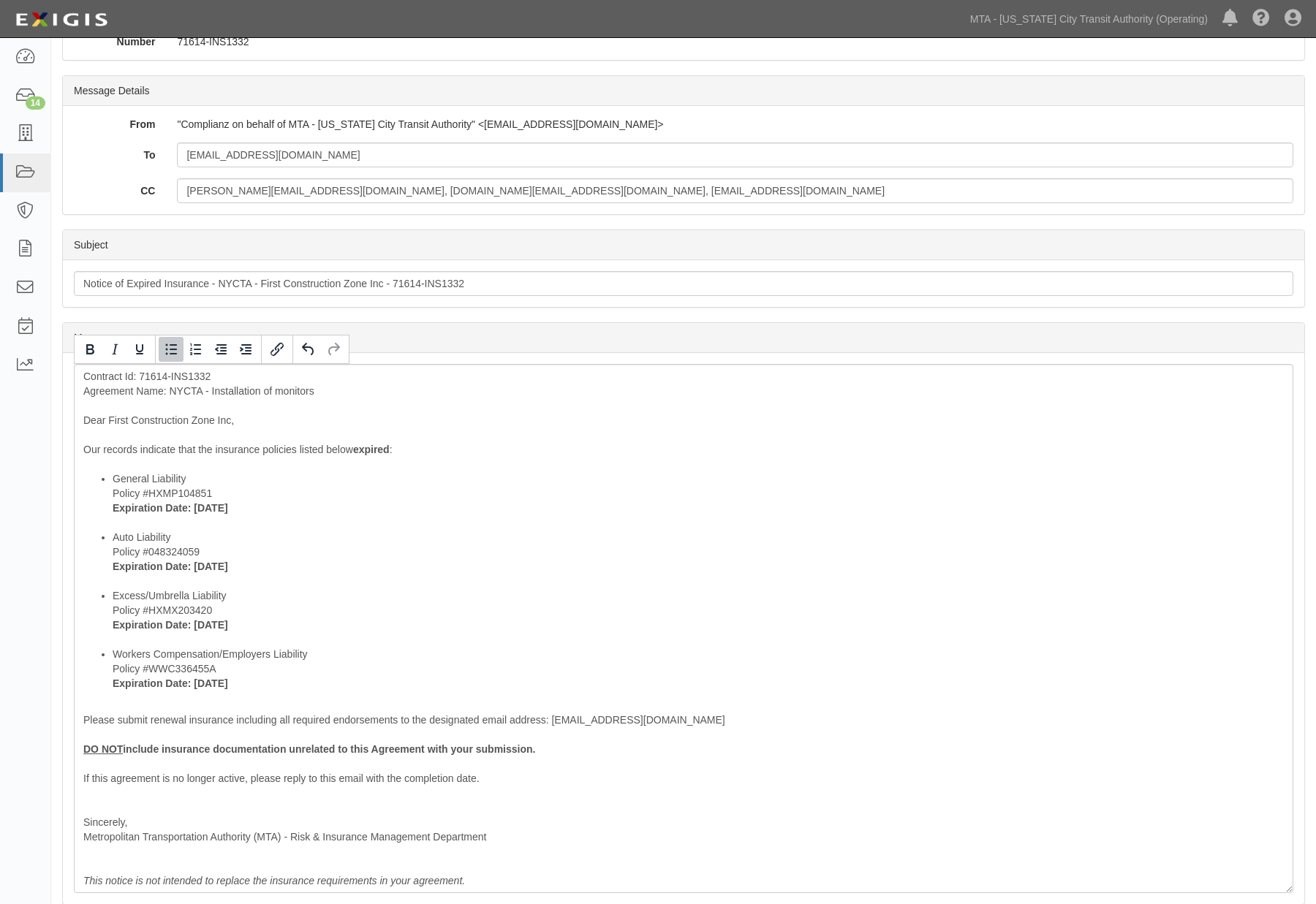
scroll to position [114, 0]
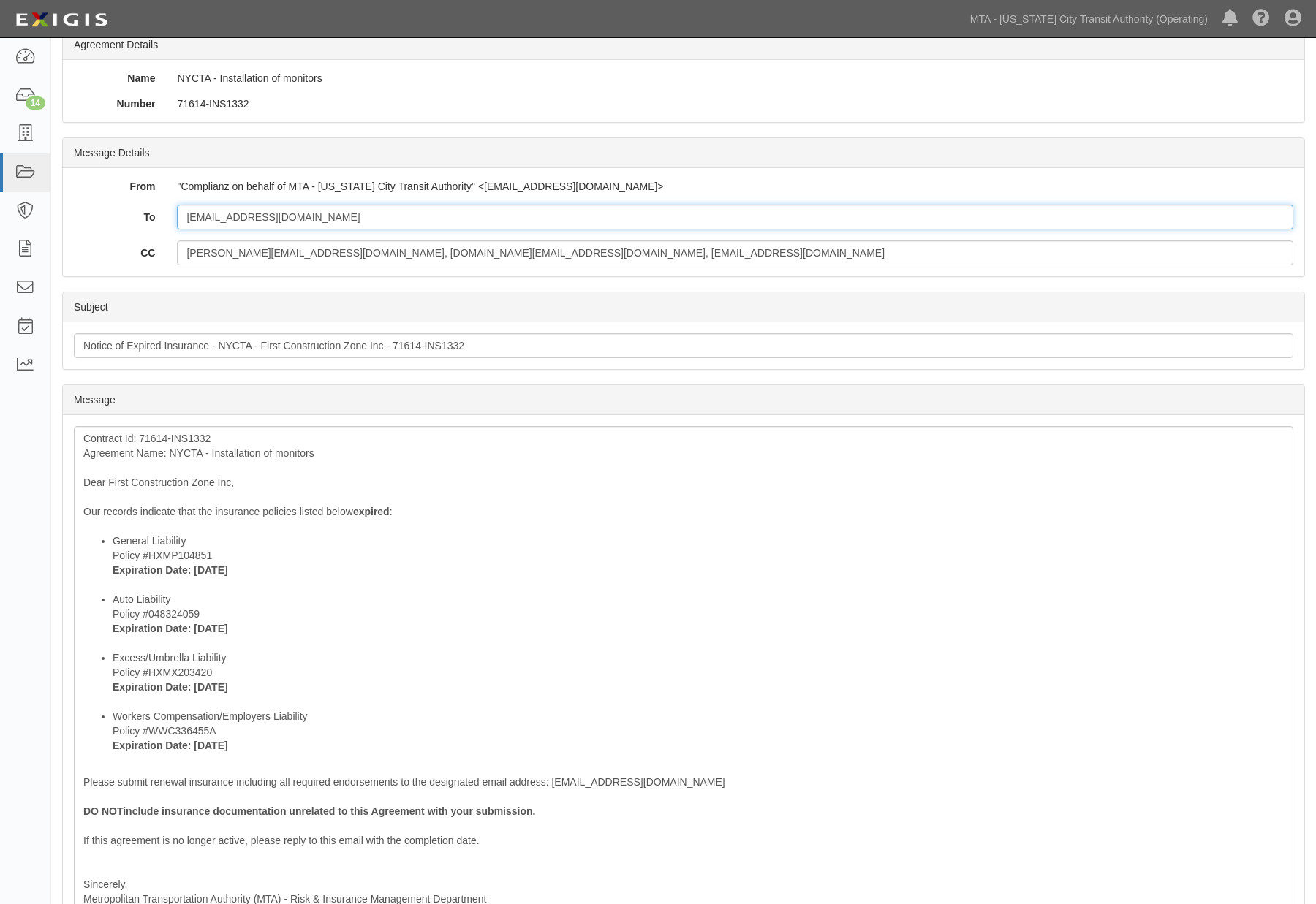
click at [367, 222] on input "fcznyc@gmail.com" at bounding box center [734, 217] width 1116 height 24
paste input "aaron.baichu@mtacd.org"
type input "fcznyc@gmail.com; aaron.baichu@mtacd.org"
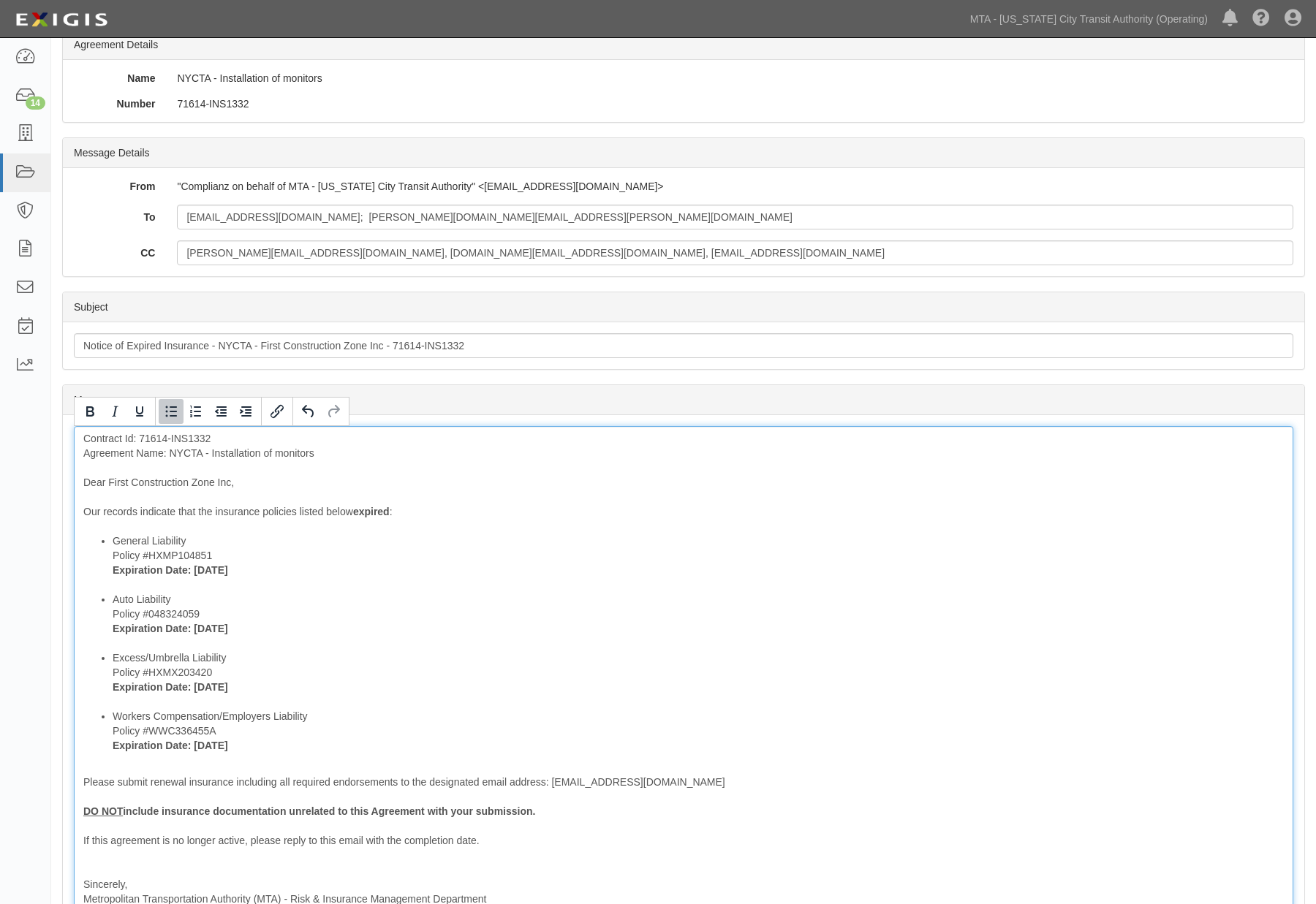
click at [799, 586] on li "General Liability Policy #HXMP104851 Expiration Date: 2/18/2025" at bounding box center [698, 563] width 1171 height 58
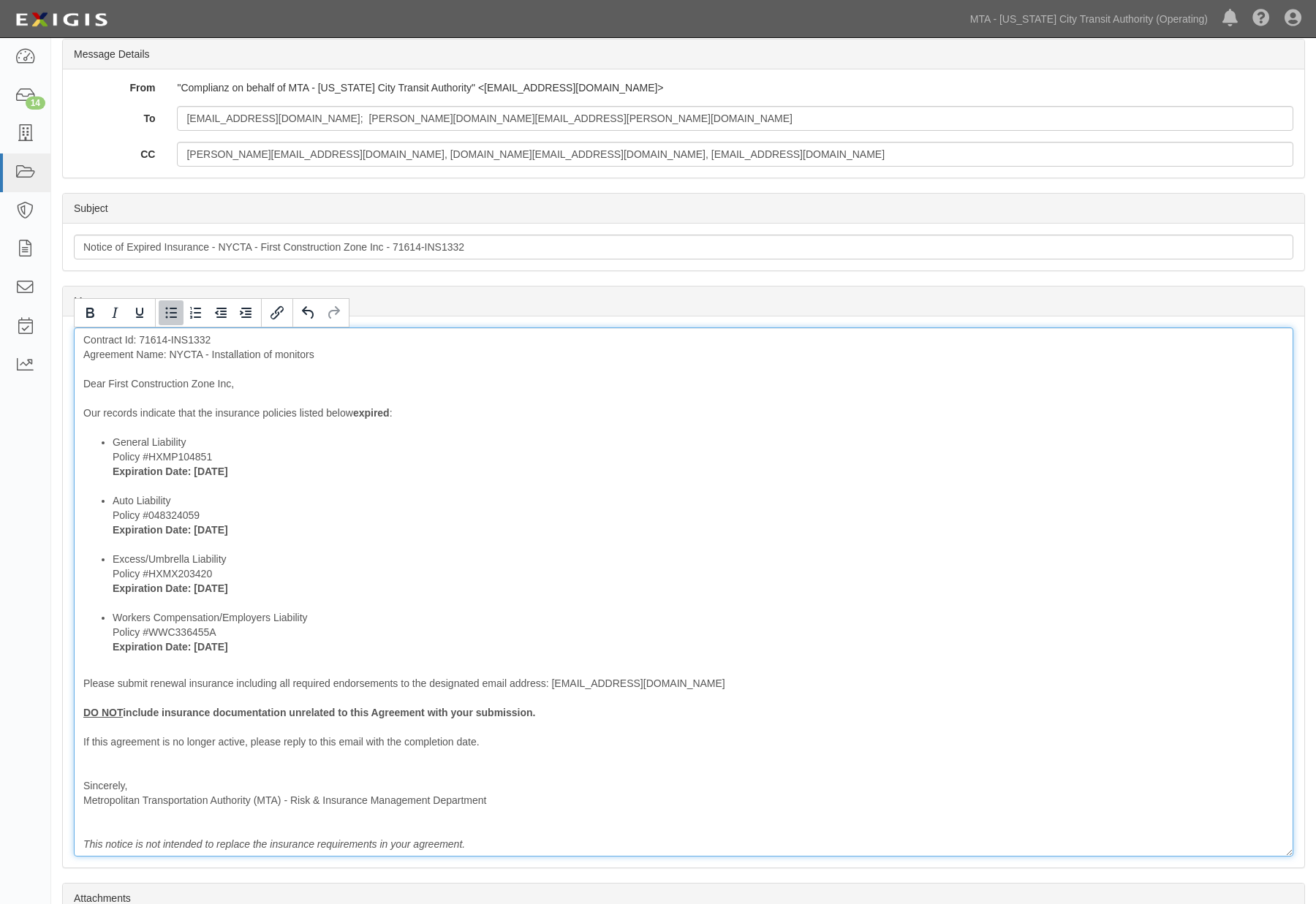
scroll to position [356, 0]
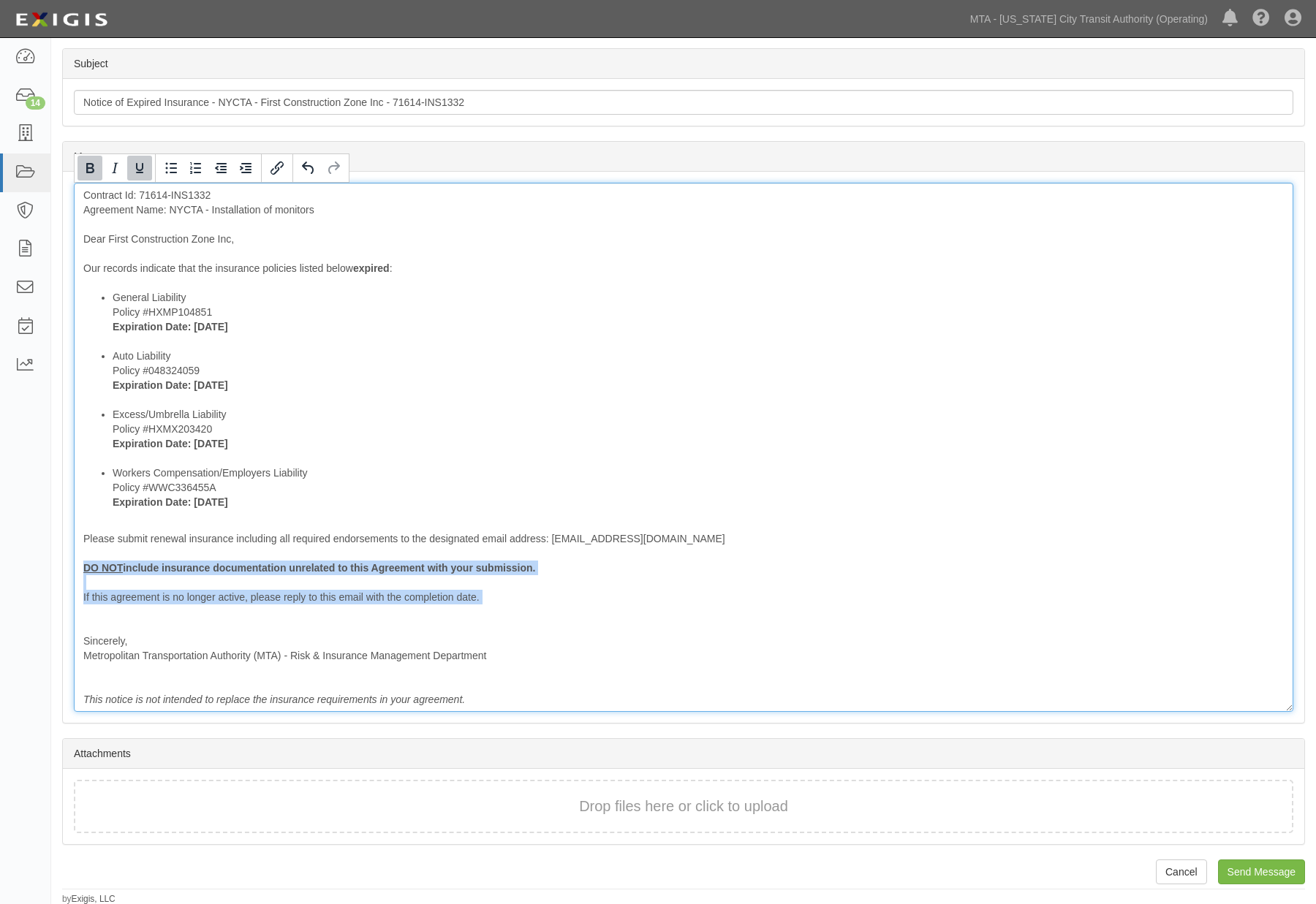
drag, startPoint x: 507, startPoint y: 606, endPoint x: 66, endPoint y: 567, distance: 442.7
click at [66, 567] on div "Message Contract Id: 71614-INS1332 Agreement Name: NYCTA - Installation of moni…" at bounding box center [683, 447] width 1241 height 551
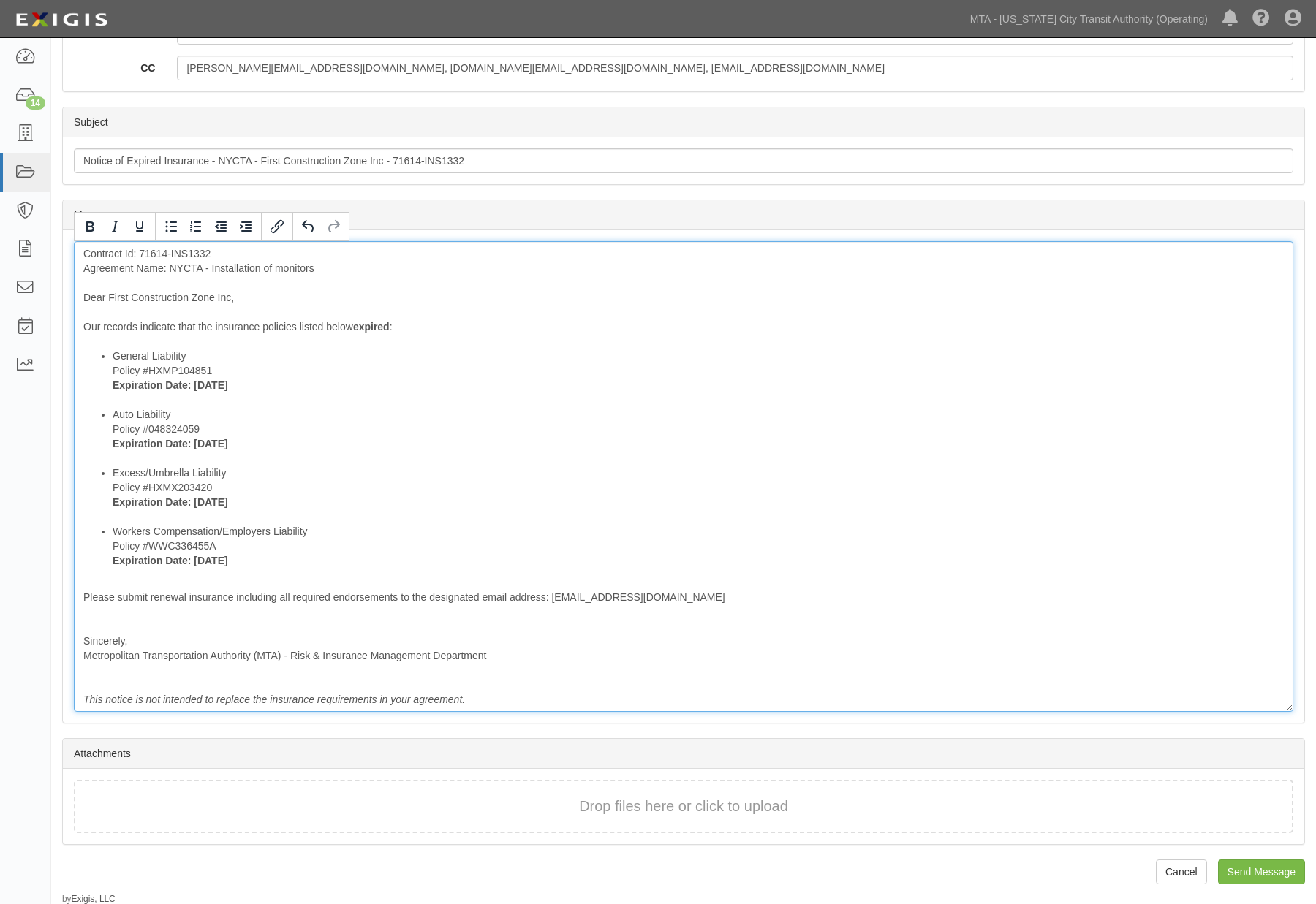
scroll to position [284, 0]
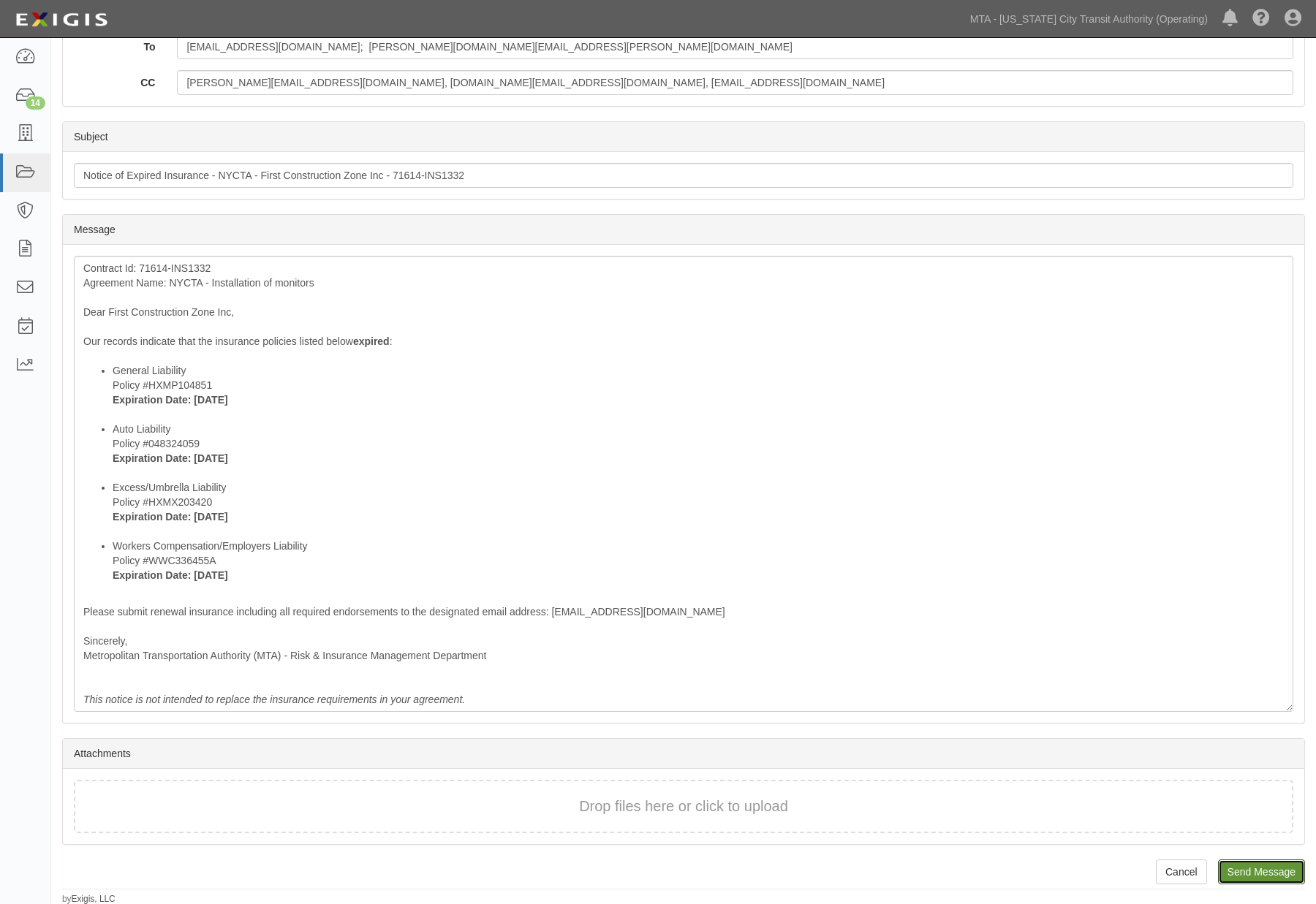
drag, startPoint x: 1247, startPoint y: 863, endPoint x: 715, endPoint y: 59, distance: 964.1
click at [1248, 863] on input "Send Message" at bounding box center [1261, 871] width 87 height 24
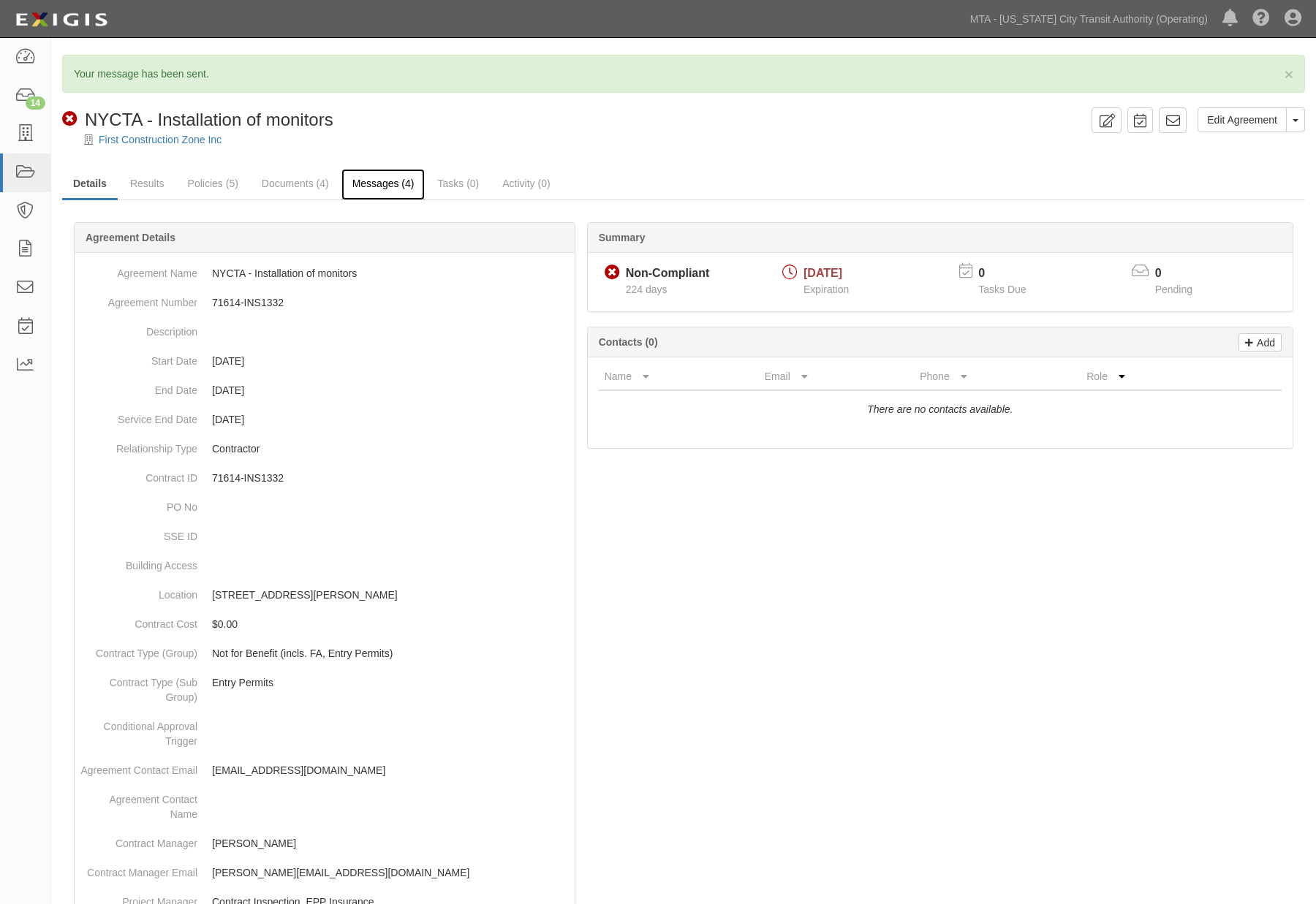
click at [400, 179] on link "Messages (4)" at bounding box center [383, 184] width 84 height 31
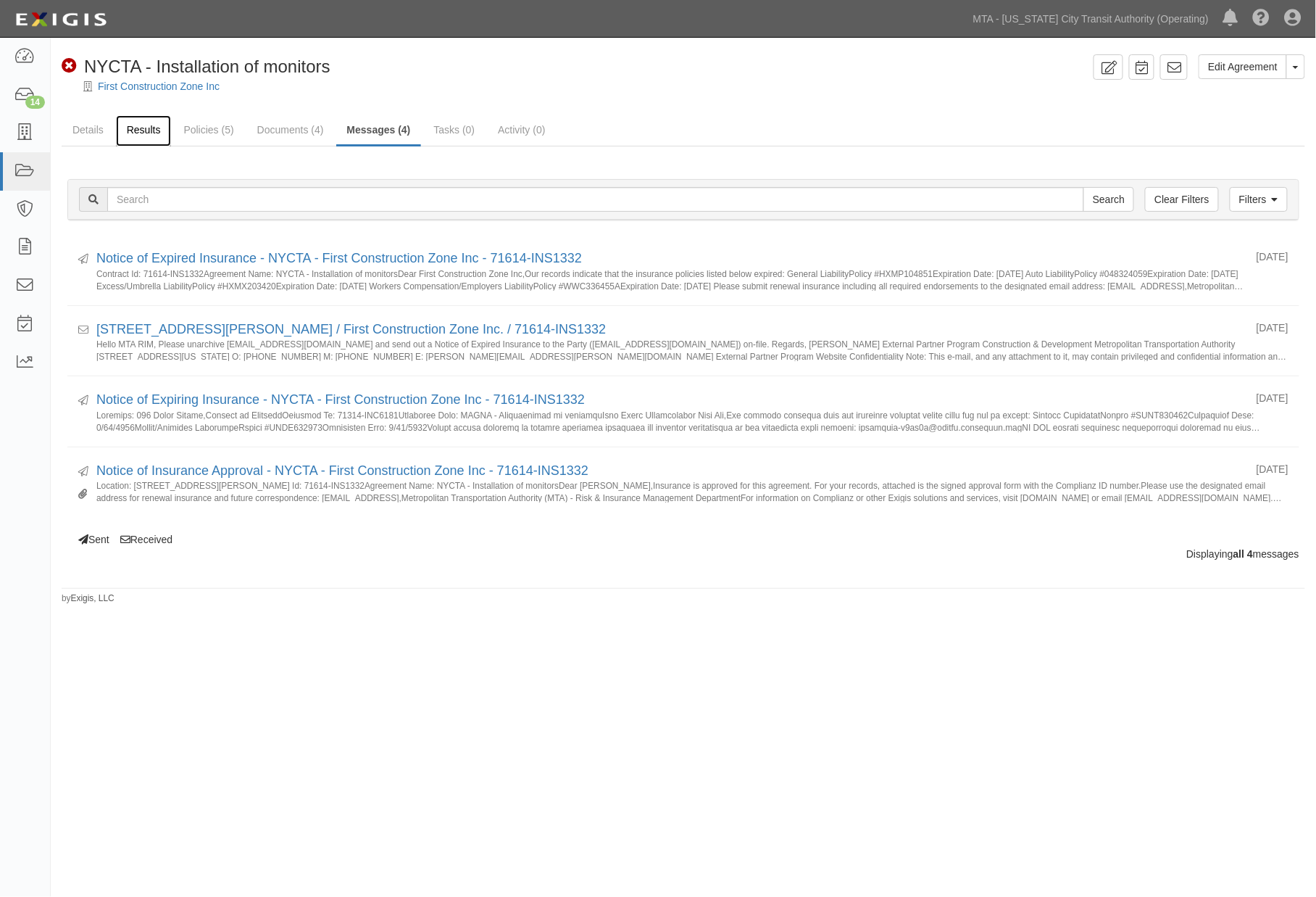
click at [134, 135] on link "Results" at bounding box center [144, 131] width 56 height 31
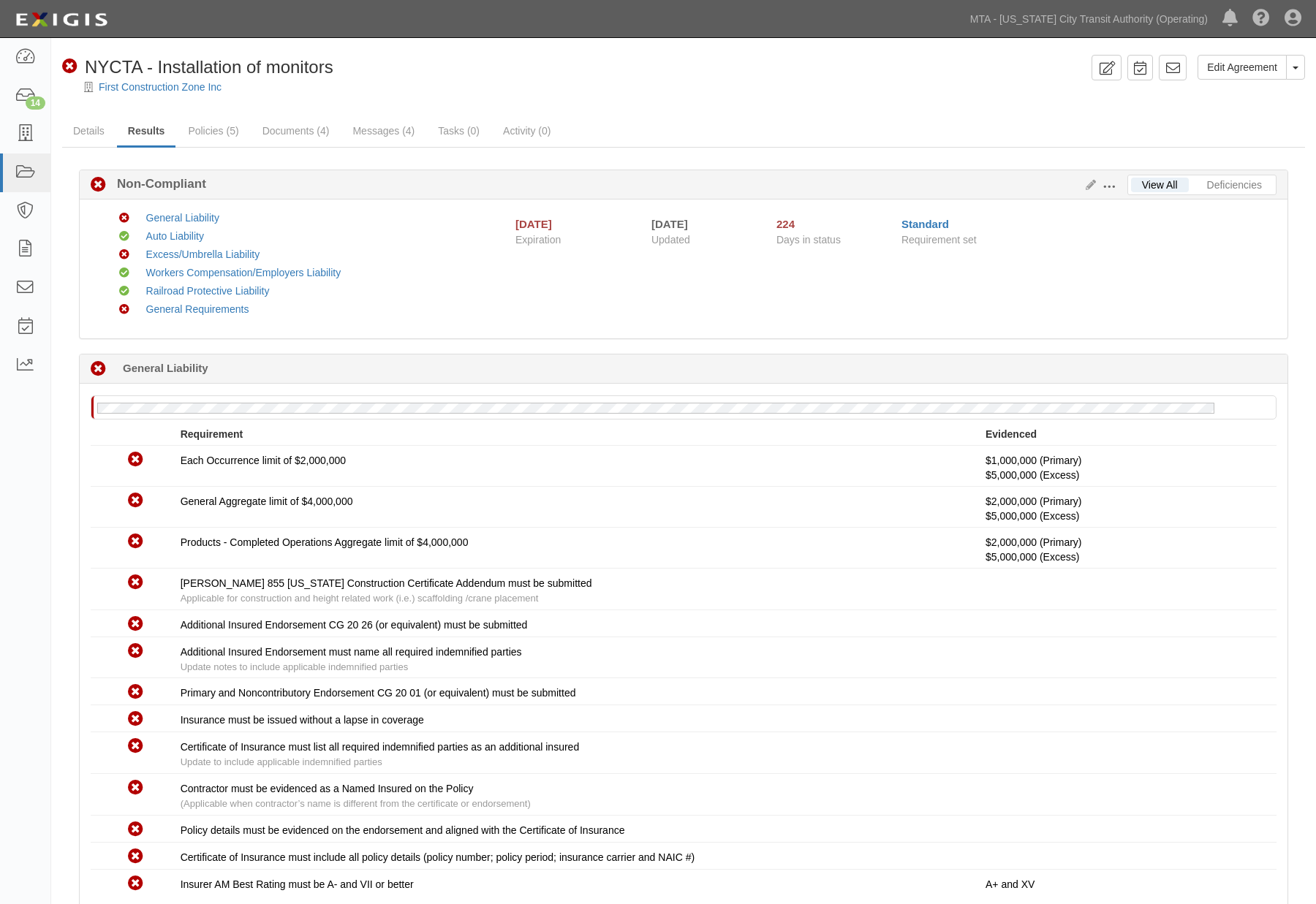
click at [1096, 179] on button at bounding box center [1111, 185] width 31 height 16
click at [1088, 187] on icon at bounding box center [1088, 185] width 16 height 10
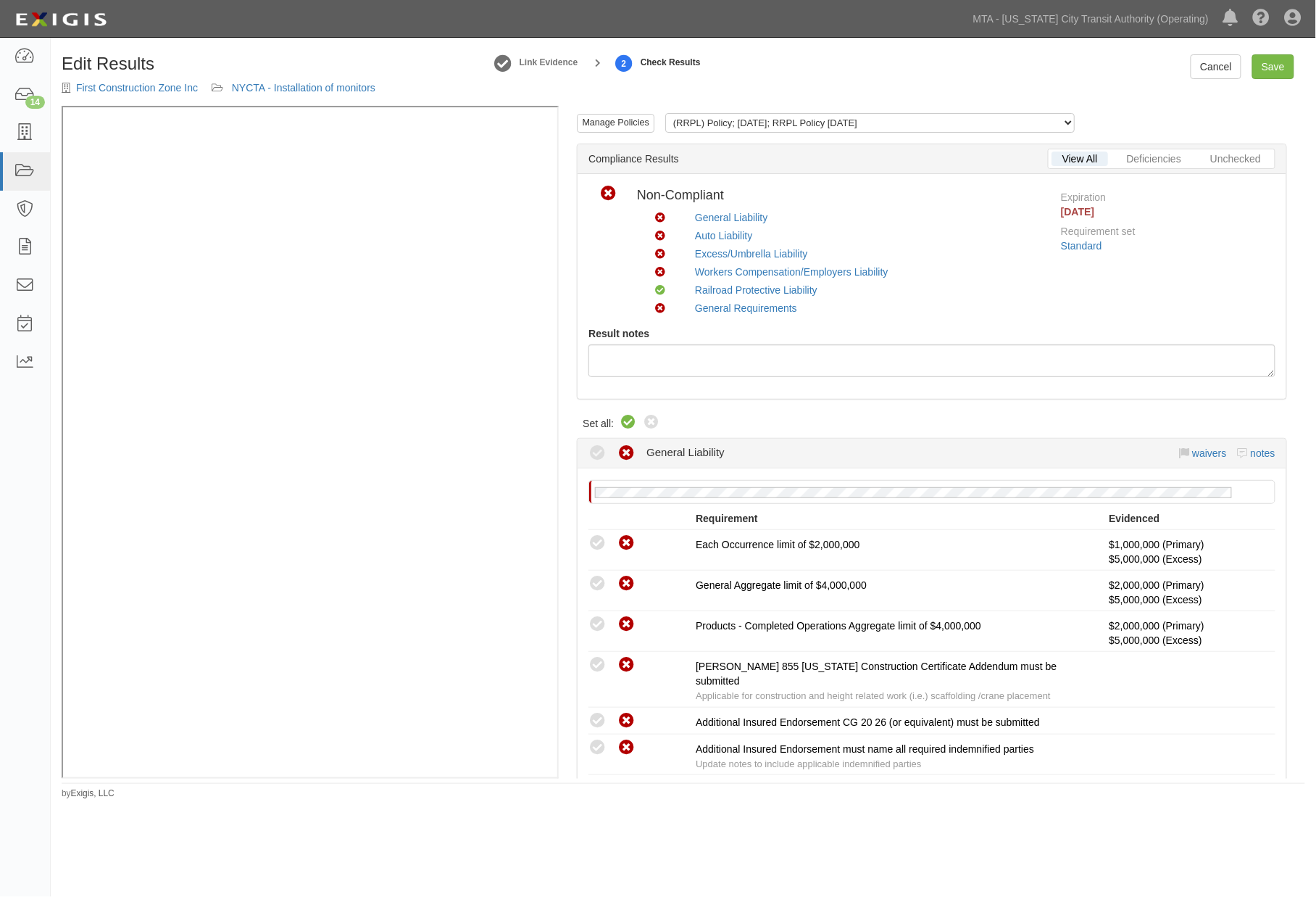
click at [624, 421] on icon at bounding box center [628, 422] width 18 height 18
radio input "true"
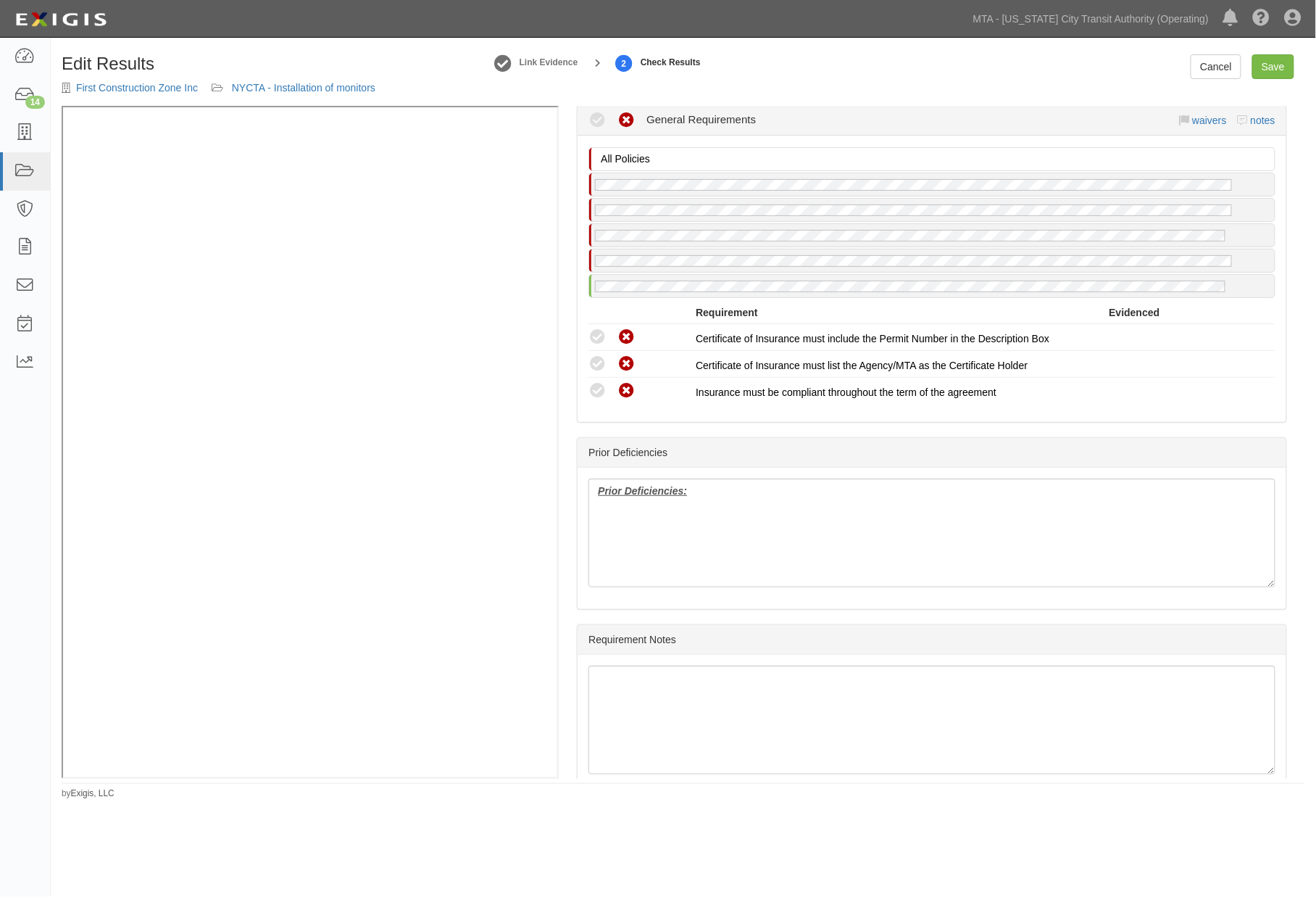
scroll to position [2425, 0]
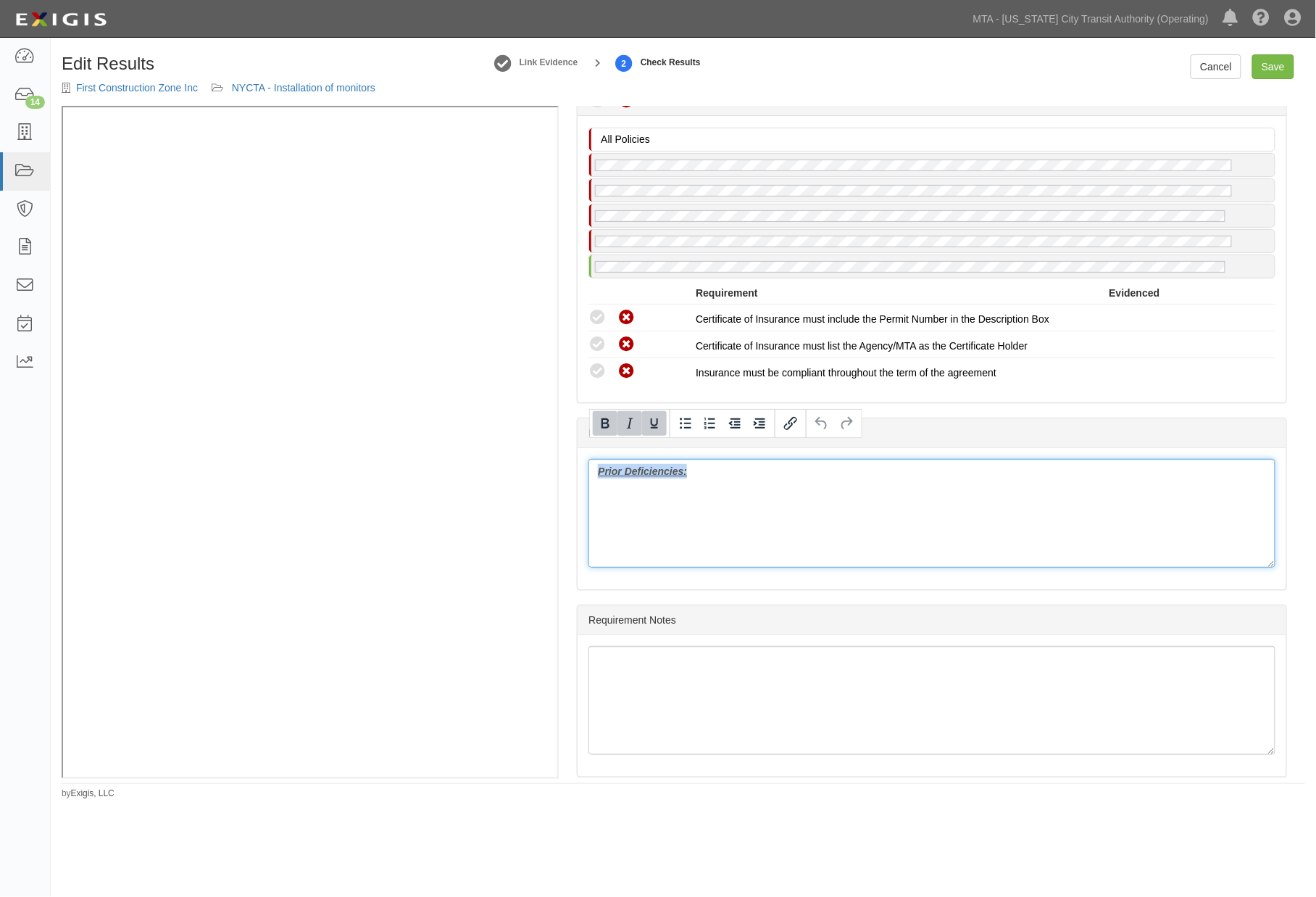
drag, startPoint x: 719, startPoint y: 473, endPoint x: 558, endPoint y: 468, distance: 161.1
click at [490, 316] on div "Manage Policies (RRPL) Policy; 1/13/2025; RRPL Policy 12.10.25 (RRPL) Endorseme…" at bounding box center [683, 443] width 1243 height 673
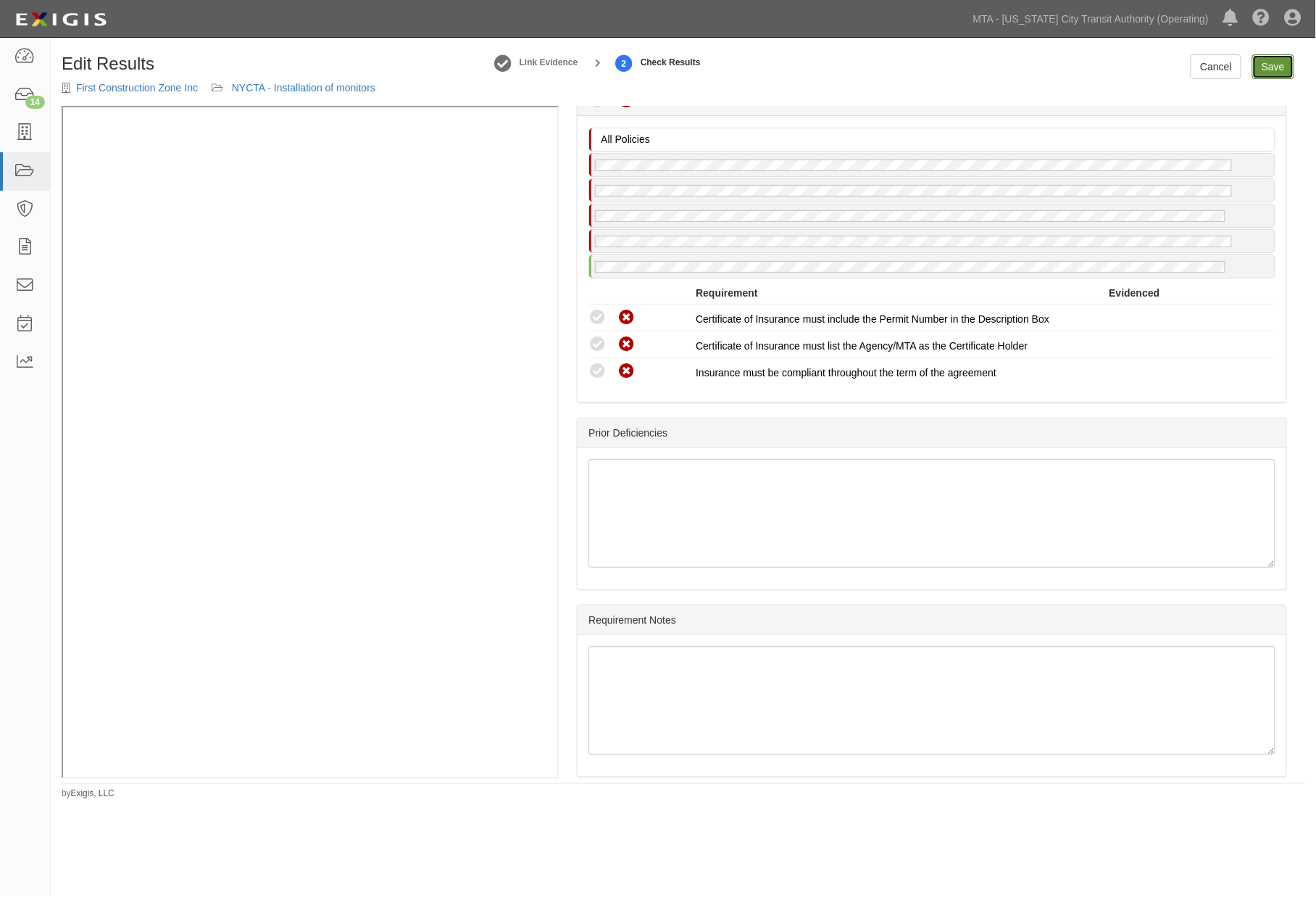
click at [1278, 58] on link "Save" at bounding box center [1273, 66] width 42 height 24
radio input "true"
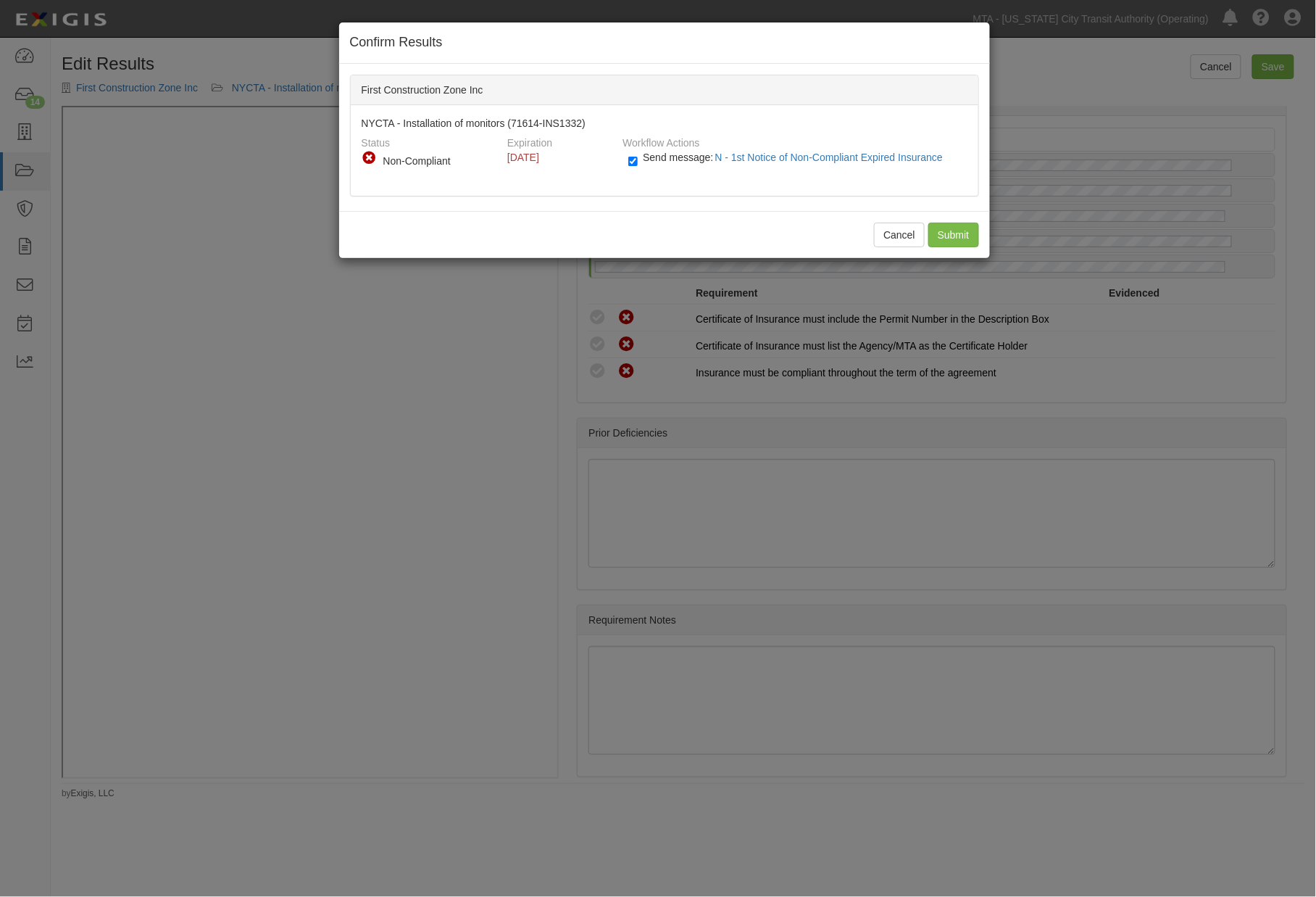
click at [640, 155] on label "Send message: N - 1st Notice of Non-Compliant Expired Insurance" at bounding box center [788, 164] width 321 height 19
click at [637, 155] on input "Send message: N - 1st Notice of Non-Compliant Expired Insurance" at bounding box center [633, 161] width 9 height 17
checkbox input "false"
click at [961, 234] on input "Submit" at bounding box center [953, 235] width 50 height 24
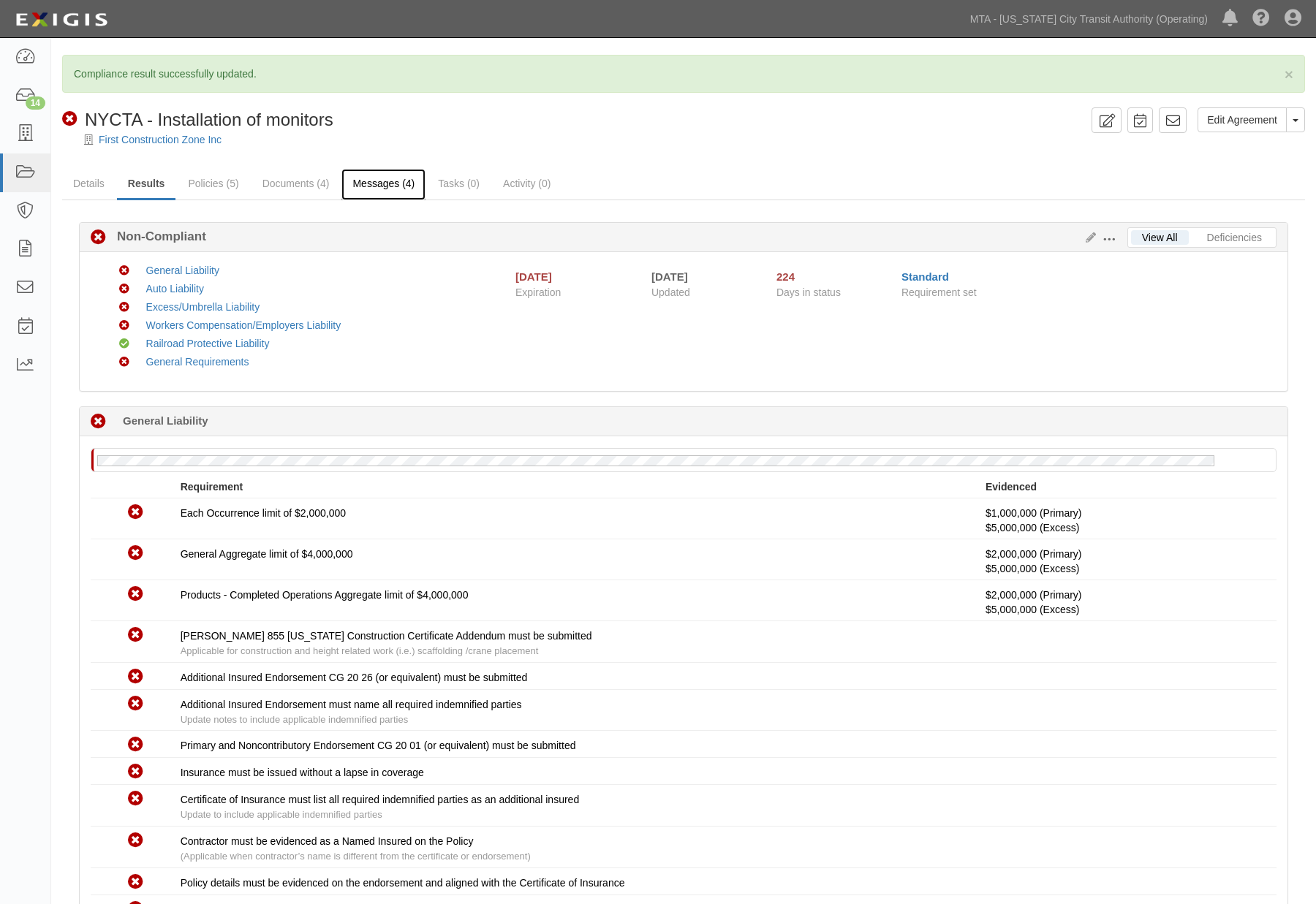
click at [359, 179] on link "Messages (4)" at bounding box center [383, 184] width 84 height 31
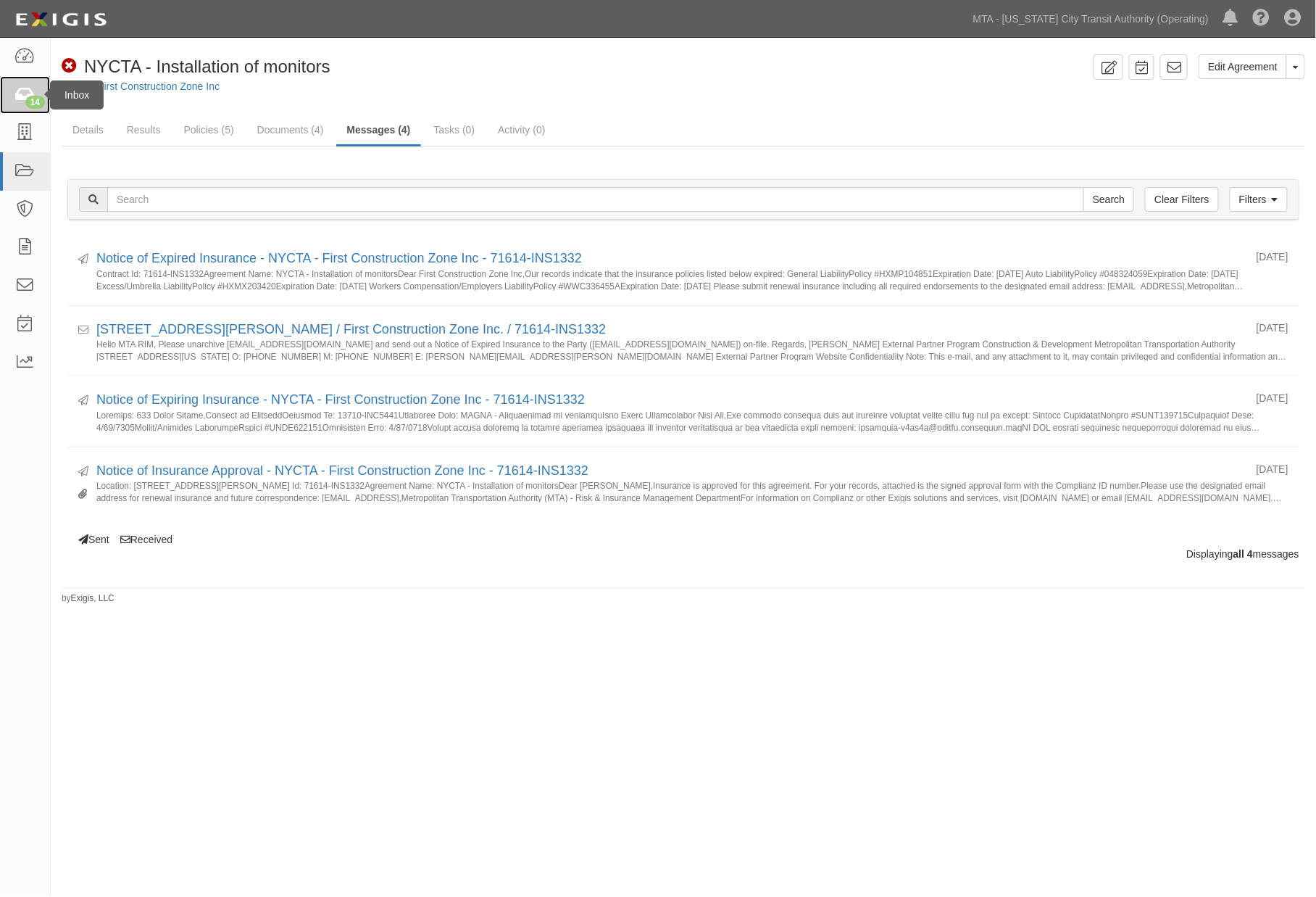
click at [24, 94] on icon at bounding box center [25, 95] width 21 height 17
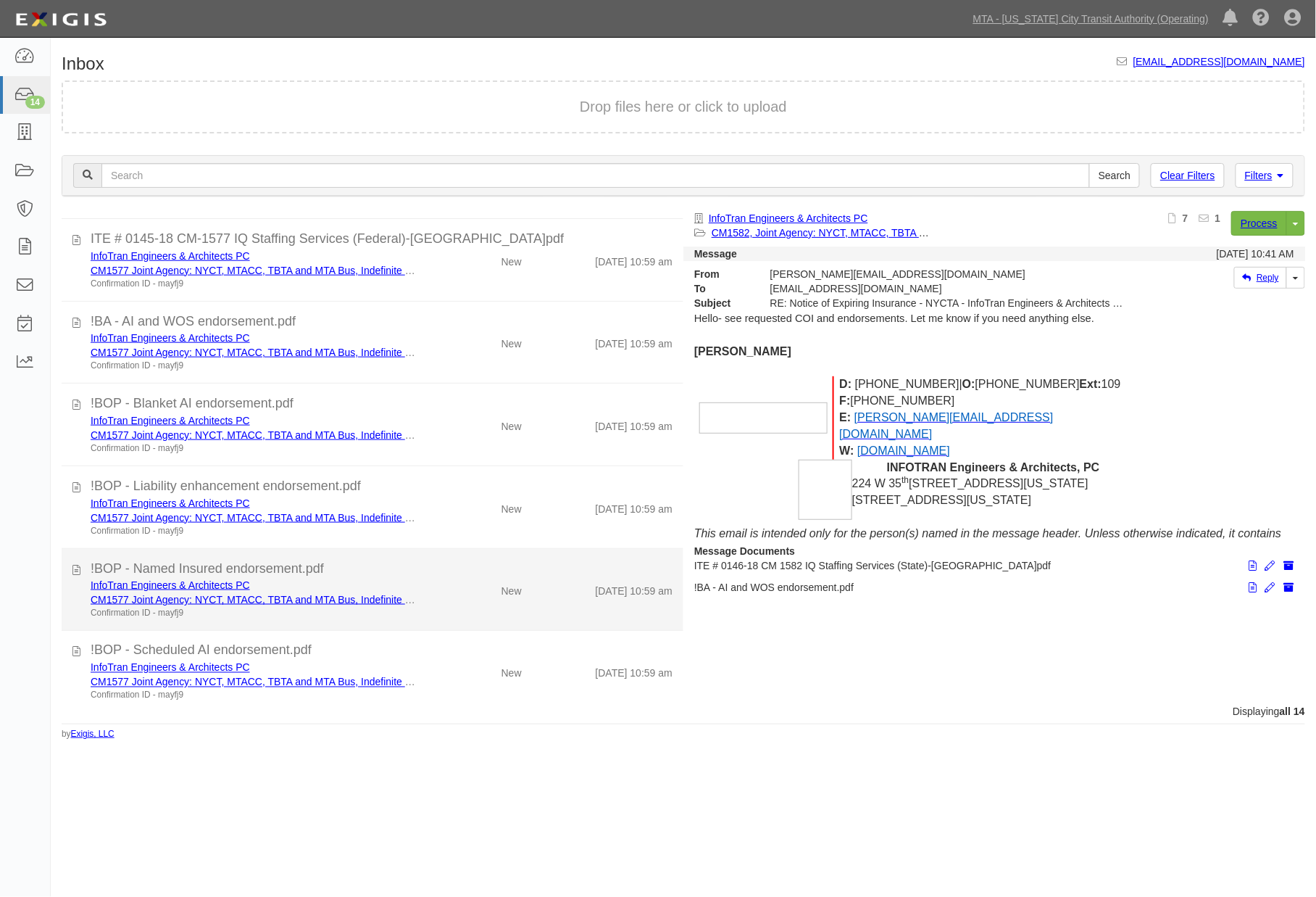
scroll to position [661, 0]
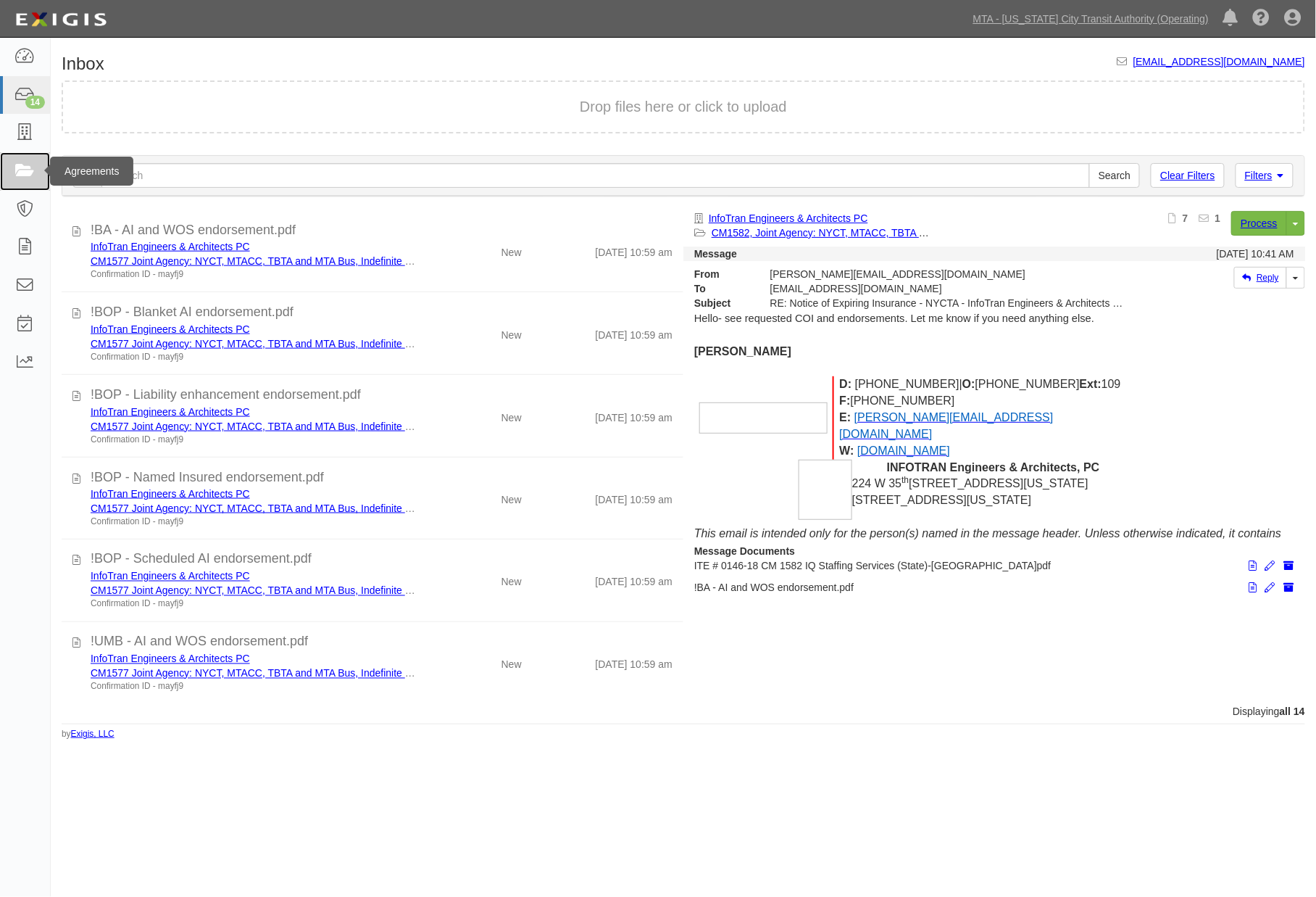
click at [25, 169] on icon at bounding box center [25, 172] width 21 height 17
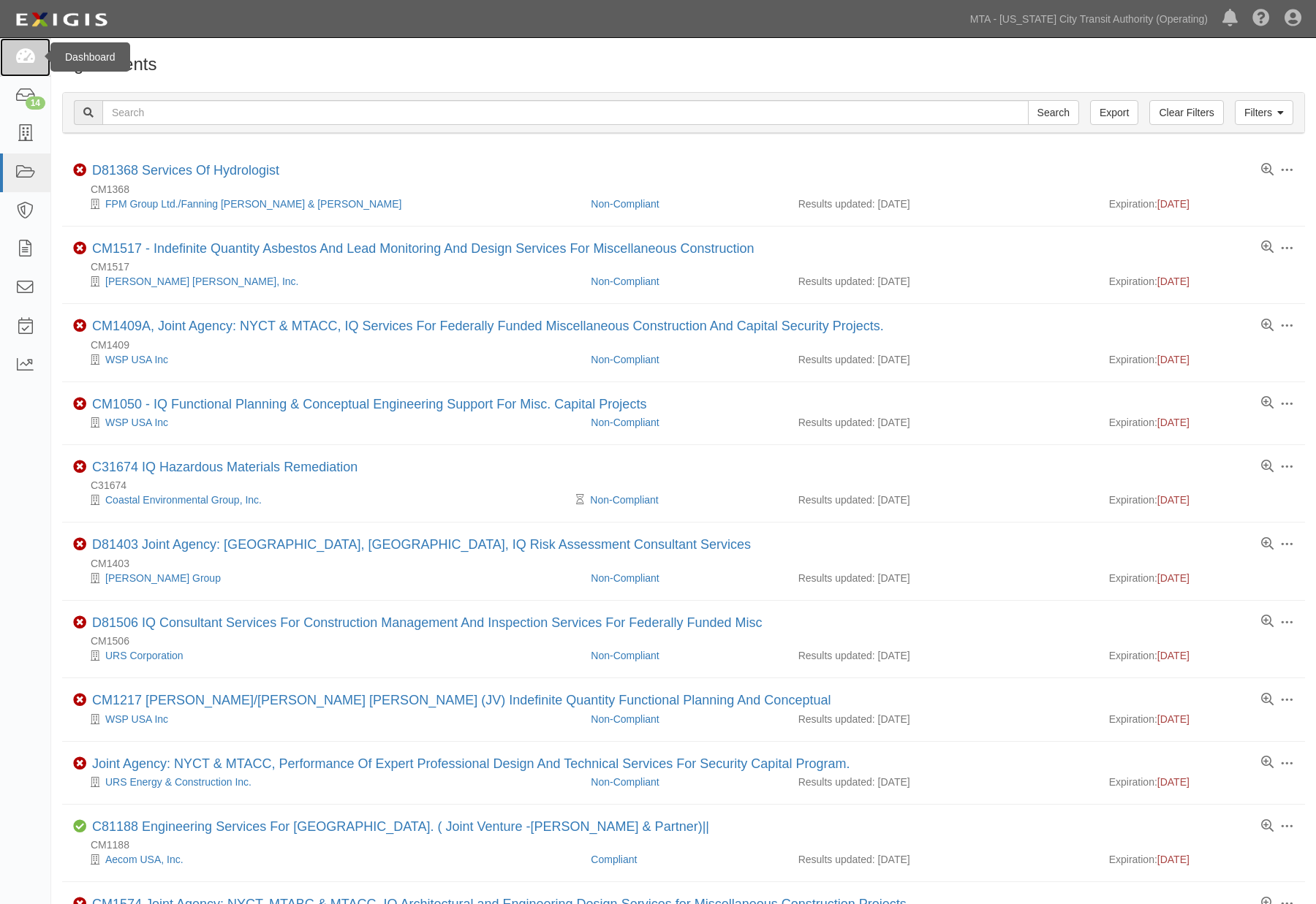
click at [22, 55] on icon at bounding box center [25, 57] width 21 height 17
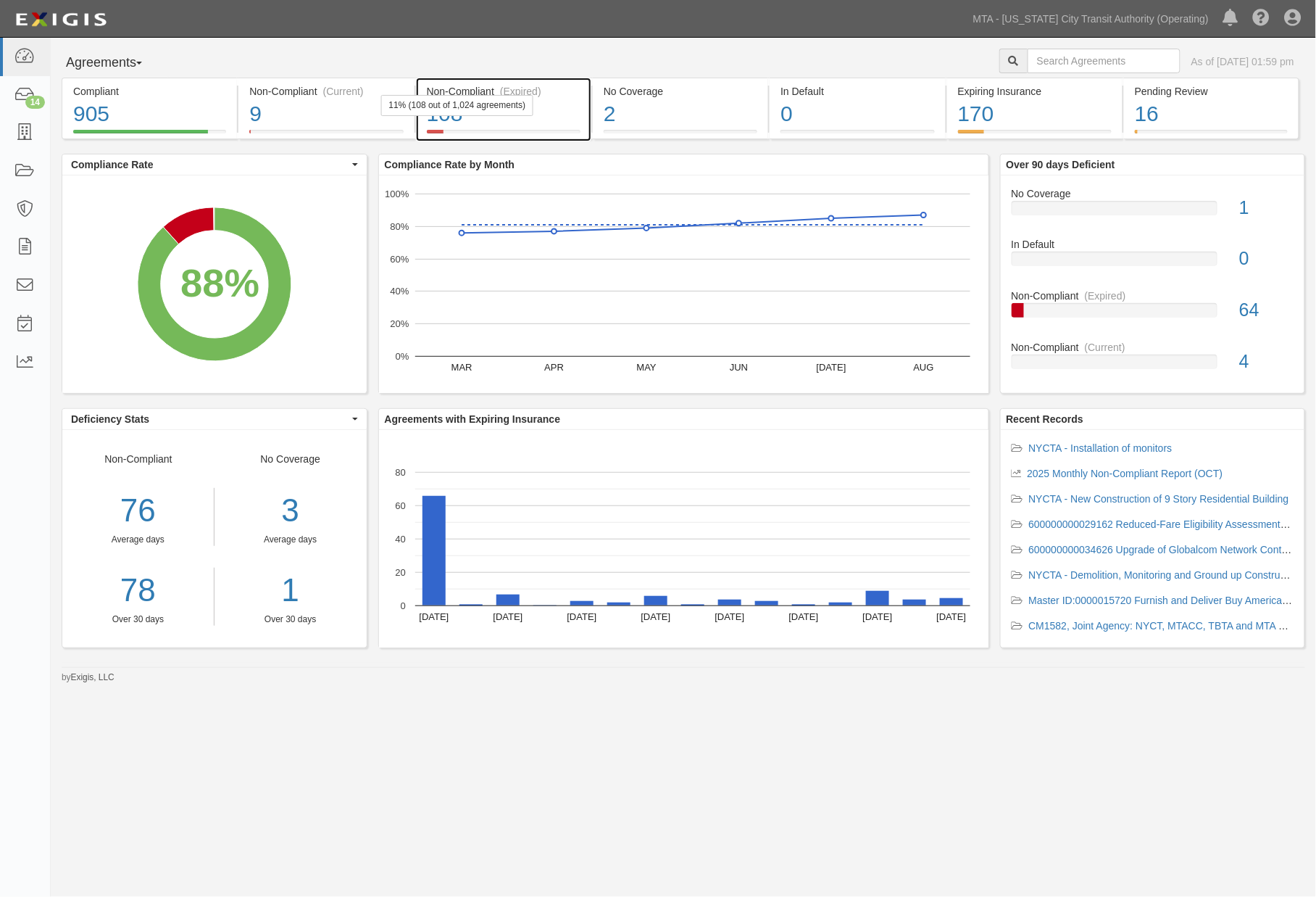
click at [569, 117] on div "108" at bounding box center [503, 114] width 154 height 31
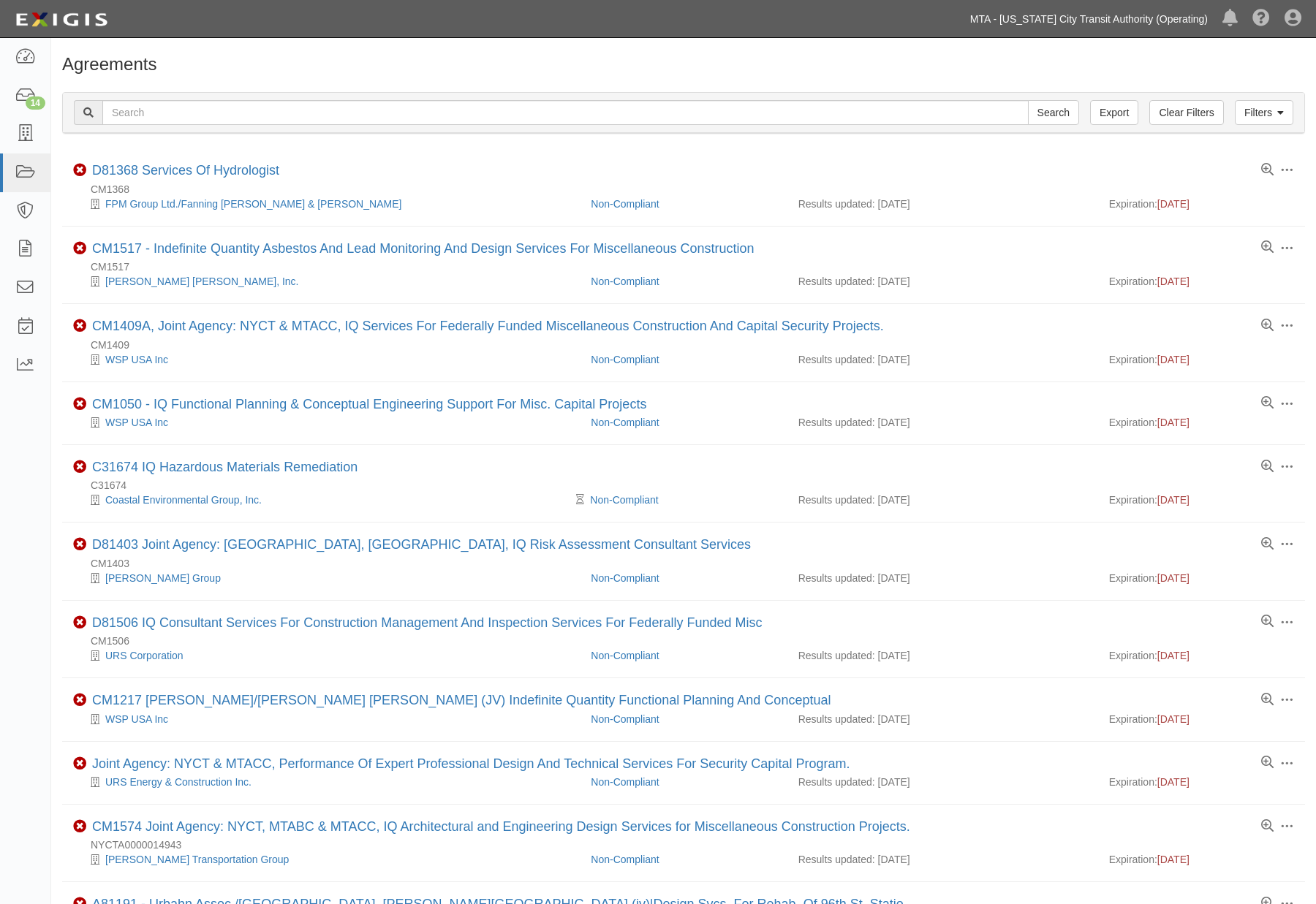
click at [1080, 23] on link "MTA - [US_STATE] City Transit Authority (Operating)" at bounding box center [1089, 19] width 252 height 29
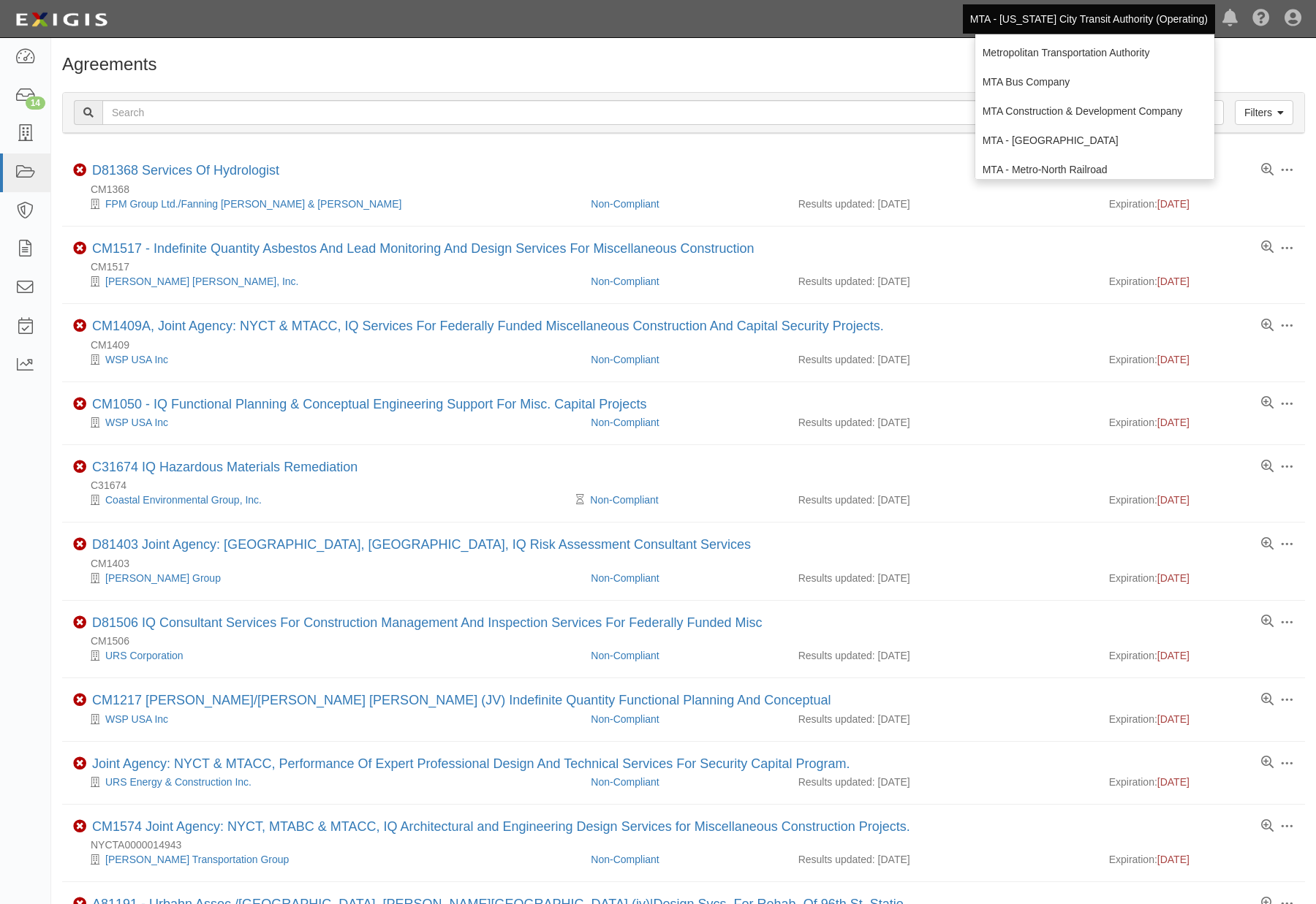
click at [902, 61] on h1 "Agreements" at bounding box center [683, 64] width 1243 height 19
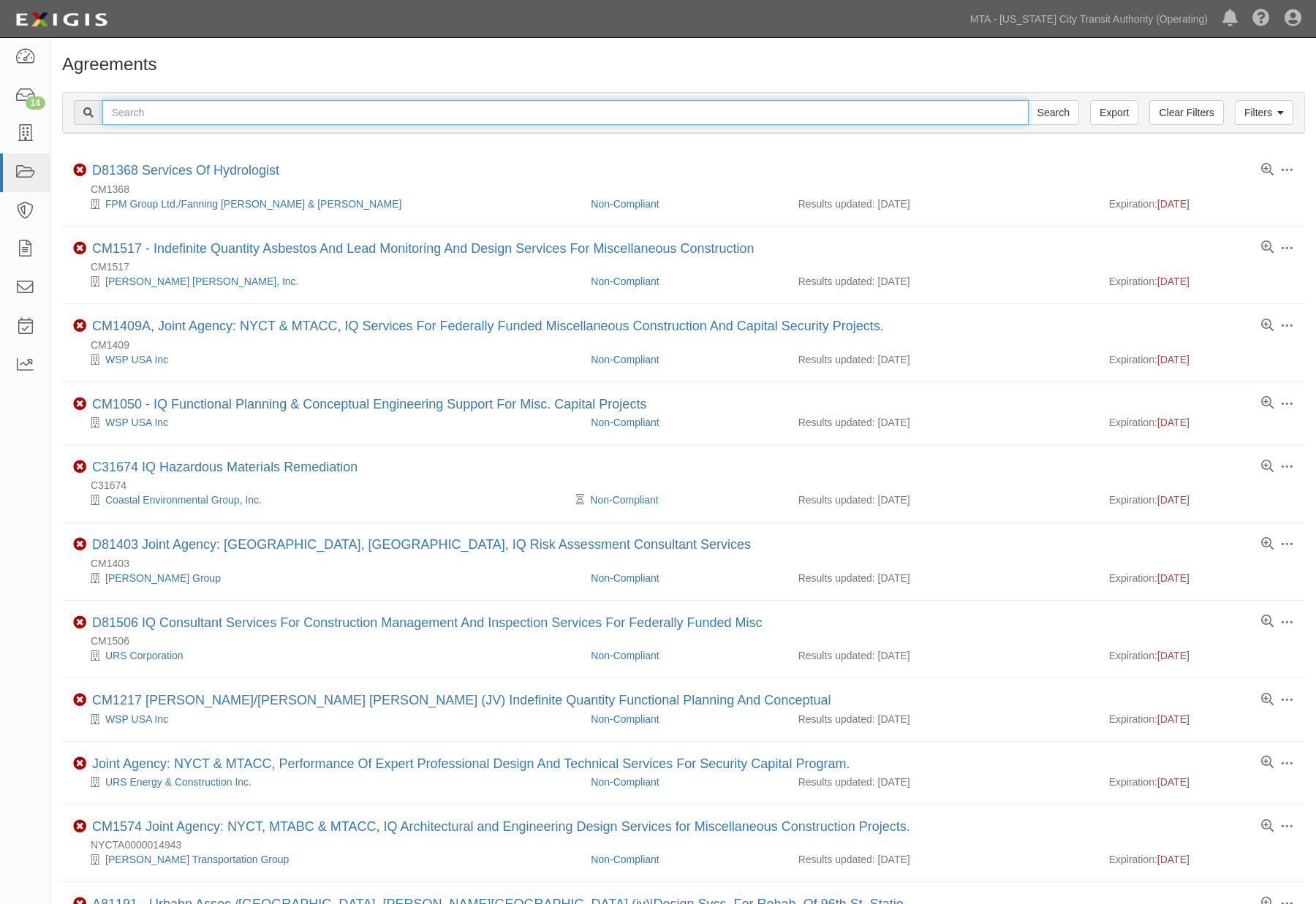
click at [203, 112] on input "text" at bounding box center [565, 113] width 926 height 24
type input "71862"
click at [1027, 101] on input "Search" at bounding box center [1053, 113] width 51 height 24
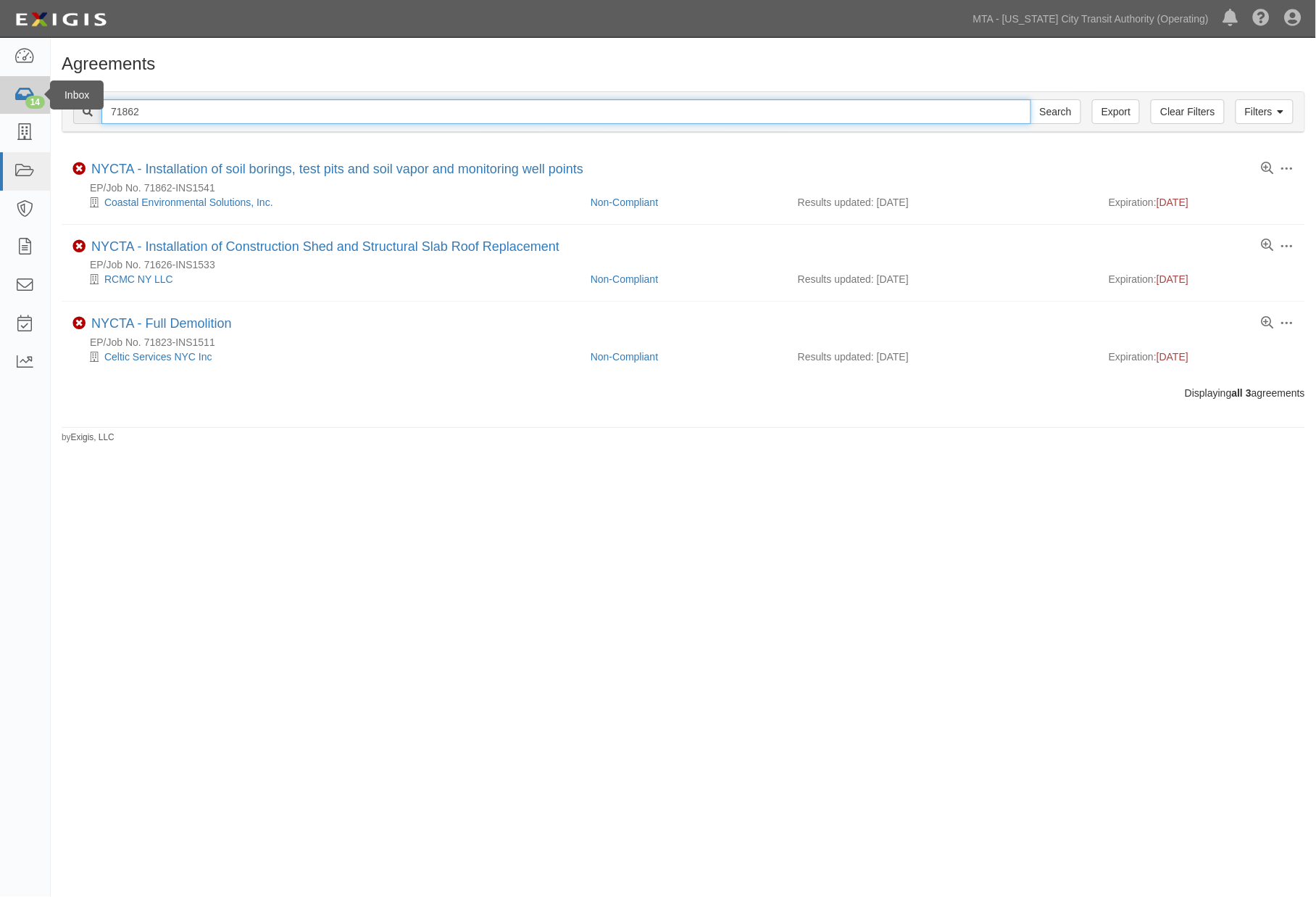
drag, startPoint x: 185, startPoint y: 113, endPoint x: 21, endPoint y: 90, distance: 165.6
click at [21, 90] on body "Toggle navigation Dashboard 14 Inbox Parties Agreements Coverages Documents Mes…" at bounding box center [658, 425] width 1316 height 850
type input "71863"
click at [1031, 100] on input "Search" at bounding box center [1056, 112] width 50 height 24
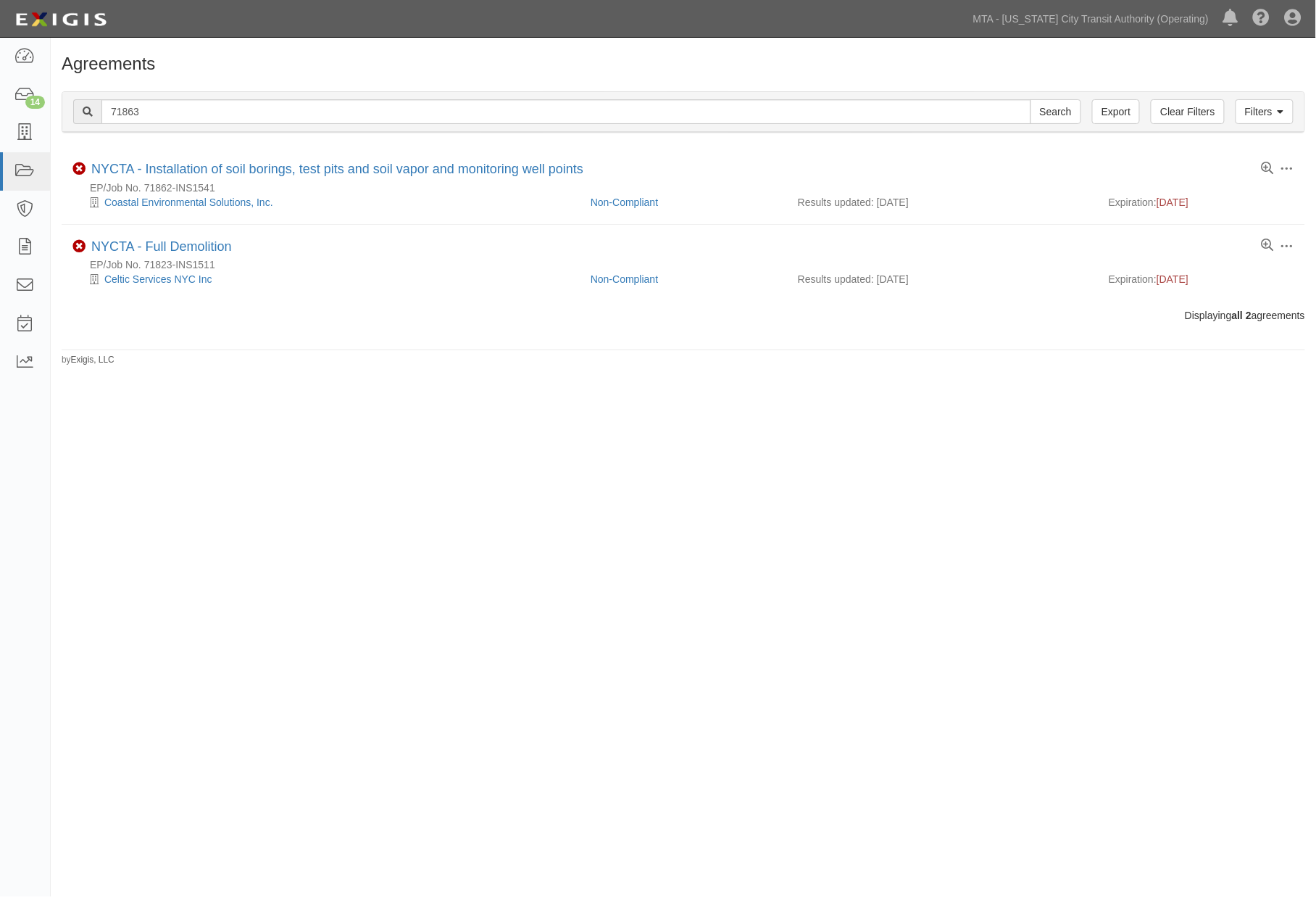
click at [278, 419] on div "Agreements Filters Clear Filters Export 71863 Search Filters Compliance Status …" at bounding box center [658, 447] width 1316 height 807
click at [20, 135] on icon at bounding box center [25, 133] width 21 height 17
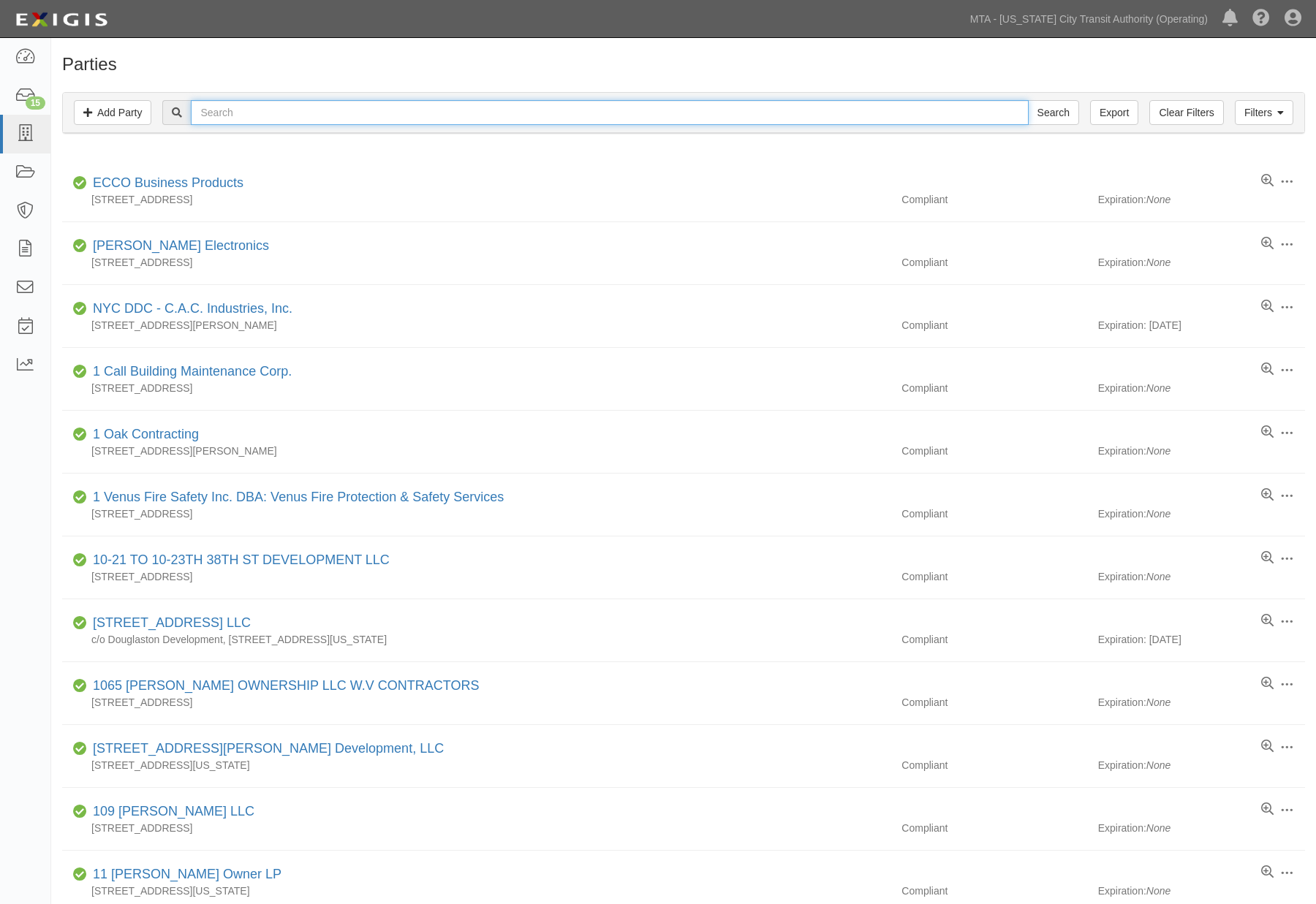
click at [434, 114] on input "text" at bounding box center [609, 113] width 837 height 24
paste input "71863-INS1547"
type input "71863-INS1547"
click at [1027, 101] on input "Search" at bounding box center [1053, 113] width 51 height 24
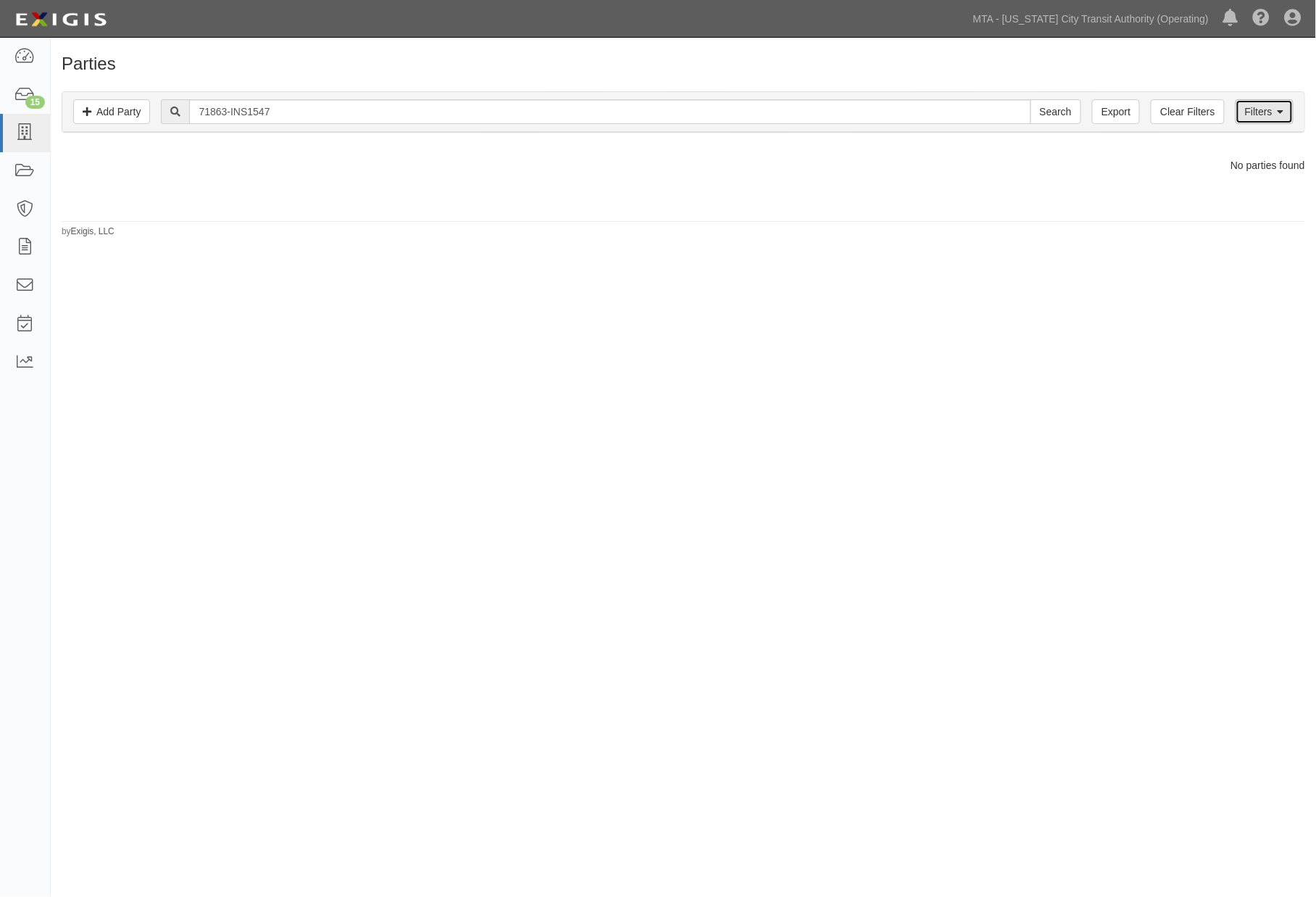
click at [1276, 112] on link "Filters" at bounding box center [1265, 112] width 58 height 24
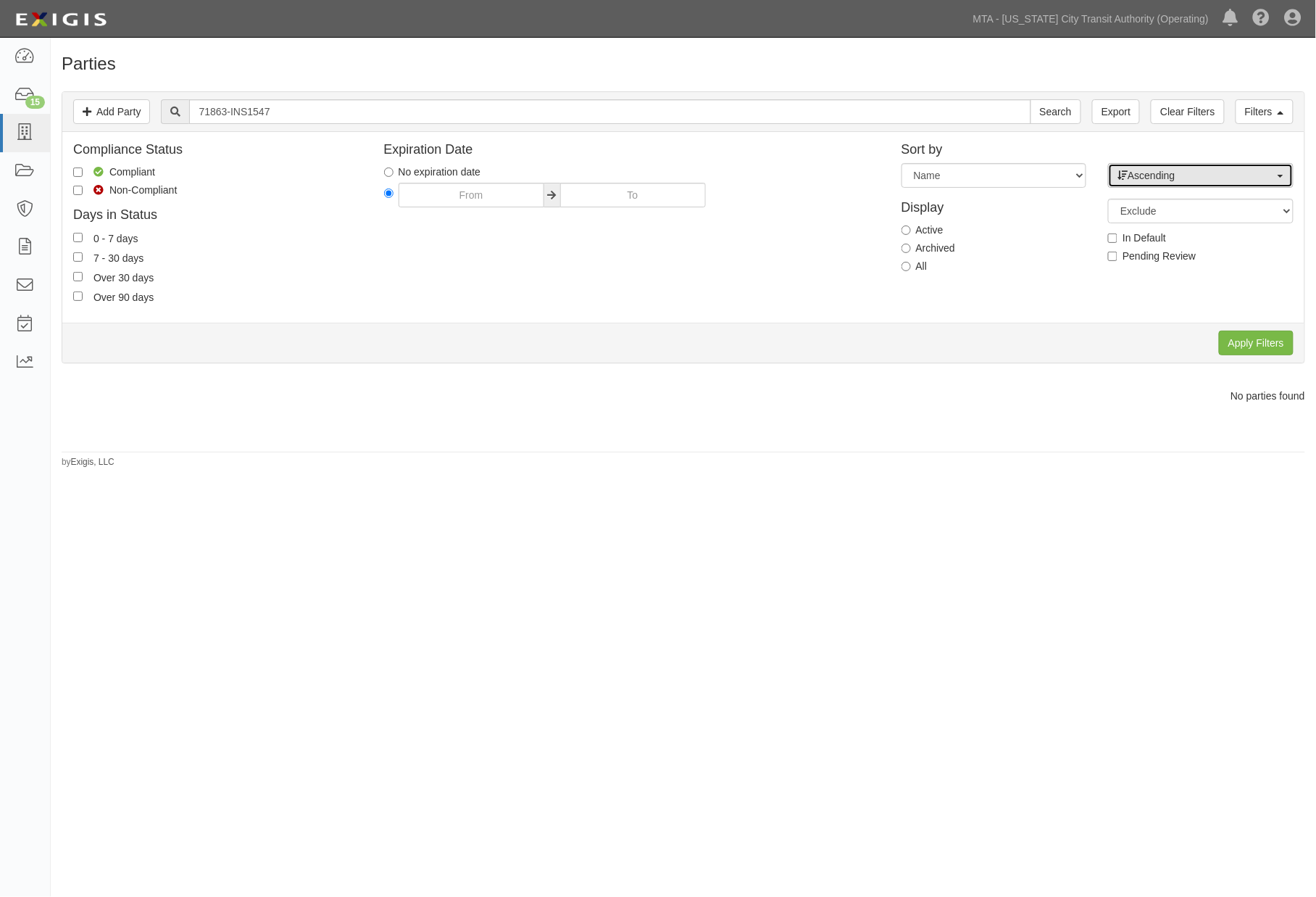
click at [1158, 172] on span "Ascending" at bounding box center [1196, 175] width 158 height 15
click at [1139, 222] on span "Descending" at bounding box center [1163, 222] width 54 height 15
select select "desc"
click at [1237, 341] on input "Apply Filters" at bounding box center [1256, 343] width 75 height 24
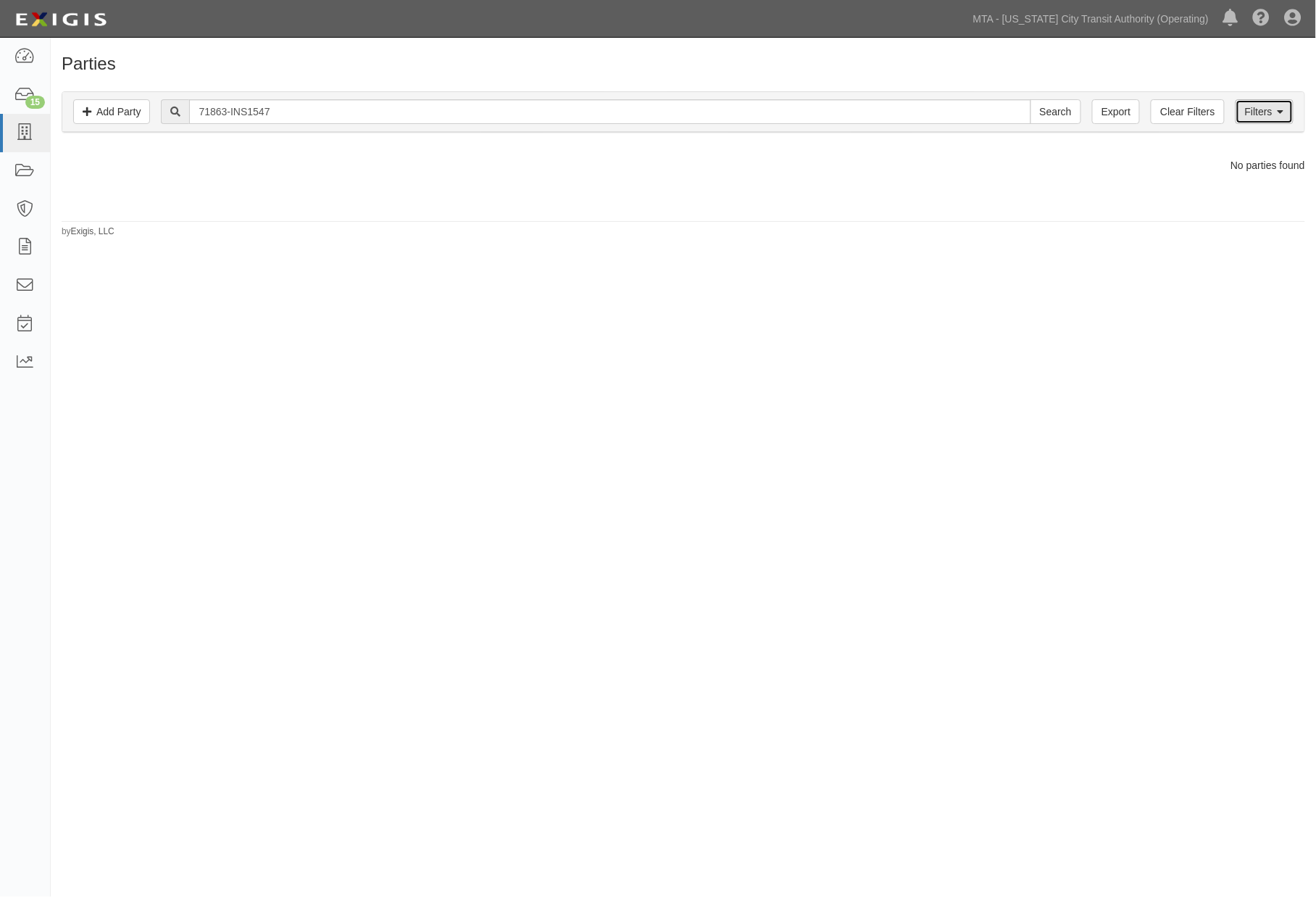
click at [1255, 112] on link "Filters" at bounding box center [1265, 112] width 58 height 24
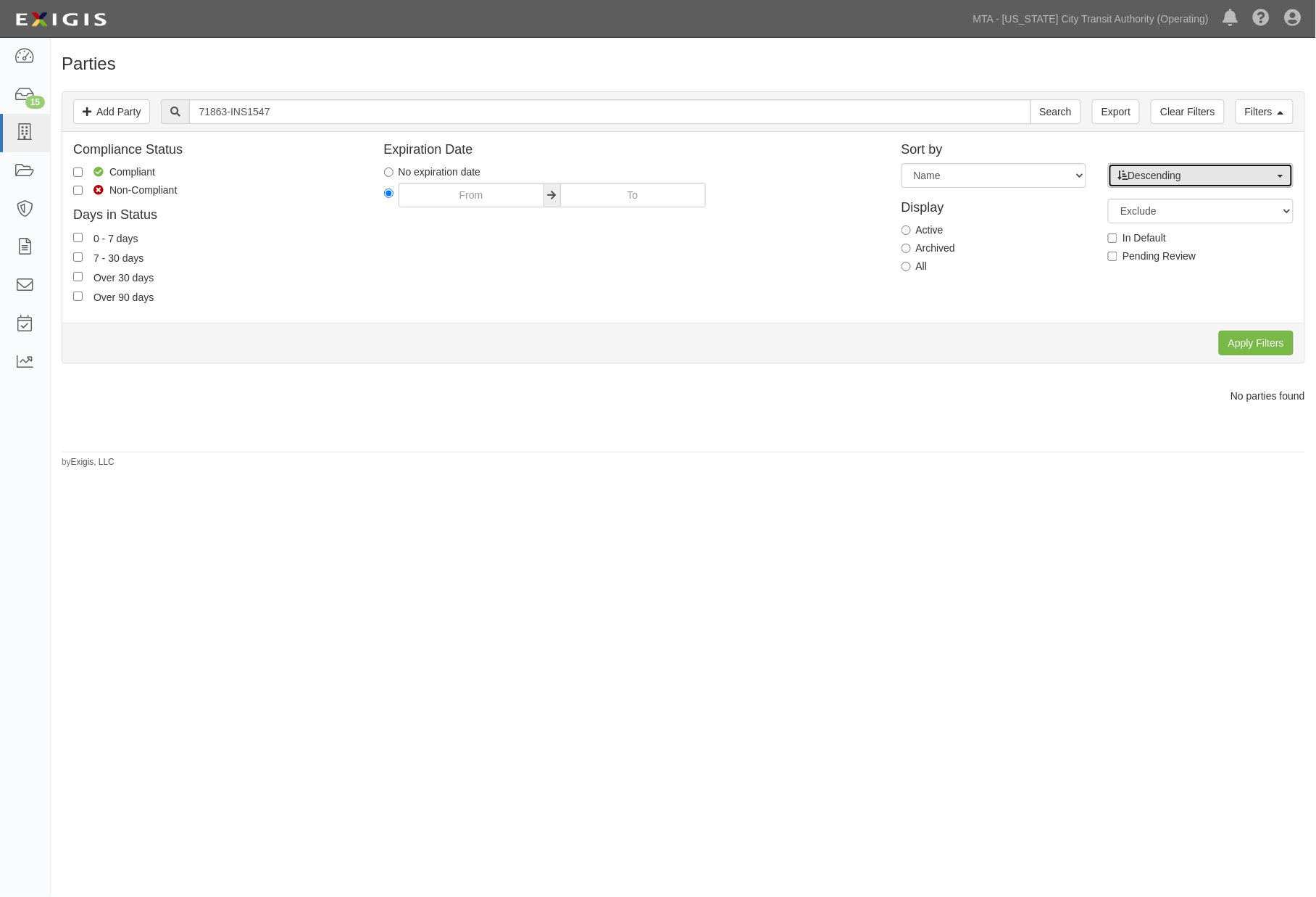
click at [1278, 178] on span "button" at bounding box center [1281, 175] width 6 height 11
click at [1140, 203] on span "Ascending" at bounding box center [1159, 203] width 48 height 15
select select "asc"
click at [1259, 338] on input "Apply Filters" at bounding box center [1256, 343] width 75 height 24
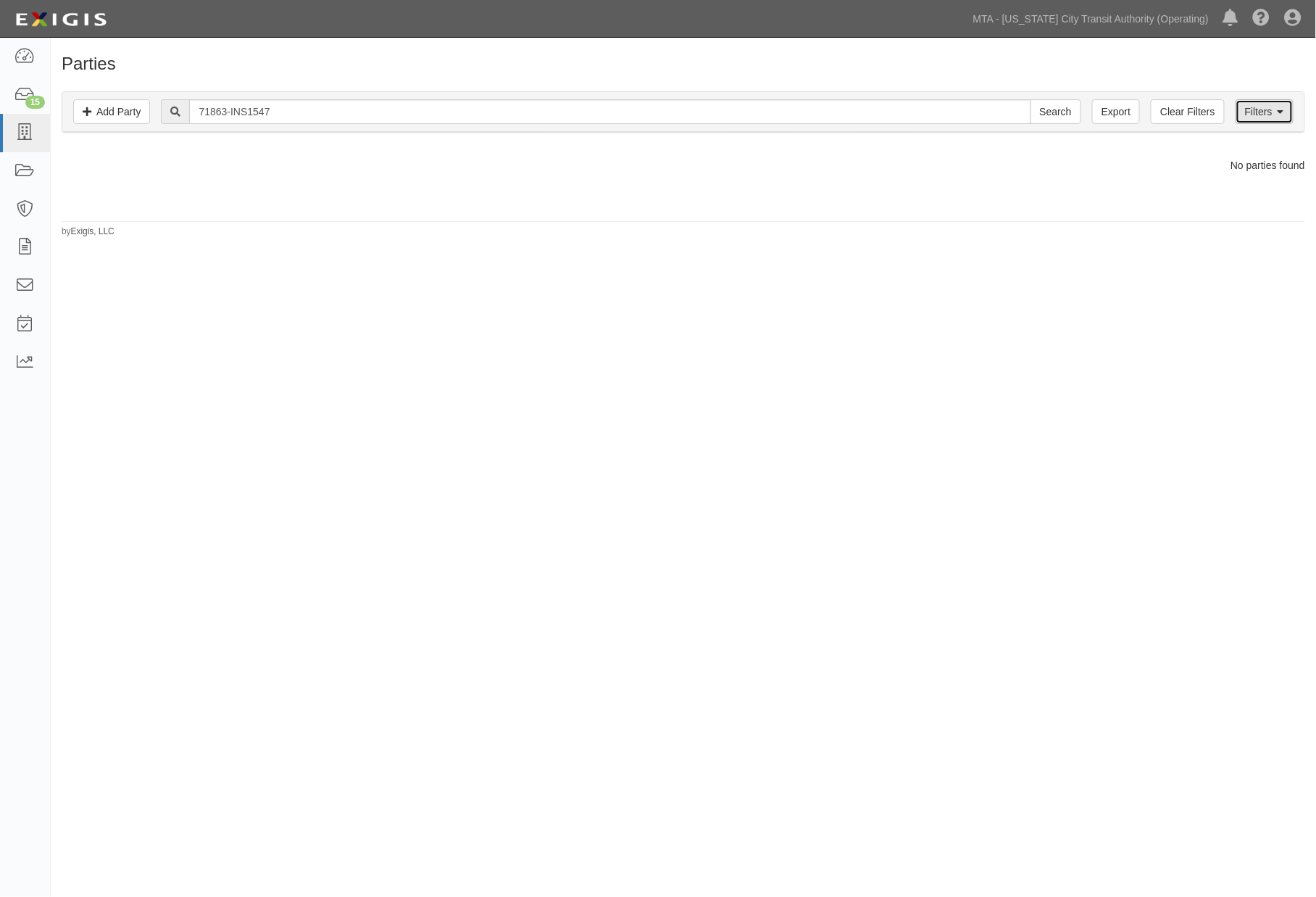
click at [1257, 117] on link "Filters" at bounding box center [1265, 112] width 58 height 24
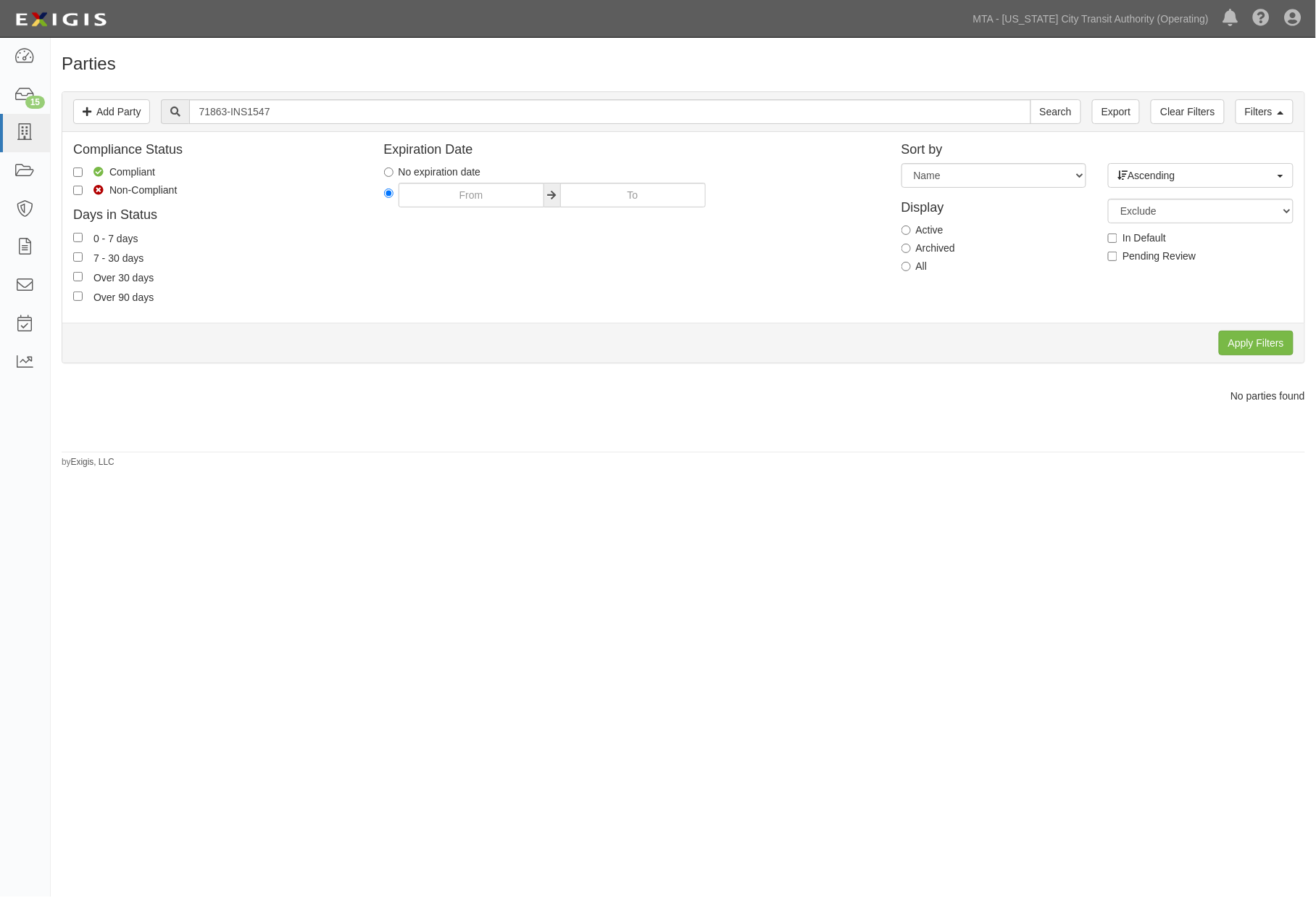
click at [939, 250] on label "Archived" at bounding box center [928, 248] width 54 height 15
click at [911, 250] on input "Archived" at bounding box center [906, 248] width 9 height 9
radio input "true"
click at [1237, 344] on input "Apply Filters" at bounding box center [1256, 343] width 75 height 24
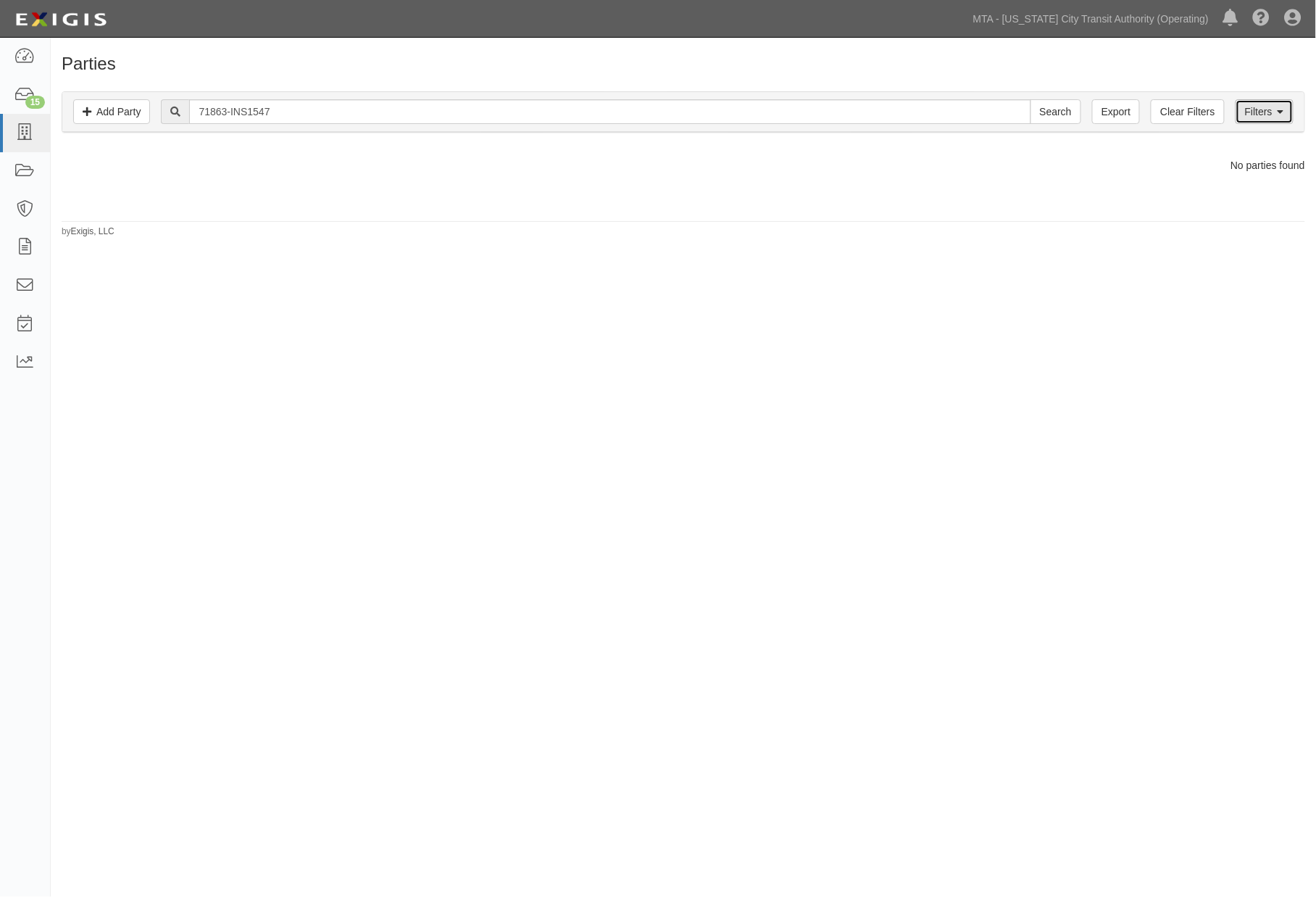
click at [1250, 117] on link "Filters" at bounding box center [1265, 112] width 58 height 24
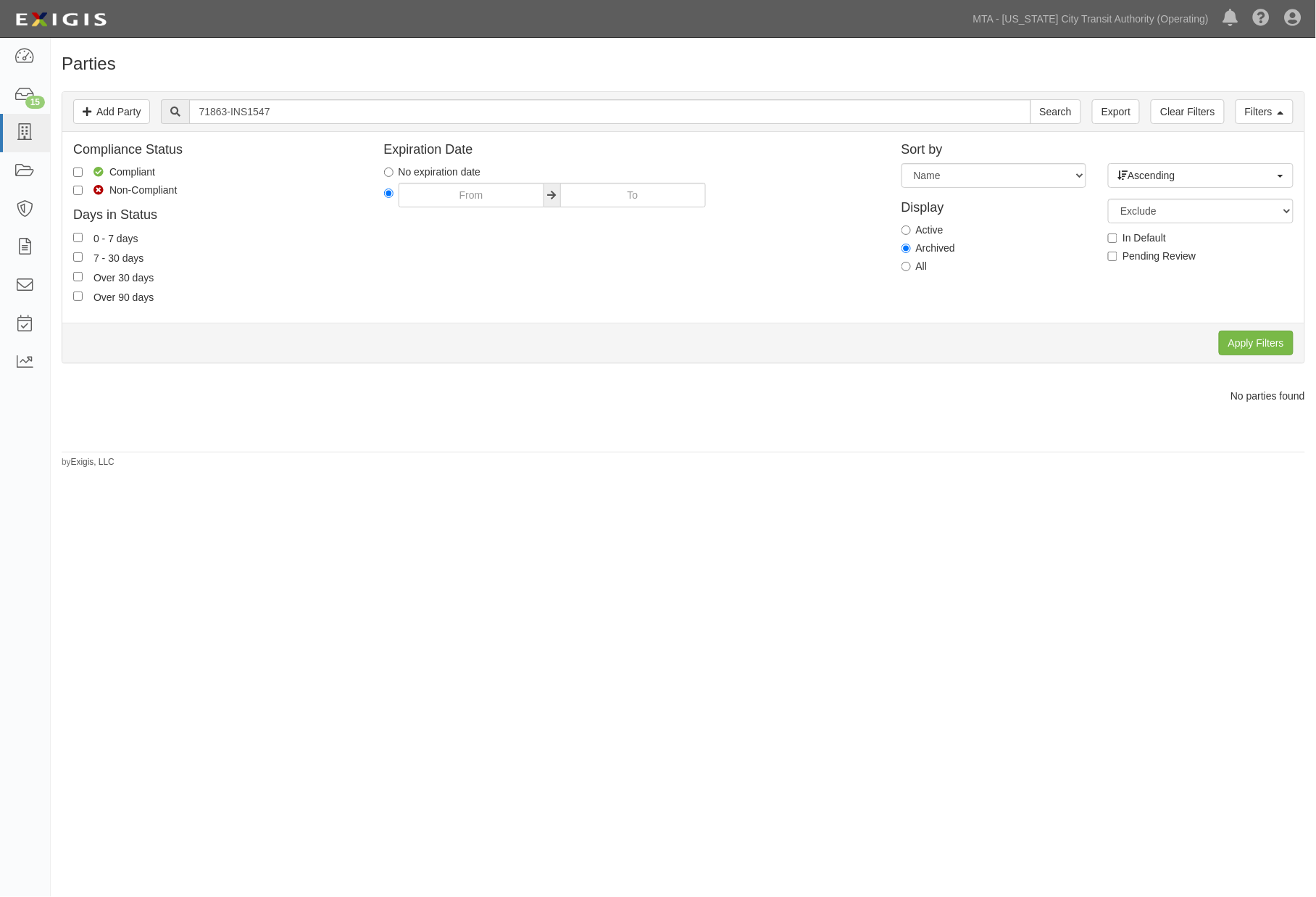
click at [911, 267] on label "All" at bounding box center [914, 267] width 26 height 15
click at [911, 267] on input "All" at bounding box center [906, 267] width 9 height 9
radio input "true"
click at [1251, 341] on input "Apply Filters" at bounding box center [1256, 343] width 75 height 24
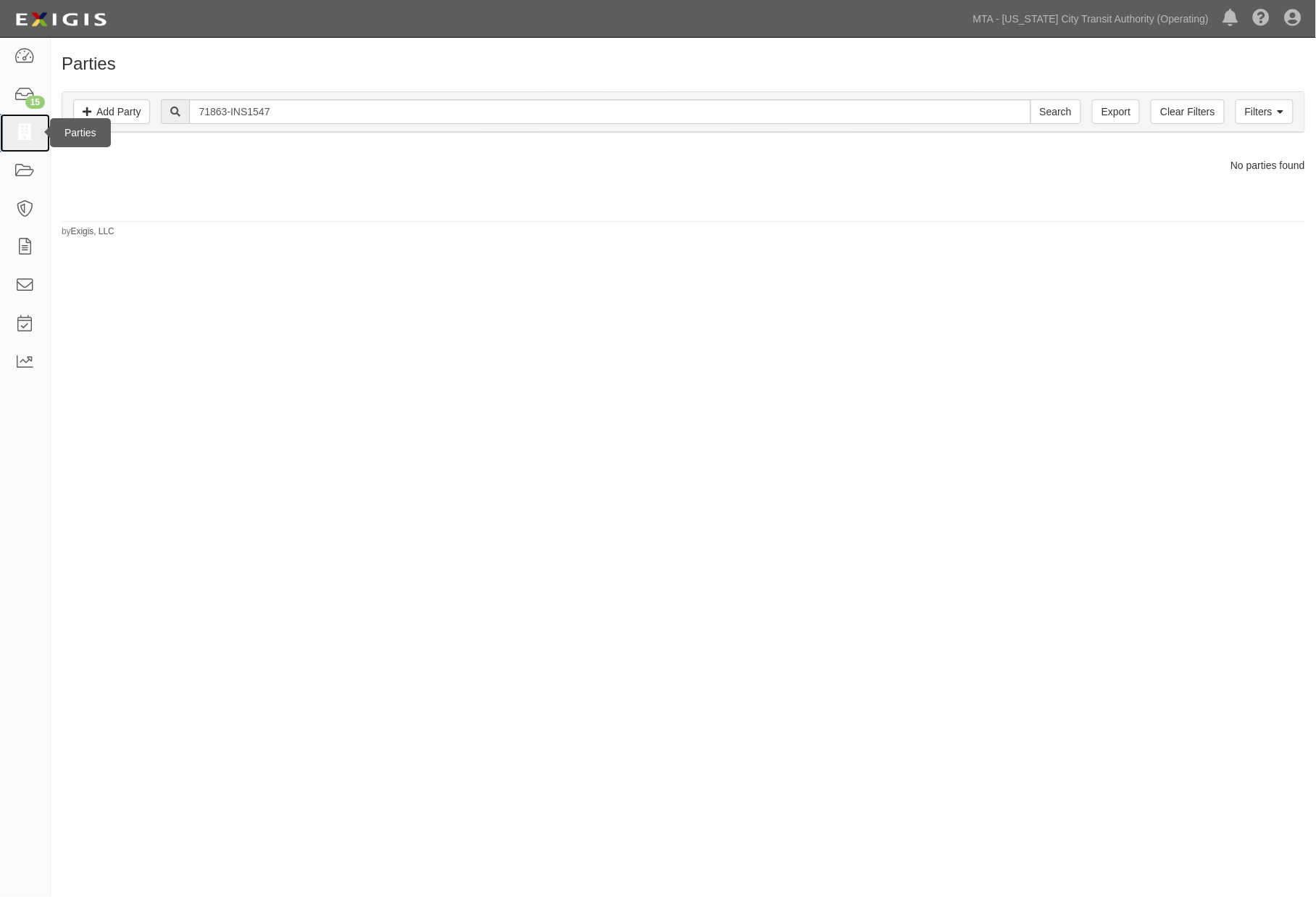
click at [22, 136] on icon at bounding box center [25, 133] width 21 height 17
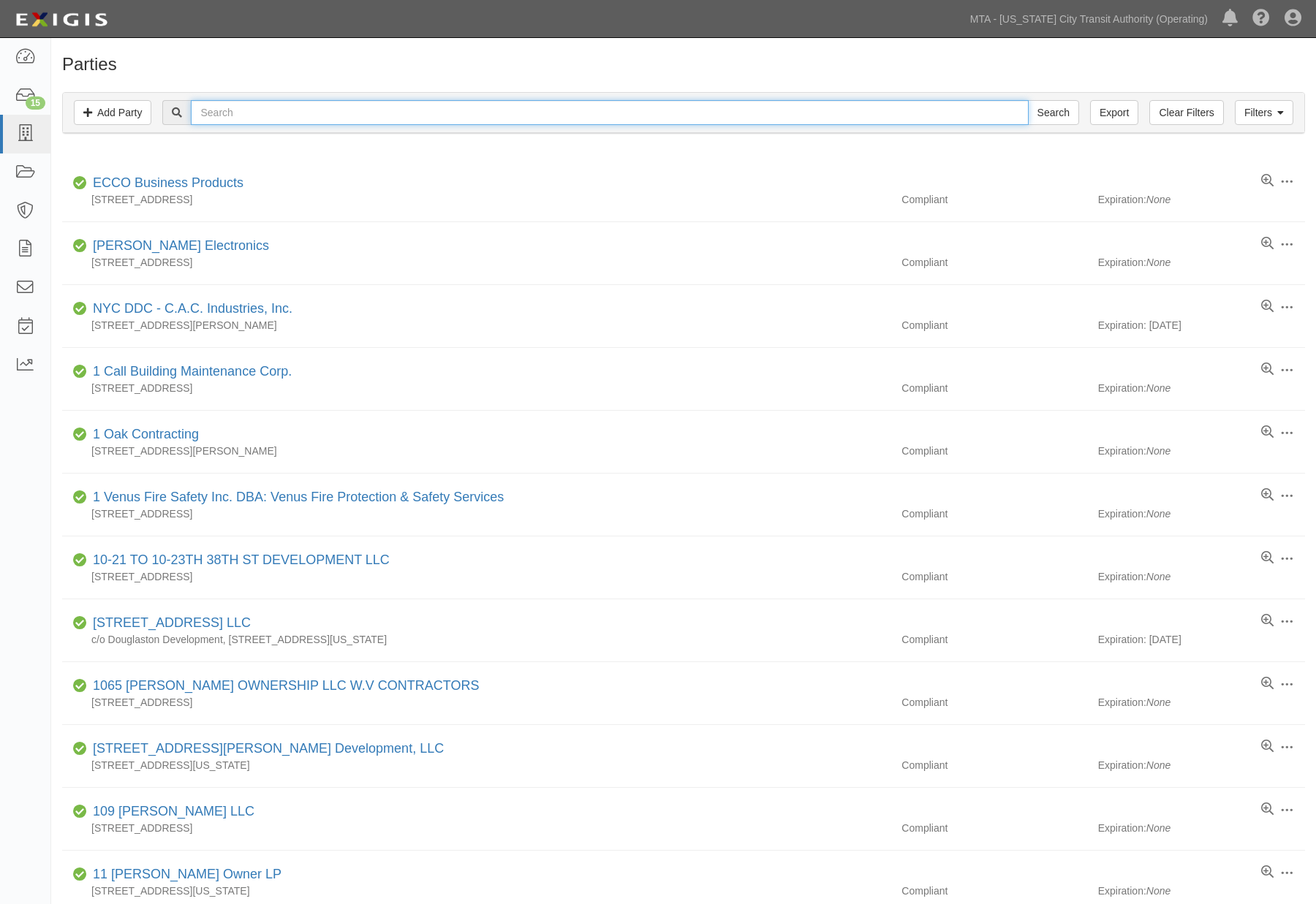
click at [315, 117] on input "text" at bounding box center [609, 113] width 837 height 24
type input "ECI Contracting"
click at [1027, 101] on input "Search" at bounding box center [1053, 113] width 51 height 24
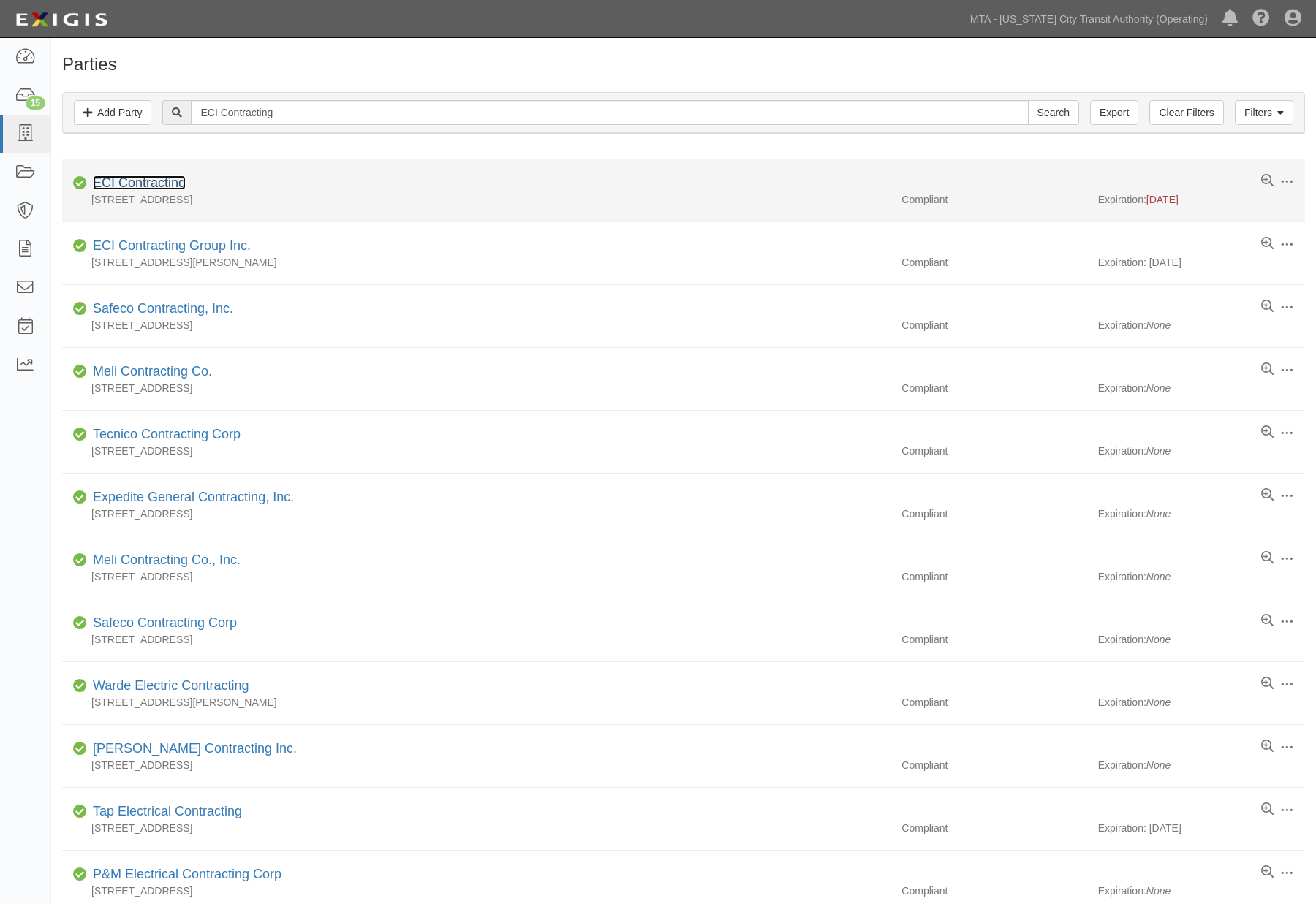
click at [161, 182] on link "ECI Contracting" at bounding box center [139, 183] width 93 height 15
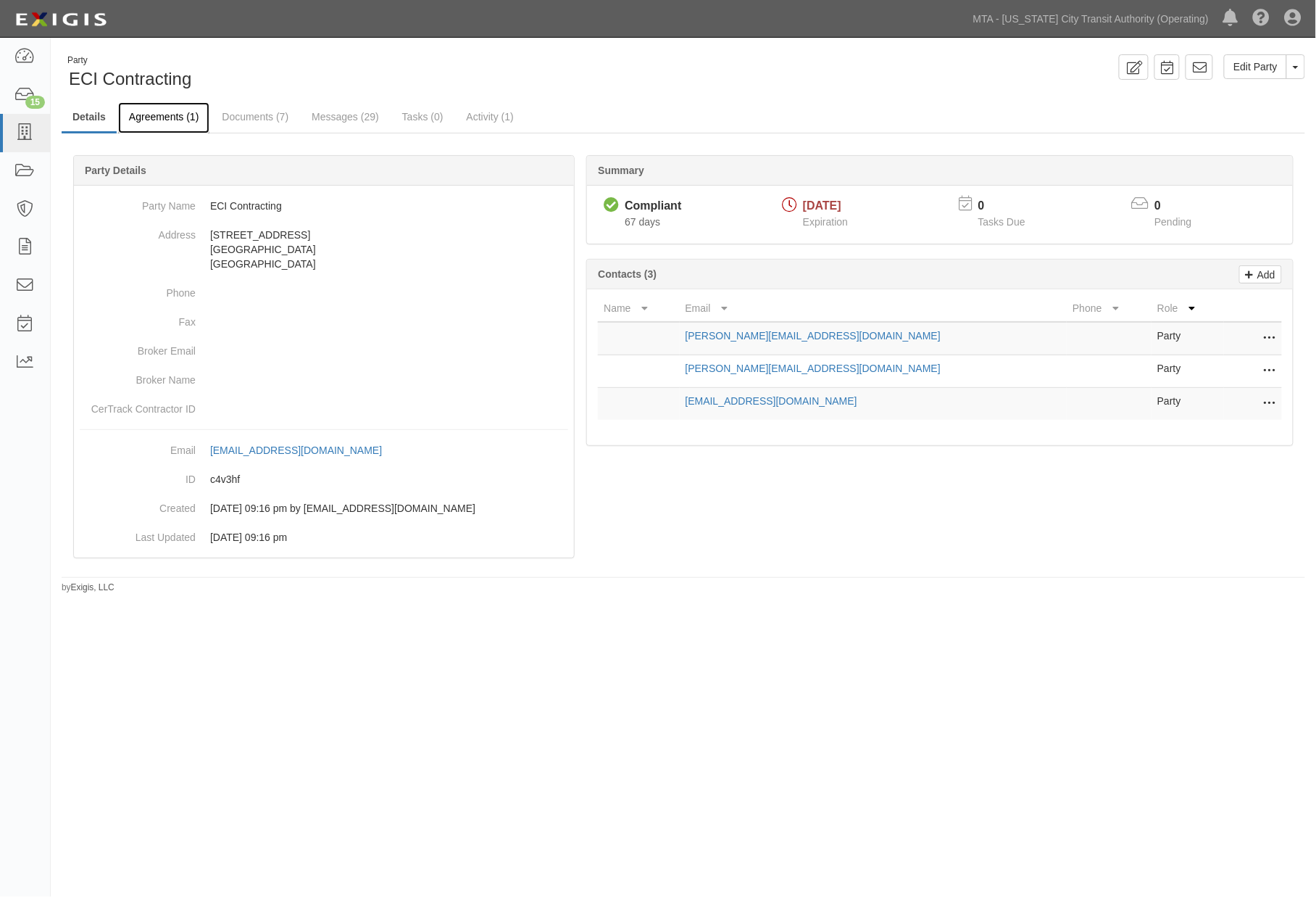
click at [185, 113] on link "Agreements (1)" at bounding box center [164, 117] width 91 height 31
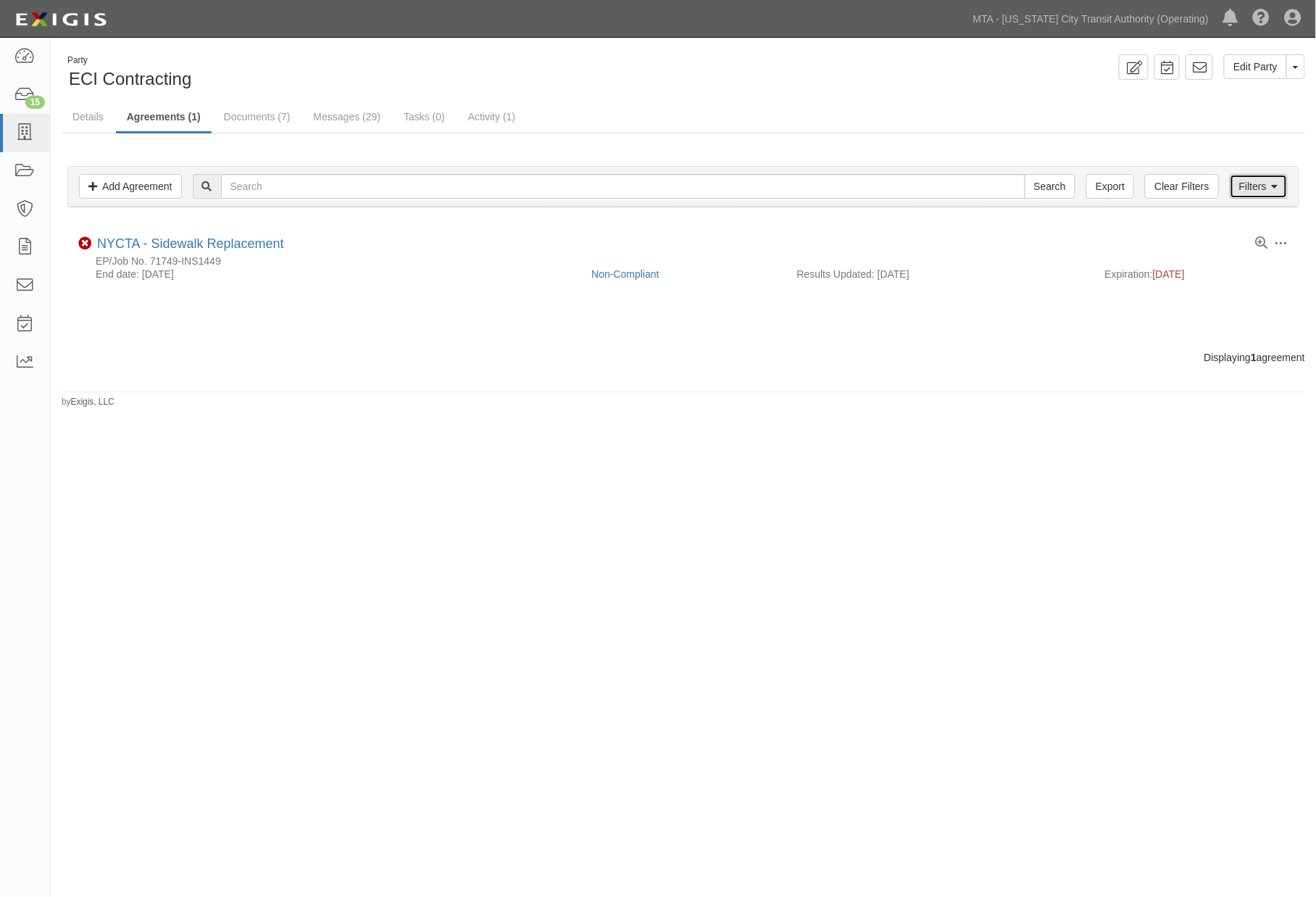
click at [1270, 187] on link "Filters" at bounding box center [1259, 186] width 58 height 24
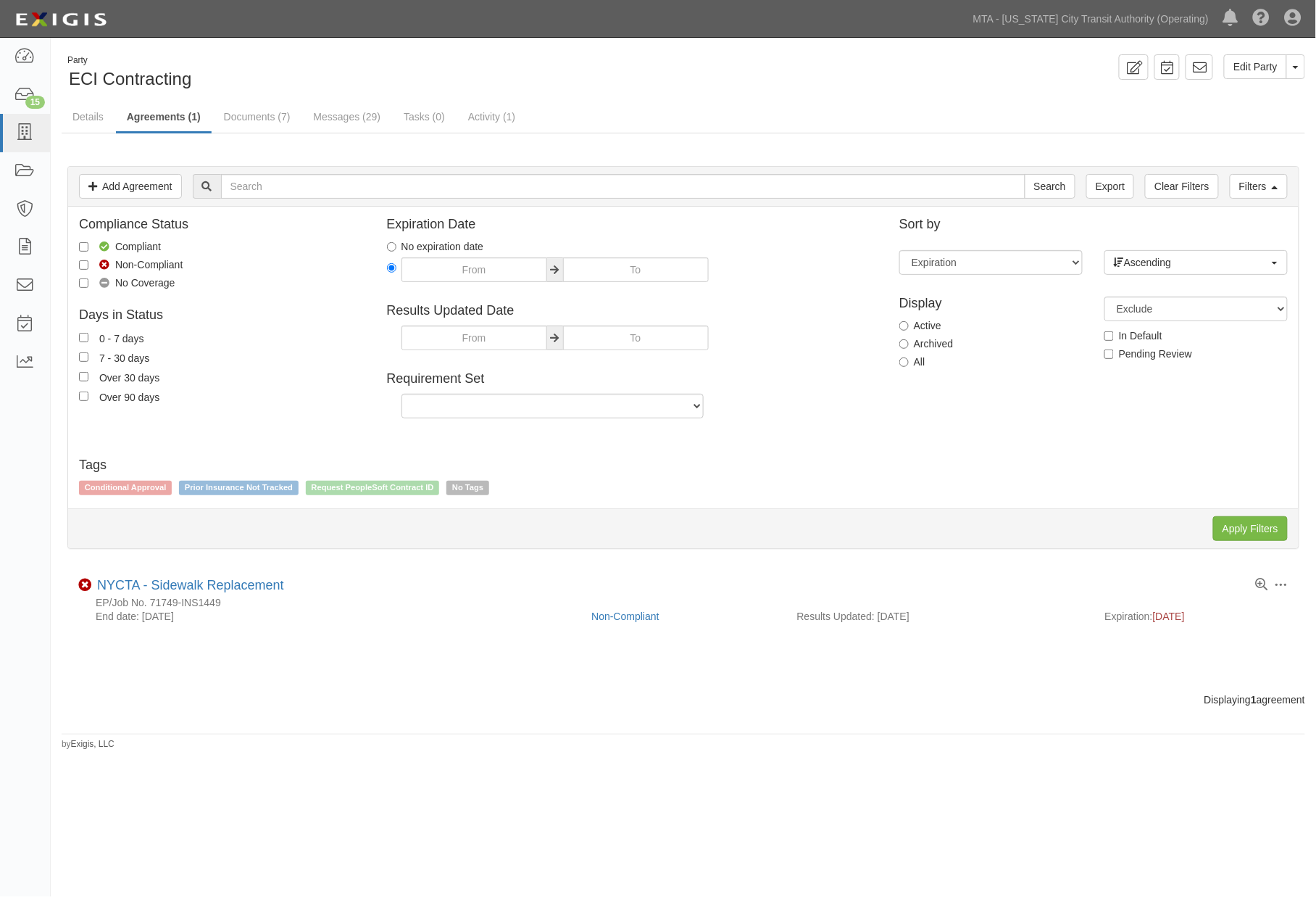
click at [925, 337] on label "Archived" at bounding box center [926, 344] width 54 height 15
click at [909, 339] on input "Archived" at bounding box center [904, 344] width 9 height 9
radio input "true"
click at [1247, 531] on input "Apply Filters" at bounding box center [1251, 529] width 75 height 24
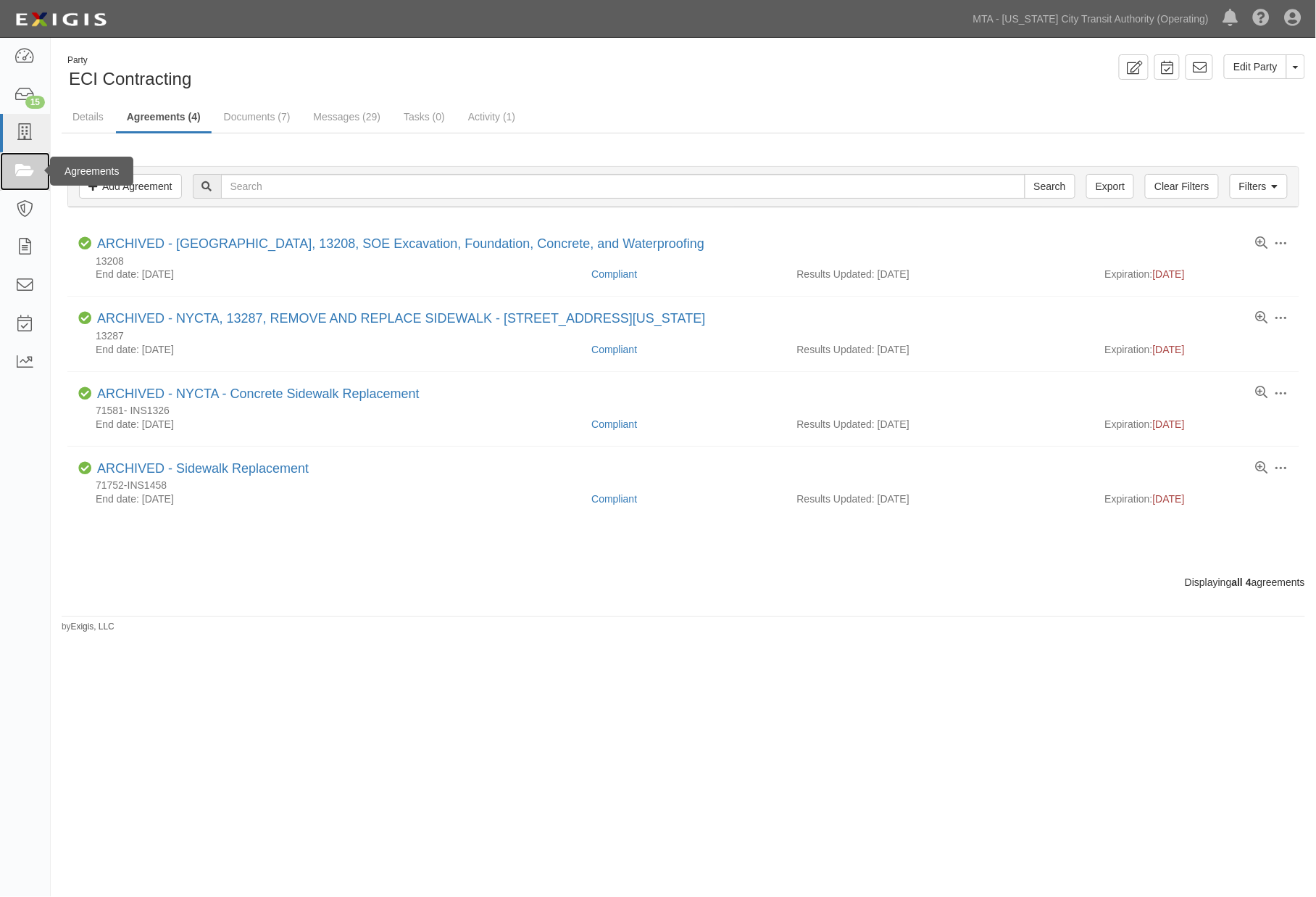
click at [16, 167] on icon at bounding box center [25, 172] width 21 height 17
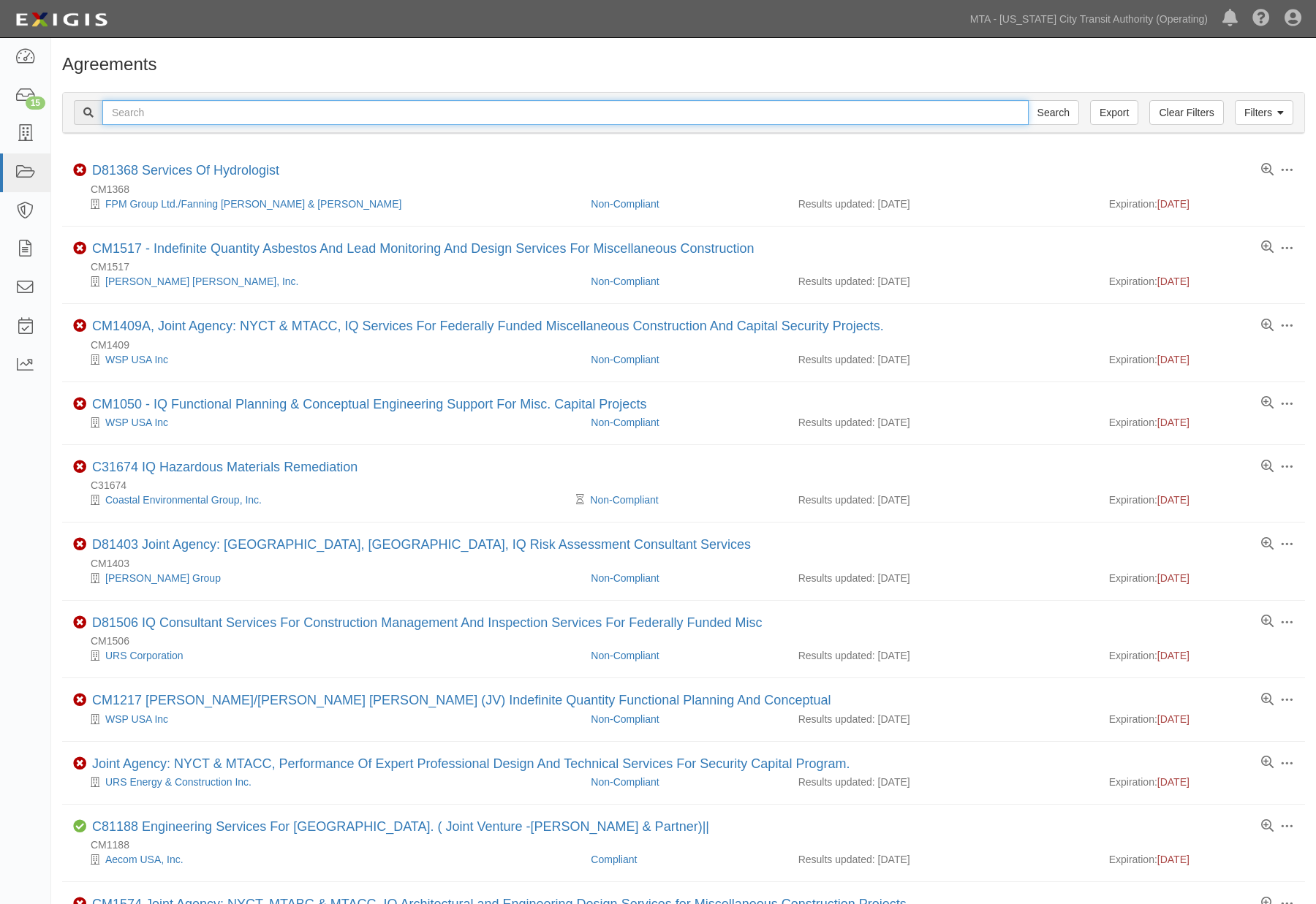
paste input "71863-INS1547"
type input "71863-INS1547"
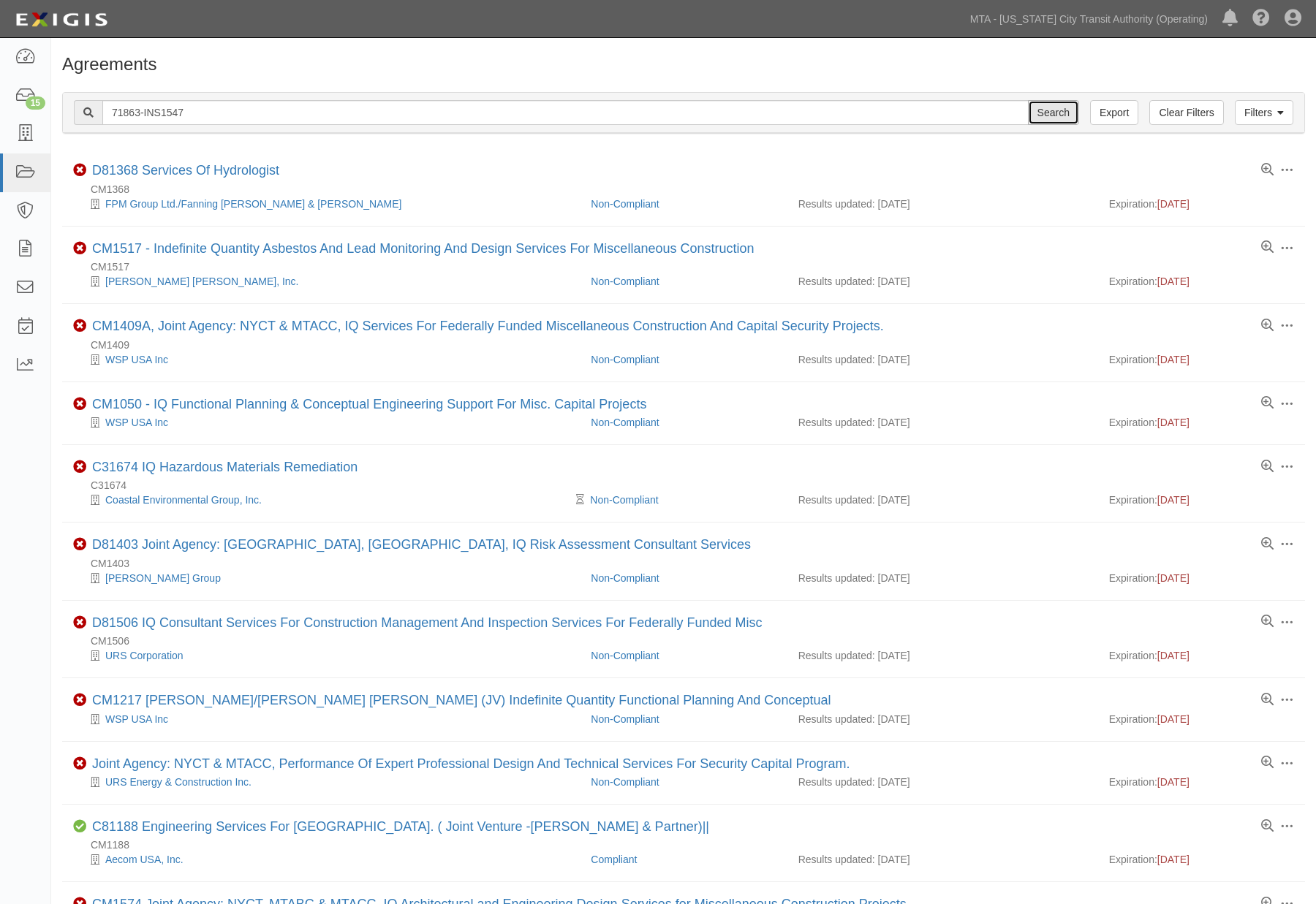
click at [1043, 110] on input "Search" at bounding box center [1053, 113] width 51 height 24
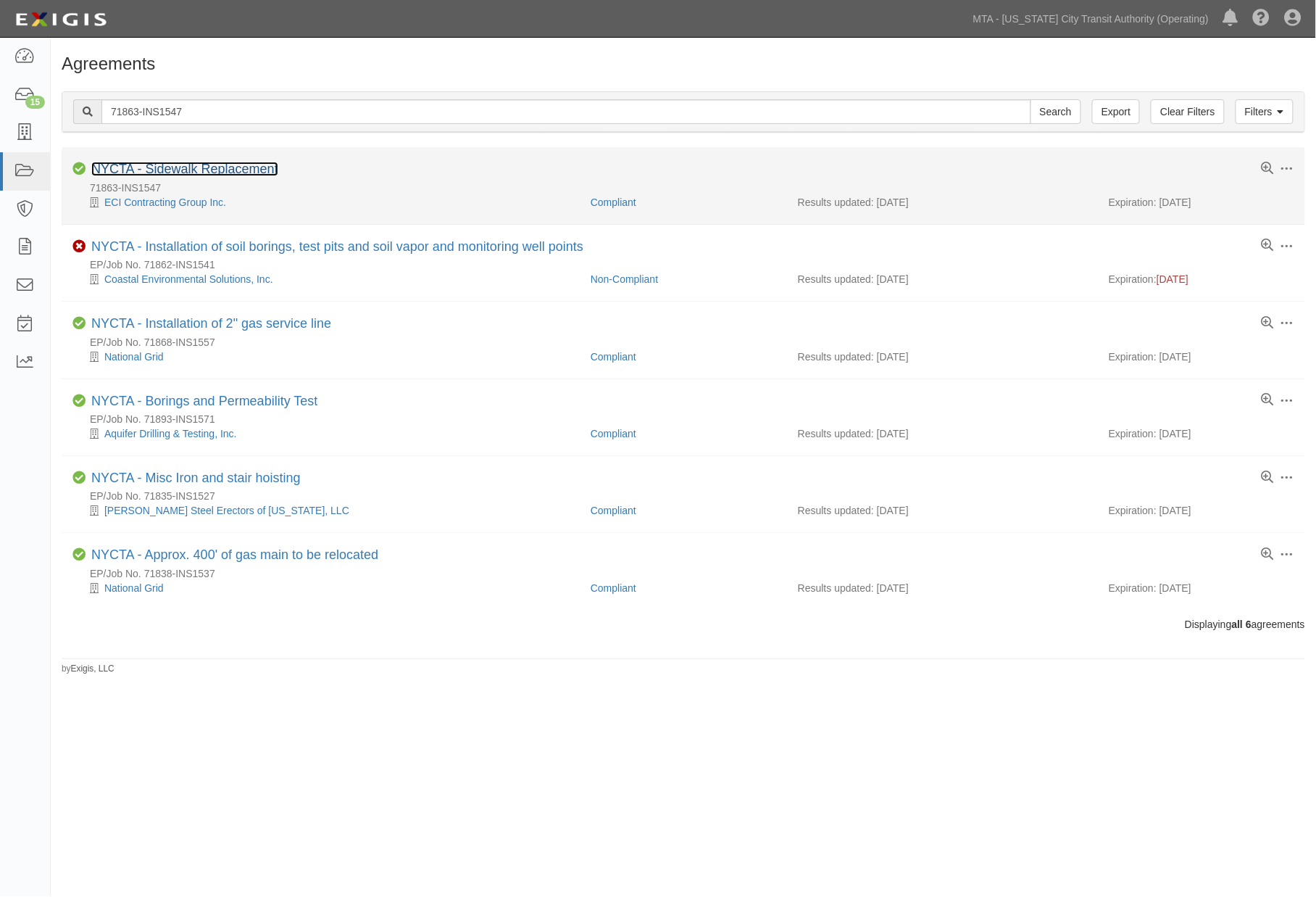
click at [196, 172] on link "NYCTA - Sidewalk Replacement" at bounding box center [185, 169] width 187 height 15
click at [154, 168] on link "NYCTA - Sidewalk Replacement" at bounding box center [185, 169] width 187 height 15
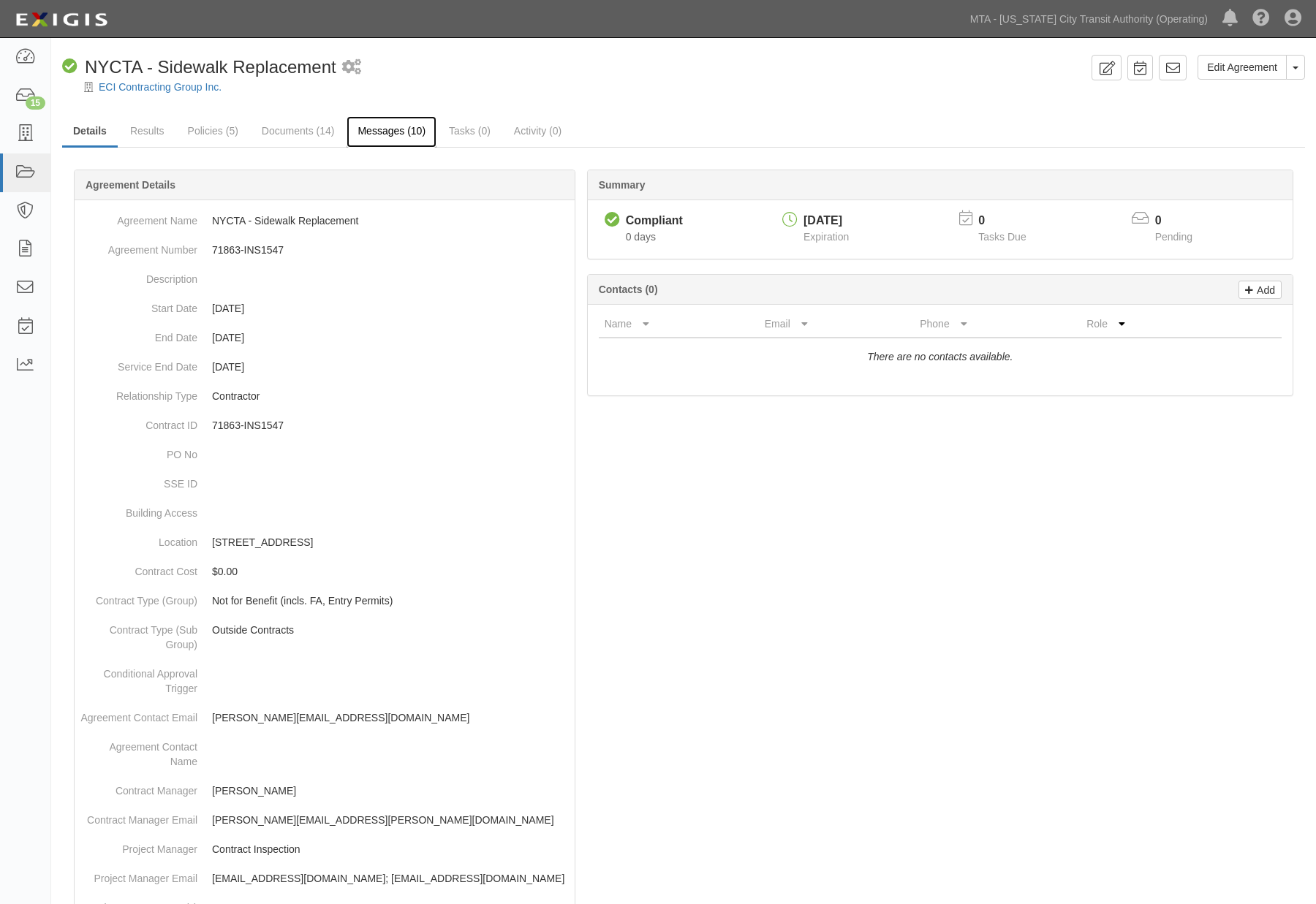
click at [376, 130] on link "Messages (10)" at bounding box center [392, 132] width 90 height 31
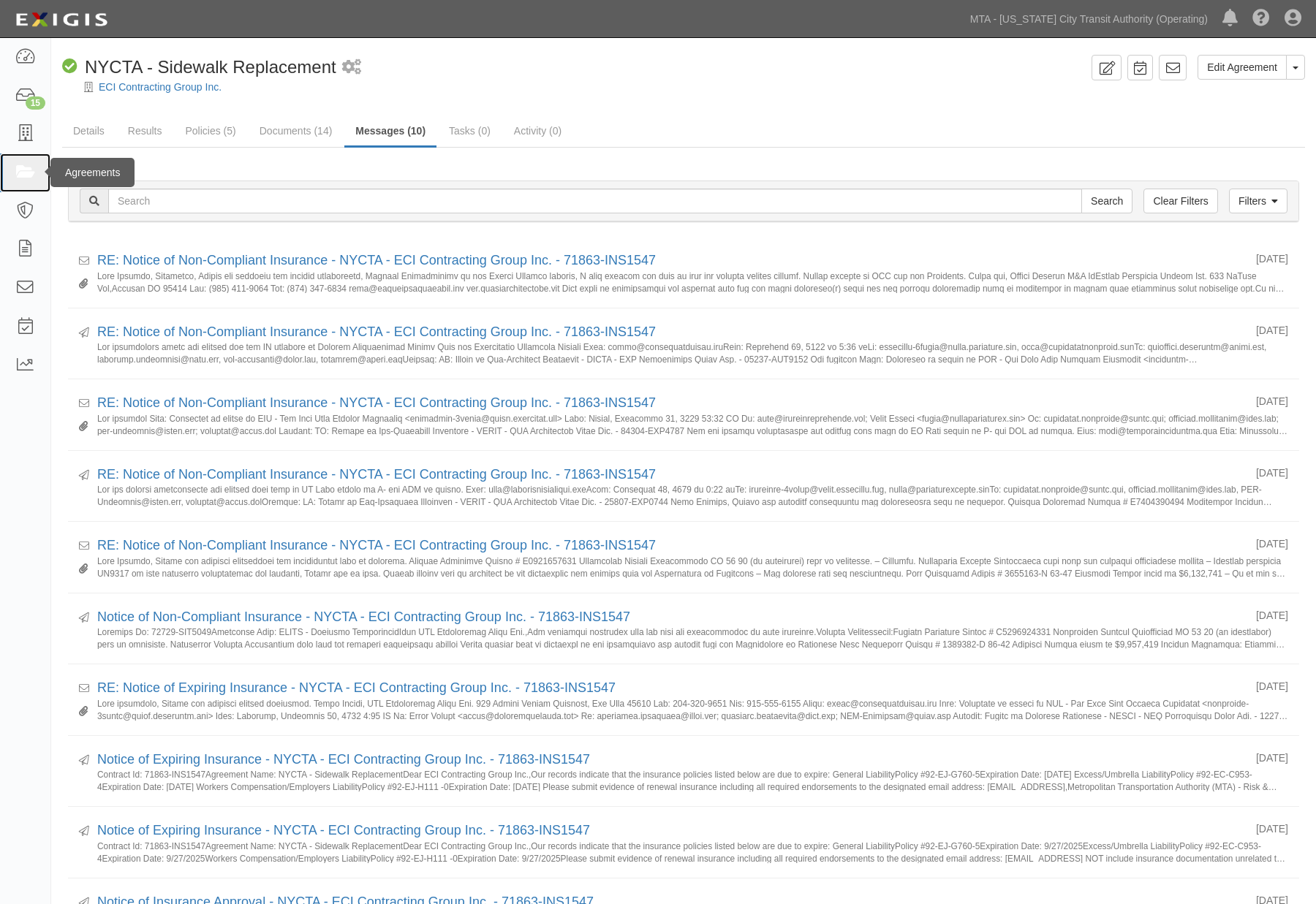
click at [24, 179] on icon at bounding box center [25, 173] width 21 height 17
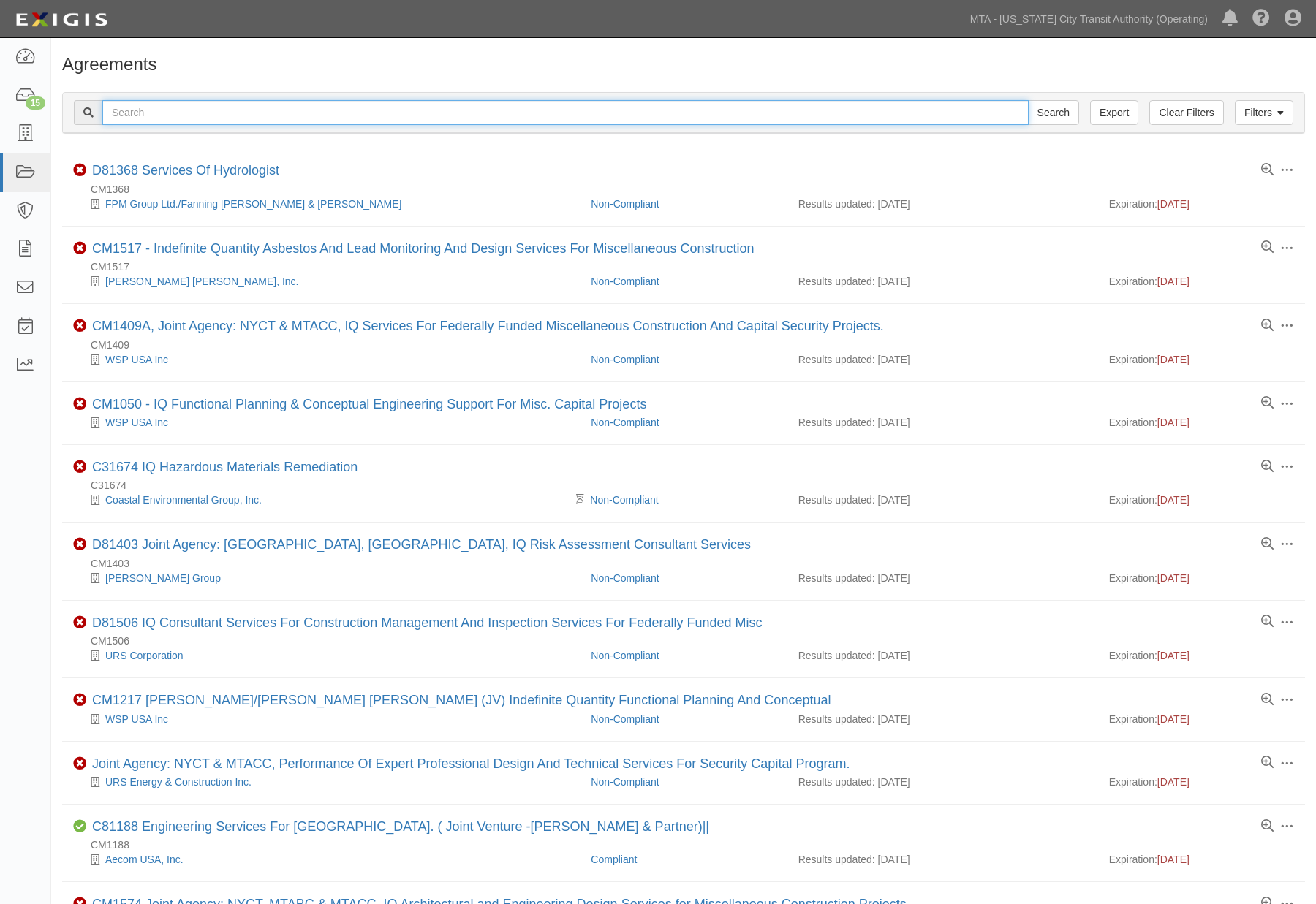
paste input "[CREDIT_CARD_NUMBER]"
type input "[CREDIT_CARD_NUMBER]"
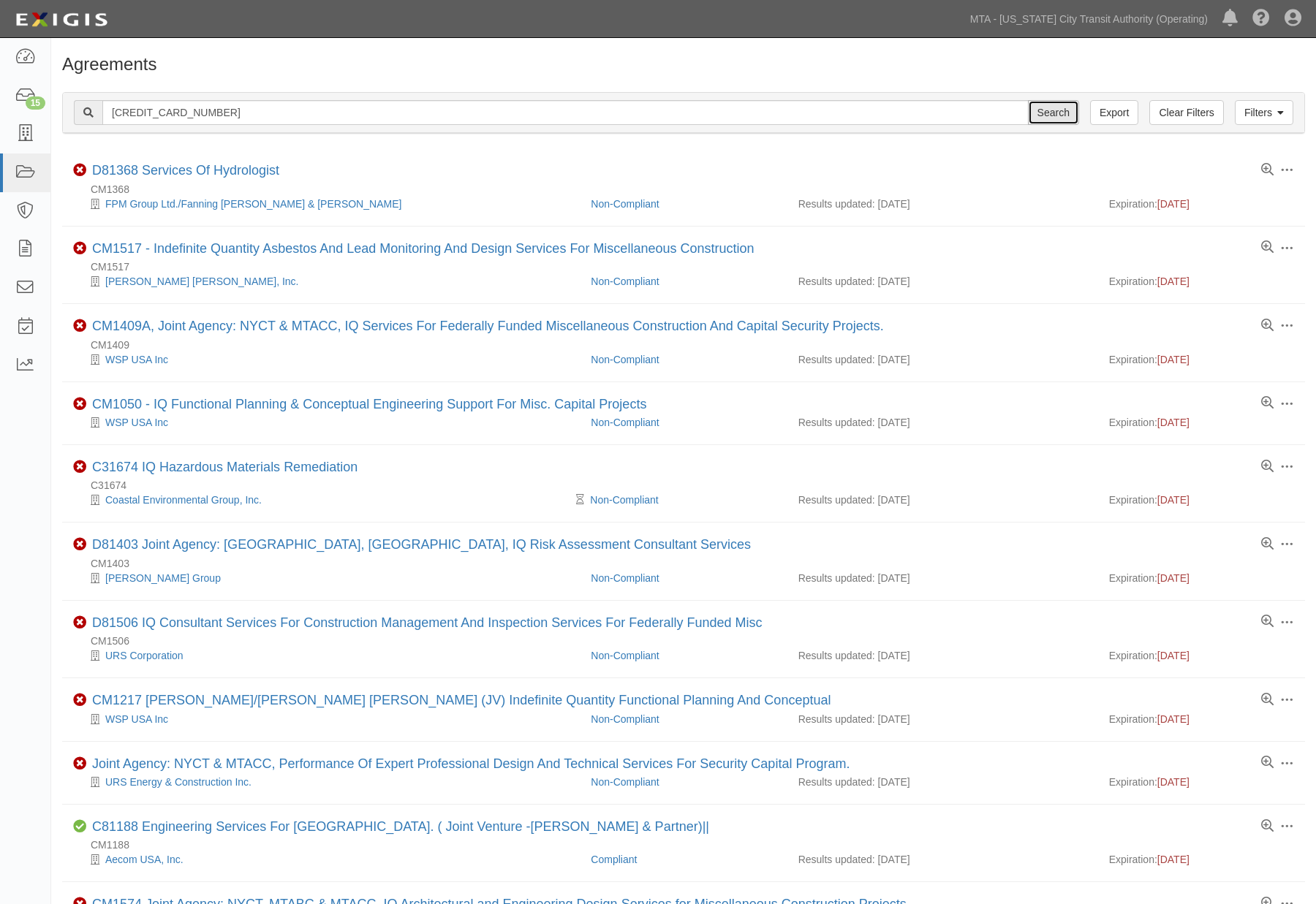
click at [1047, 117] on input "Search" at bounding box center [1053, 113] width 51 height 24
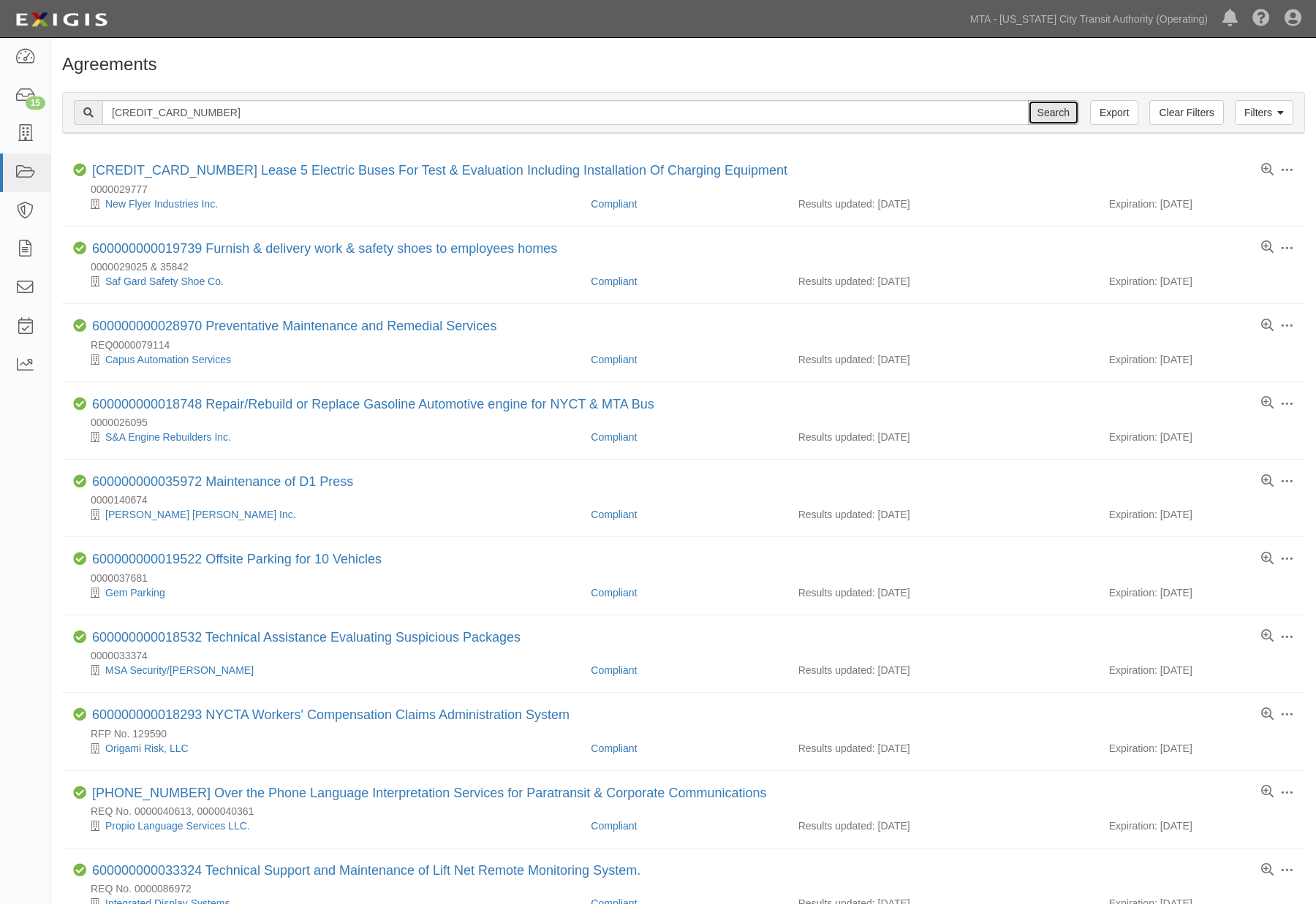
click at [1060, 118] on input "Search" at bounding box center [1053, 113] width 51 height 24
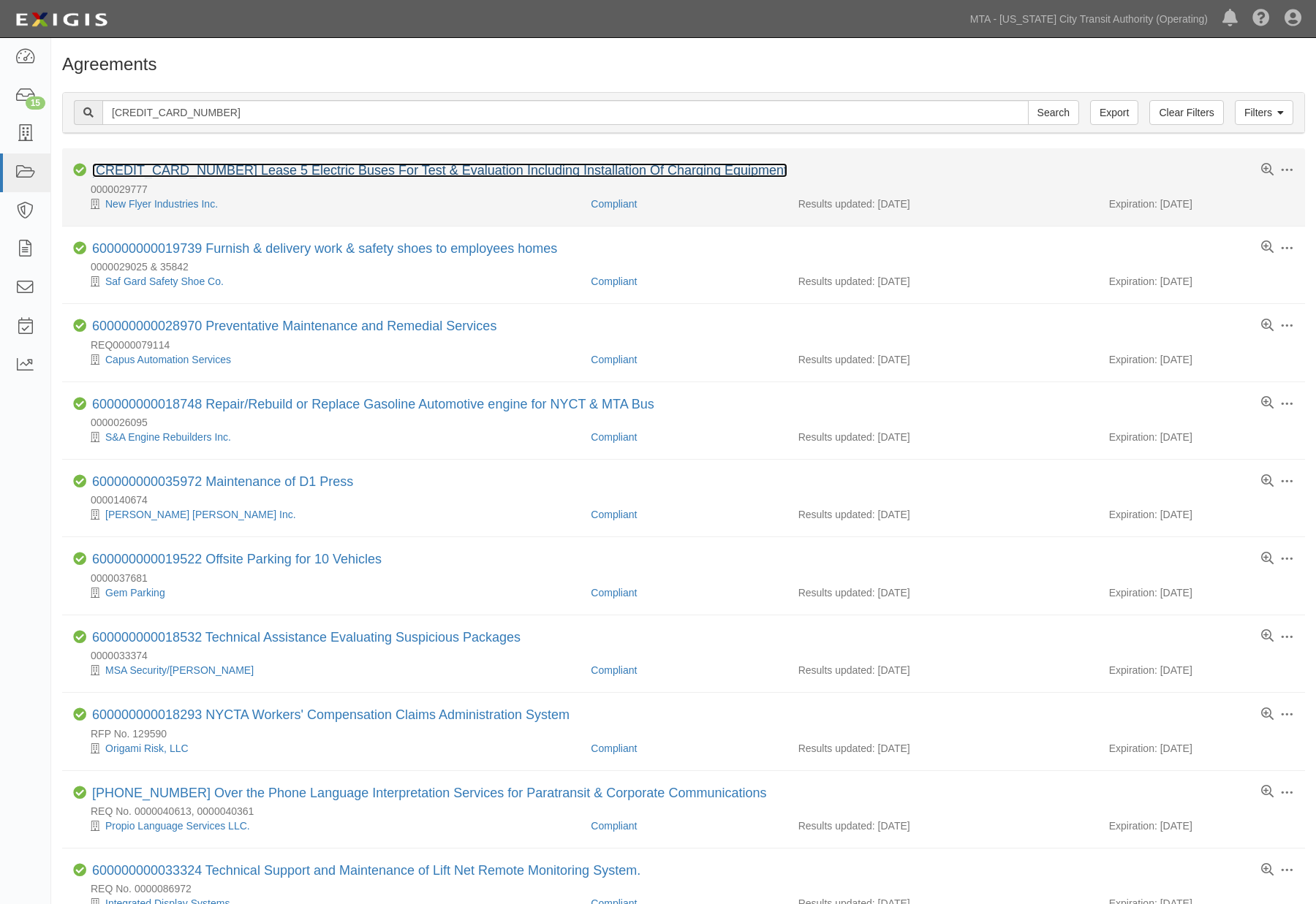
click at [383, 172] on link "[CREDIT_CARD_NUMBER] Lease 5 Electric Buses For Test & Evaluation Including Ins…" at bounding box center [440, 170] width 696 height 15
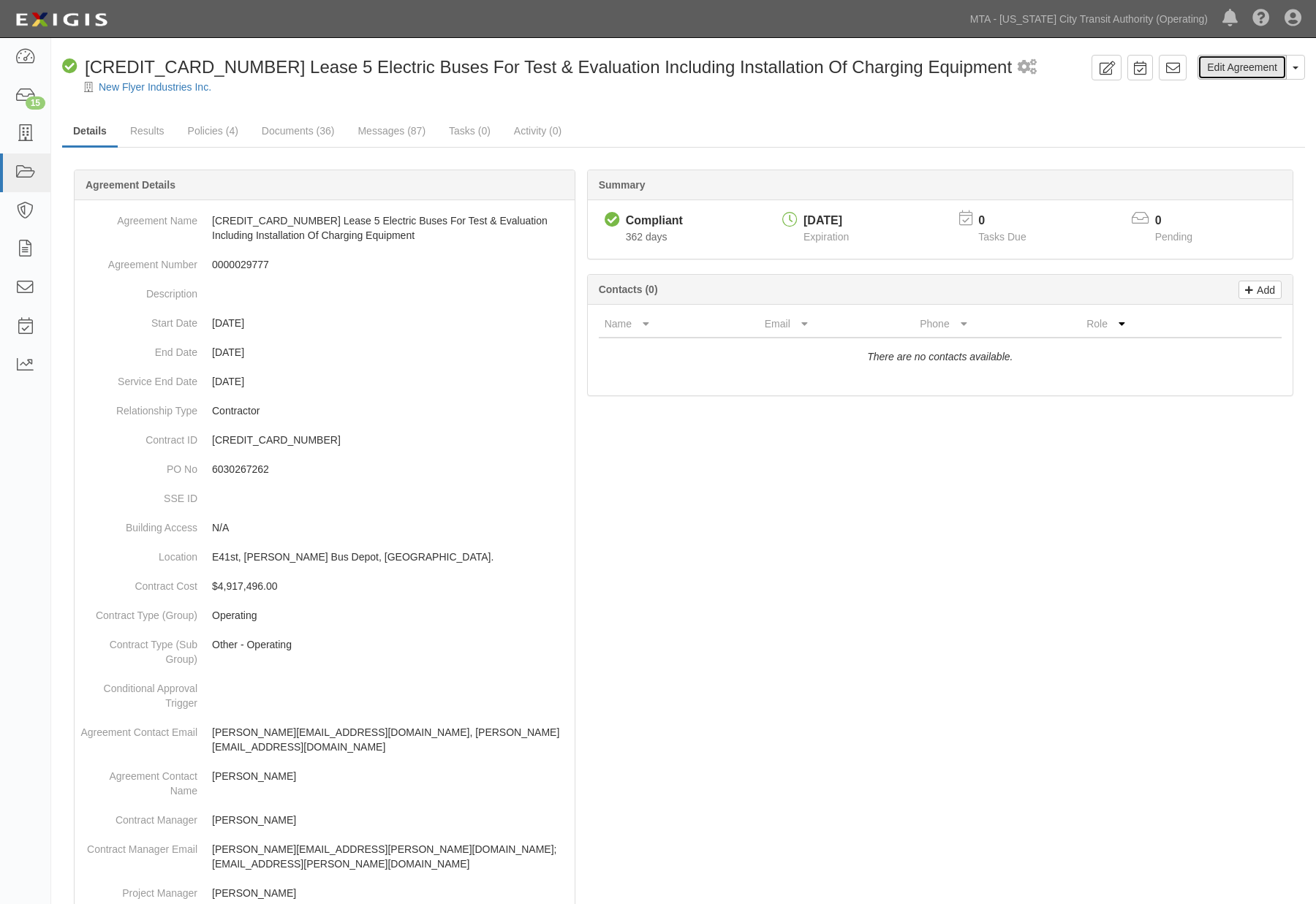
click at [1214, 68] on link "Edit Agreement" at bounding box center [1242, 67] width 89 height 24
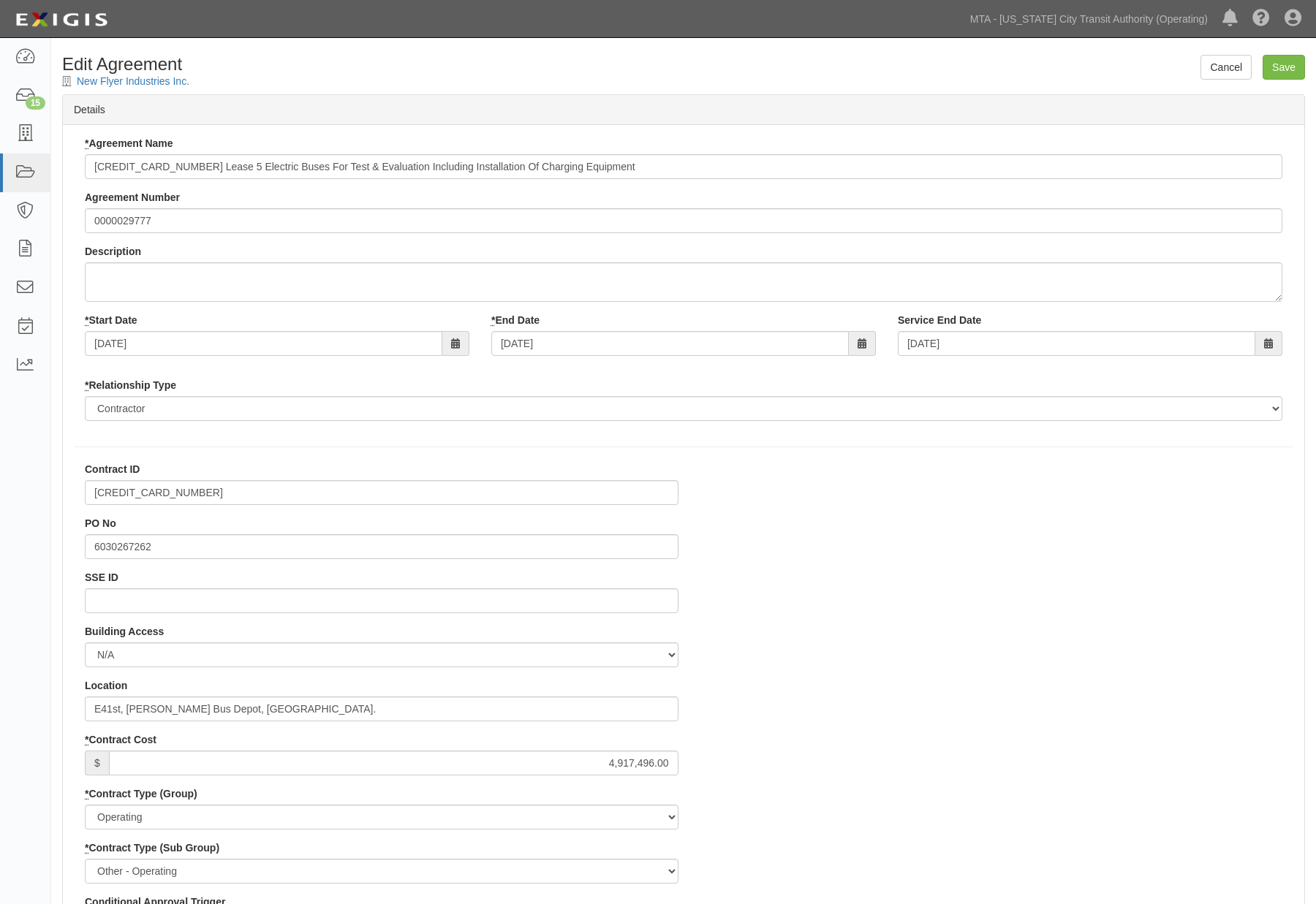
select select
click at [114, 705] on input "E41st, [PERSON_NAME] Bus Depot, [GEOGRAPHIC_DATA]." at bounding box center [381, 709] width 593 height 24
click at [232, 710] on input "E. 41 St, MJ Qill Bus Depot, W42nd st." at bounding box center [381, 709] width 593 height 24
drag, startPoint x: 280, startPoint y: 709, endPoint x: 263, endPoint y: 709, distance: 17.0
click at [263, 709] on input "E. 41 St, MJ Qill Bus Depot, W. 42nd st." at bounding box center [381, 709] width 593 height 24
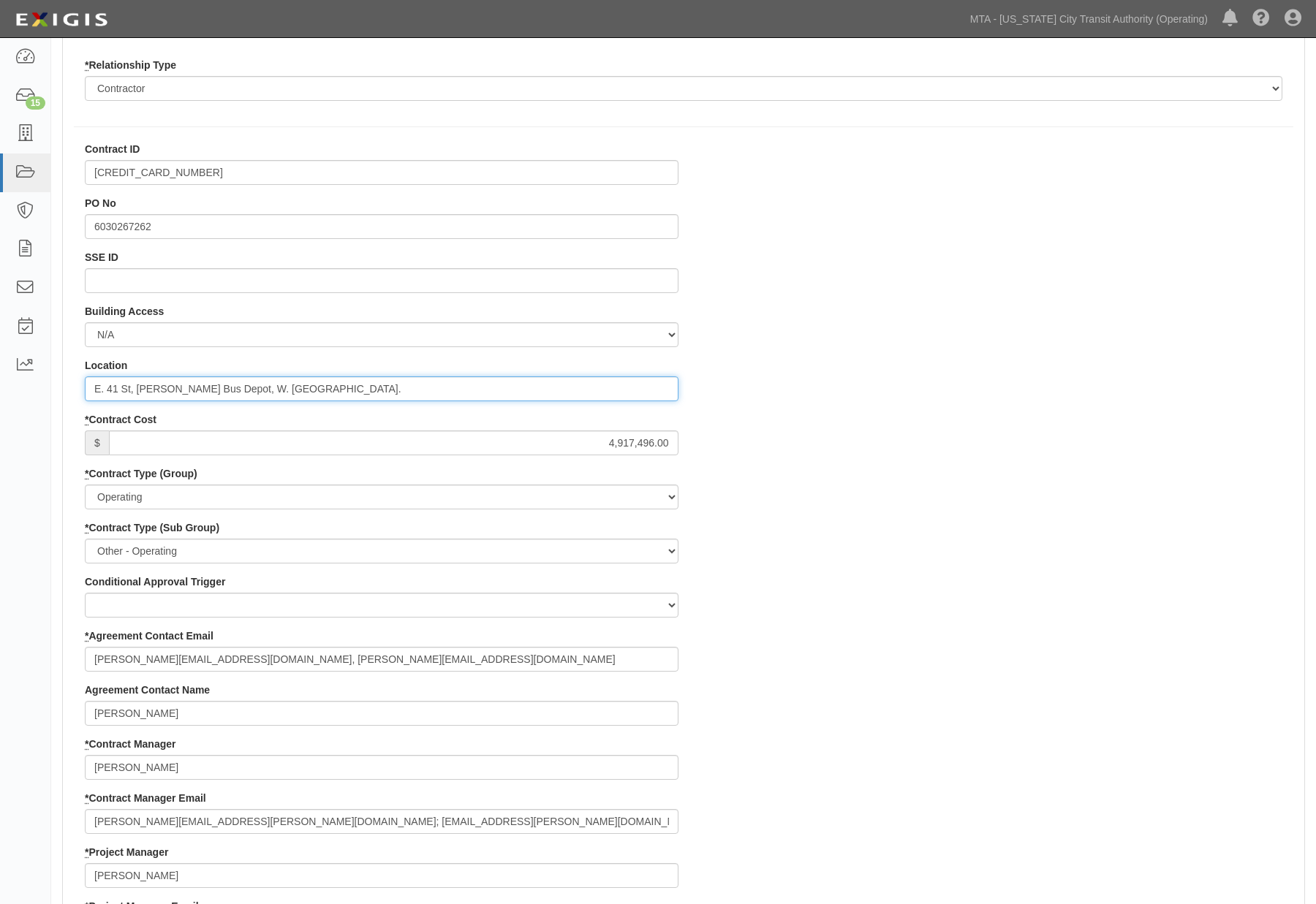
scroll to position [324, 0]
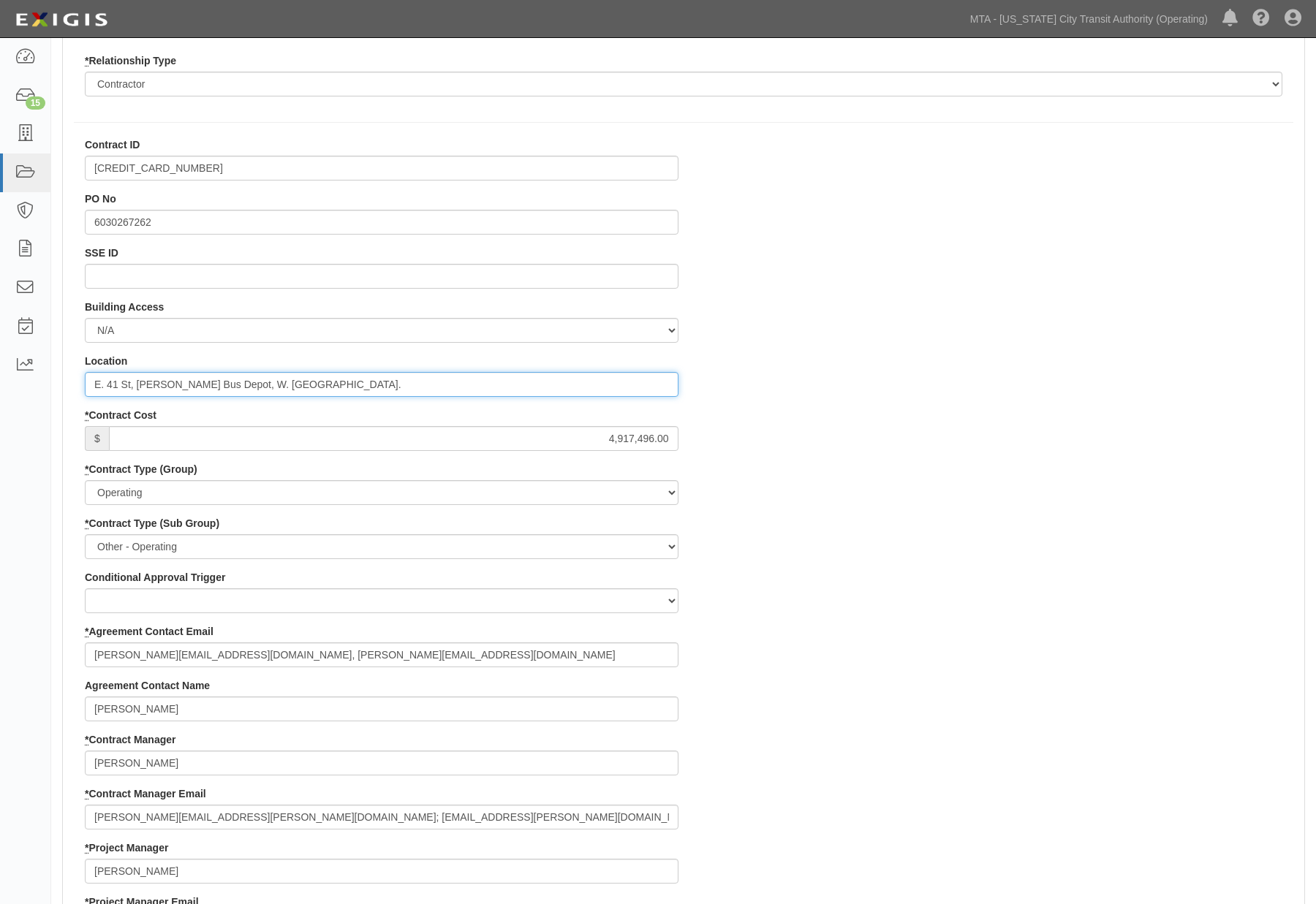
type input "E. 41 St, MJ Qill Bus Depot, W. 42nd St."
click at [922, 692] on div "Contract ID 600000000018972 PO No 6030267262 SSE ID Building Access 2 Broadway …" at bounding box center [683, 867] width 1241 height 1460
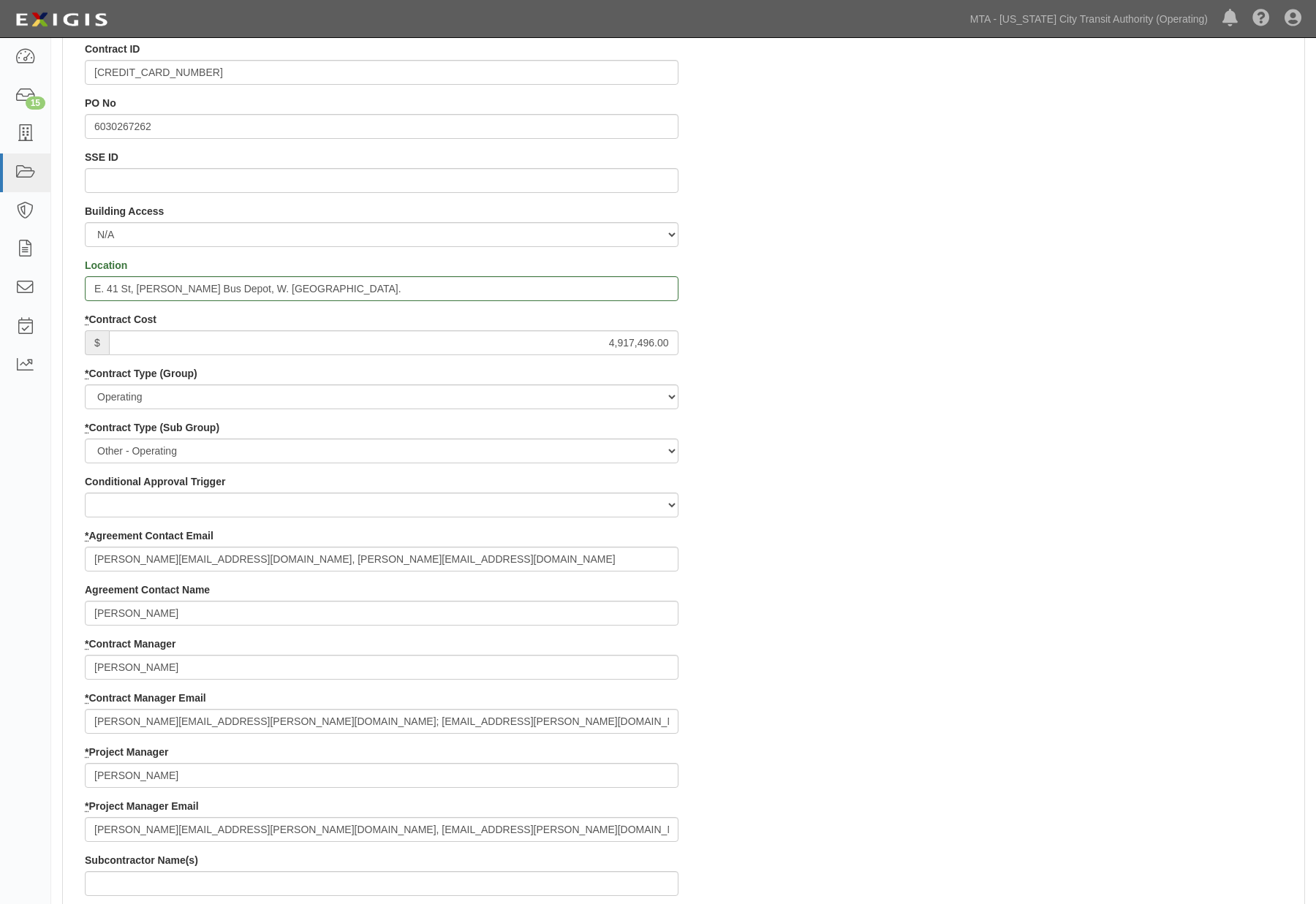
scroll to position [487, 0]
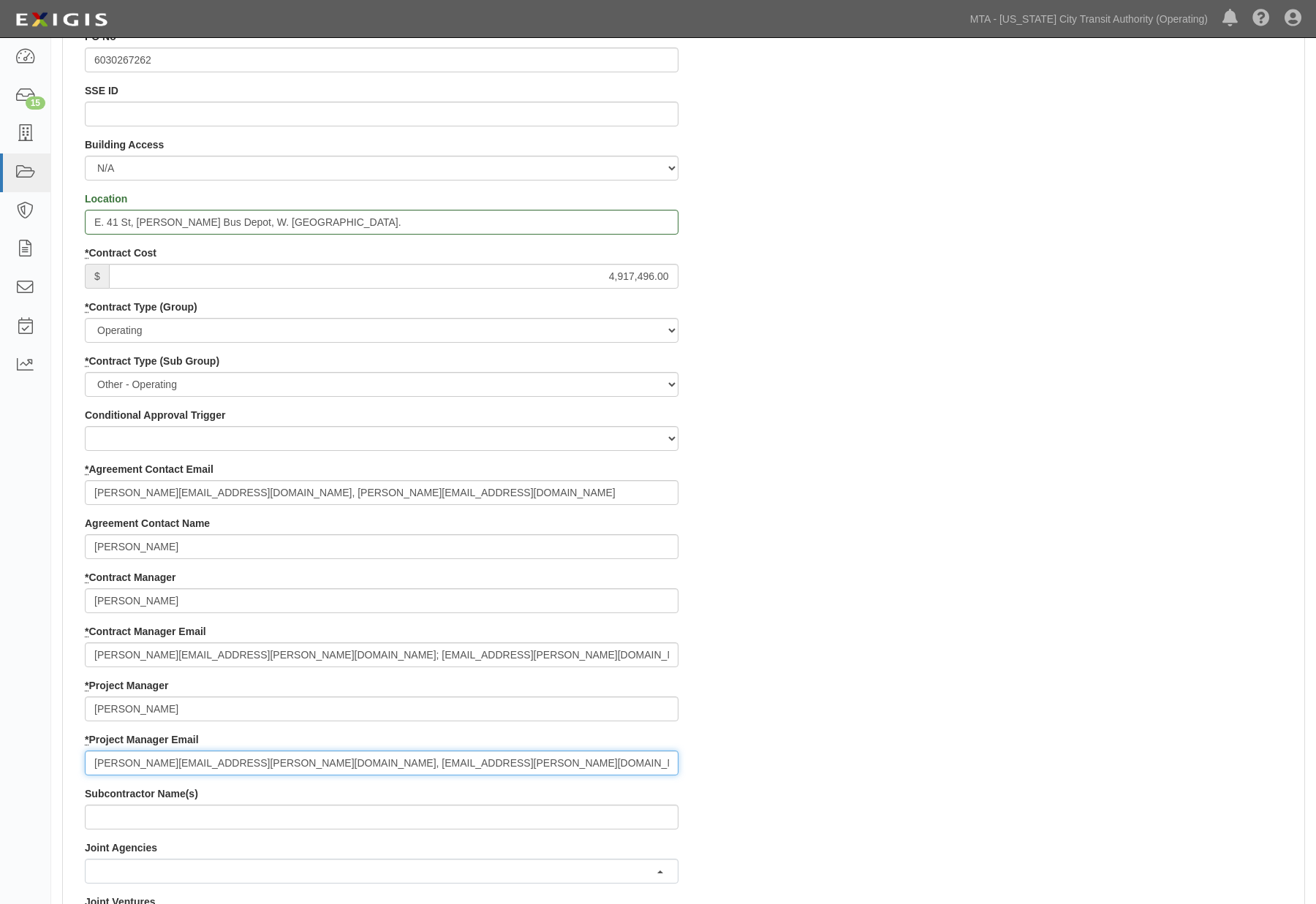
drag, startPoint x: 380, startPoint y: 757, endPoint x: -20, endPoint y: 757, distance: 400.0
click at [0, 757] on html "Toggle navigation Dashboard 15 Inbox Parties Agreements Coverages Documents Mes…" at bounding box center [658, 613] width 1316 height 2199
paste input "Bart.Coppola"
type input "Bart.Coppola@nyct.com"
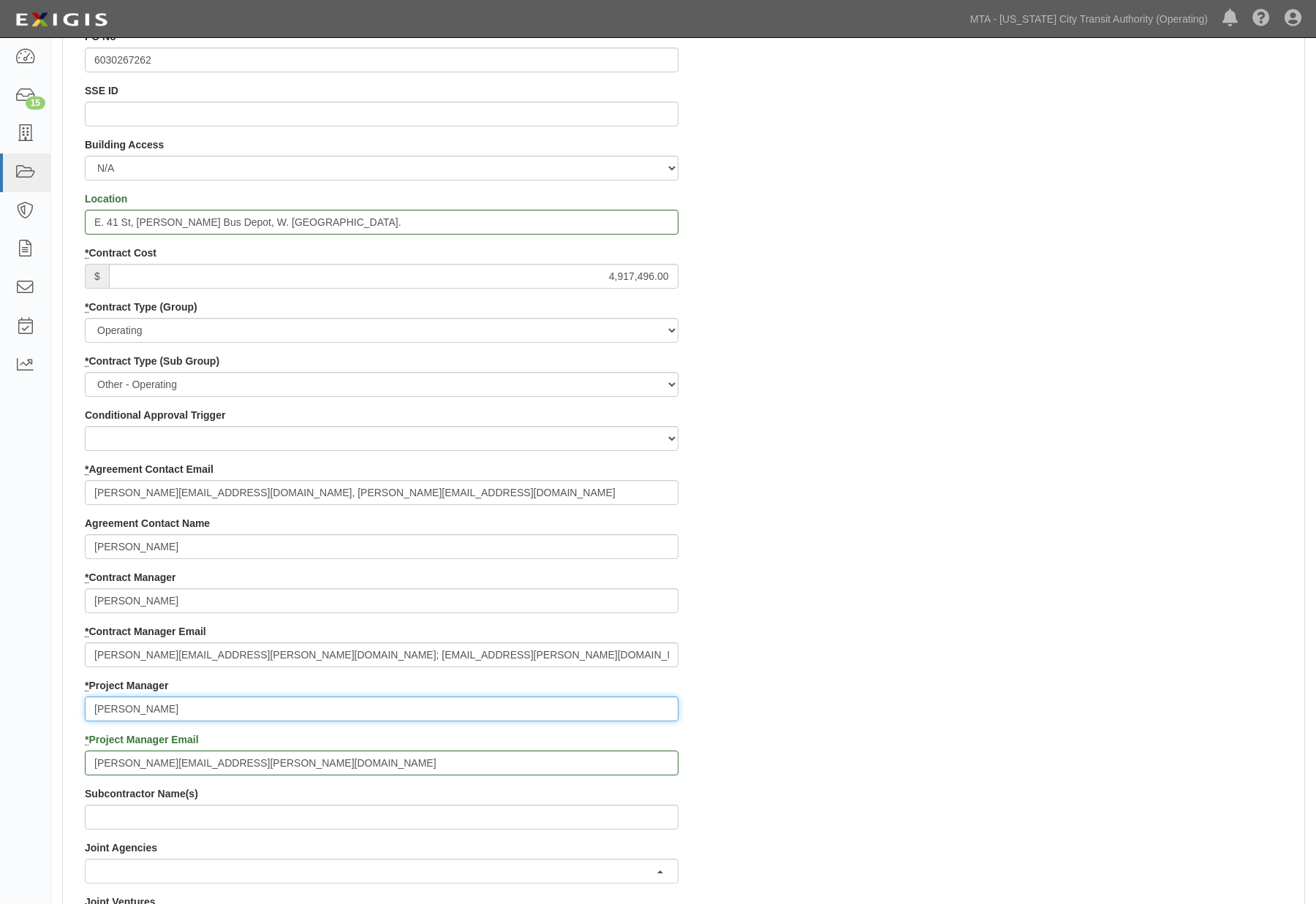
drag, startPoint x: 193, startPoint y: 706, endPoint x: 22, endPoint y: 703, distance: 171.0
click at [22, 703] on body "Toggle navigation Dashboard 15 Inbox Parties Agreements Coverages Documents Mes…" at bounding box center [658, 613] width 1316 height 2199
type input "Bart"
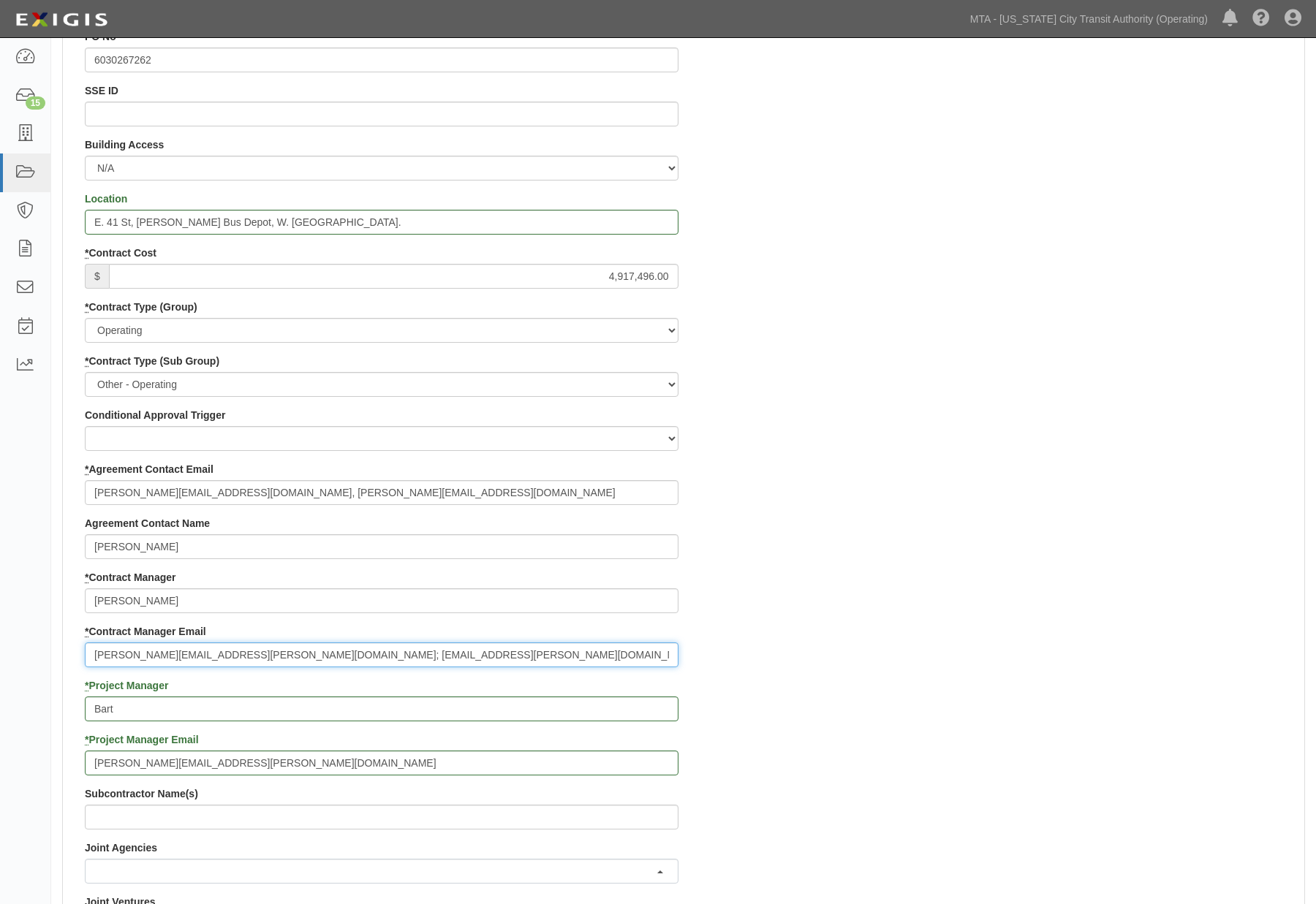
drag, startPoint x: 329, startPoint y: 653, endPoint x: 202, endPoint y: 646, distance: 127.2
click at [202, 646] on input "elinore.pedro@nyct.com; Lok.Leong@nyct.com" at bounding box center [381, 655] width 593 height 24
type input "elinore.pedro@nyct.com"
drag, startPoint x: 896, startPoint y: 708, endPoint x: 680, endPoint y: 692, distance: 216.6
click at [736, 708] on div "Contract ID 600000000018972 PO No 6030267262 SSE ID Building Access 2 Broadway …" at bounding box center [683, 706] width 1241 height 1460
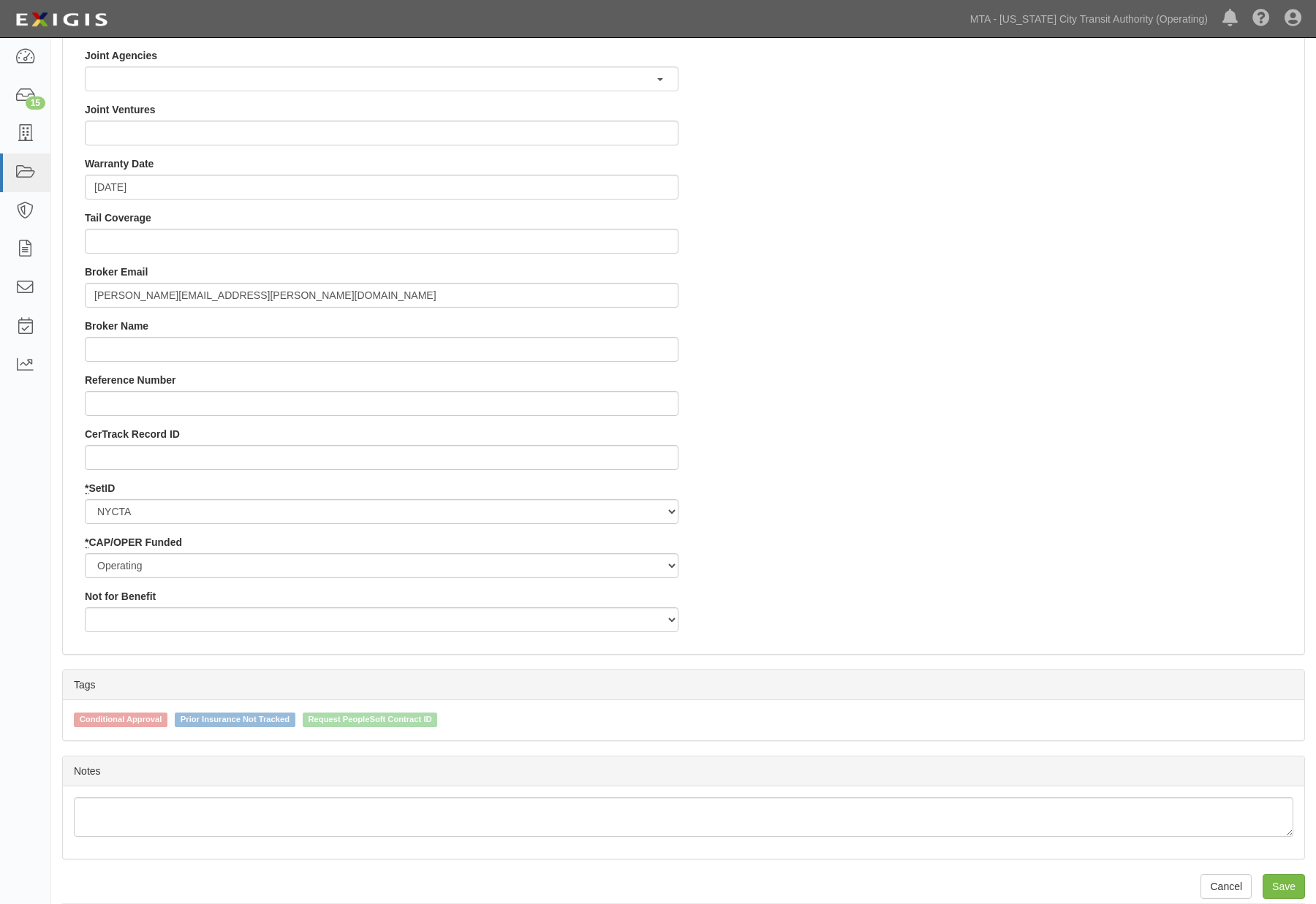
scroll to position [1295, 0]
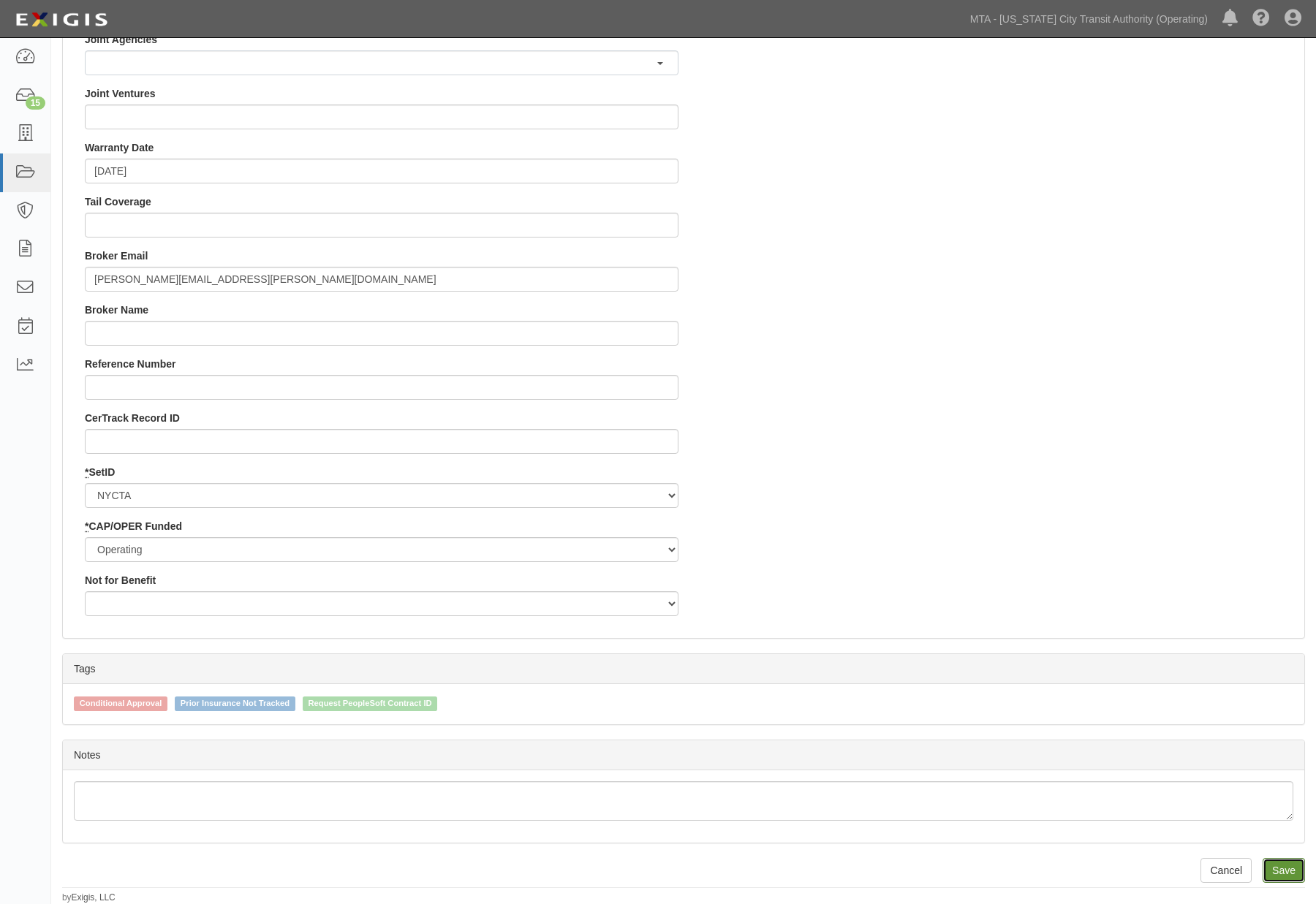
click at [1291, 879] on input "Save" at bounding box center [1283, 870] width 42 height 24
type input "4917496.00"
click at [1277, 868] on input "Save" at bounding box center [1283, 870] width 42 height 24
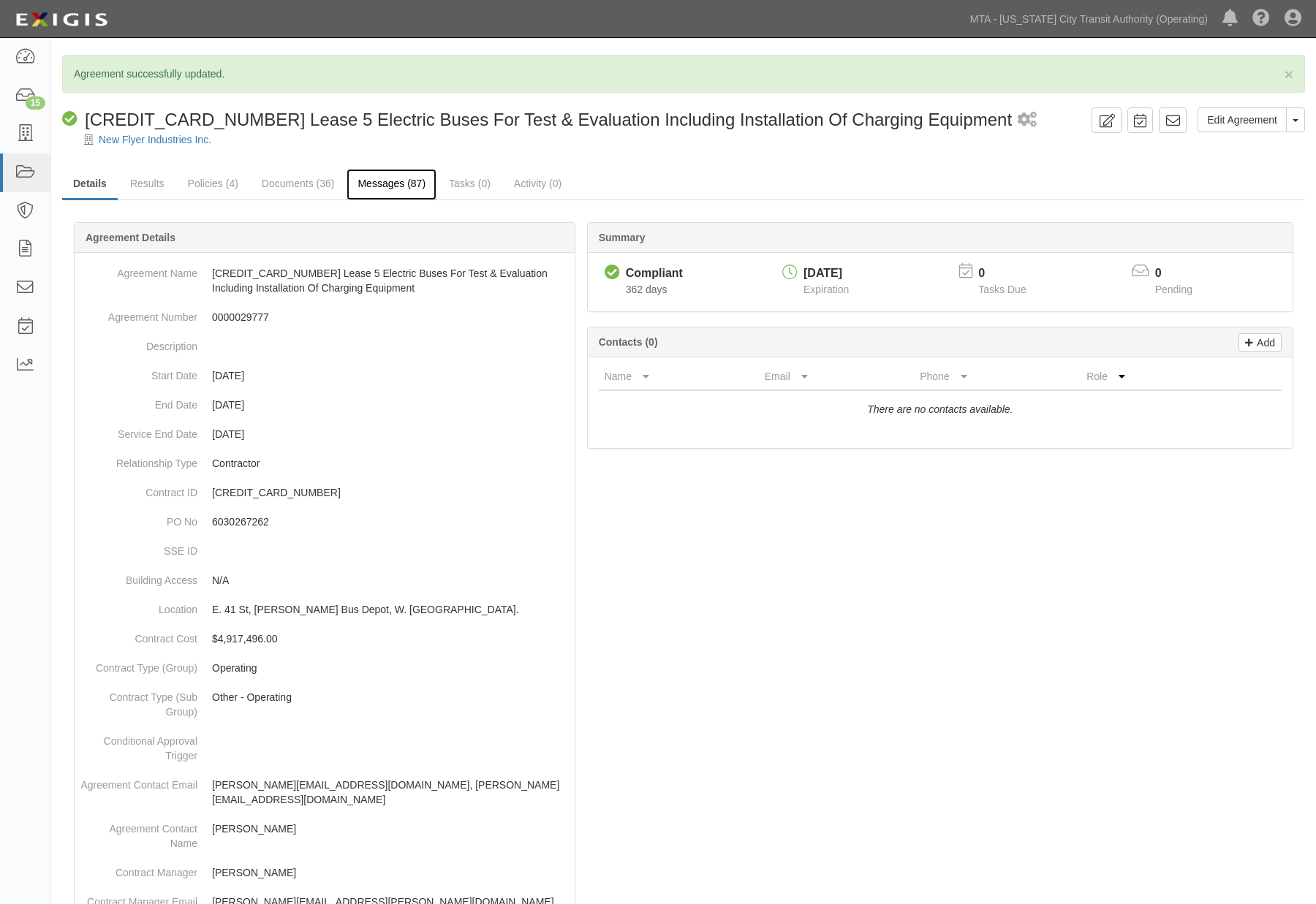
click at [383, 181] on link "Messages (87)" at bounding box center [392, 184] width 90 height 31
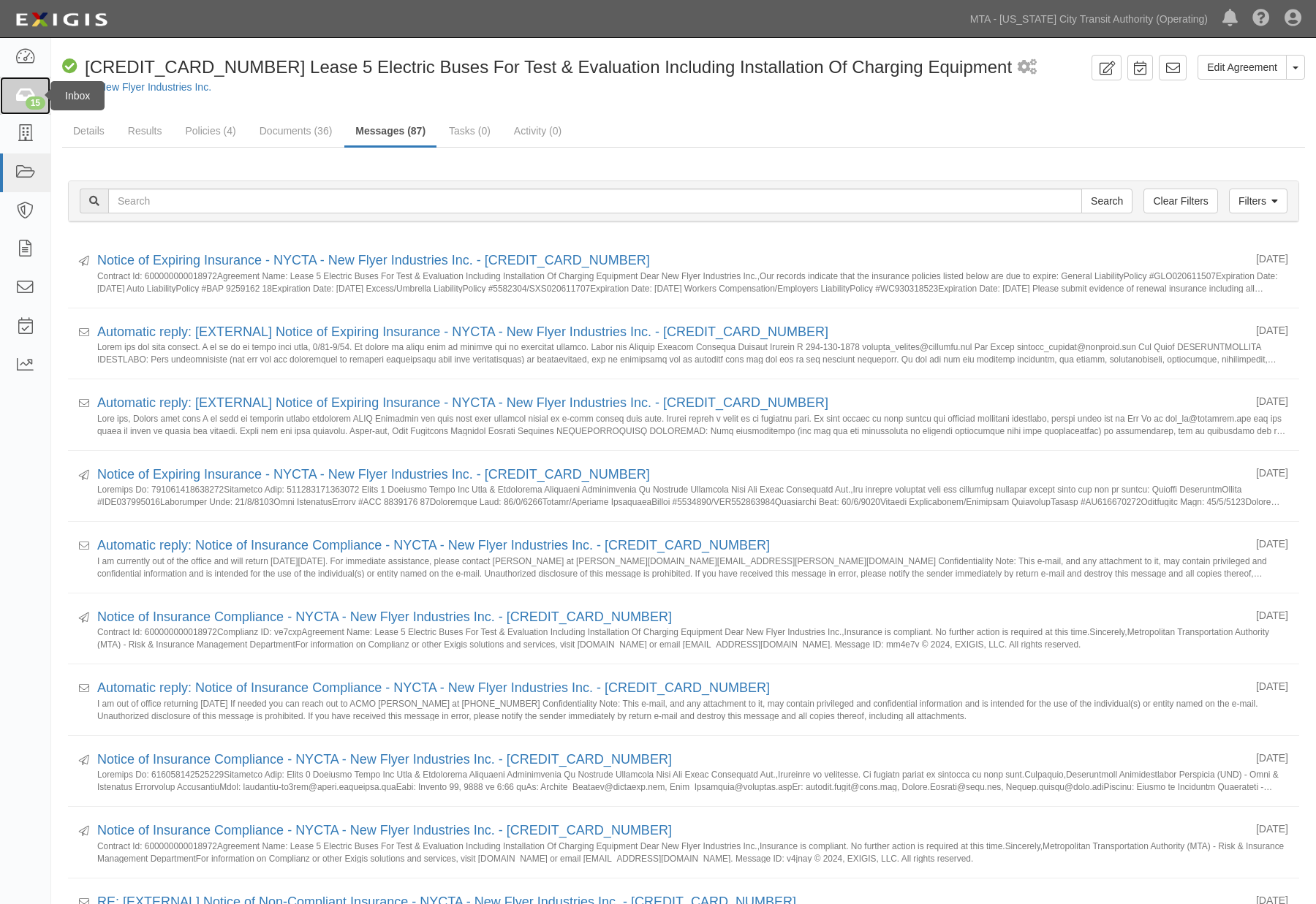
click at [27, 101] on div "15" at bounding box center [35, 103] width 20 height 13
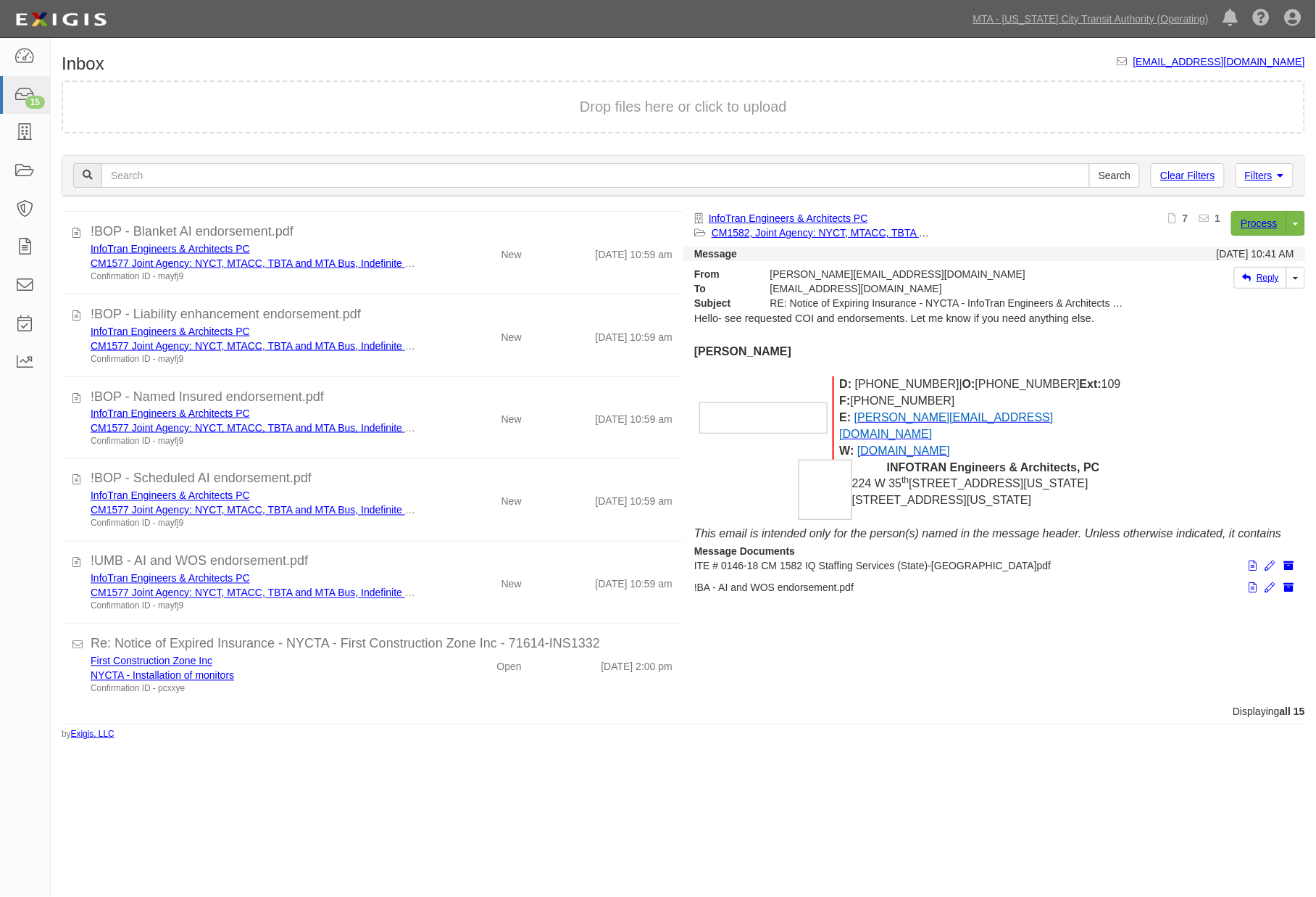
scroll to position [744, 0]
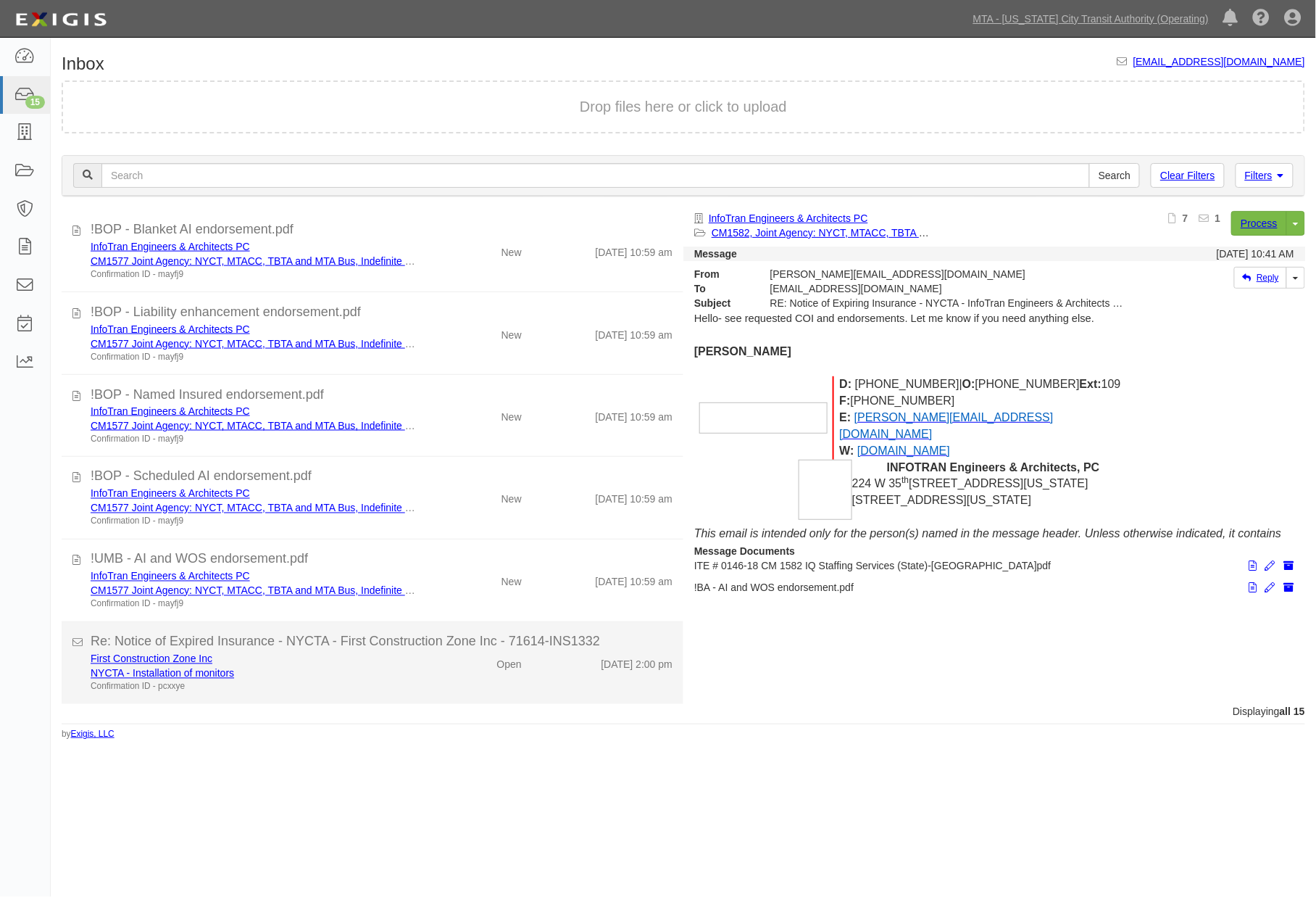
click at [331, 660] on div "First Construction Zone Inc" at bounding box center [255, 659] width 331 height 15
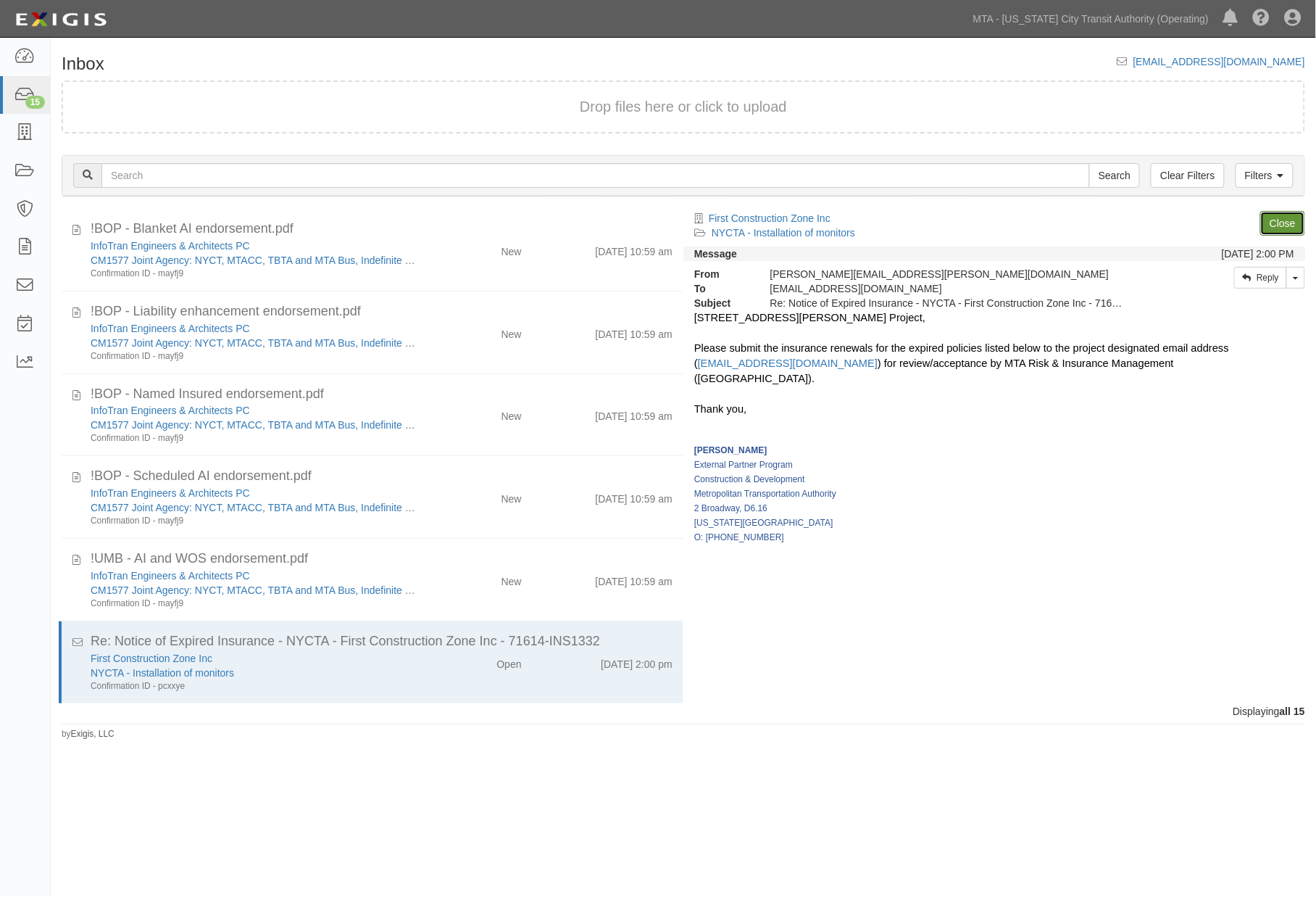
click at [1292, 213] on link "Close" at bounding box center [1282, 223] width 45 height 24
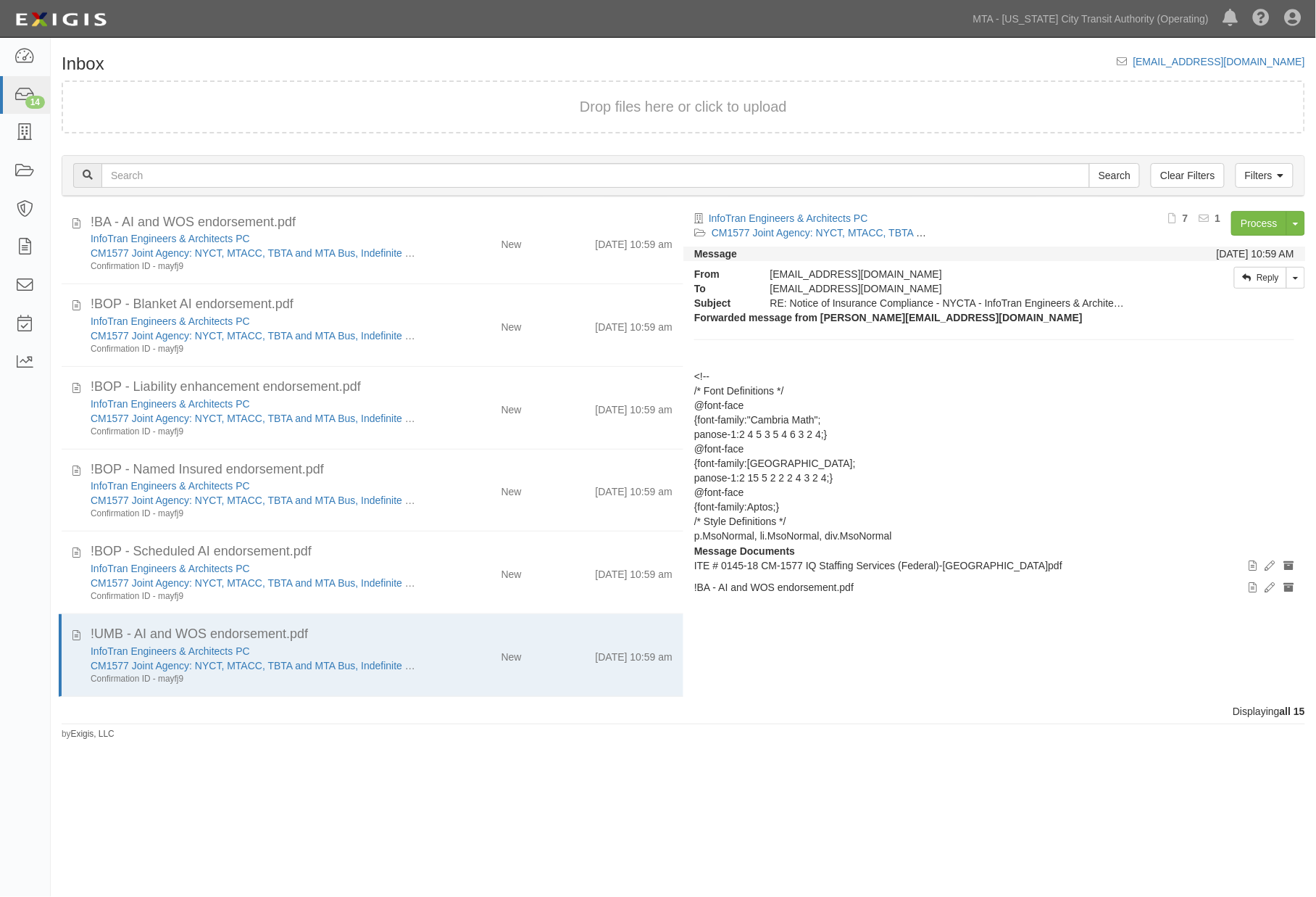
scroll to position [669, 0]
click at [20, 48] on icon at bounding box center [25, 57] width 21 height 17
click at [1038, 13] on link "MTA - [US_STATE] City Transit Authority (Operating)" at bounding box center [1091, 19] width 250 height 29
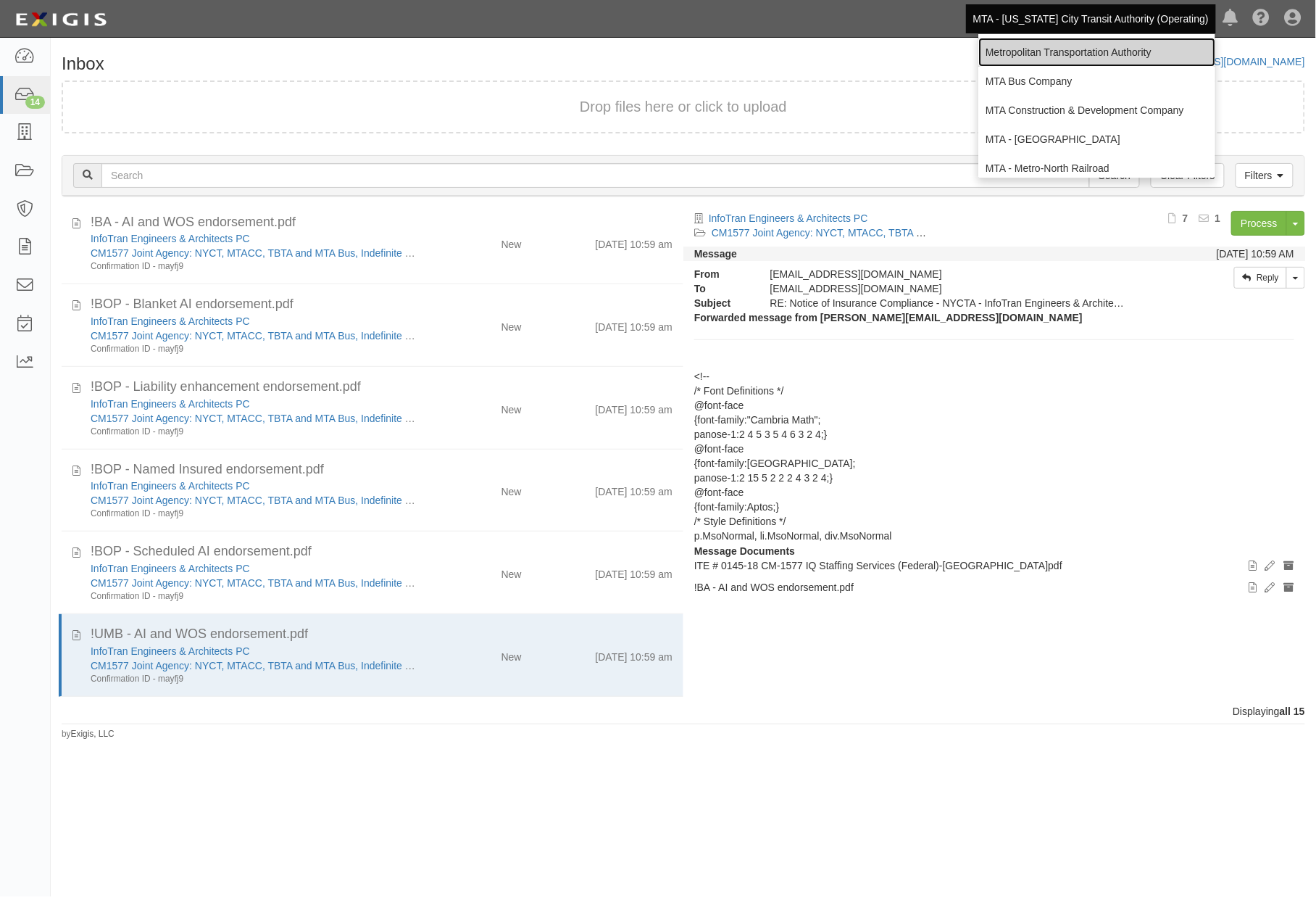
click at [1038, 51] on link "Metropolitan Transportation Authority" at bounding box center [1097, 51] width 237 height 29
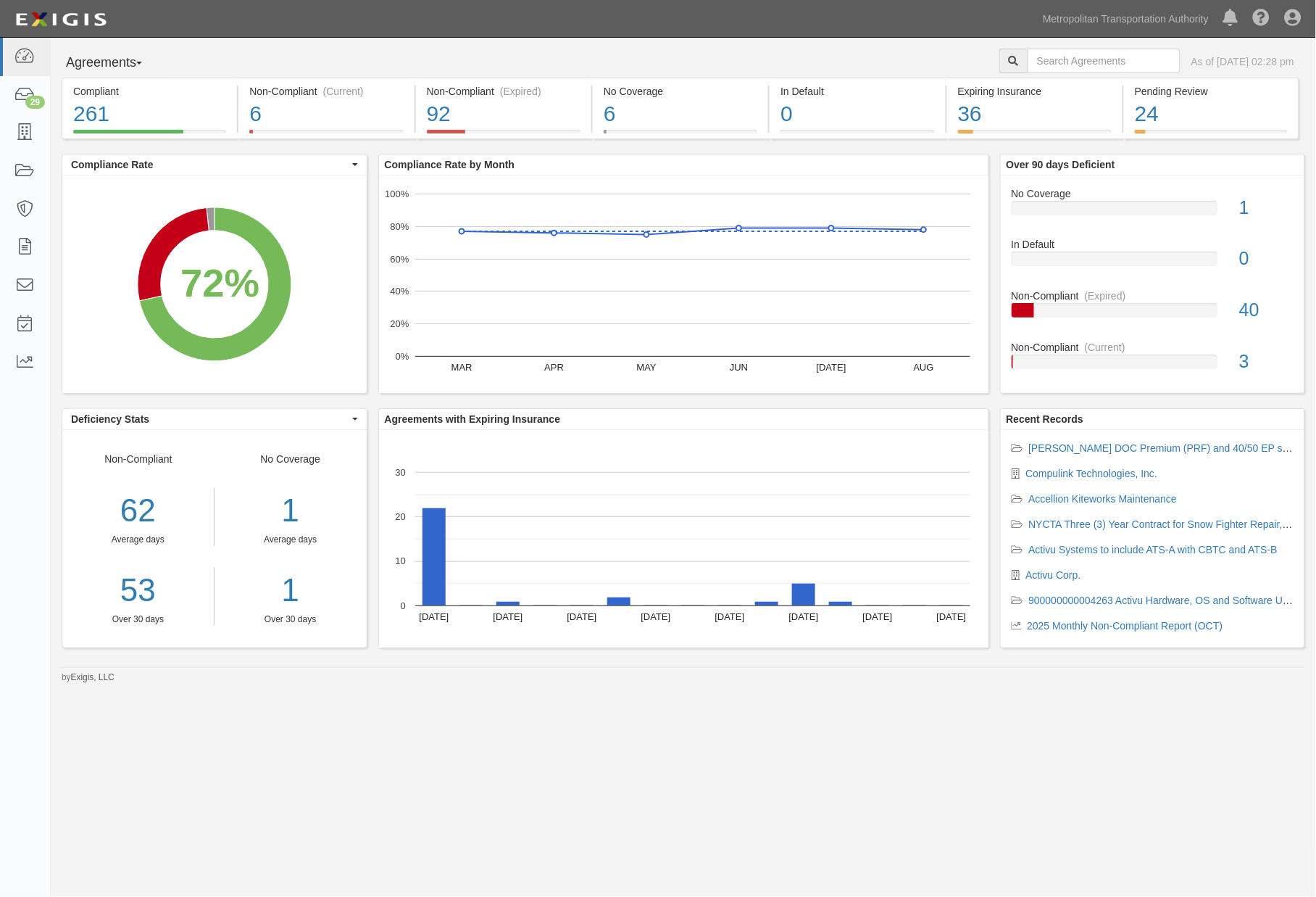
click at [583, 807] on div "Agreements Parties Agreements Coverages As of [DATE] 02:28 pm Compliant 261 72%…" at bounding box center [658, 440] width 1316 height 807
click at [32, 357] on icon at bounding box center [25, 363] width 21 height 17
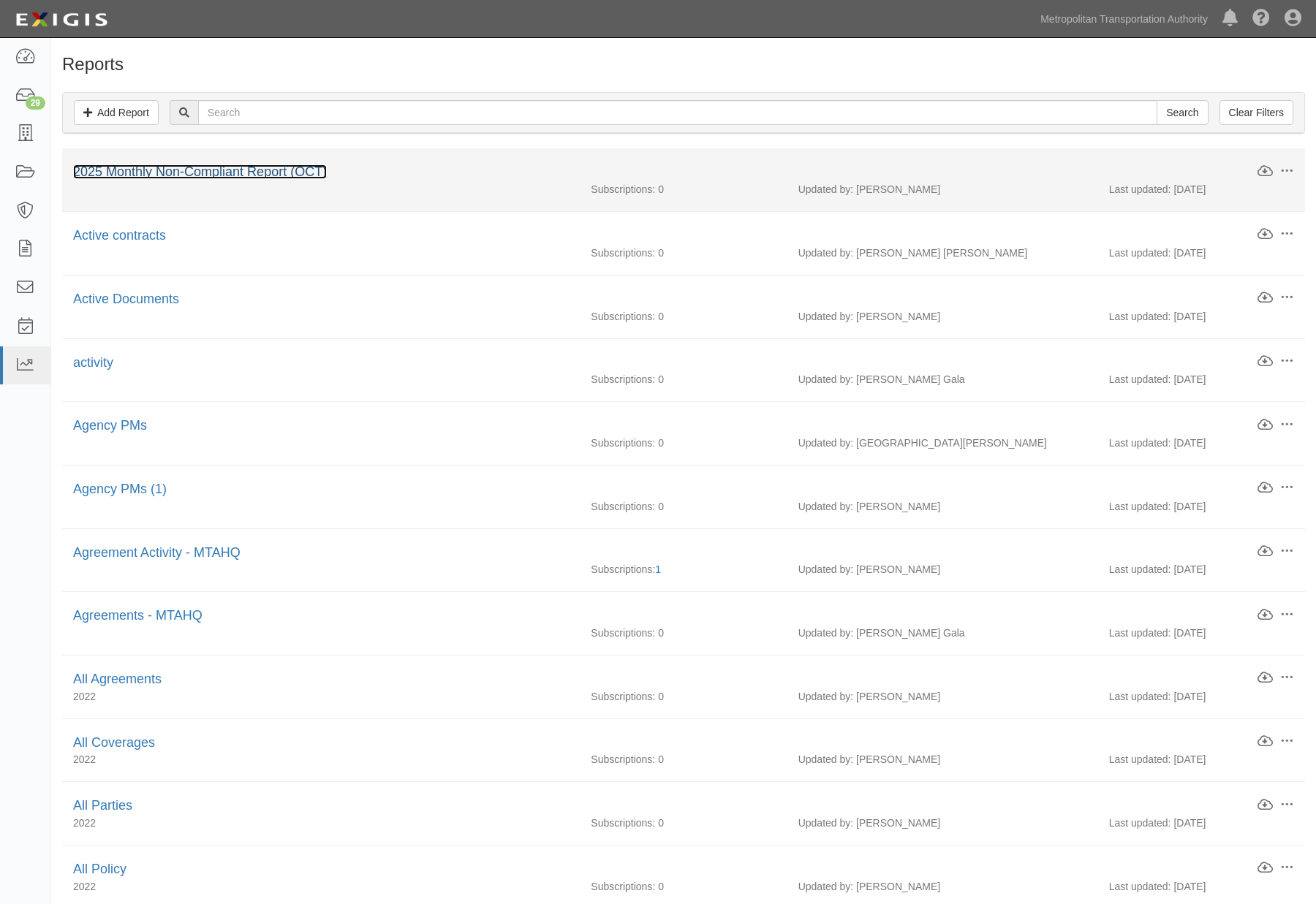
click at [264, 173] on link "2025 Monthly Non-Compliant Report (OCT)" at bounding box center [200, 172] width 254 height 15
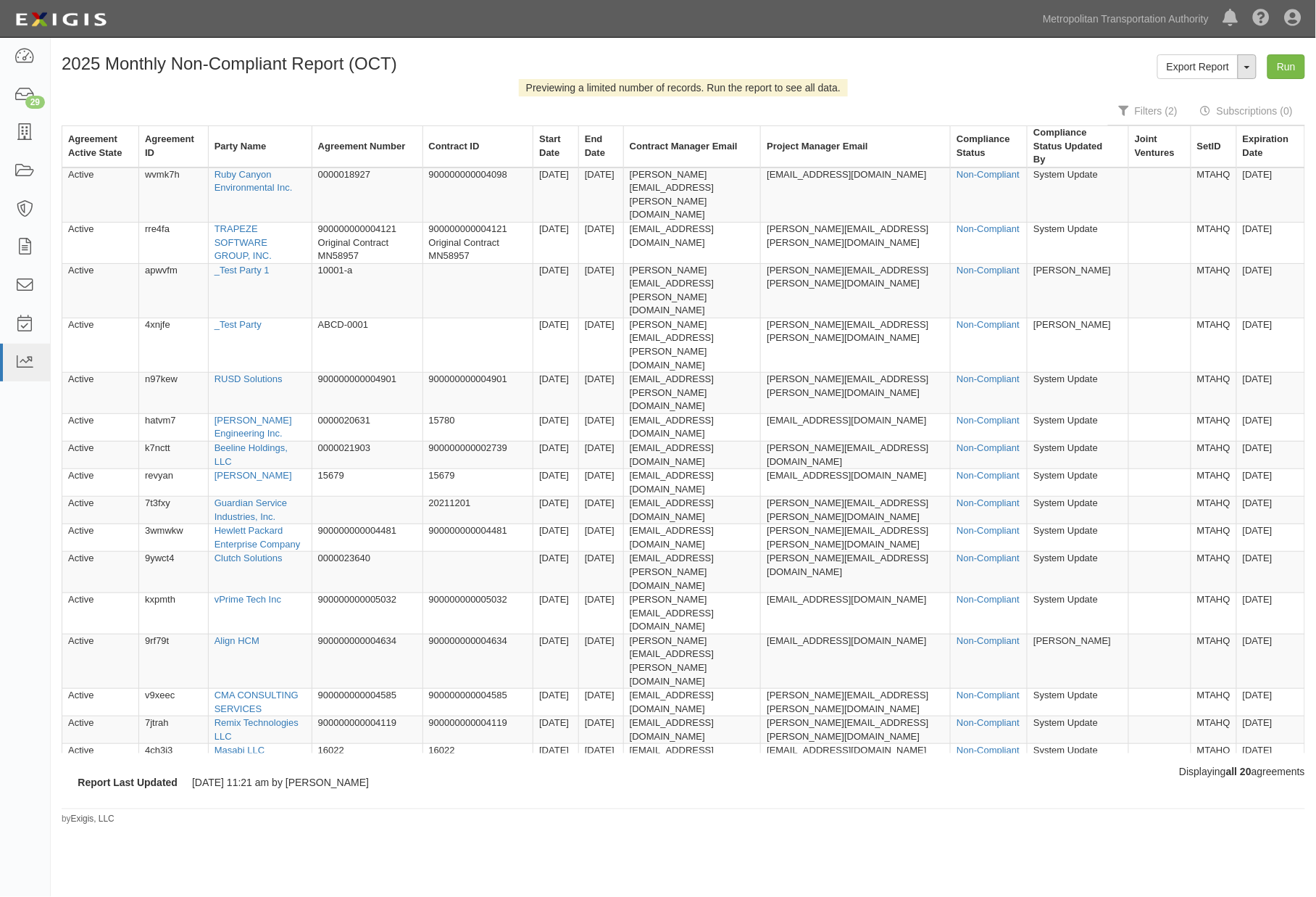
click at [1243, 67] on button "ToggleReportDropdown" at bounding box center [1247, 66] width 19 height 24
click at [1199, 92] on link "Edit Report" at bounding box center [1215, 94] width 115 height 19
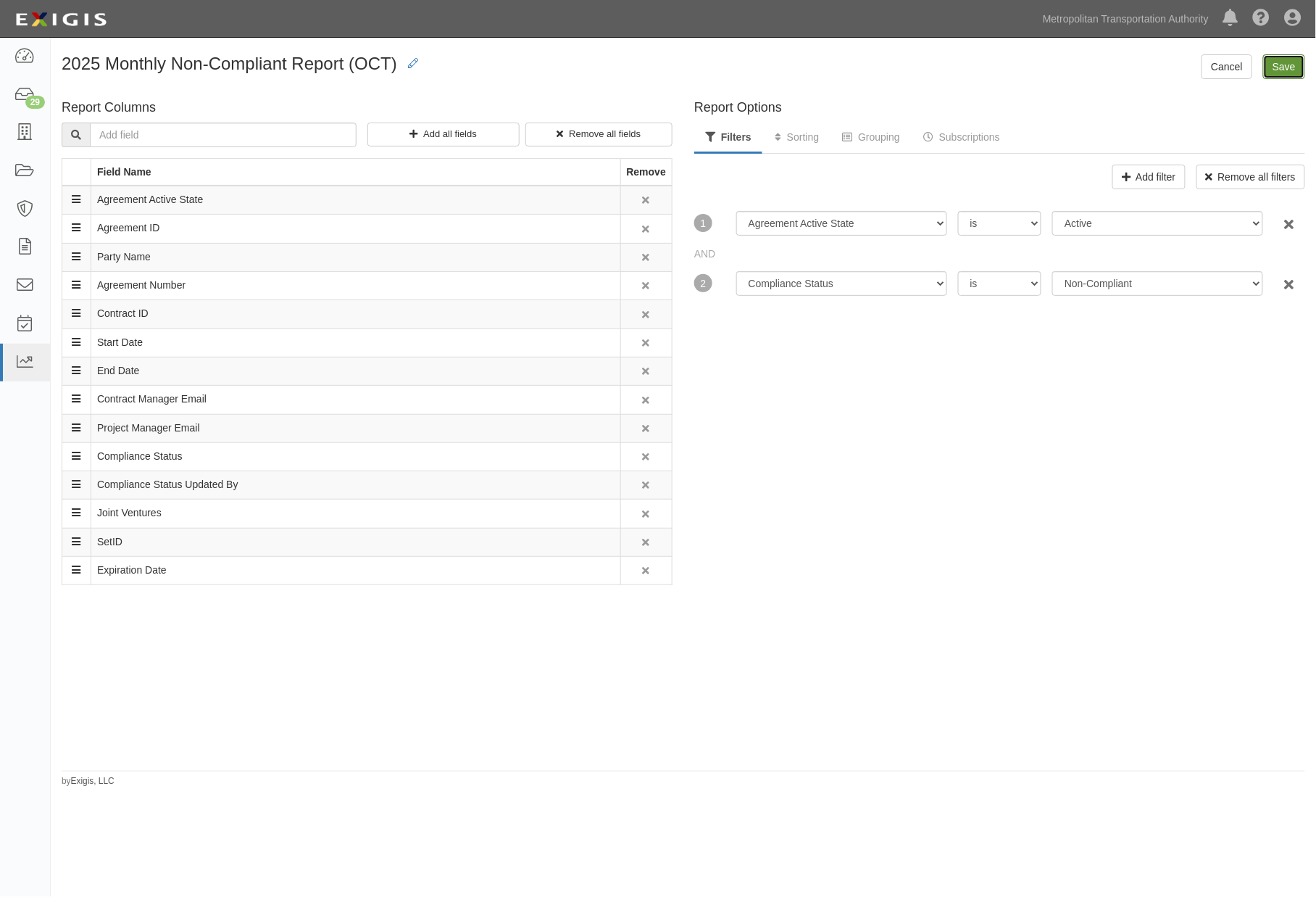
click at [1276, 70] on input "Save" at bounding box center [1283, 66] width 42 height 24
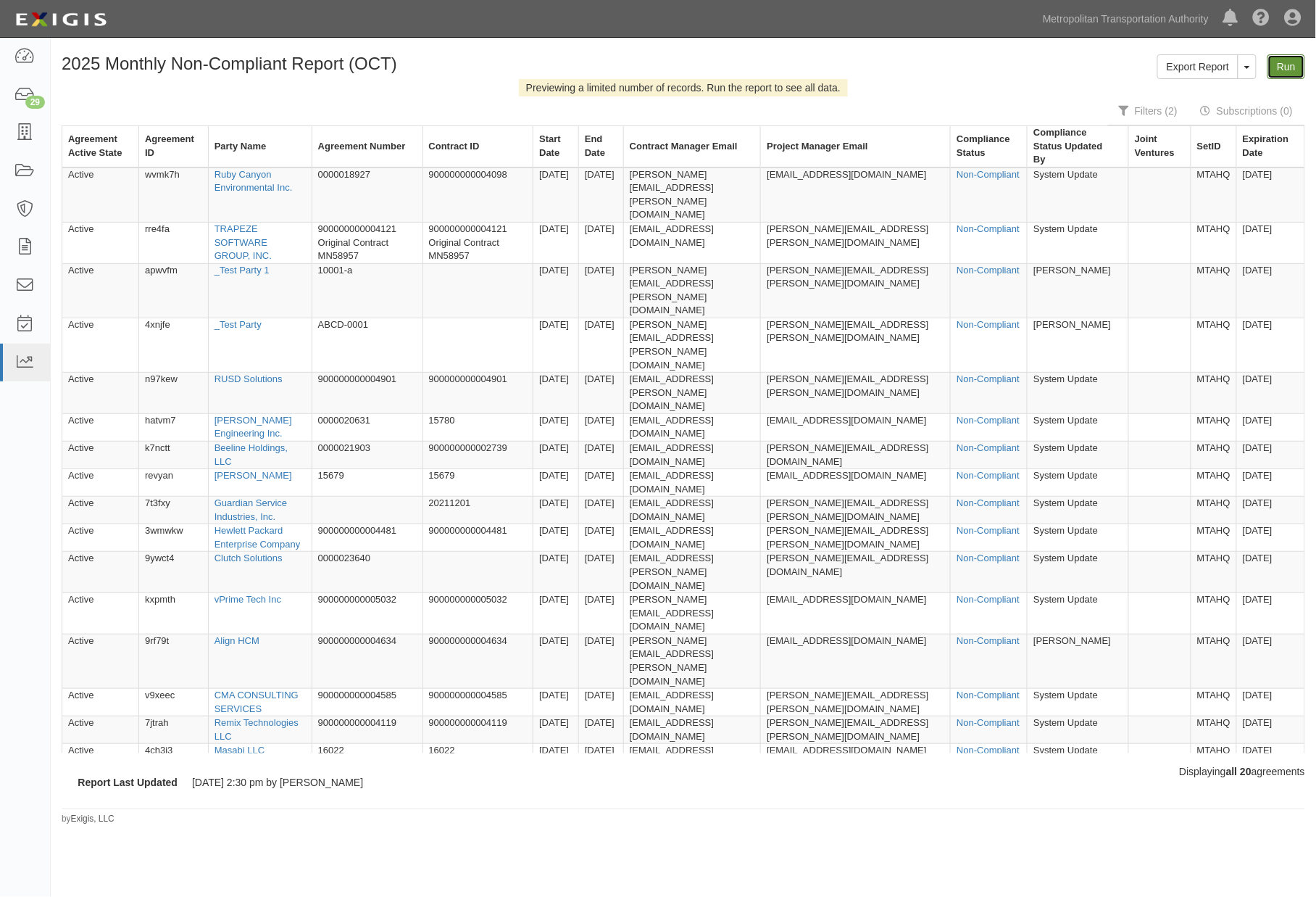
click at [1295, 63] on link "Run" at bounding box center [1286, 66] width 37 height 24
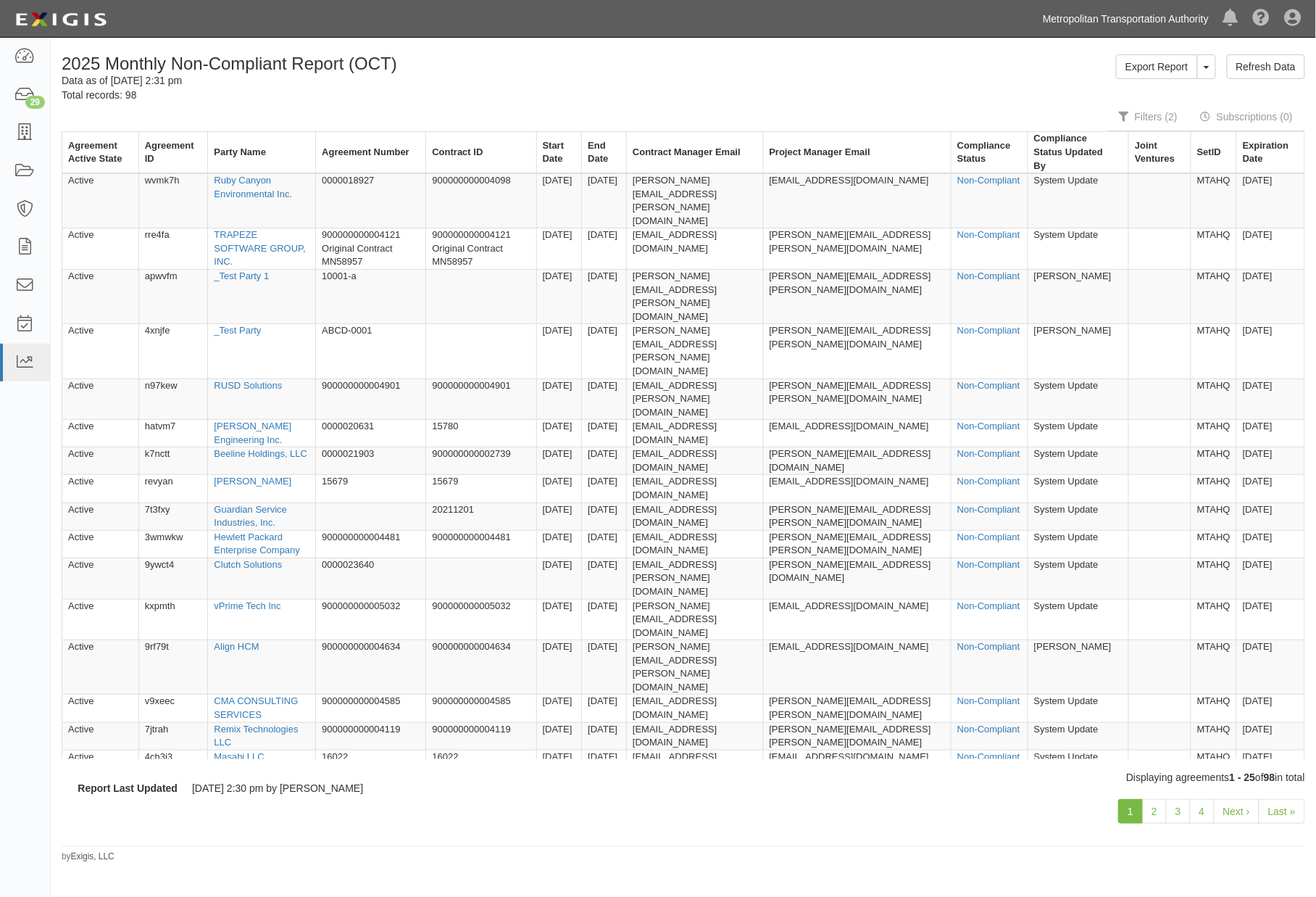
click at [1182, 20] on link "Metropolitan Transportation Authority" at bounding box center [1126, 19] width 181 height 29
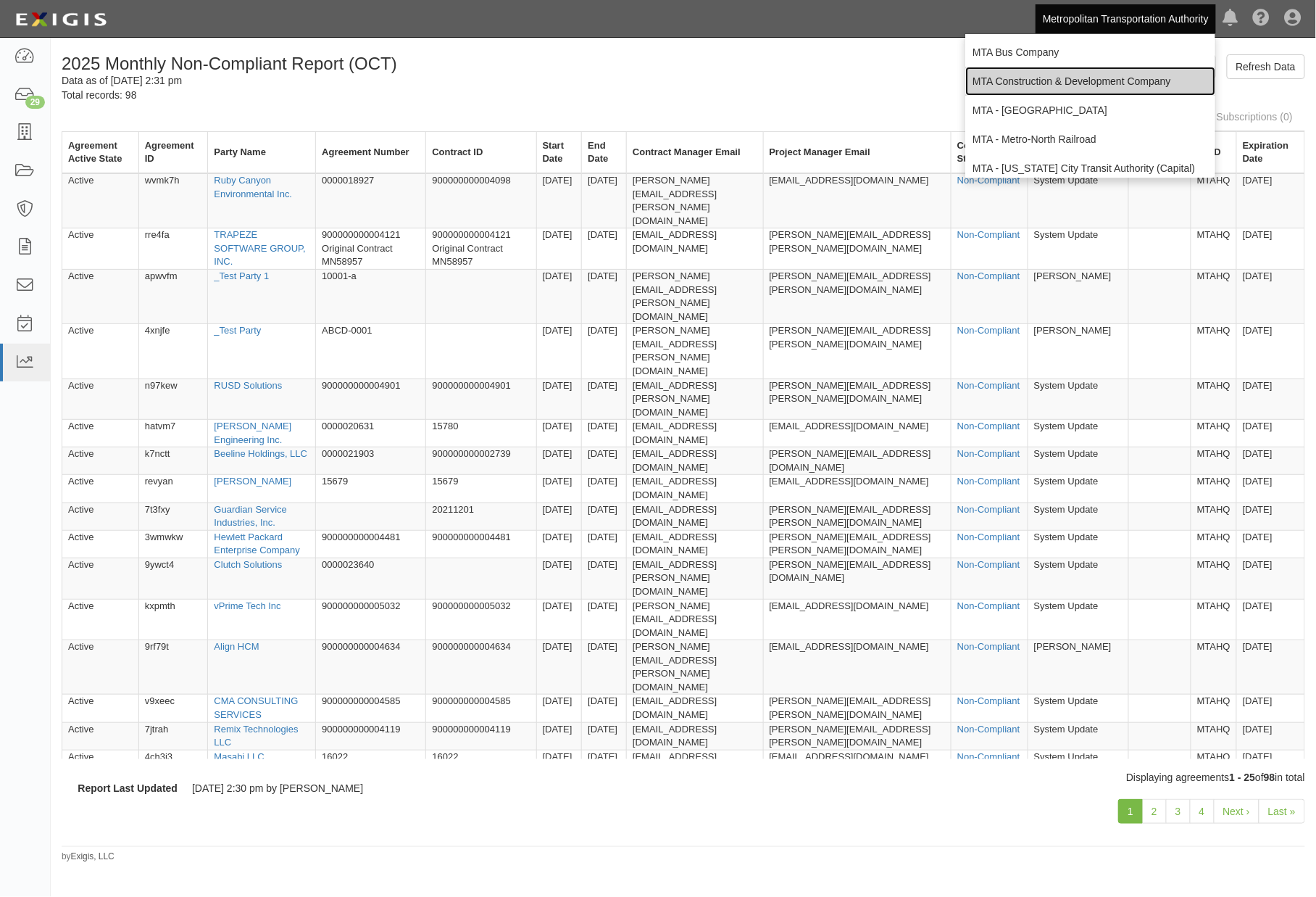
click at [1076, 77] on link "MTA Construction & Development Company" at bounding box center [1090, 81] width 250 height 29
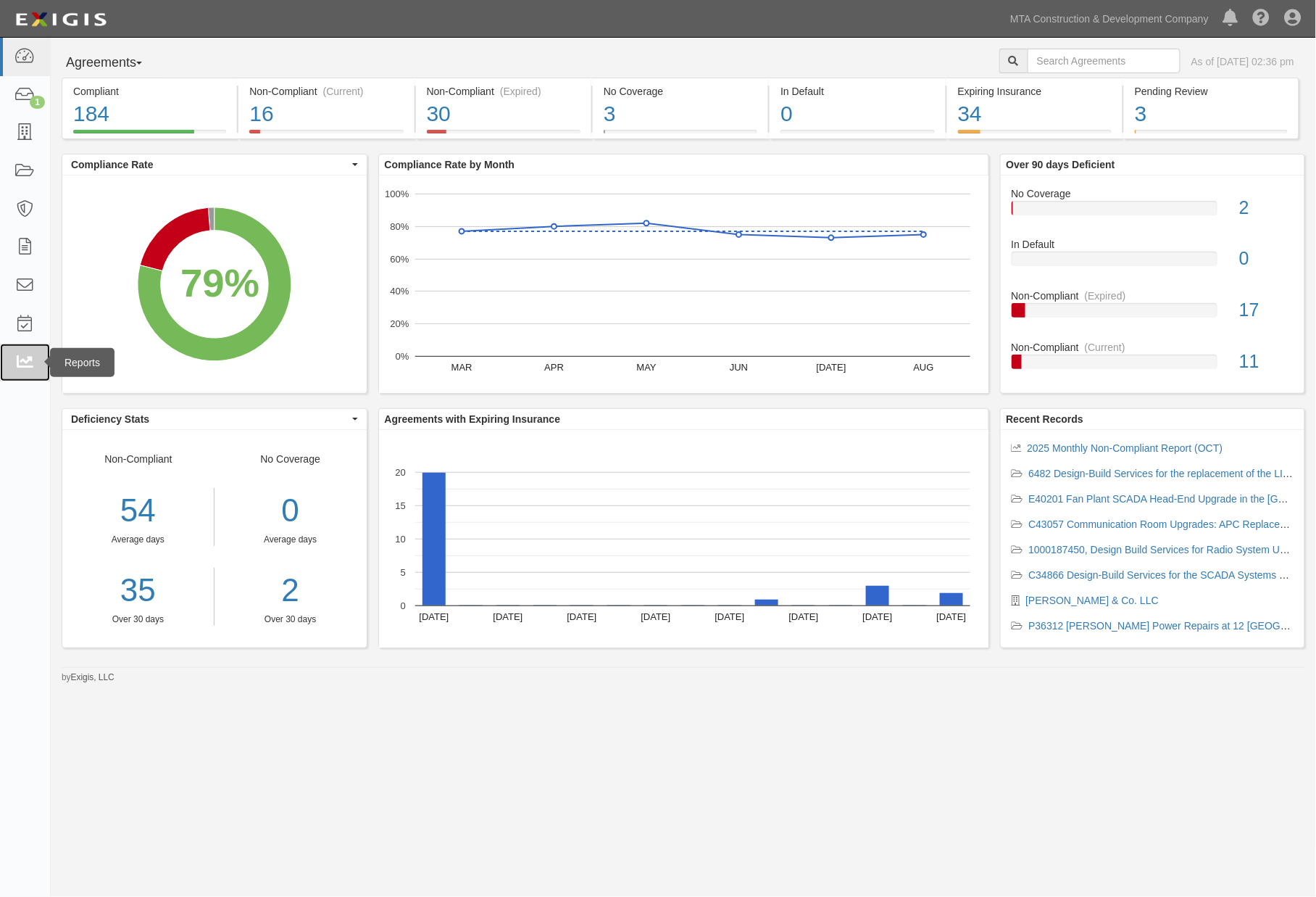
click at [15, 365] on icon at bounding box center [25, 363] width 21 height 17
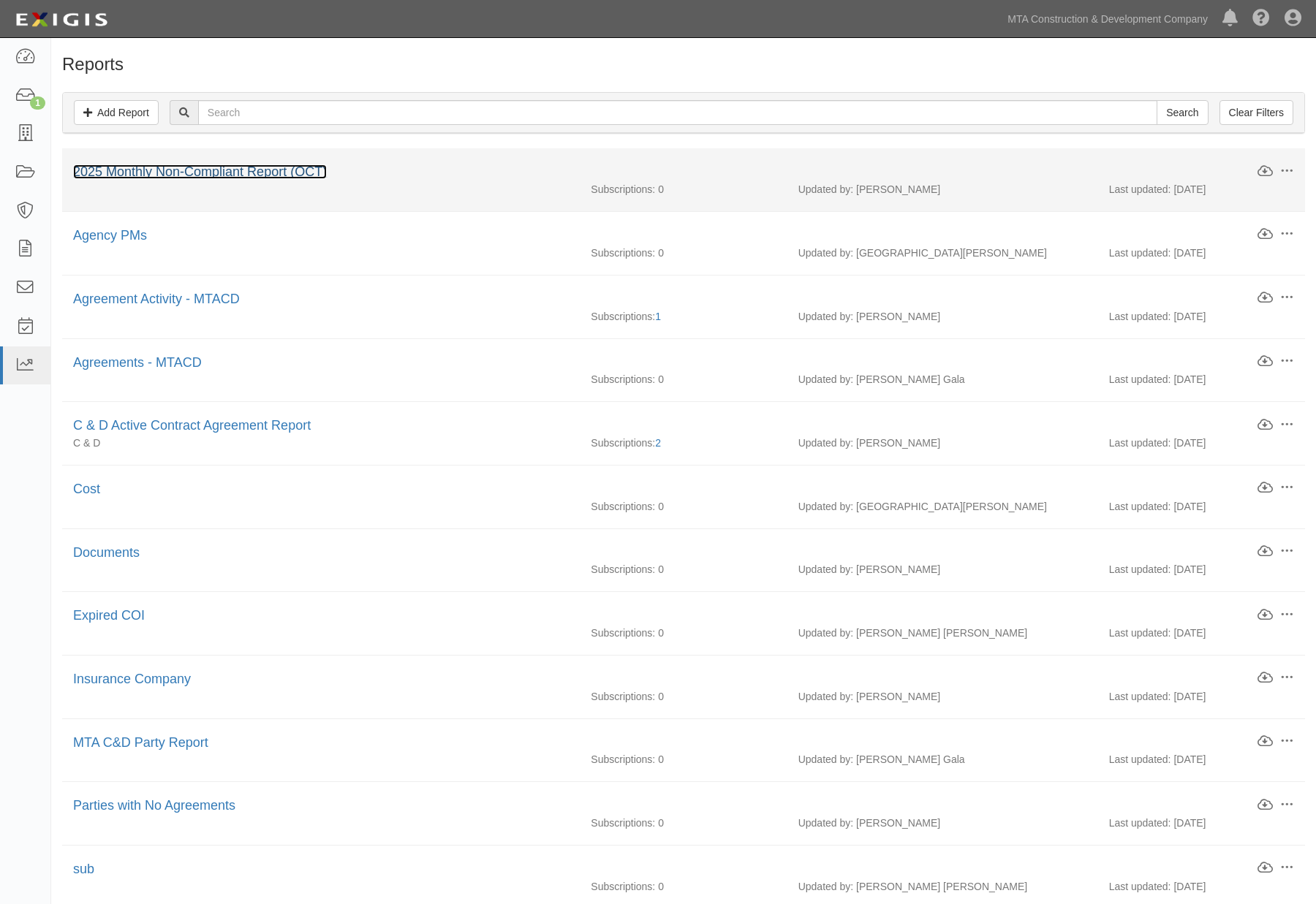
click at [287, 178] on link "2025 Monthly Non-Compliant Report (OCT)" at bounding box center [200, 172] width 254 height 15
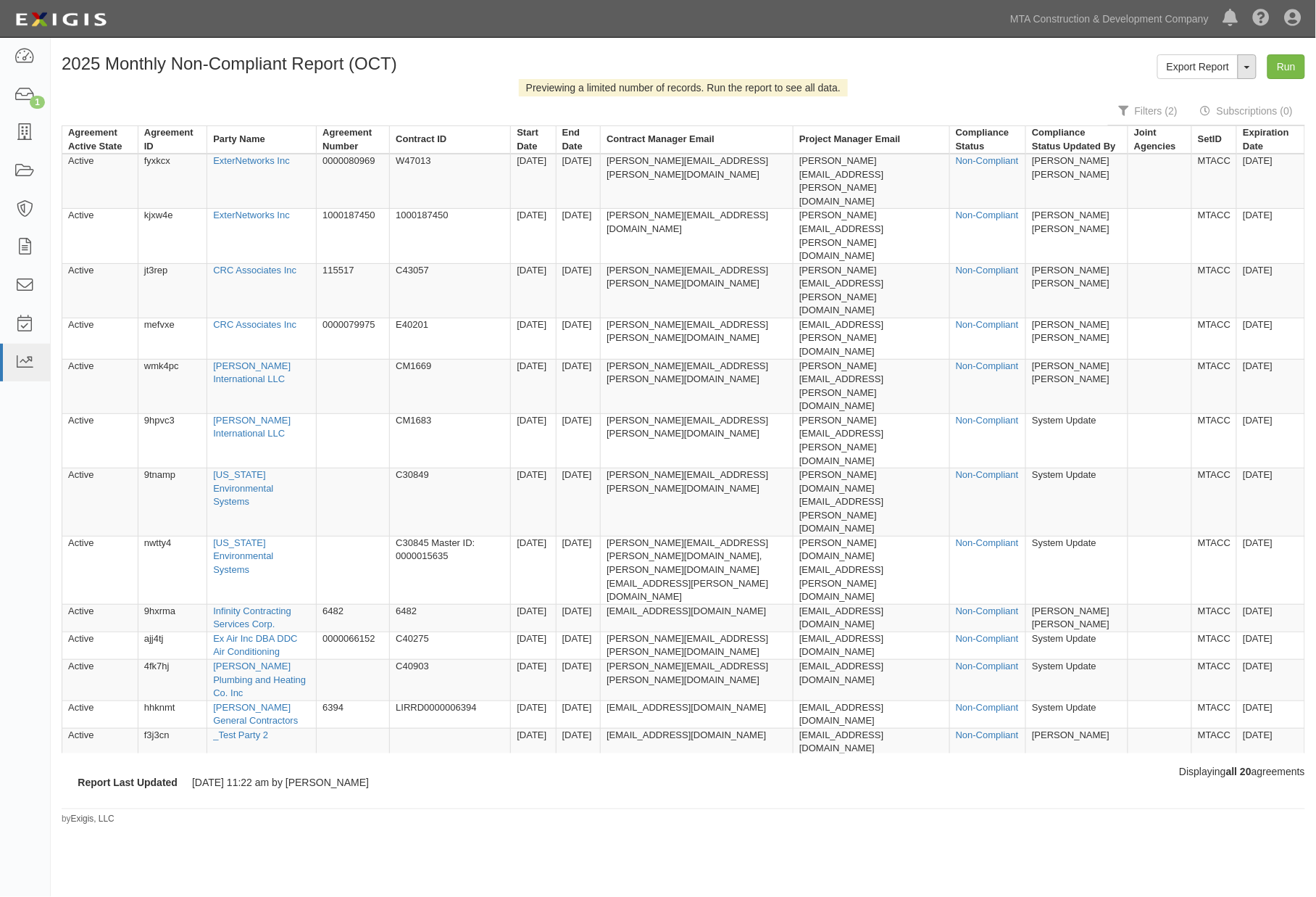
click at [1250, 74] on button "ToggleReportDropdown" at bounding box center [1247, 66] width 19 height 24
click at [1206, 94] on link "Edit Report" at bounding box center [1215, 94] width 115 height 19
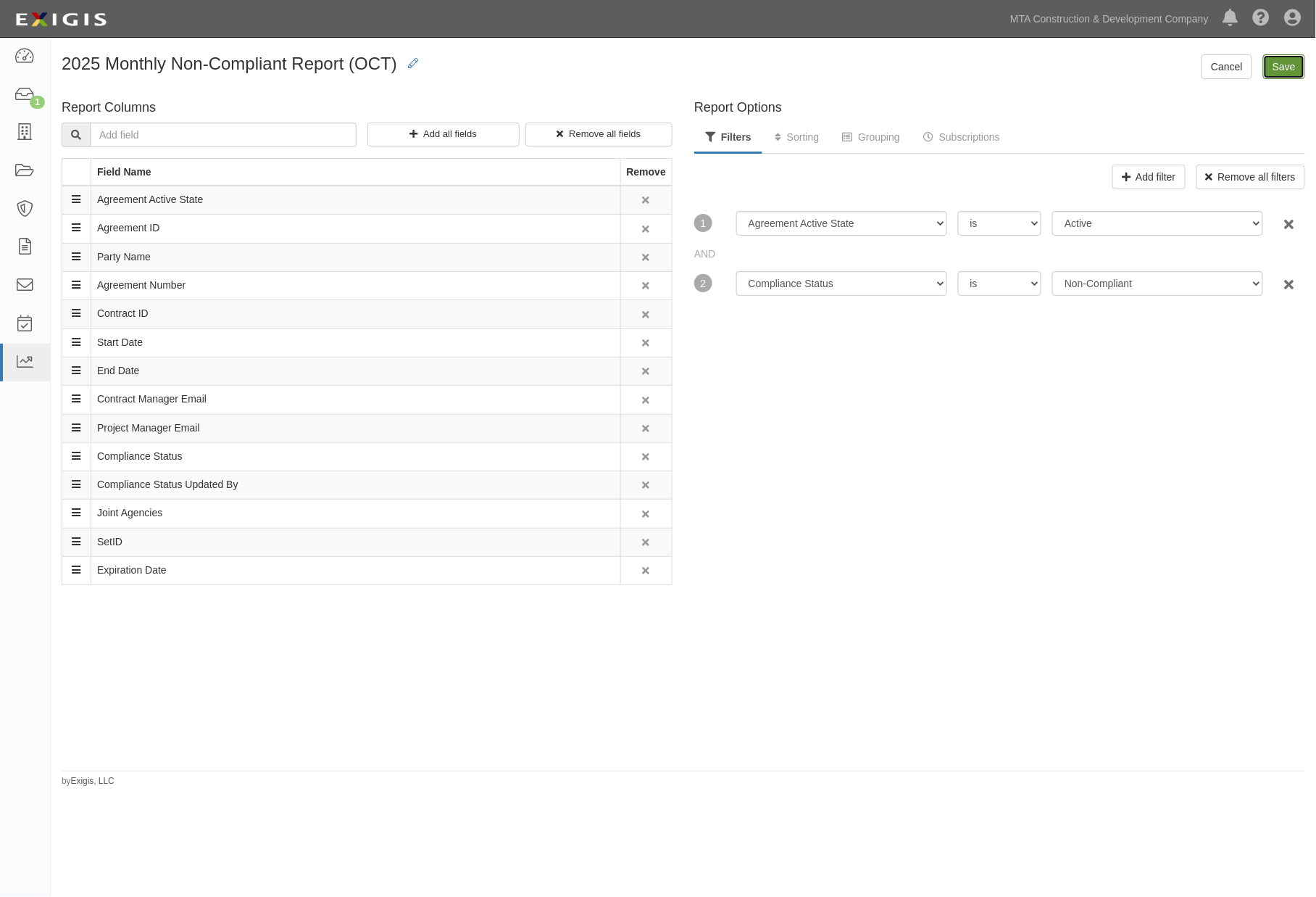
click at [1289, 61] on input "Save" at bounding box center [1283, 66] width 42 height 24
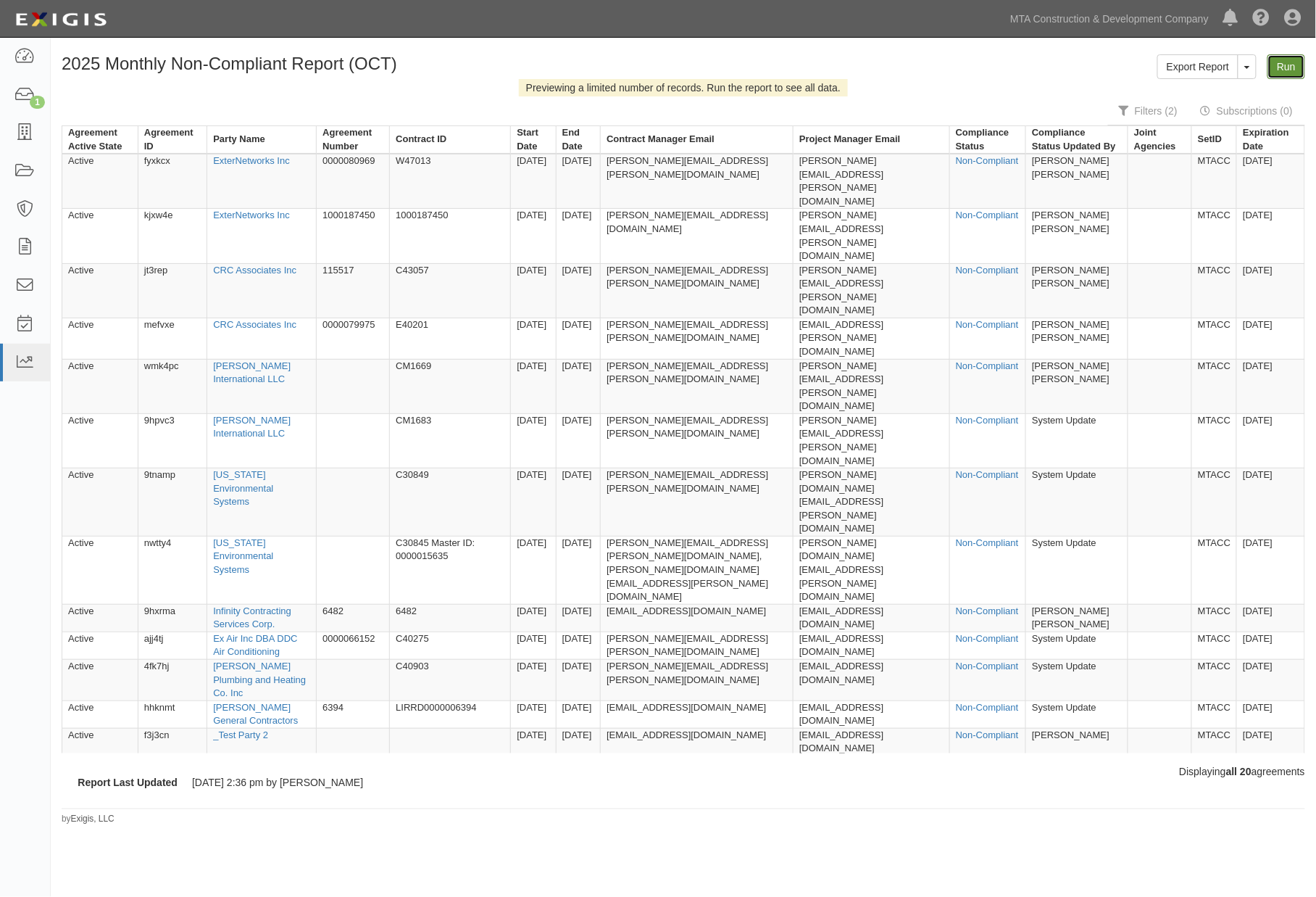
click at [1282, 67] on link "Run" at bounding box center [1286, 66] width 37 height 24
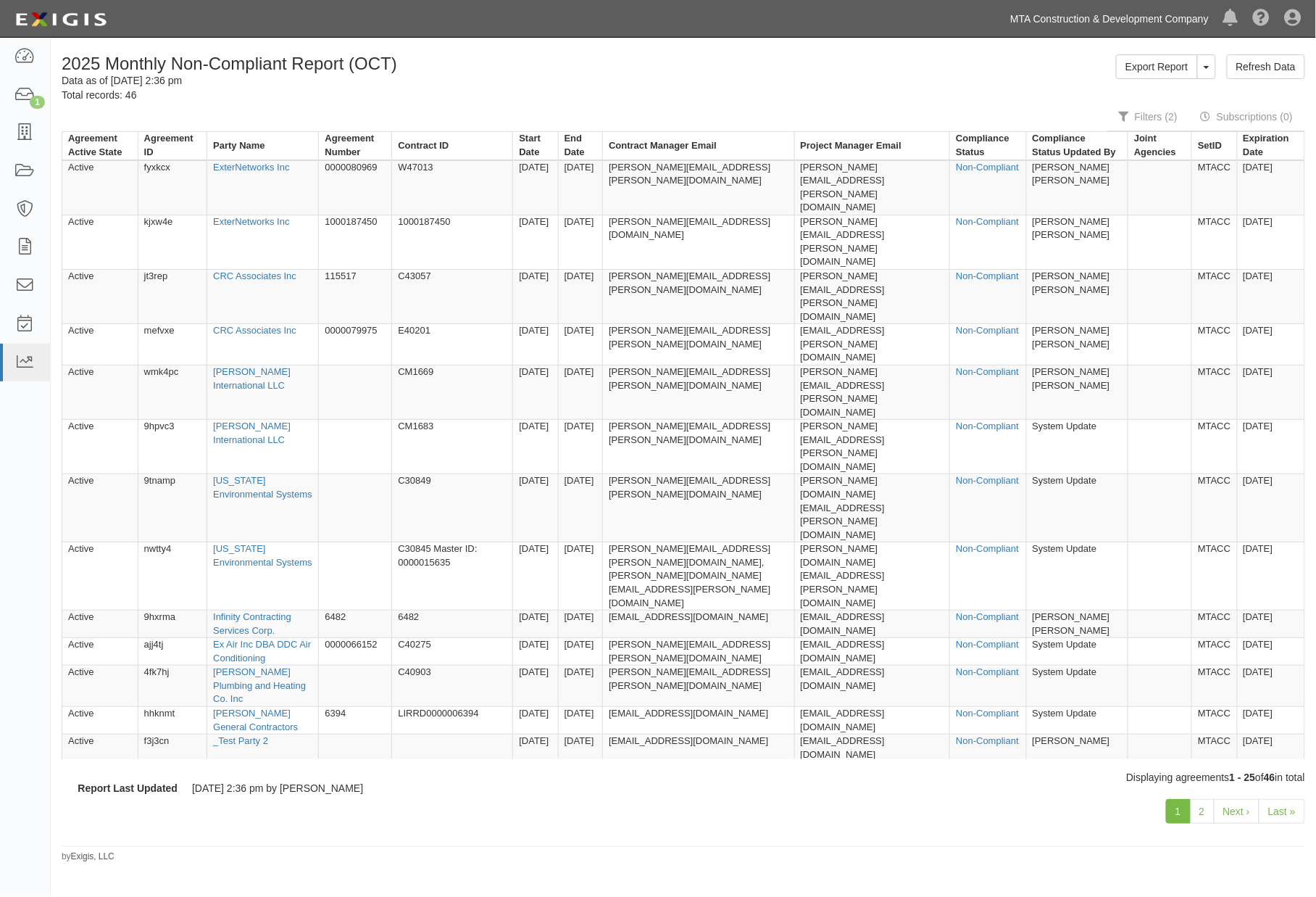
click at [1128, 13] on link "MTA Construction & Development Company" at bounding box center [1109, 19] width 213 height 29
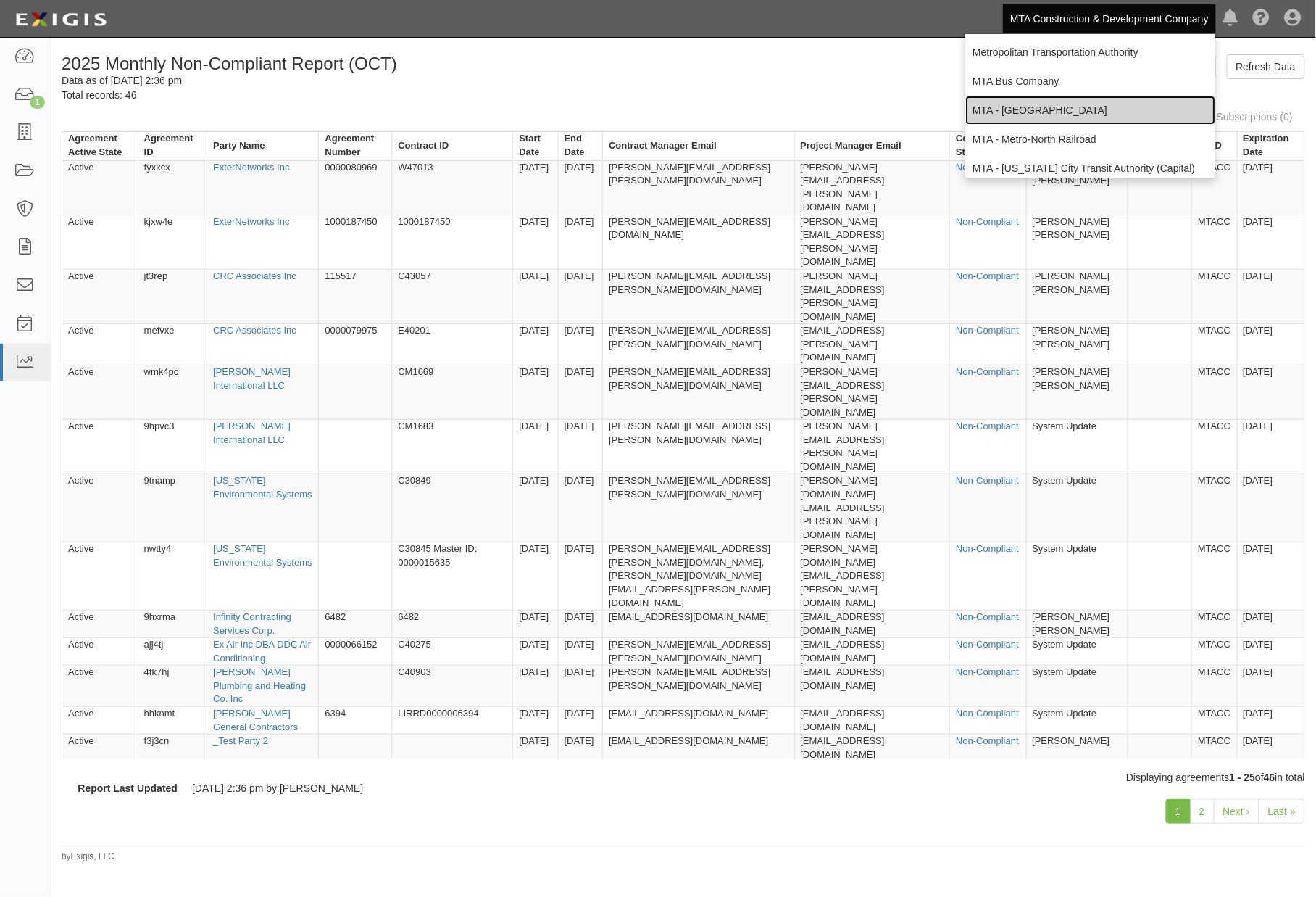
click at [1045, 104] on link "MTA - [GEOGRAPHIC_DATA]" at bounding box center [1090, 110] width 250 height 29
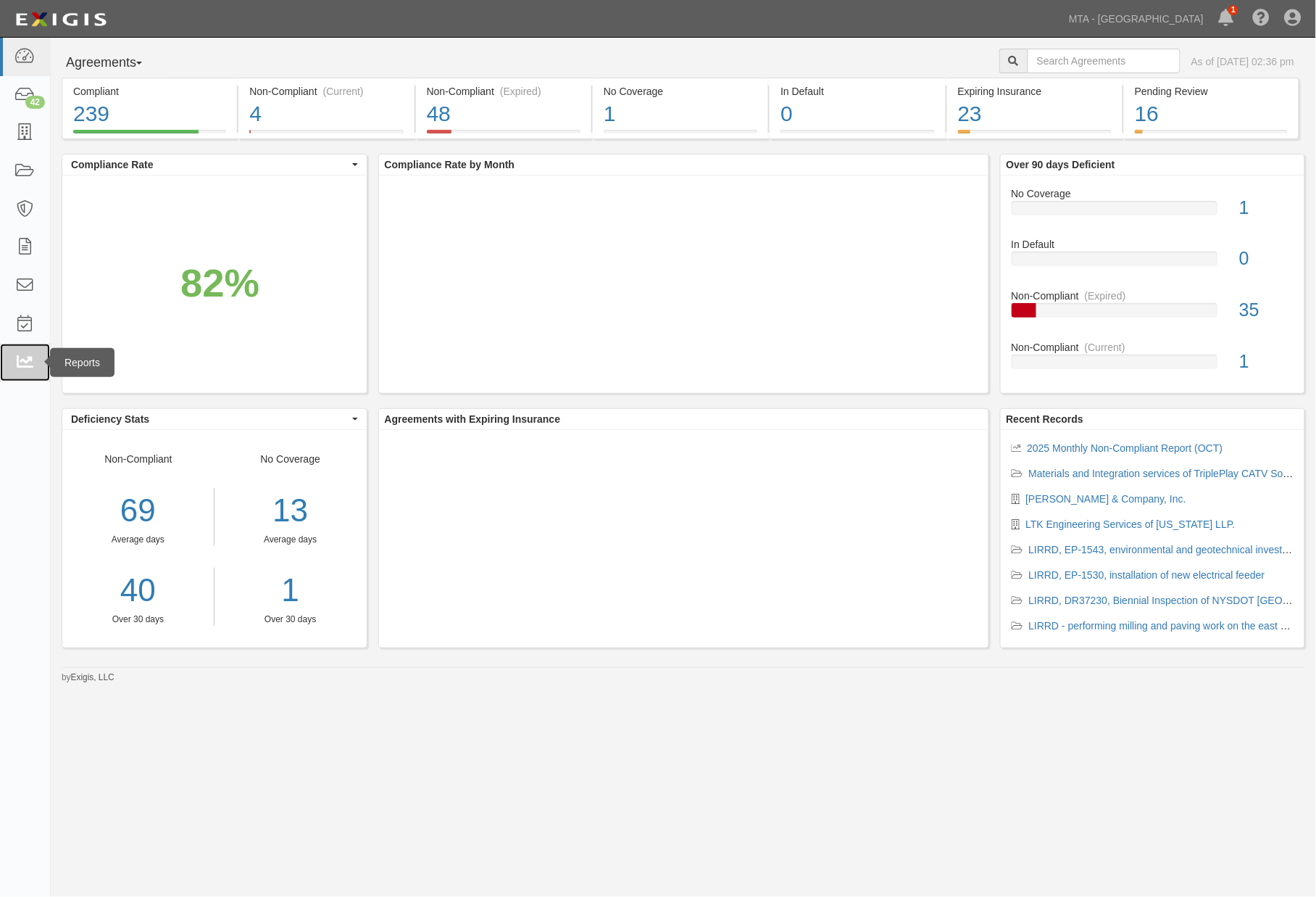
click at [27, 365] on icon at bounding box center [25, 363] width 21 height 17
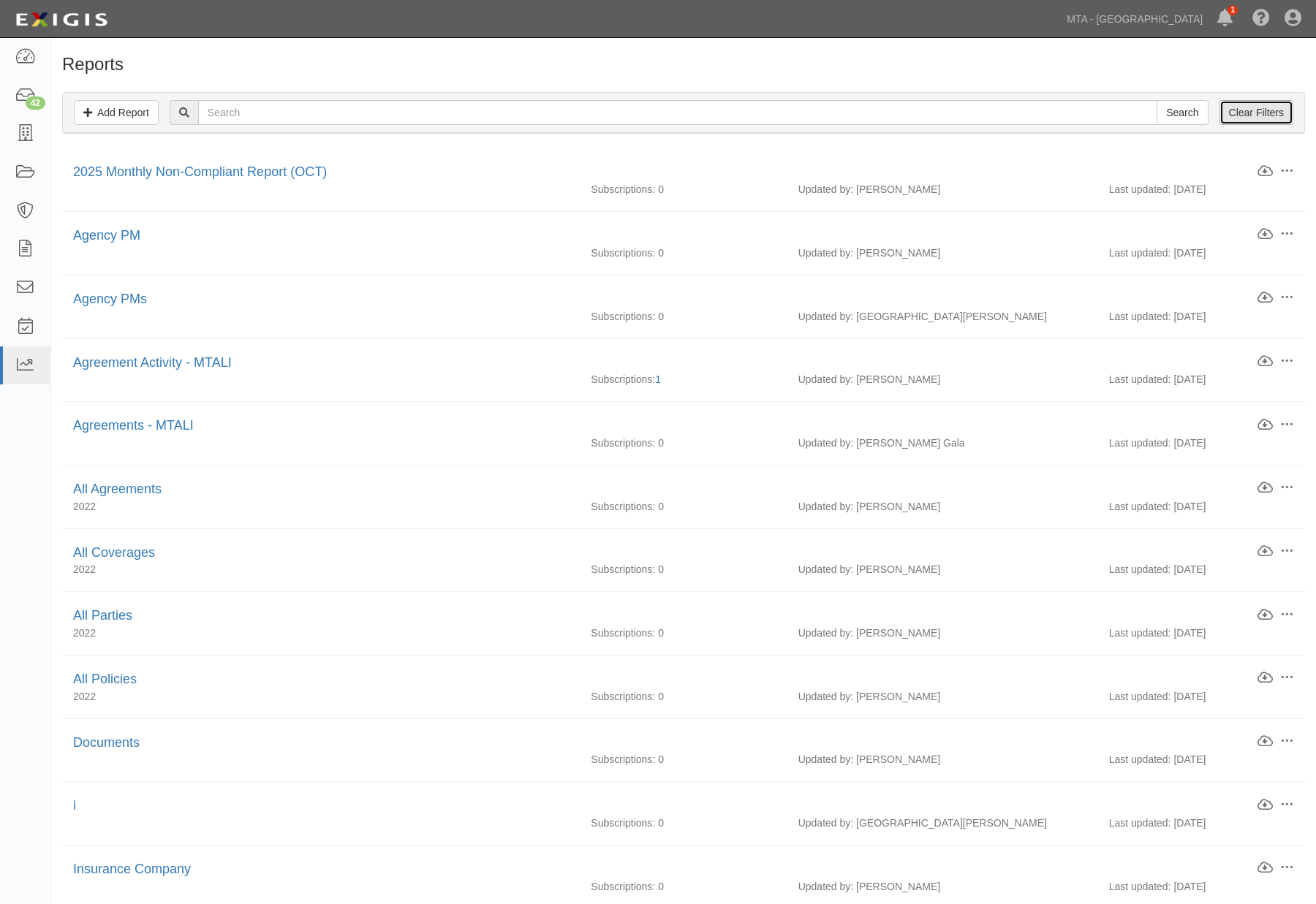
click at [1266, 108] on link "Clear Filters" at bounding box center [1256, 113] width 74 height 24
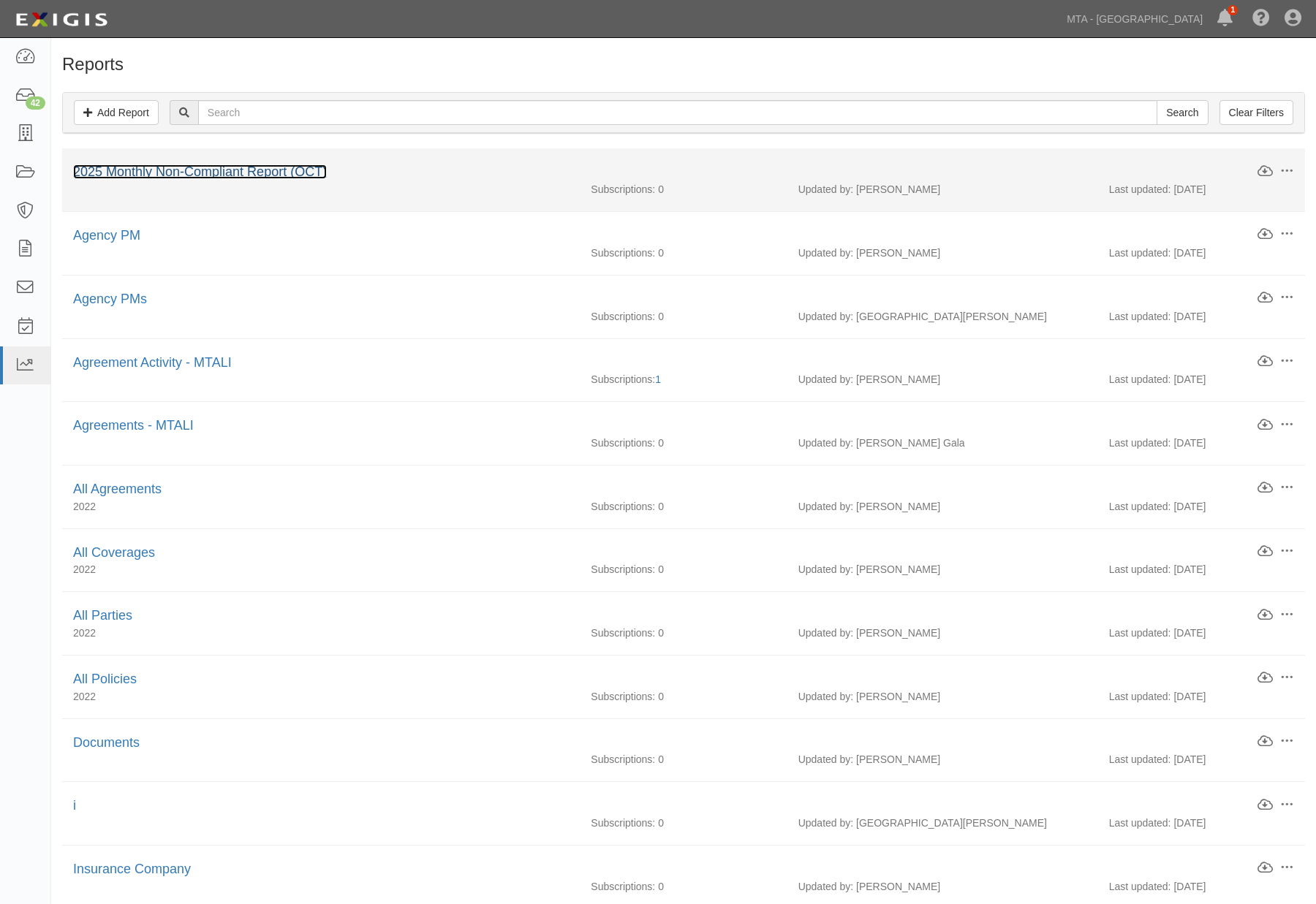
click at [108, 173] on link "2025 Monthly Non-Compliant Report (OCT)" at bounding box center [200, 172] width 254 height 15
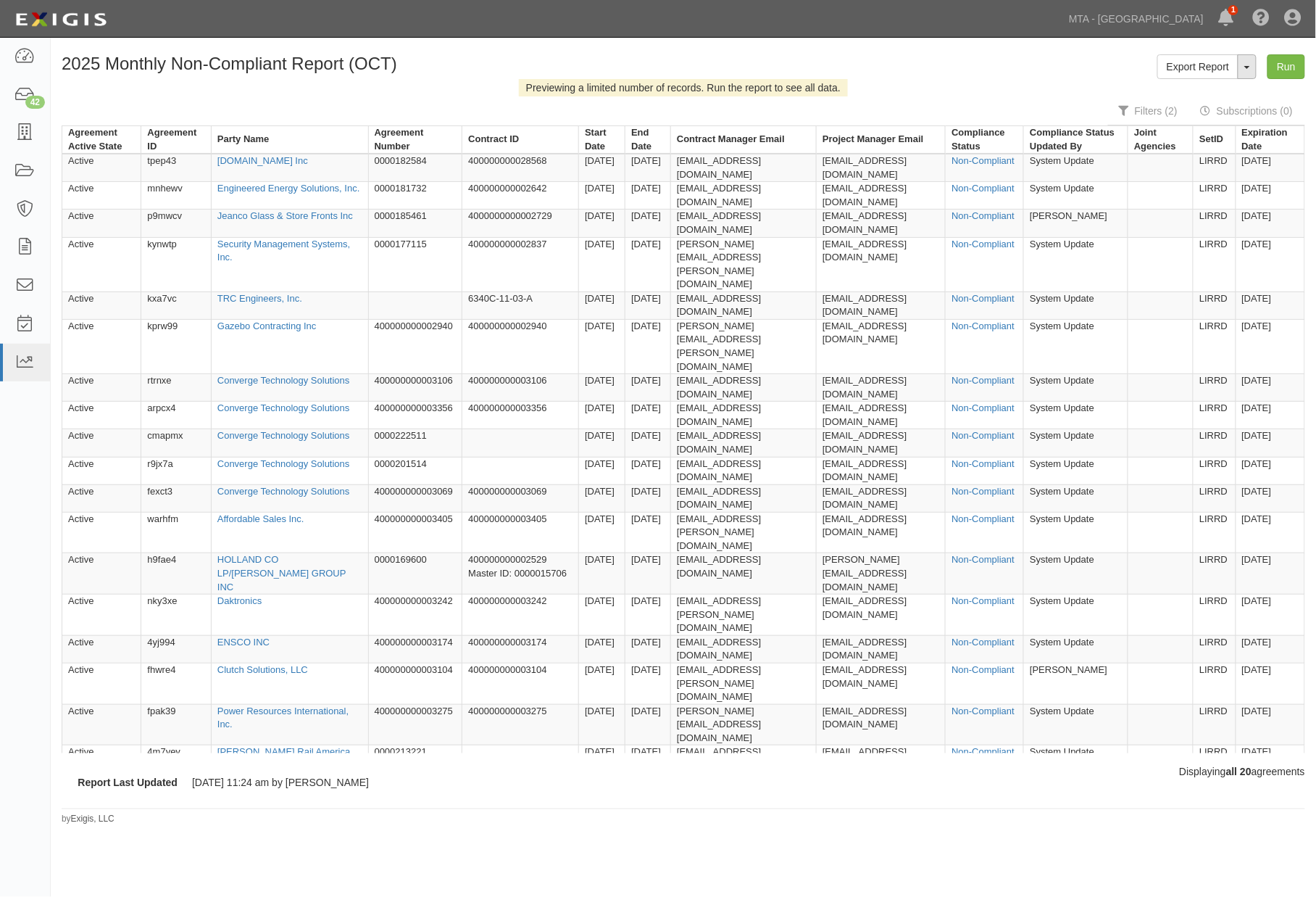
click at [1251, 62] on button "ToggleReportDropdown" at bounding box center [1247, 66] width 19 height 24
click at [1209, 85] on link "Edit Report" at bounding box center [1215, 94] width 115 height 19
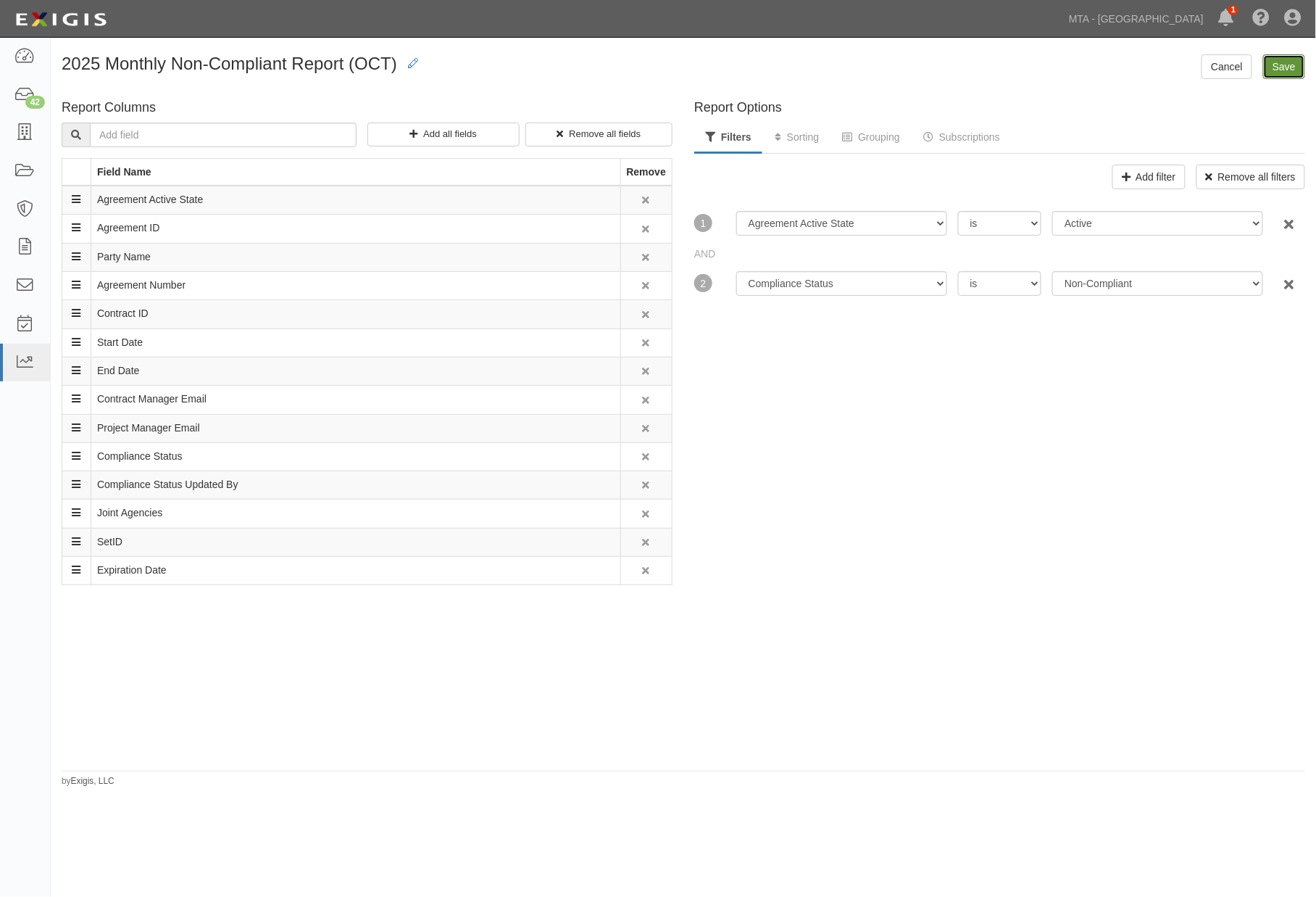
click at [1272, 63] on input "Save" at bounding box center [1283, 66] width 42 height 24
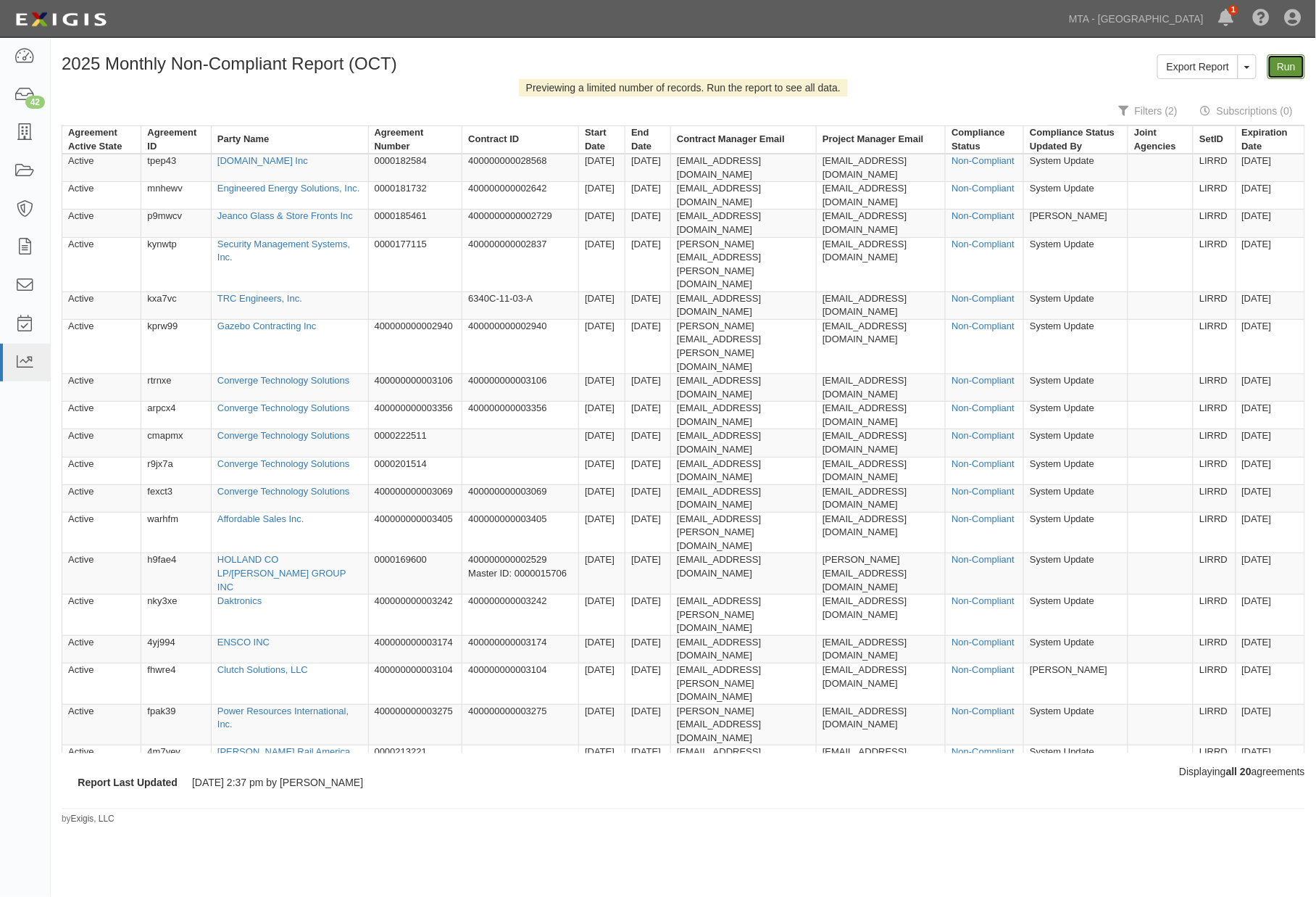
click at [1282, 69] on link "Run" at bounding box center [1286, 66] width 37 height 24
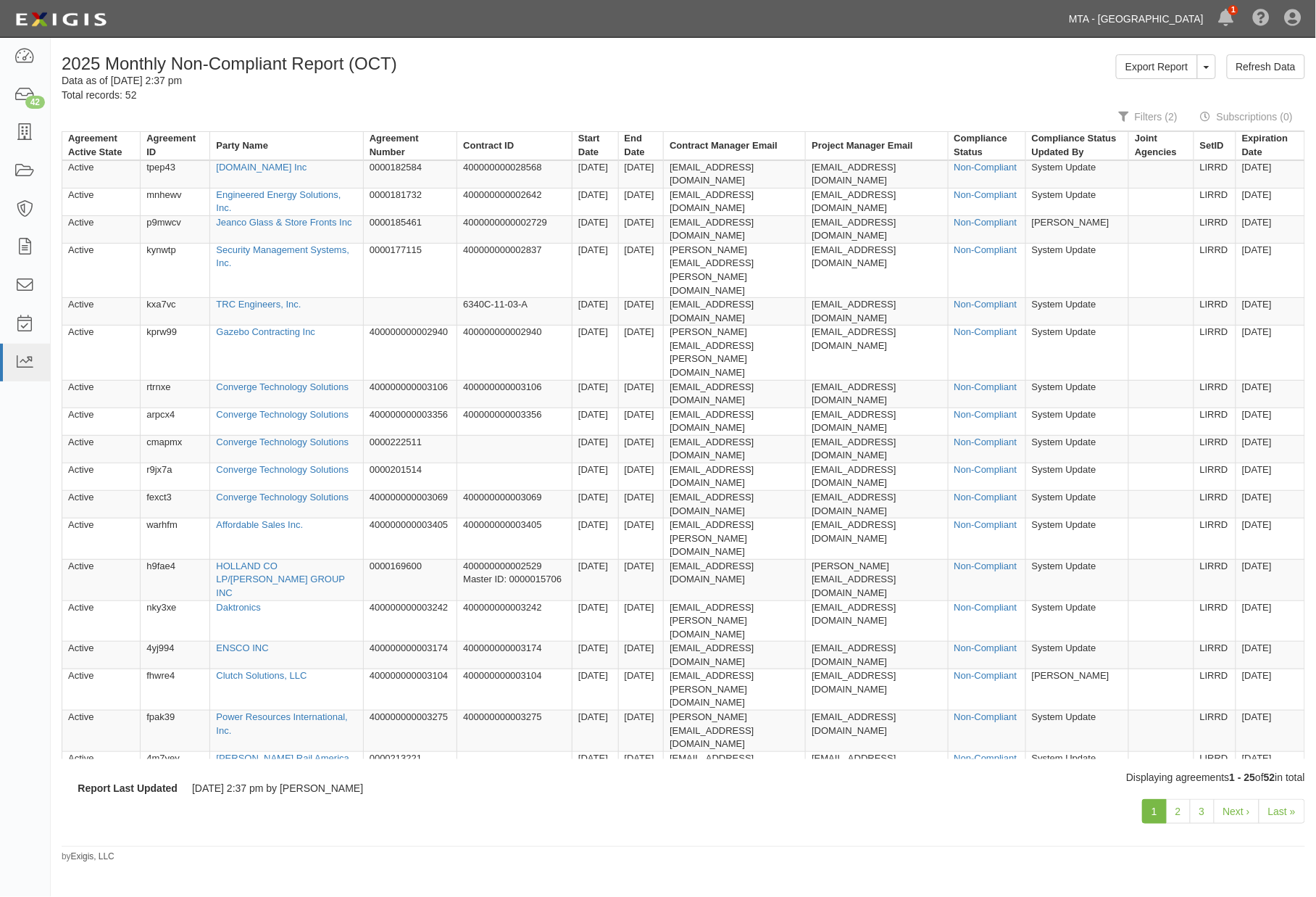
click at [1162, 18] on link "MTA - [GEOGRAPHIC_DATA]" at bounding box center [1136, 19] width 149 height 29
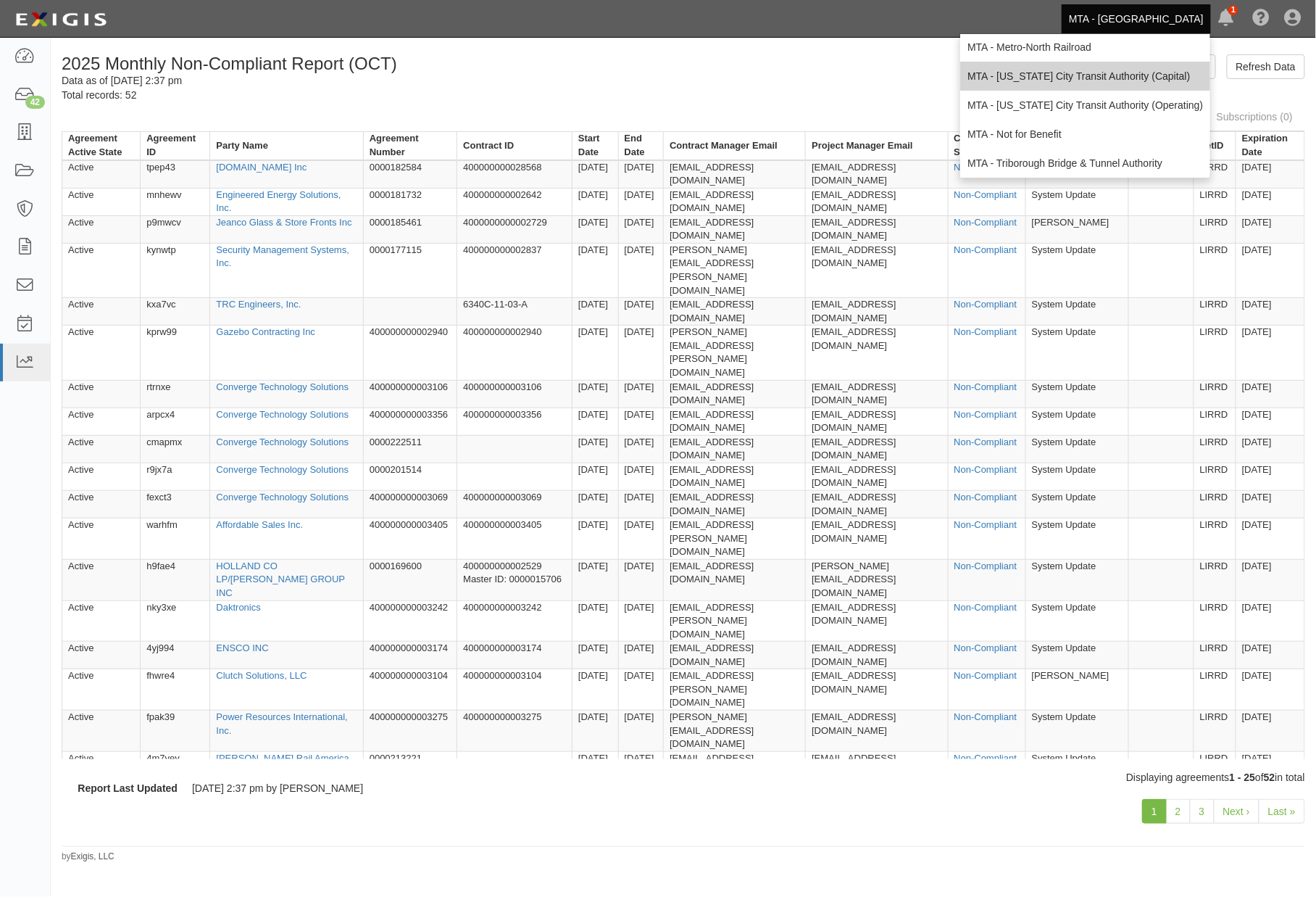
scroll to position [96, 0]
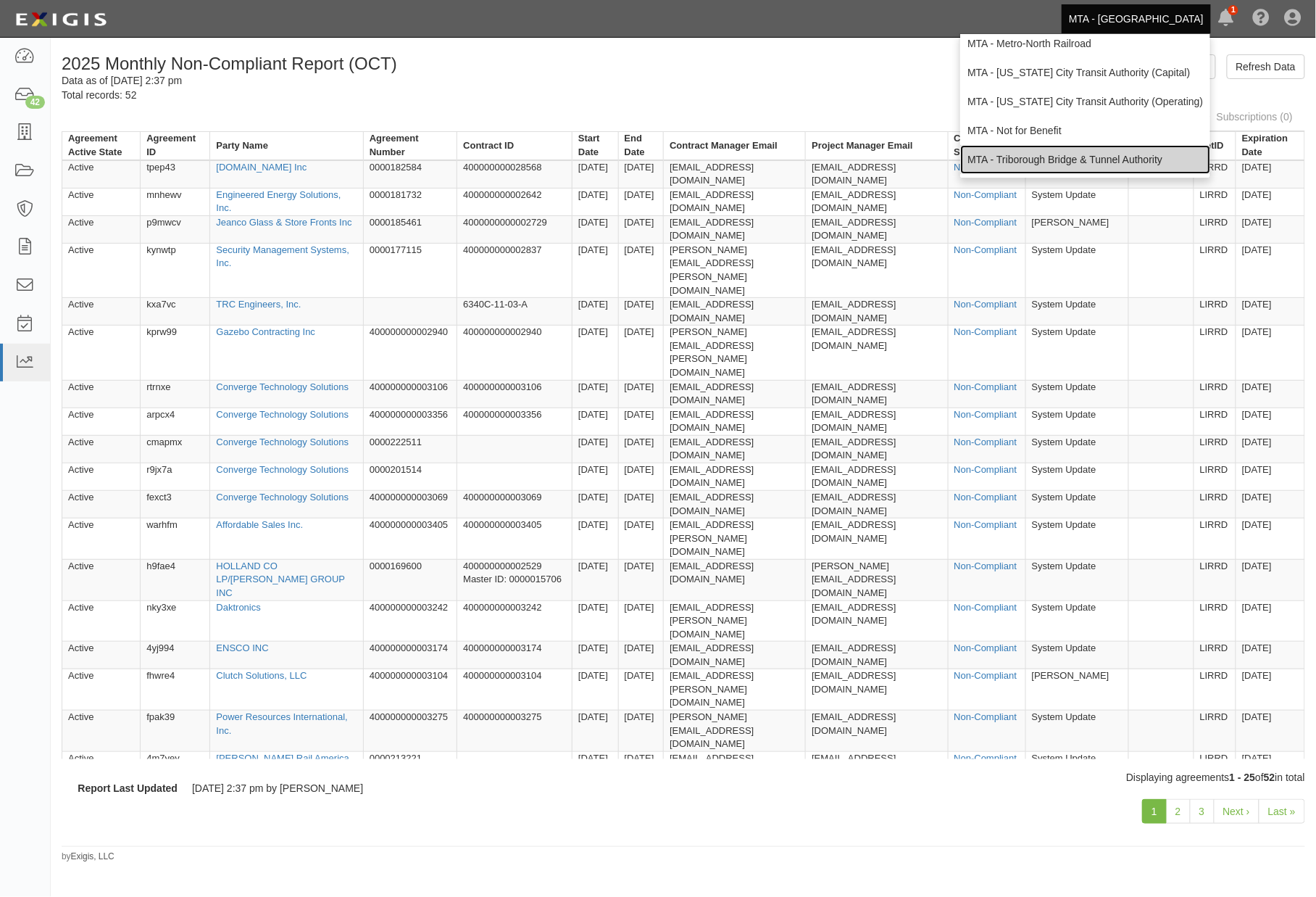
click at [1056, 153] on link "MTA - Triborough Bridge & Tunnel Authority" at bounding box center [1085, 159] width 250 height 29
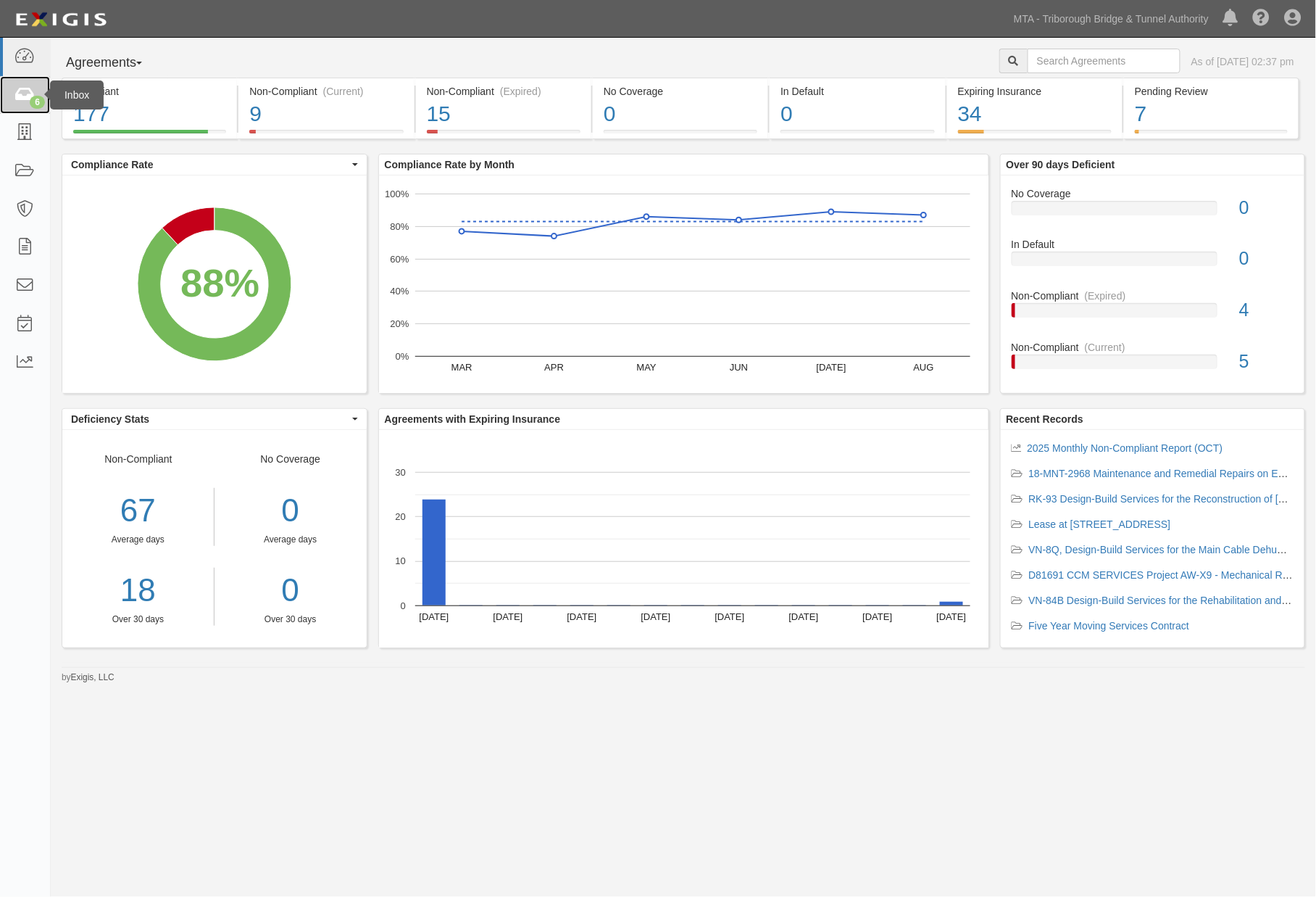
click at [15, 92] on icon at bounding box center [25, 95] width 21 height 17
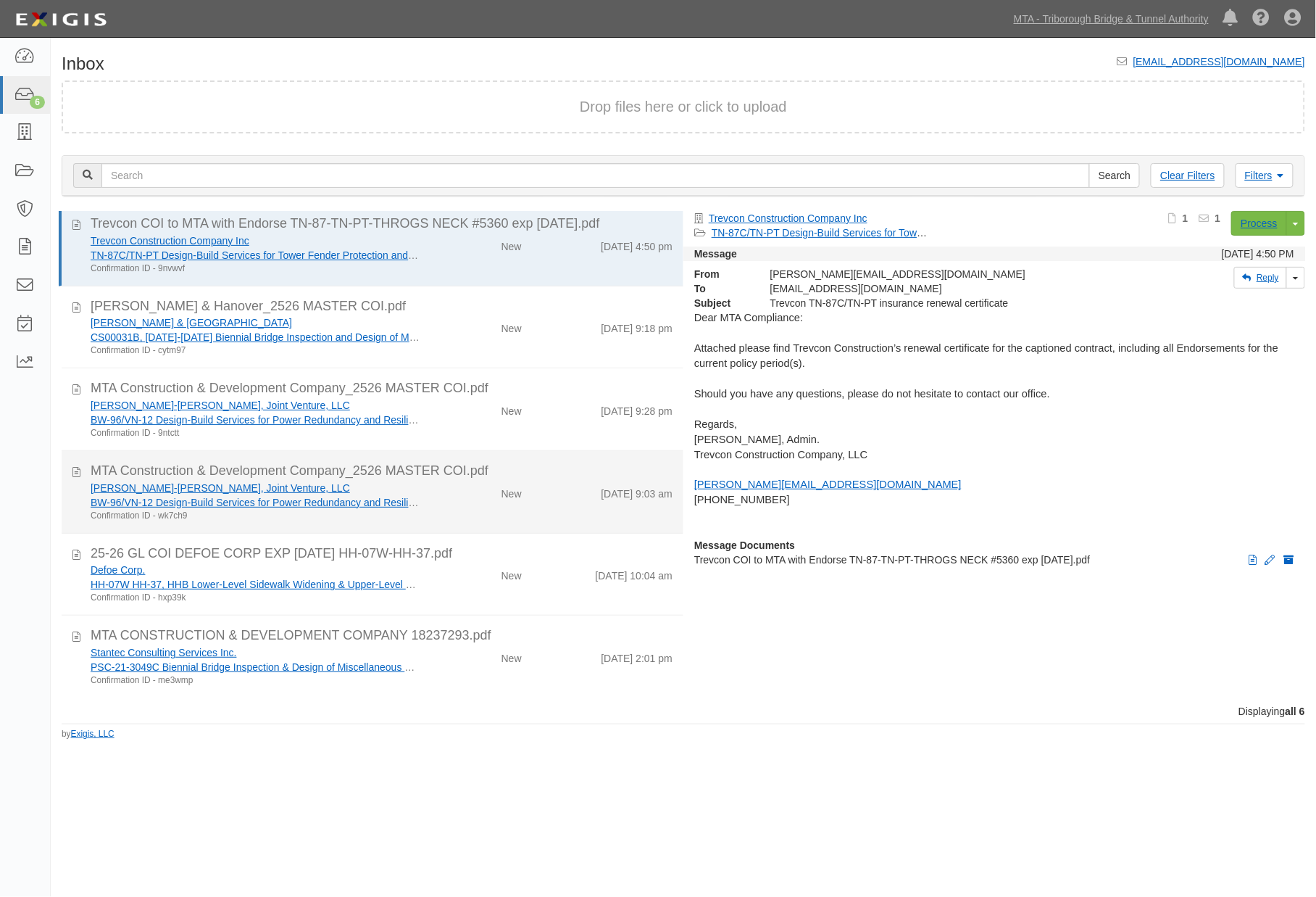
scroll to position [8, 0]
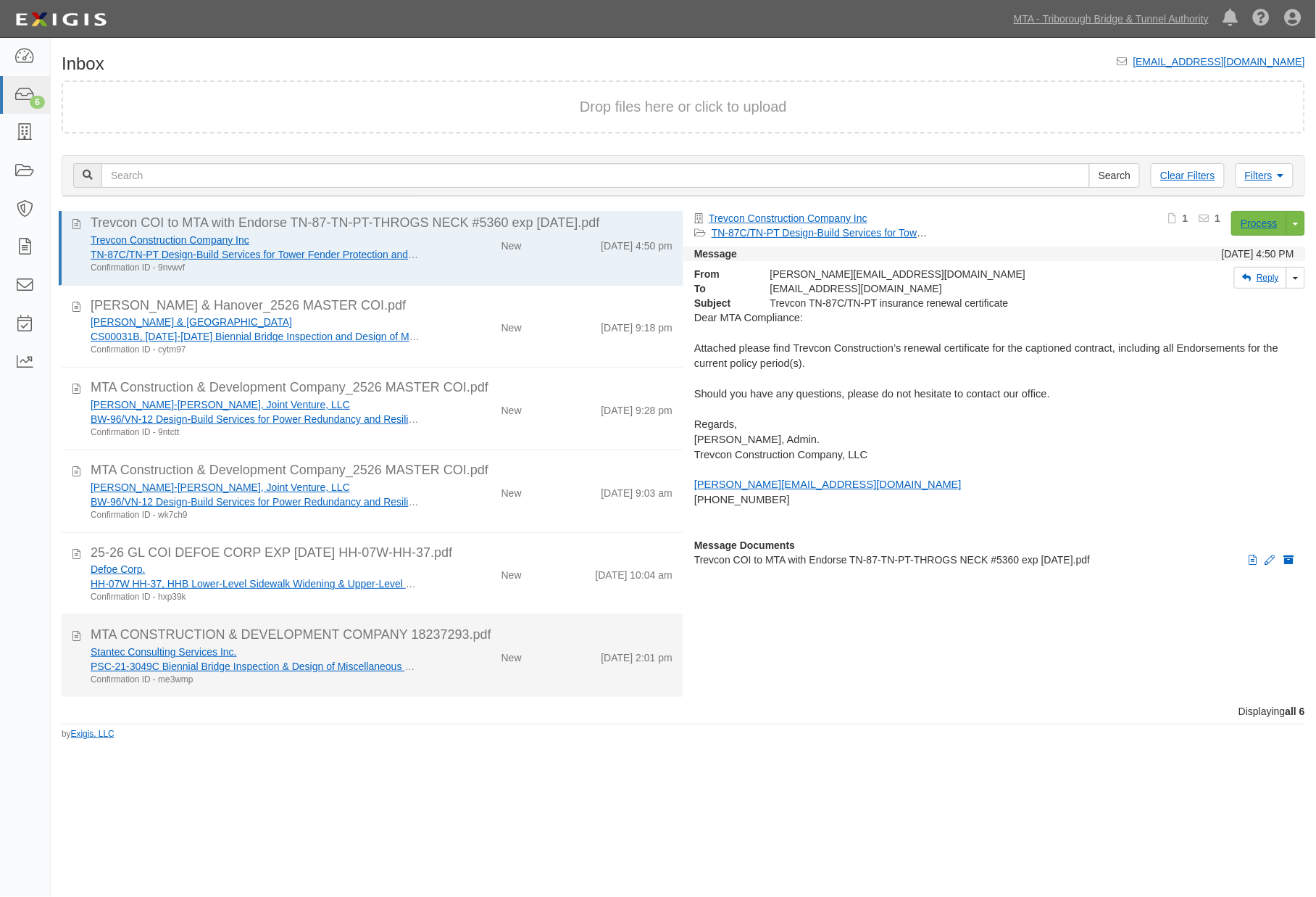
click at [328, 657] on div "Stantec Consulting Services Inc." at bounding box center [255, 652] width 331 height 15
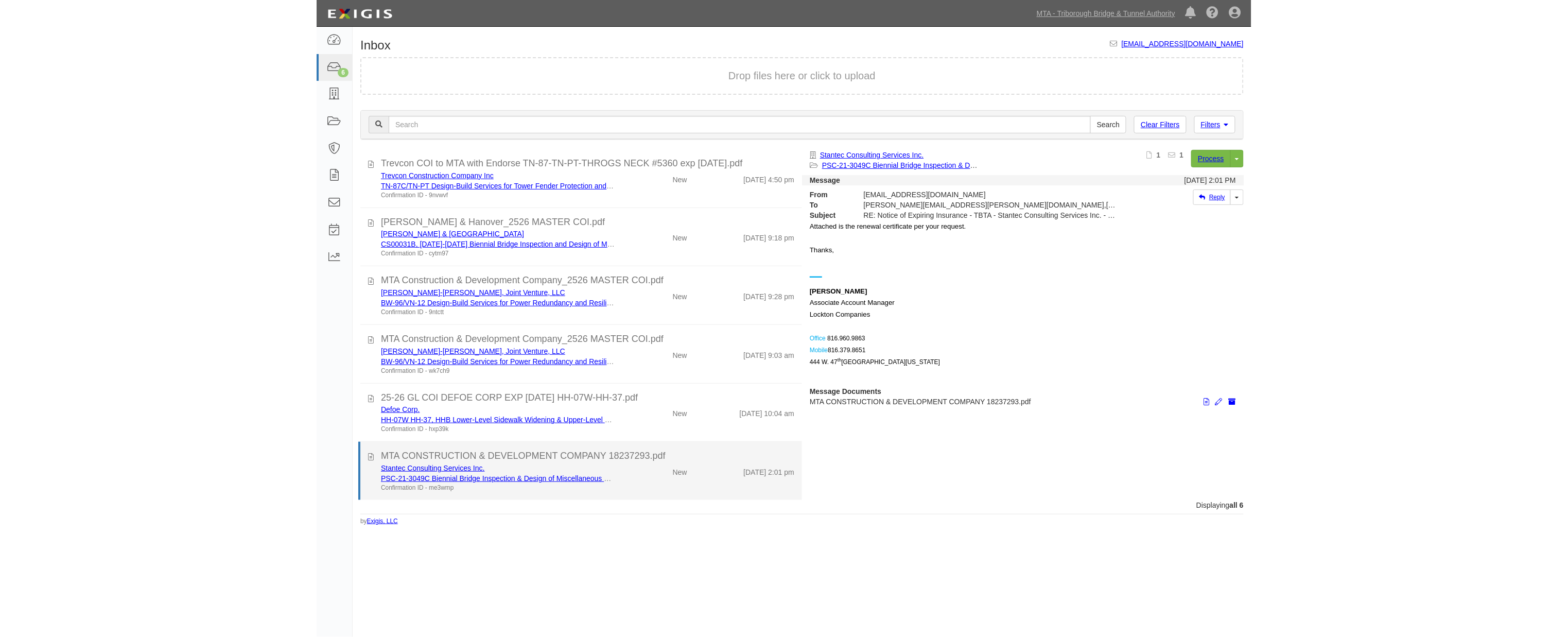
scroll to position [1, 0]
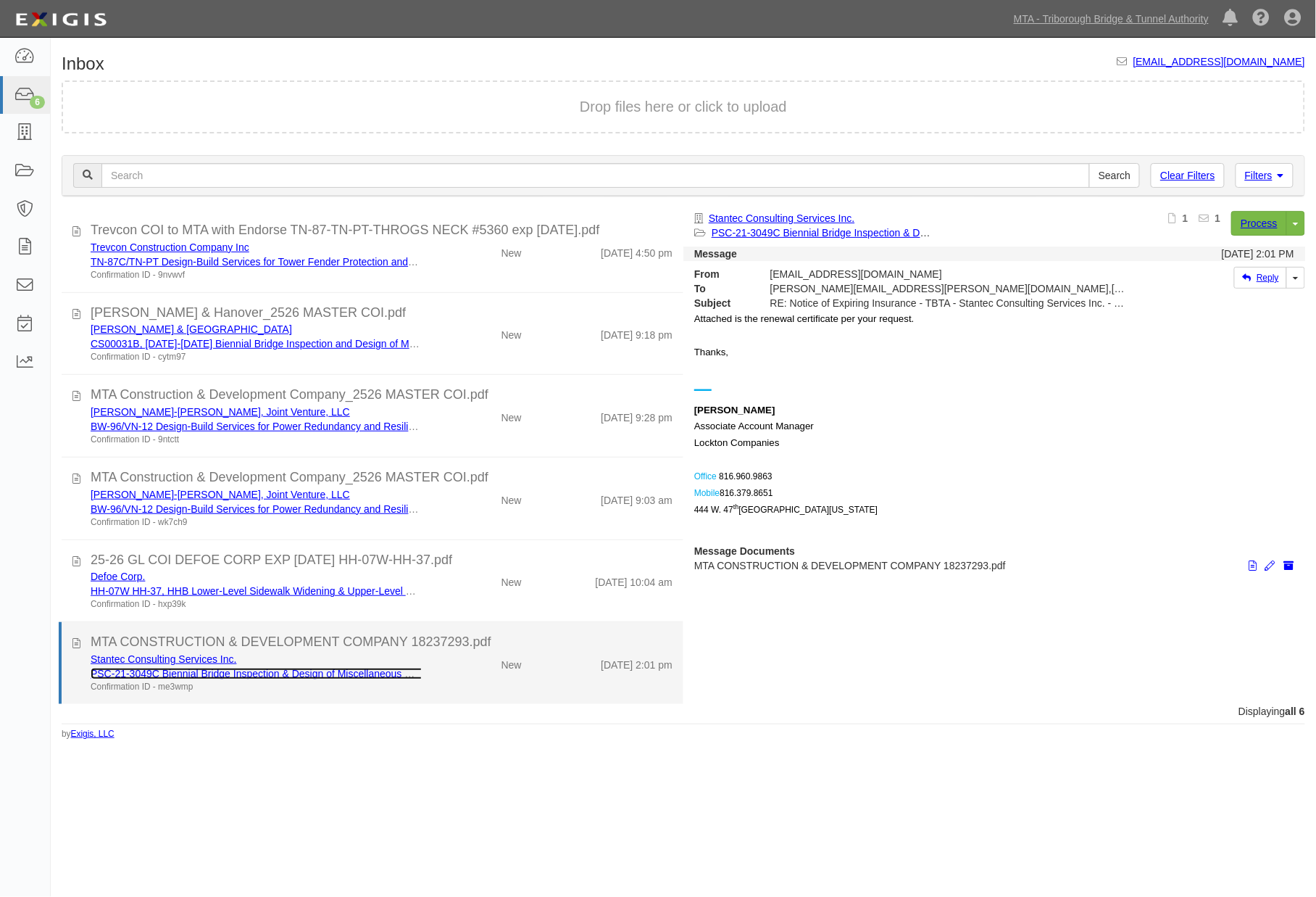
click at [288, 668] on link "PSC-21-3049C Biennial Bridge Inspection & Design of Miscellaneous Structural Re…" at bounding box center [416, 673] width 651 height 11
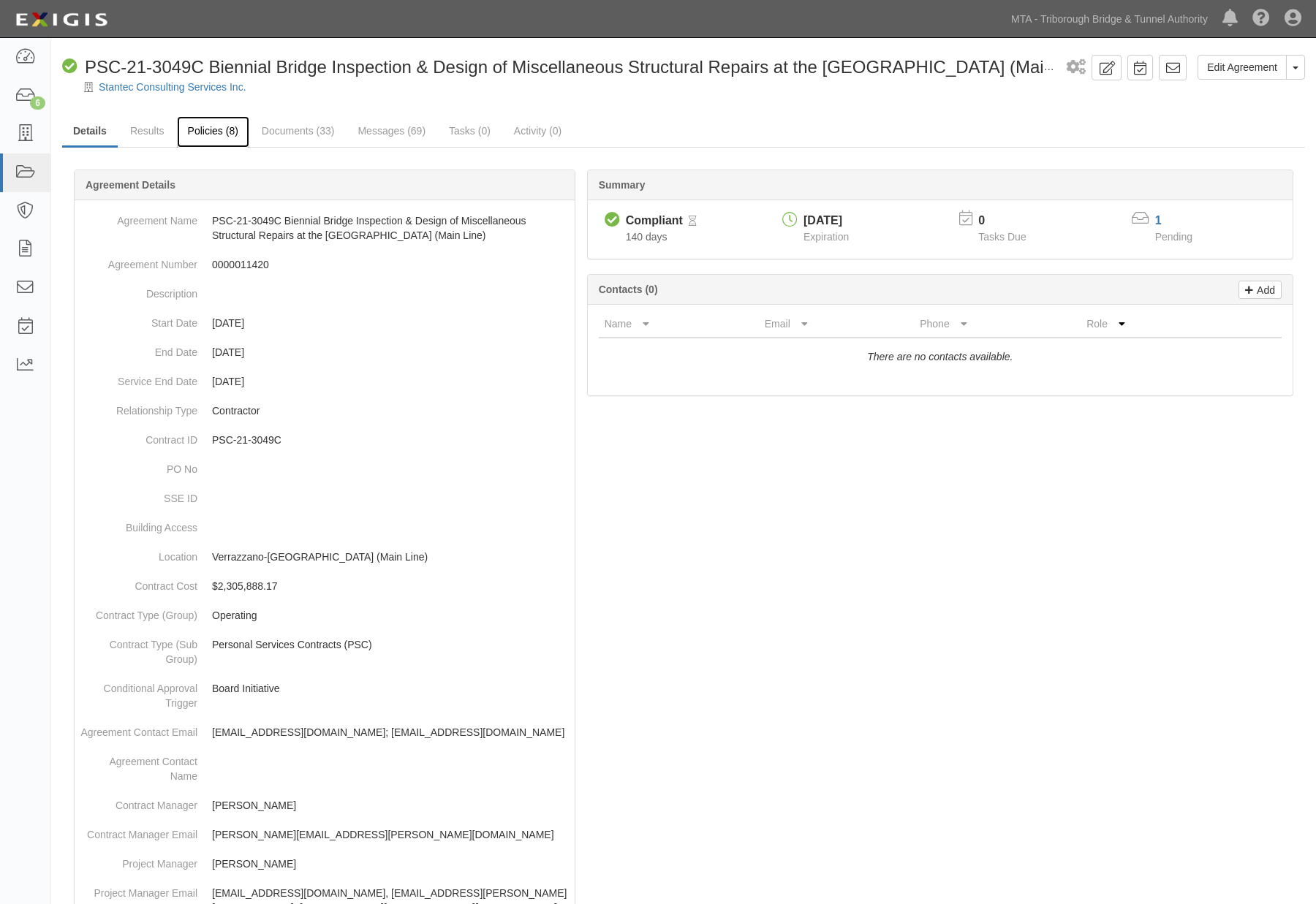
click at [224, 130] on link "Policies (8)" at bounding box center [212, 132] width 72 height 31
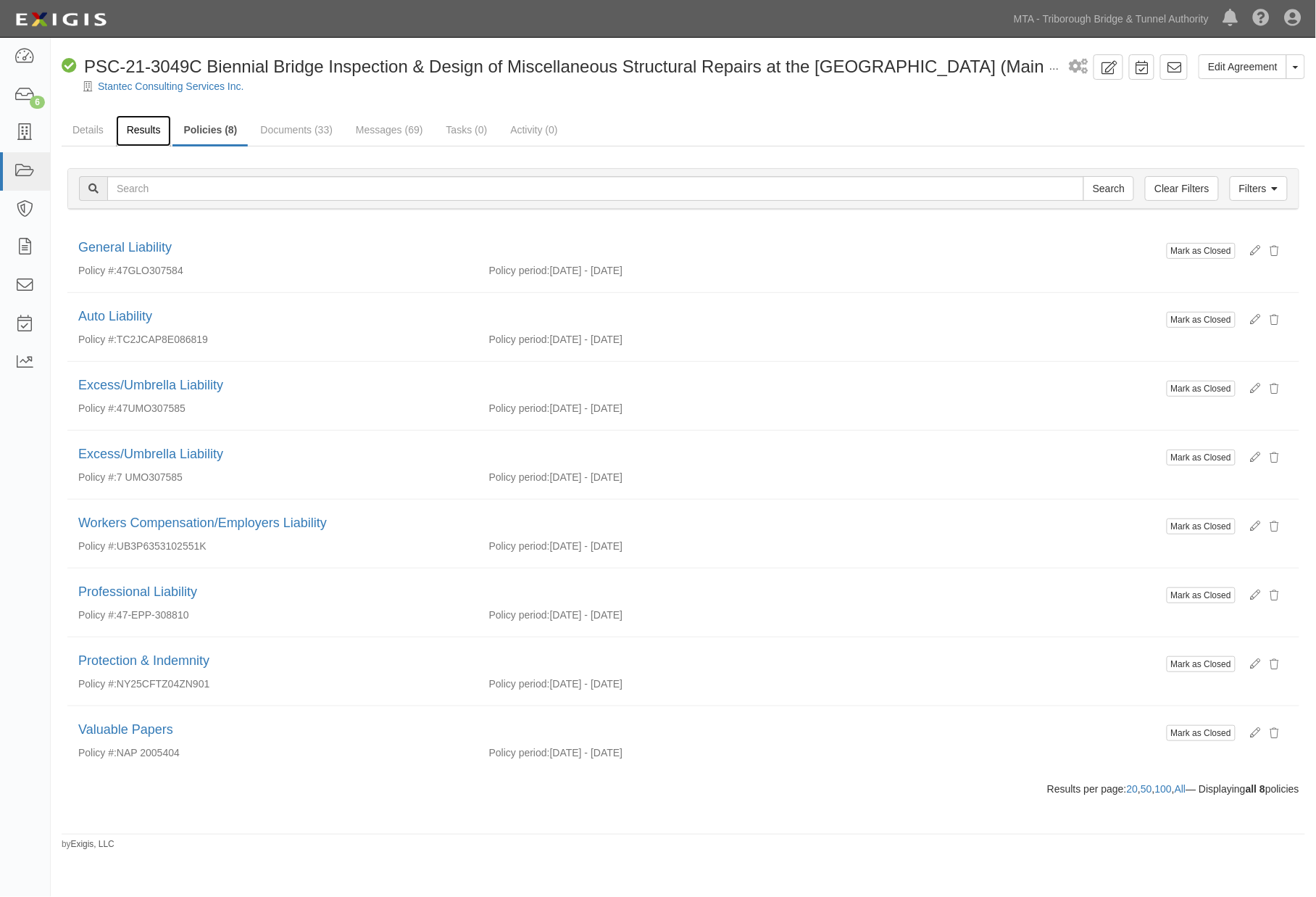
click at [156, 132] on link "Results" at bounding box center [144, 131] width 56 height 31
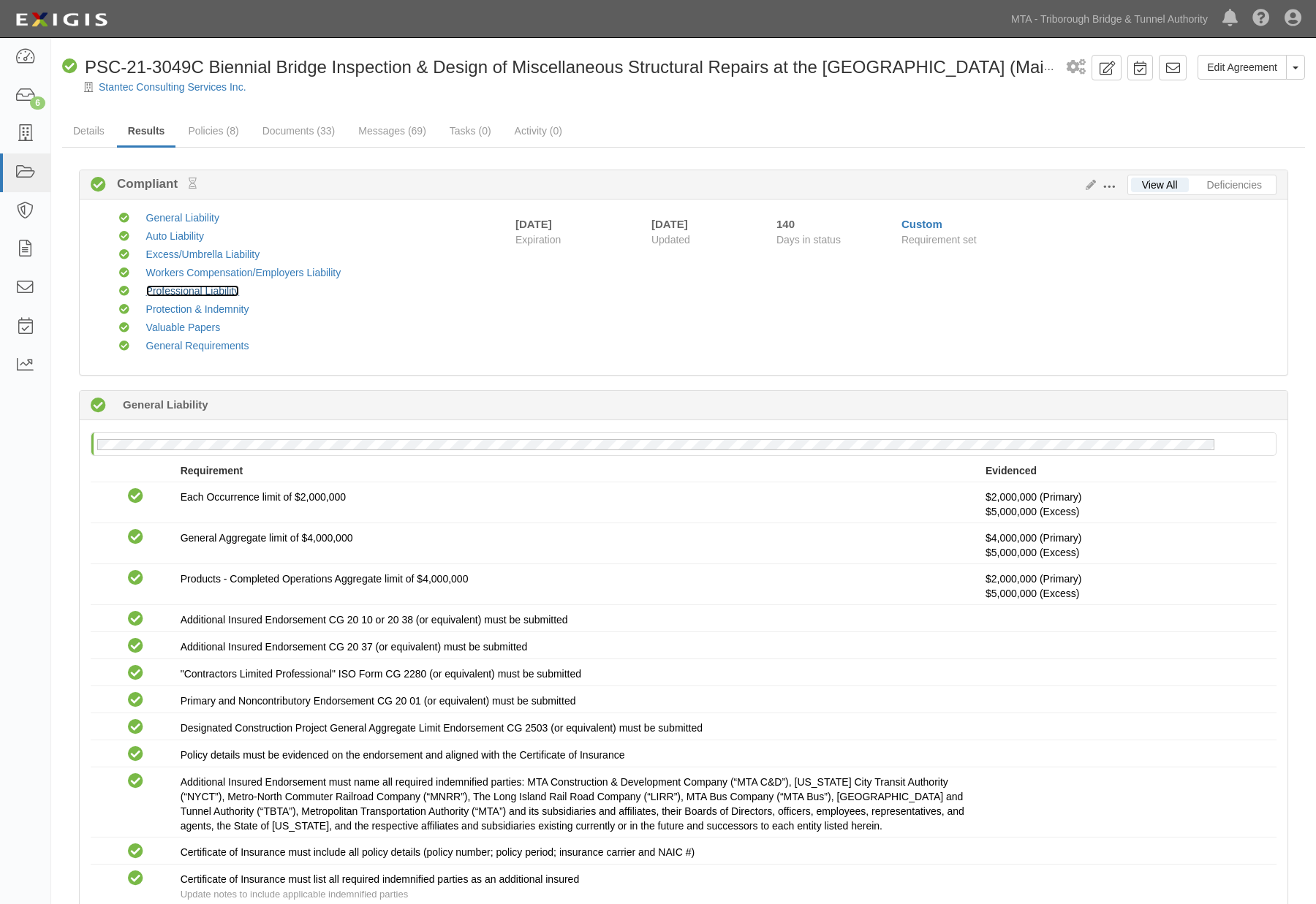
click at [230, 290] on link "Professional Liability" at bounding box center [194, 290] width 94 height 11
click at [400, 137] on link "Messages (69)" at bounding box center [392, 132] width 90 height 31
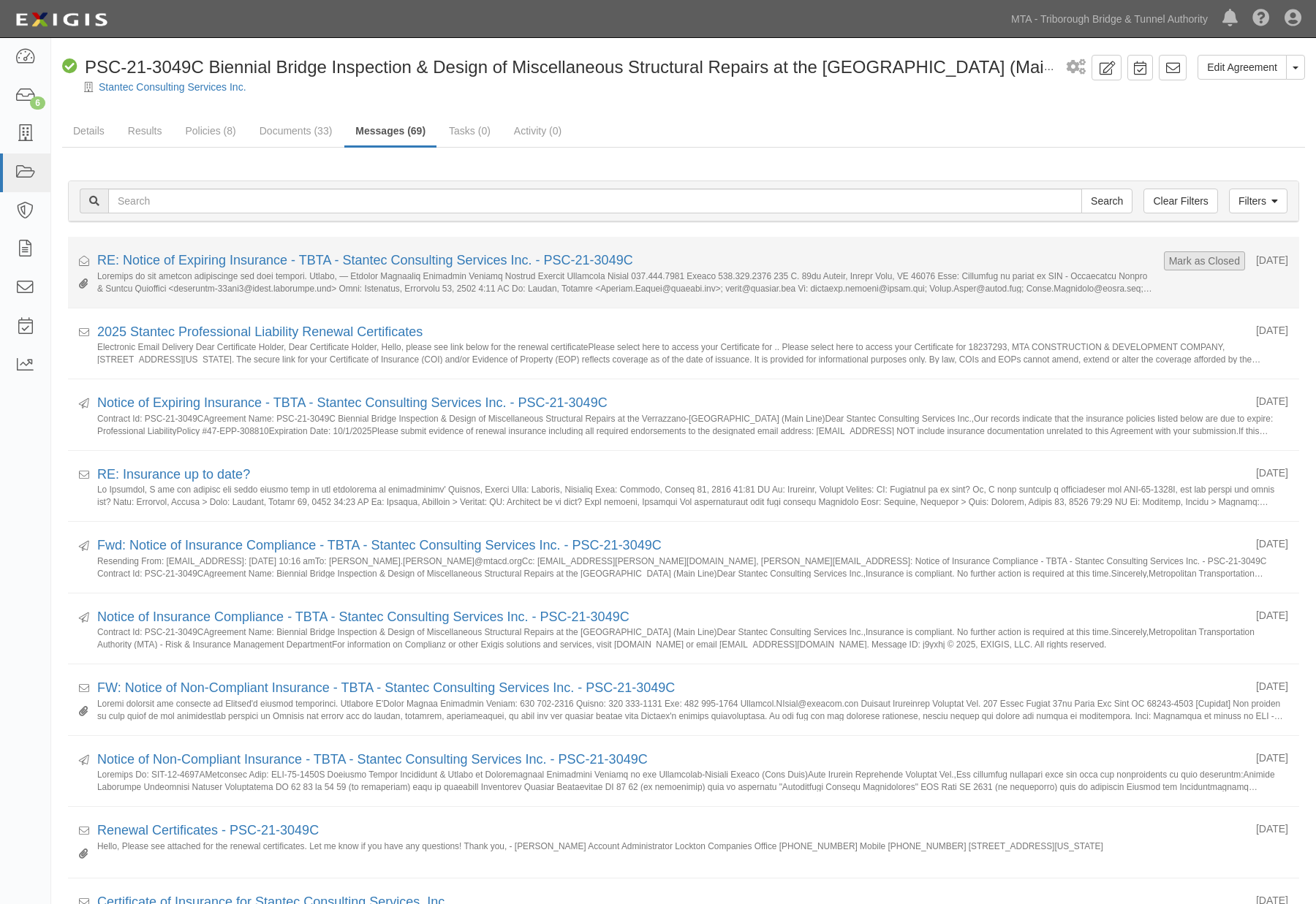
click at [1164, 263] on form "Mark as Closed" at bounding box center [1204, 260] width 81 height 19
click at [1196, 257] on button "Mark as Closed" at bounding box center [1204, 260] width 72 height 16
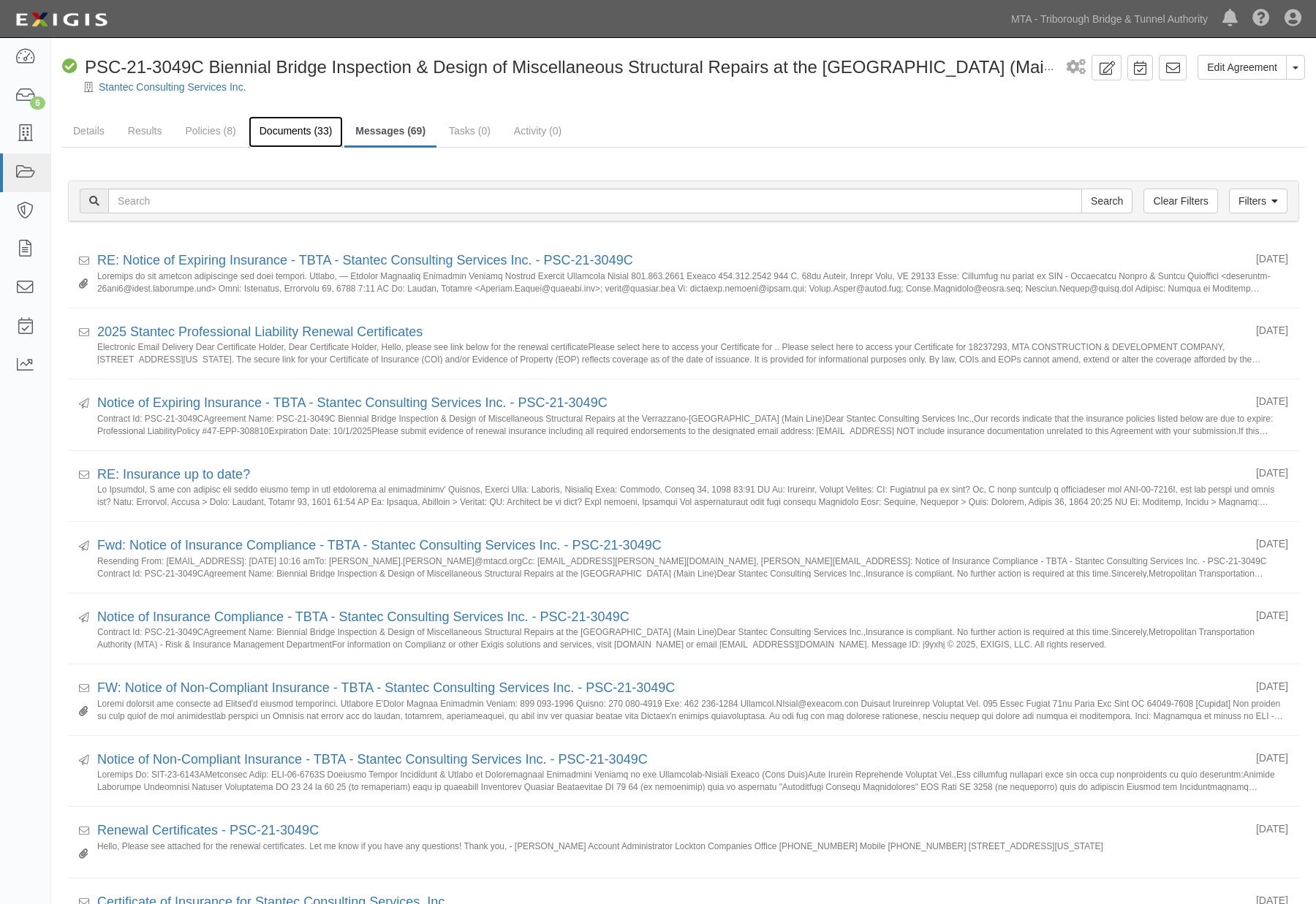
click at [311, 130] on link "Documents (33)" at bounding box center [295, 132] width 95 height 31
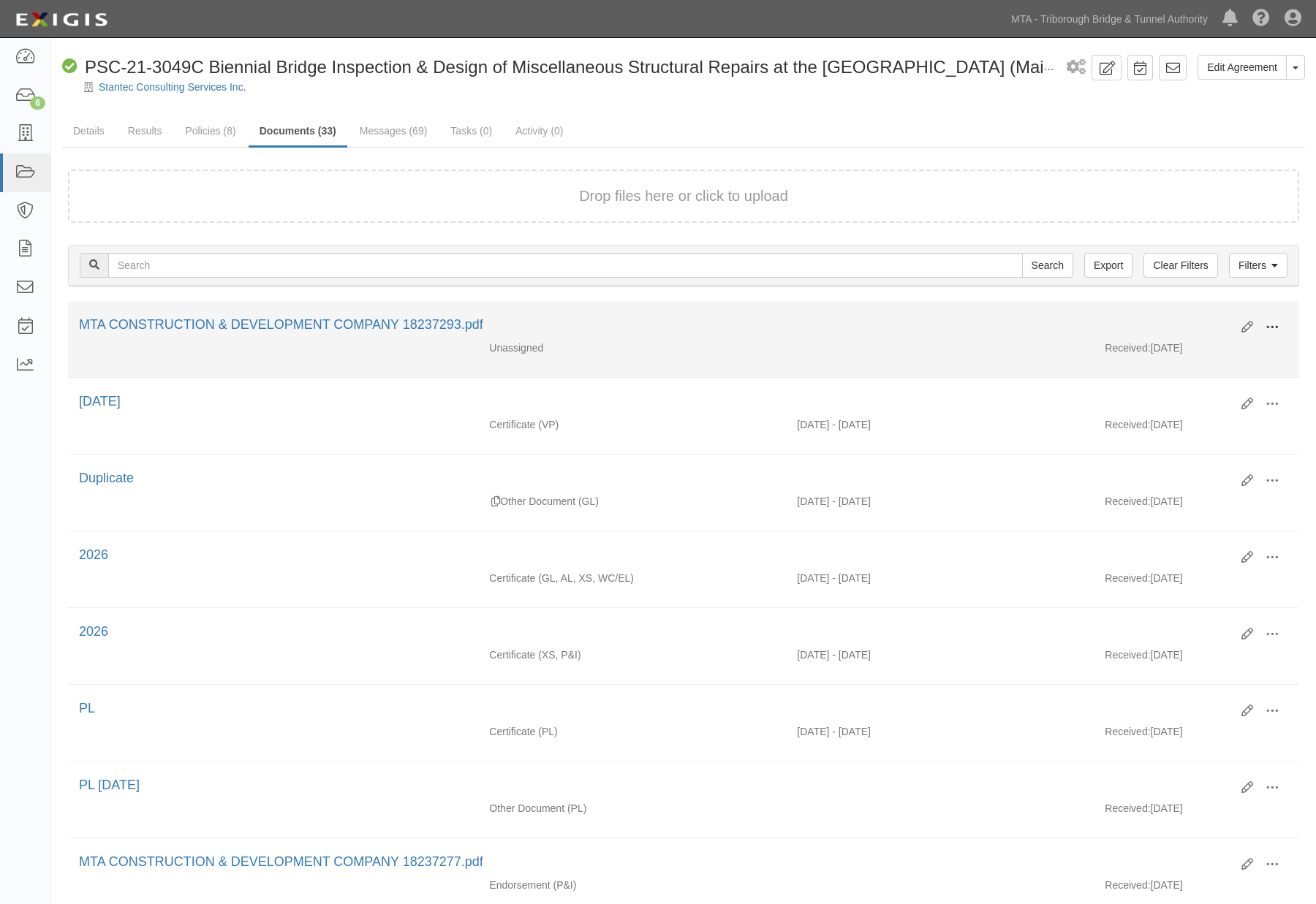
drag, startPoint x: 1277, startPoint y: 323, endPoint x: 1258, endPoint y: 326, distance: 19.2
click at [1276, 323] on span at bounding box center [1272, 327] width 13 height 13
click at [1173, 318] on link "Edit" at bounding box center [1200, 321] width 116 height 26
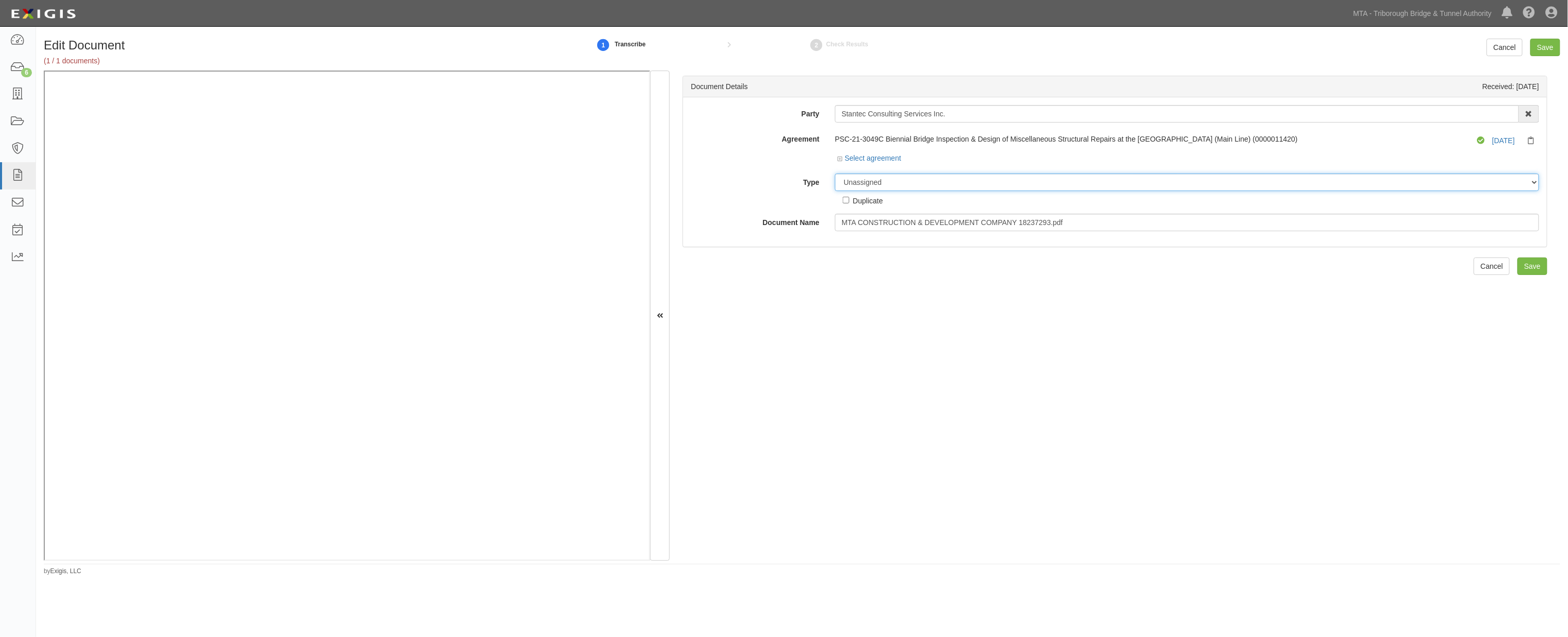
click at [906, 183] on select "Unassigned Binder Cancellation Notice Certificate Contract Endorsement Insuranc…" at bounding box center [1187, 182] width 704 height 17
select select "CertificateDetail"
click at [835, 174] on select "Unassigned Binder Cancellation Notice Certificate Contract Endorsement Insuranc…" at bounding box center [1187, 182] width 704 height 17
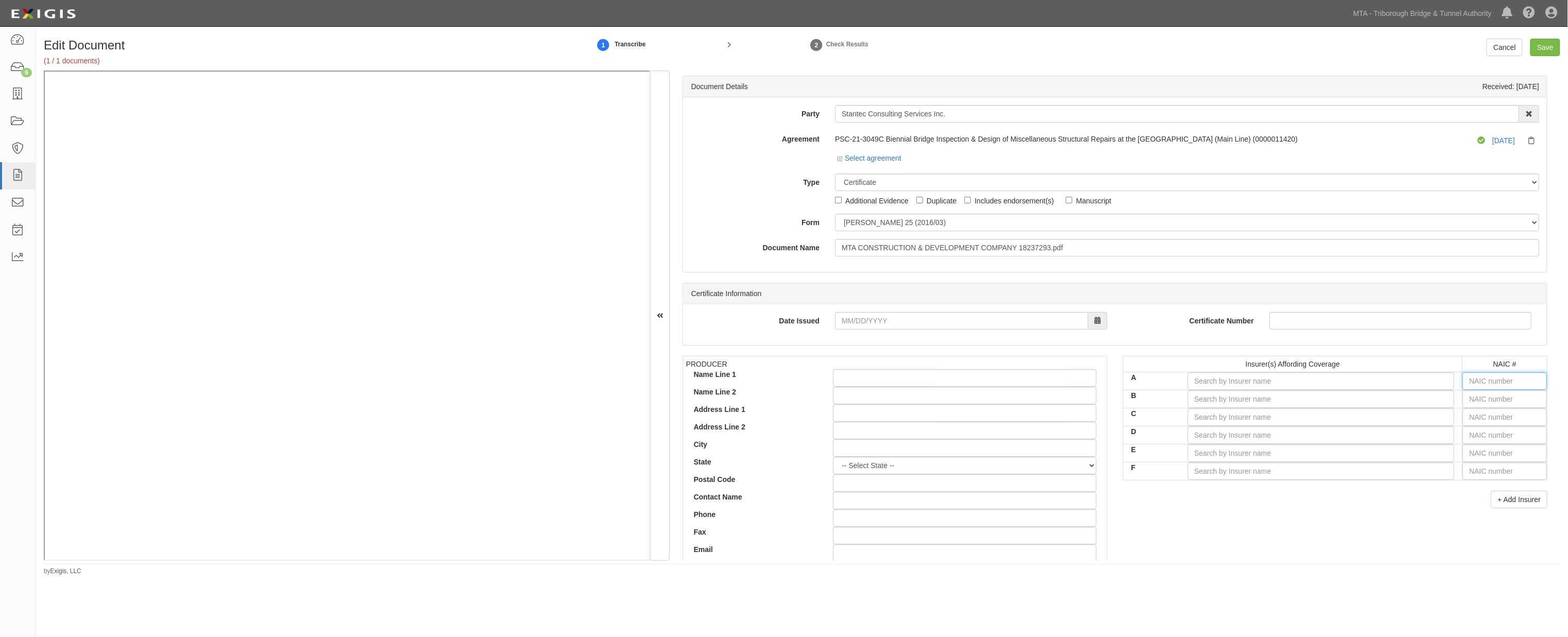
click at [934, 383] on input "text" at bounding box center [1504, 381] width 85 height 17
type input "25232"
type input "2"
type input "22667"
type input "22"
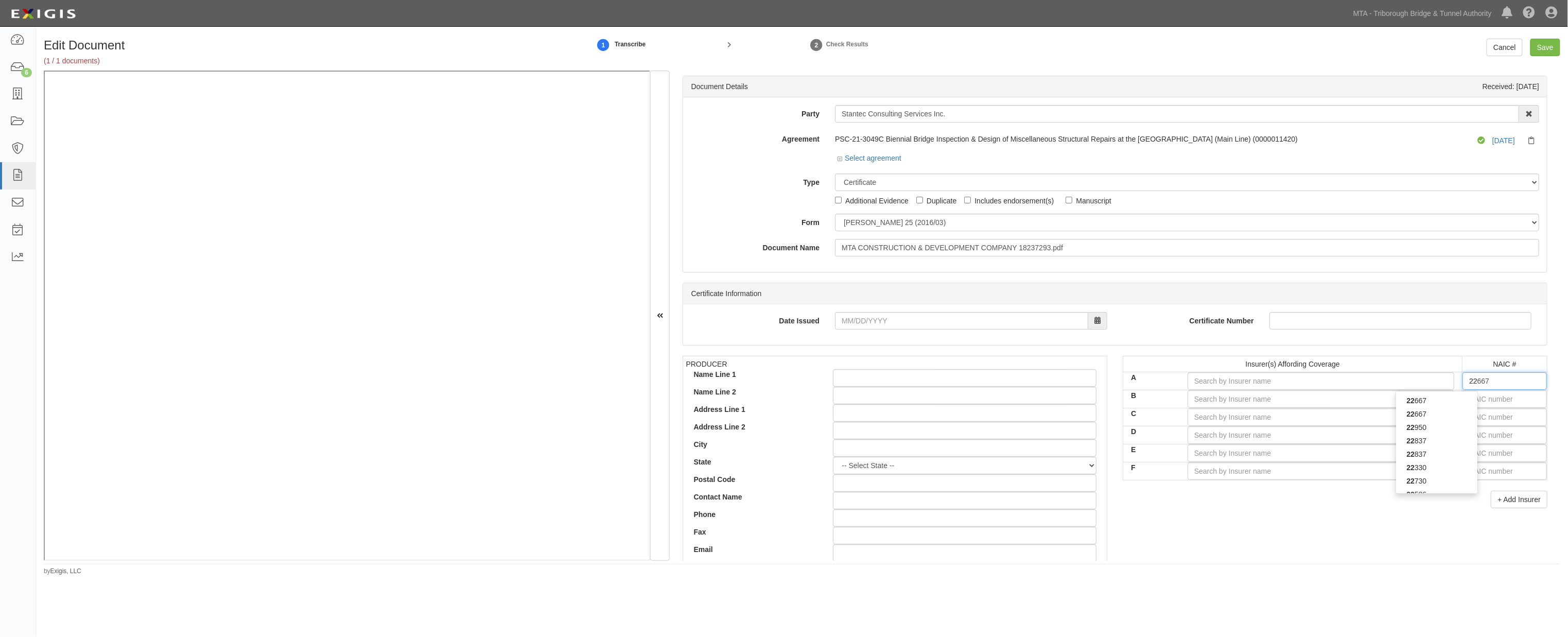
type input "22276"
type input "2227"
type input "22276"
click at [934, 404] on div "22276" at bounding box center [1436, 401] width 81 height 13
type input "Berkshire Hathaway Specialty Ins Co (A++ XV Rating)"
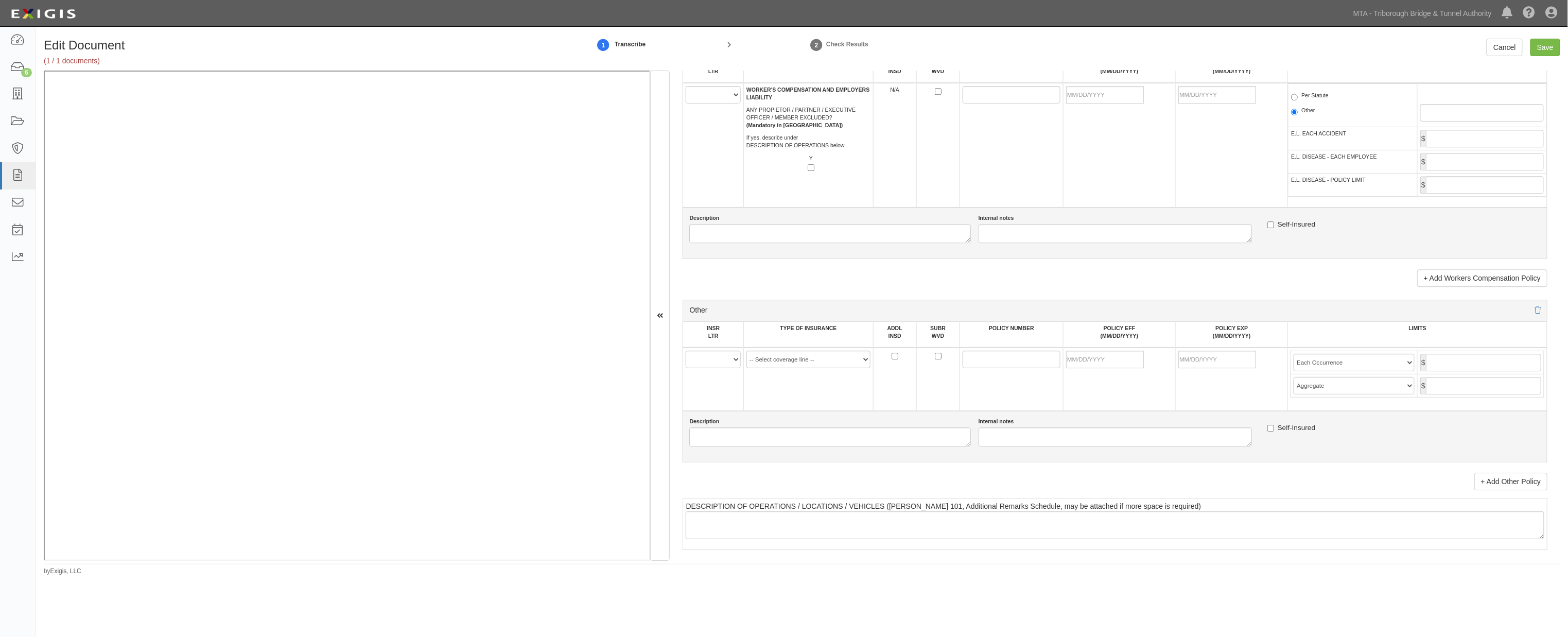
scroll to position [1716, 0]
type input "22276"
click at [706, 365] on select "A B C D E F" at bounding box center [713, 356] width 55 height 17
select select "A"
click at [686, 365] on select "A B C D E F" at bounding box center [713, 356] width 55 height 17
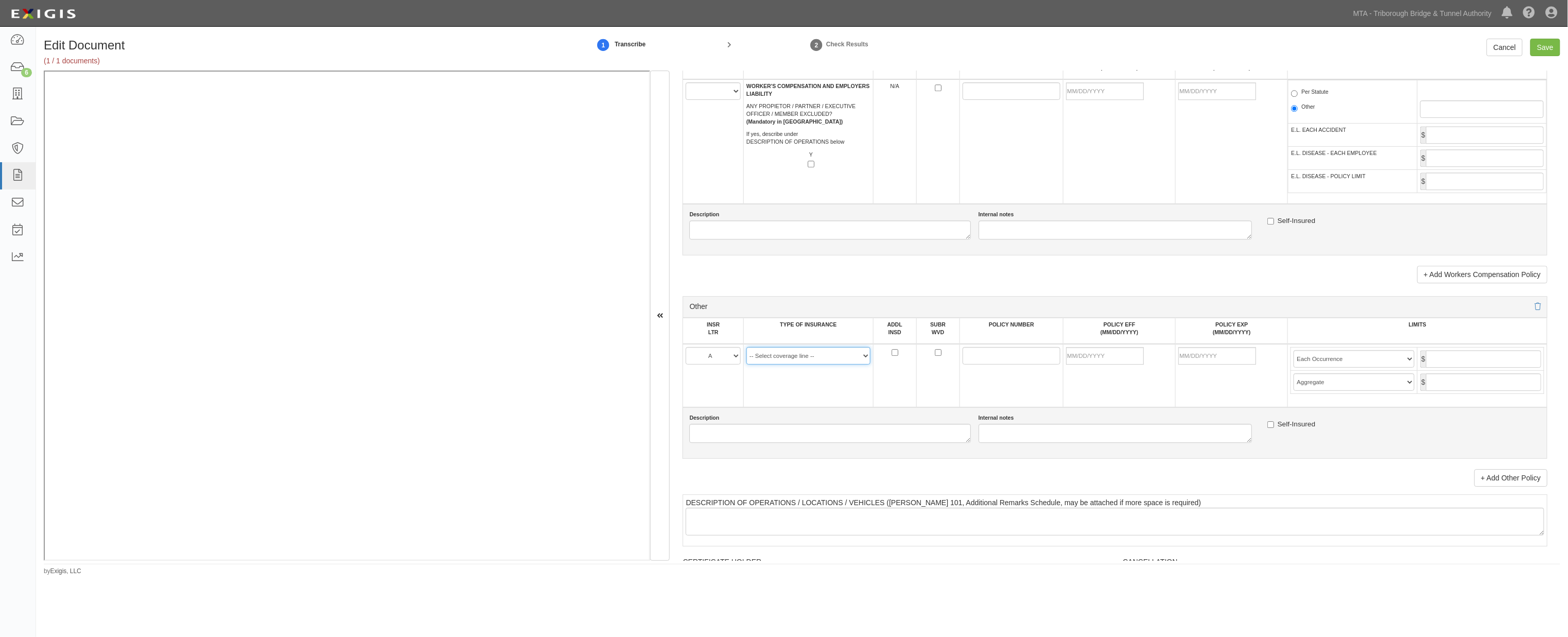
click at [789, 365] on select "-- Select coverage line -- Asbestos Abatement Auto Physical Damage Aviation Lia…" at bounding box center [808, 356] width 124 height 17
select select "44"
click at [747, 365] on select "-- Select coverage line -- Asbestos Abatement Auto Physical Damage Aviation Lia…" at bounding box center [808, 356] width 124 height 17
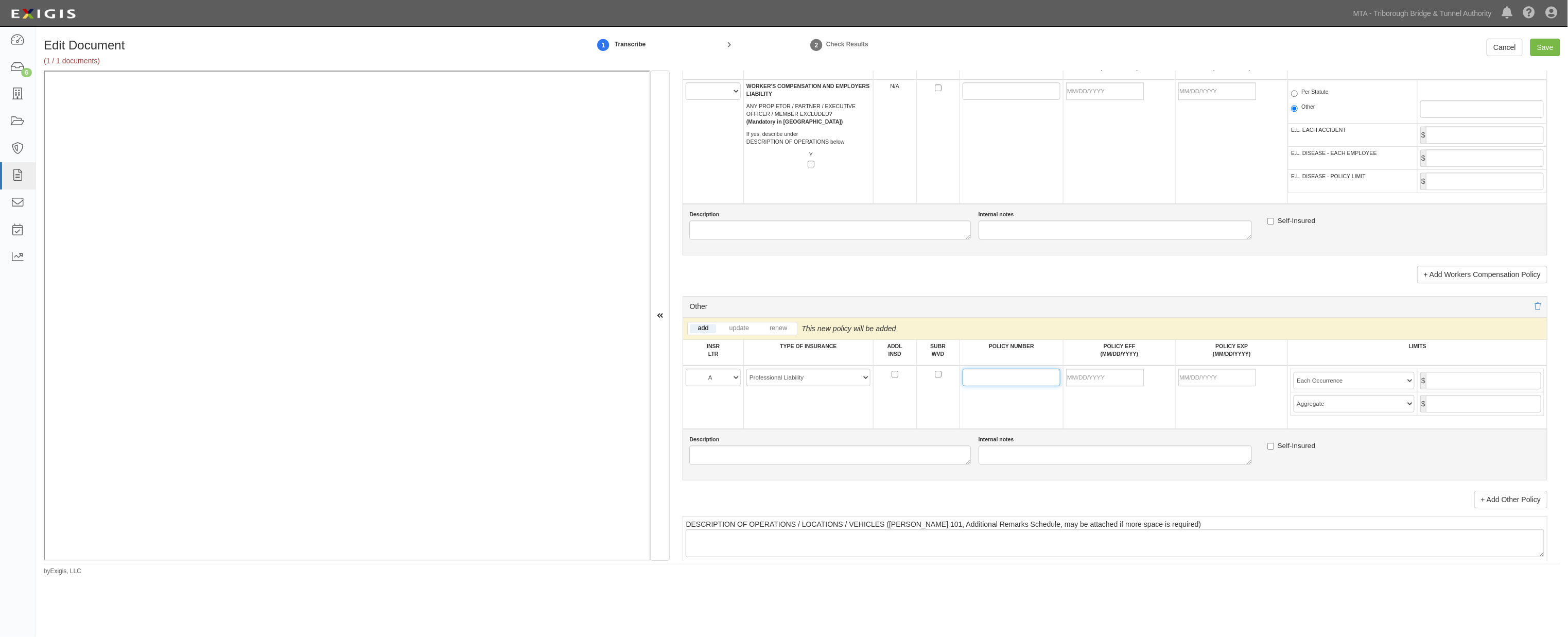
click at [934, 386] on input "POLICY NUMBER" at bounding box center [1011, 377] width 98 height 17
type input "47-EPP-308810-07"
type input "[DATE]"
type input "10/01/2026"
click at [934, 389] on select "Limit Each Occurrence Each Claim Aggregate Deductible Self-Insured Retention Pe…" at bounding box center [1354, 380] width 121 height 17
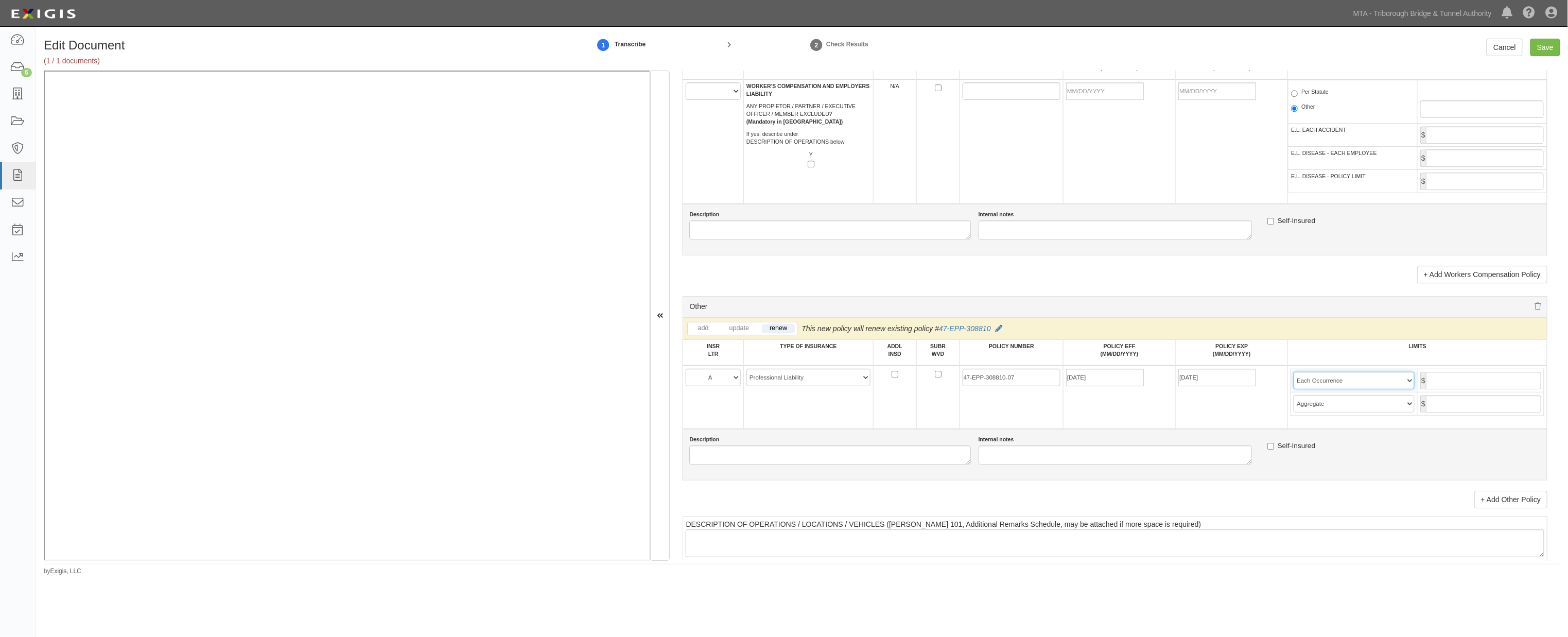
select select "Each Claim"
click at [934, 389] on select "Limit Each Occurrence Each Claim Aggregate Deductible Self-Insured Retention Pe…" at bounding box center [1354, 380] width 121 height 17
click at [934, 389] on input "text" at bounding box center [1483, 380] width 115 height 17
type input "3,000,000"
click at [934, 413] on input "text" at bounding box center [1483, 403] width 115 height 17
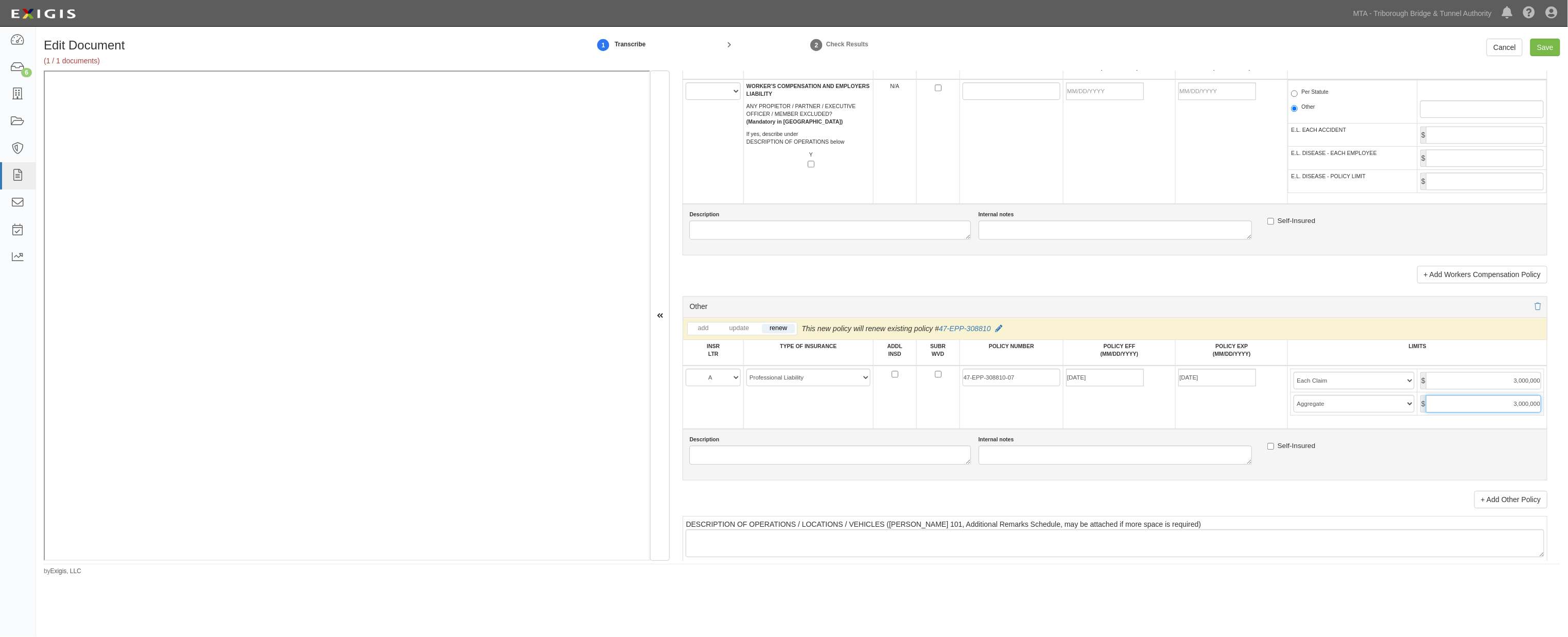
type input "3,000,000"
drag, startPoint x: 1383, startPoint y: 509, endPoint x: 1377, endPoint y: 501, distance: 10.0
click at [934, 481] on div "Description Internal notes Self-Insured" at bounding box center [1115, 455] width 864 height 52
click at [934, 45] on input "Save" at bounding box center [1545, 47] width 30 height 17
type input "3000000"
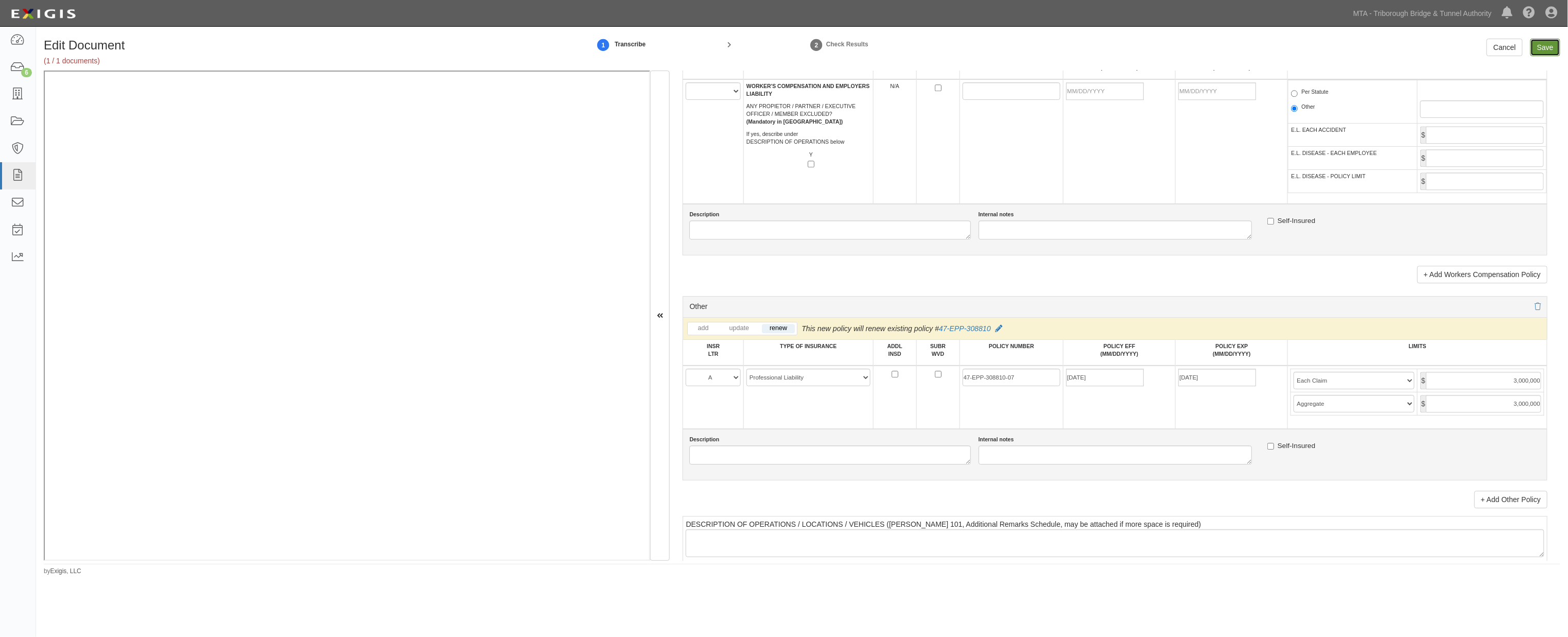
type input "3000000"
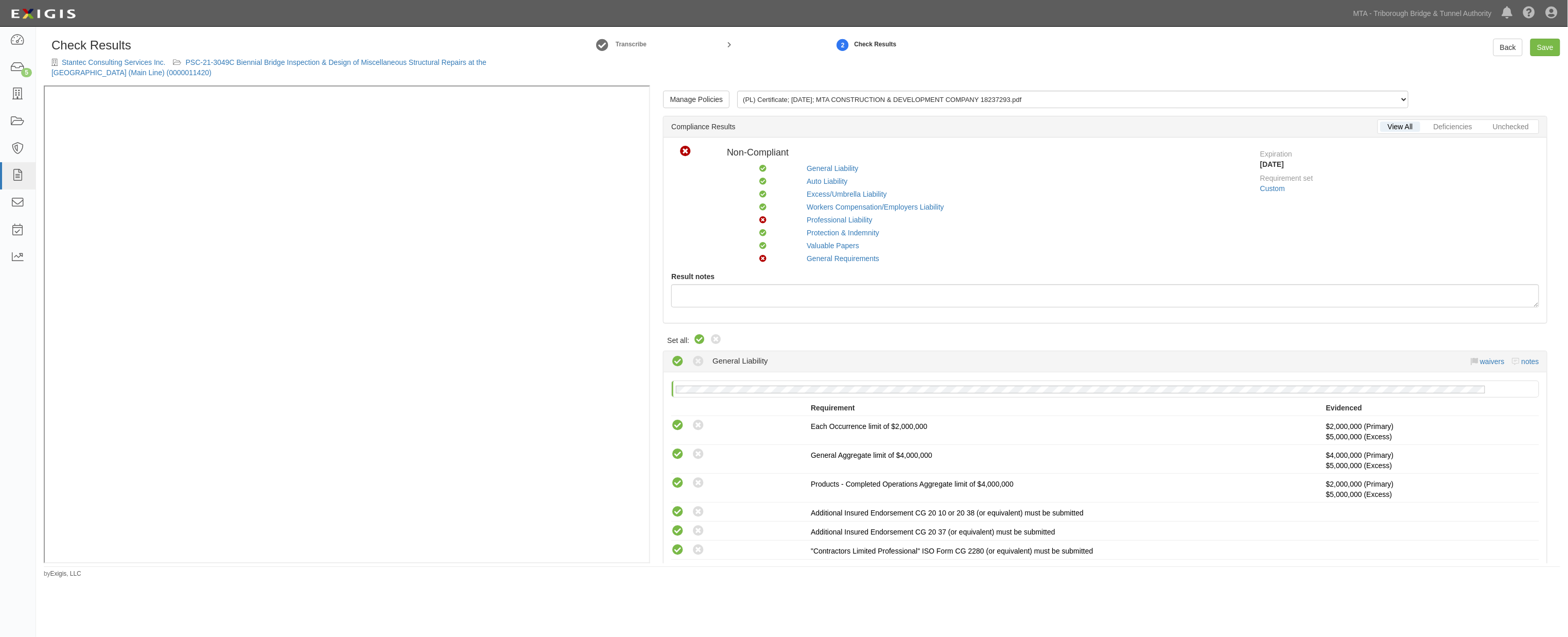
click at [698, 338] on icon at bounding box center [699, 340] width 13 height 13
radio input "true"
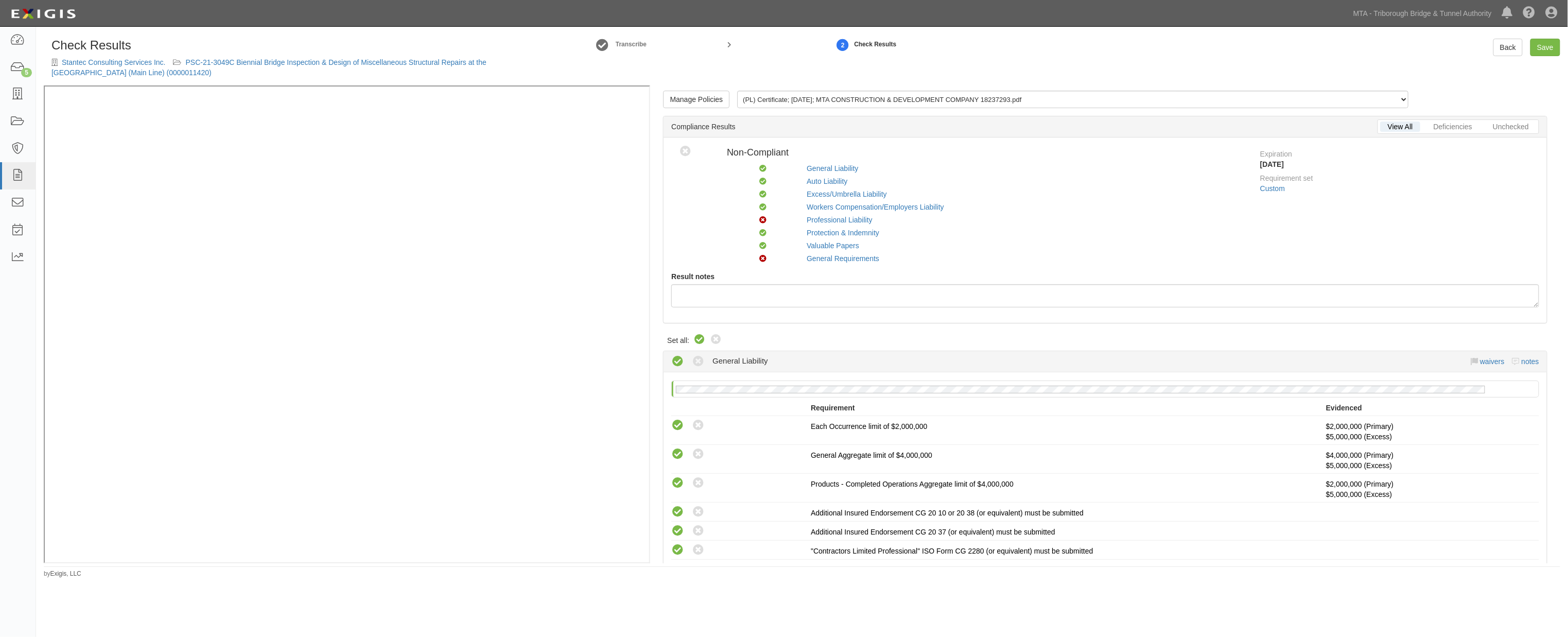
radio input "true"
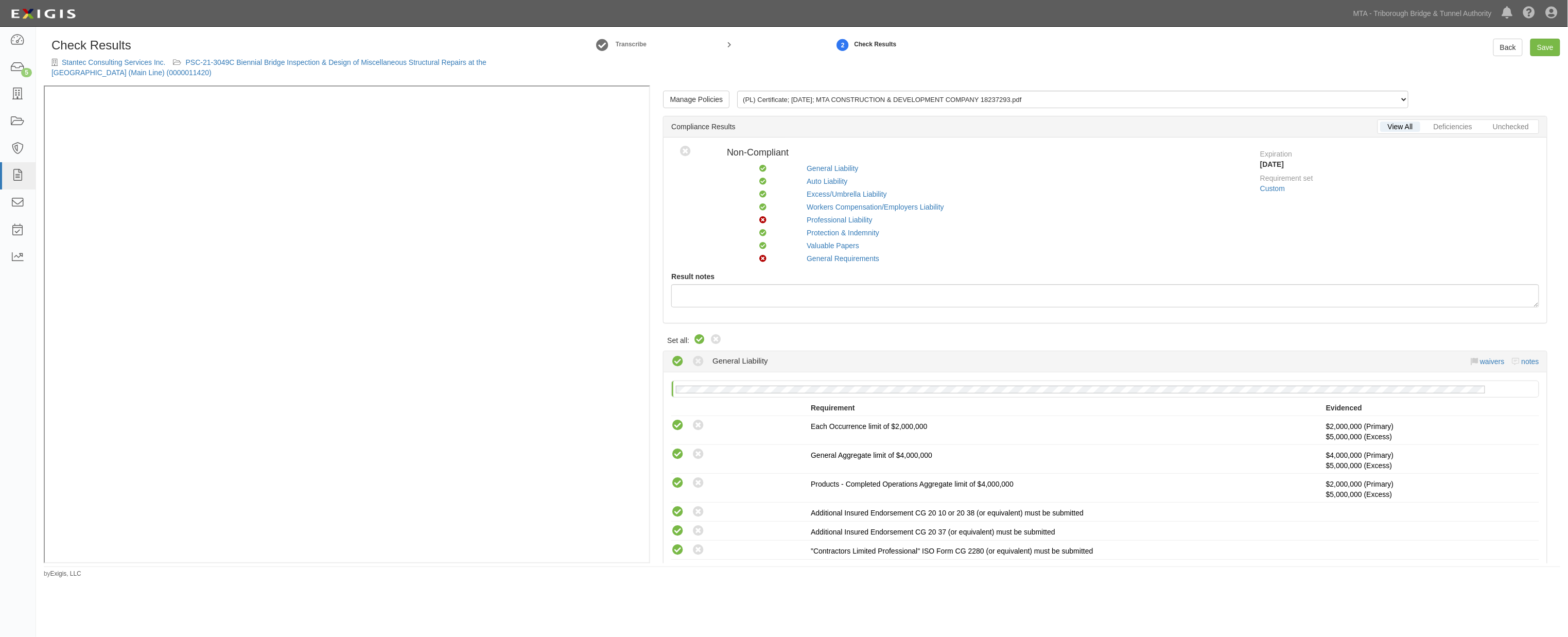
radio input "true"
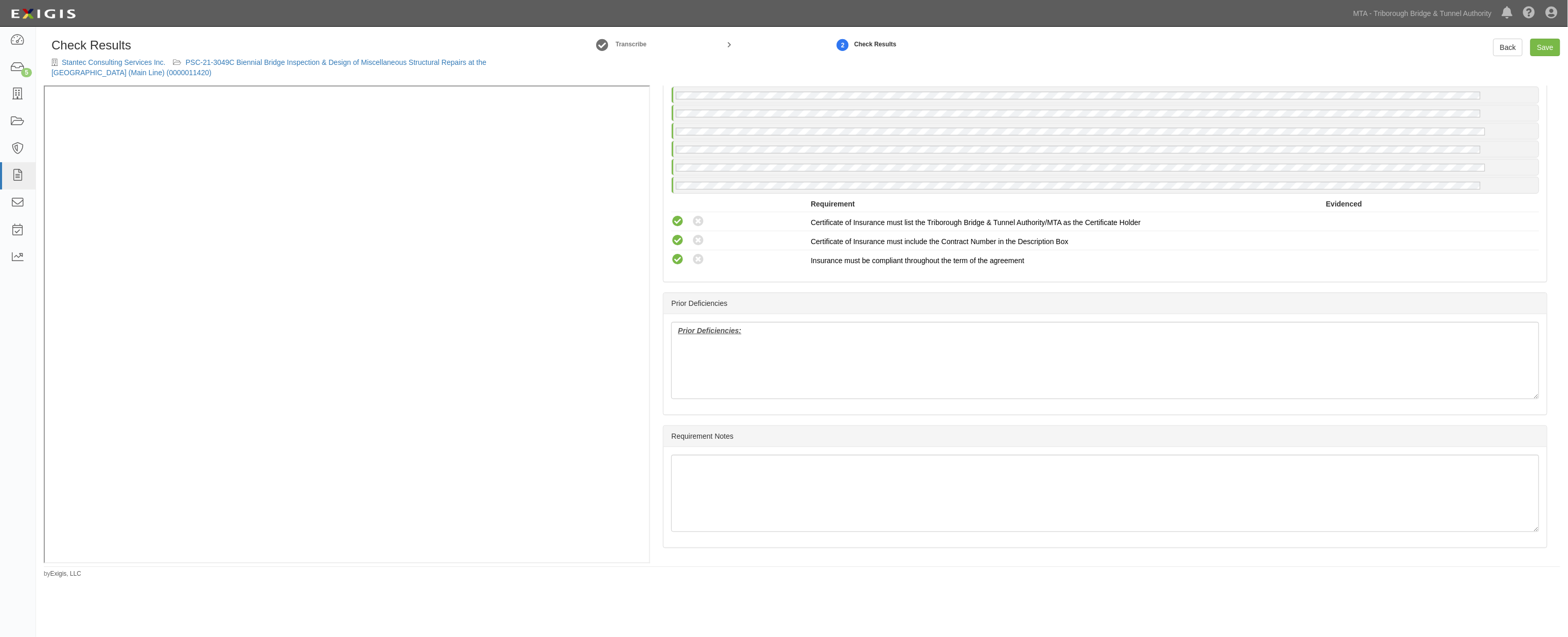
scroll to position [2341, 0]
drag, startPoint x: 731, startPoint y: 344, endPoint x: 647, endPoint y: 341, distance: 84.1
click at [530, 218] on div "Manage Policies (PL) Certificate; 9/30/2025; MTA CONSTRUCTION & DEVELOPMENT COM…" at bounding box center [802, 324] width 1516 height 478
click at [1547, 50] on link "Save" at bounding box center [1545, 47] width 30 height 17
radio input "true"
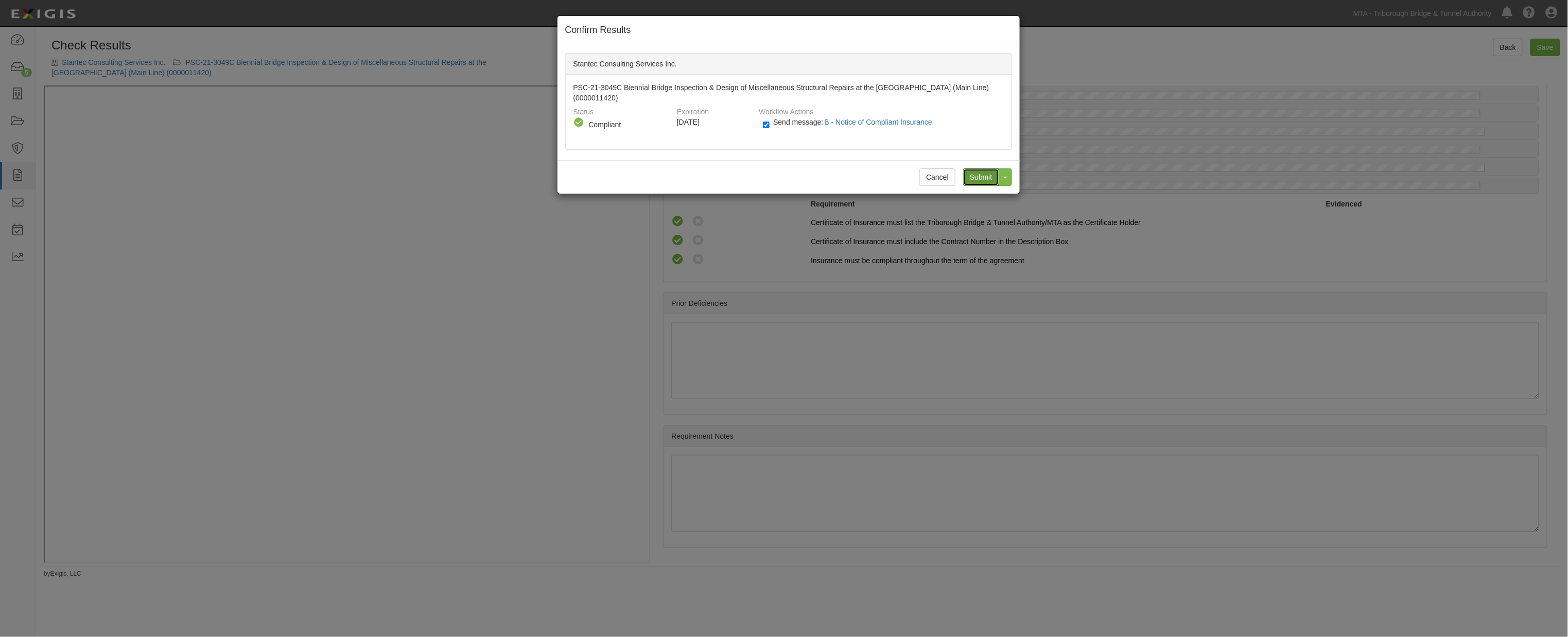
click at [974, 177] on input "Submit" at bounding box center [981, 177] width 36 height 17
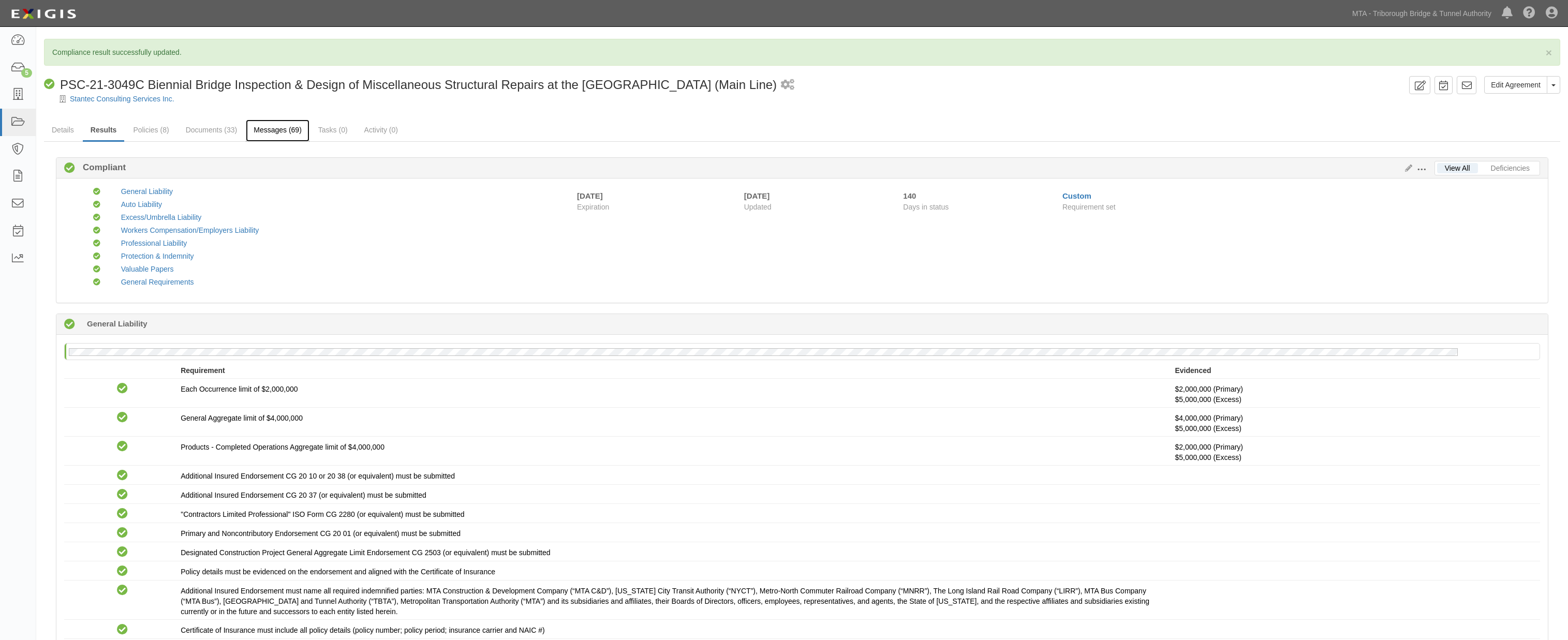
click at [276, 132] on link "Messages (69)" at bounding box center [278, 130] width 64 height 22
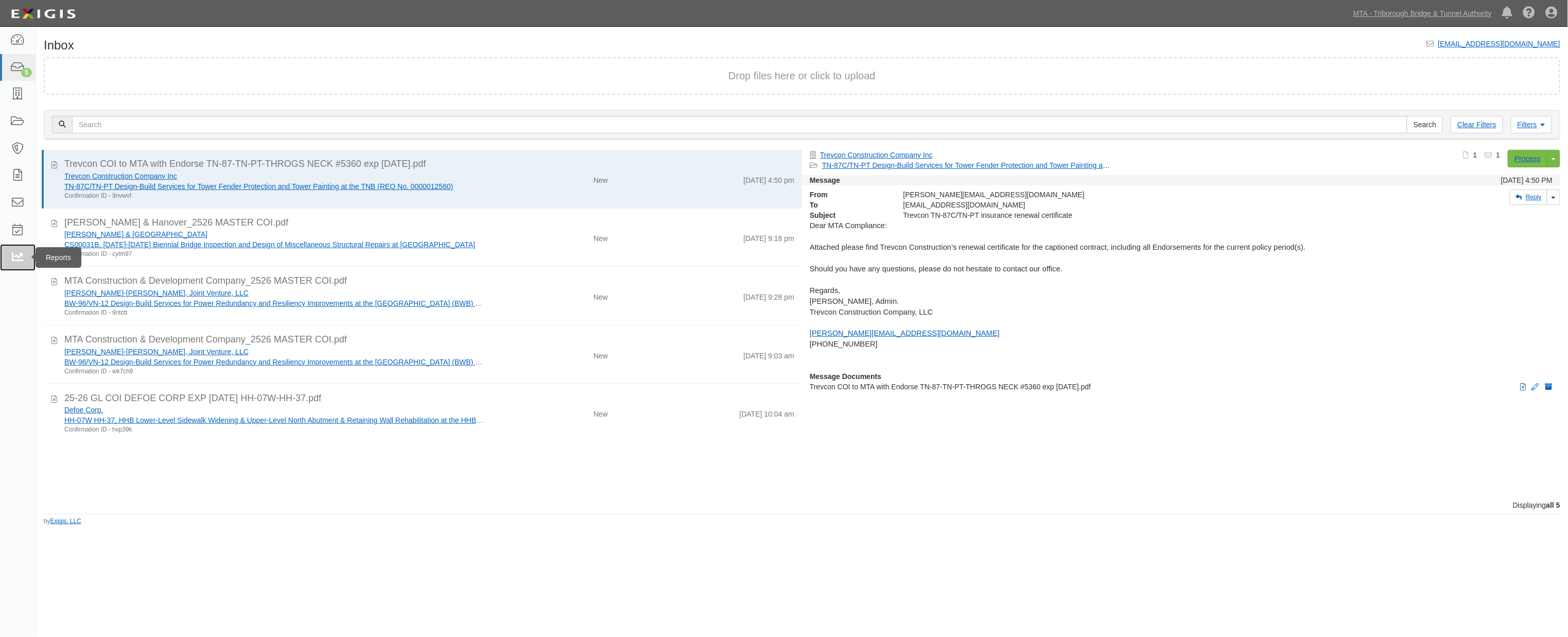
click at [15, 258] on icon at bounding box center [18, 258] width 15 height 12
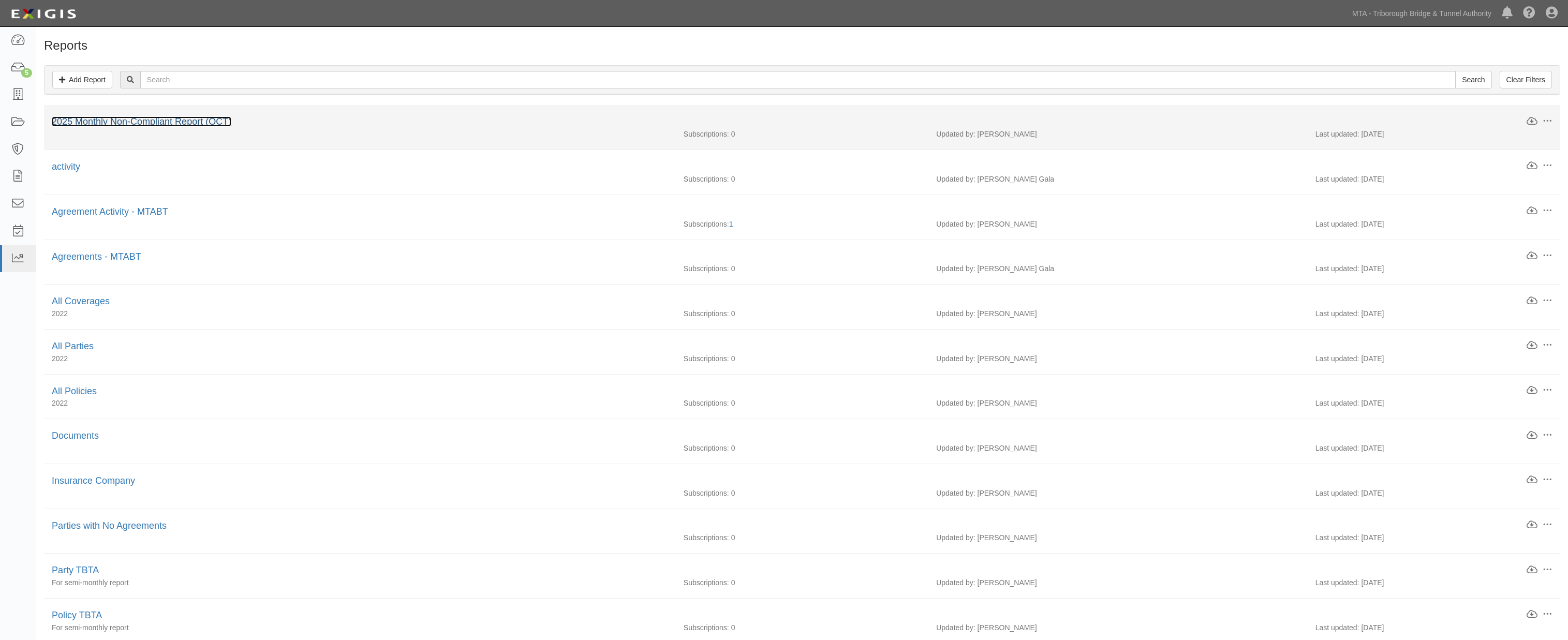
click at [83, 120] on link "2025 Monthly Non-Compliant Report (OCT)" at bounding box center [142, 122] width 180 height 11
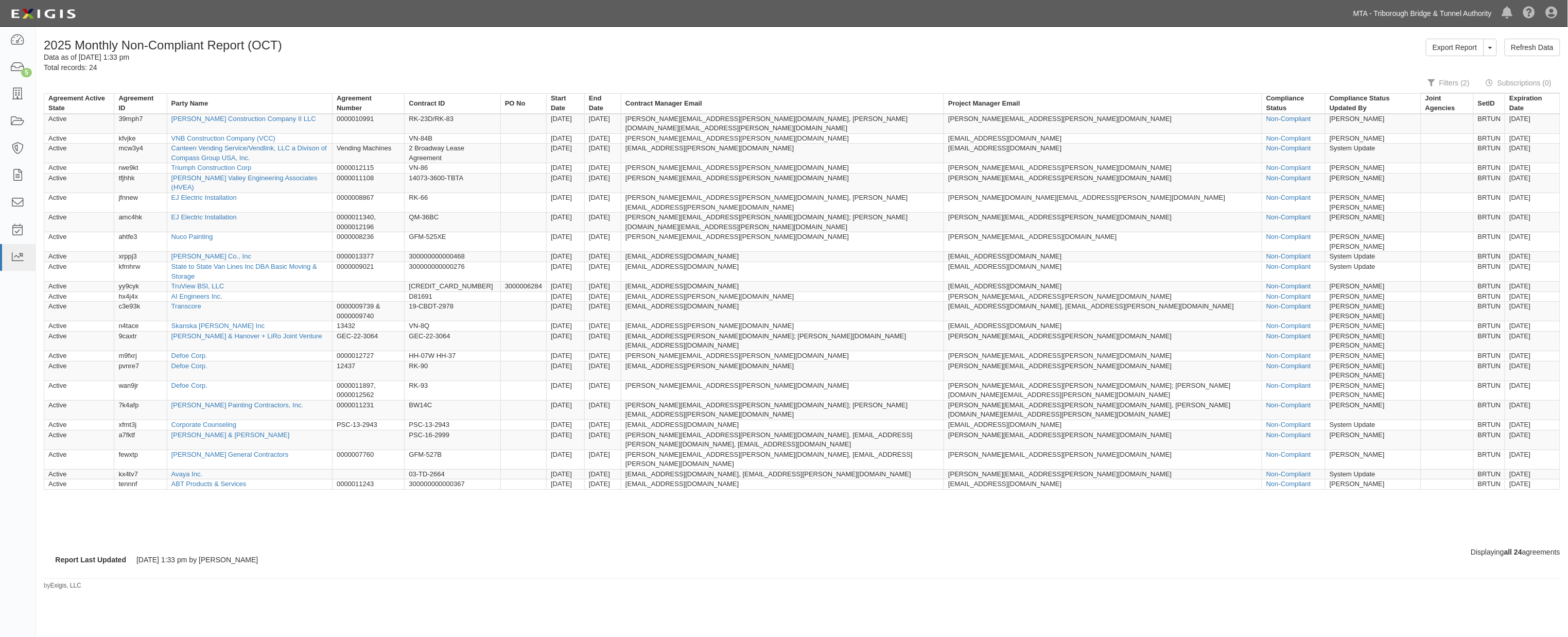
click at [1412, 16] on link "MTA - Triborough Bridge & Tunnel Authority" at bounding box center [1422, 13] width 149 height 21
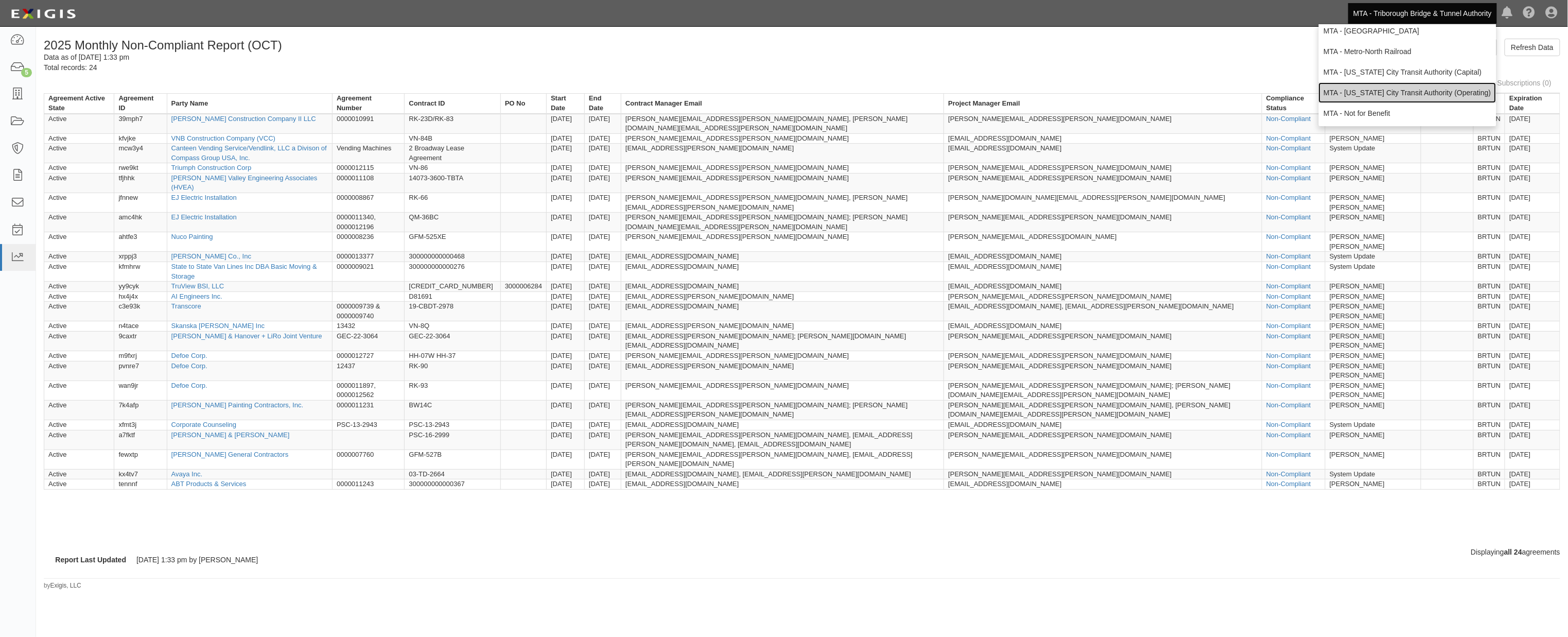
click at [1361, 89] on link "MTA - [US_STATE] City Transit Authority (Operating)" at bounding box center [1407, 92] width 177 height 21
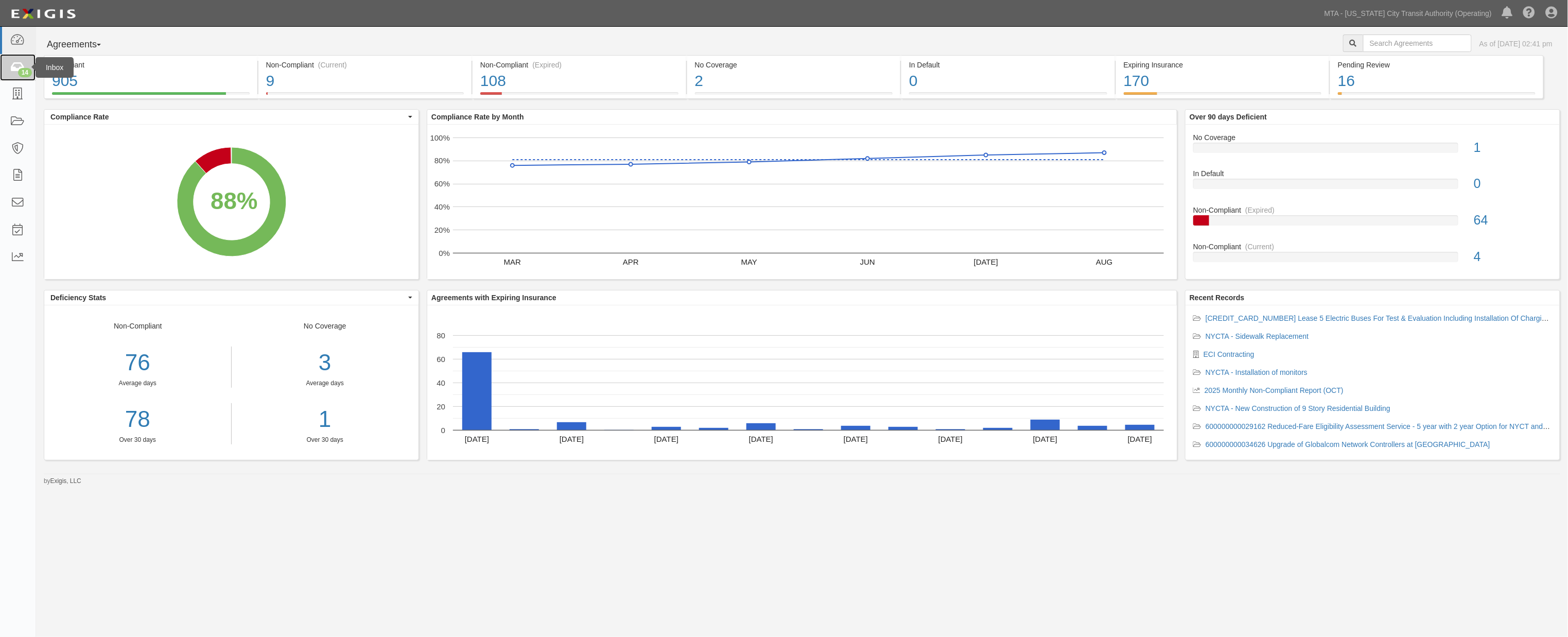
click at [13, 65] on icon at bounding box center [18, 68] width 15 height 12
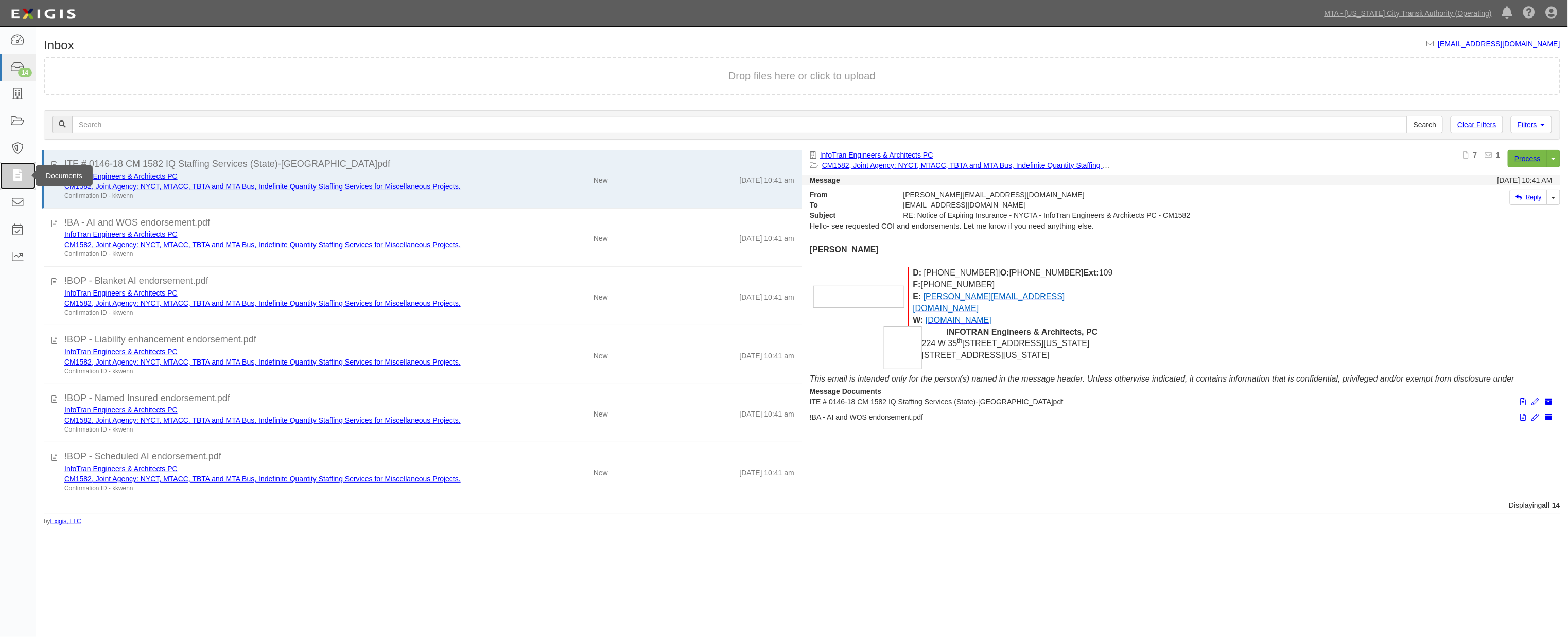
click at [13, 174] on icon at bounding box center [18, 176] width 15 height 12
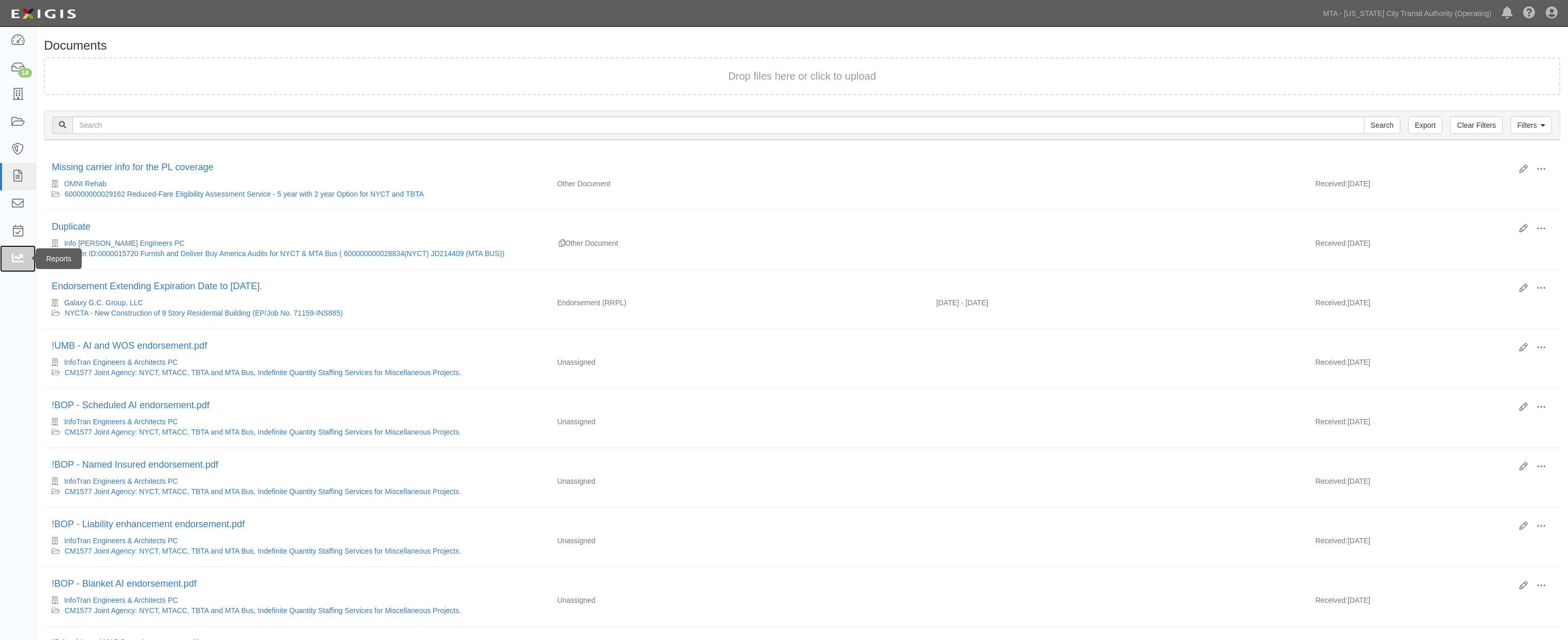
click at [23, 257] on icon at bounding box center [18, 259] width 15 height 12
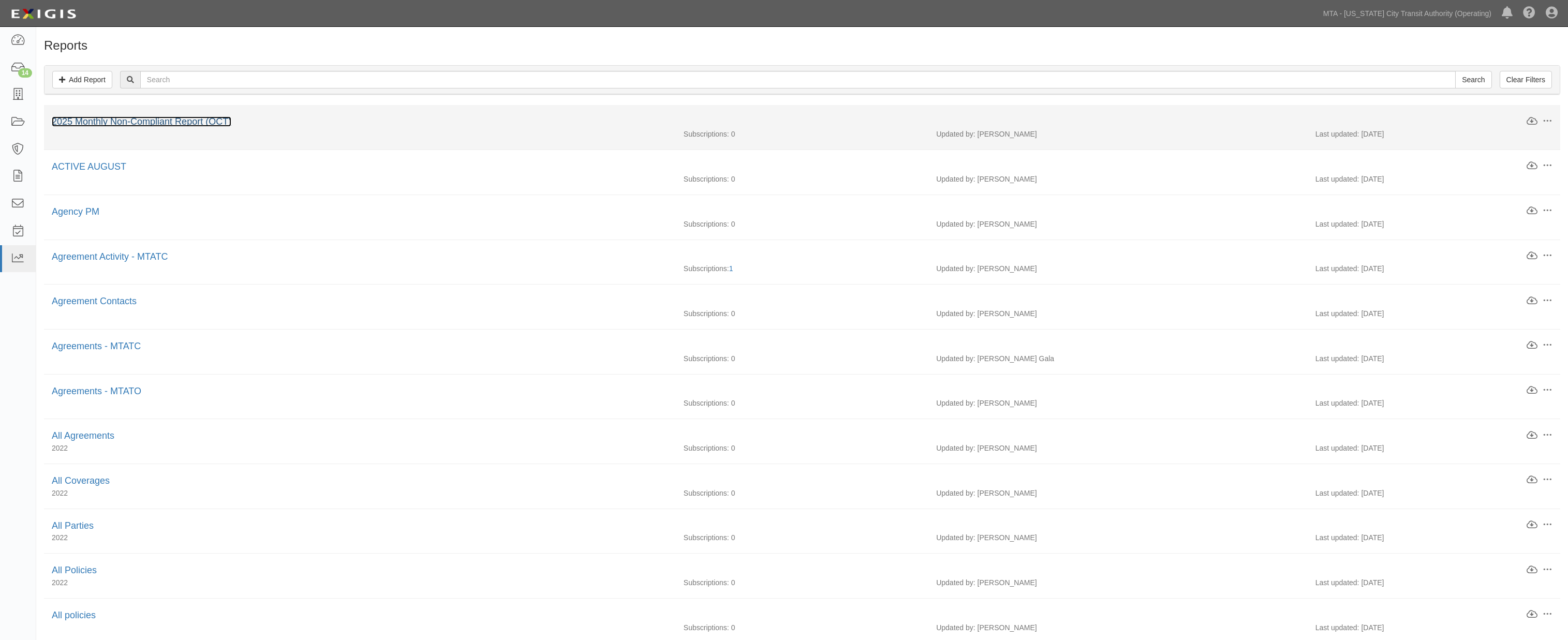
click at [157, 124] on link "2025 Monthly Non-Compliant Report (OCT)" at bounding box center [142, 122] width 180 height 11
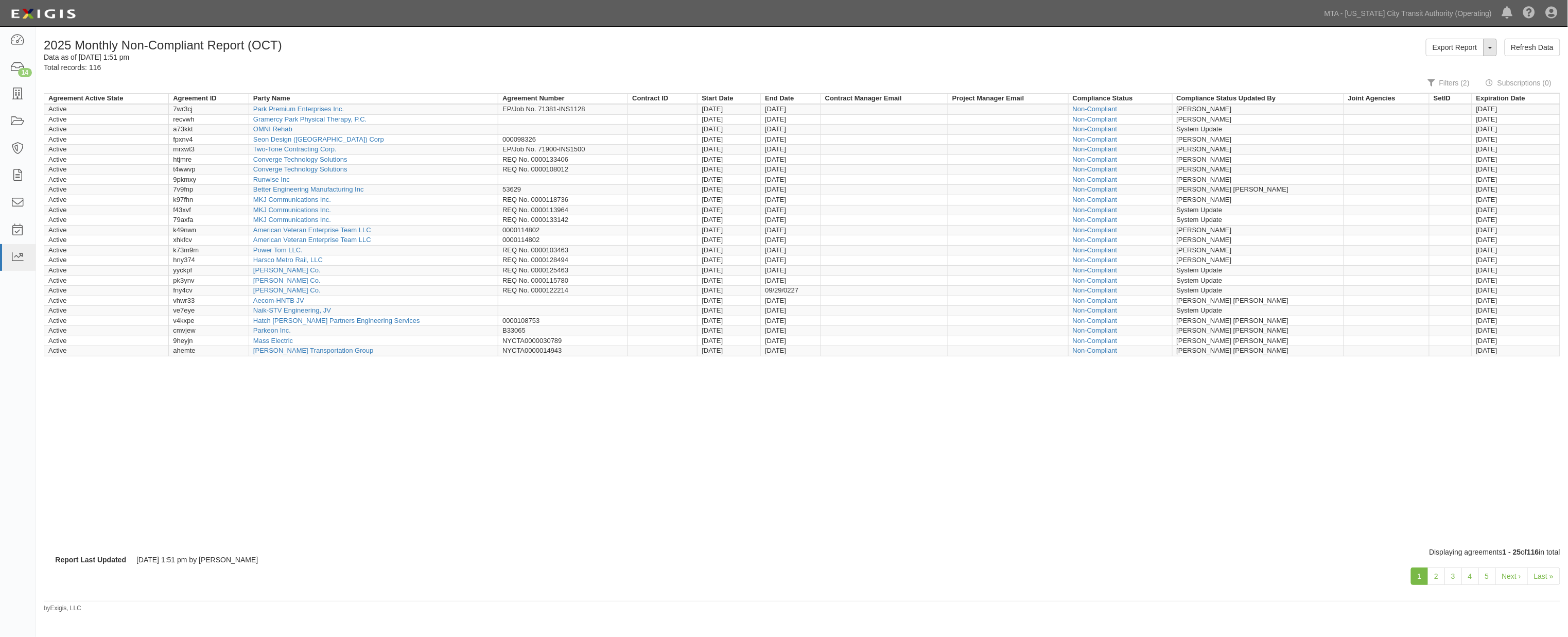
click at [1490, 47] on span "button" at bounding box center [1490, 48] width 4 height 2
click at [1437, 64] on link "Edit Report" at bounding box center [1467, 67] width 81 height 13
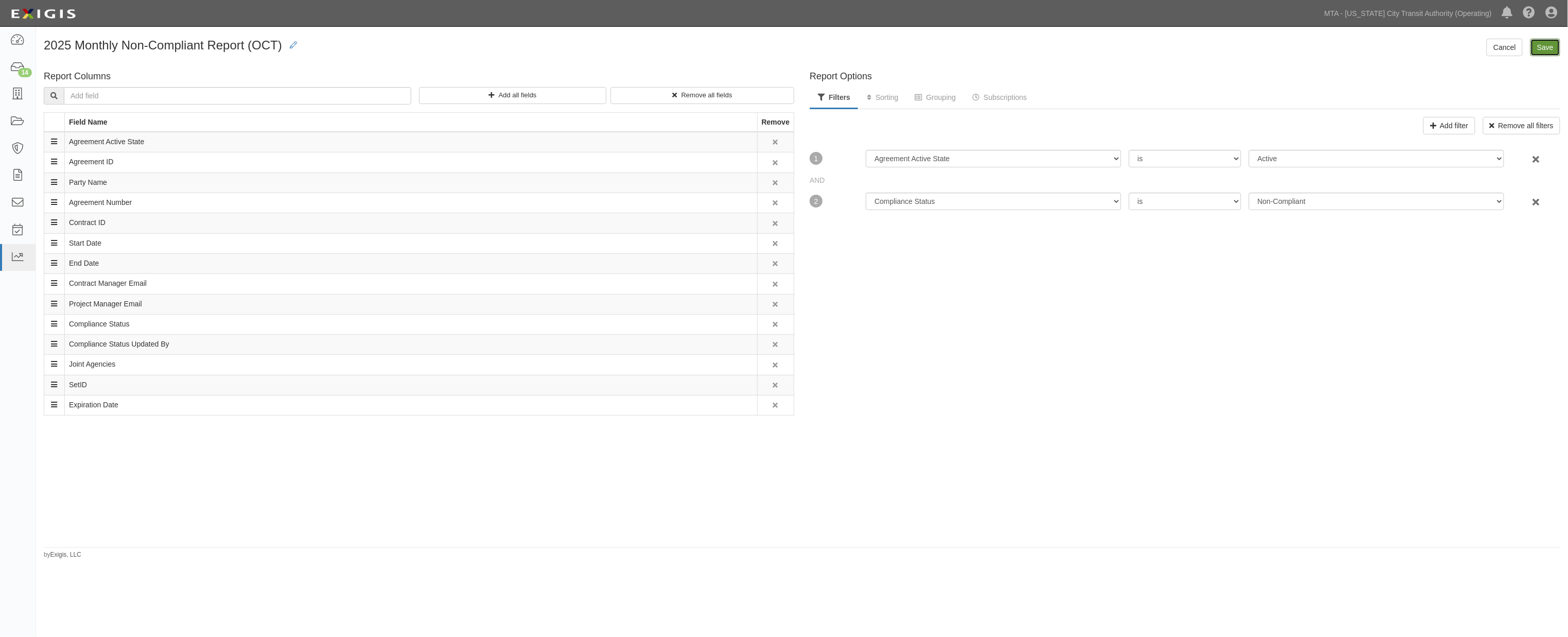
click at [1547, 43] on input "Save" at bounding box center [1545, 47] width 30 height 17
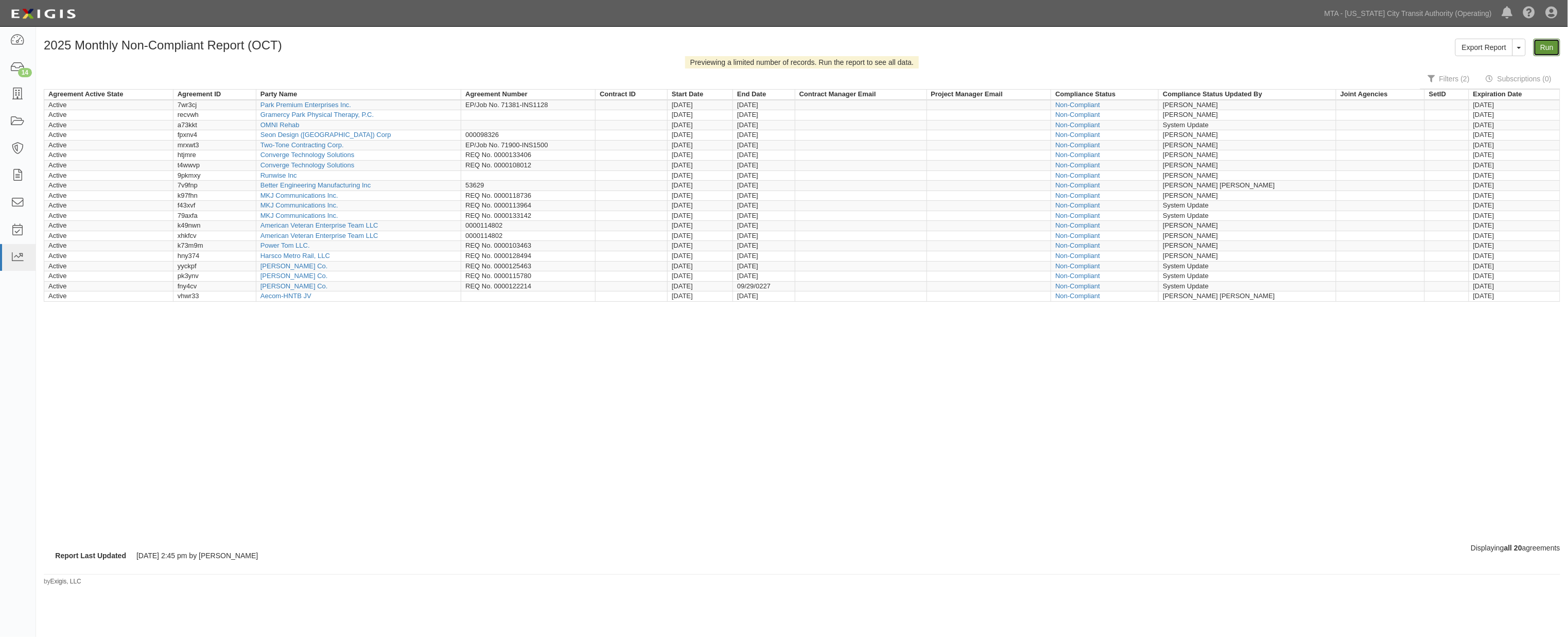
click at [1544, 48] on link "Run" at bounding box center [1547, 47] width 26 height 17
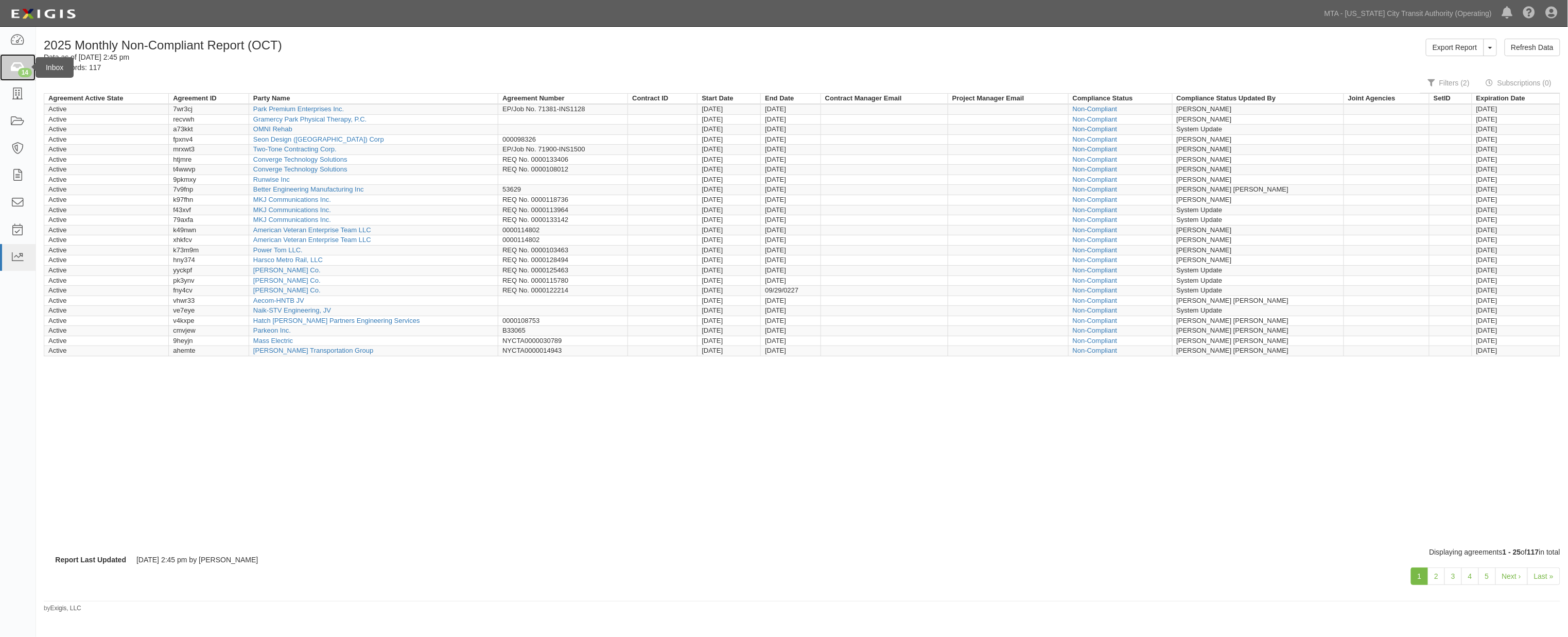
click at [9, 64] on link "14" at bounding box center [18, 68] width 36 height 27
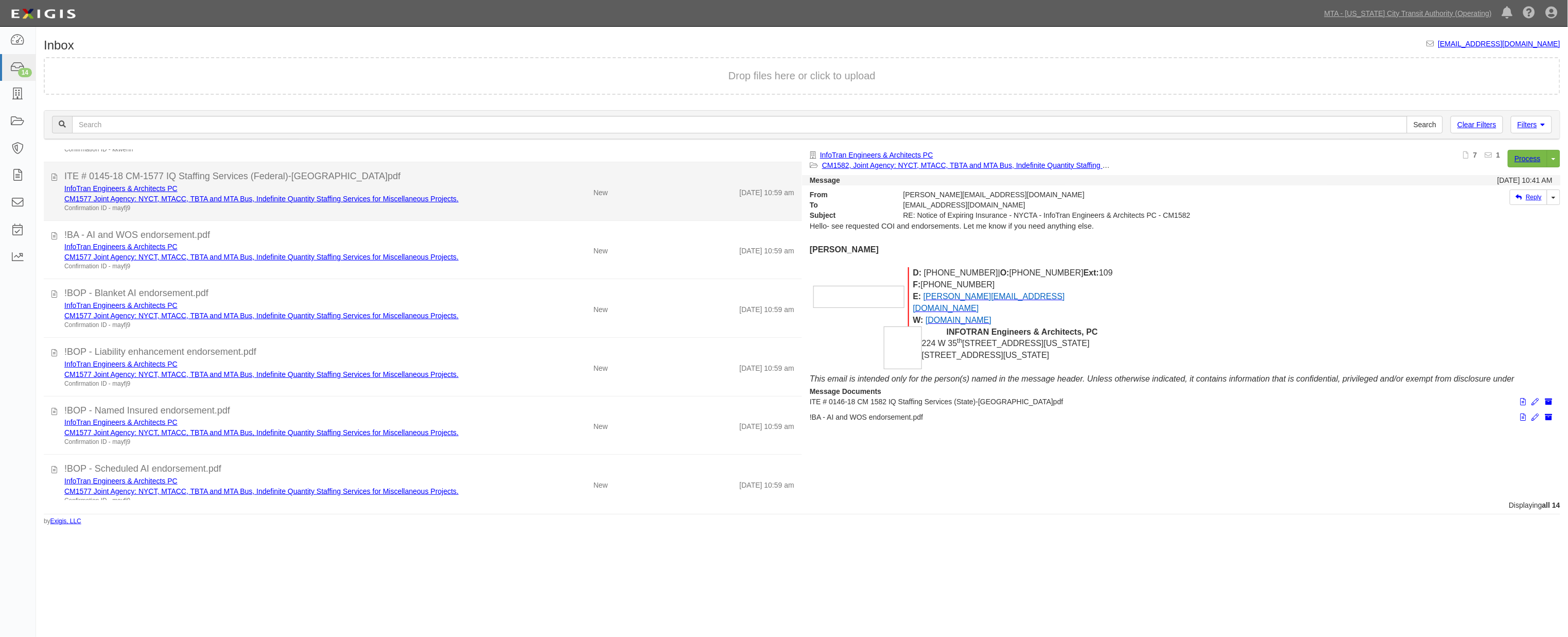
scroll to position [469, 0]
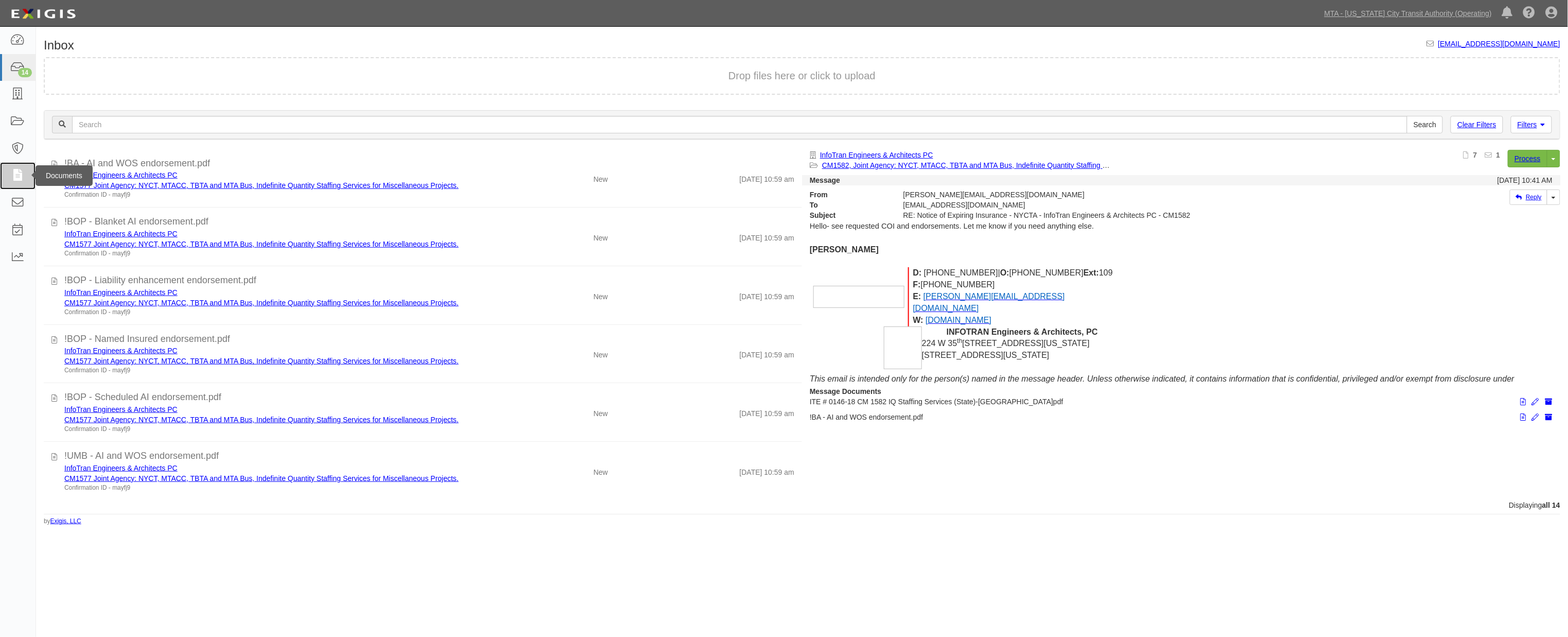
click at [18, 174] on icon at bounding box center [18, 176] width 15 height 12
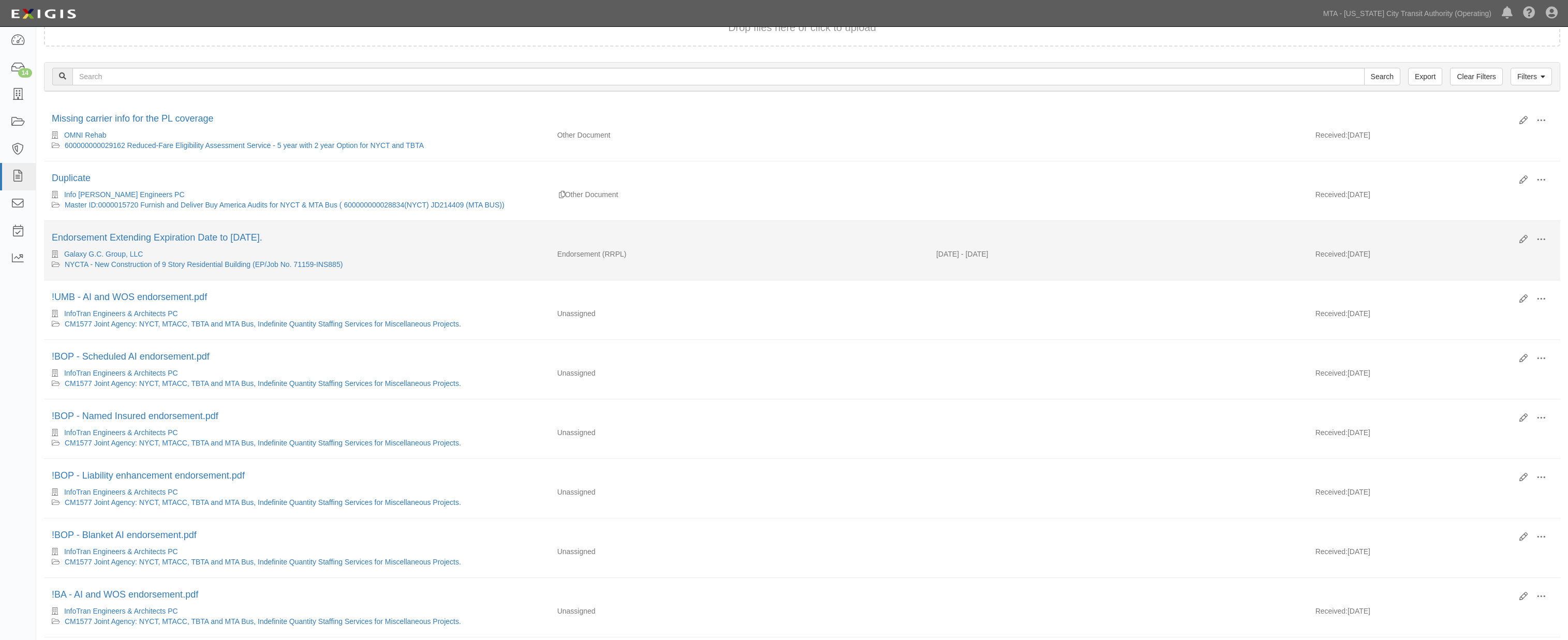
scroll to position [172, 0]
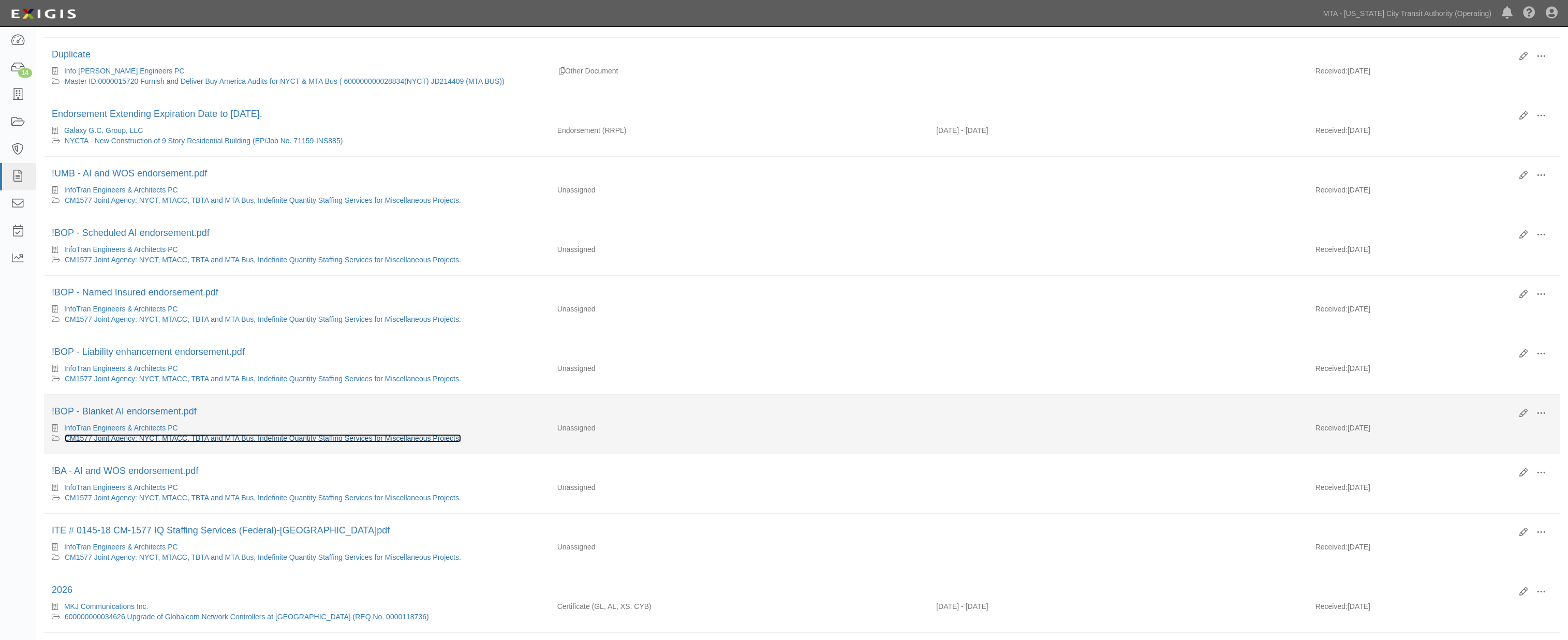
click at [365, 442] on link "CM1577 Joint Agency: NYCT, MTACC, TBTA and MTA Bus, Indefinite Quantity Staffin…" at bounding box center [263, 438] width 397 height 8
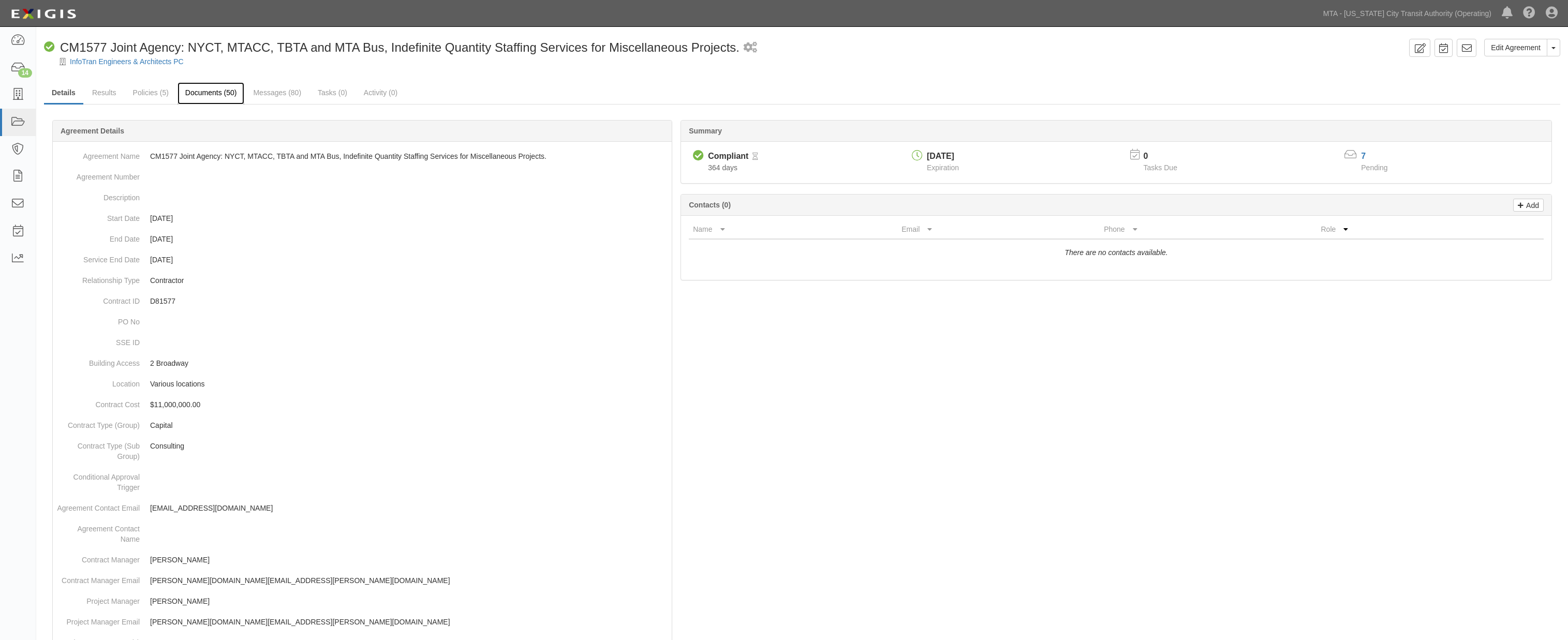
click at [204, 90] on link "Documents (50)" at bounding box center [211, 93] width 67 height 22
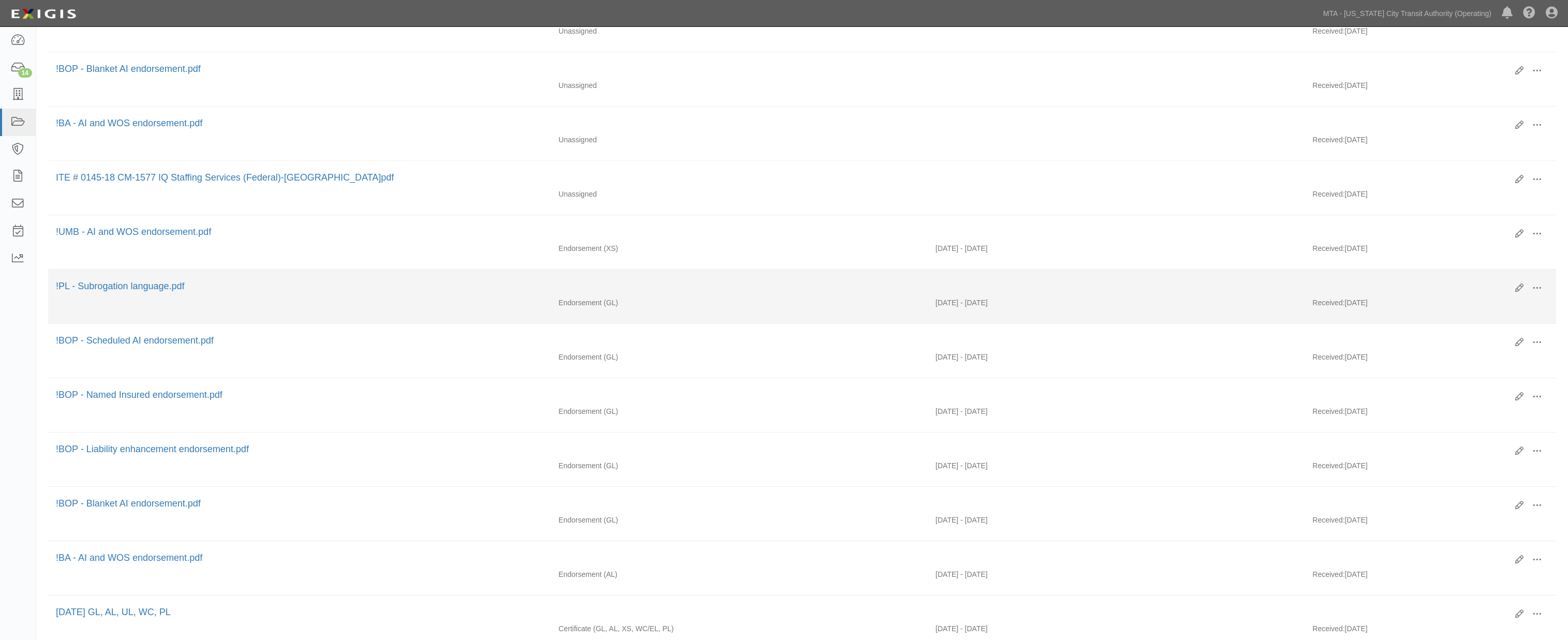
scroll to position [287, 0]
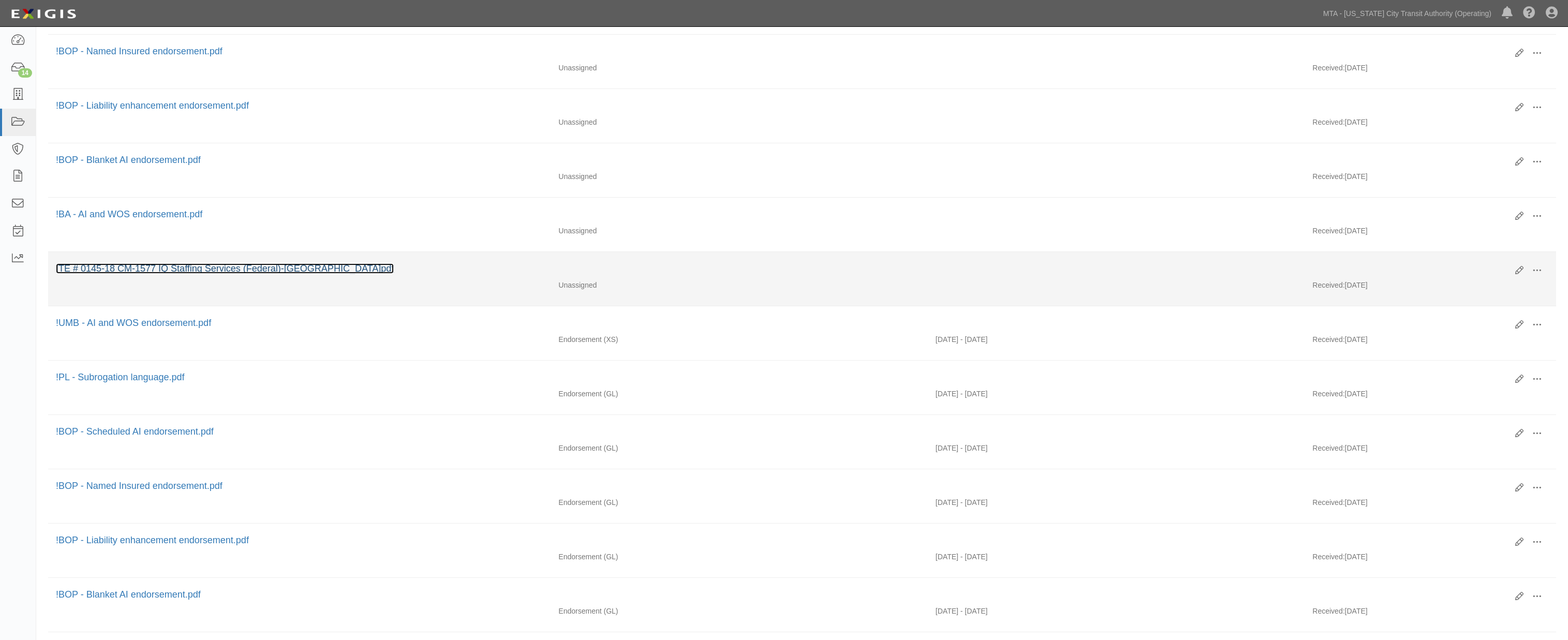
click at [156, 273] on link "ITE # 0145-18 CM-1577 IQ Staffing Services (Federal)-NYCT.pdf" at bounding box center [225, 269] width 338 height 11
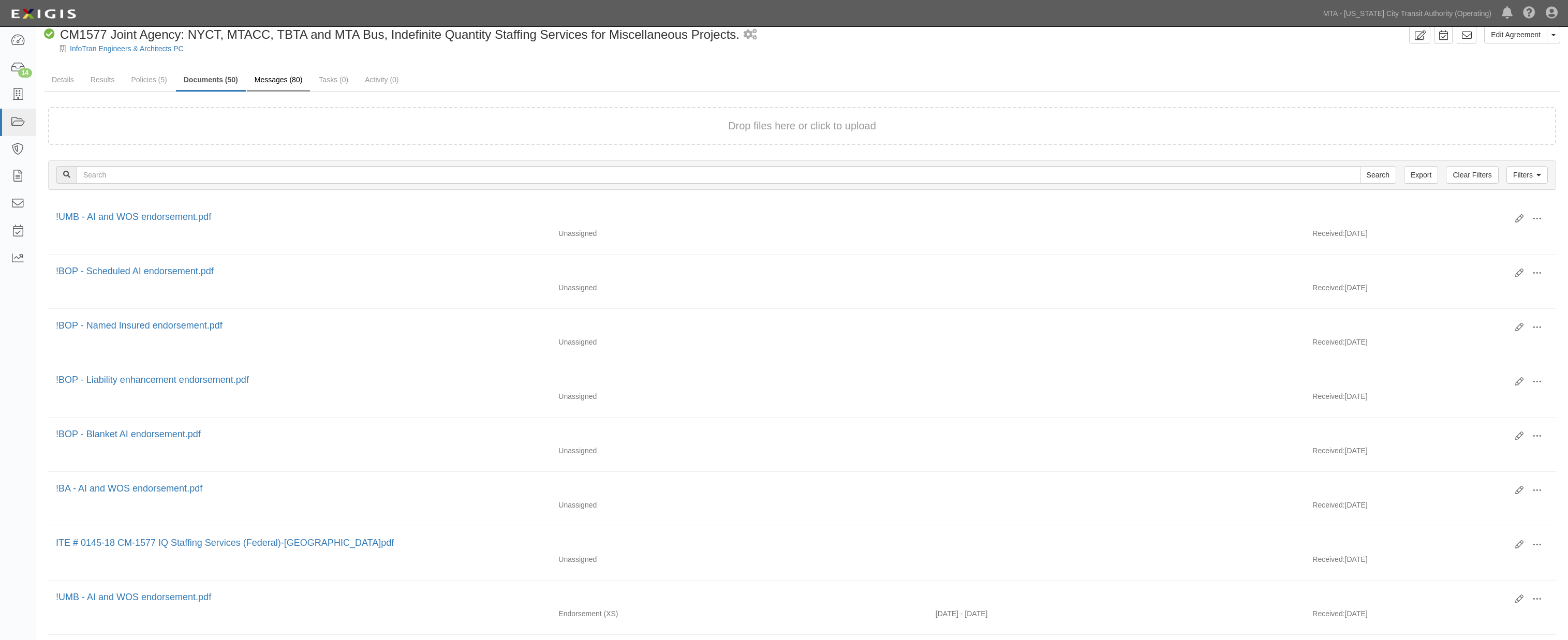
scroll to position [0, 0]
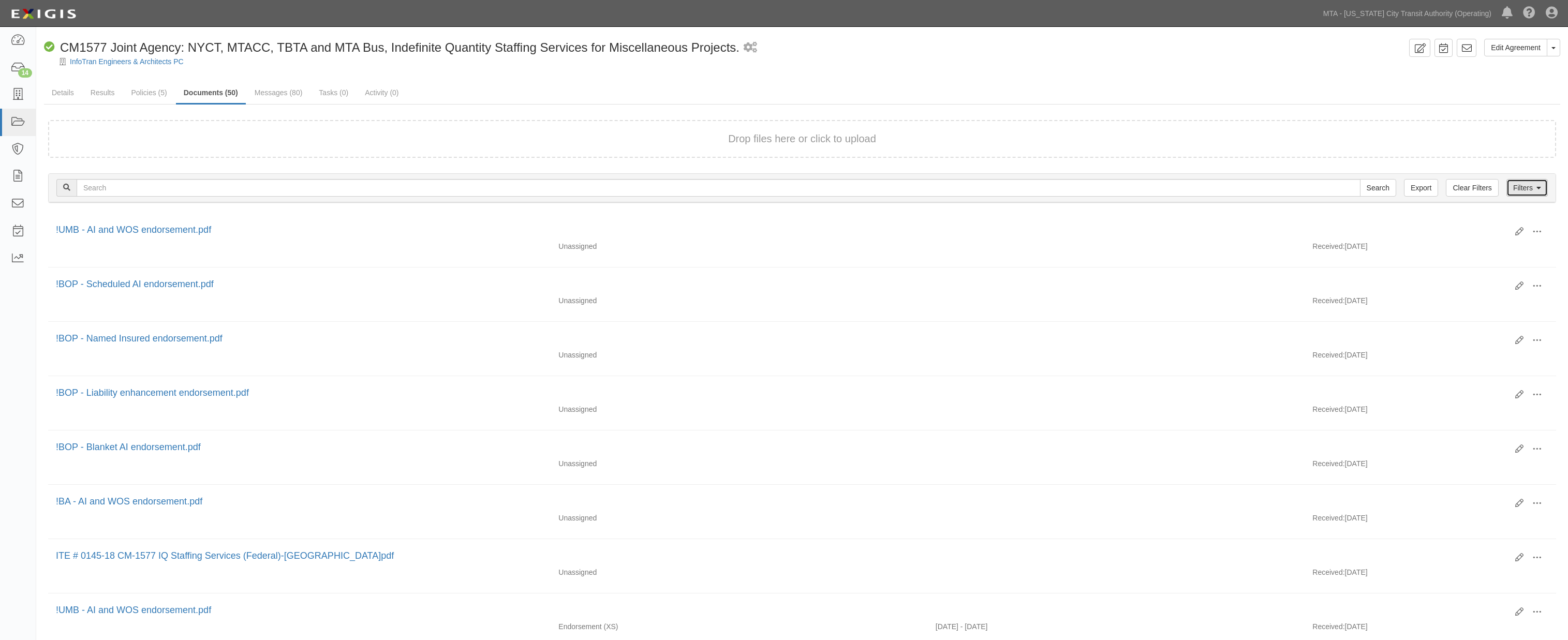
drag, startPoint x: 1523, startPoint y: 188, endPoint x: 1515, endPoint y: 190, distance: 8.2
click at [1523, 188] on link "Filters" at bounding box center [1527, 188] width 41 height 17
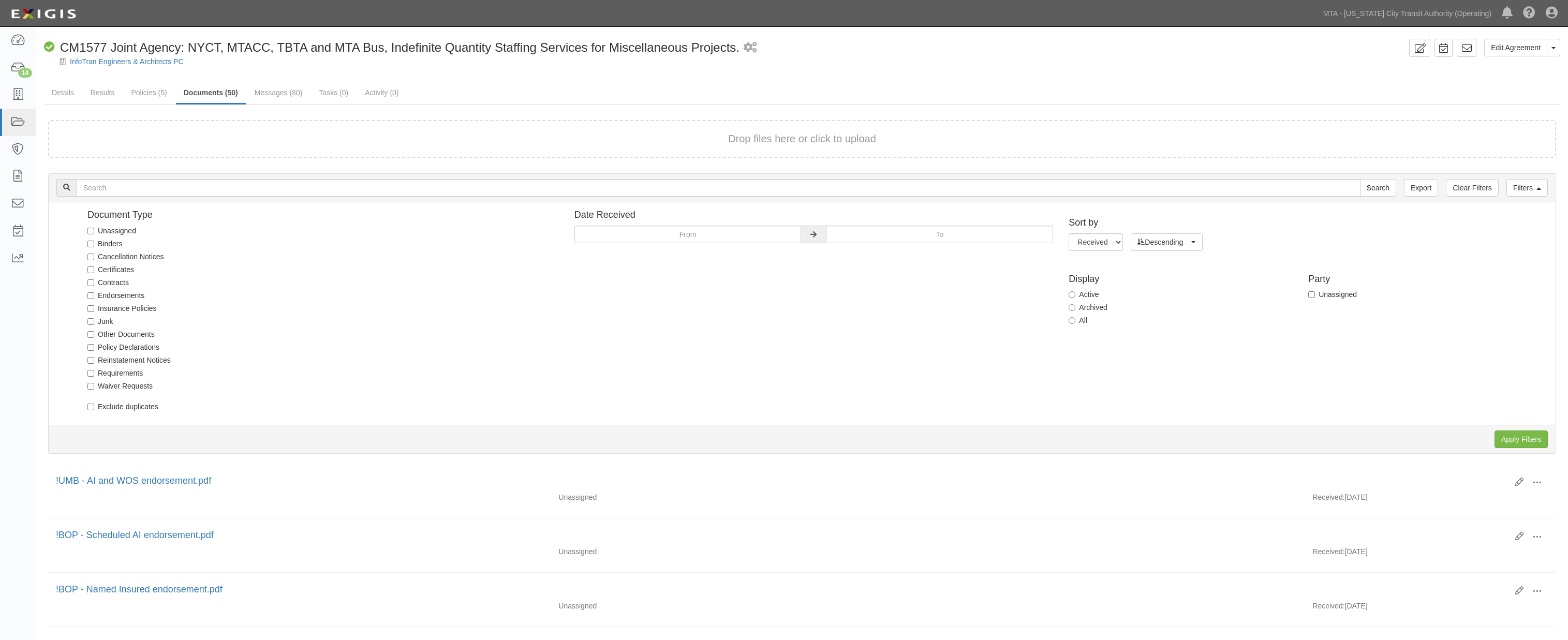
click at [119, 231] on label "Unassigned" at bounding box center [111, 231] width 49 height 11
click at [95, 231] on input "Unassigned" at bounding box center [91, 231] width 7 height 7
checkbox input "true"
click at [1521, 437] on input "Apply Filters" at bounding box center [1521, 439] width 53 height 17
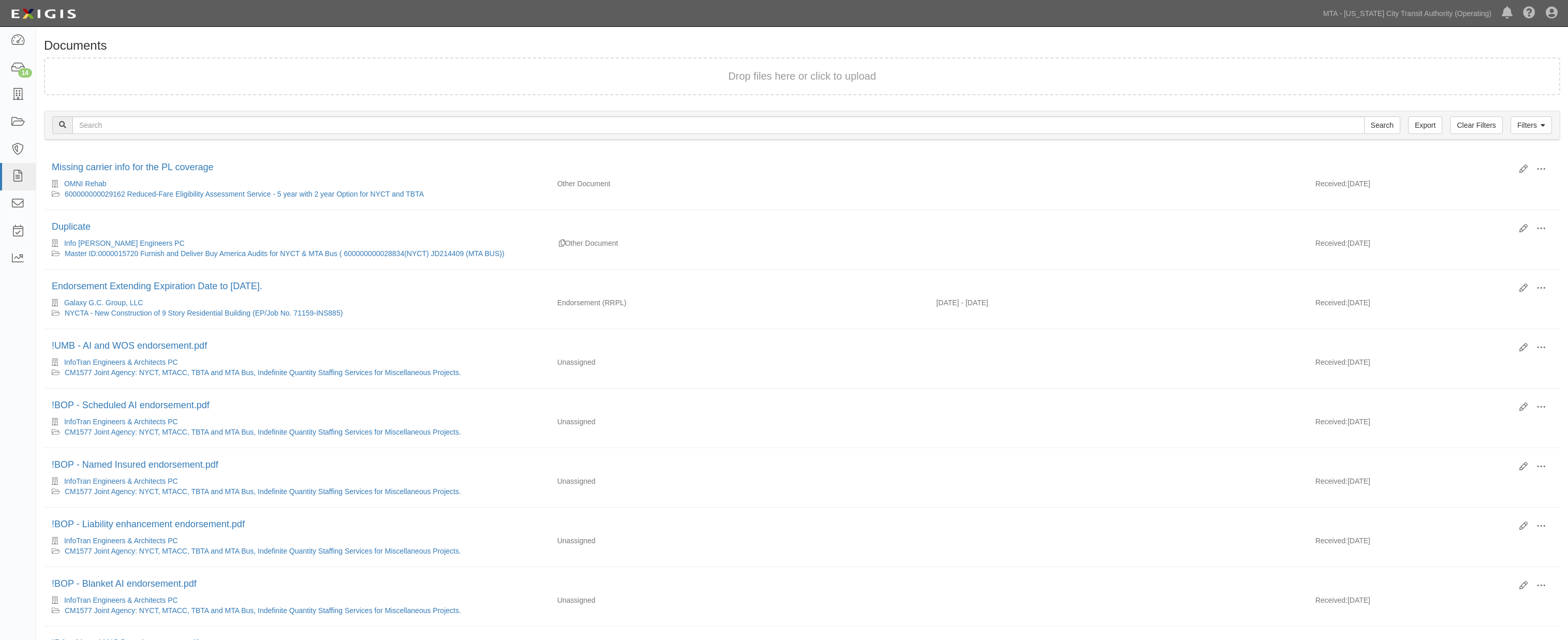
scroll to position [174, 0]
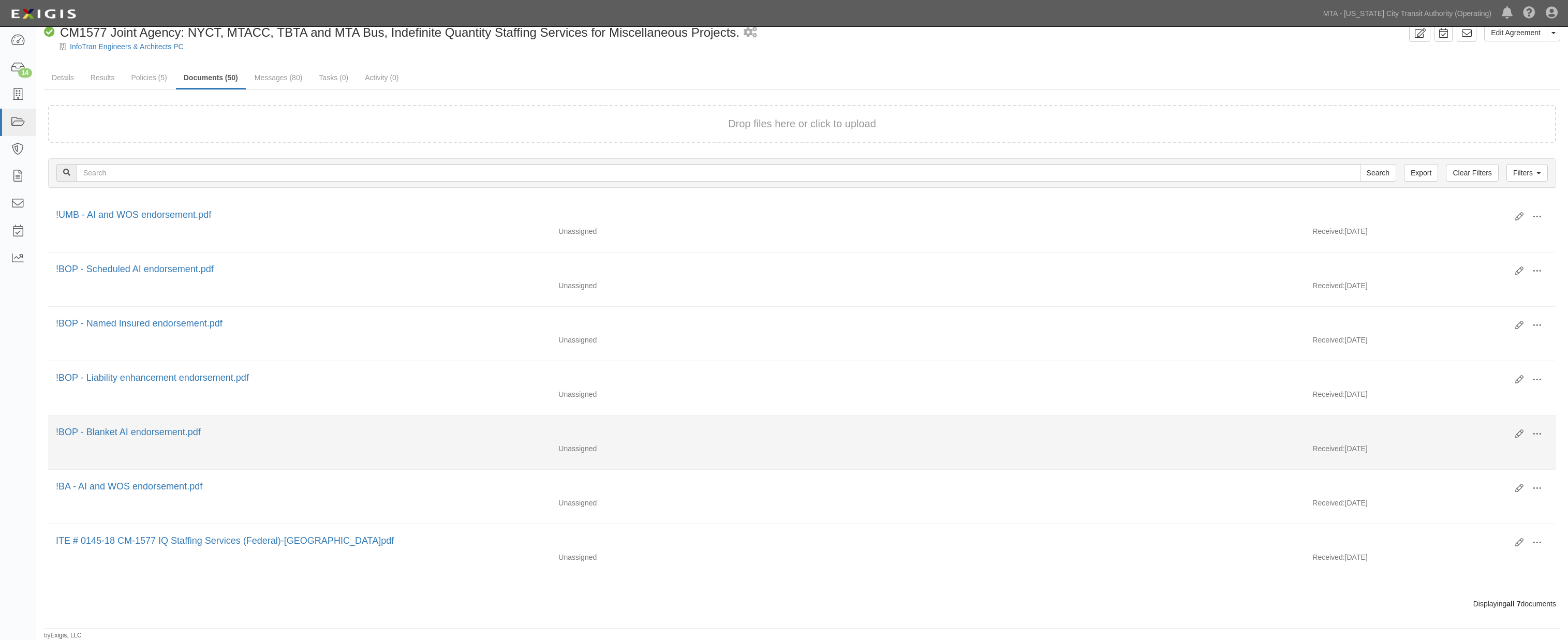
scroll to position [22, 0]
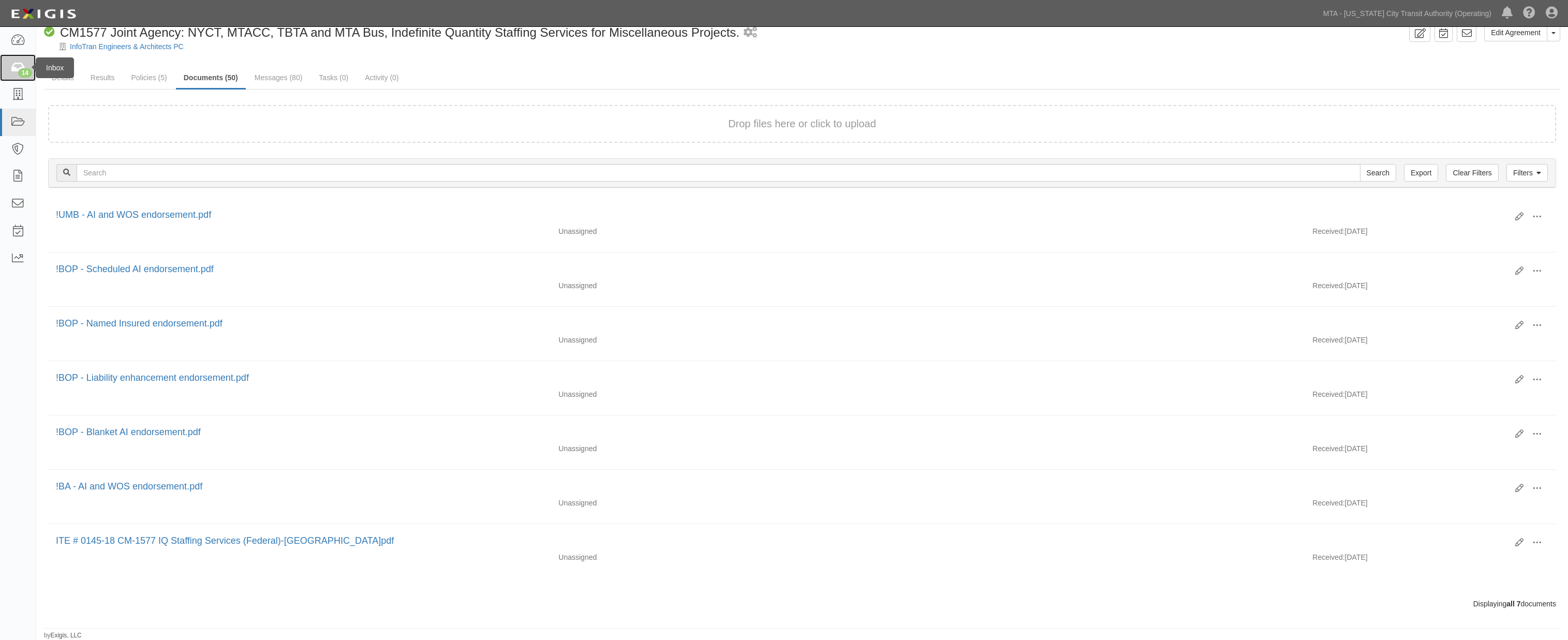
click at [13, 69] on icon at bounding box center [18, 68] width 15 height 12
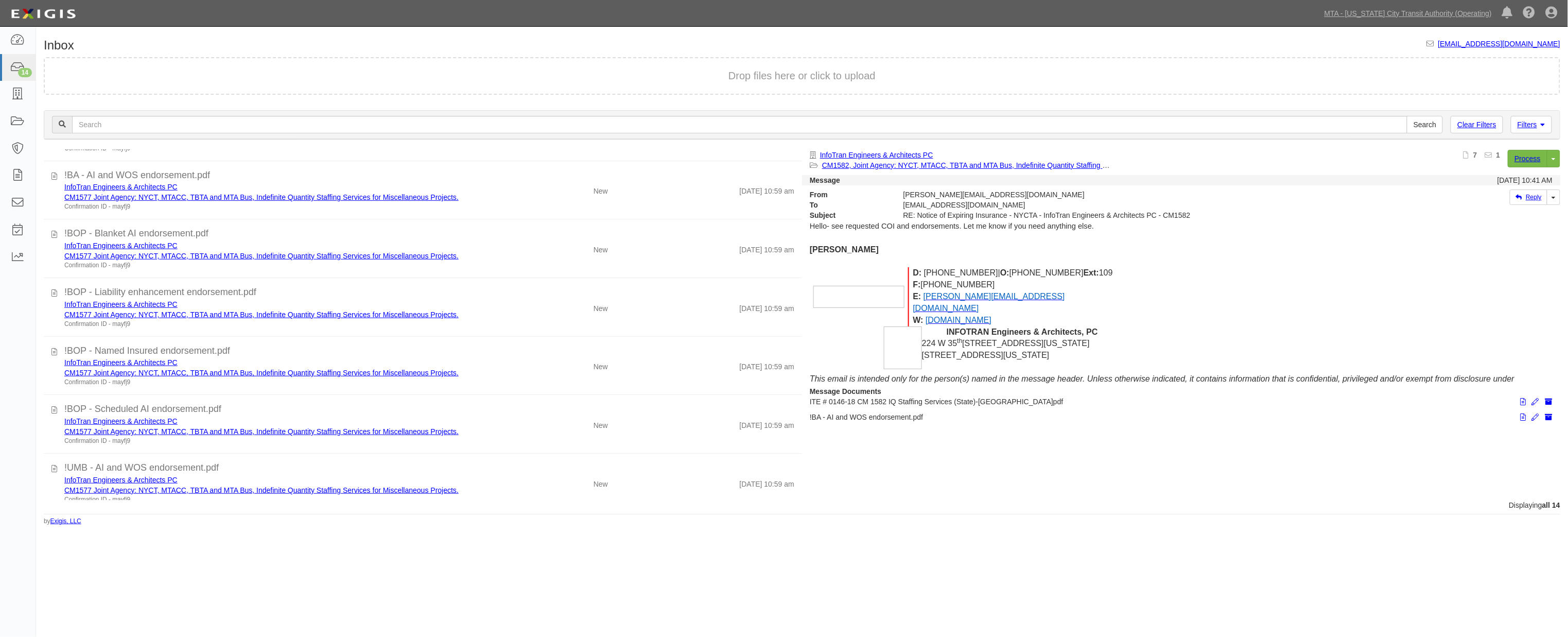
scroll to position [469, 0]
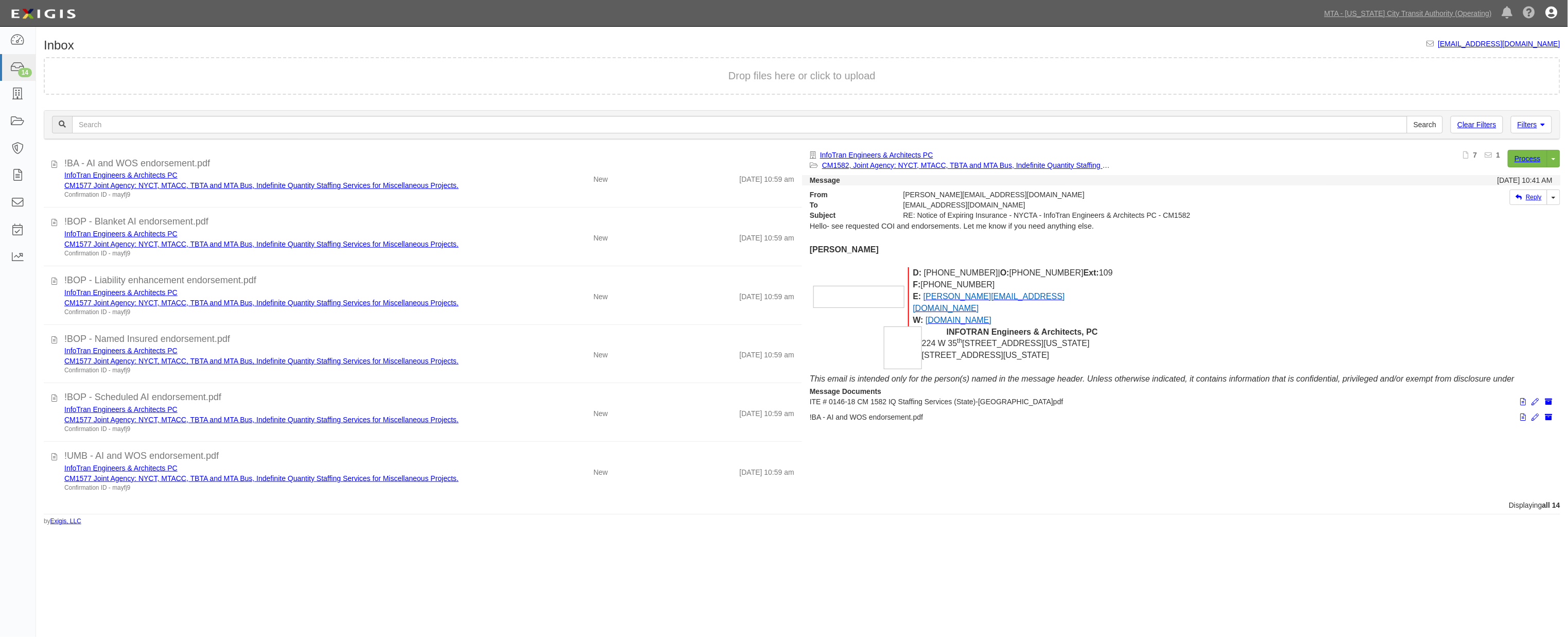
click at [1547, 11] on icon at bounding box center [1551, 13] width 12 height 13
click at [1495, 62] on link "Sign Out" at bounding box center [1521, 60] width 81 height 21
